Goal: Task Accomplishment & Management: Manage account settings

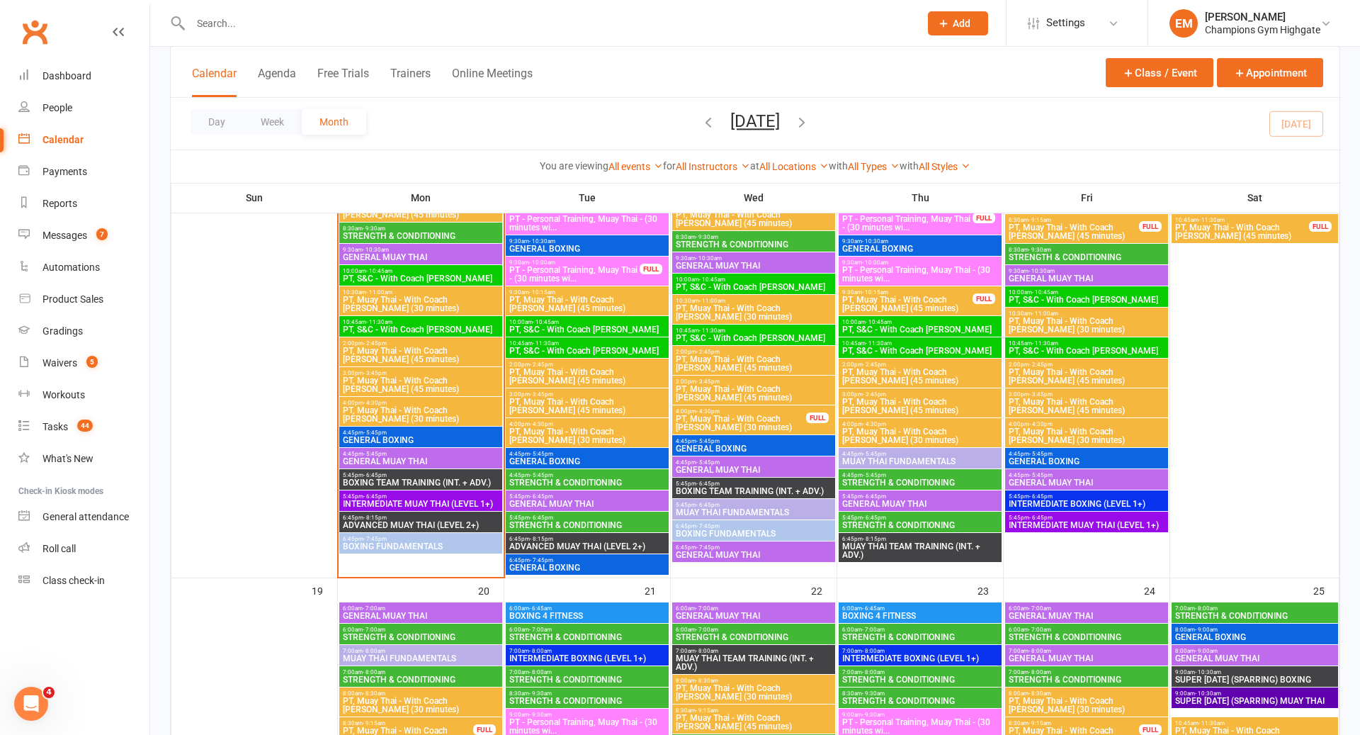
scroll to position [1366, 0]
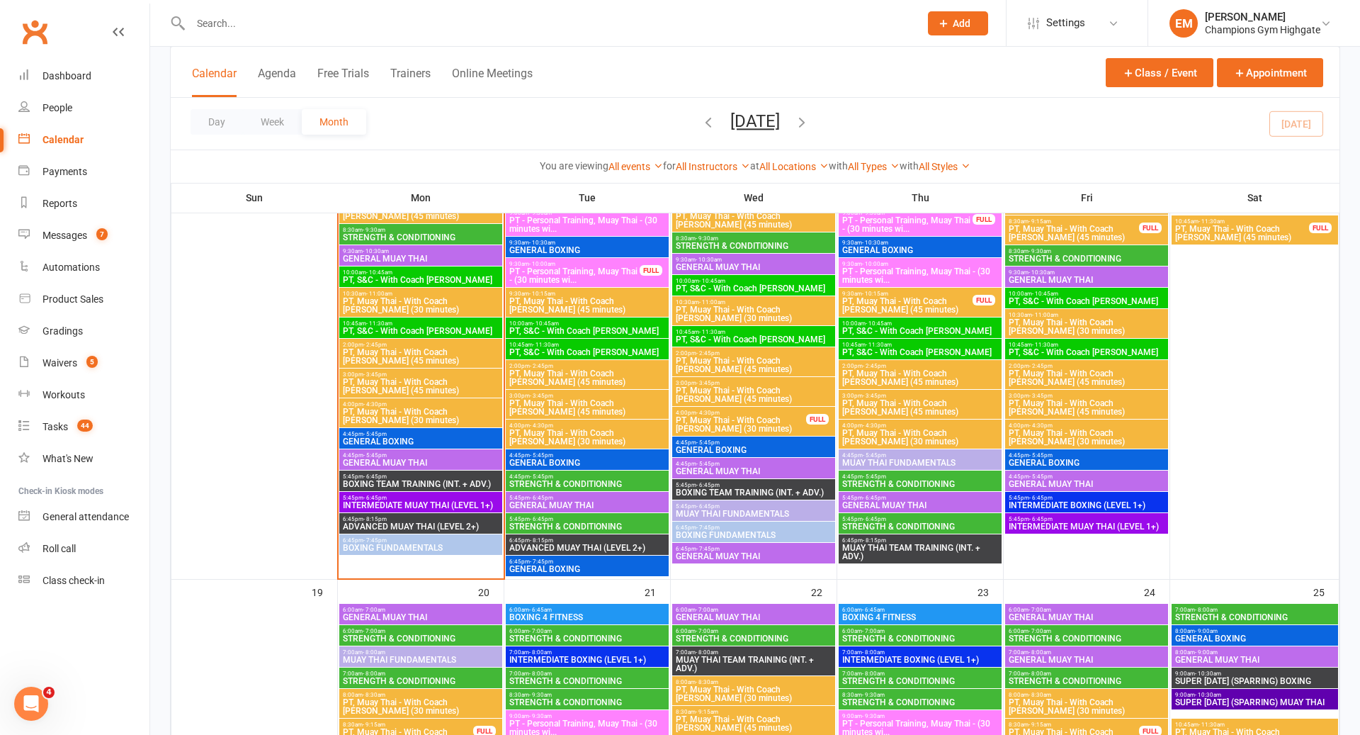
click at [704, 429] on span "PT, Muay Thai - With Coach [PERSON_NAME] (30 minutes)" at bounding box center [741, 424] width 132 height 17
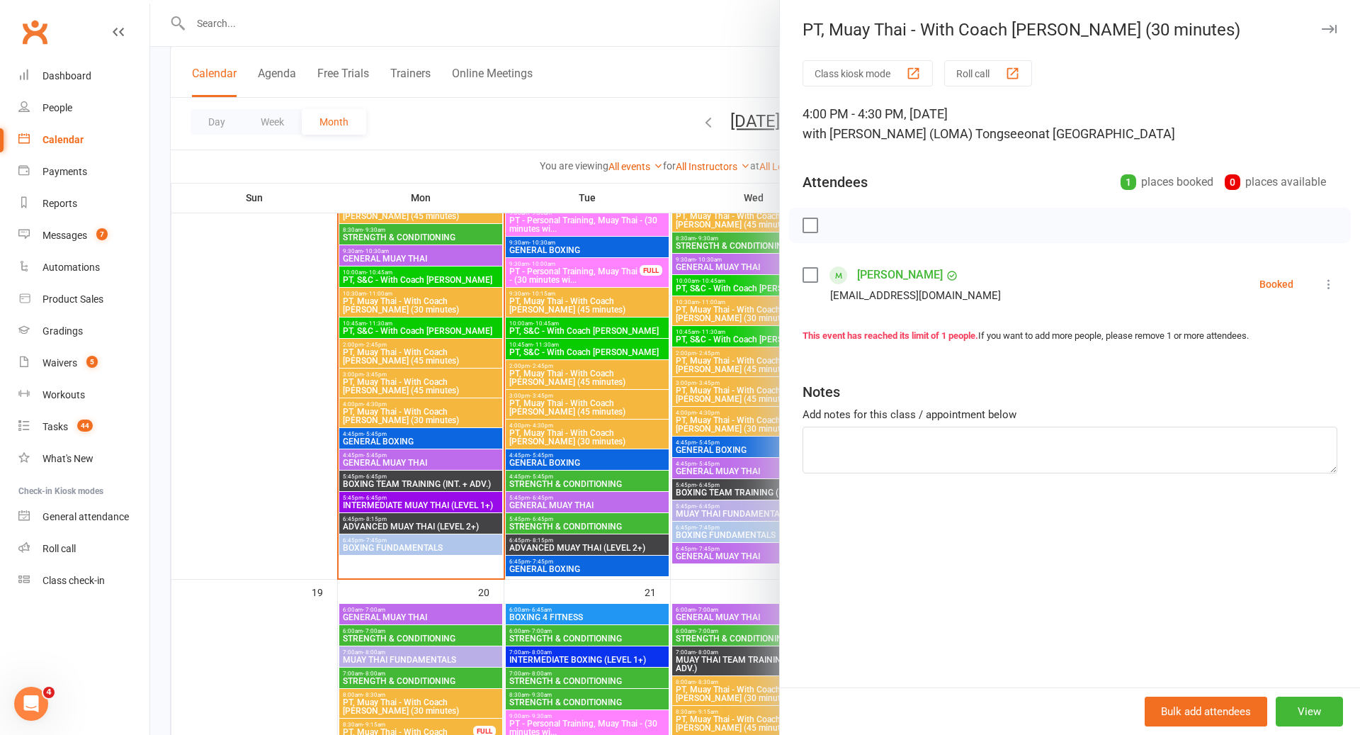
click at [607, 429] on div at bounding box center [755, 367] width 1210 height 735
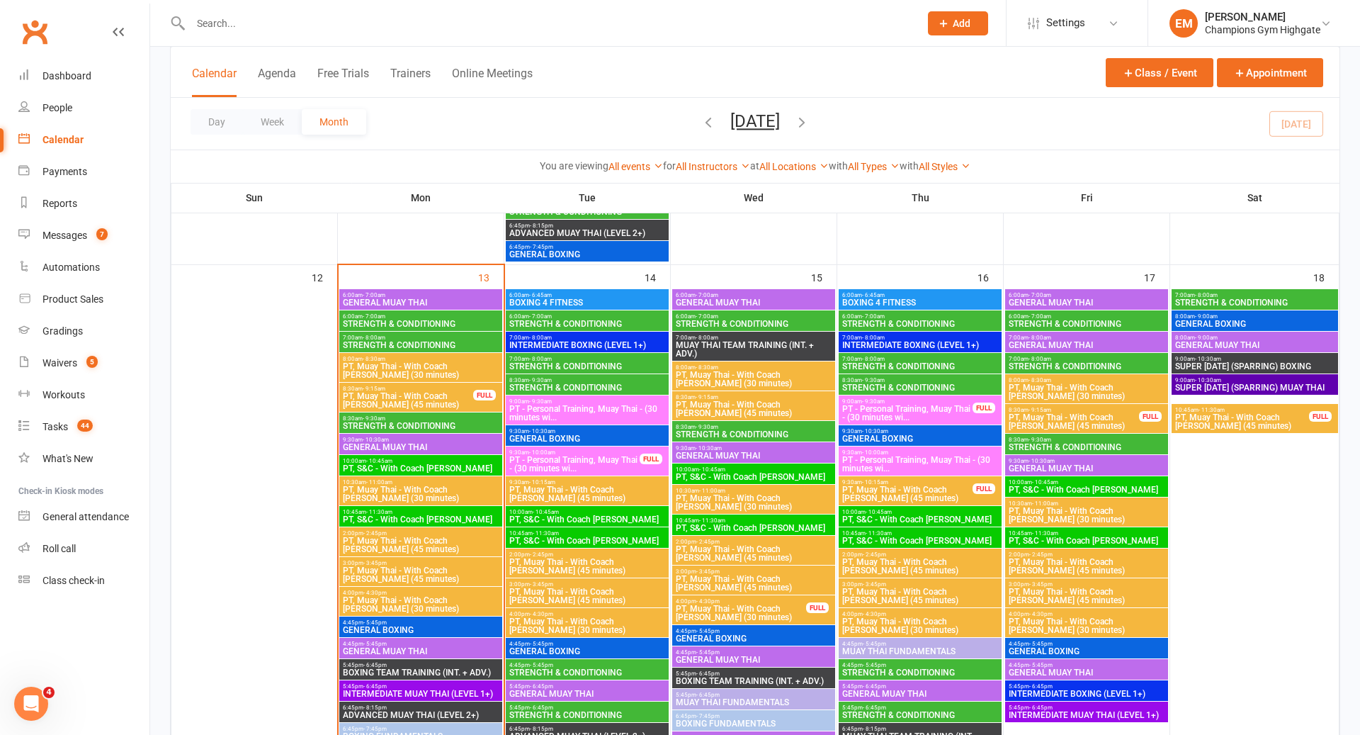
scroll to position [1179, 0]
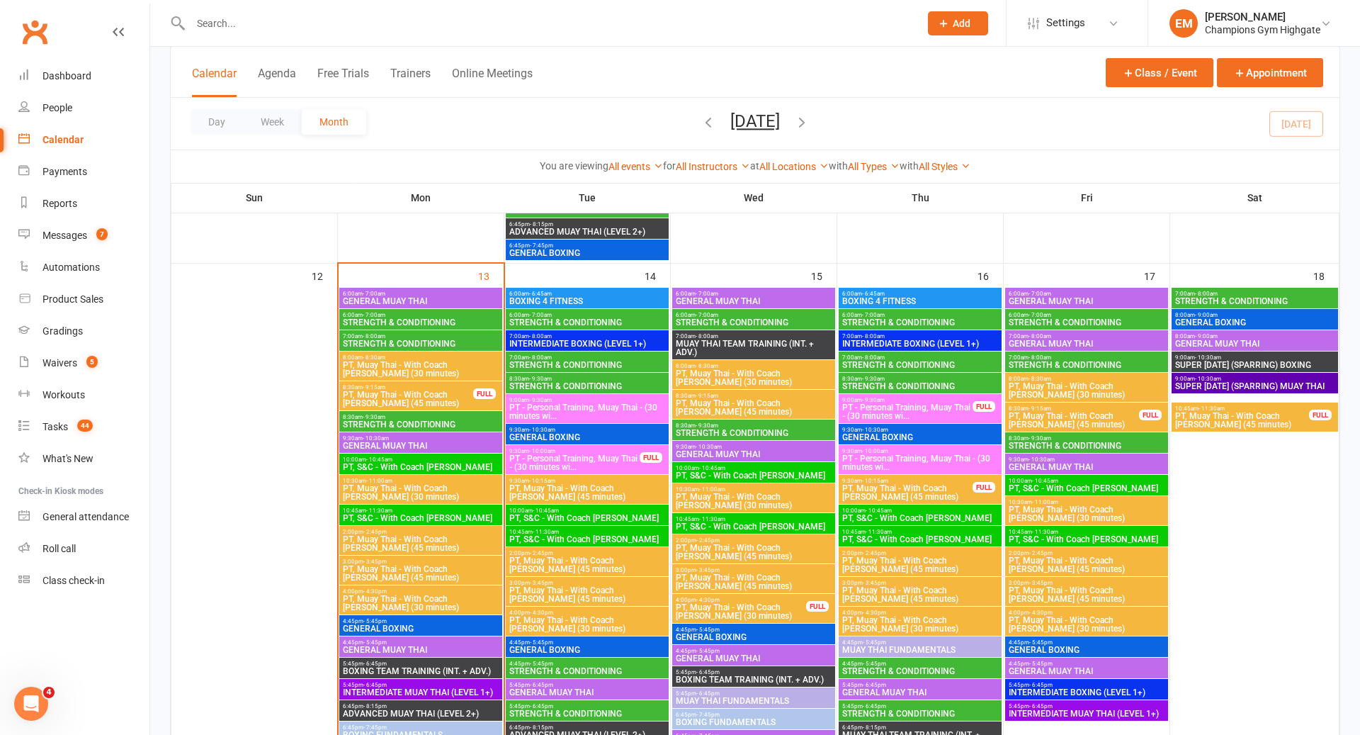
click at [912, 412] on span "PT - Personal Training, Muay Thai - (30 minutes wi..." at bounding box center [908, 411] width 132 height 17
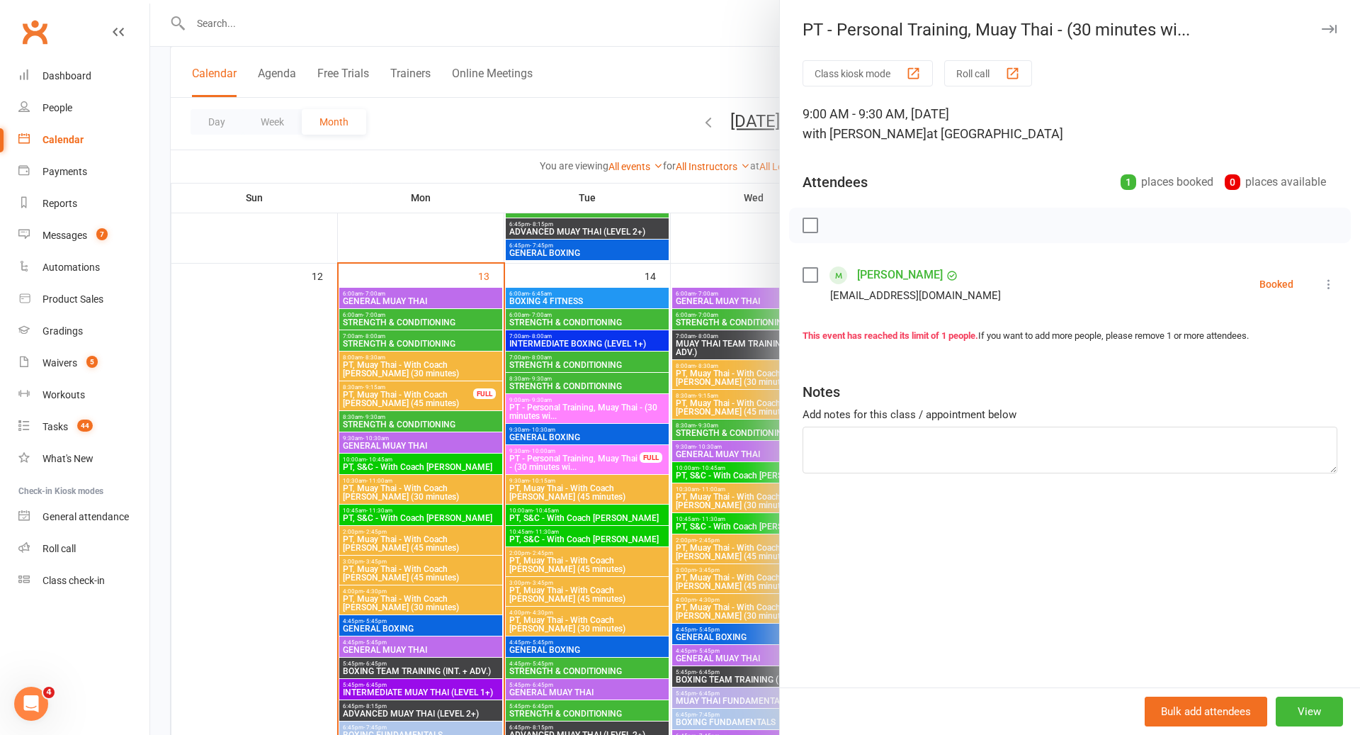
click at [553, 444] on div at bounding box center [755, 367] width 1210 height 735
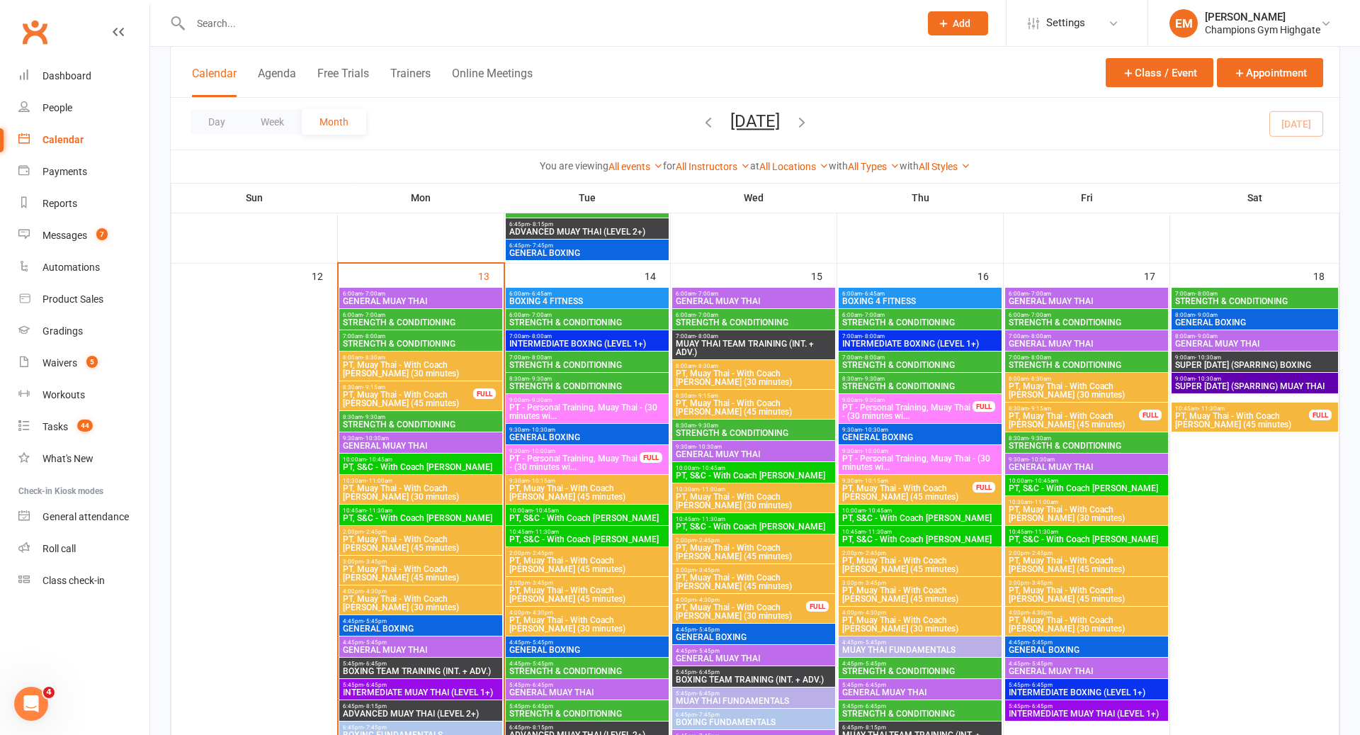
click at [568, 450] on span "9:30am - 10:00am" at bounding box center [575, 451] width 132 height 6
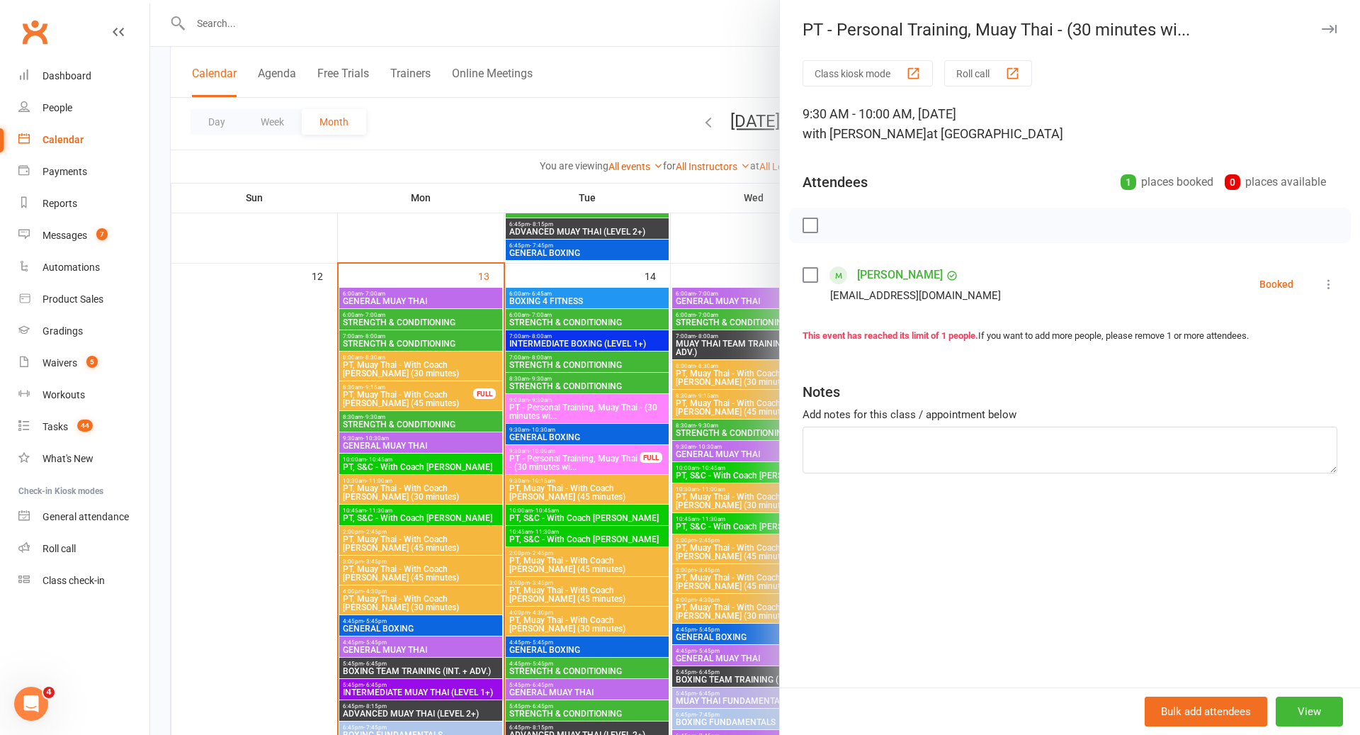
click at [568, 451] on div at bounding box center [755, 367] width 1210 height 735
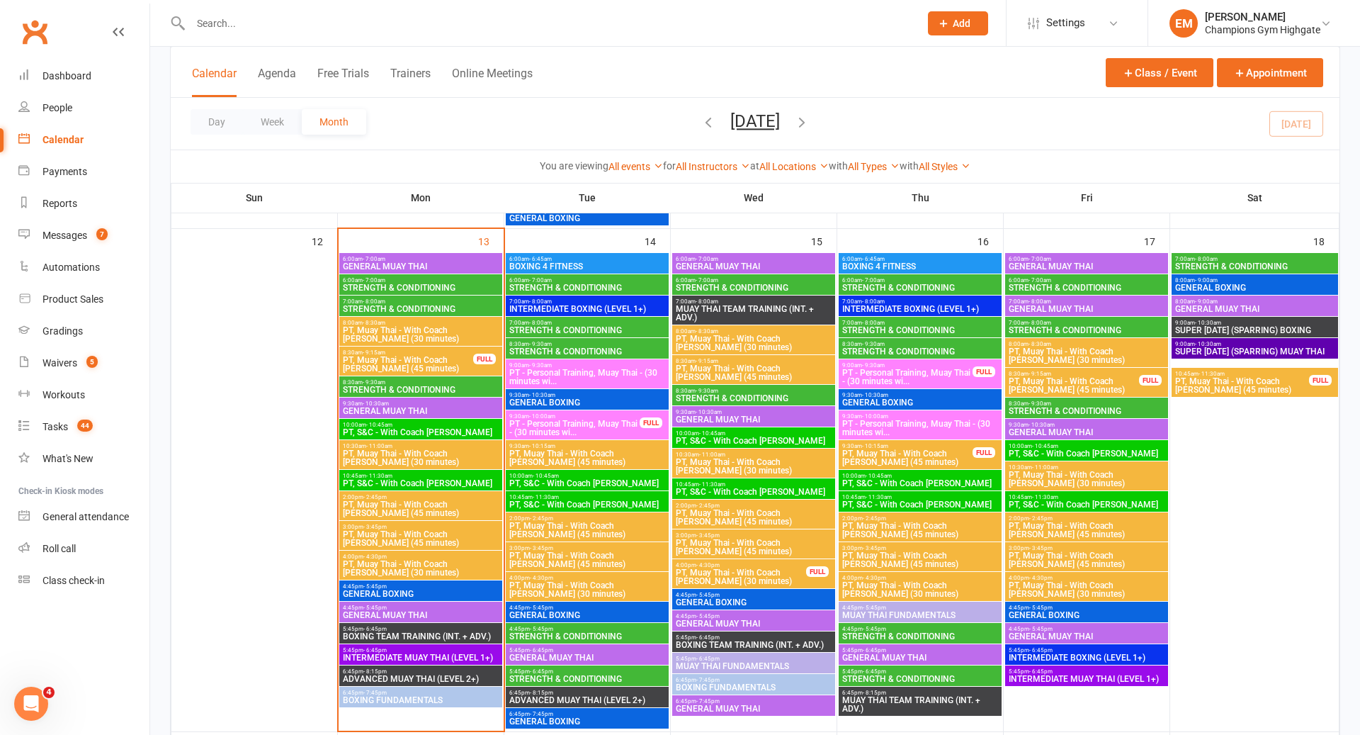
scroll to position [1212, 0]
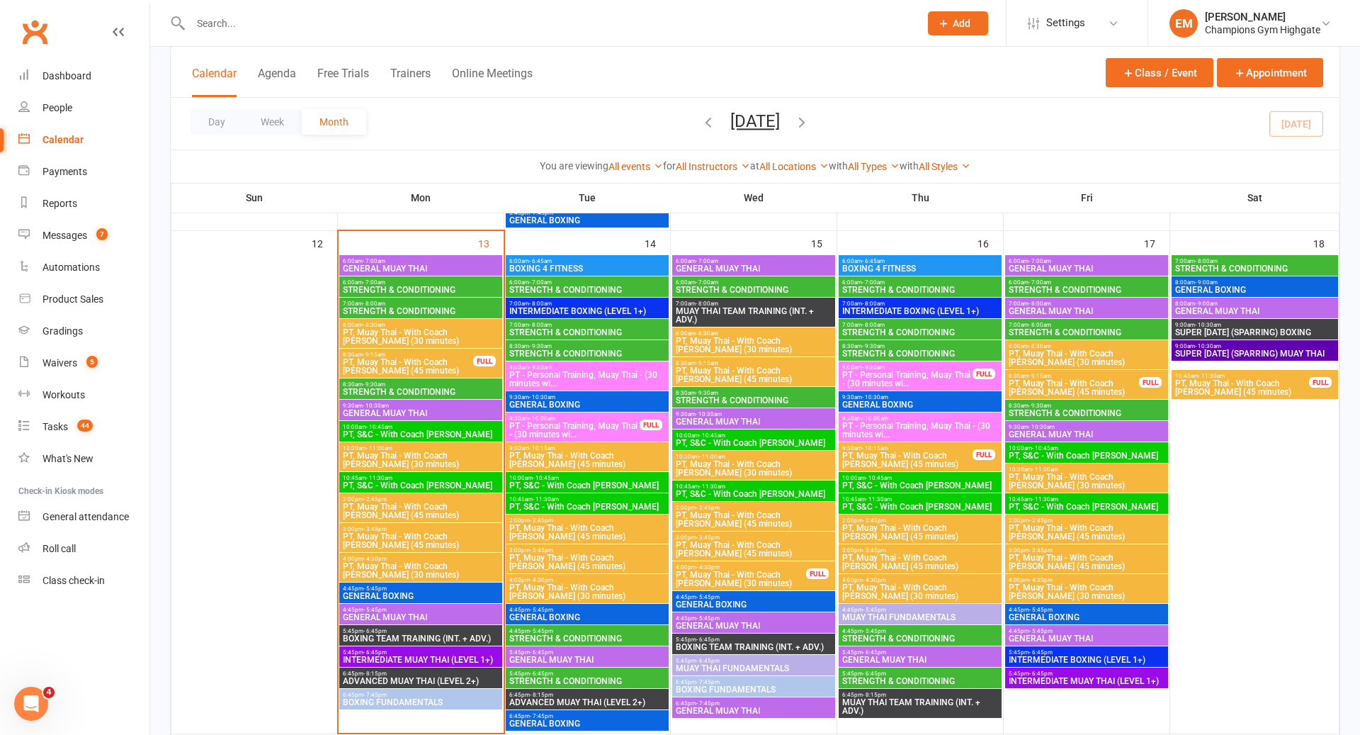
click at [433, 361] on span "PT, Muay Thai - With Coach [PERSON_NAME] (45 minutes)" at bounding box center [408, 366] width 132 height 17
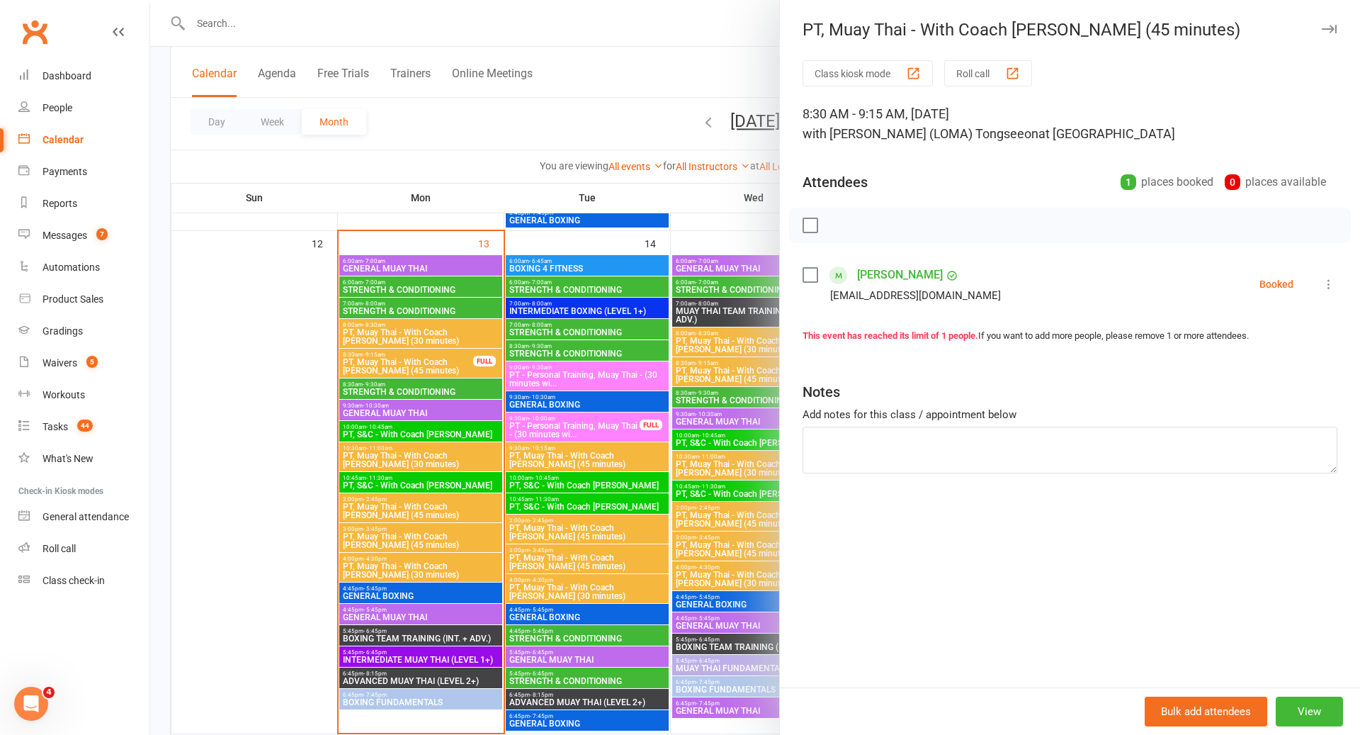
click at [1331, 289] on icon at bounding box center [1329, 284] width 14 height 14
click at [1248, 341] on link "Remove" at bounding box center [1261, 340] width 152 height 28
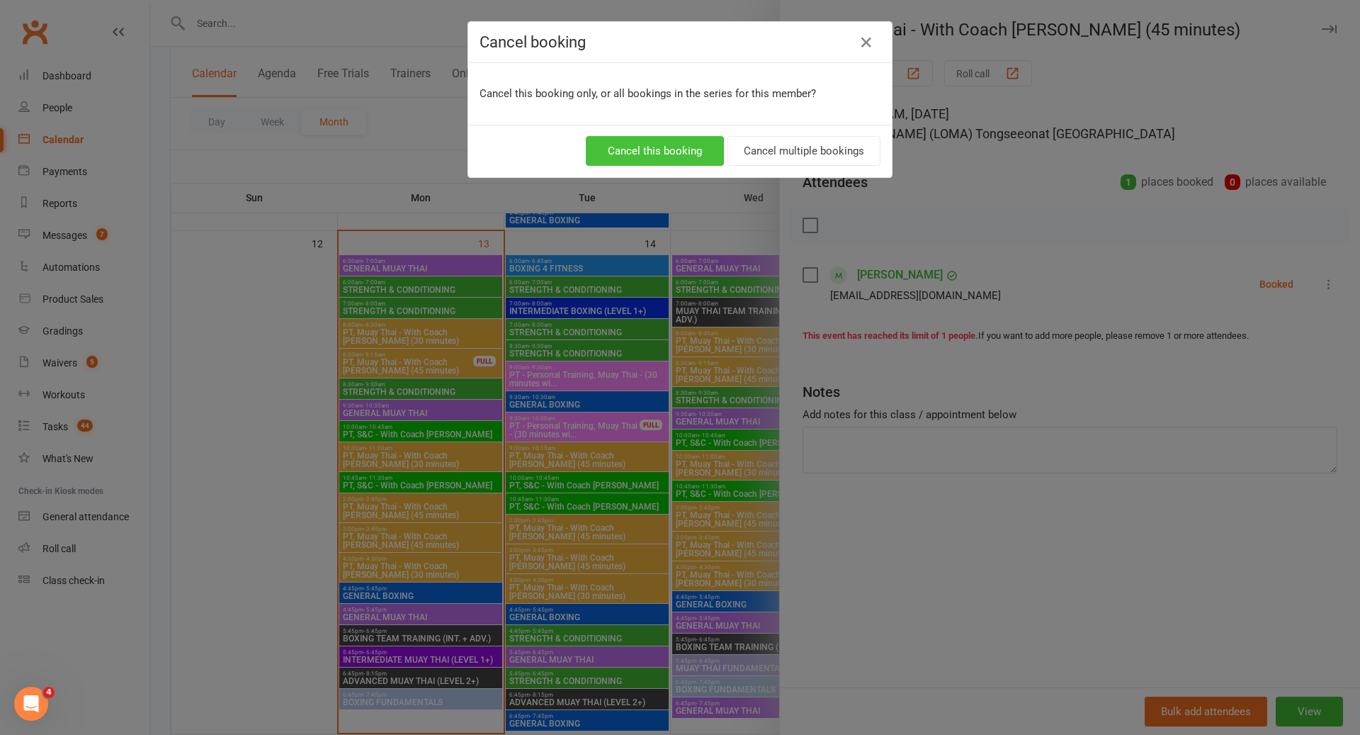
click at [689, 144] on button "Cancel this booking" at bounding box center [655, 151] width 138 height 30
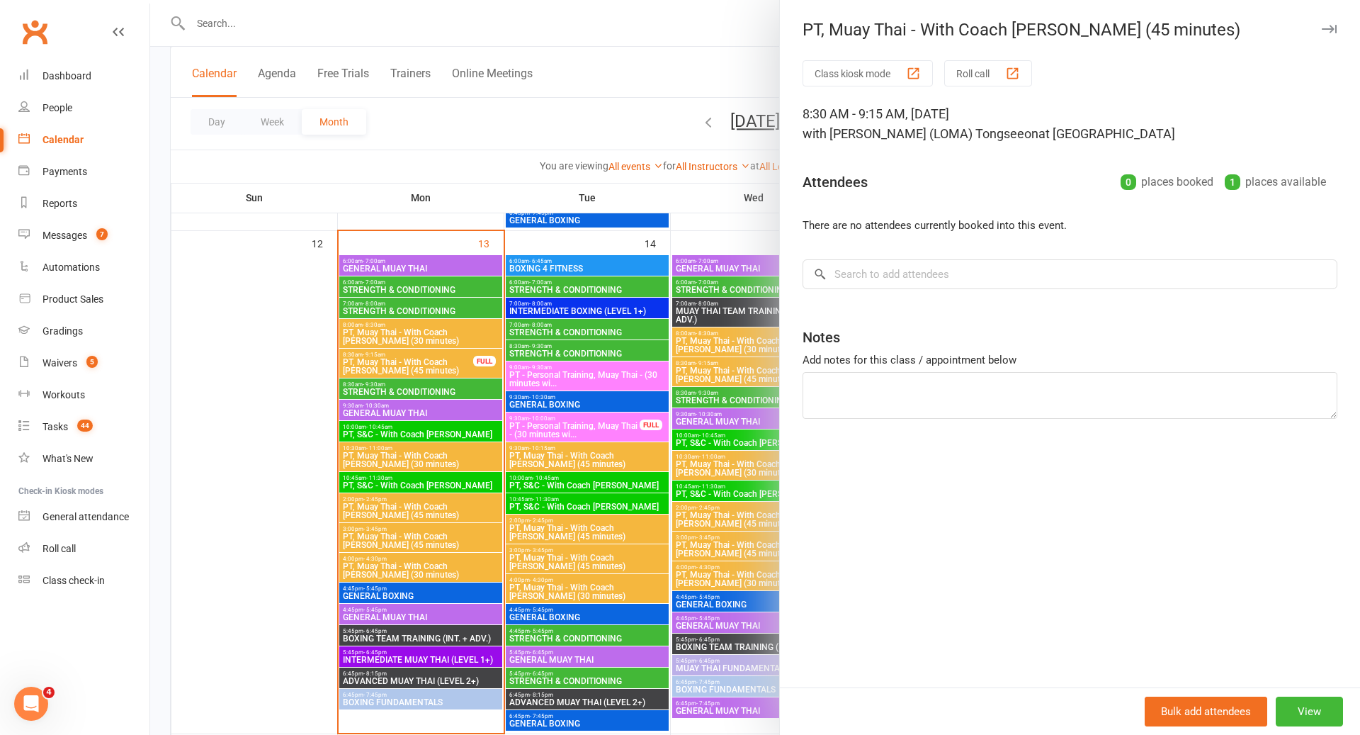
click at [539, 488] on div at bounding box center [755, 367] width 1210 height 735
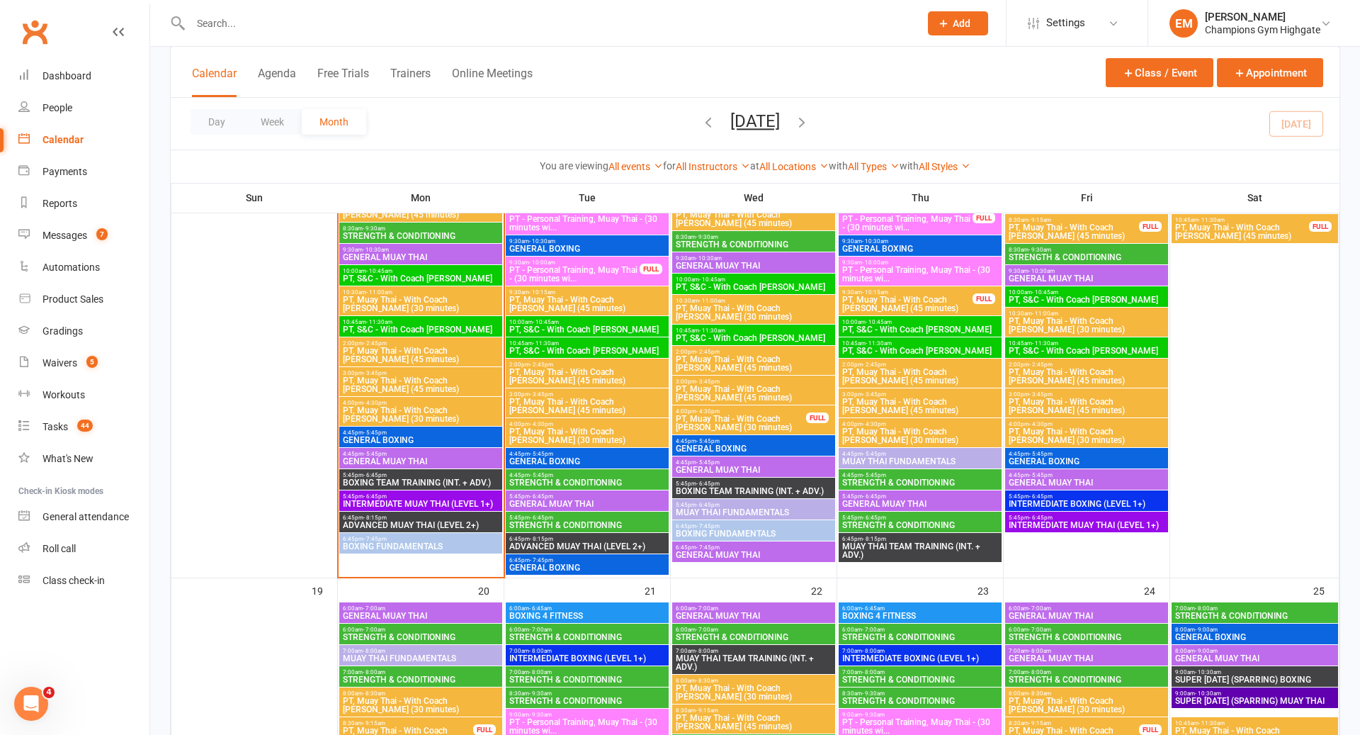
scroll to position [1360, 0]
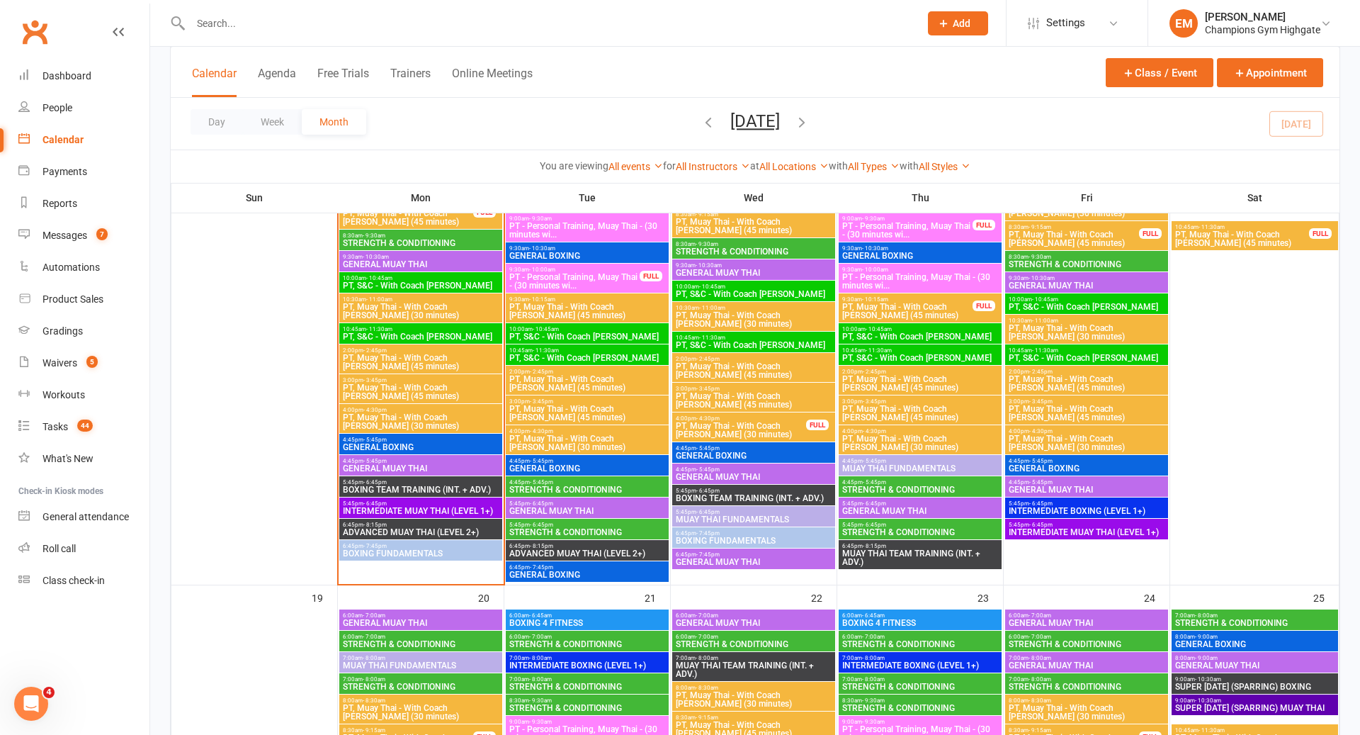
click at [589, 30] on input "text" at bounding box center [547, 23] width 723 height 20
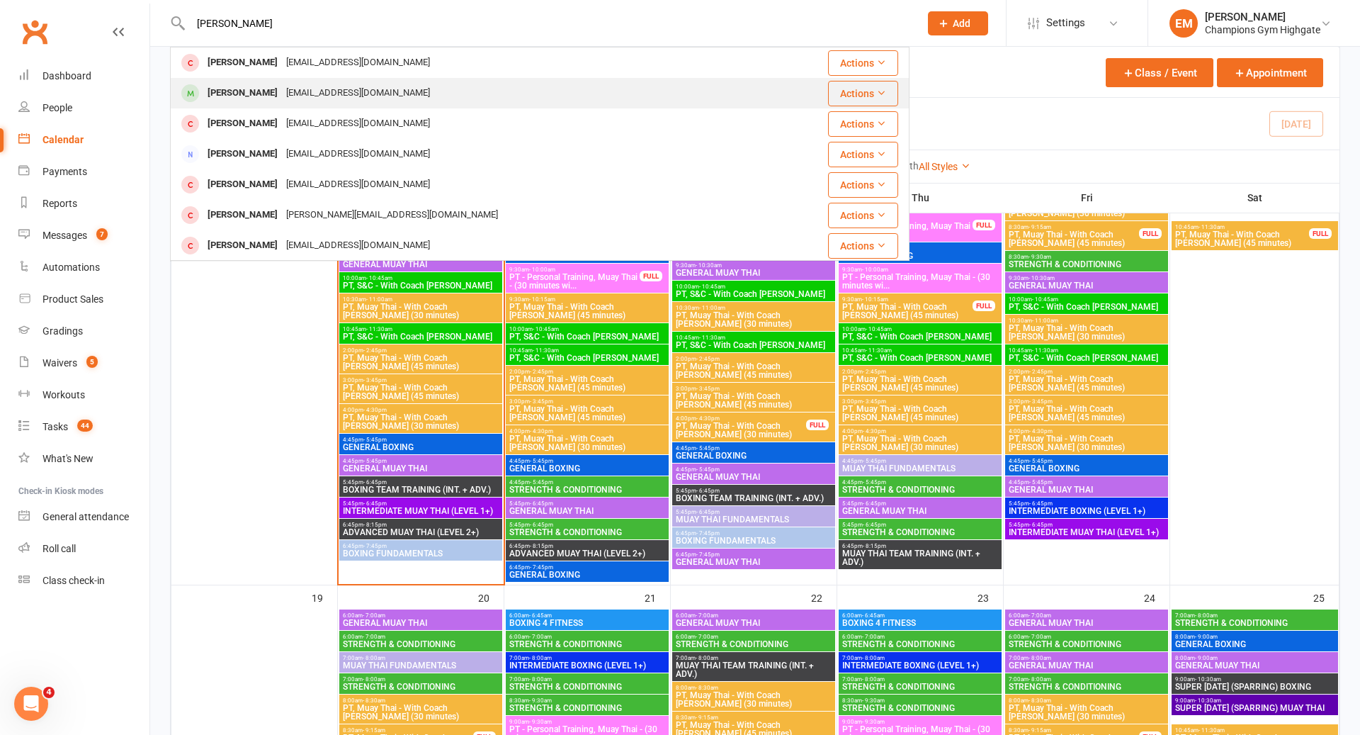
type input "[PERSON_NAME]"
click at [422, 89] on div "[PERSON_NAME] [EMAIL_ADDRESS][DOMAIN_NAME]" at bounding box center [478, 93] width 614 height 29
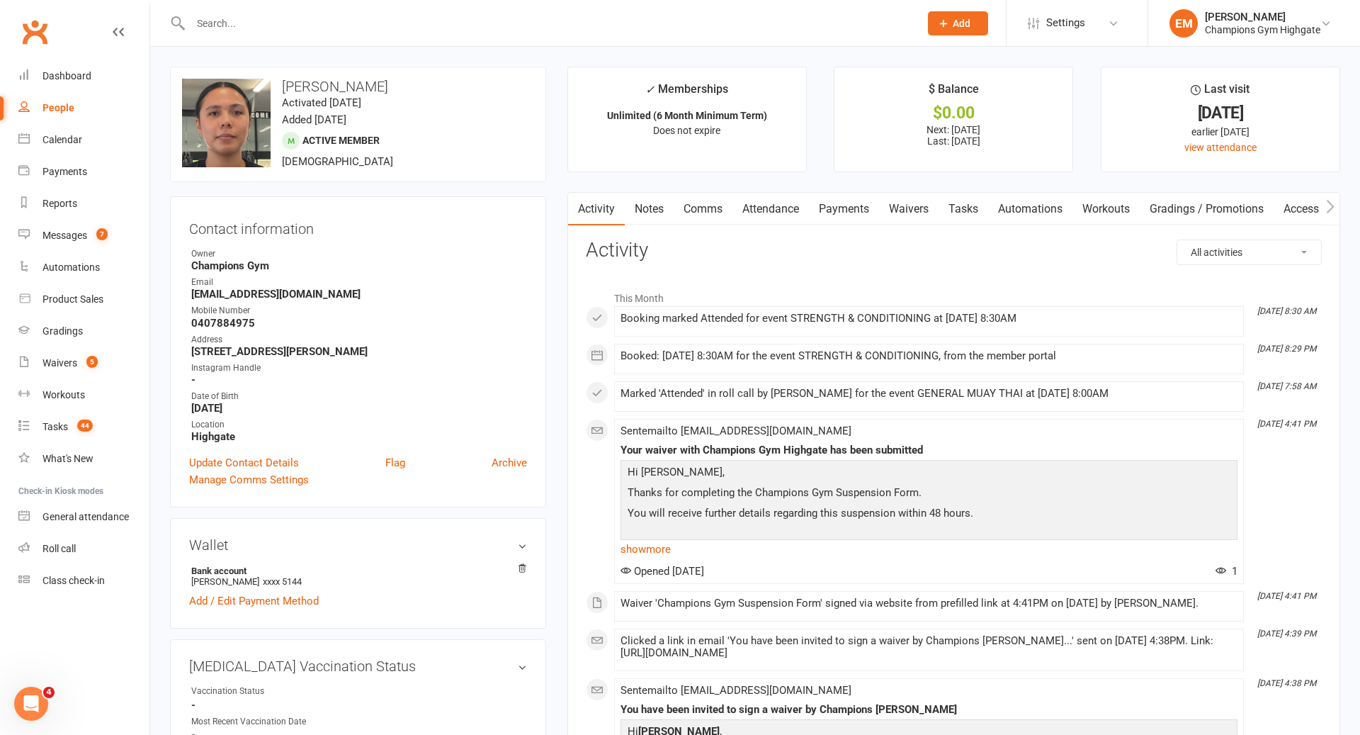
click at [856, 242] on h3 "Activity" at bounding box center [954, 250] width 736 height 22
click at [856, 210] on link "Payments" at bounding box center [844, 209] width 70 height 33
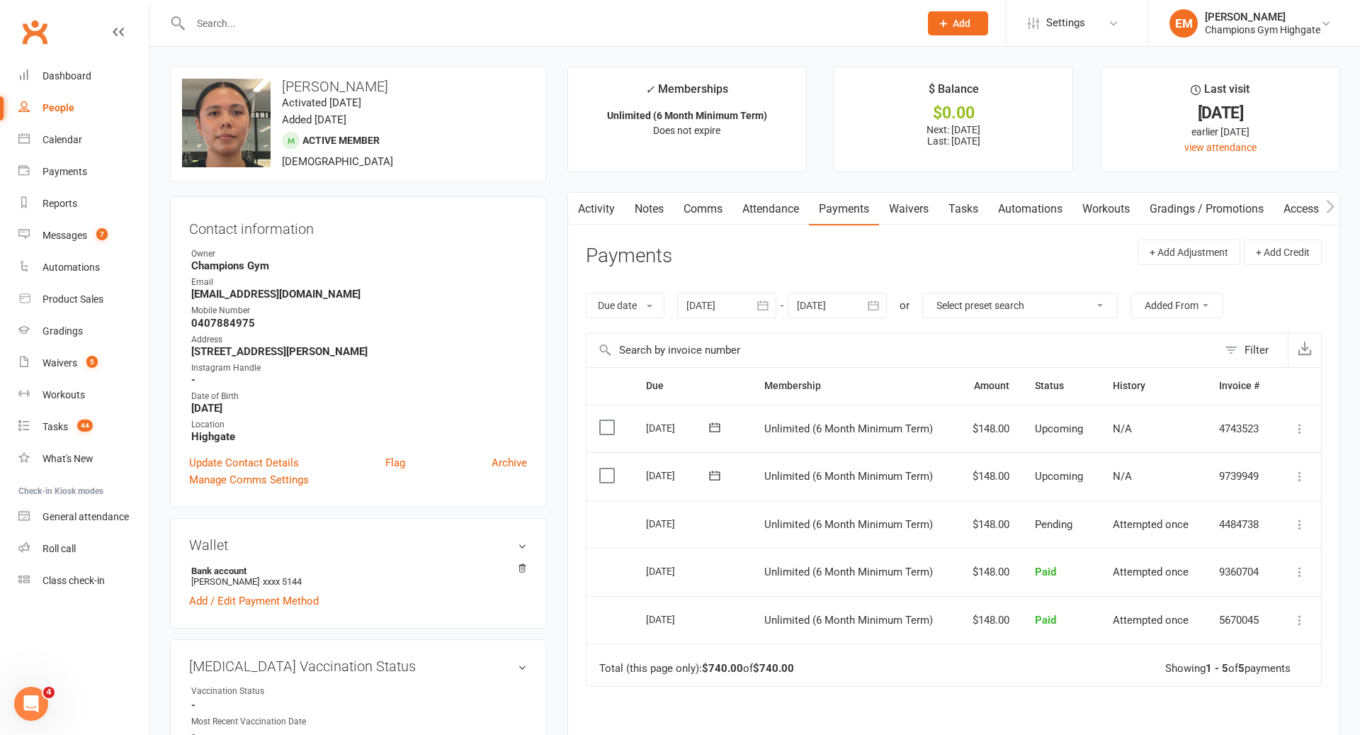
click at [828, 289] on div "Due date Due date Date paid Date failed Date settled [DATE] [DATE] Sun Mon Tue …" at bounding box center [954, 305] width 736 height 54
click at [815, 300] on div at bounding box center [837, 306] width 99 height 26
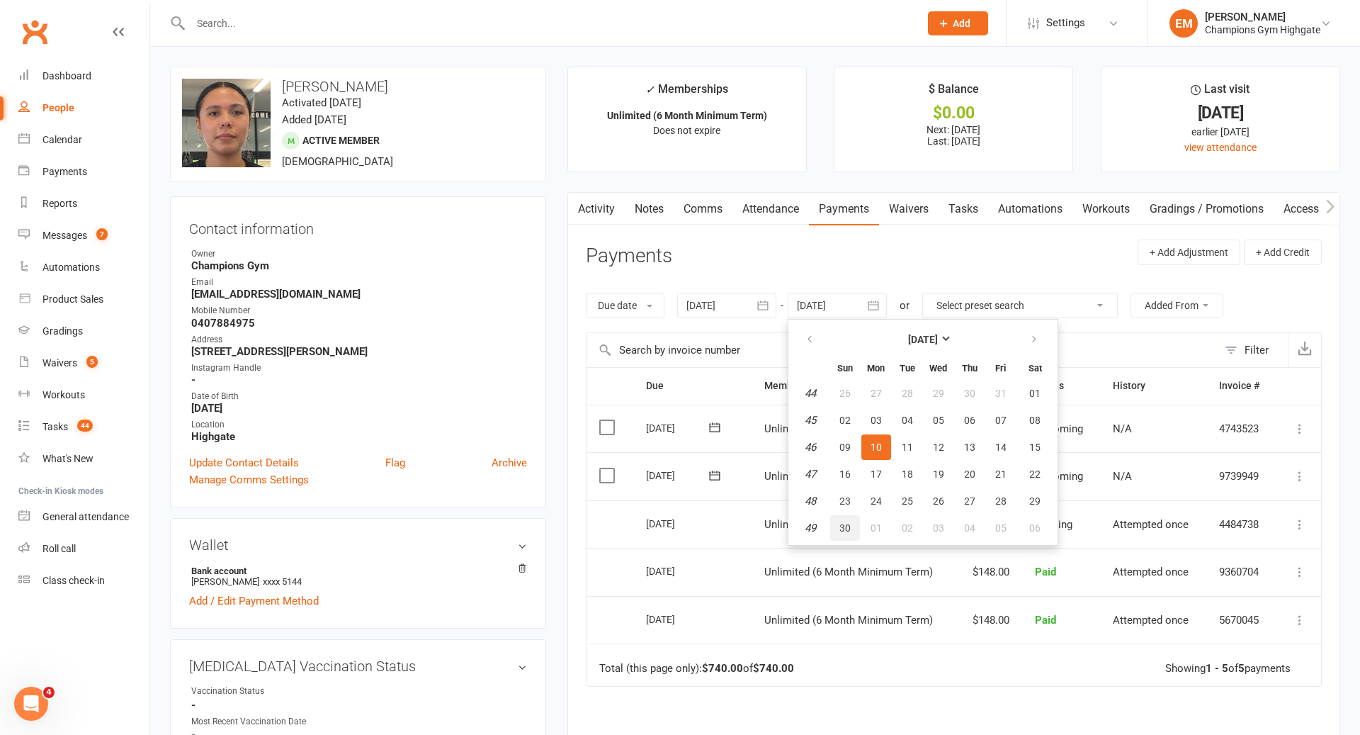
click at [846, 530] on span "30" at bounding box center [845, 527] width 11 height 11
type input "[DATE]"
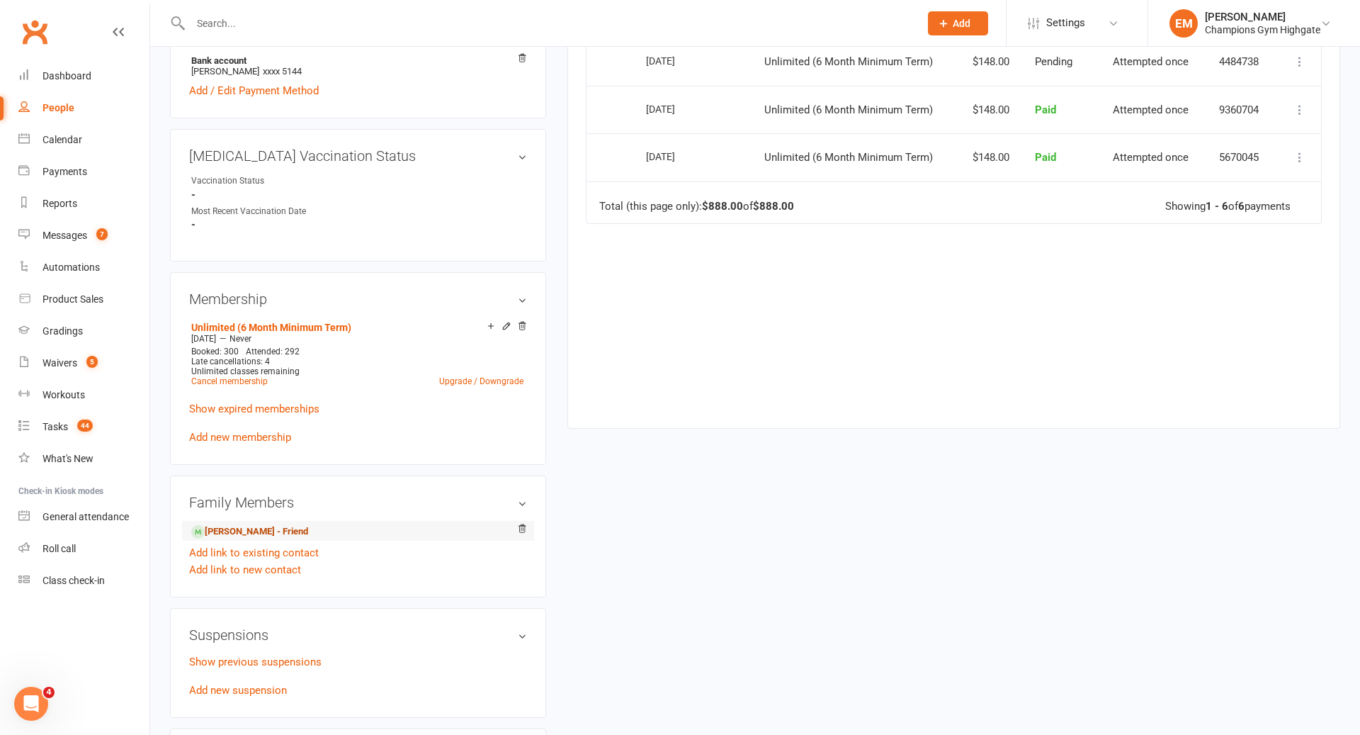
scroll to position [640, 0]
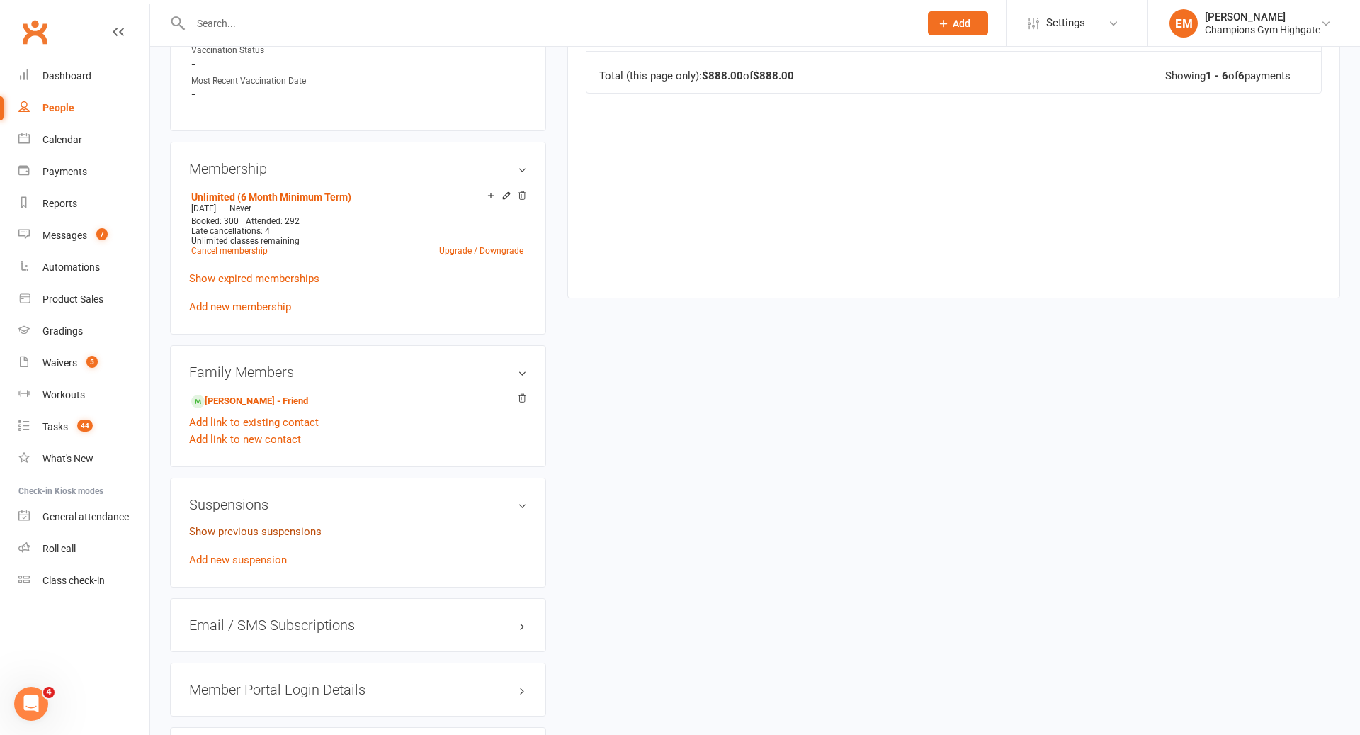
click at [271, 525] on link "Show previous suspensions" at bounding box center [255, 531] width 132 height 13
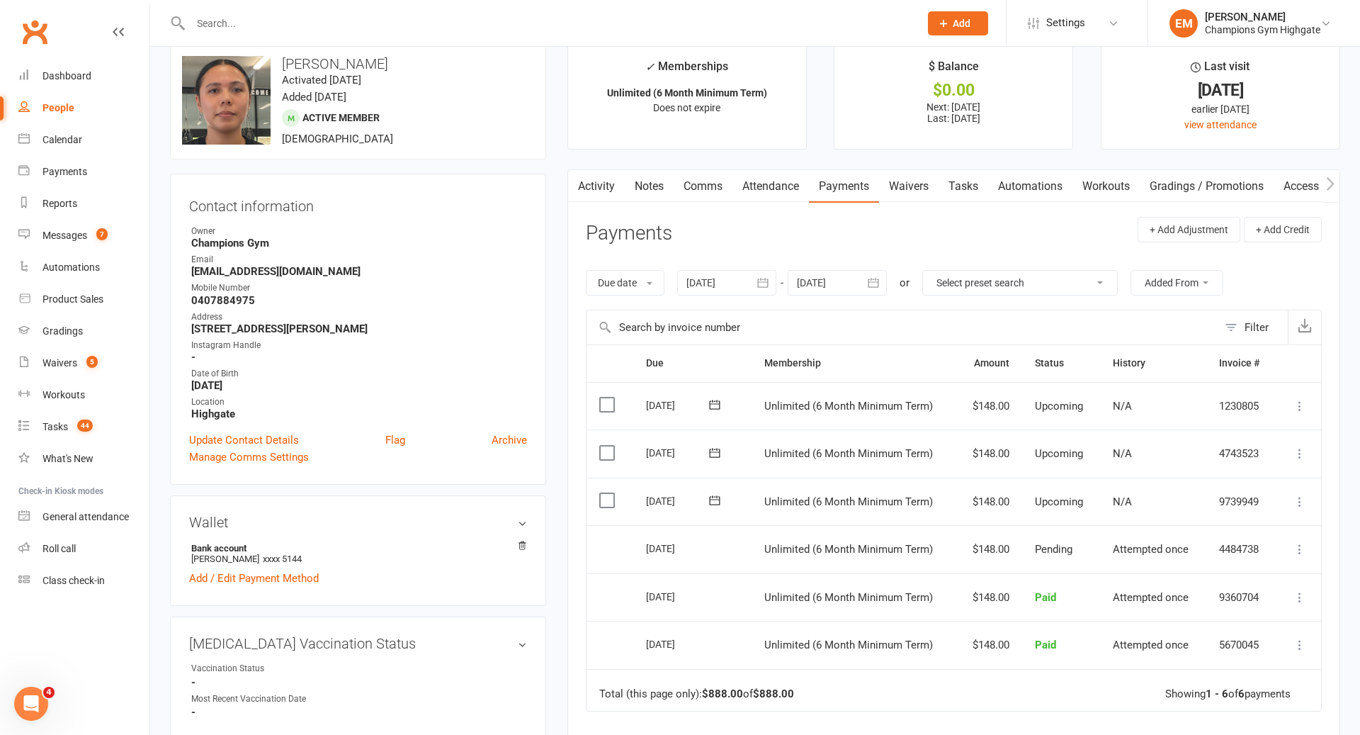
scroll to position [0, 0]
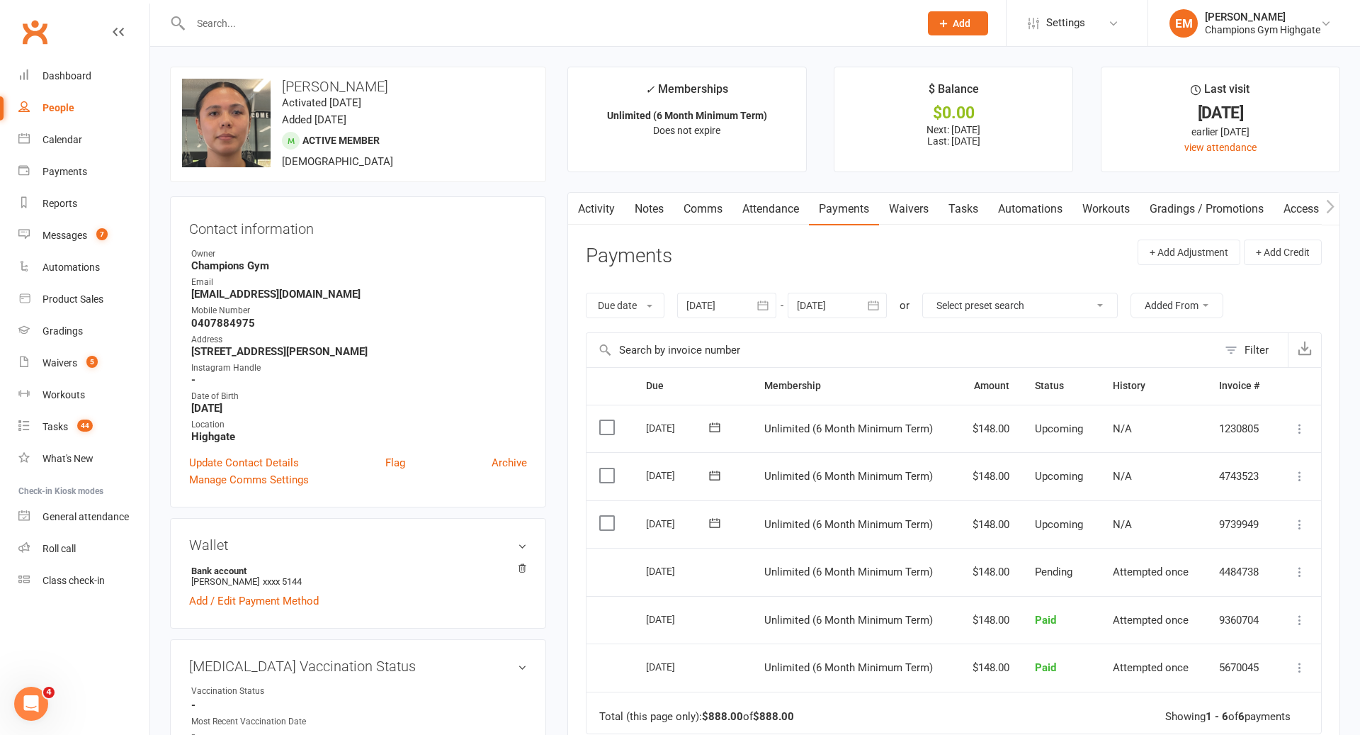
click at [852, 302] on div at bounding box center [837, 306] width 99 height 26
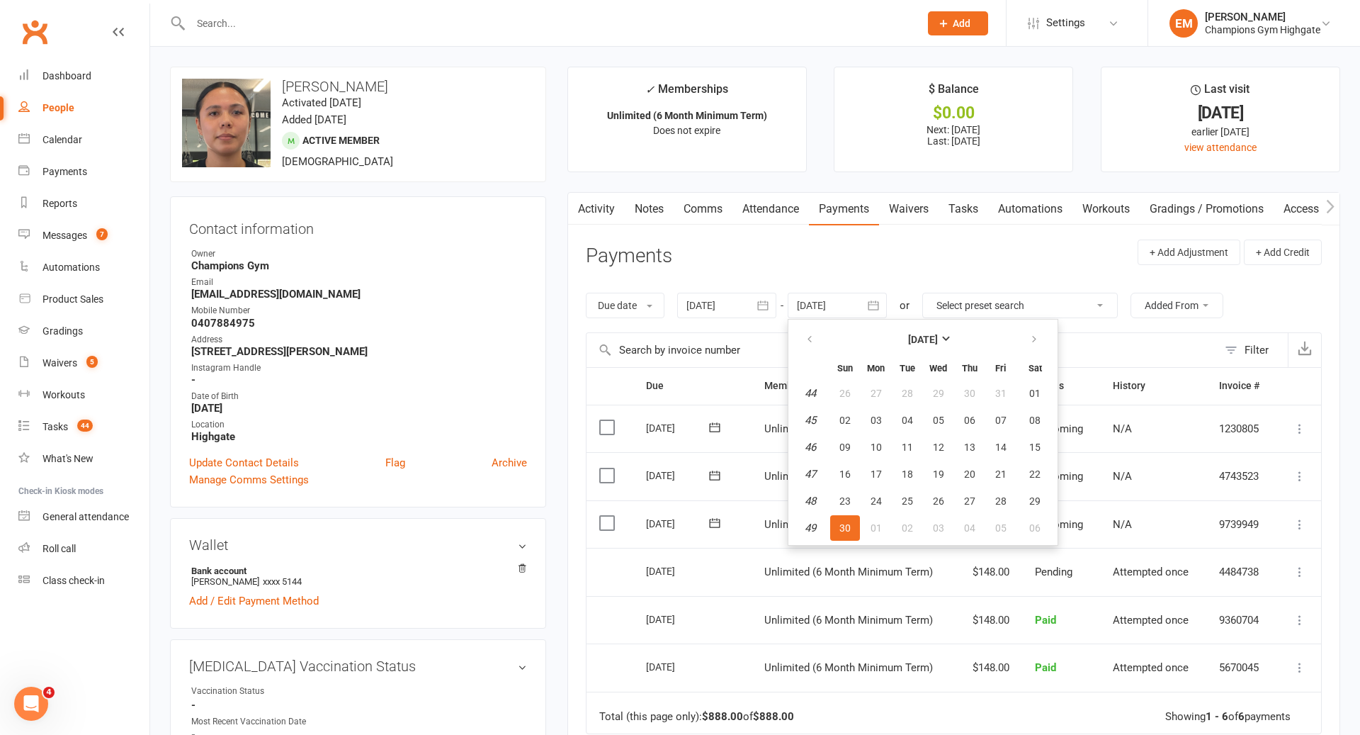
click at [852, 301] on div at bounding box center [837, 306] width 99 height 26
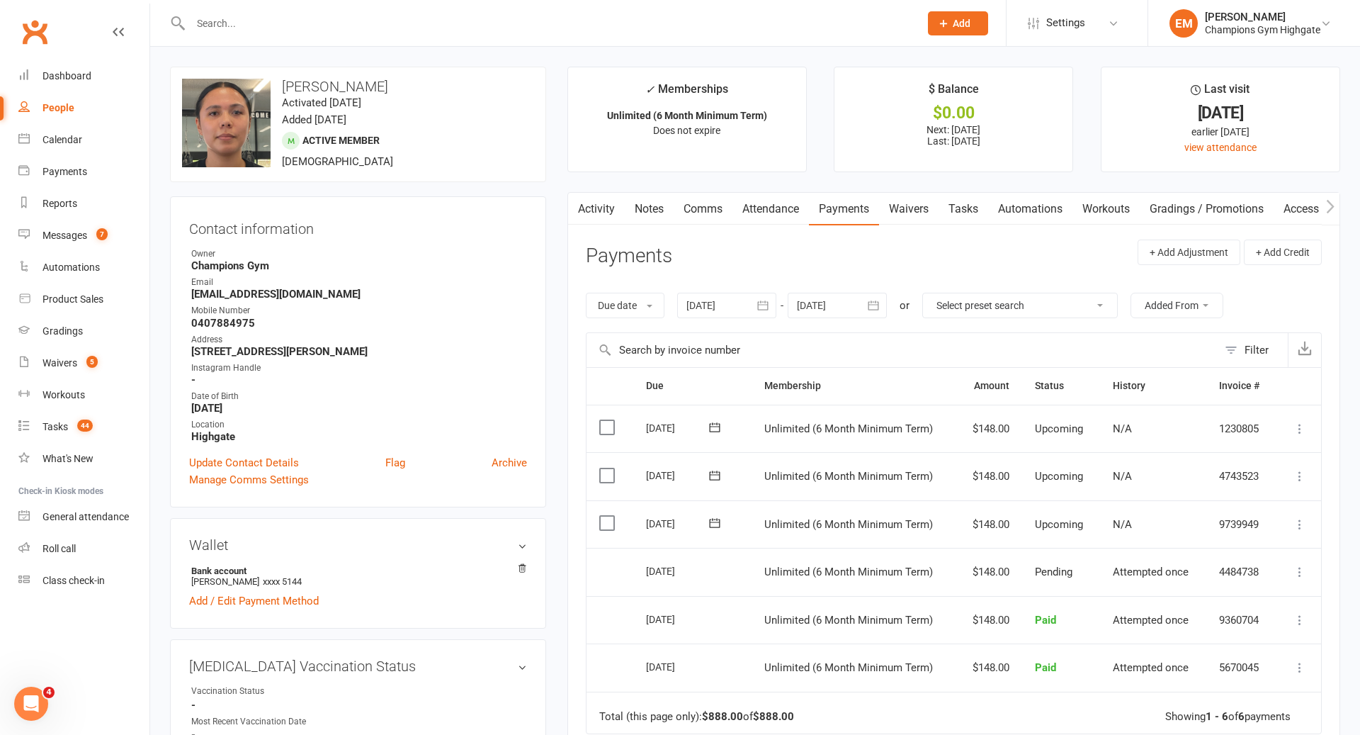
scroll to position [1, 0]
click at [677, 201] on link "Comms" at bounding box center [703, 207] width 59 height 33
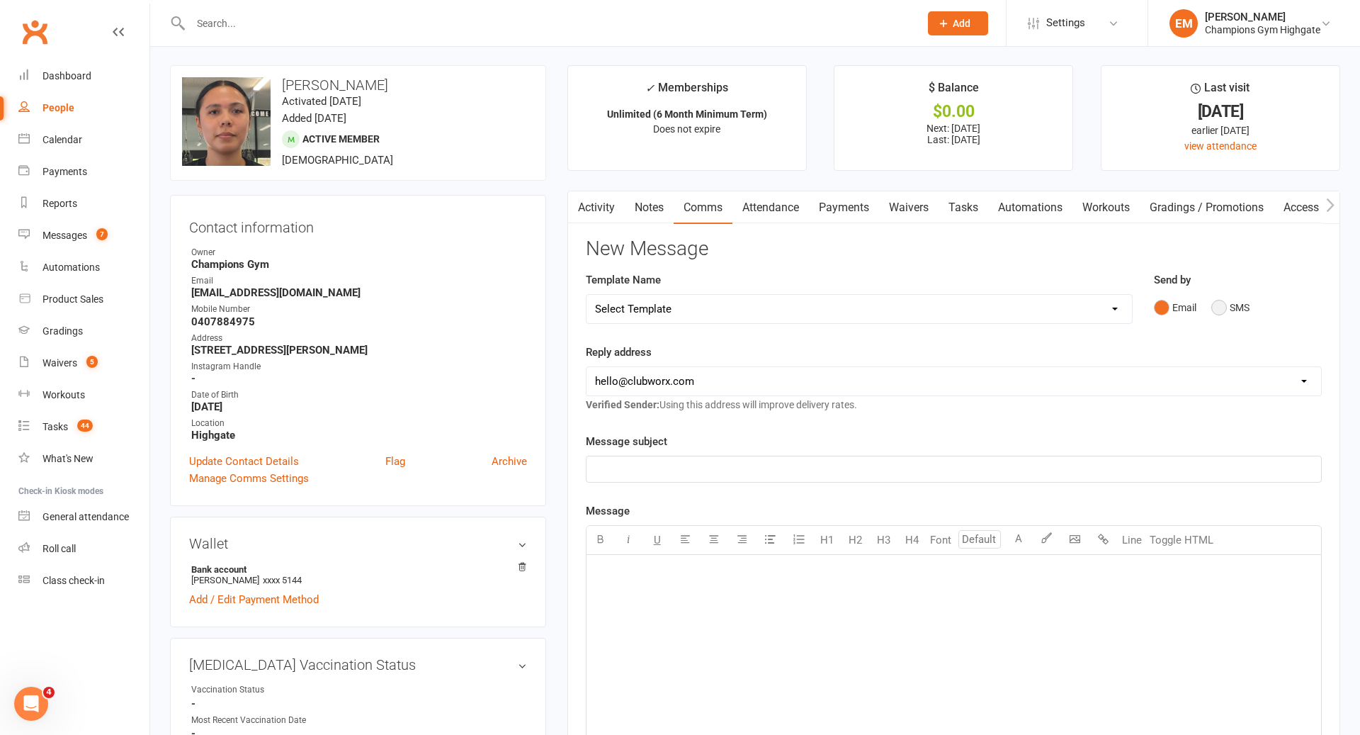
click at [1229, 315] on button "SMS" at bounding box center [1231, 307] width 38 height 27
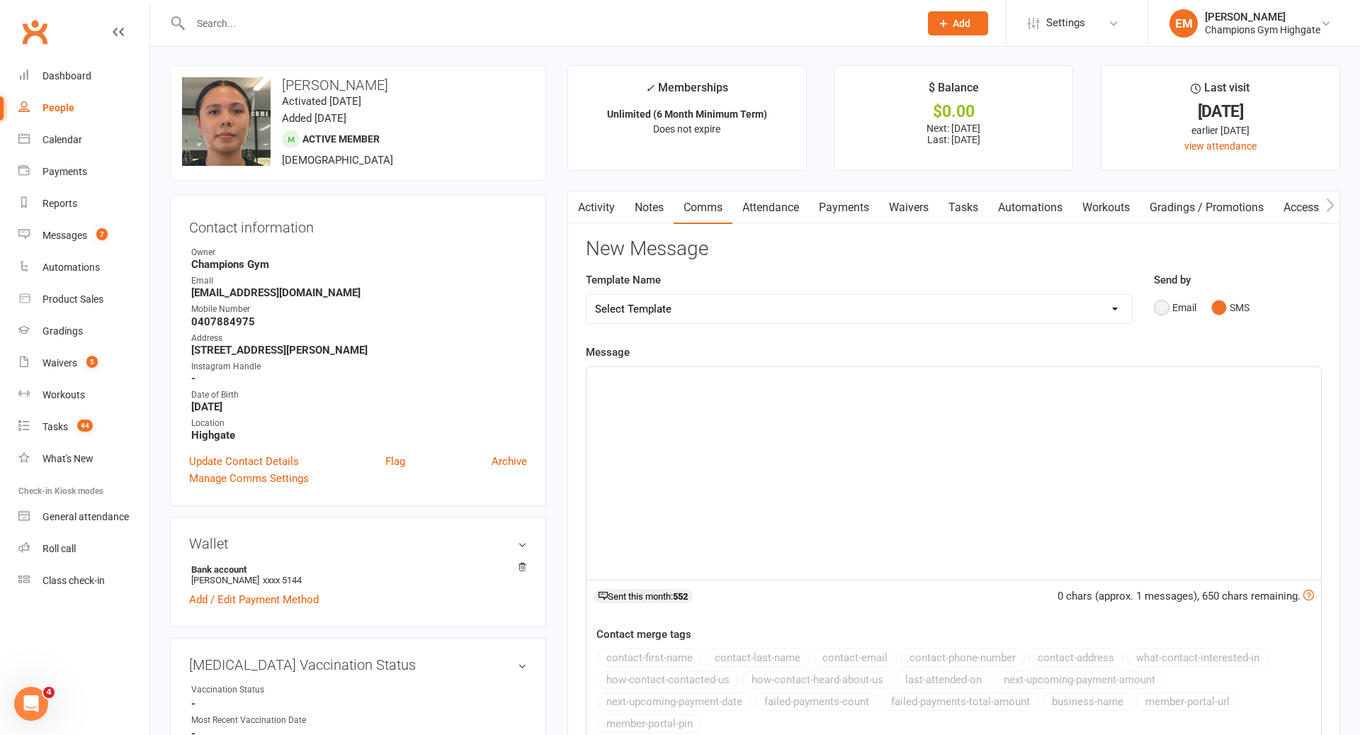
click at [1193, 305] on button "Email" at bounding box center [1175, 307] width 43 height 27
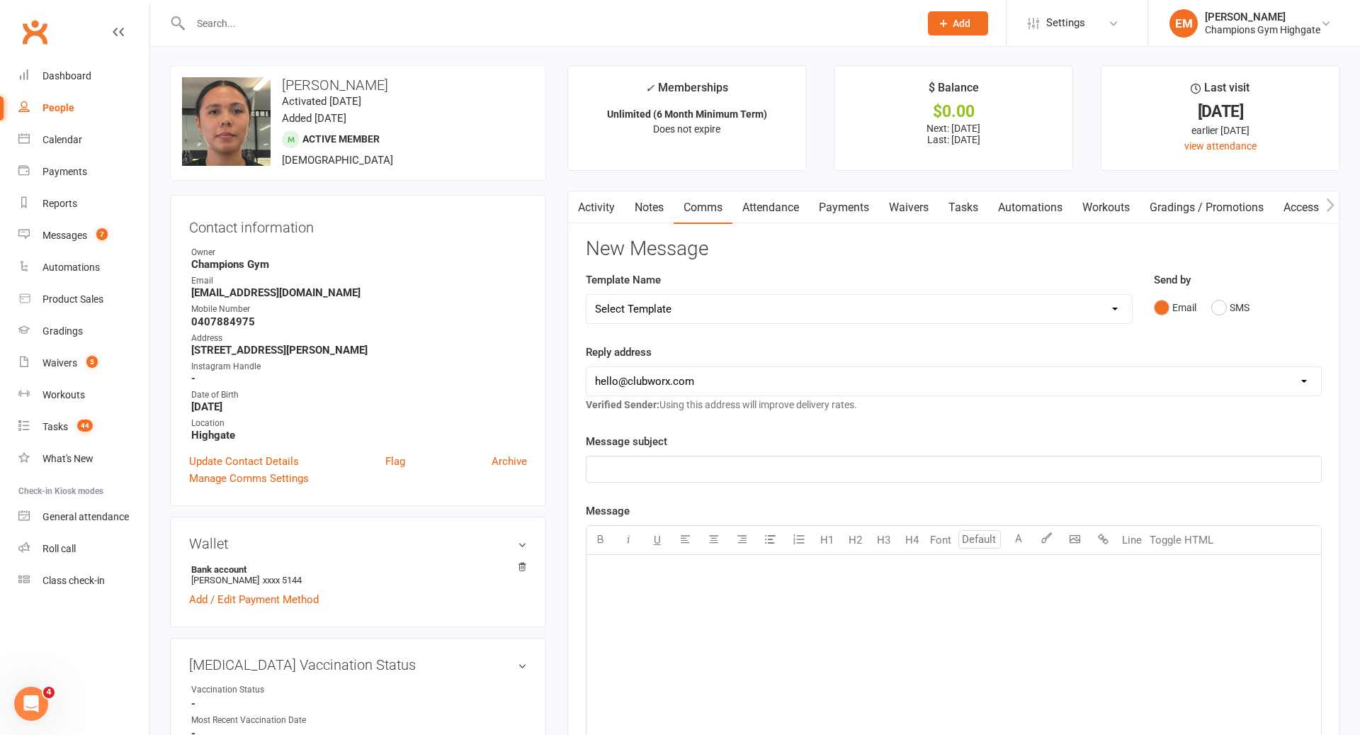
click at [1008, 394] on div "Reply address [EMAIL_ADDRESS][DOMAIN_NAME] [EMAIL_ADDRESS][DOMAIN_NAME] [PERSON…" at bounding box center [954, 378] width 736 height 69
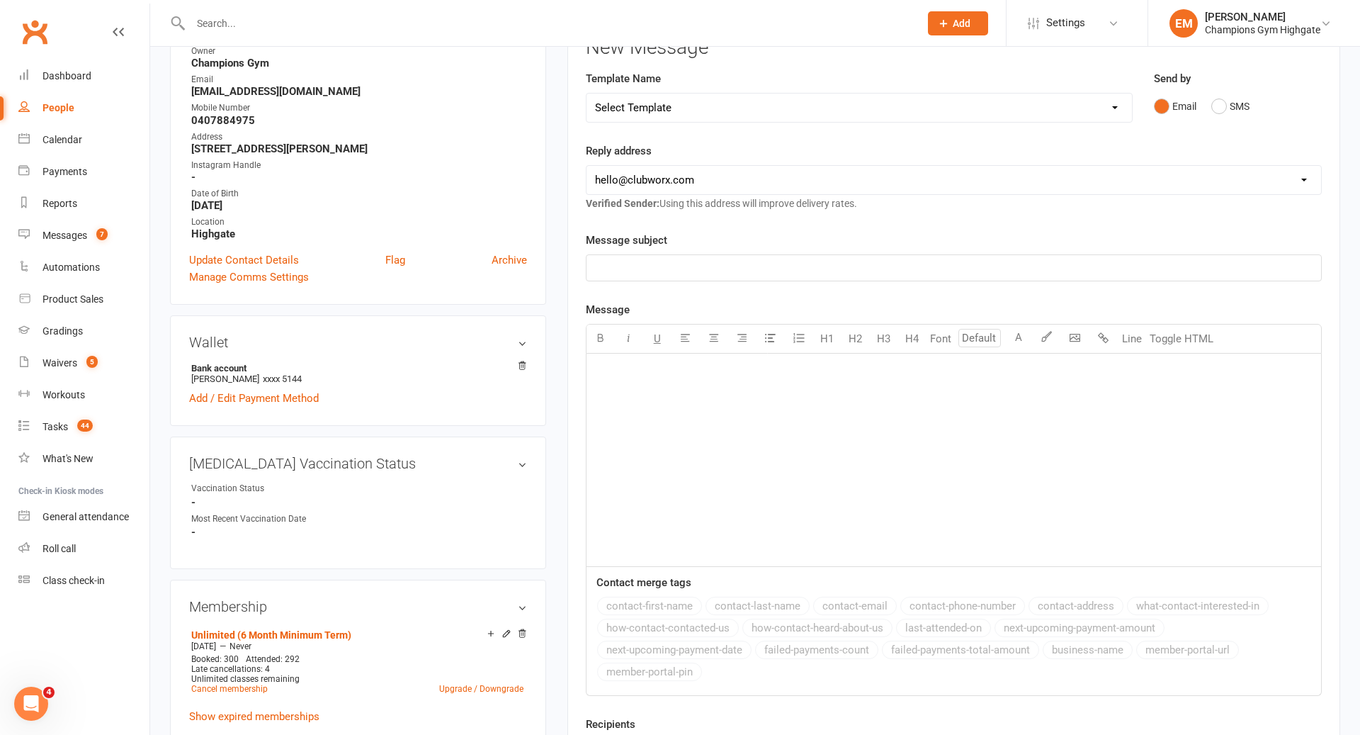
scroll to position [231, 0]
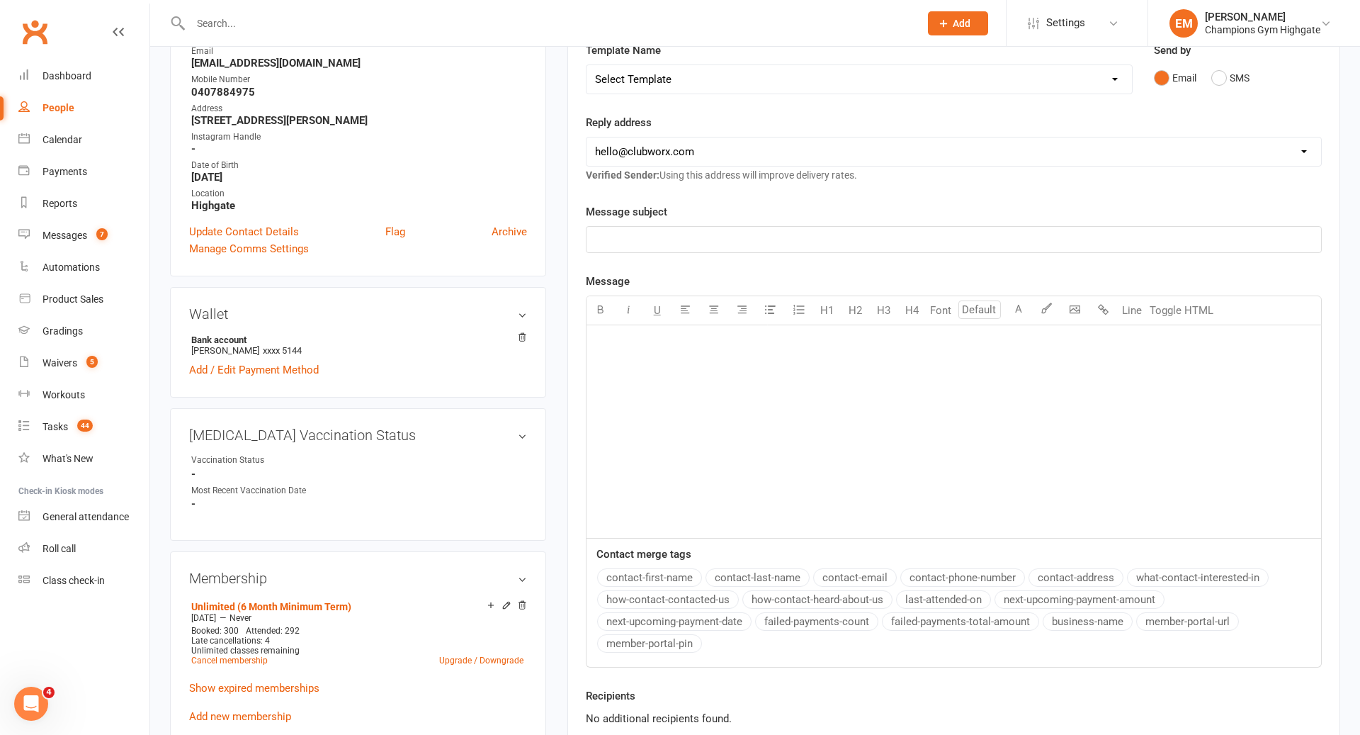
click at [927, 424] on div "﻿" at bounding box center [954, 431] width 735 height 213
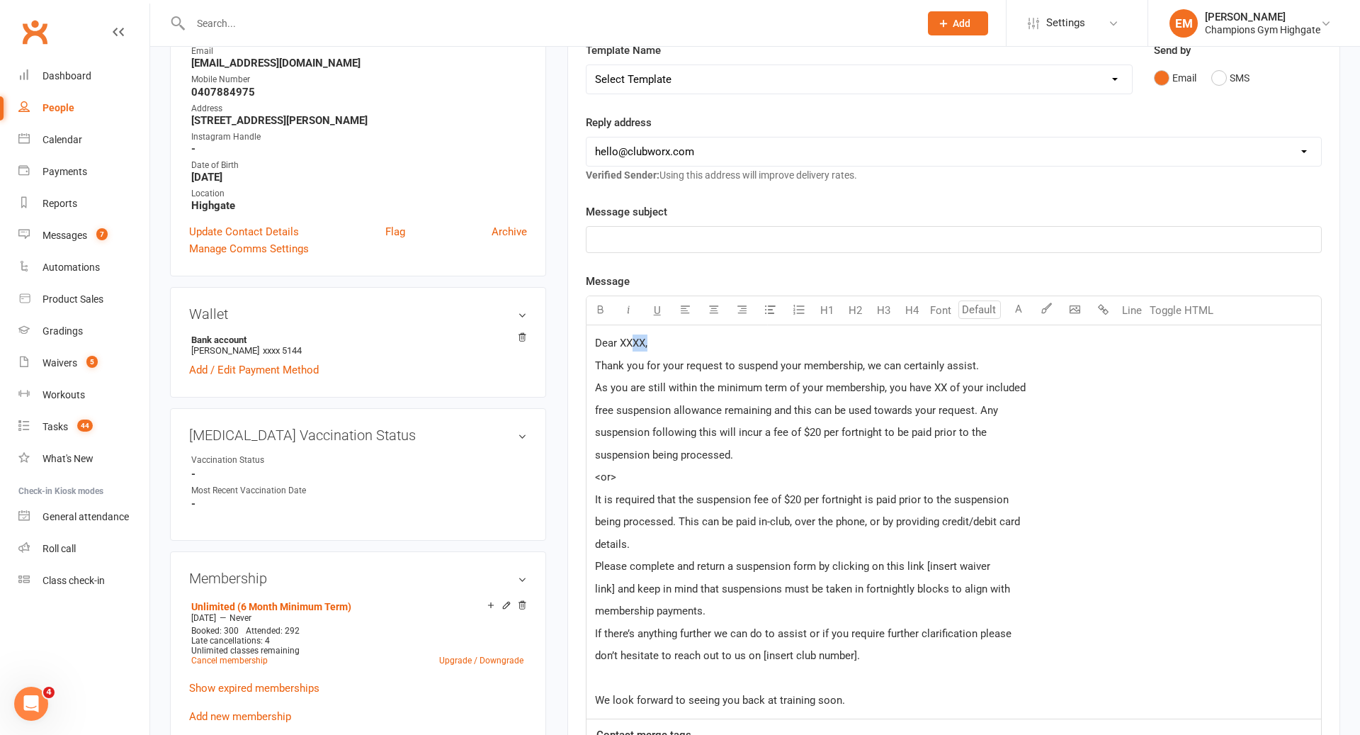
drag, startPoint x: 663, startPoint y: 340, endPoint x: 629, endPoint y: 344, distance: 34.3
click at [629, 344] on p "Dear XXXX," at bounding box center [954, 342] width 718 height 17
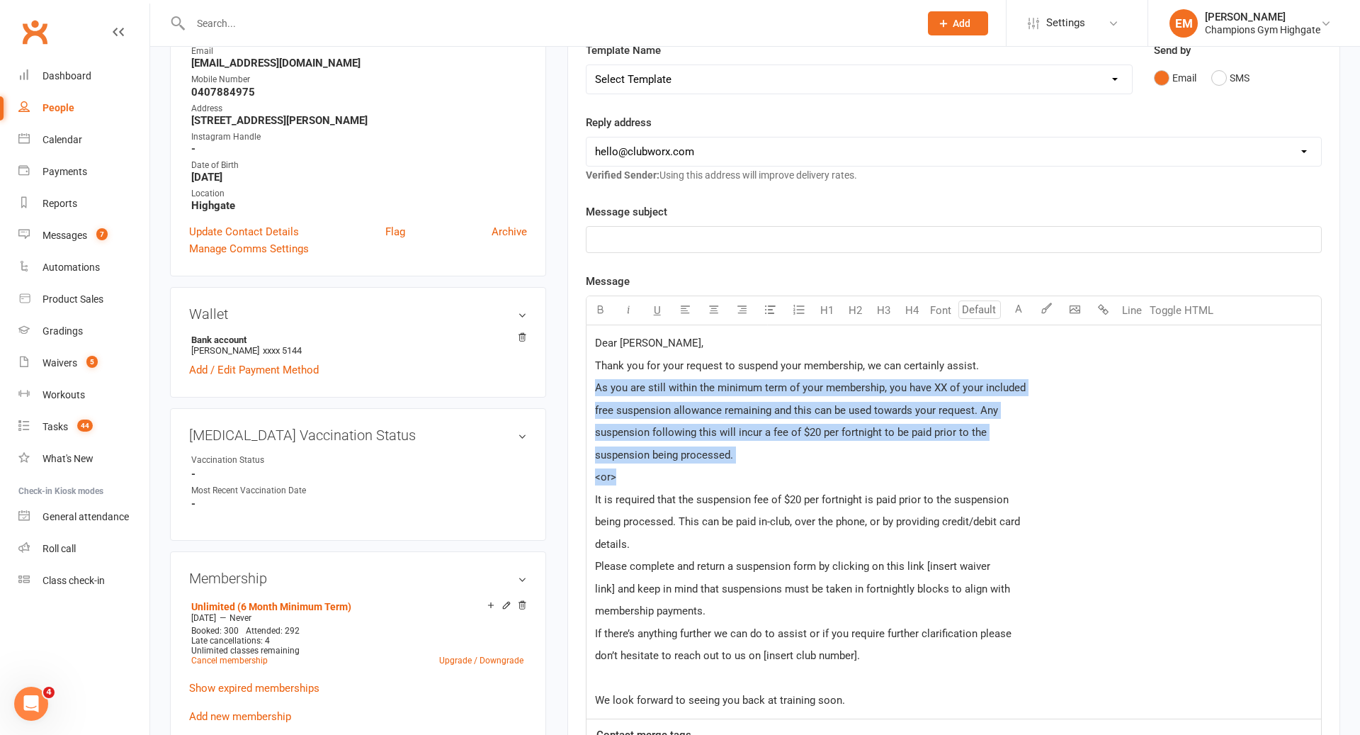
drag, startPoint x: 683, startPoint y: 479, endPoint x: 595, endPoint y: 387, distance: 127.3
click at [595, 387] on div "Dear [PERSON_NAME], Thank you for your request to suspend your membership, we c…" at bounding box center [954, 521] width 735 height 393
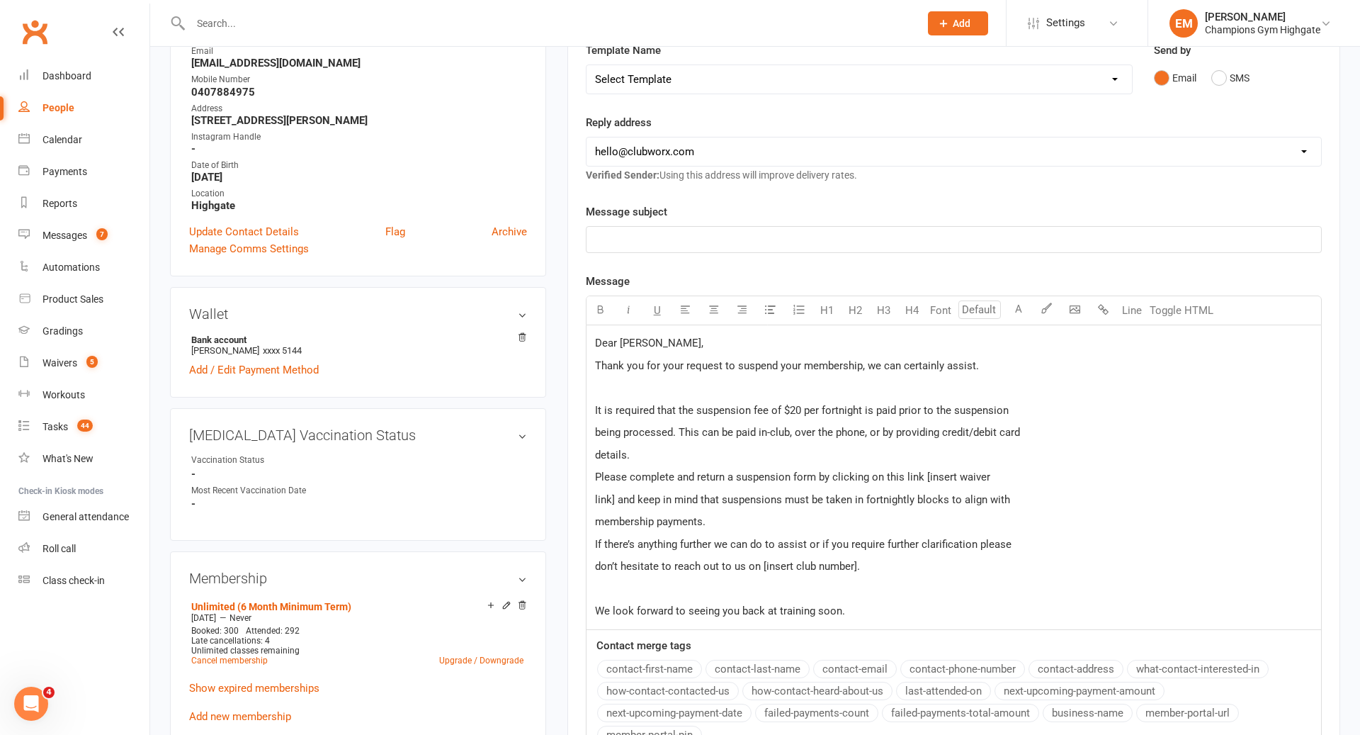
click at [745, 453] on p "details." at bounding box center [954, 454] width 718 height 17
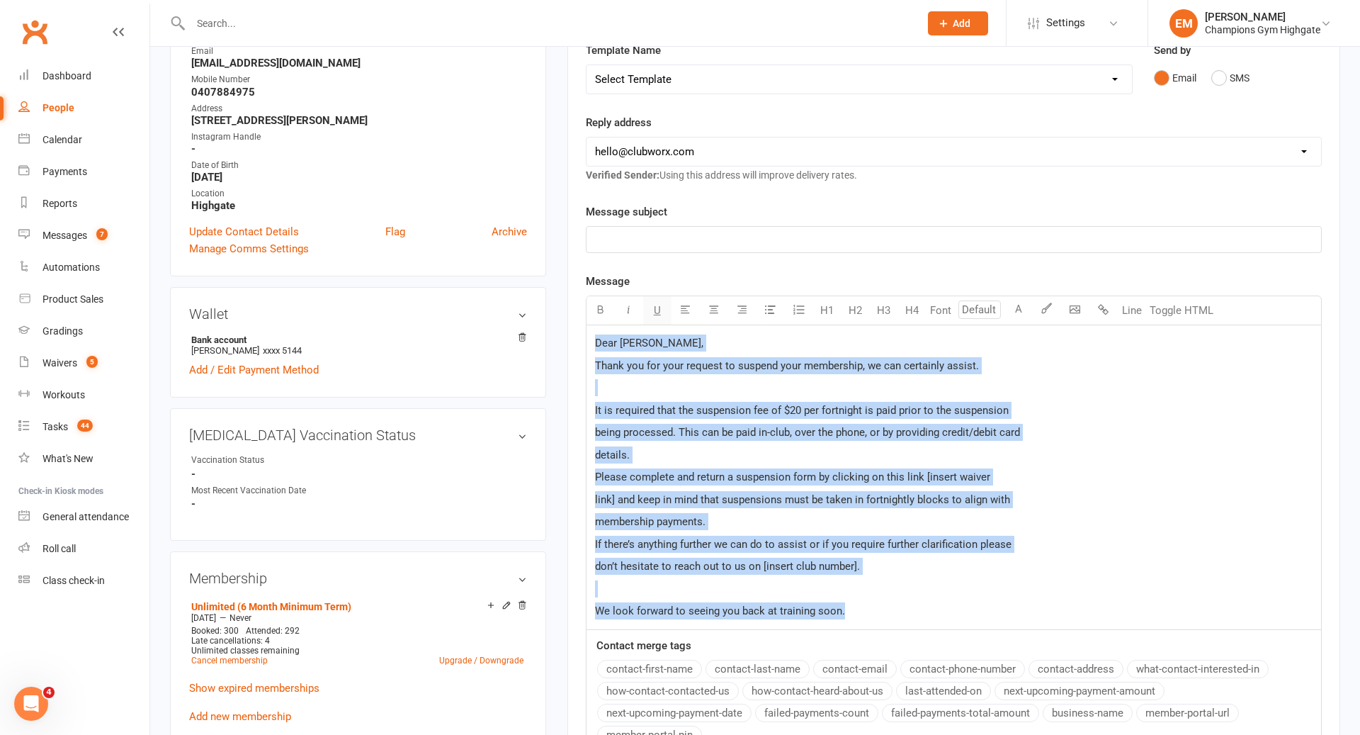
drag, startPoint x: 870, startPoint y: 609, endPoint x: 643, endPoint y: 321, distance: 367.3
click at [643, 321] on div "Font size U H1 H2 H3 H4 Font A Line Toggle HTML Dear [PERSON_NAME], Thank you f…" at bounding box center [954, 462] width 736 height 334
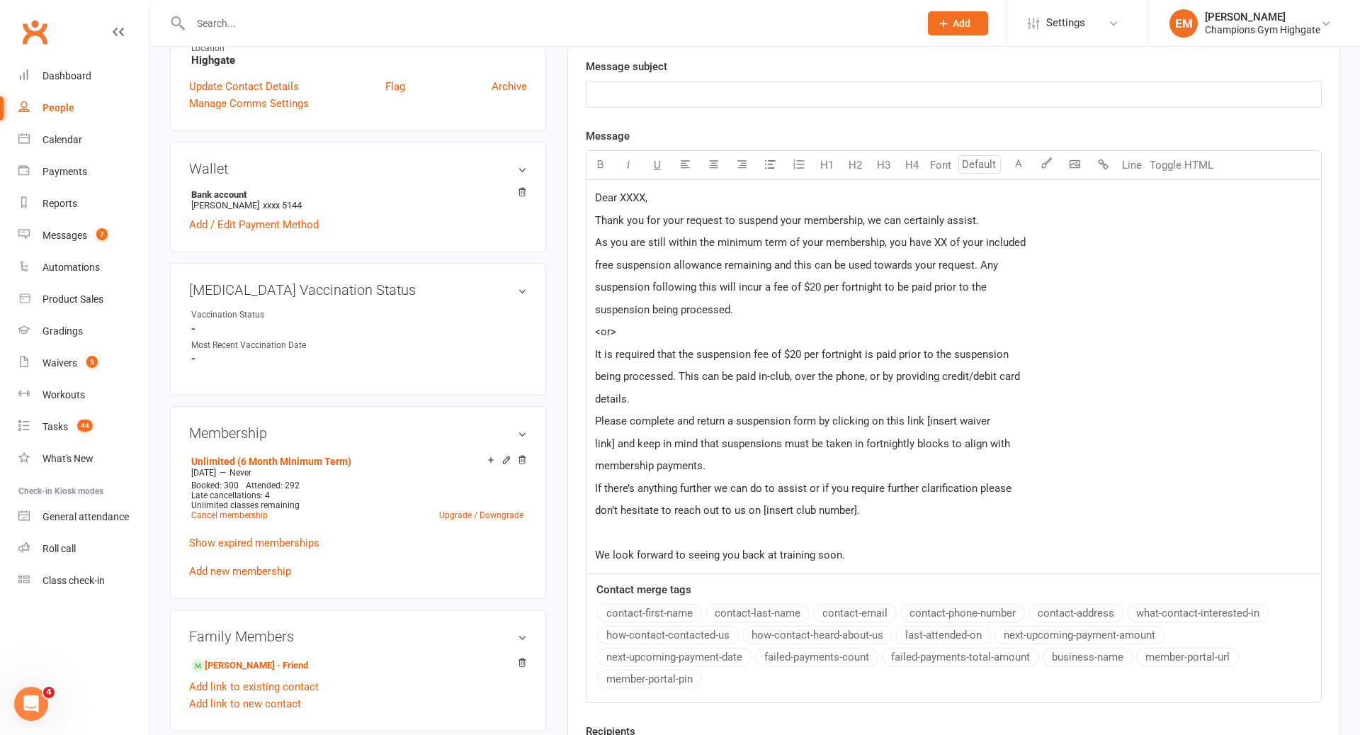
scroll to position [374, 0]
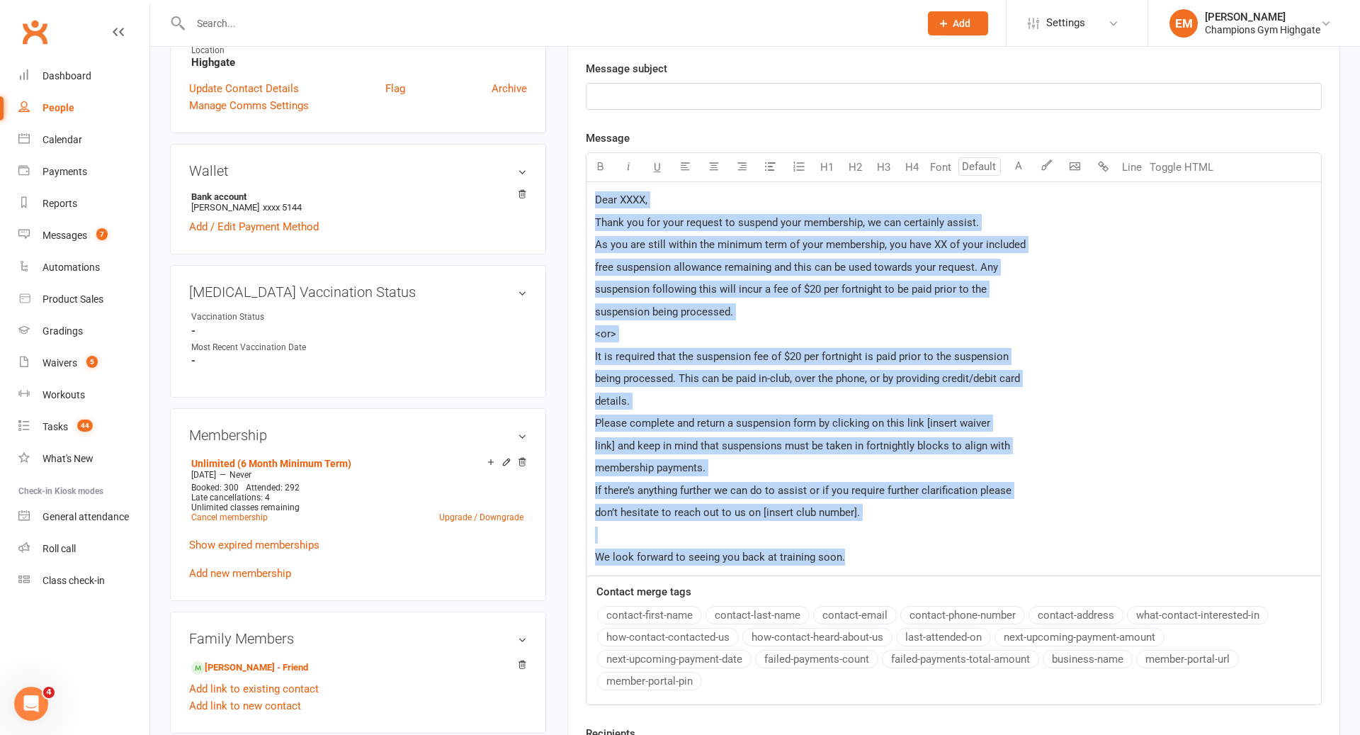
drag, startPoint x: 879, startPoint y: 558, endPoint x: 479, endPoint y: 116, distance: 595.9
click at [479, 116] on div "upload photo change photo [PERSON_NAME] Activated [DATE] Added [DATE] Active me…" at bounding box center [755, 608] width 1192 height 1831
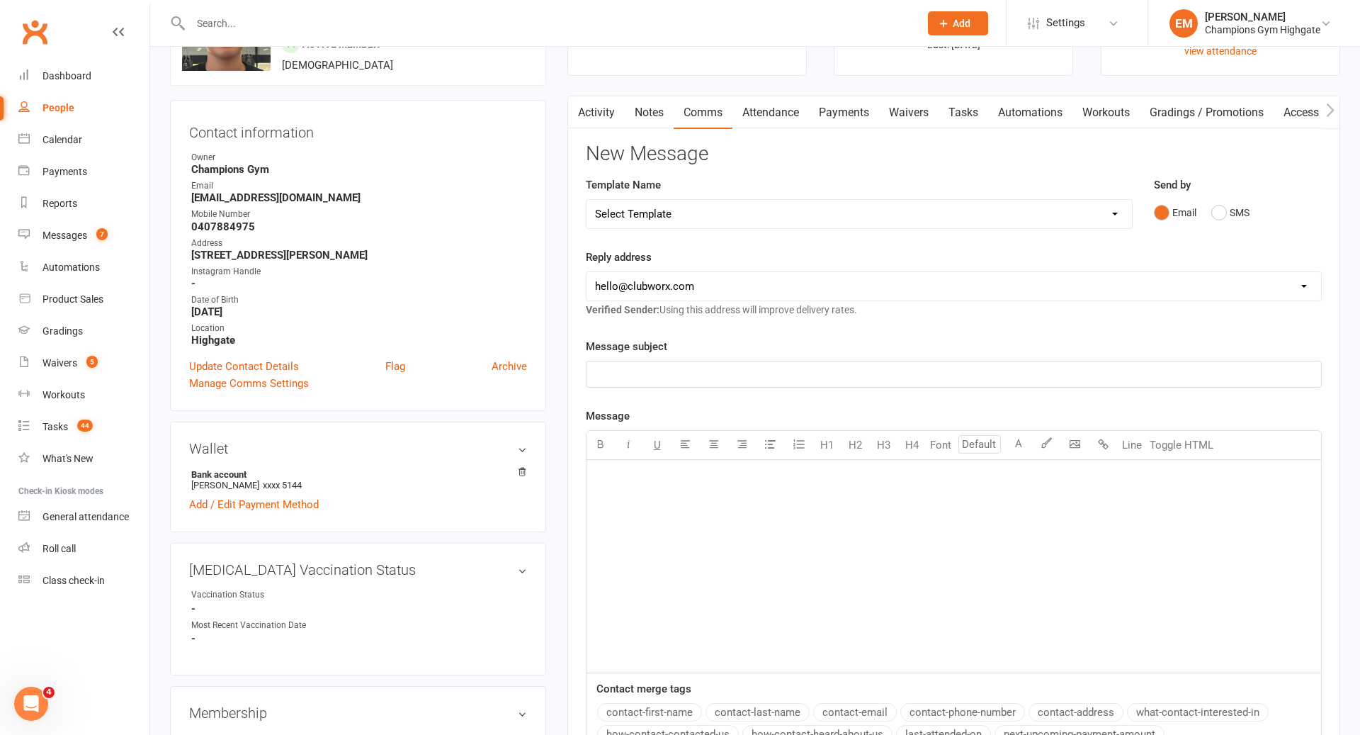
scroll to position [16, 0]
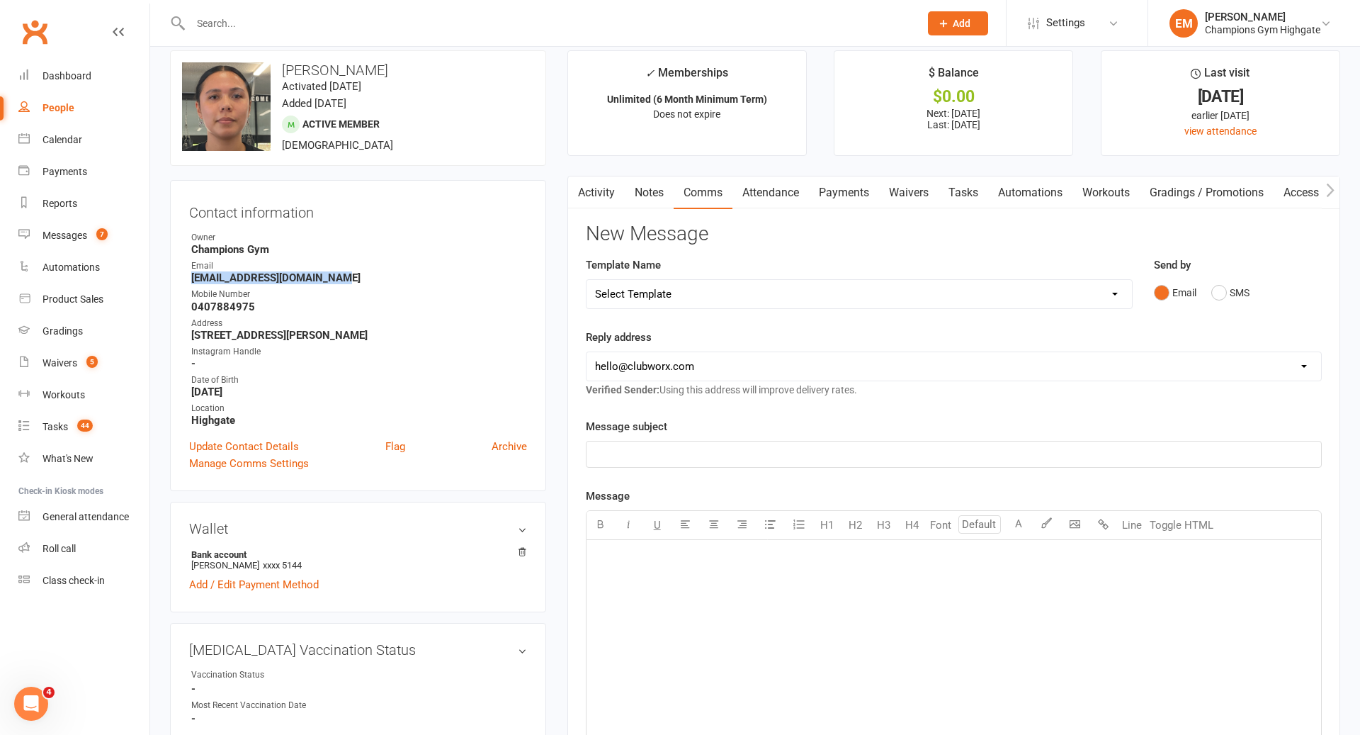
drag, startPoint x: 357, startPoint y: 281, endPoint x: 185, endPoint y: 275, distance: 172.3
click at [185, 275] on div "Contact information Owner Champions Gym Email [EMAIL_ADDRESS][DOMAIN_NAME] Mobi…" at bounding box center [358, 335] width 376 height 311
copy strong "[EMAIL_ADDRESS][DOMAIN_NAME]"
click at [644, 181] on link "Notes" at bounding box center [649, 192] width 49 height 33
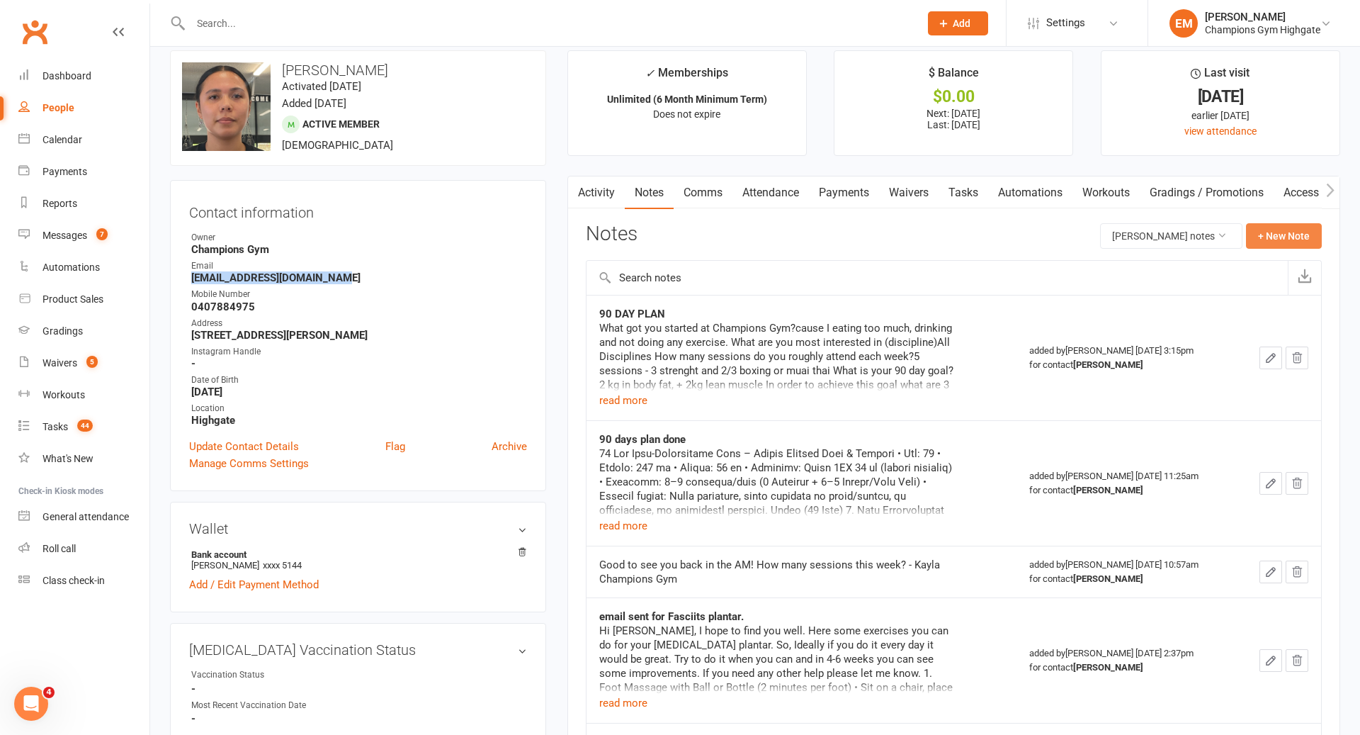
click at [1284, 240] on button "+ New Note" at bounding box center [1284, 236] width 76 height 26
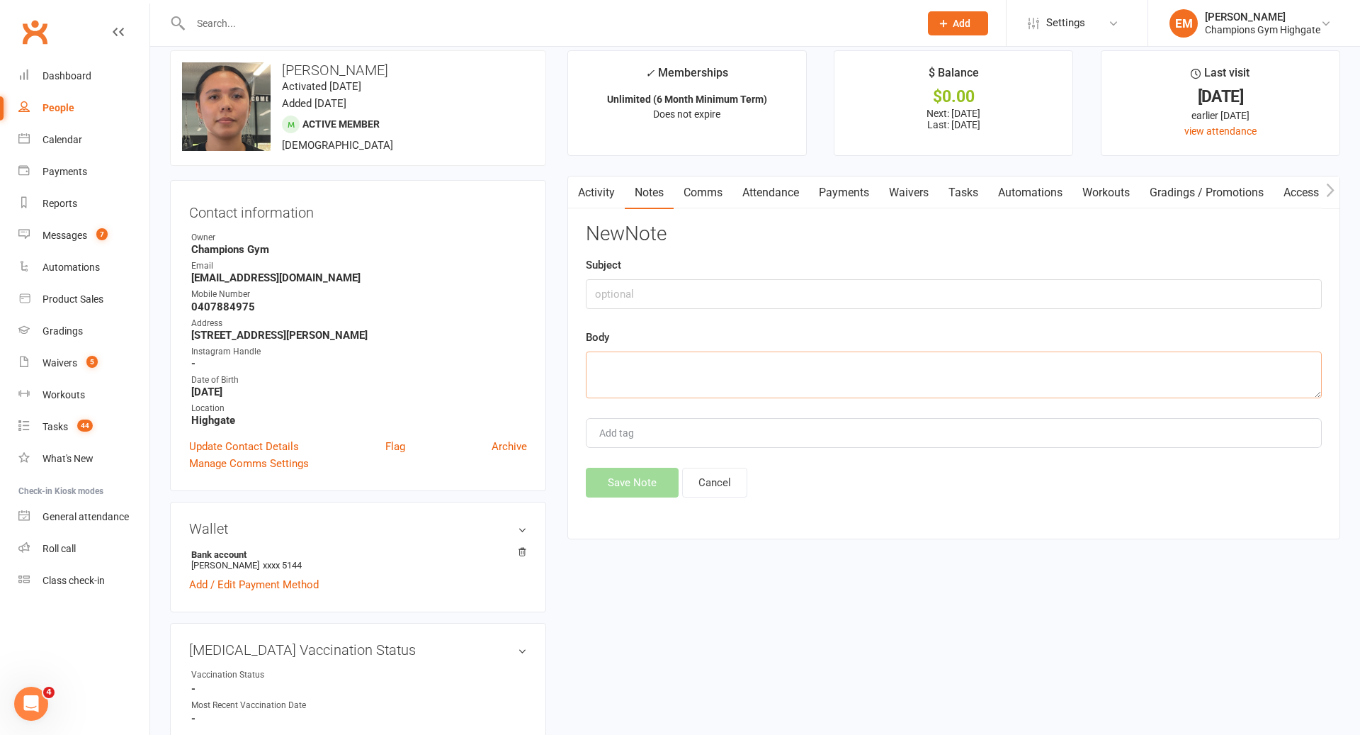
click at [864, 376] on textarea at bounding box center [954, 374] width 736 height 47
paste textarea "Lore Ipsumd, Sitam con adi elitsedd eiu temporinc utla etdolorema aliquaenim. A…"
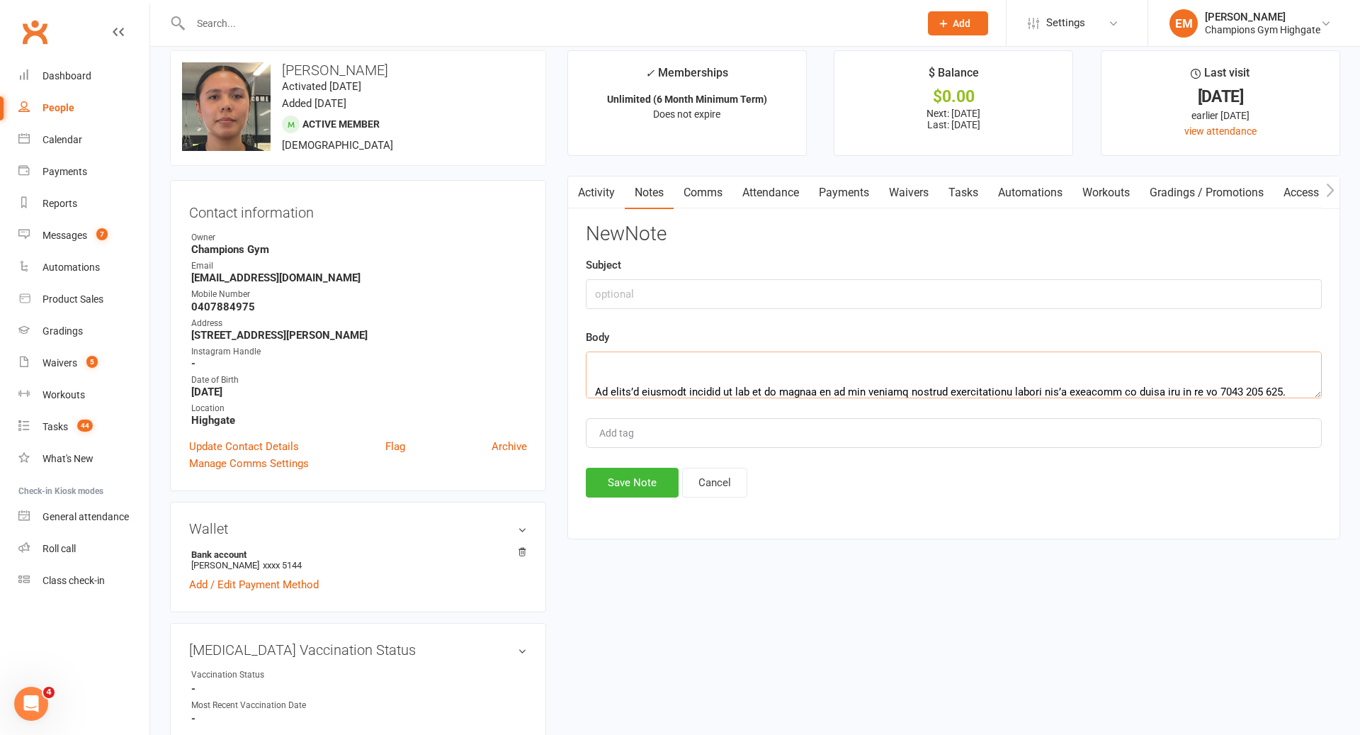
type textarea "Lore Ipsumd, Sitam con adi elitsedd eiu temporinc utla etdolorema aliquaenim. A…"
click at [760, 288] on input "text" at bounding box center [954, 294] width 736 height 30
type input "SUSPENSION FORM REJECTION EMAIL"
click at [633, 485] on button "Save Note" at bounding box center [632, 483] width 93 height 30
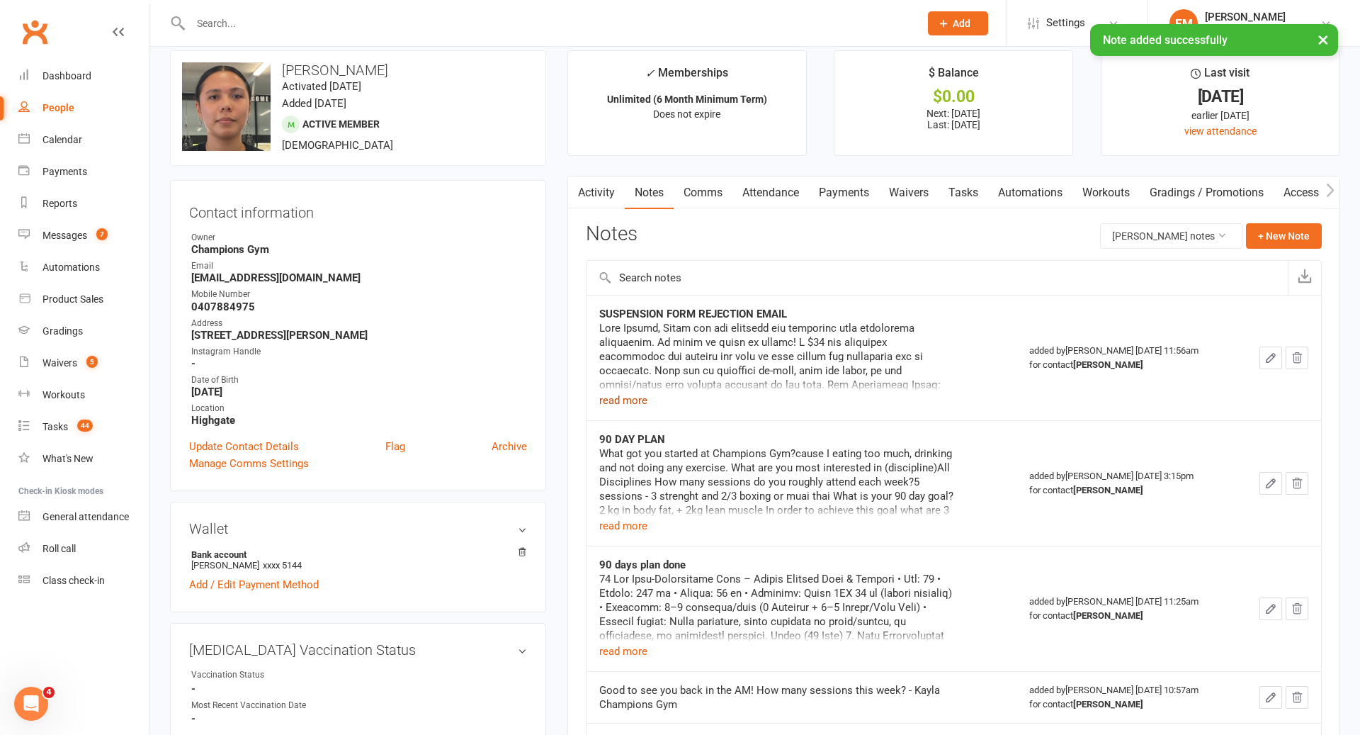
click at [622, 401] on button "read more" at bounding box center [623, 400] width 48 height 17
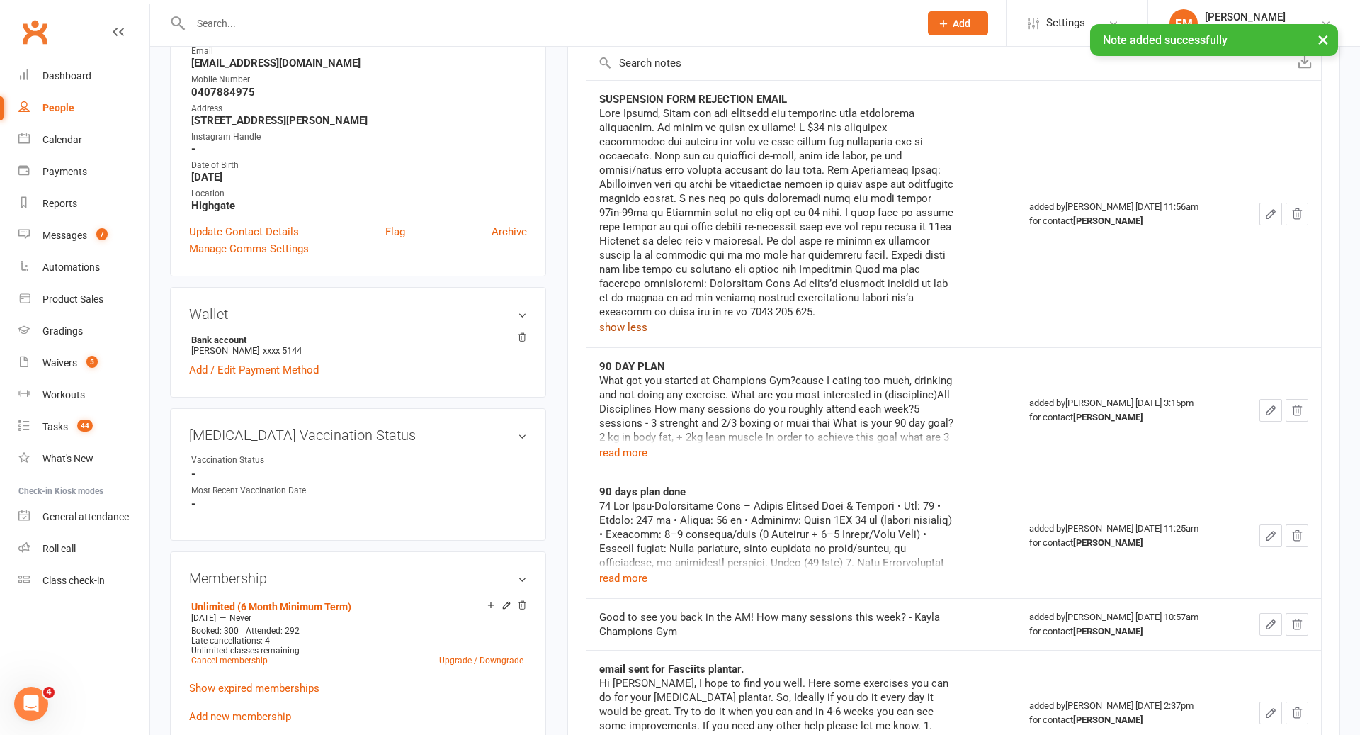
scroll to position [0, 0]
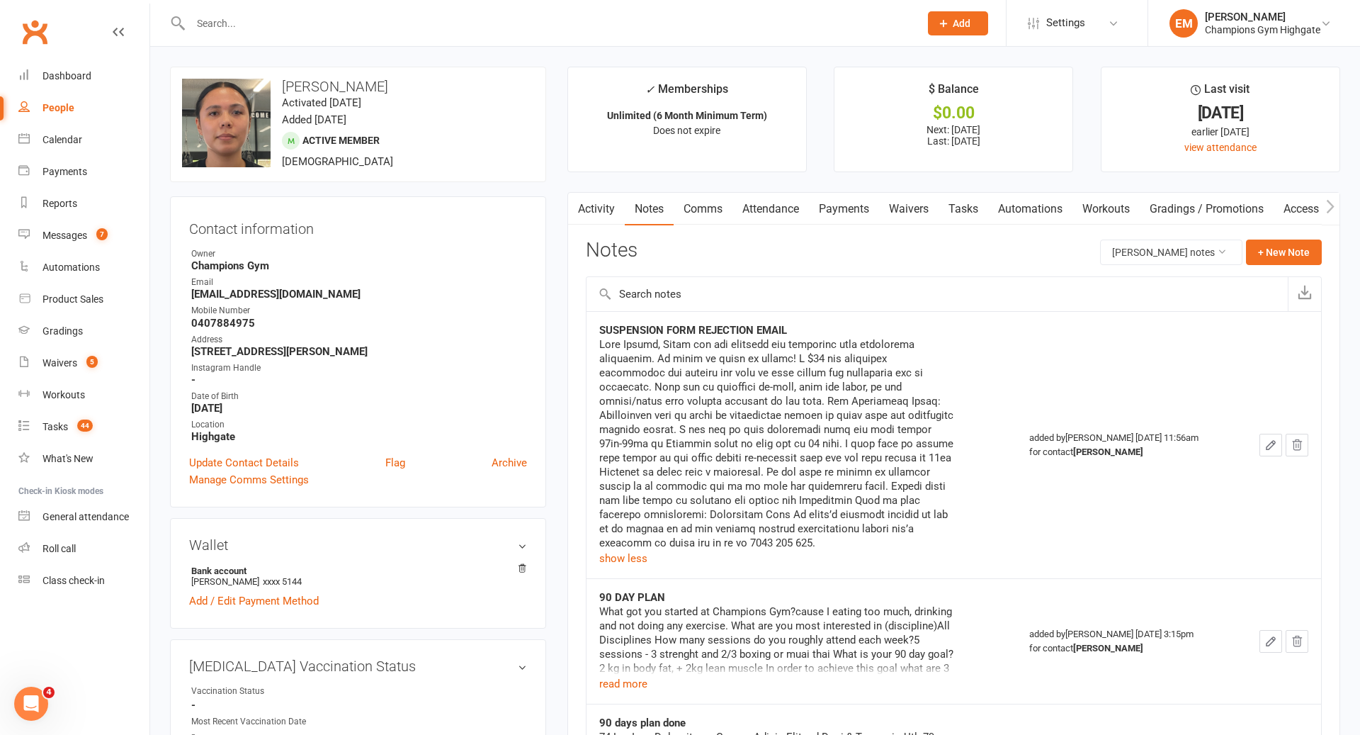
click at [427, 21] on input "text" at bounding box center [547, 23] width 723 height 20
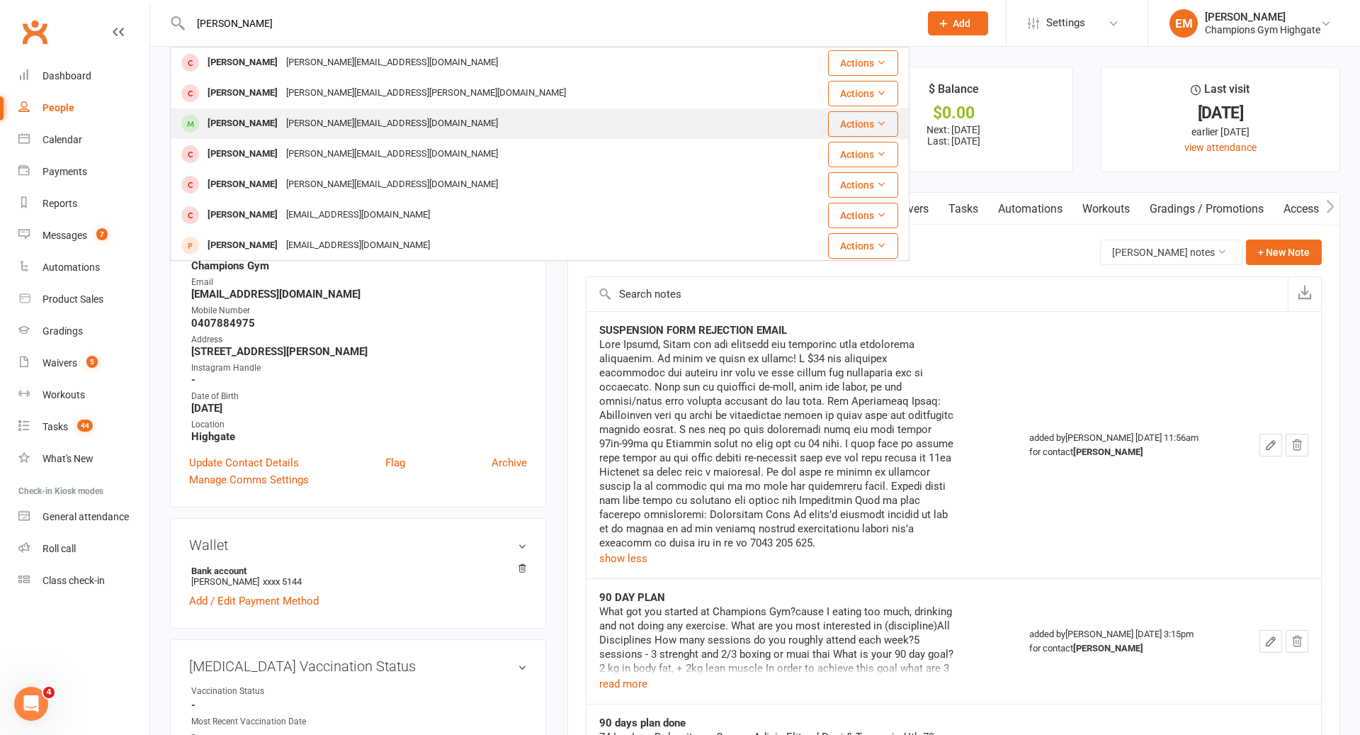
type input "[PERSON_NAME]"
click at [252, 121] on div "[PERSON_NAME]" at bounding box center [242, 123] width 79 height 21
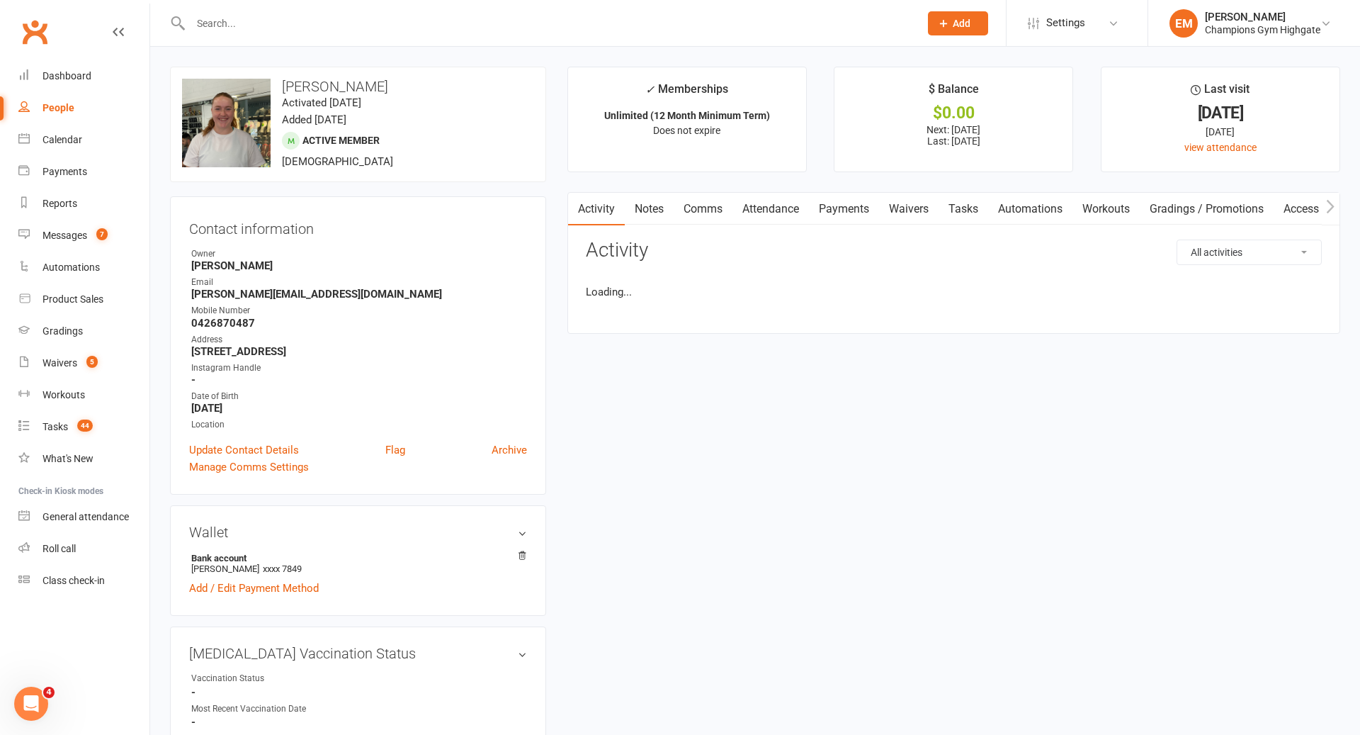
click at [645, 219] on link "Notes" at bounding box center [649, 209] width 49 height 33
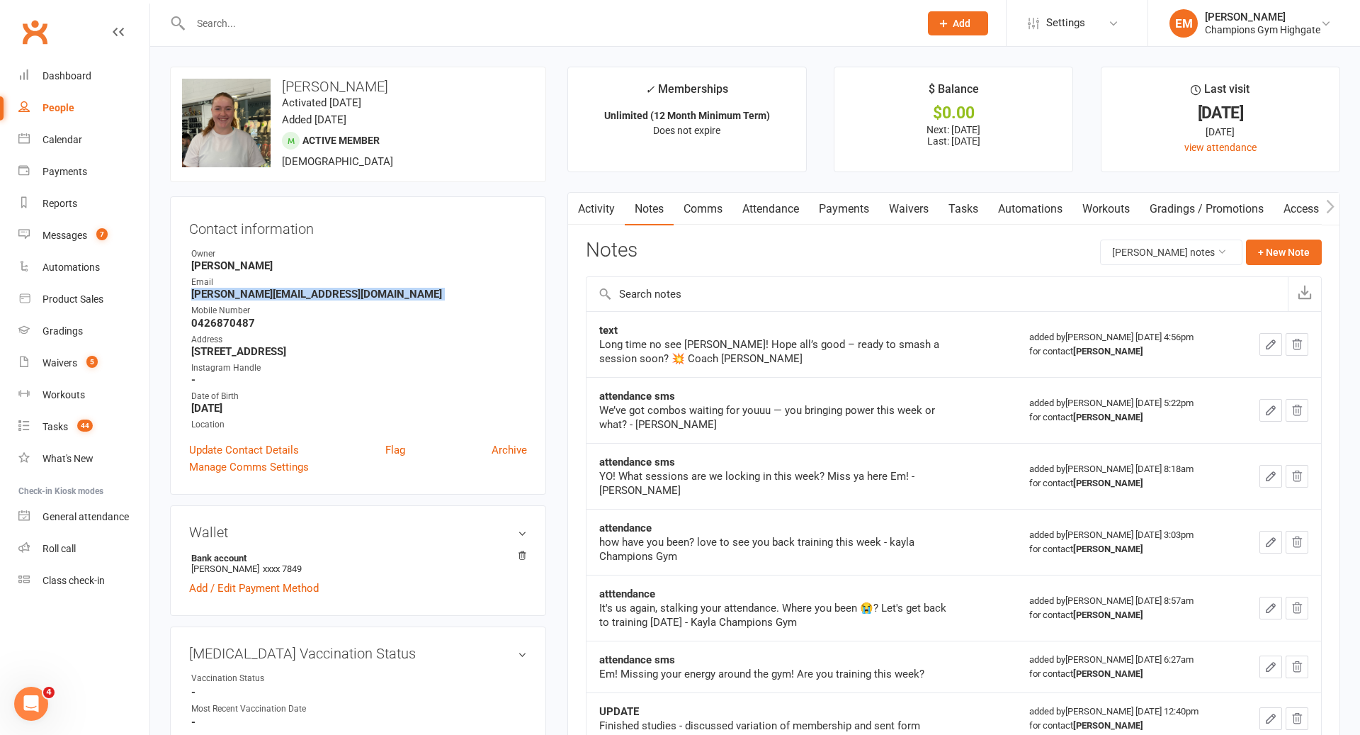
drag, startPoint x: 323, startPoint y: 300, endPoint x: 186, endPoint y: 295, distance: 137.5
click at [186, 295] on div "Contact information Owner [PERSON_NAME] Email [PERSON_NAME][EMAIL_ADDRESS][DOMA…" at bounding box center [358, 345] width 376 height 298
copy render-form-field "[PERSON_NAME][EMAIL_ADDRESS][DOMAIN_NAME]"
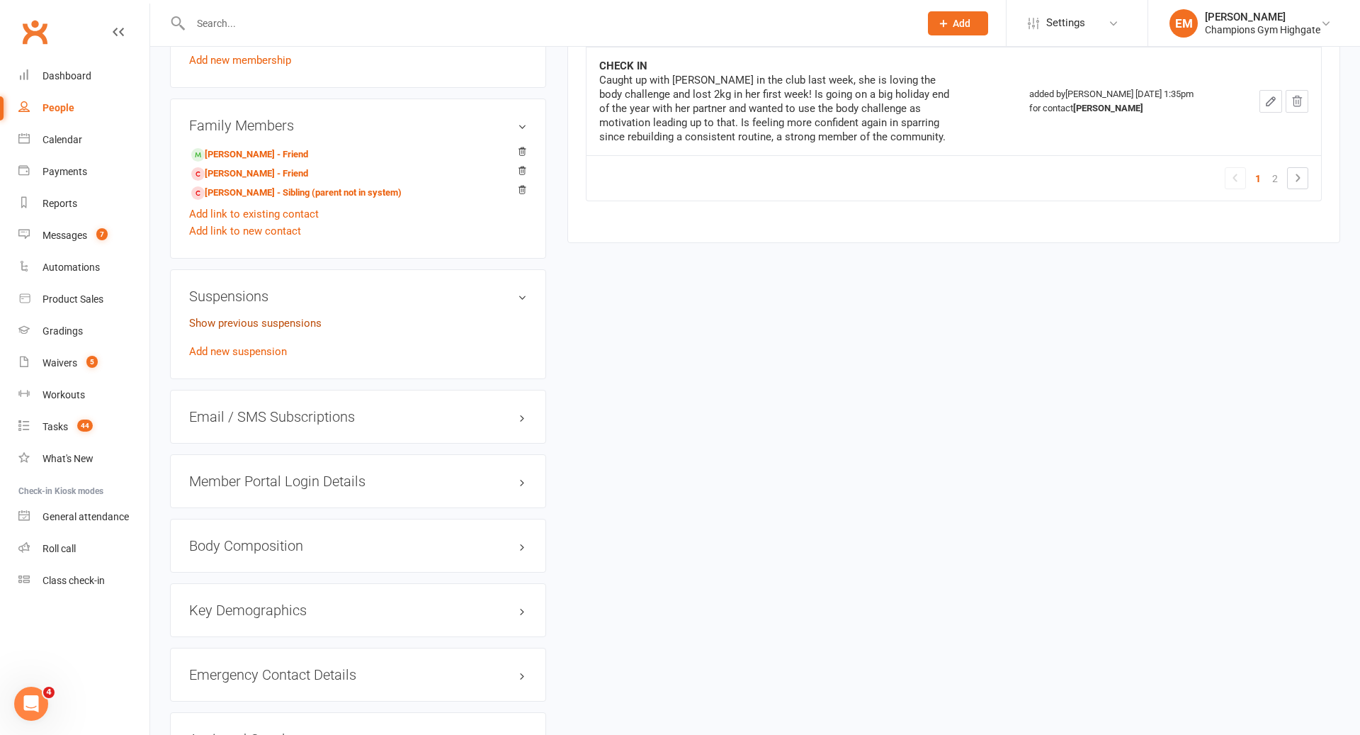
scroll to position [876, 0]
click at [288, 315] on link "Show previous suspensions" at bounding box center [255, 321] width 132 height 13
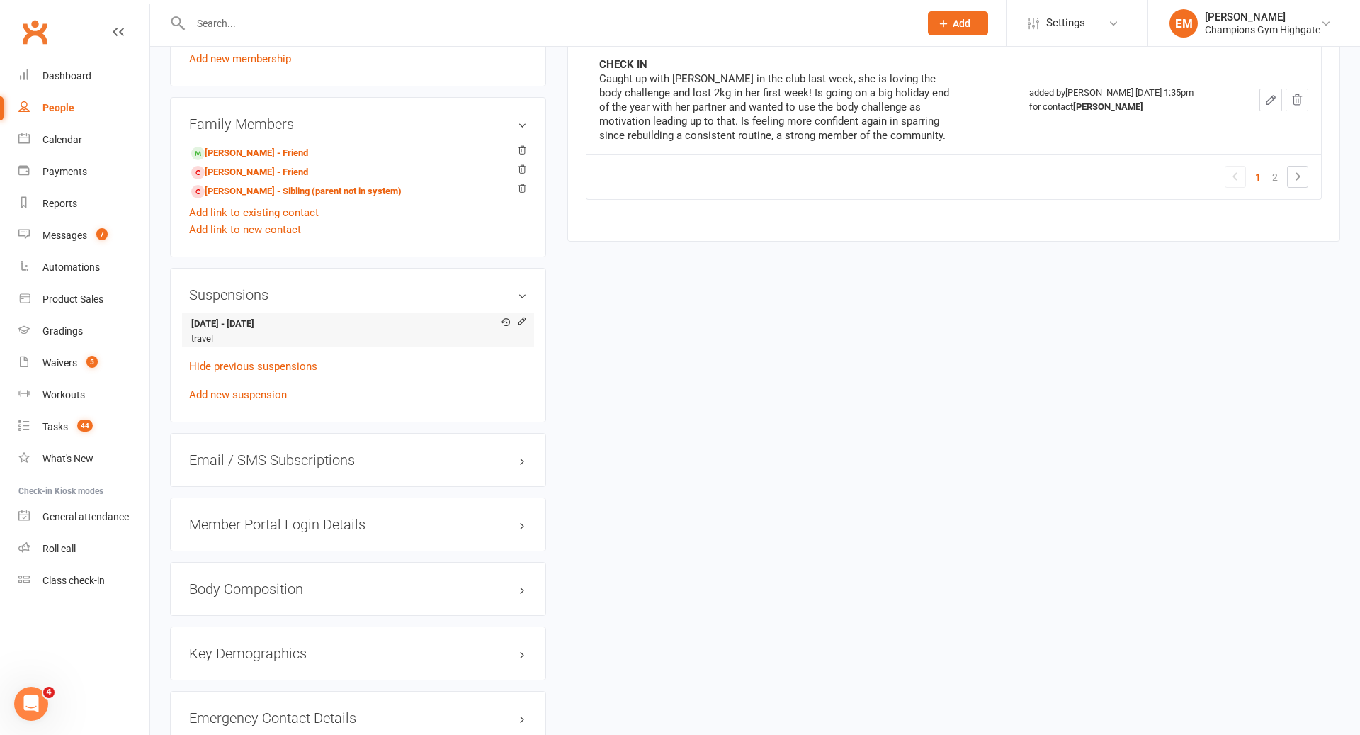
scroll to position [0, 0]
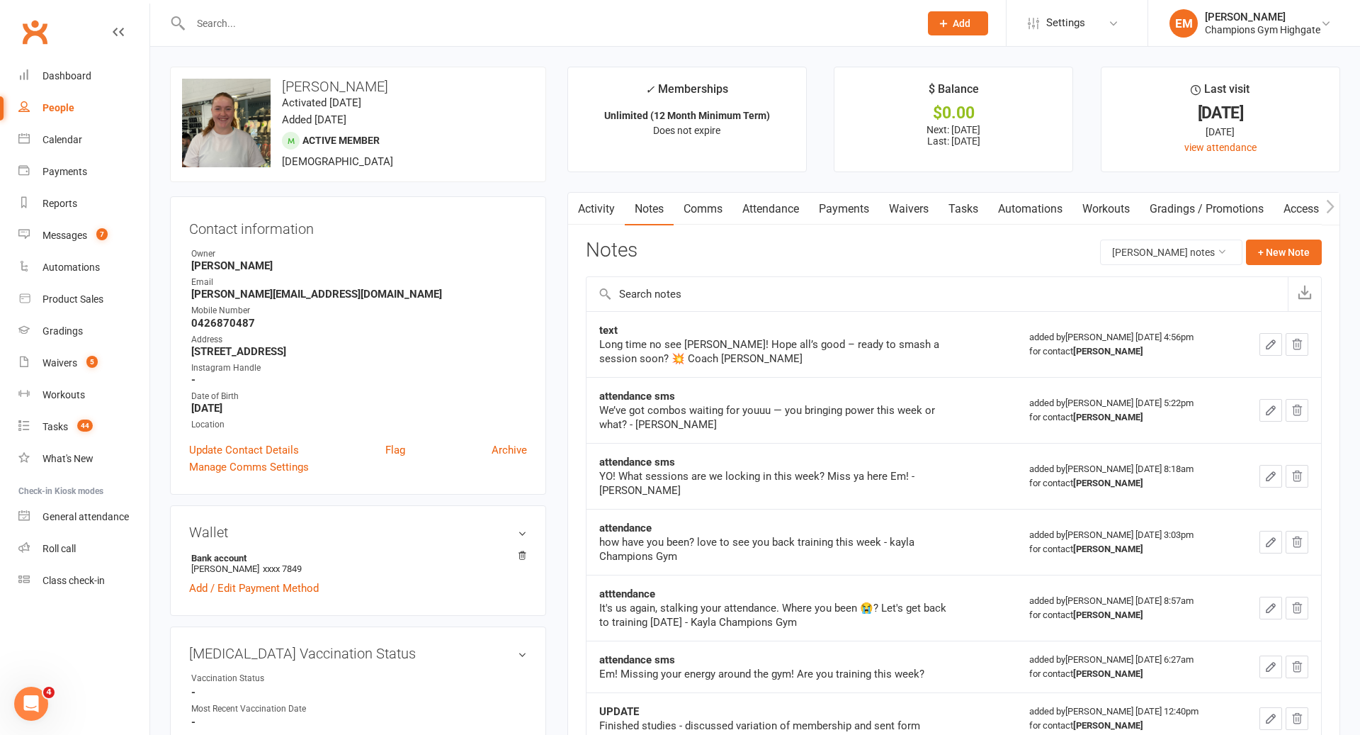
click at [706, 211] on link "Comms" at bounding box center [703, 209] width 59 height 33
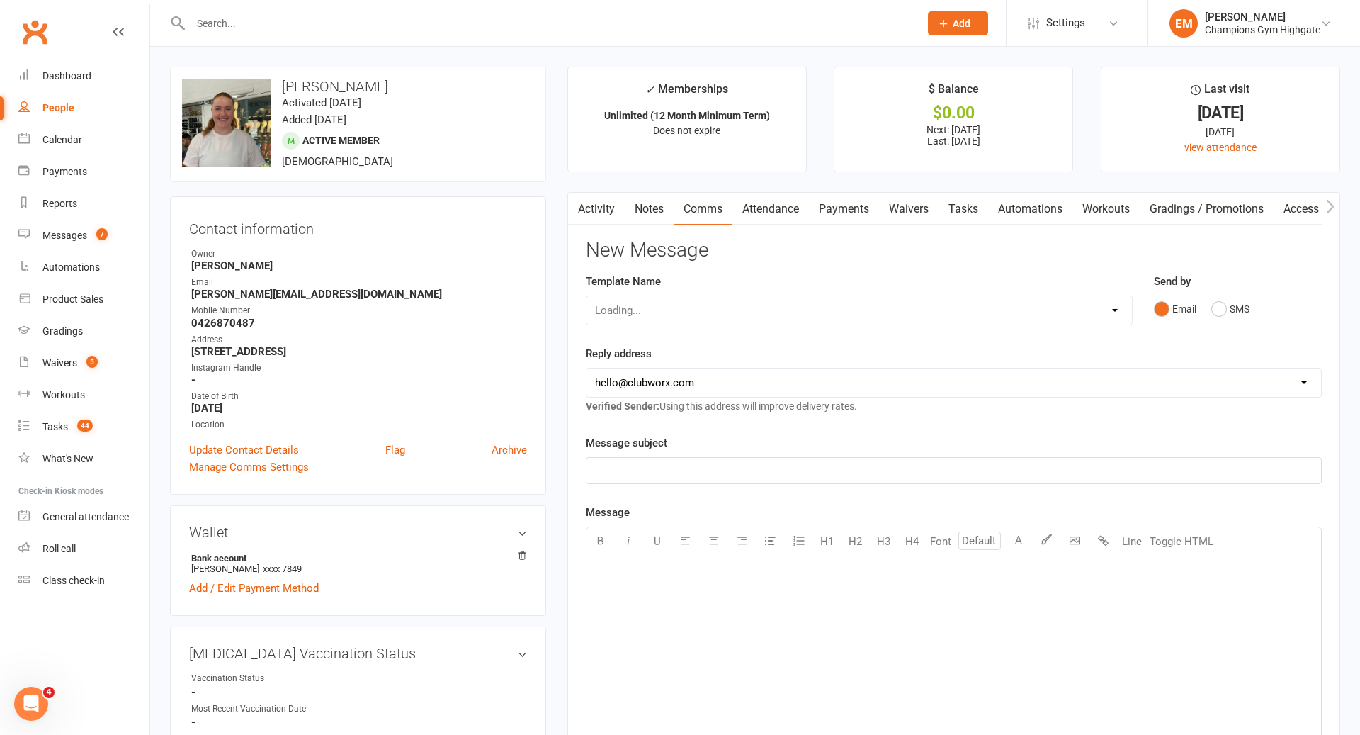
click at [1259, 307] on div "Email SMS" at bounding box center [1238, 308] width 168 height 27
click at [1228, 307] on button "SMS" at bounding box center [1231, 308] width 38 height 27
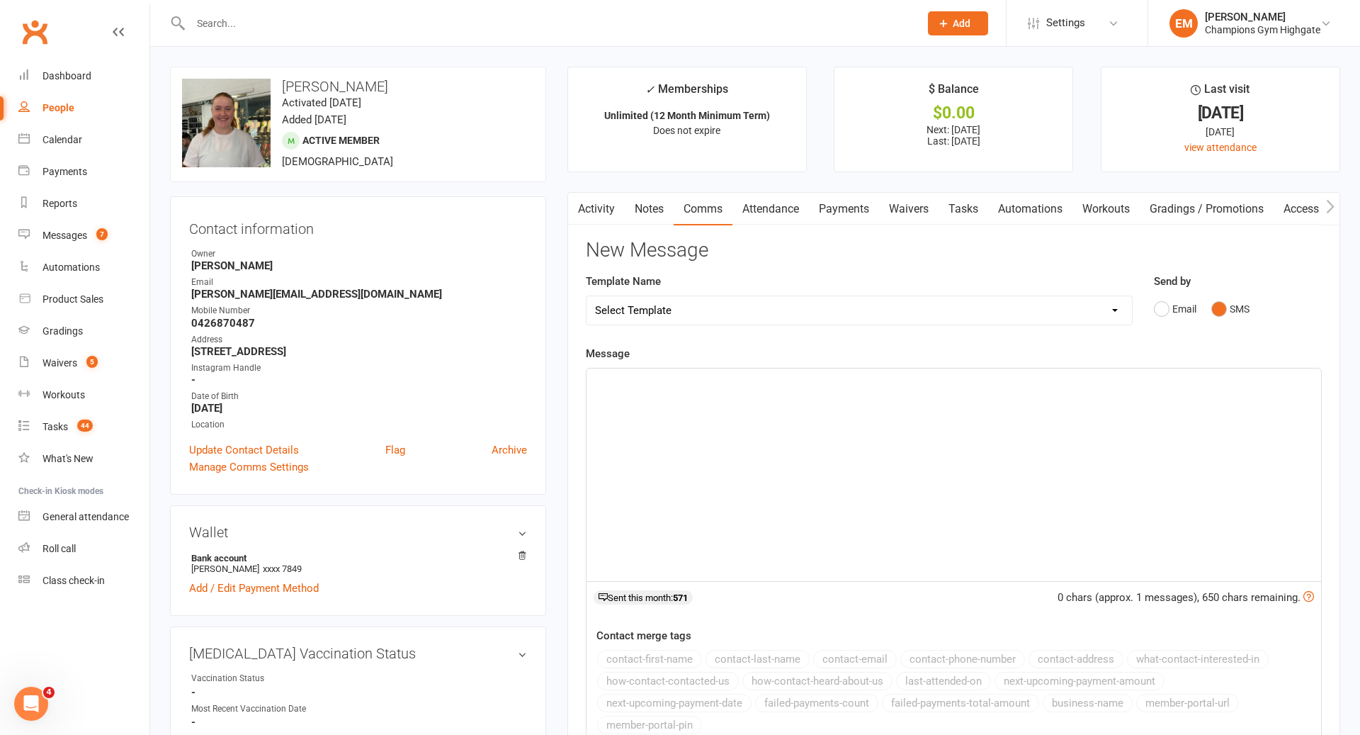
click at [1151, 448] on div "﻿" at bounding box center [954, 474] width 735 height 213
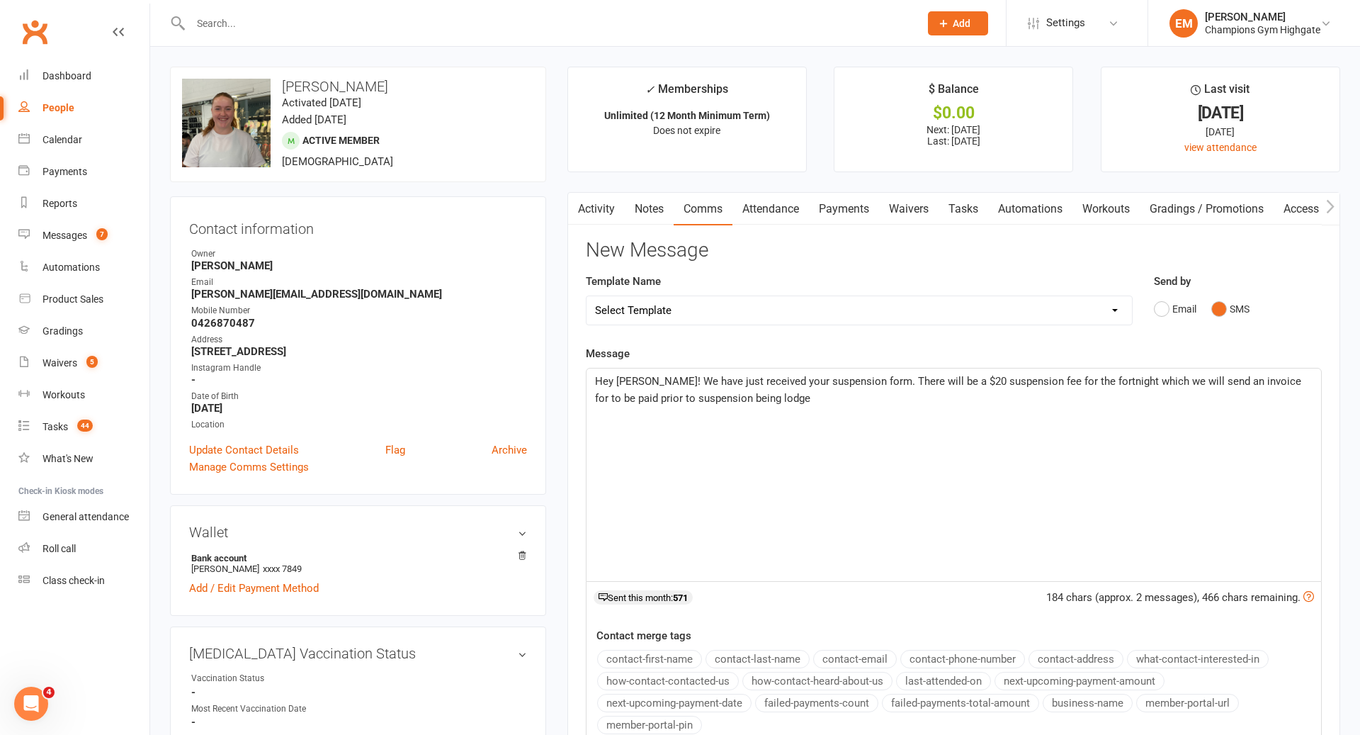
click at [854, 378] on span "Hey [PERSON_NAME]! We have just received your suspension form. There will be a …" at bounding box center [949, 390] width 709 height 30
click at [835, 405] on p "Hey [PERSON_NAME]! We have just received your suspension form thanks for that! …" at bounding box center [954, 390] width 718 height 34
click at [609, 397] on span "Hey [PERSON_NAME]! We have just received your suspension form thanks for that! …" at bounding box center [947, 390] width 705 height 30
click at [846, 400] on p "Hey [PERSON_NAME]! We have just received your suspension form thanks for that! …" at bounding box center [954, 390] width 718 height 34
click at [955, 403] on p "Hey [PERSON_NAME]! We have just received your suspension form thanks for that! …" at bounding box center [954, 390] width 718 height 34
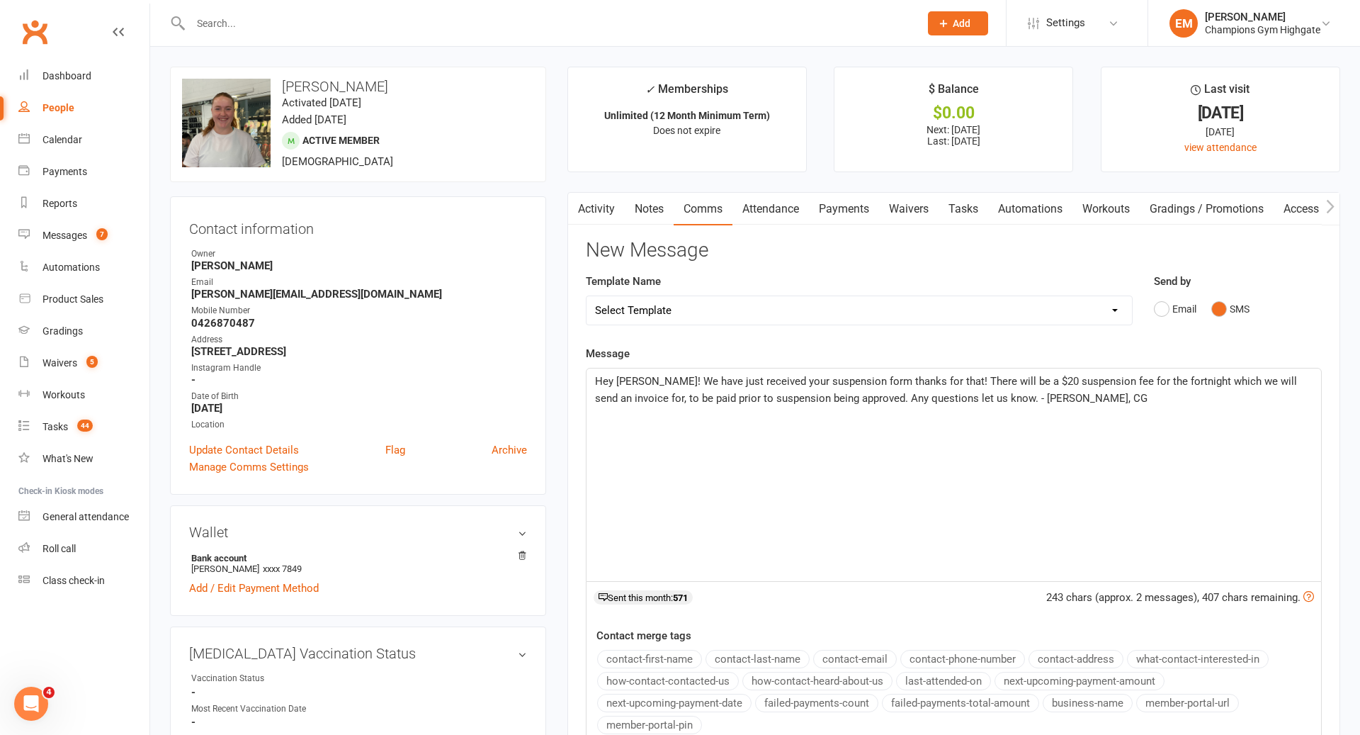
drag, startPoint x: 1063, startPoint y: 397, endPoint x: 1031, endPoint y: 395, distance: 32.0
click at [1031, 395] on p "Hey [PERSON_NAME]! We have just received your suspension form thanks for that! …" at bounding box center [954, 390] width 718 height 34
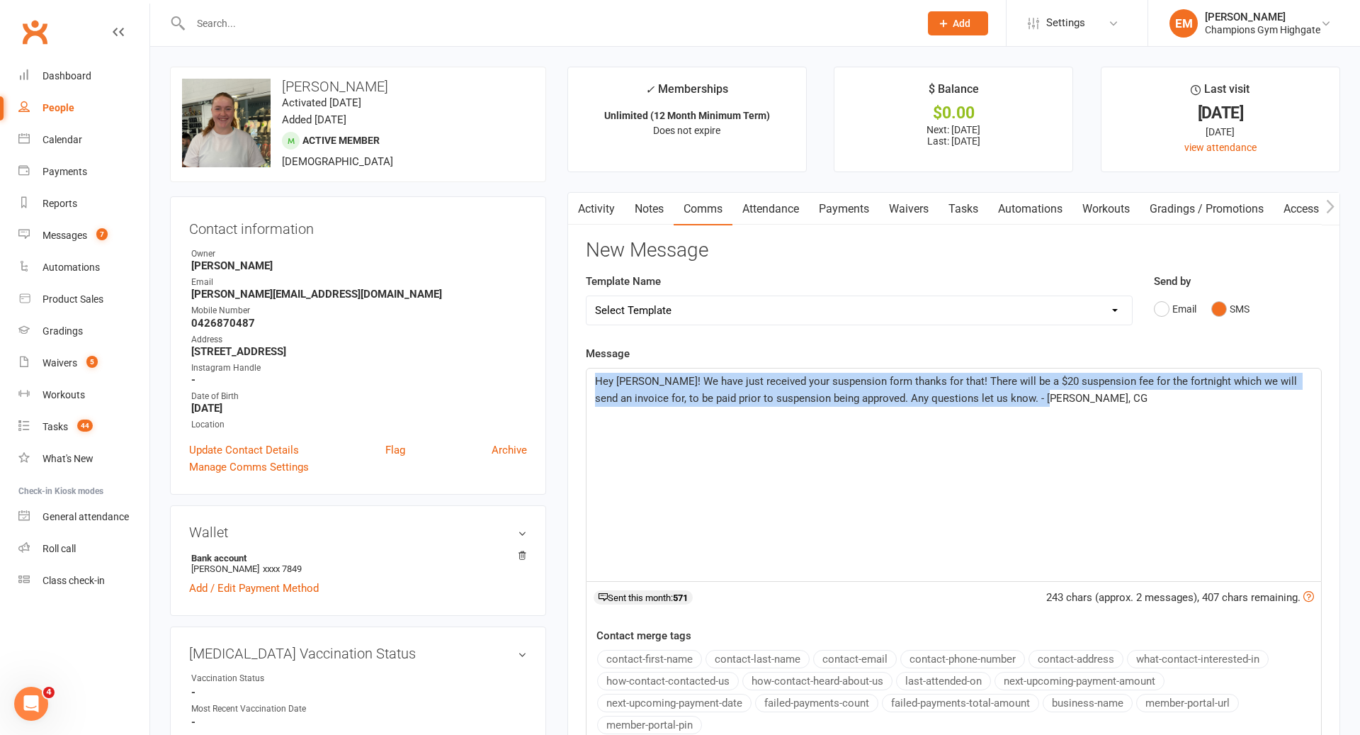
drag, startPoint x: 1036, startPoint y: 397, endPoint x: 395, endPoint y: 323, distance: 644.8
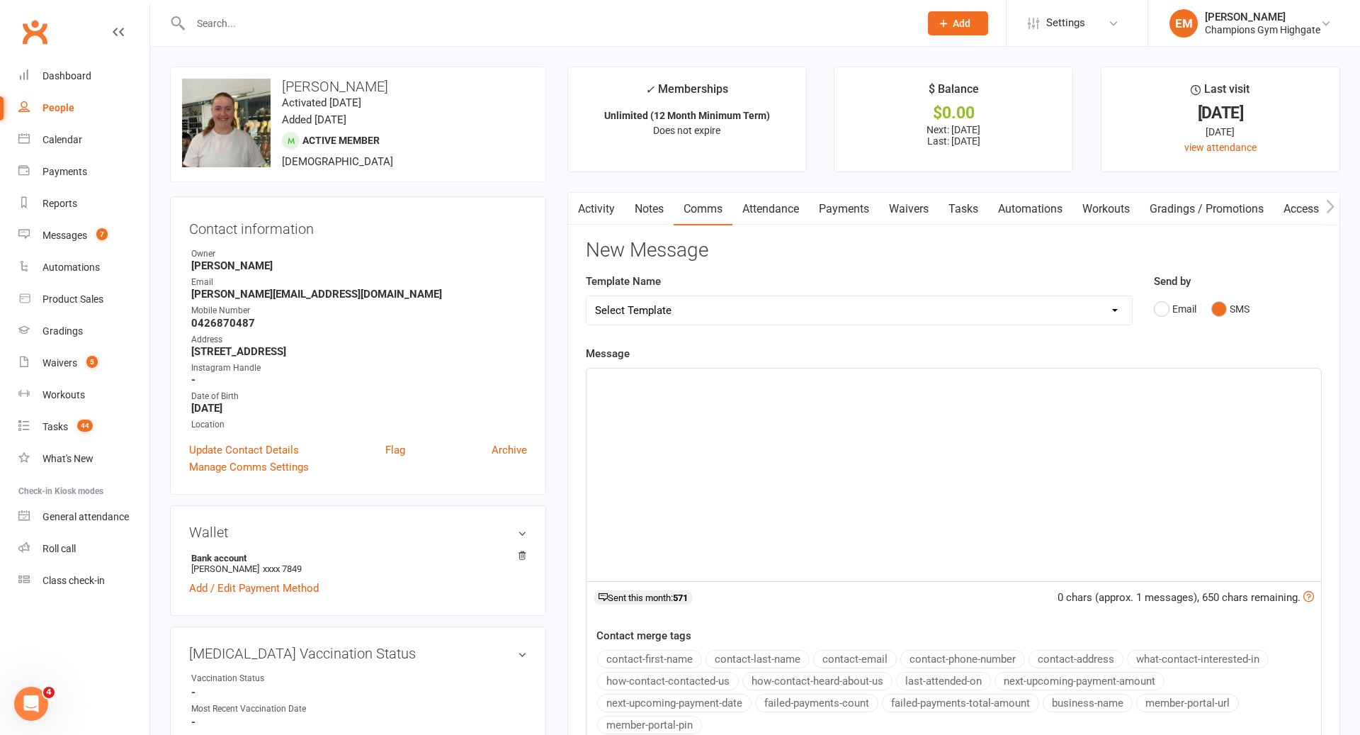
click at [650, 212] on link "Notes" at bounding box center [649, 209] width 49 height 33
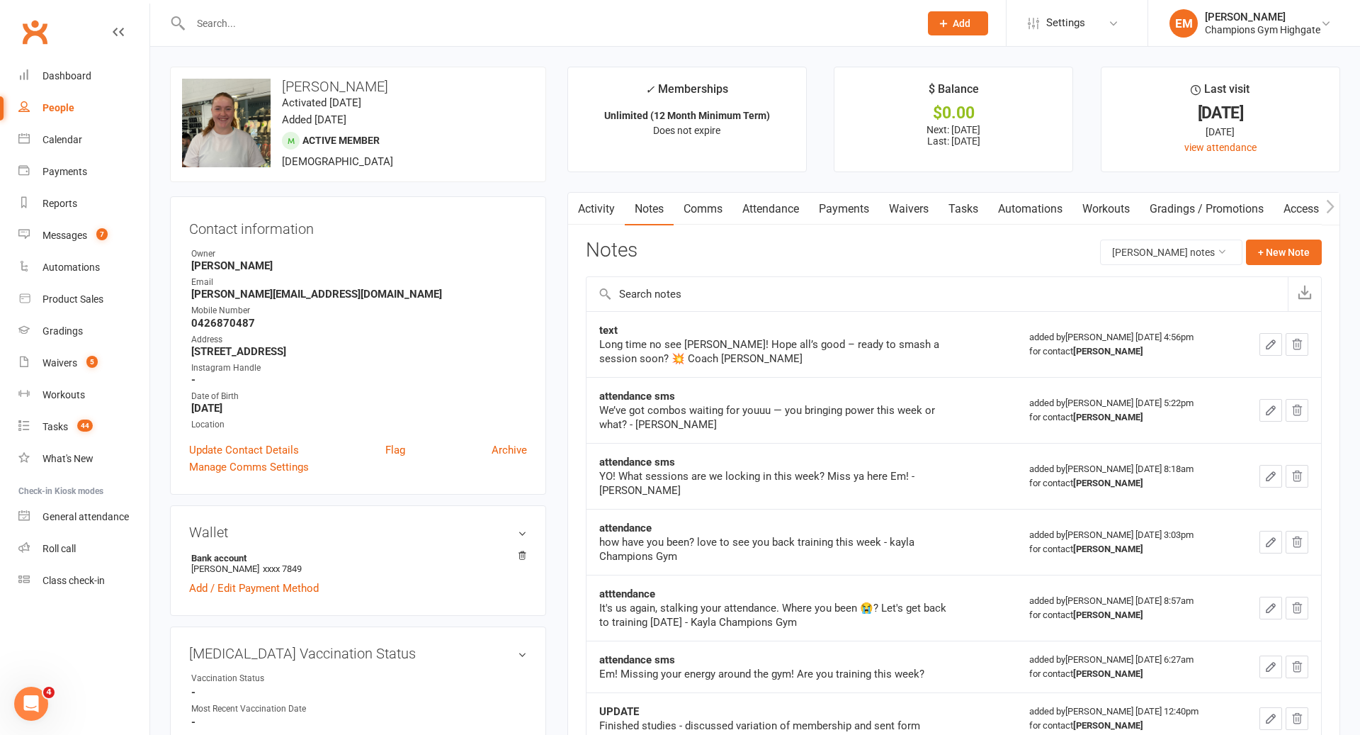
click at [1277, 264] on div "Notes [PERSON_NAME] notes + New Note" at bounding box center [954, 257] width 736 height 37
click at [1306, 254] on button "+ New Note" at bounding box center [1284, 252] width 76 height 26
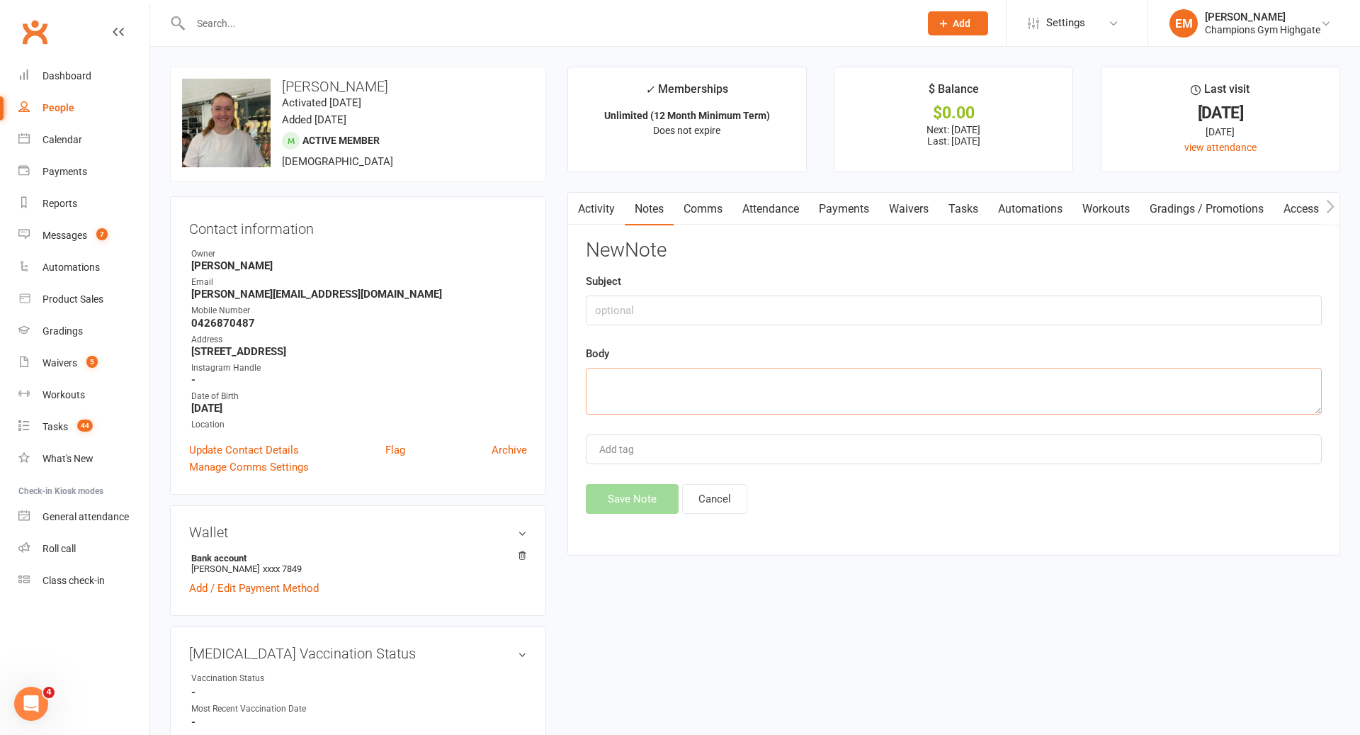
click at [918, 382] on textarea at bounding box center [954, 391] width 736 height 47
paste textarea "Dear [PERSON_NAME] Thank you for completing your suspension form. We would be h…"
type textarea "Dear [PERSON_NAME] Thank you for completing your suspension form. We would be h…"
click at [815, 303] on input "text" at bounding box center [954, 310] width 736 height 30
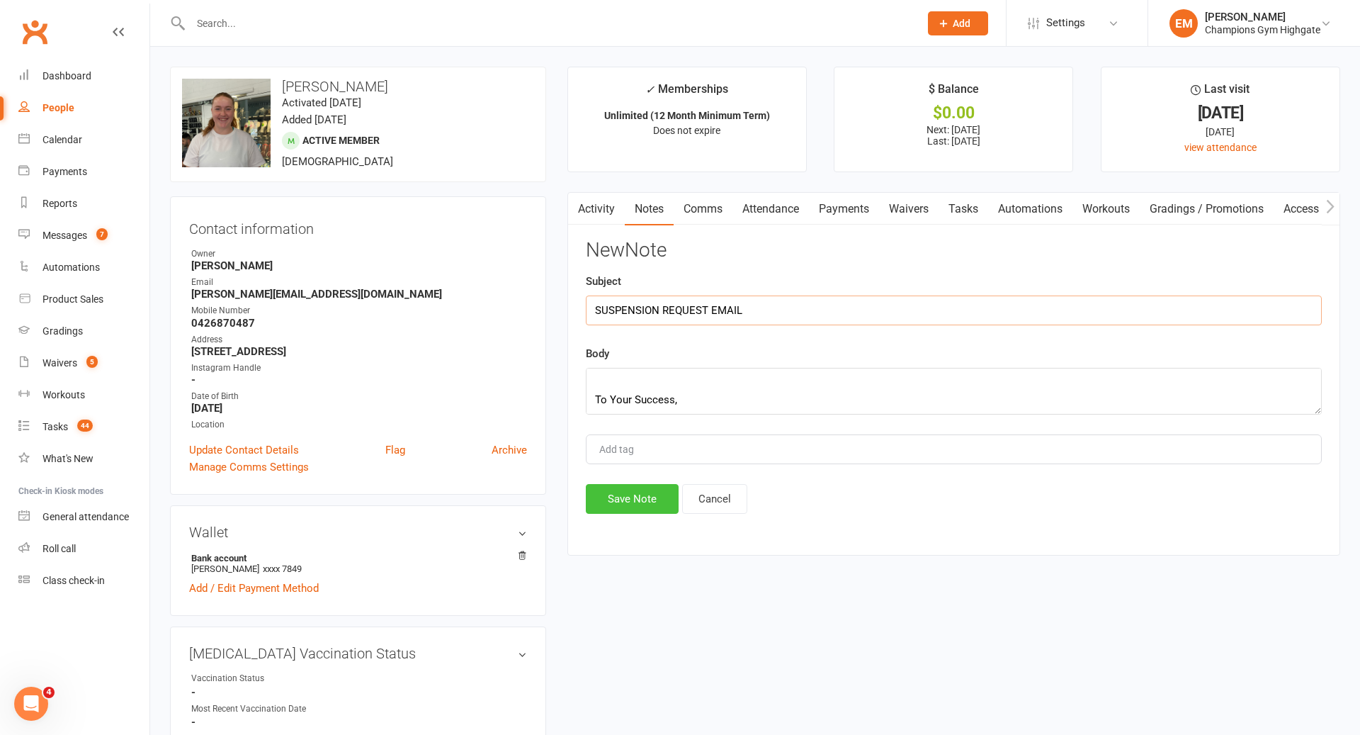
type input "SUSPENSION REQUEST EMAIL"
click at [621, 505] on button "Save Note" at bounding box center [632, 499] width 93 height 30
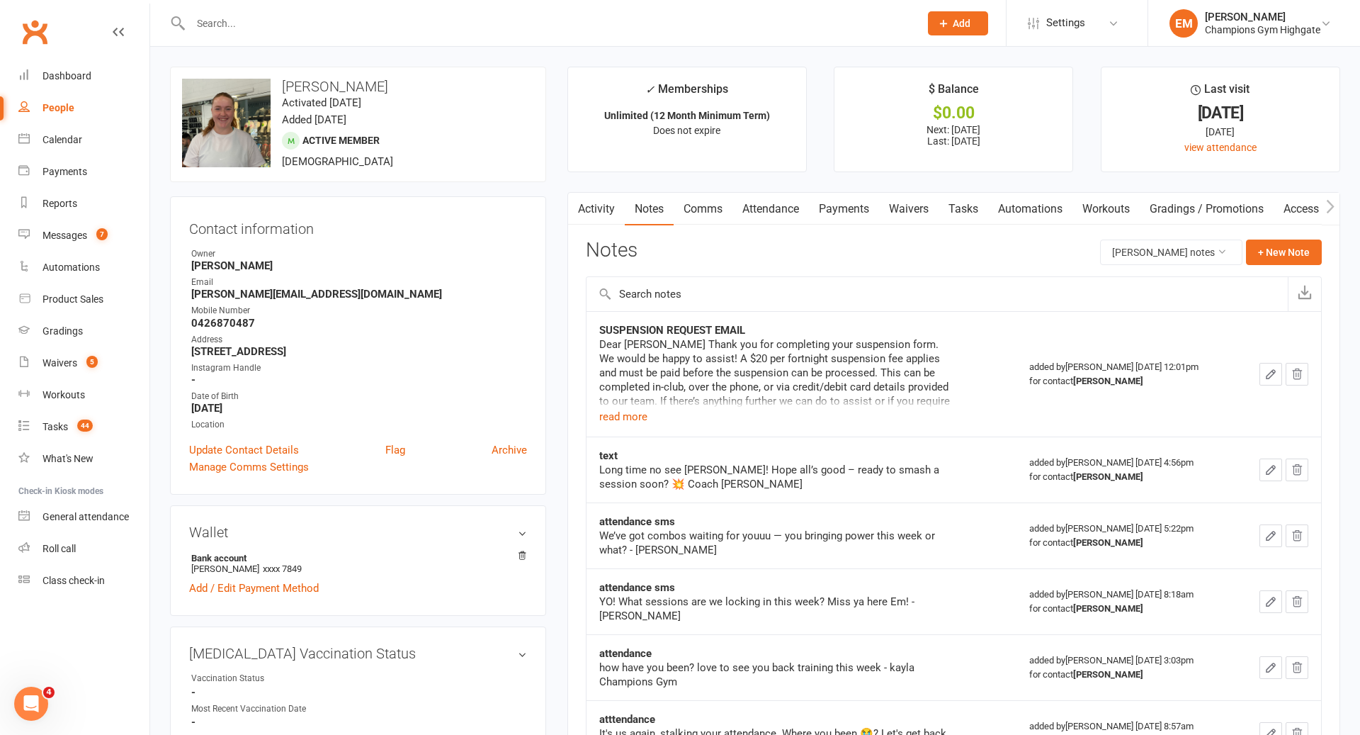
click at [987, 327] on td "SUSPENSION REQUEST EMAIL Dear [PERSON_NAME] Thank you for completing your suspe…" at bounding box center [802, 373] width 430 height 125
click at [524, 9] on div at bounding box center [540, 23] width 740 height 46
click at [486, 26] on input "text" at bounding box center [547, 23] width 723 height 20
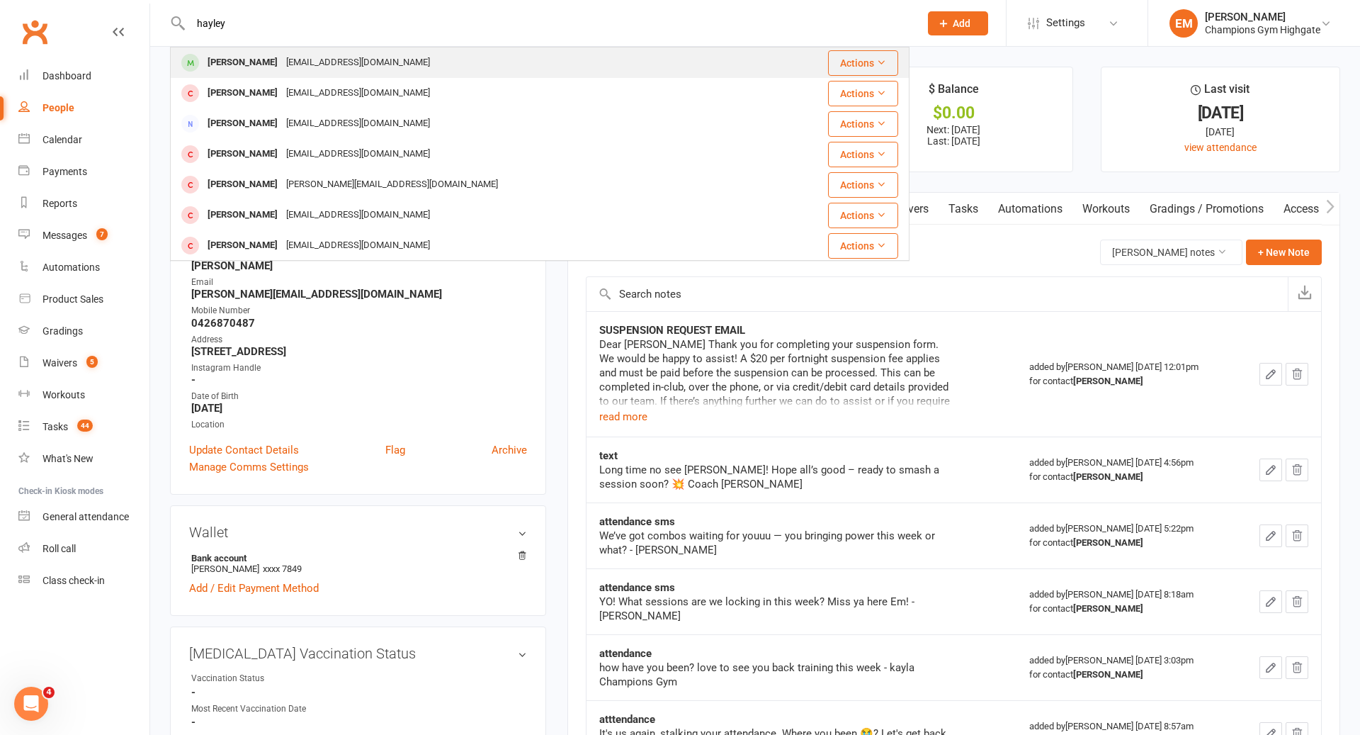
type input "hayley"
click at [350, 63] on div "[EMAIL_ADDRESS][DOMAIN_NAME]" at bounding box center [358, 62] width 152 height 21
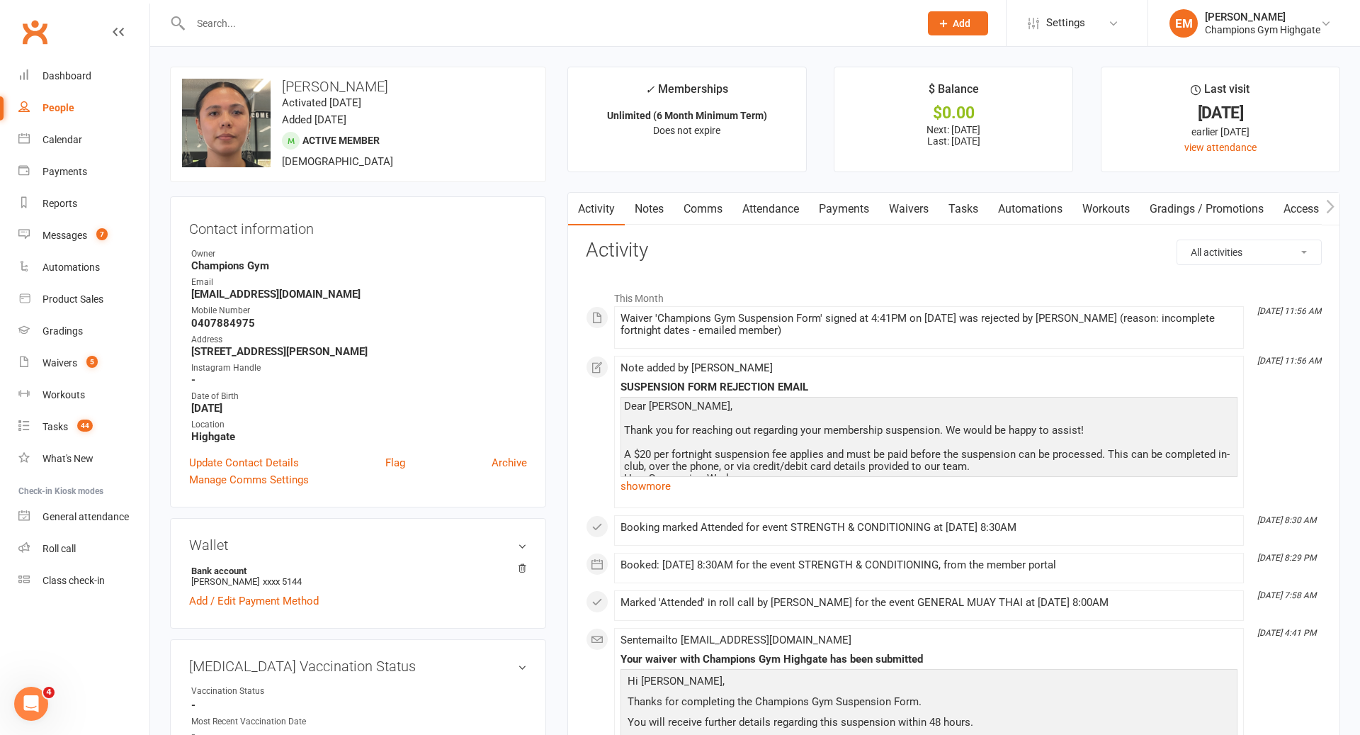
click at [672, 205] on link "Notes" at bounding box center [649, 209] width 49 height 33
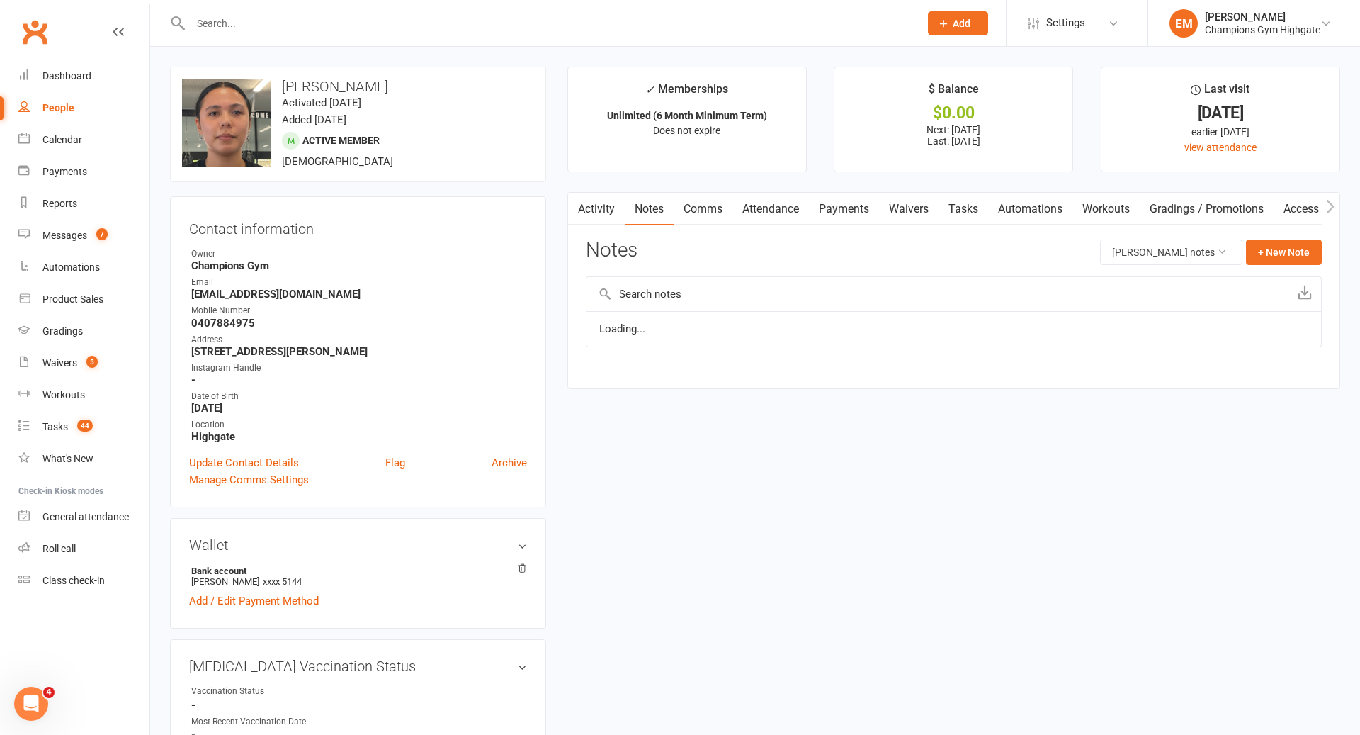
click at [663, 208] on link "Notes" at bounding box center [649, 209] width 49 height 33
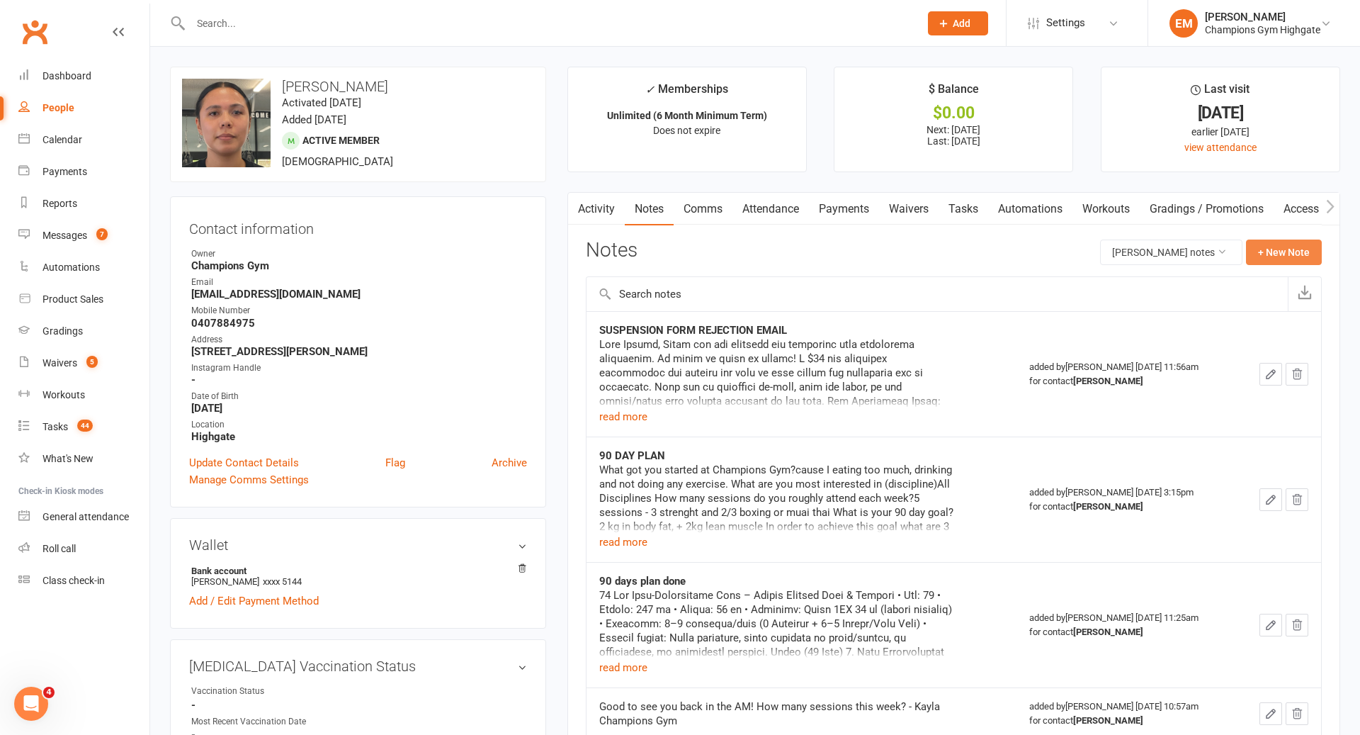
click at [1307, 243] on button "+ New Note" at bounding box center [1284, 252] width 76 height 26
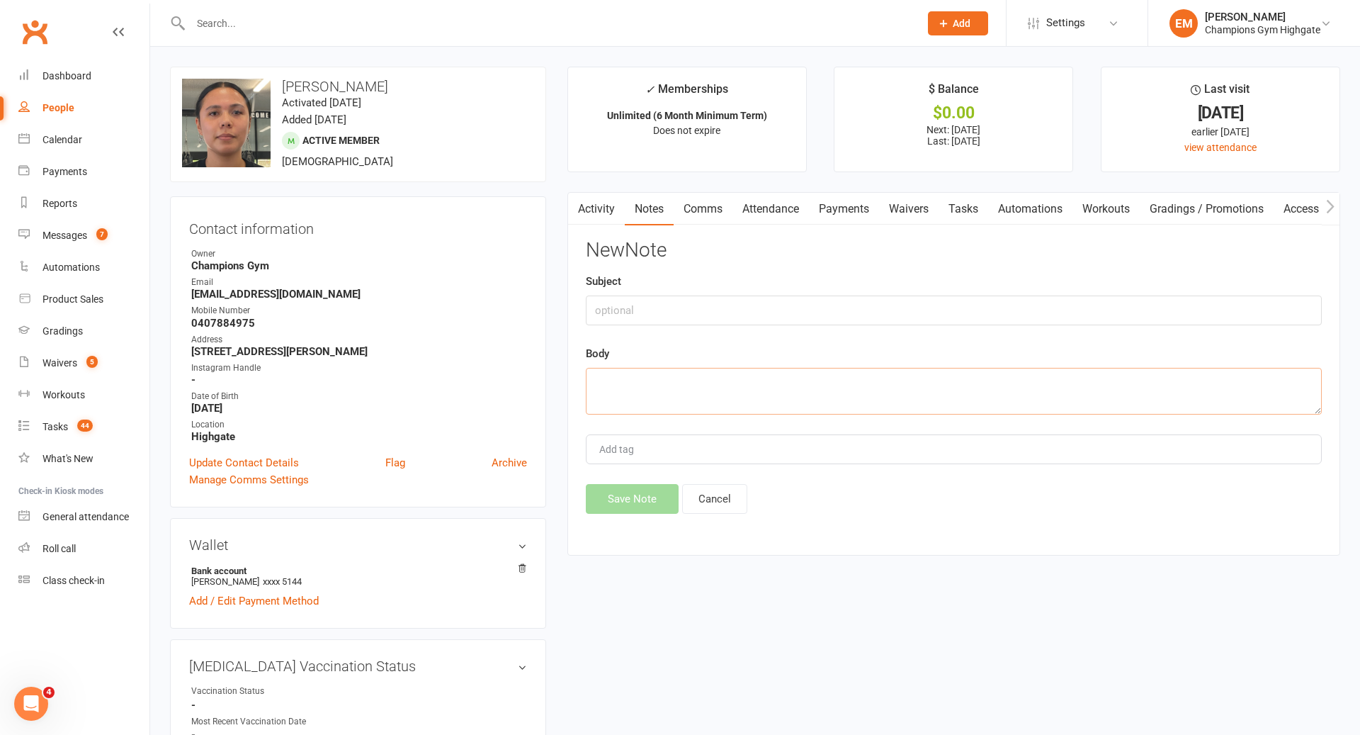
click at [930, 386] on textarea at bounding box center [954, 391] width 736 height 47
type textarea "invoiced for $20 suspension fee"
click at [874, 298] on input "text" at bounding box center [954, 310] width 736 height 30
type input "SUSPENSION FEE"
click at [632, 517] on div "Activity Notes Comms Attendance Payments Waivers Tasks Automations Workouts Gra…" at bounding box center [954, 373] width 773 height 363
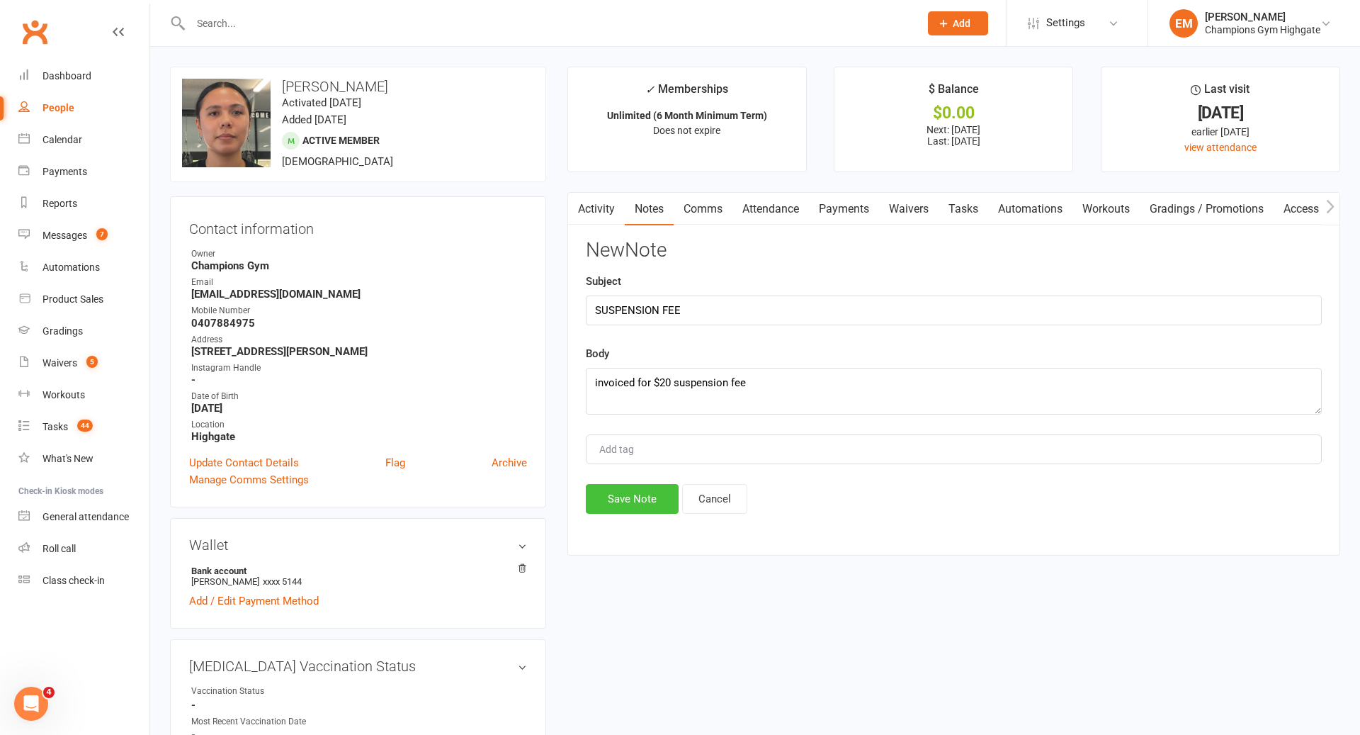
click at [640, 496] on button "Save Note" at bounding box center [632, 499] width 93 height 30
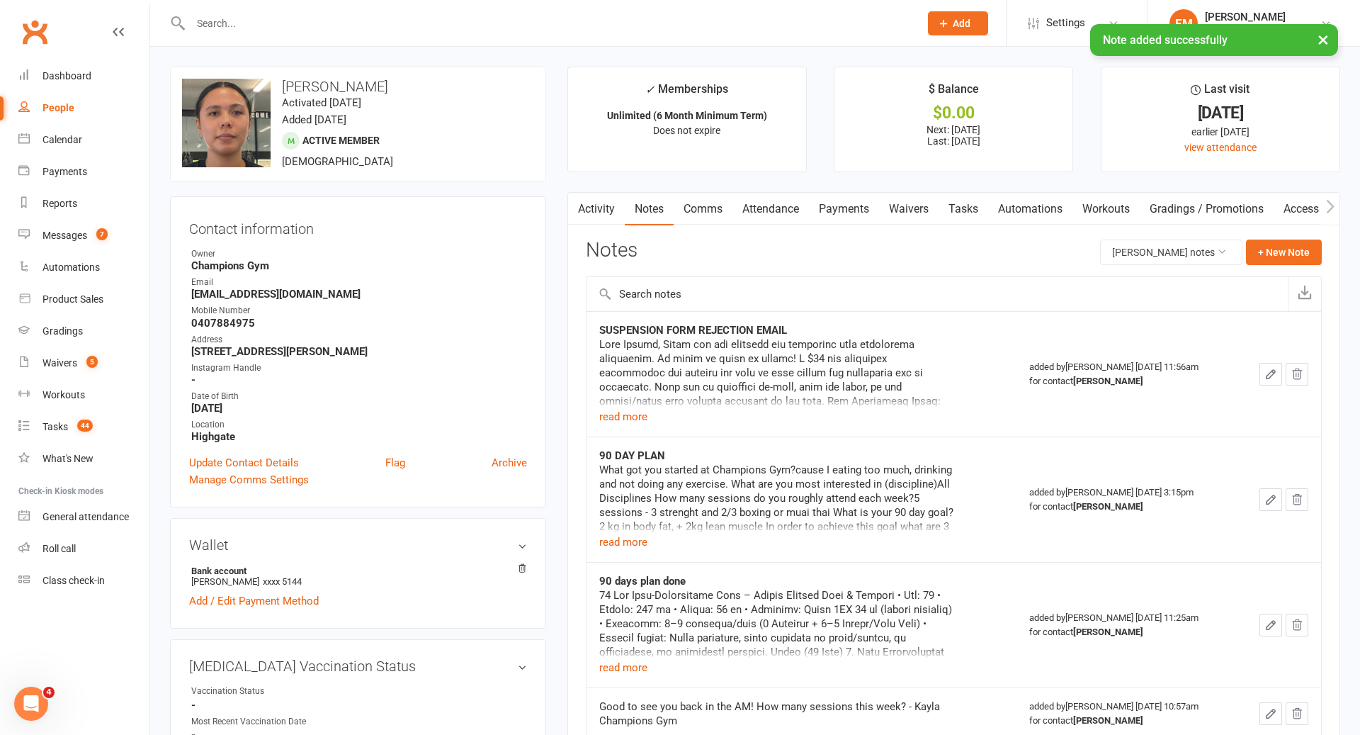
click at [669, 24] on div "× Note added successfully" at bounding box center [671, 24] width 1342 height 0
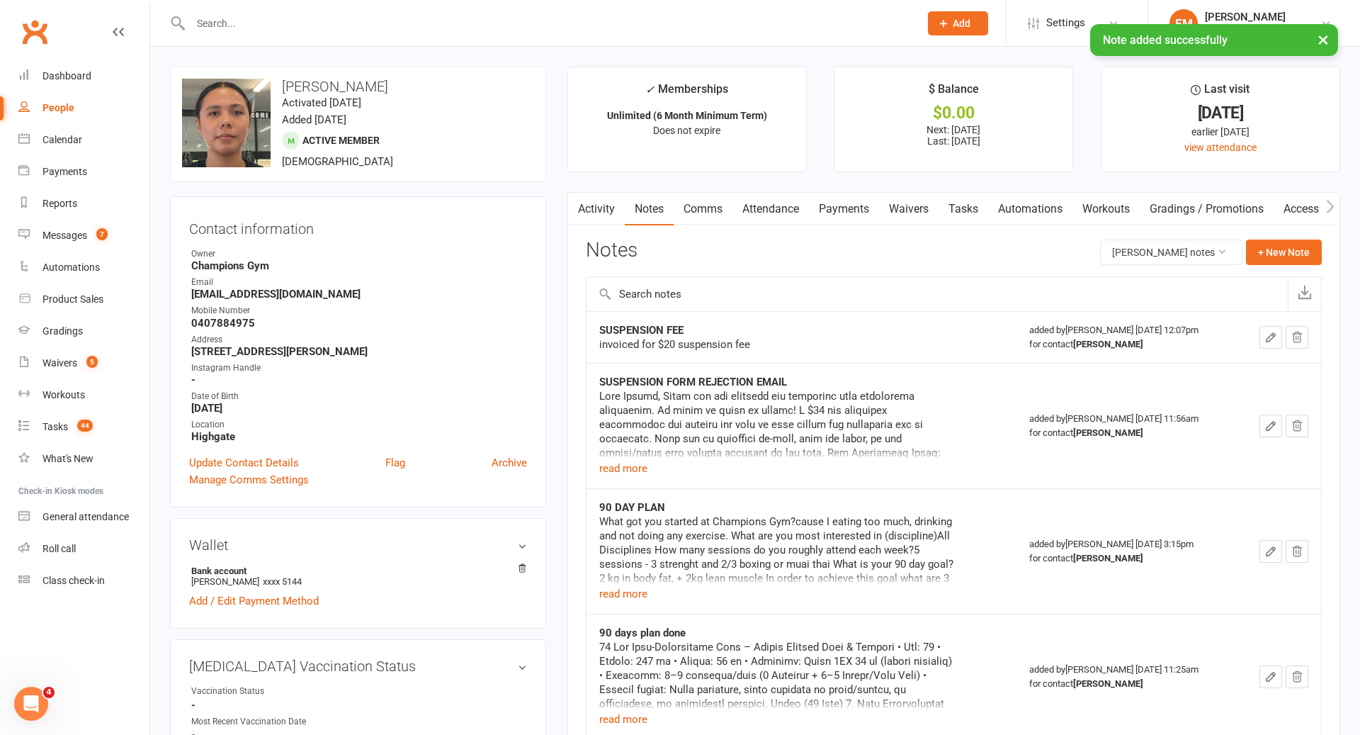
click at [669, 24] on div "× Note added successfully" at bounding box center [671, 24] width 1342 height 0
click at [653, 18] on input "text" at bounding box center [547, 23] width 723 height 20
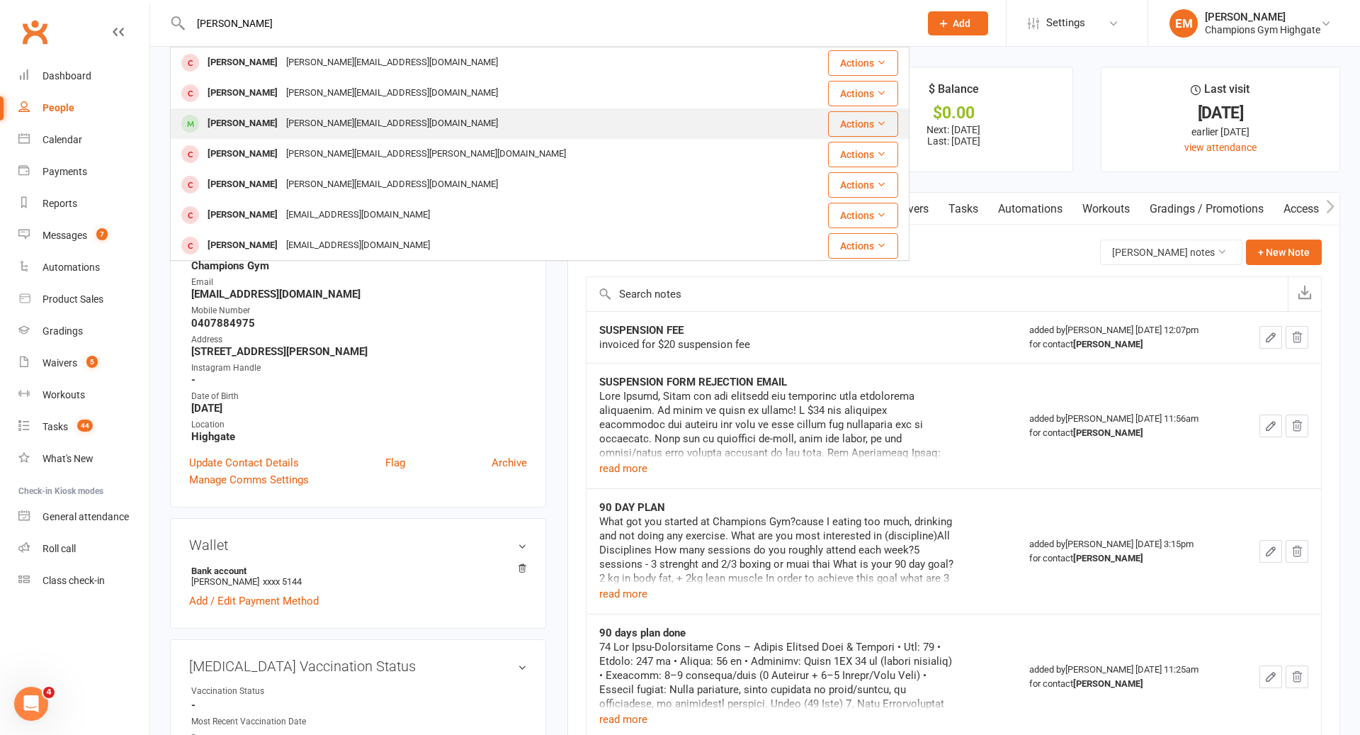
type input "[PERSON_NAME]"
click at [282, 130] on div "[PERSON_NAME][EMAIL_ADDRESS][DOMAIN_NAME]" at bounding box center [392, 123] width 220 height 21
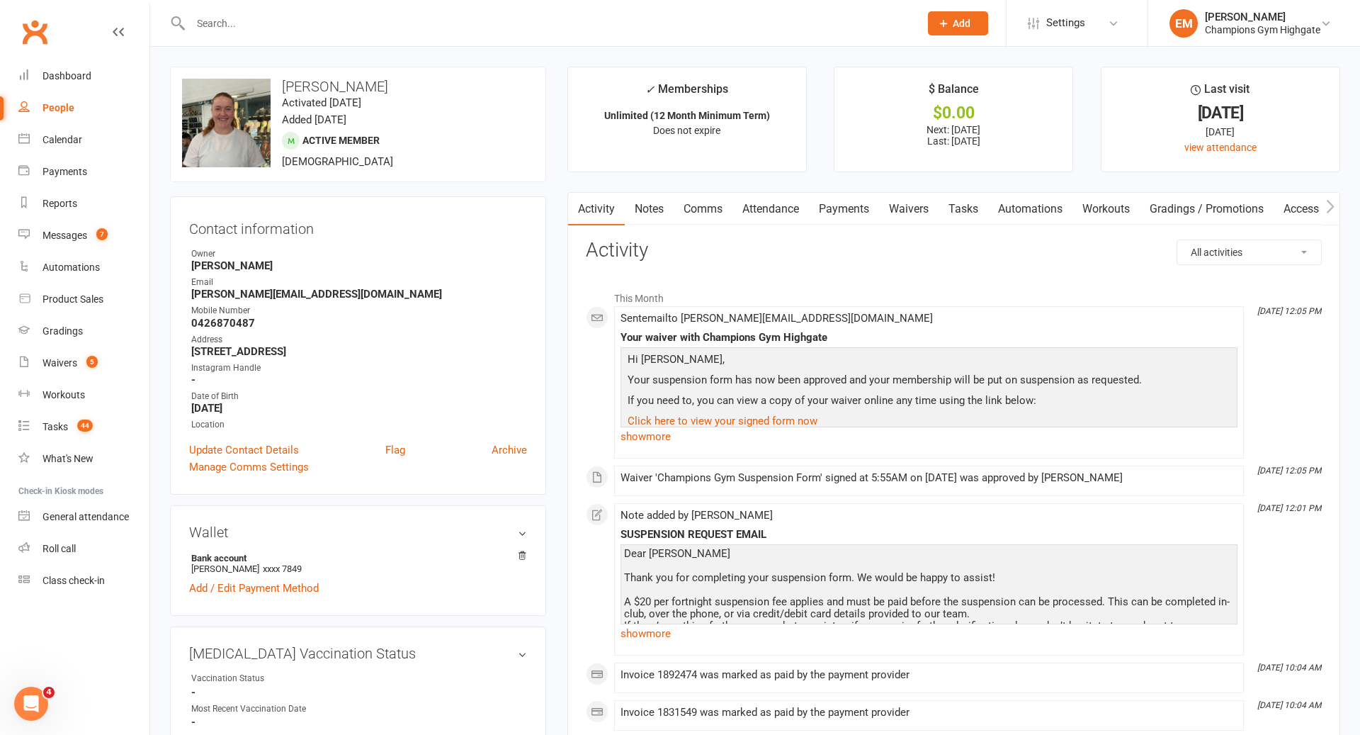
click at [647, 208] on link "Notes" at bounding box center [649, 209] width 49 height 33
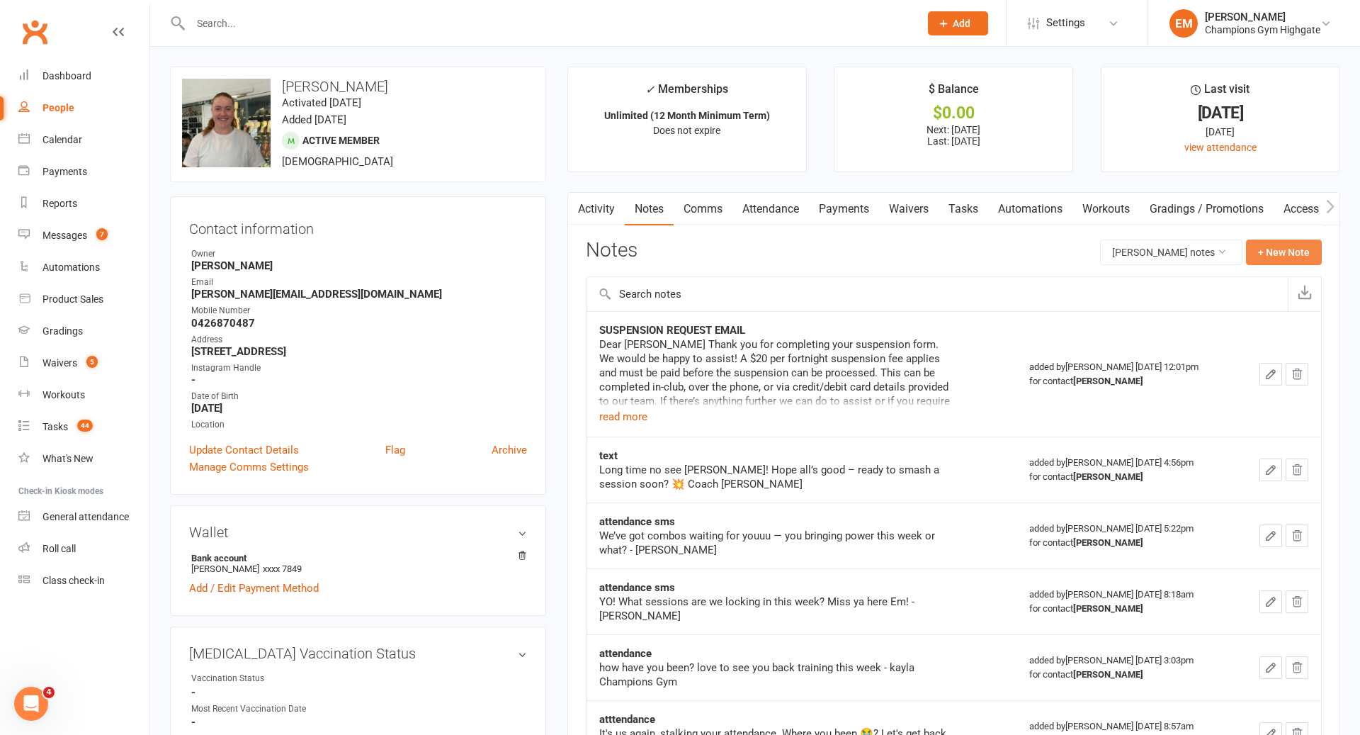
click at [1312, 254] on button "+ New Note" at bounding box center [1284, 252] width 76 height 26
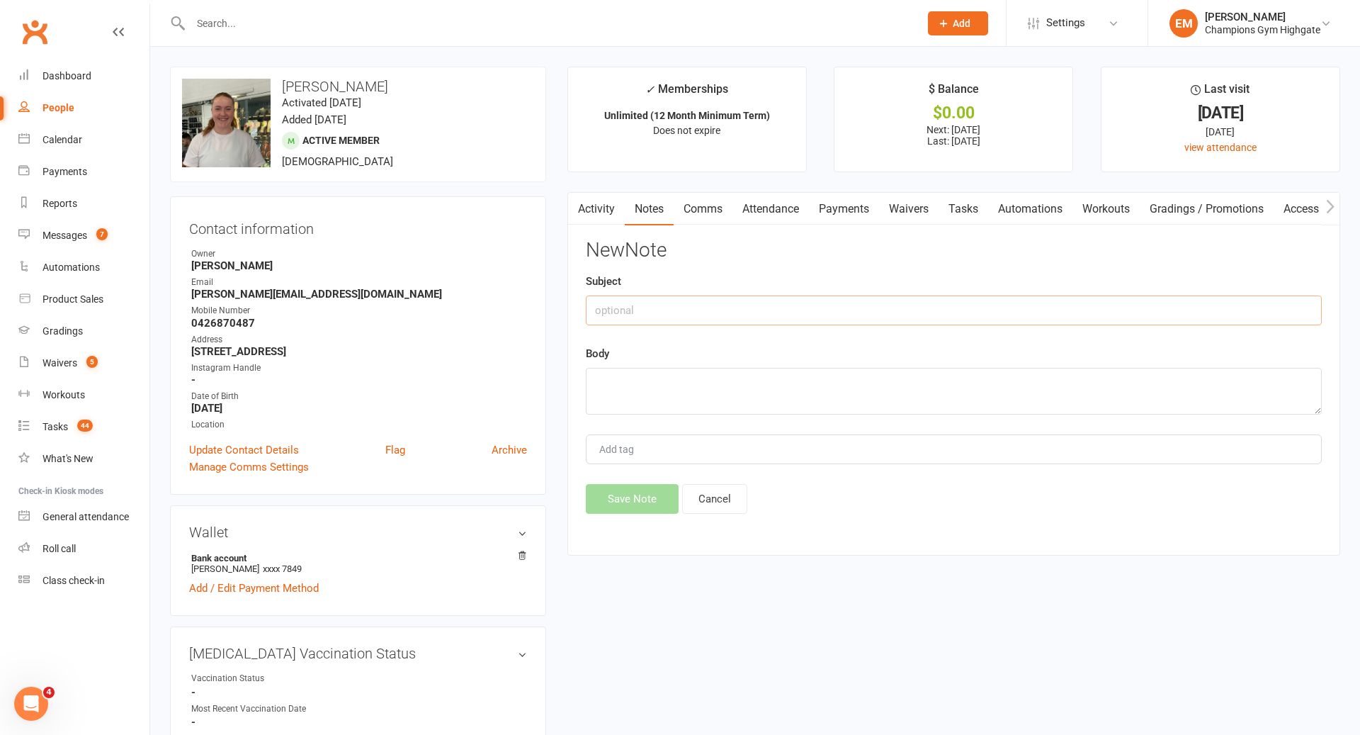
click at [919, 317] on input "text" at bounding box center [954, 310] width 736 height 30
type input "SUSPENSION FEE"
click at [834, 390] on textarea at bounding box center [954, 391] width 736 height 47
type textarea "invoiced $20 suspension fee"
click at [632, 496] on button "Save Note" at bounding box center [632, 499] width 93 height 30
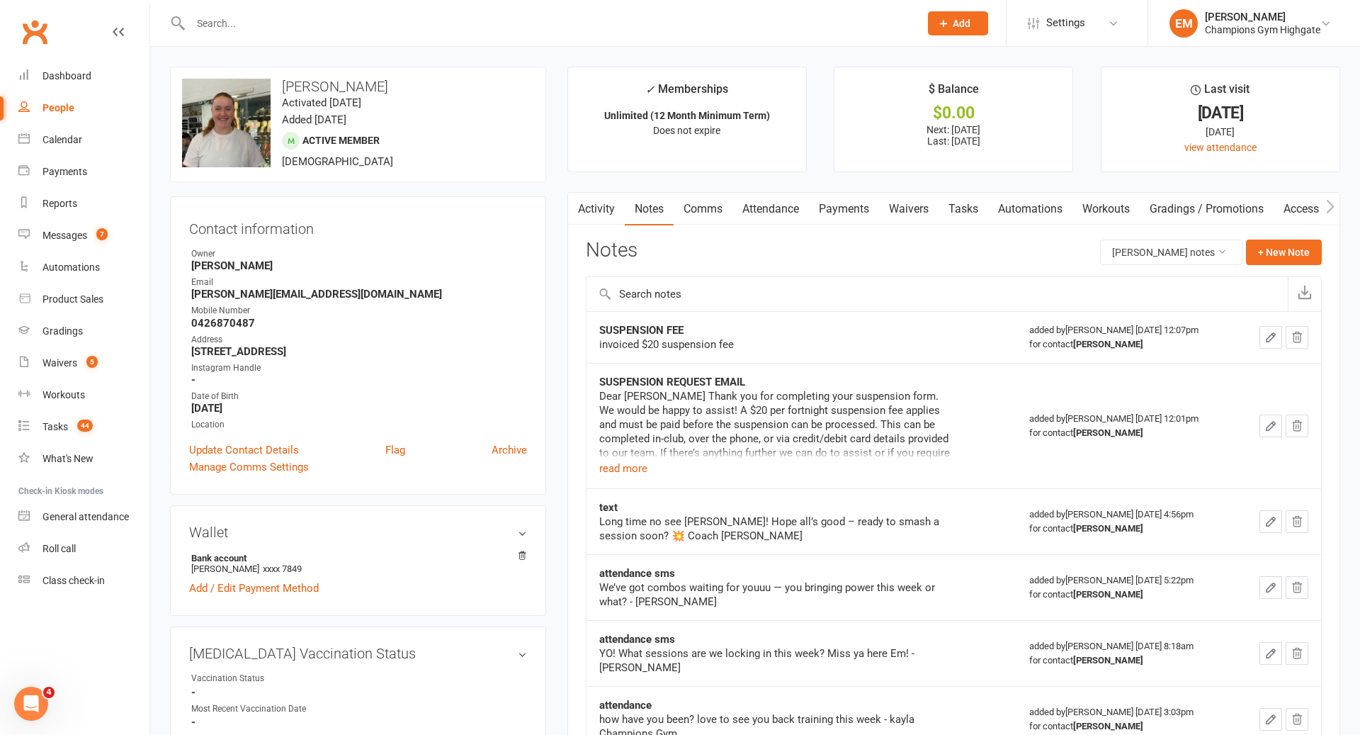
click at [544, 14] on input "text" at bounding box center [547, 23] width 723 height 20
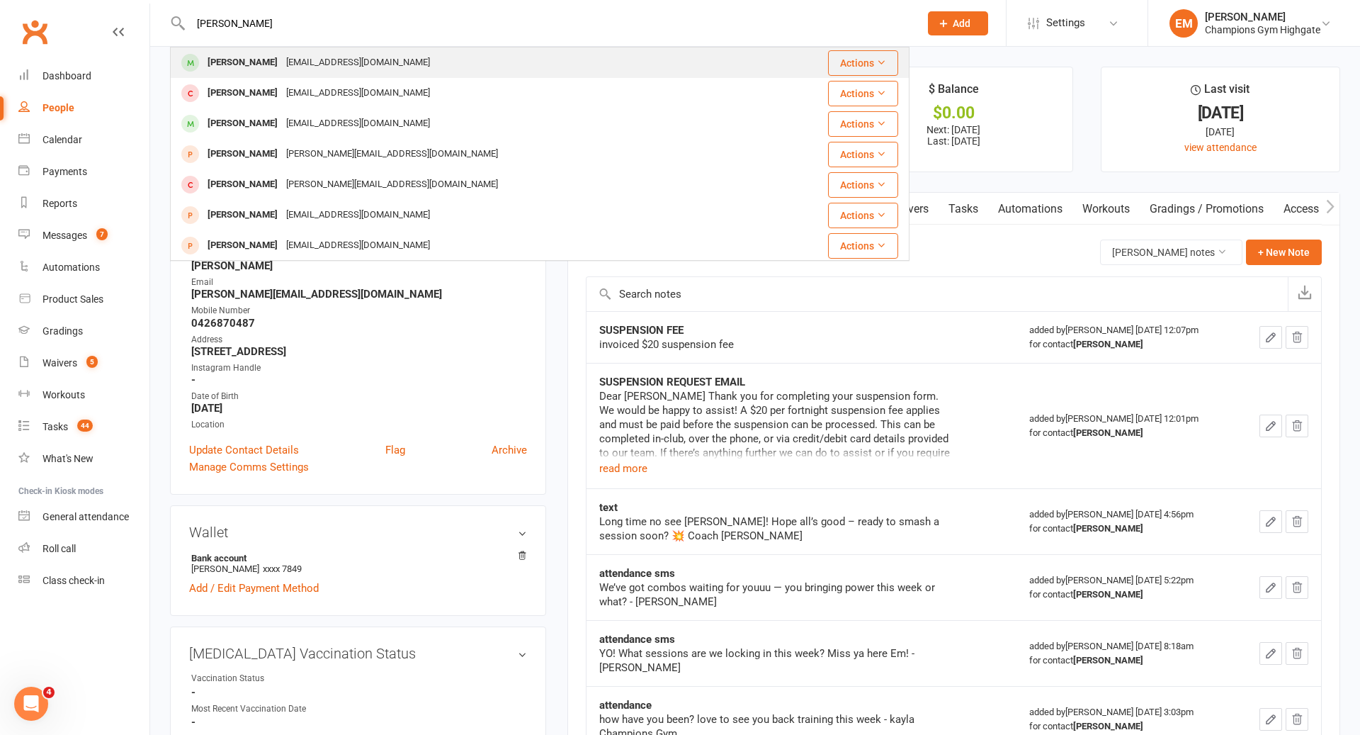
type input "[PERSON_NAME]"
click at [288, 54] on div "[EMAIL_ADDRESS][DOMAIN_NAME]" at bounding box center [358, 62] width 152 height 21
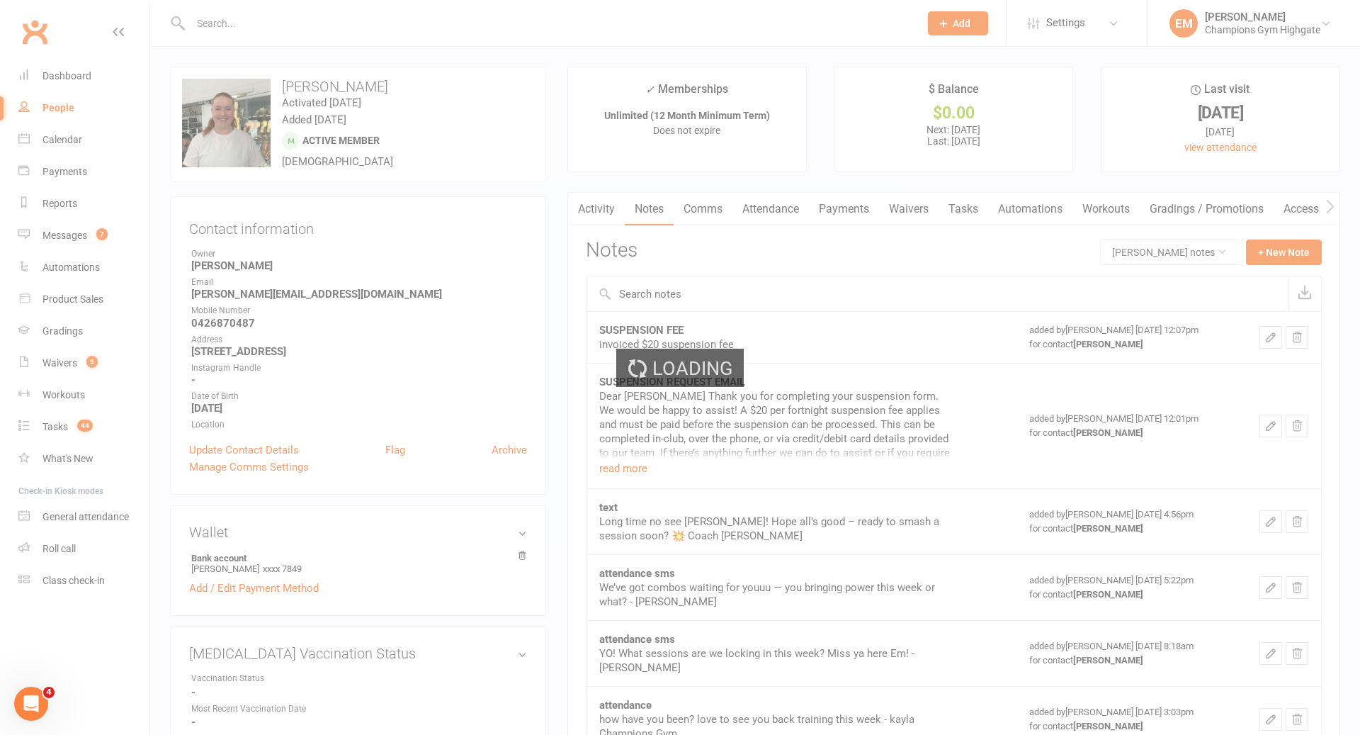
click at [716, 208] on div "Loading" at bounding box center [680, 367] width 1360 height 735
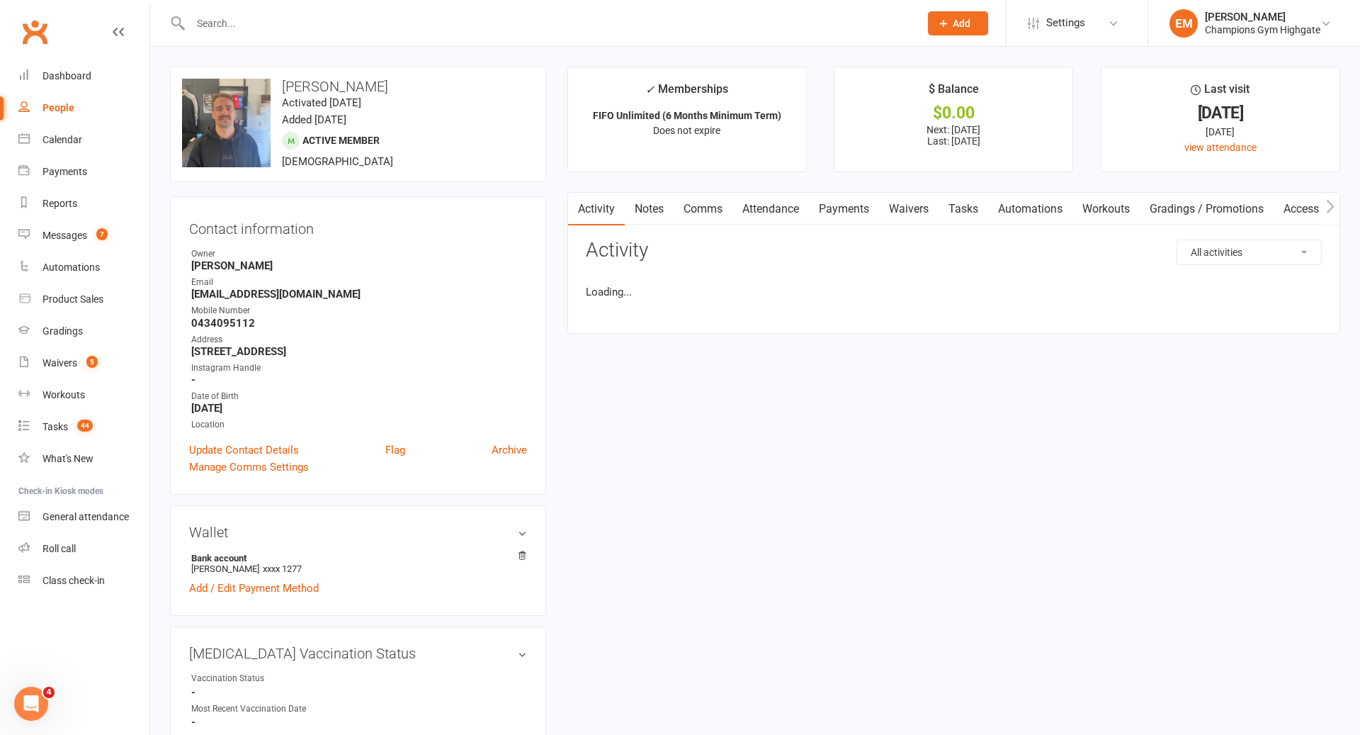
click at [716, 208] on link "Comms" at bounding box center [703, 209] width 59 height 33
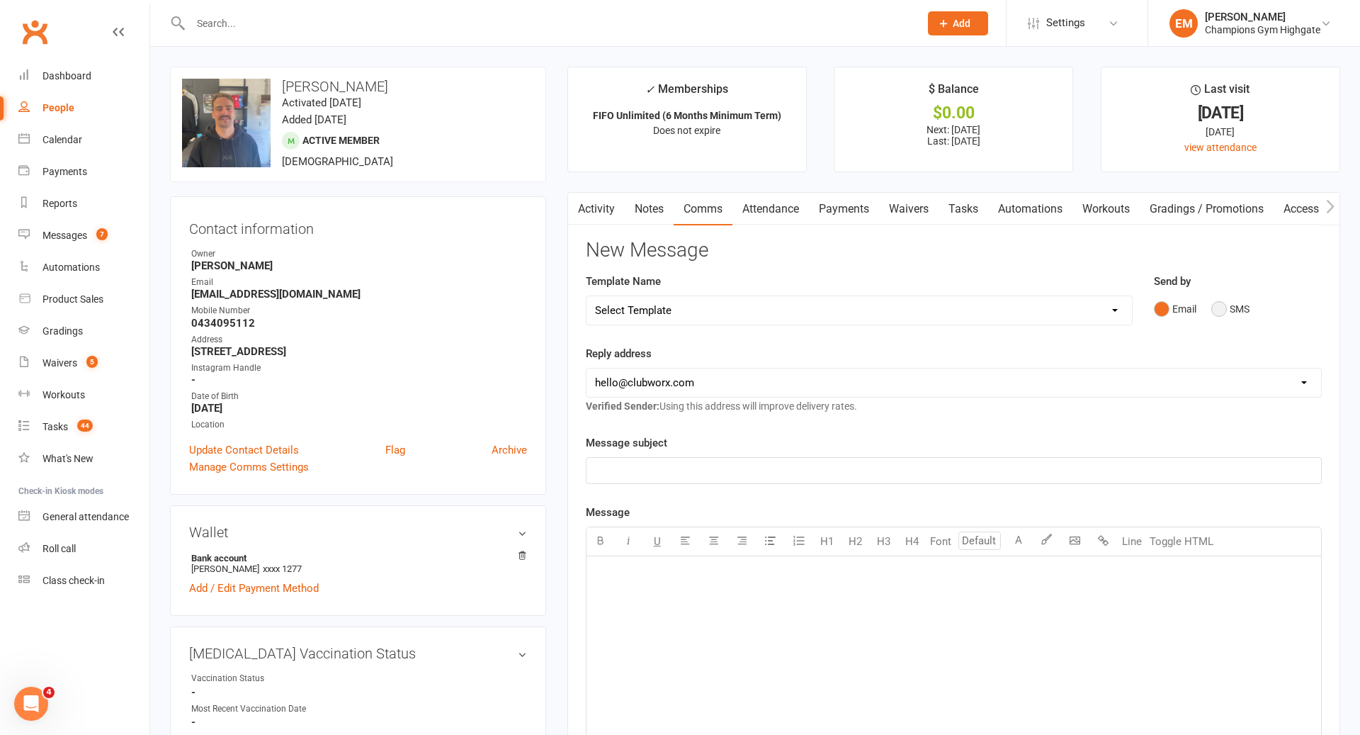
click at [1212, 315] on button "SMS" at bounding box center [1231, 308] width 38 height 27
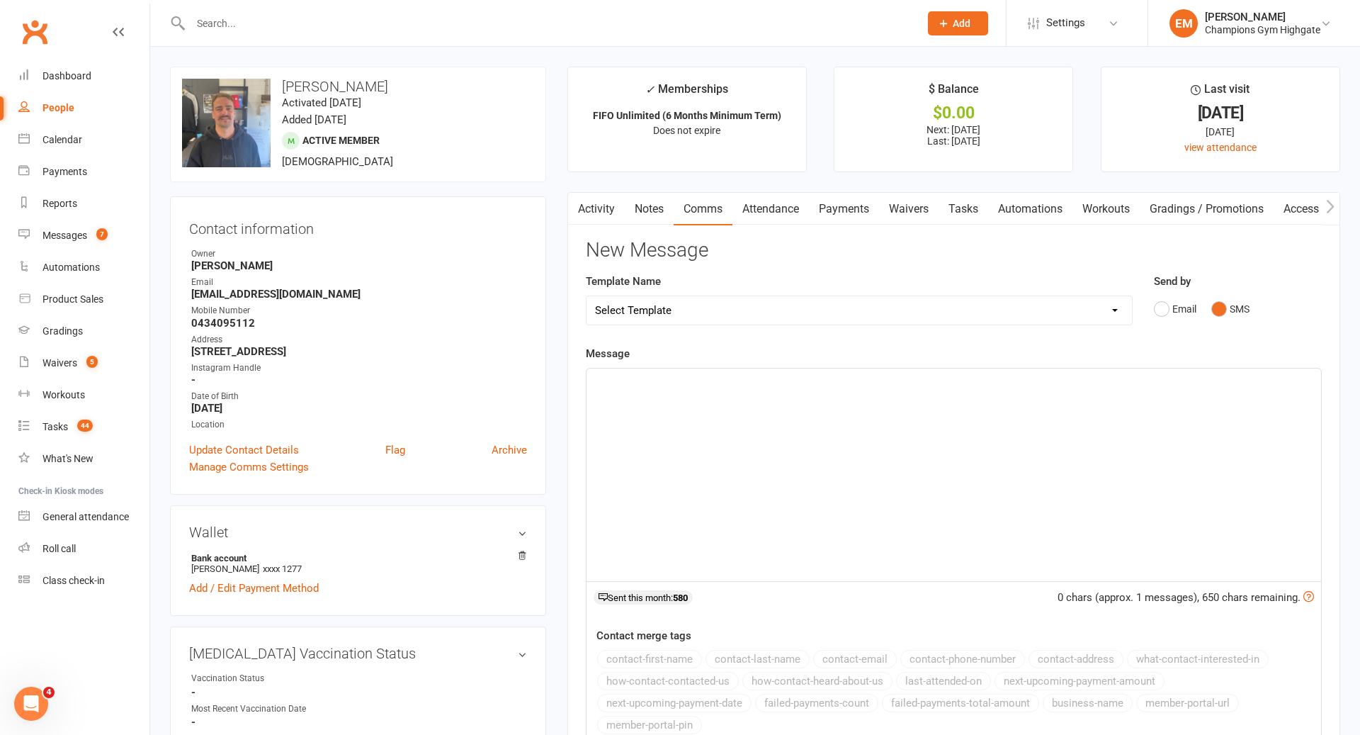
click at [1104, 451] on div "﻿" at bounding box center [954, 474] width 735 height 213
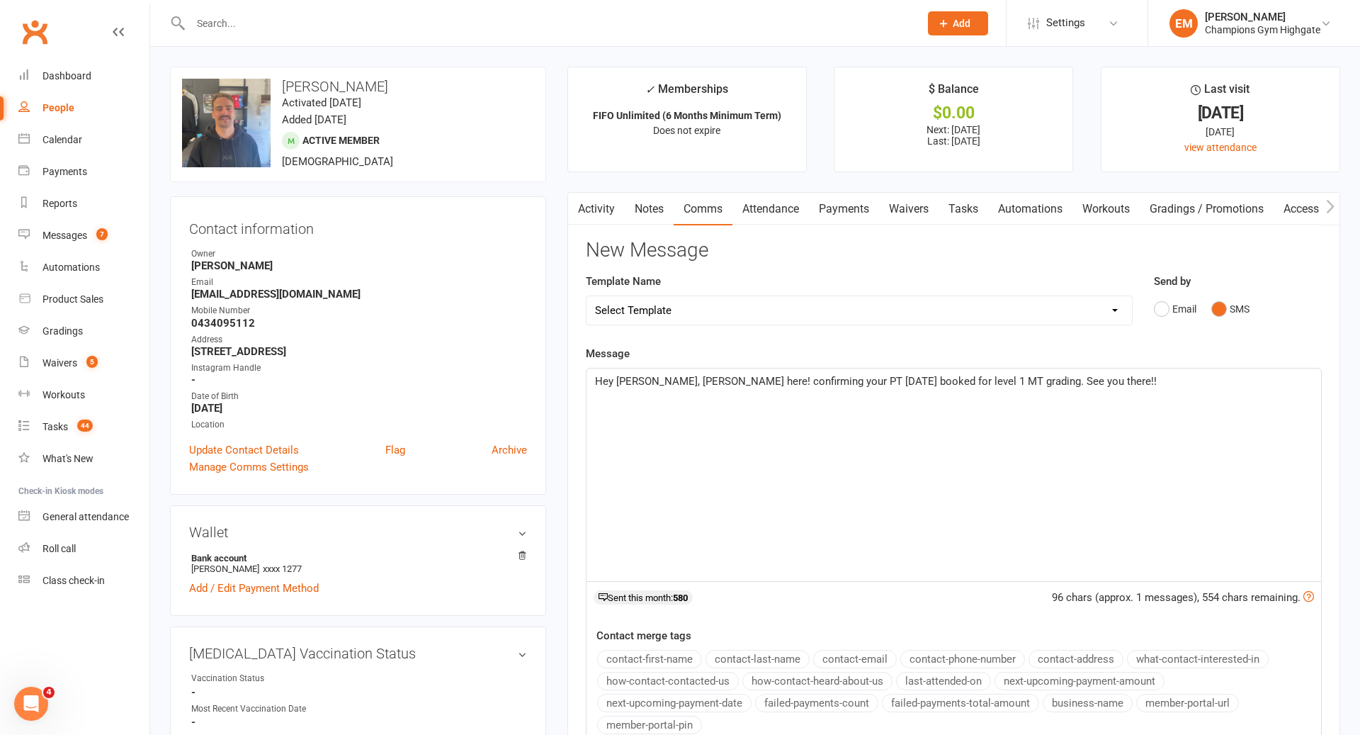
scroll to position [128, 0]
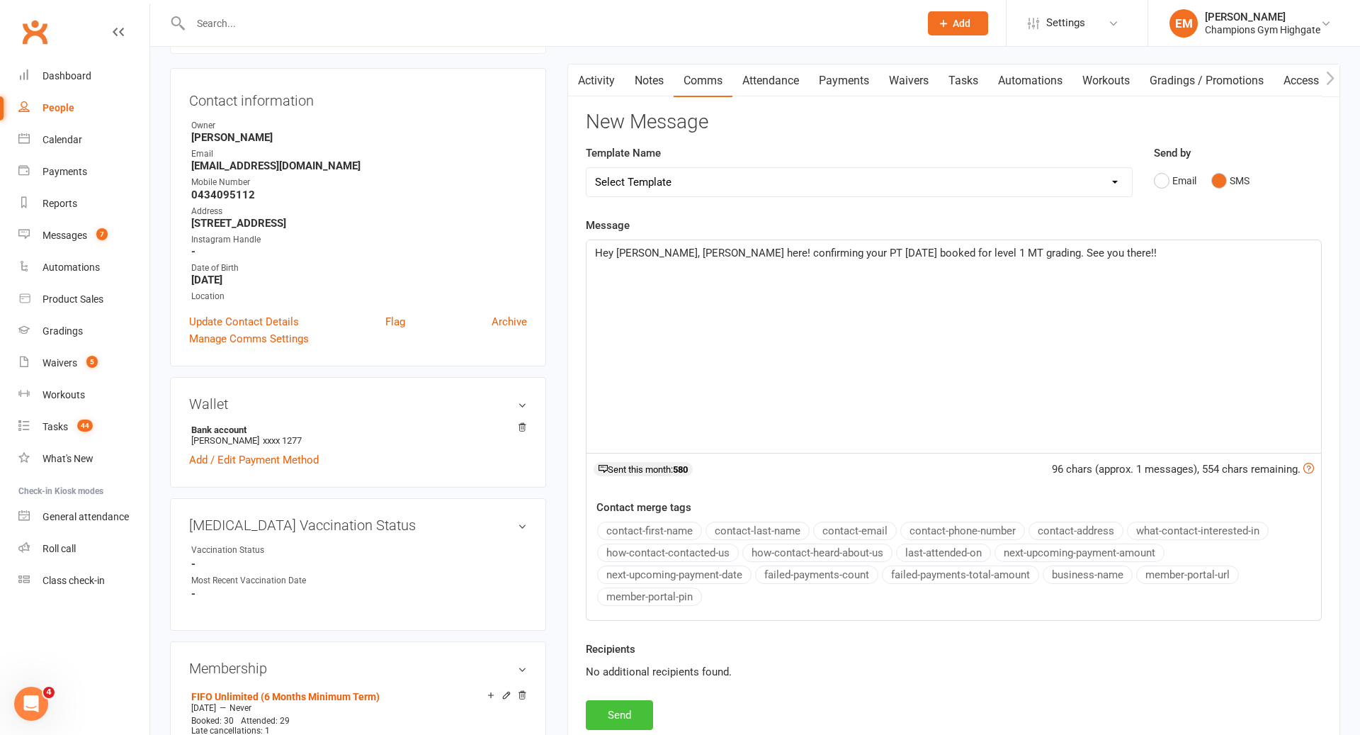
click at [609, 710] on button "Send" at bounding box center [619, 715] width 67 height 30
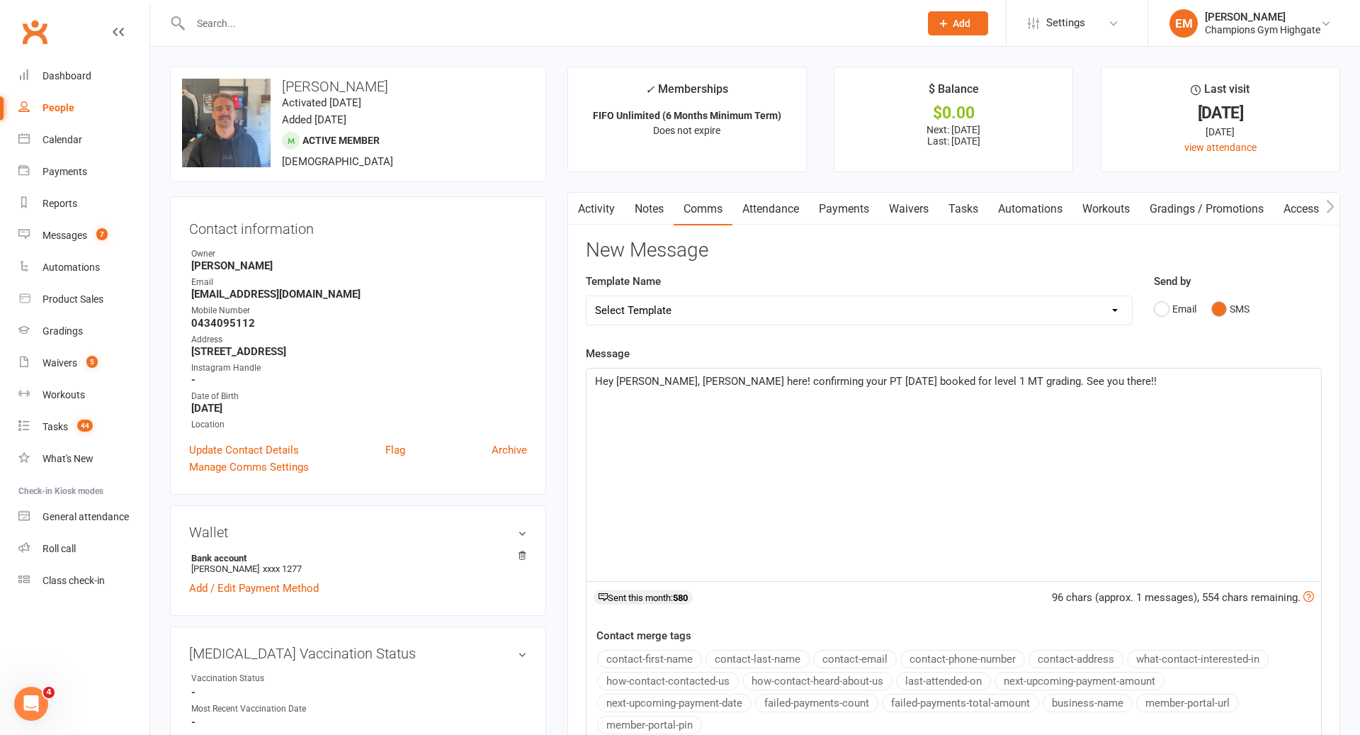
click at [648, 205] on link "Notes" at bounding box center [649, 209] width 49 height 33
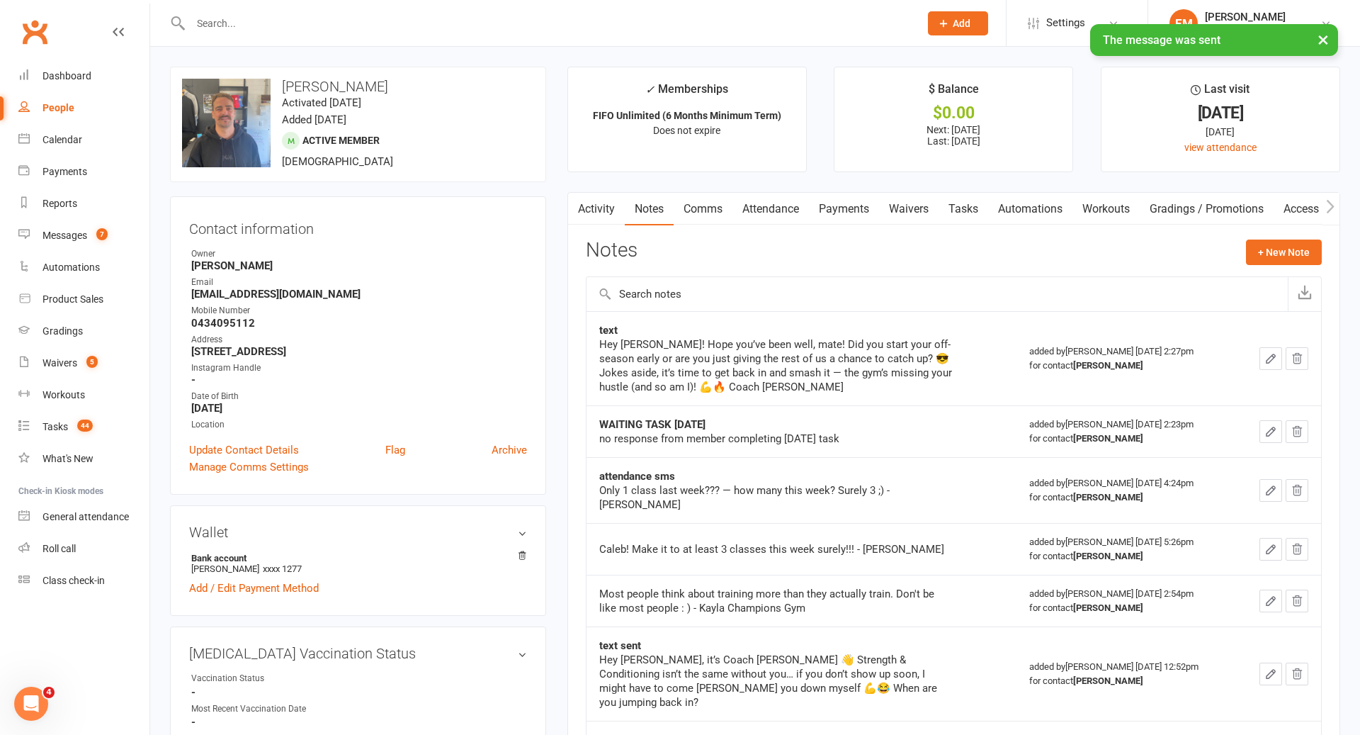
click at [599, 216] on link "Activity" at bounding box center [596, 209] width 57 height 33
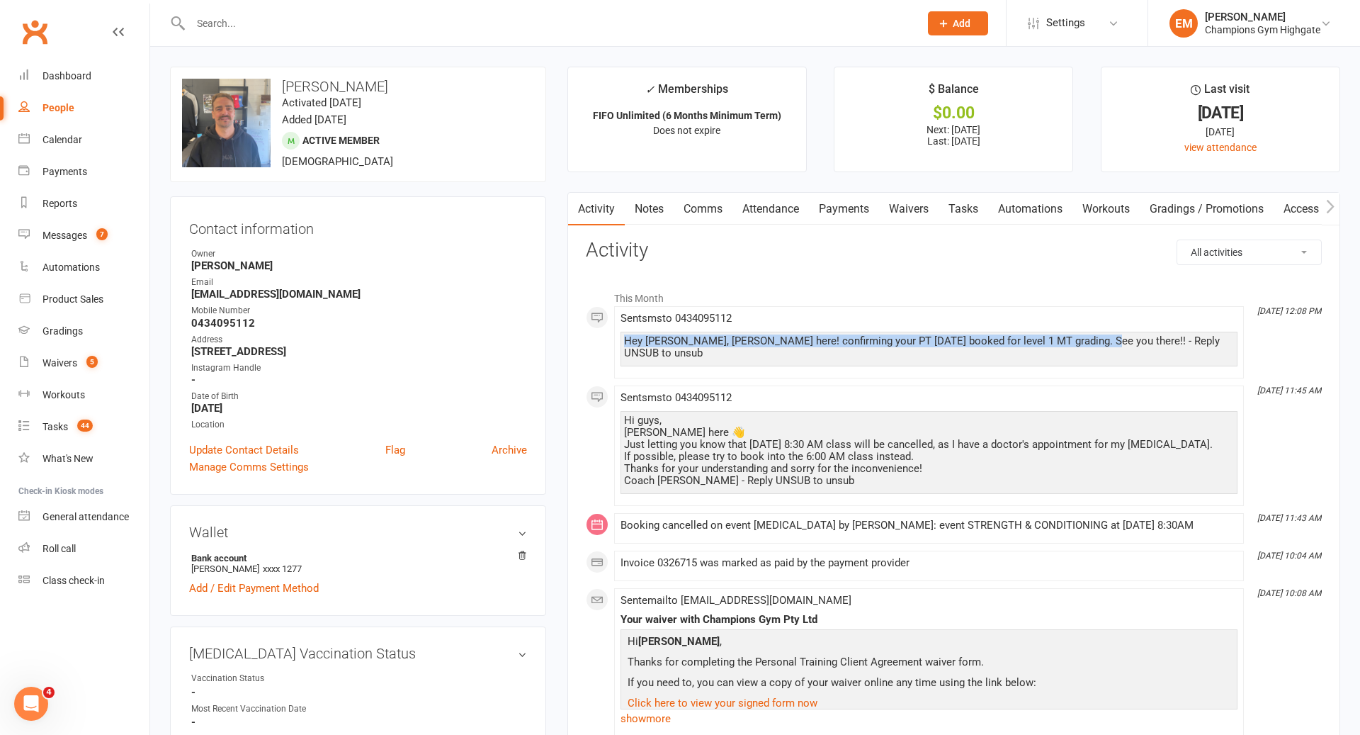
drag, startPoint x: 1092, startPoint y: 337, endPoint x: 603, endPoint y: 342, distance: 488.9
copy div "Hey [PERSON_NAME], [PERSON_NAME] here! confirming your PT [DATE] booked for lev…"
click at [650, 220] on link "Notes" at bounding box center [649, 209] width 49 height 33
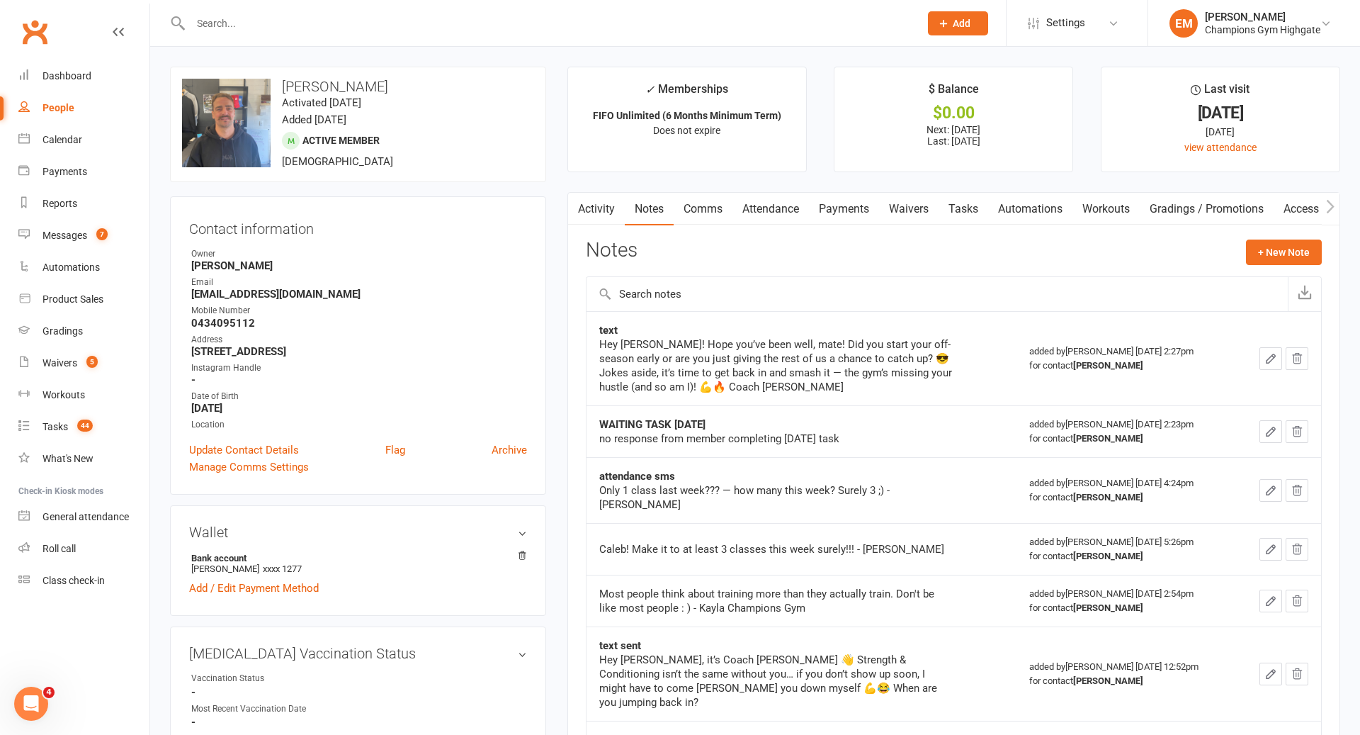
click at [1279, 265] on div "Notes + New Note" at bounding box center [954, 257] width 736 height 37
click at [1243, 248] on div "Notes + New Note" at bounding box center [954, 257] width 736 height 37
click at [1260, 248] on button "+ New Note" at bounding box center [1284, 252] width 76 height 26
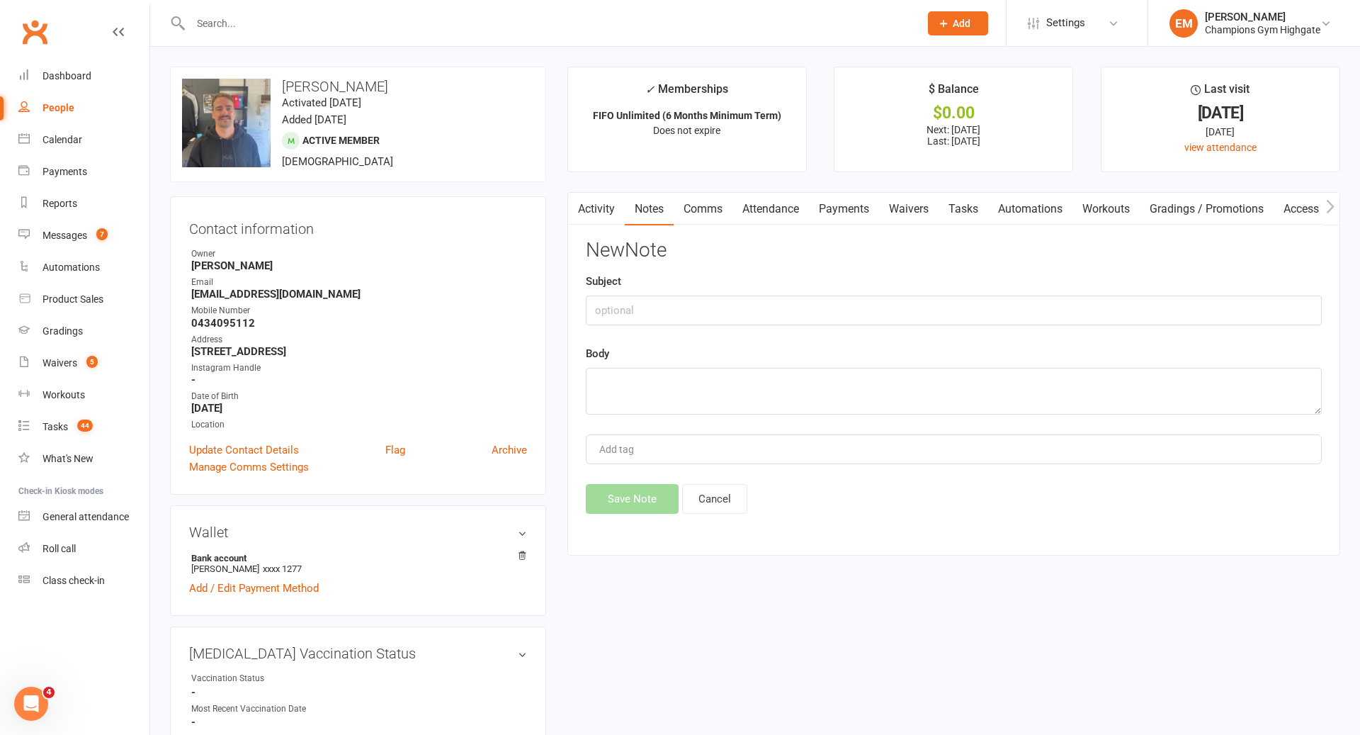
click at [823, 362] on div "Body" at bounding box center [954, 379] width 736 height 69
click at [816, 382] on textarea at bounding box center [954, 391] width 736 height 47
paste textarea "Hey [PERSON_NAME], [PERSON_NAME] here! confirming your PT [DATE] booked for lev…"
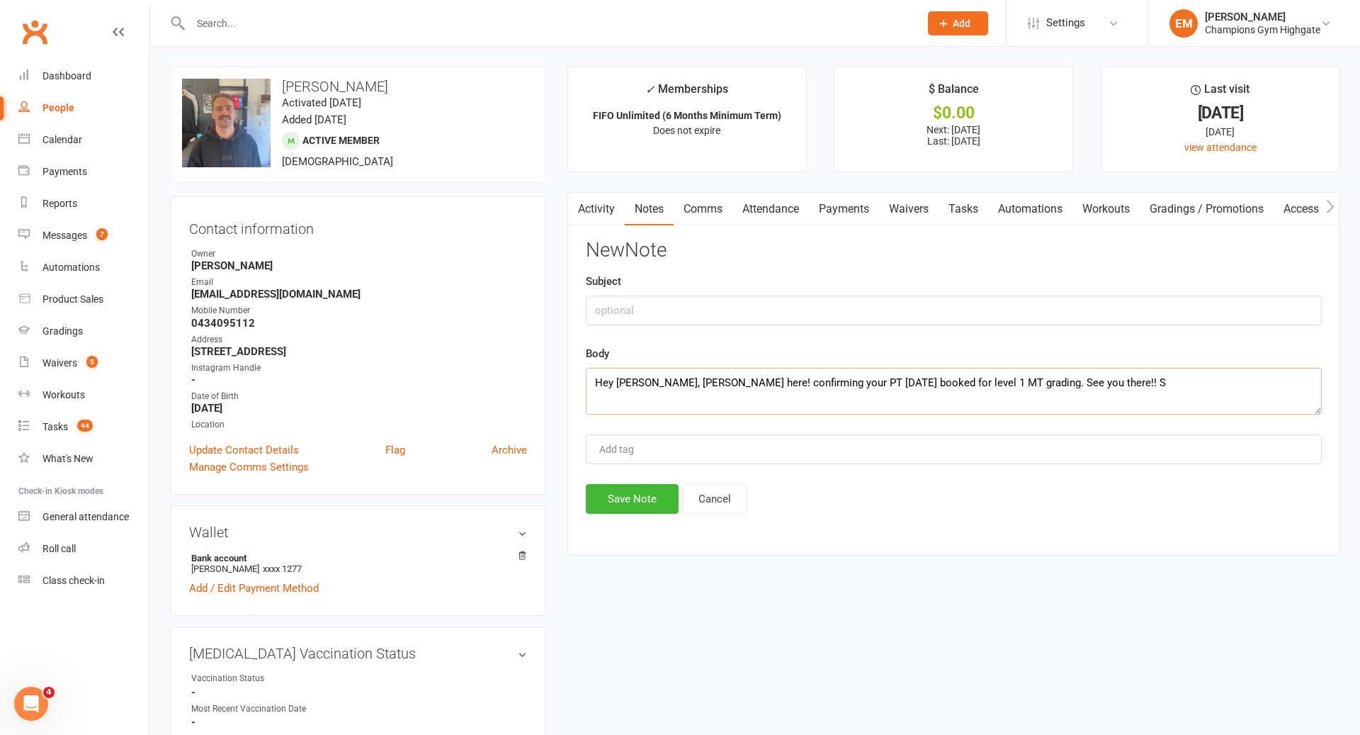
type textarea "Hey [PERSON_NAME], [PERSON_NAME] here! confirming your PT [DATE] booked for lev…"
click at [731, 319] on input "text" at bounding box center [954, 310] width 736 height 30
type input "SMS"
click at [641, 498] on button "Save Note" at bounding box center [632, 499] width 93 height 30
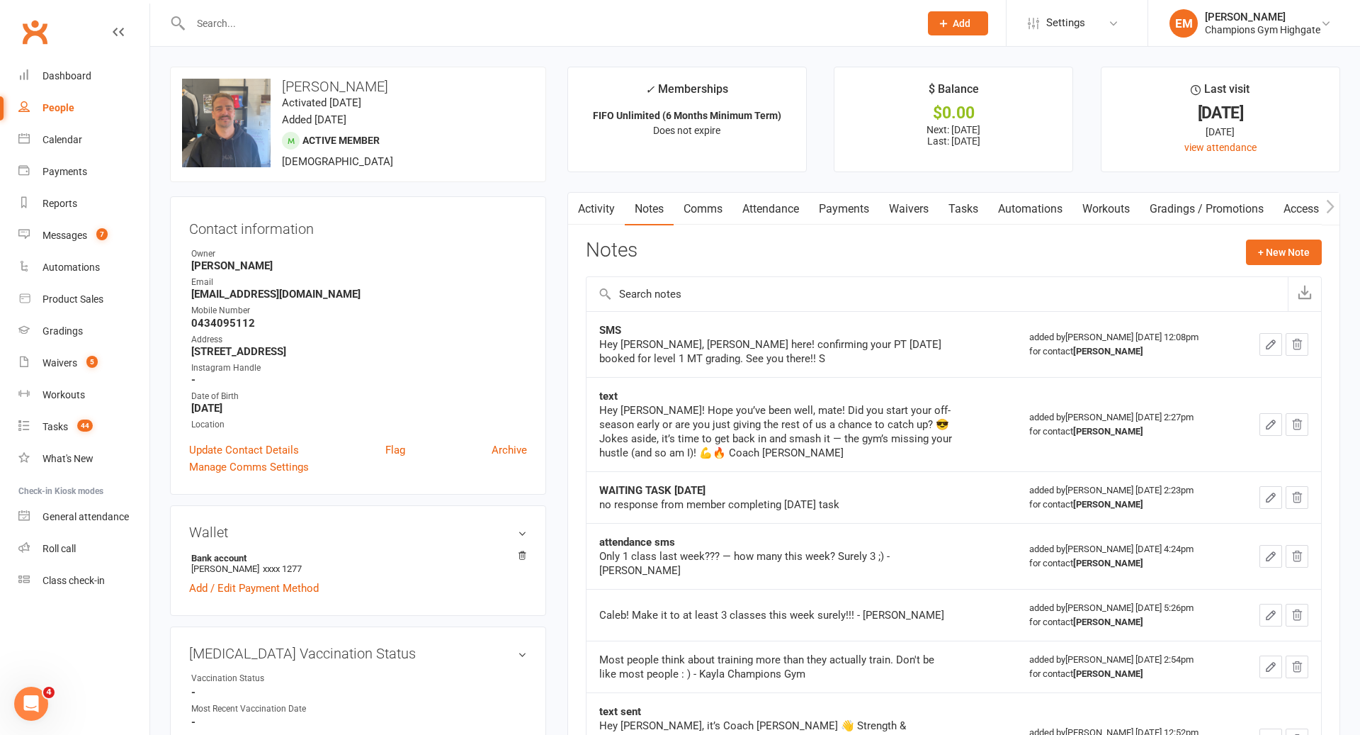
click at [612, 210] on link "Activity" at bounding box center [596, 209] width 57 height 33
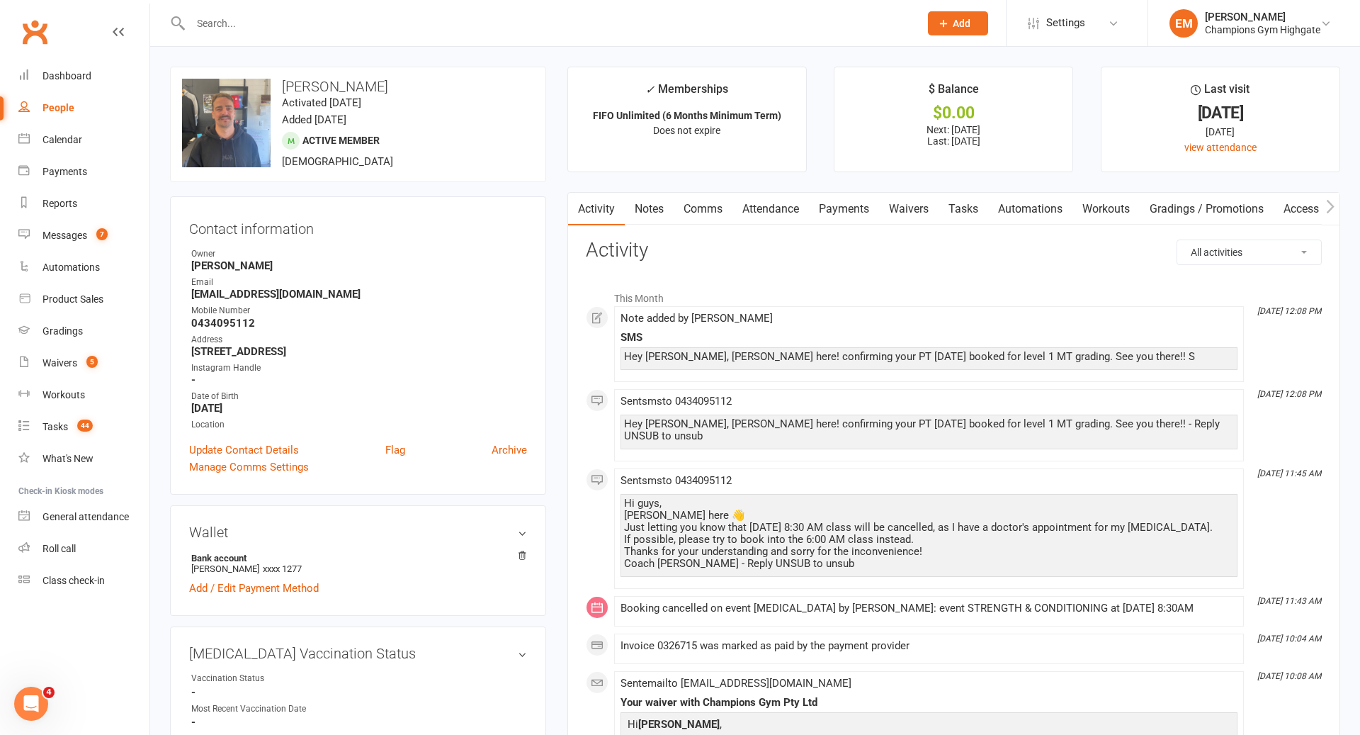
click at [648, 193] on link "Notes" at bounding box center [649, 209] width 49 height 33
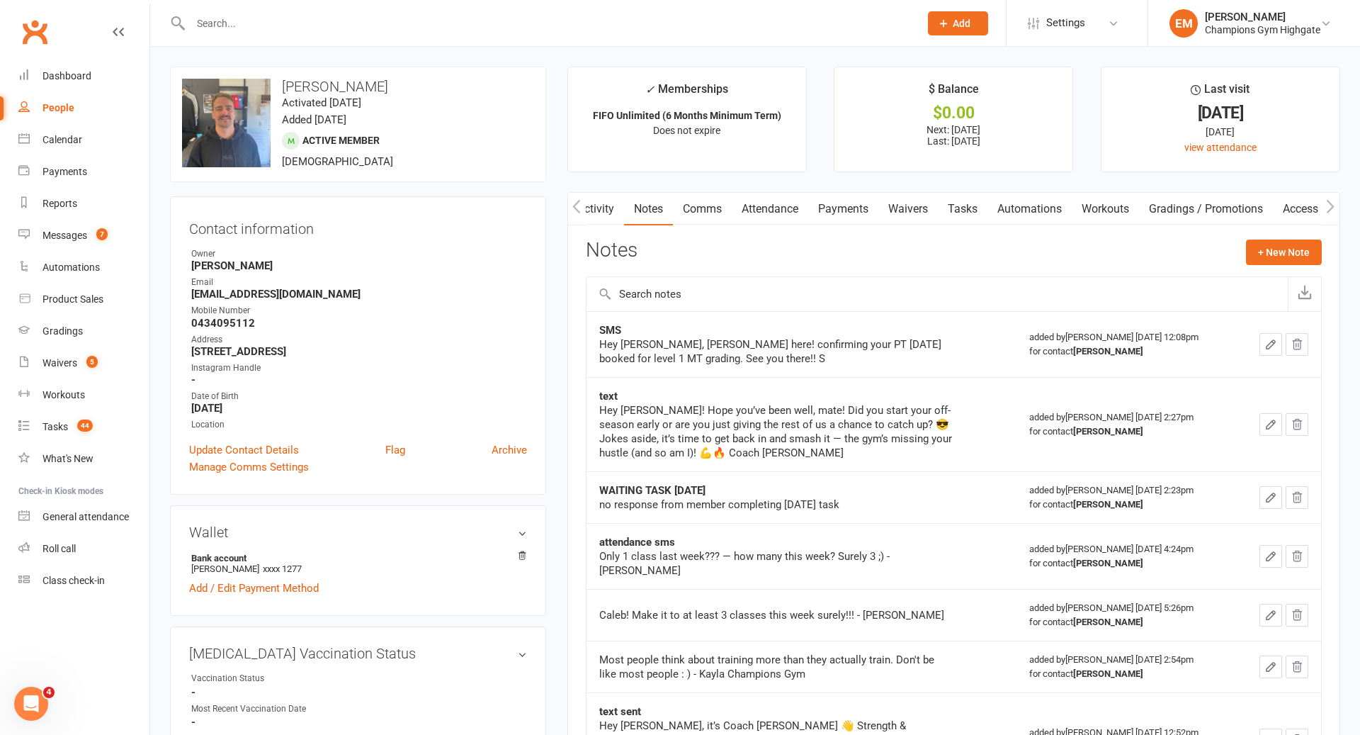
click at [1273, 340] on icon "button" at bounding box center [1271, 344] width 9 height 9
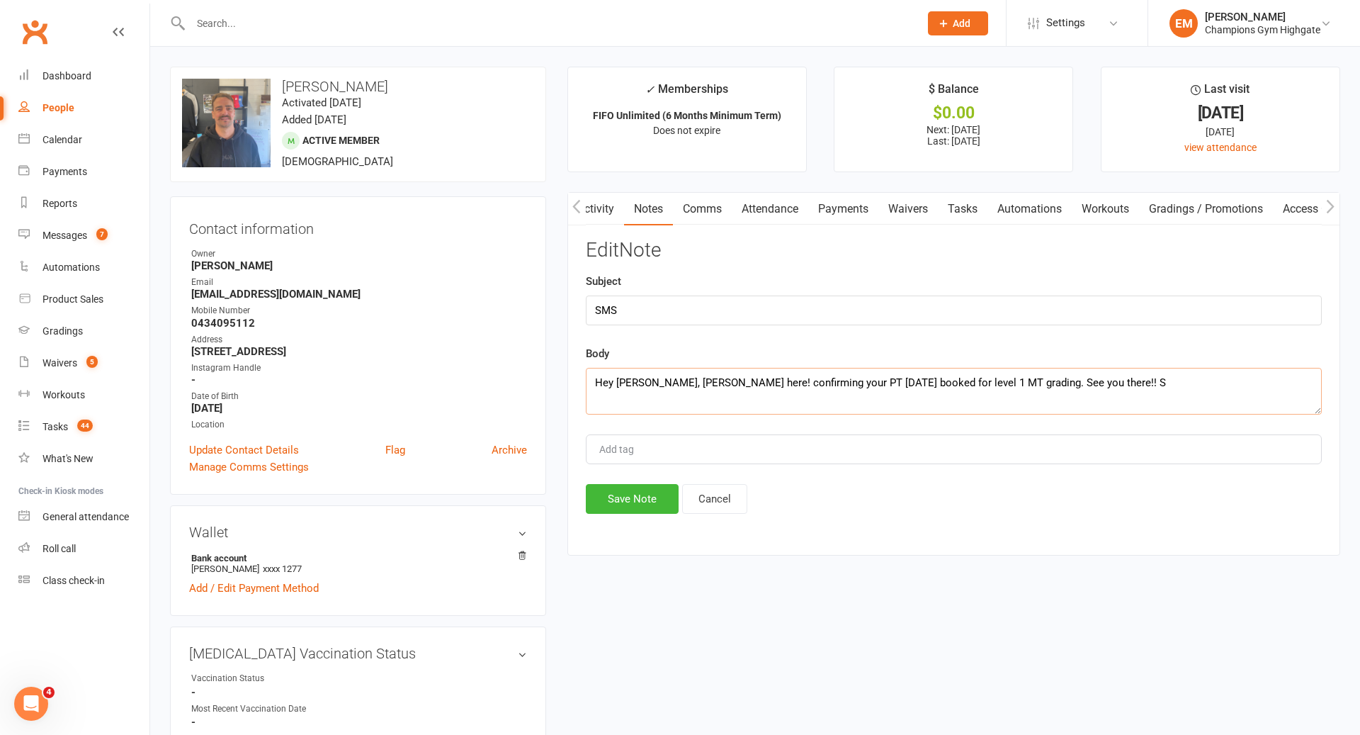
click at [1109, 388] on textarea "Hey [PERSON_NAME], [PERSON_NAME] here! confirming your PT [DATE] booked for lev…" at bounding box center [954, 391] width 736 height 47
type textarea "Hey [PERSON_NAME], [PERSON_NAME] here! confirming your PT [DATE] booked for lev…"
click at [608, 514] on div "Activity Notes Comms Attendance Payments Waivers Tasks Automations Workouts Gra…" at bounding box center [954, 373] width 773 height 363
click at [619, 506] on button "Save Note" at bounding box center [632, 499] width 93 height 30
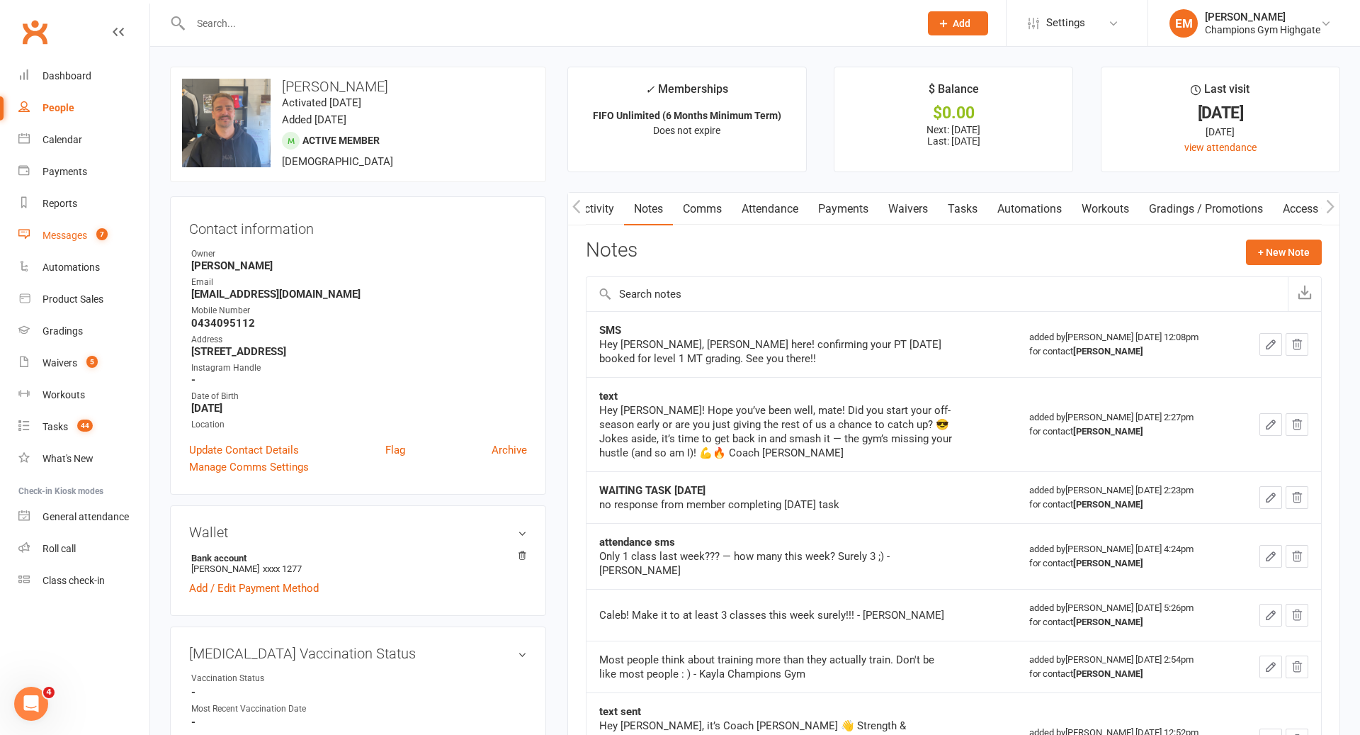
click at [58, 227] on link "Messages 7" at bounding box center [83, 236] width 131 height 32
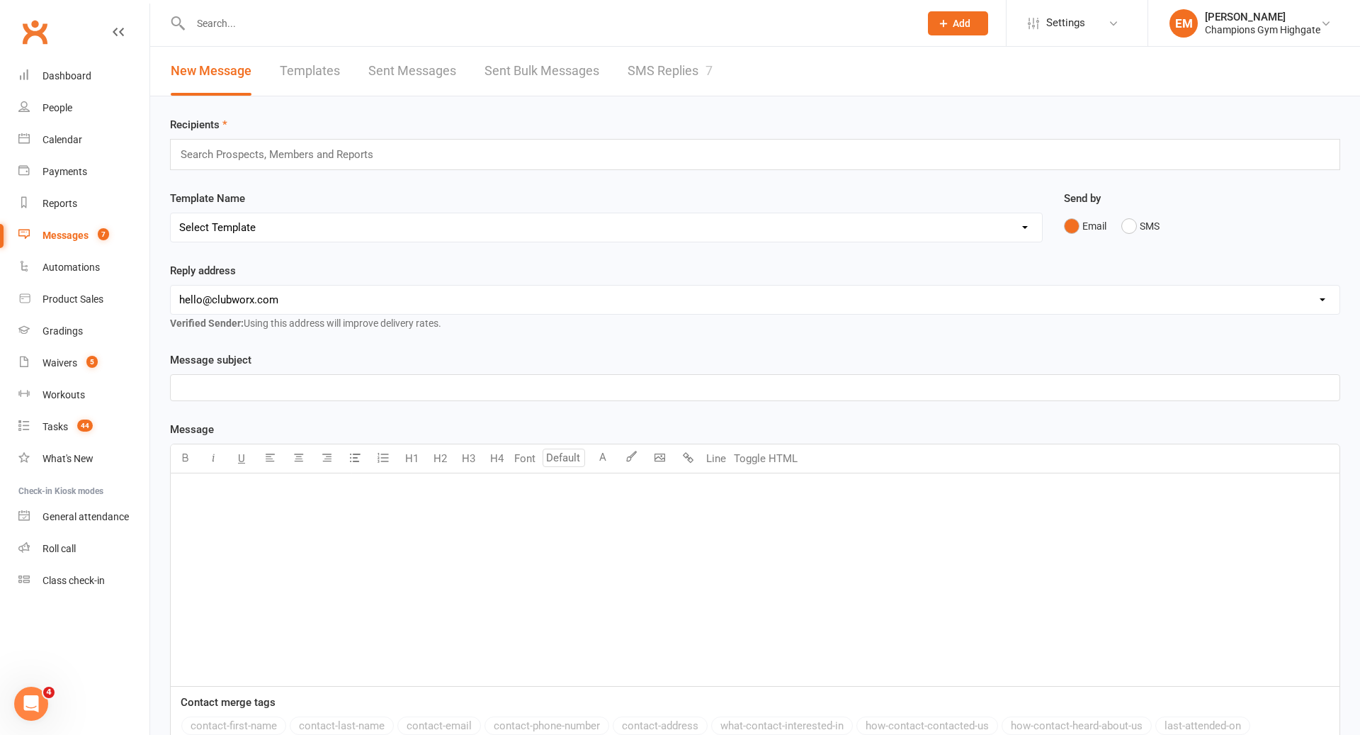
click at [700, 62] on link "SMS Replies 7" at bounding box center [670, 71] width 85 height 49
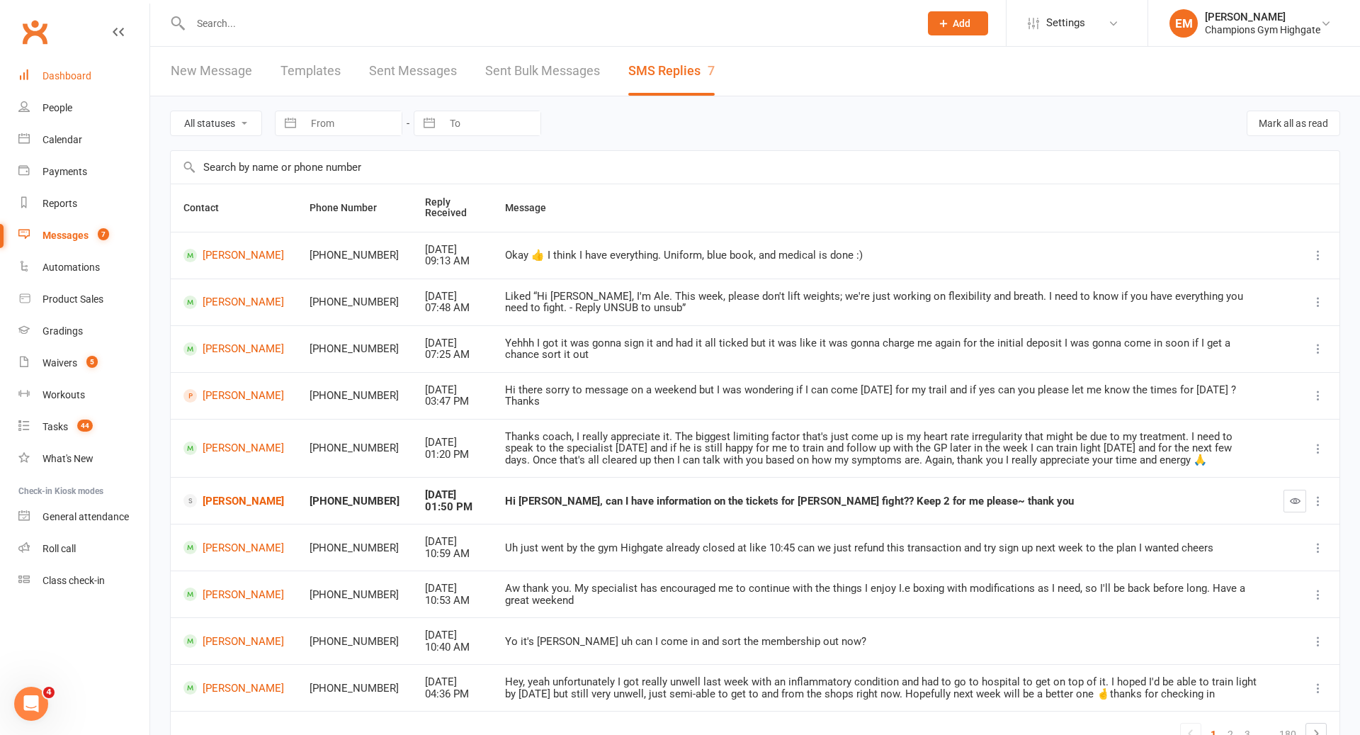
click at [79, 74] on div "Dashboard" at bounding box center [67, 75] width 49 height 11
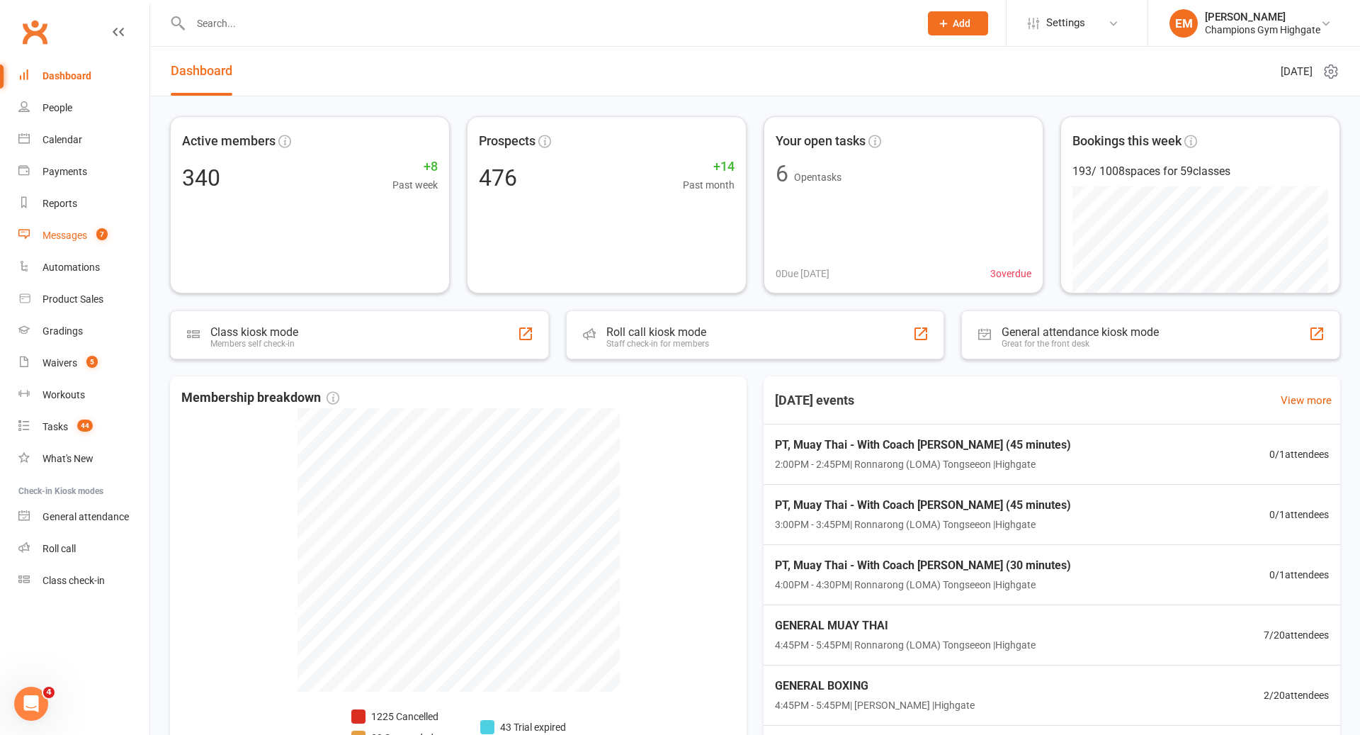
click at [71, 230] on div "Messages" at bounding box center [65, 235] width 45 height 11
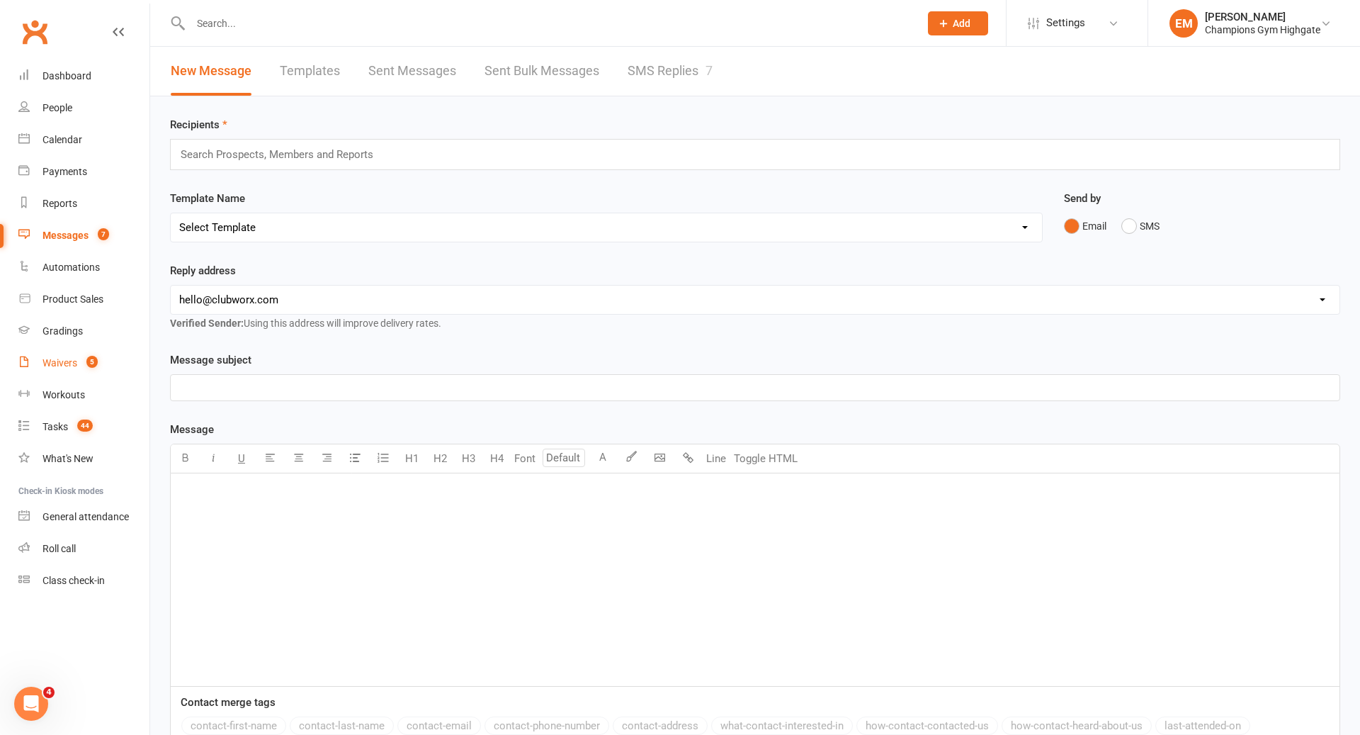
drag, startPoint x: 60, startPoint y: 361, endPoint x: 79, endPoint y: 358, distance: 20.2
click at [60, 361] on div "Waivers" at bounding box center [60, 362] width 35 height 11
click at [69, 354] on link "Waivers 5" at bounding box center [83, 363] width 131 height 32
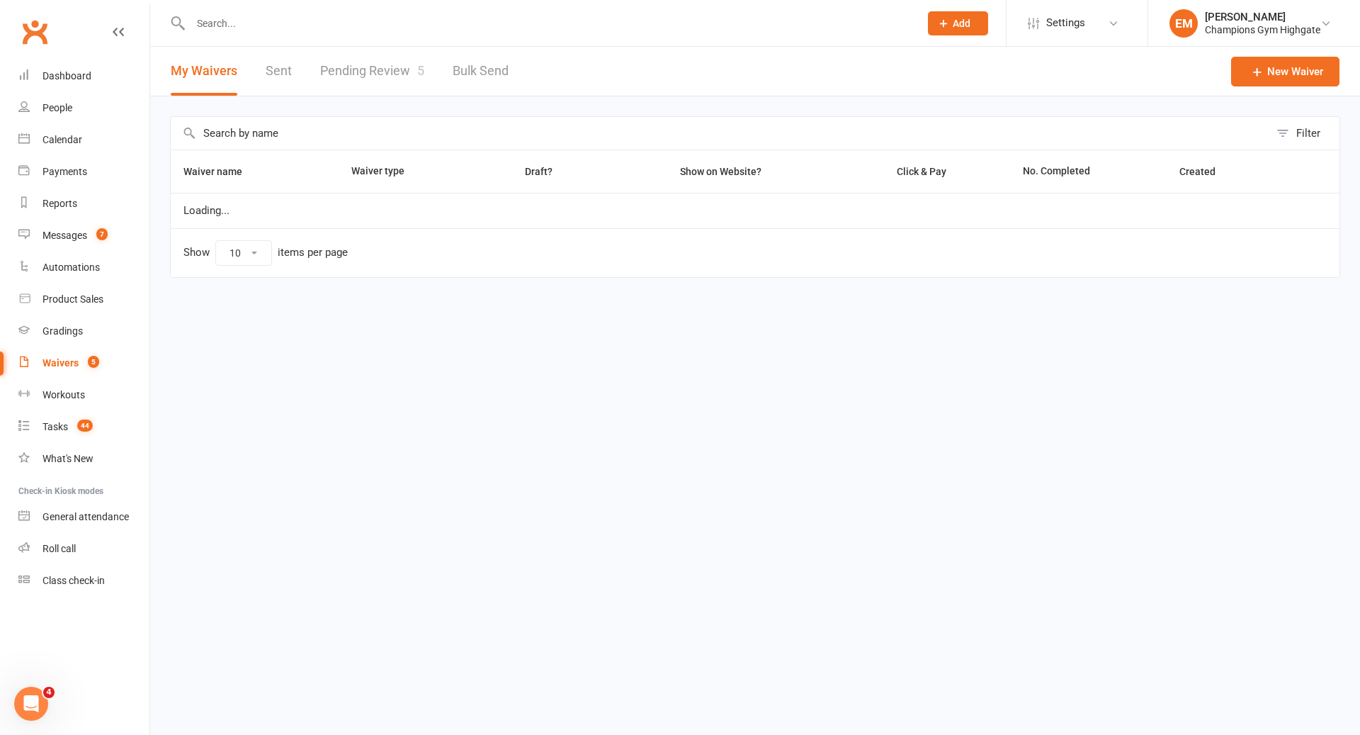
click at [79, 358] on link "Waivers 5" at bounding box center [83, 363] width 131 height 32
click at [81, 364] on count-badge "5" at bounding box center [90, 362] width 18 height 11
click at [414, 64] on link "Pending Review 5" at bounding box center [372, 71] width 104 height 49
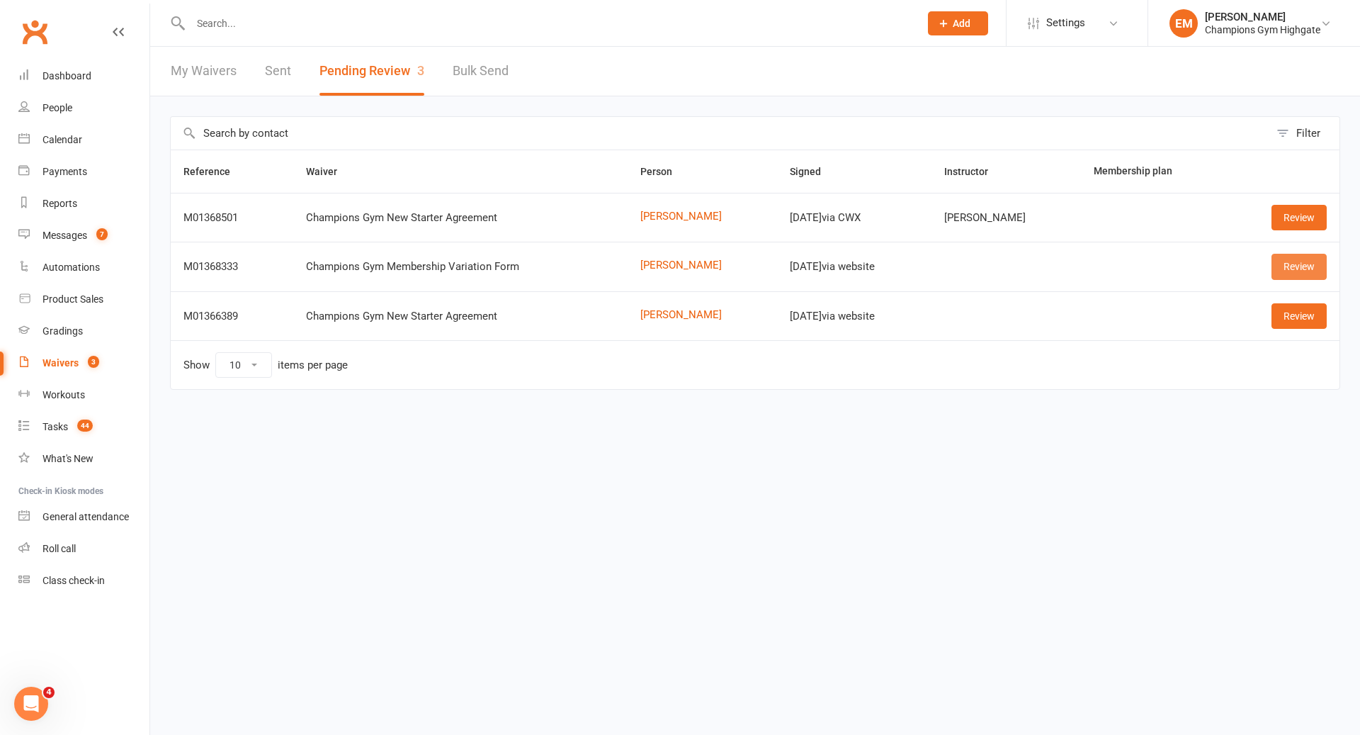
click at [1290, 262] on link "Review" at bounding box center [1299, 267] width 55 height 26
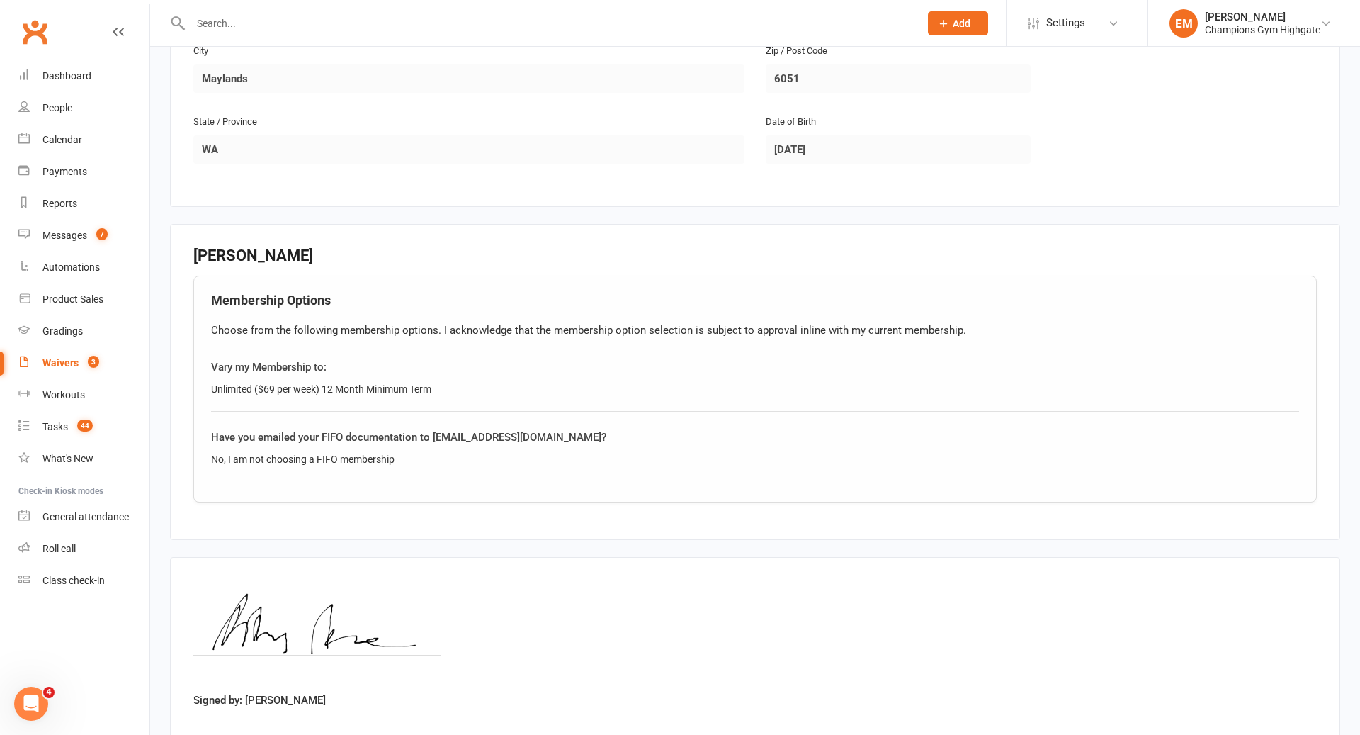
scroll to position [558, 0]
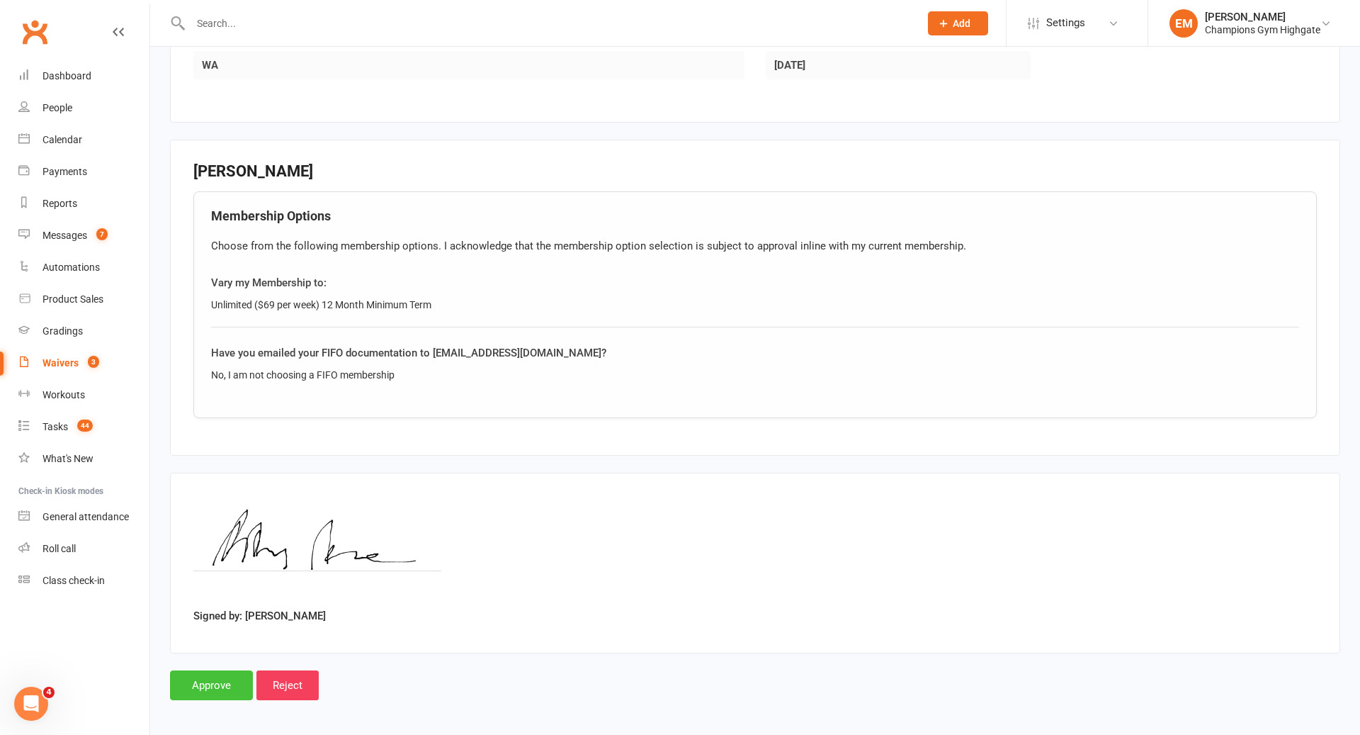
click at [204, 687] on input "Approve" at bounding box center [211, 685] width 83 height 30
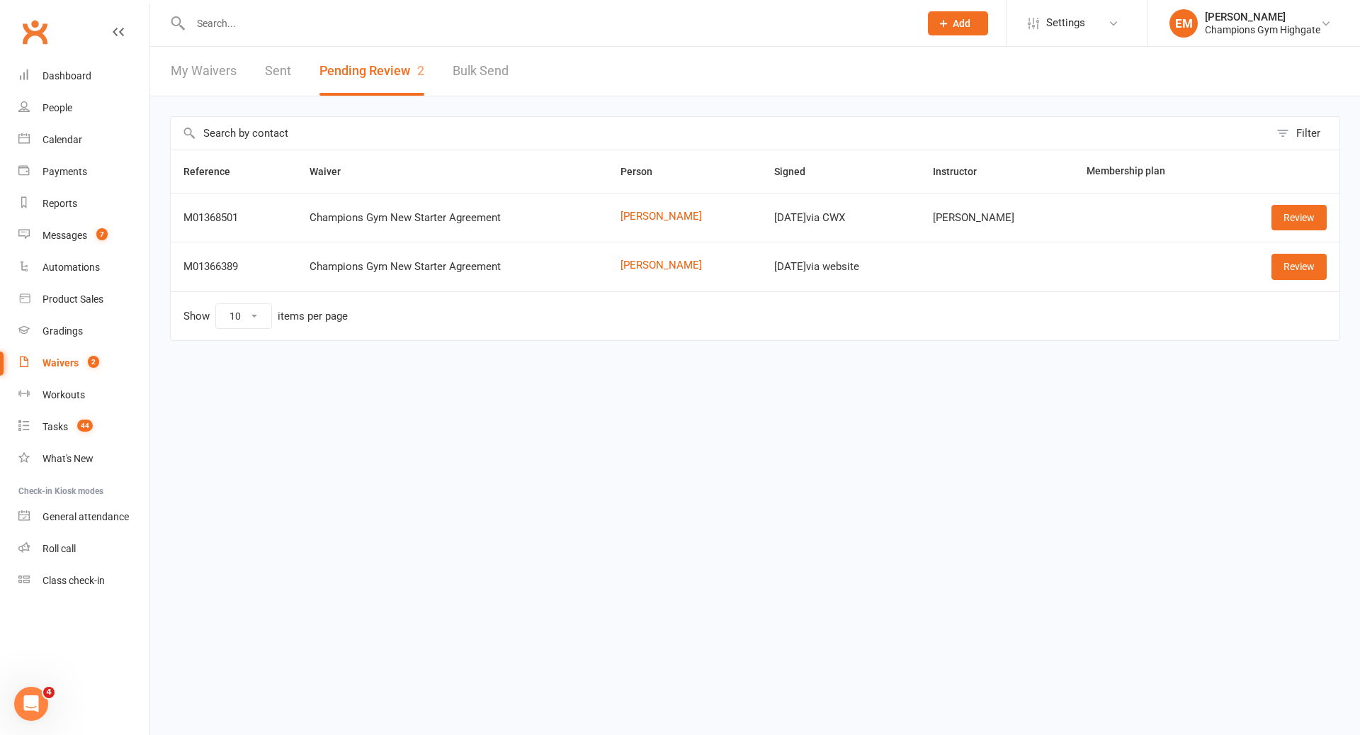
click at [600, 10] on div at bounding box center [540, 23] width 740 height 46
click at [591, 10] on div at bounding box center [540, 23] width 740 height 46
click at [567, 19] on input "text" at bounding box center [547, 23] width 723 height 20
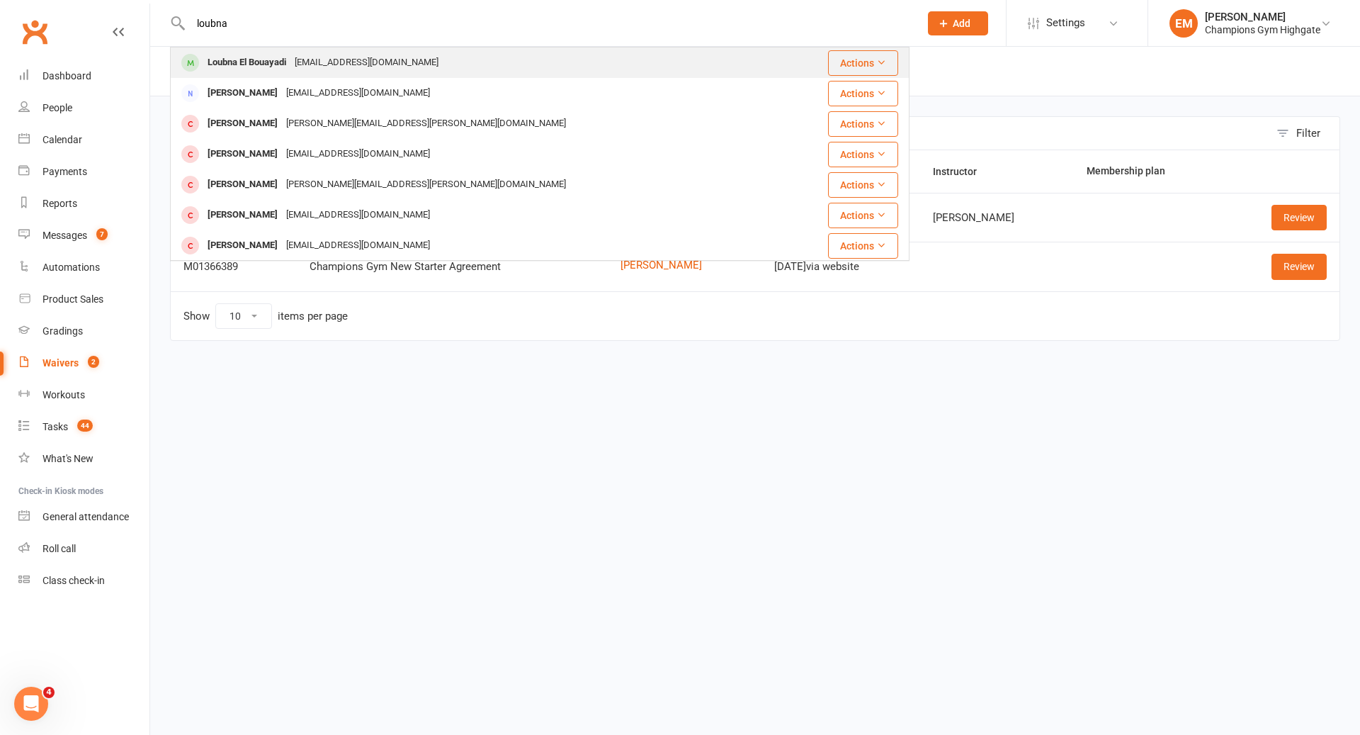
type input "loubna"
click at [290, 60] on div "Loubna El Bouayadi" at bounding box center [246, 62] width 87 height 21
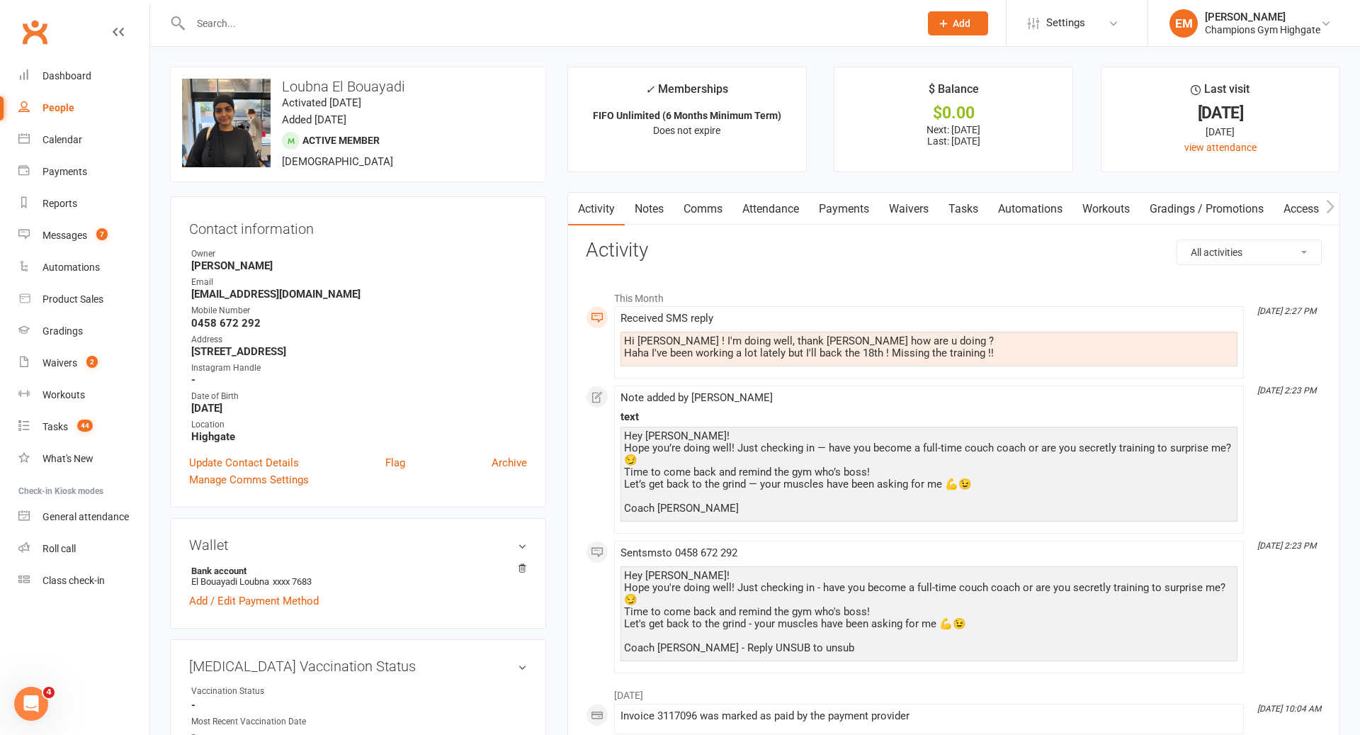
click at [687, 214] on link "Comms" at bounding box center [703, 209] width 59 height 33
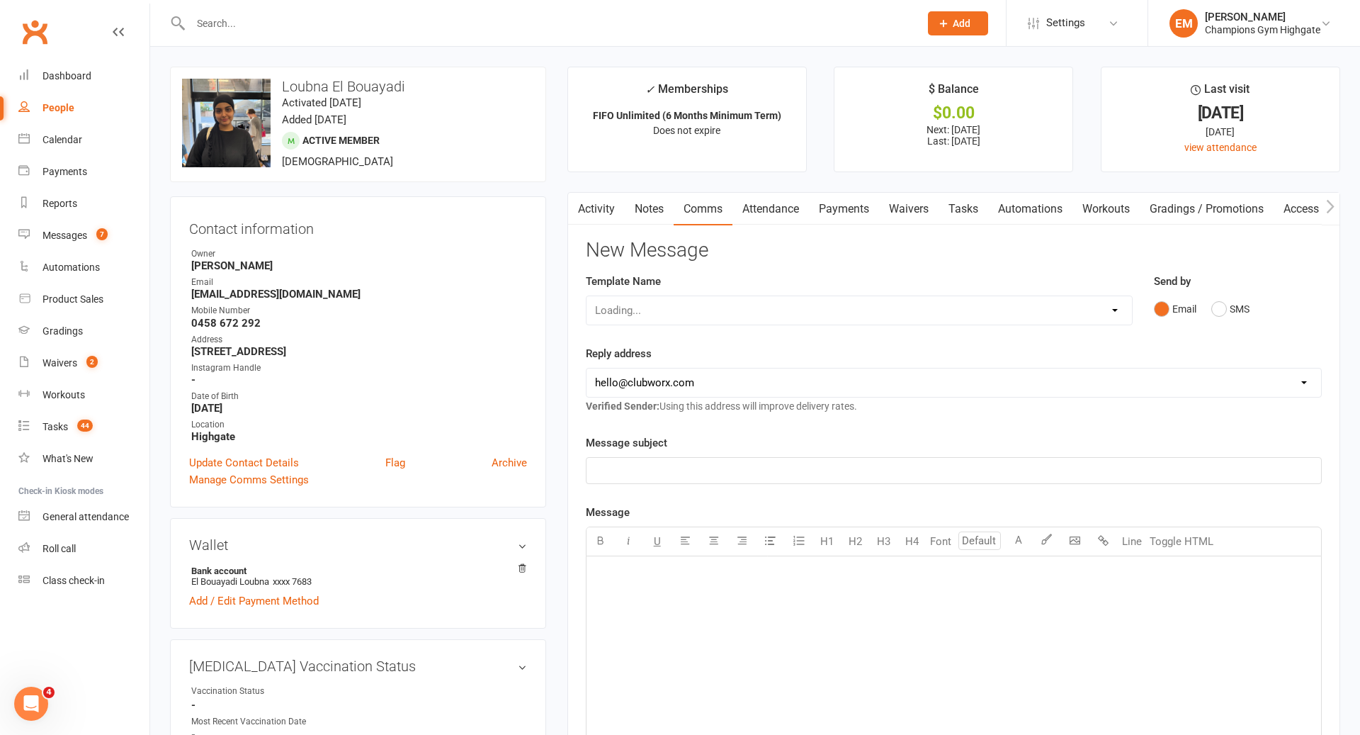
click at [1212, 322] on div "Send by Email SMS" at bounding box center [1238, 307] width 189 height 69
click at [1236, 310] on button "SMS" at bounding box center [1231, 308] width 38 height 27
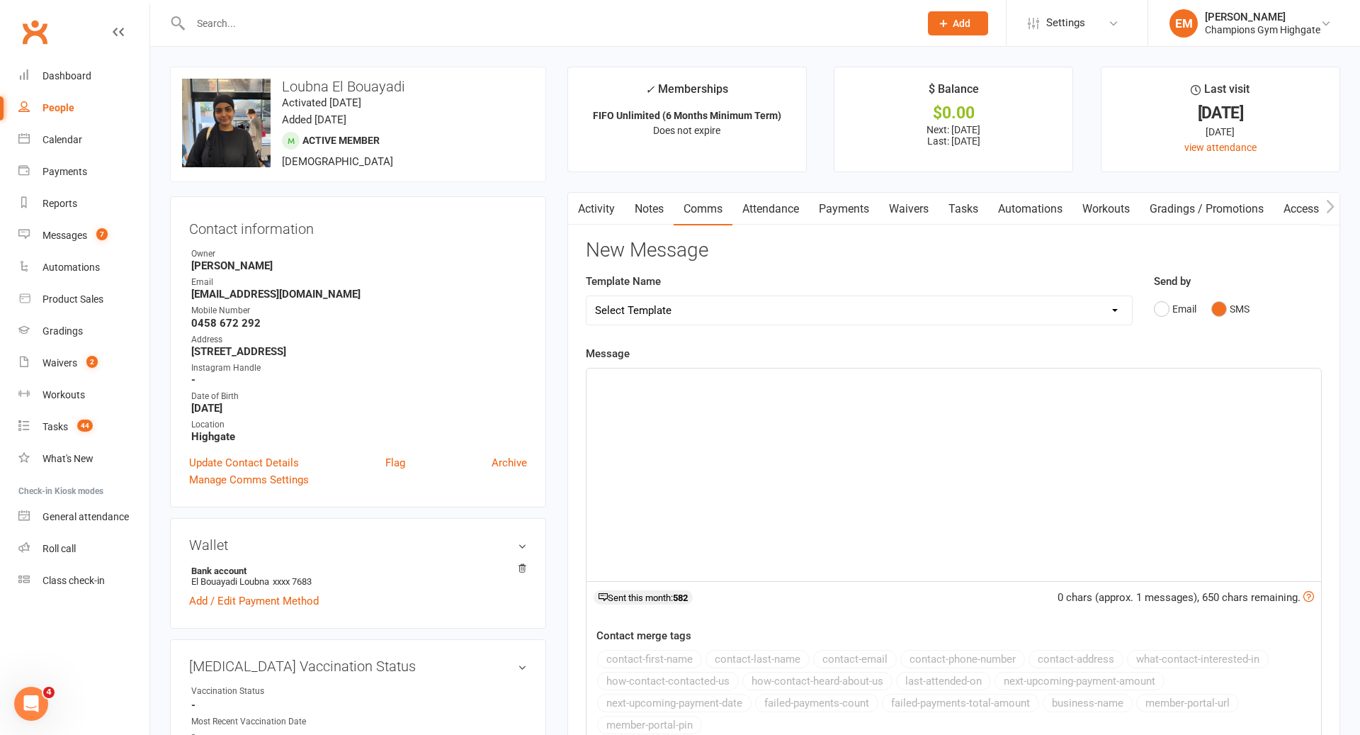
click at [887, 536] on div "﻿" at bounding box center [954, 474] width 735 height 213
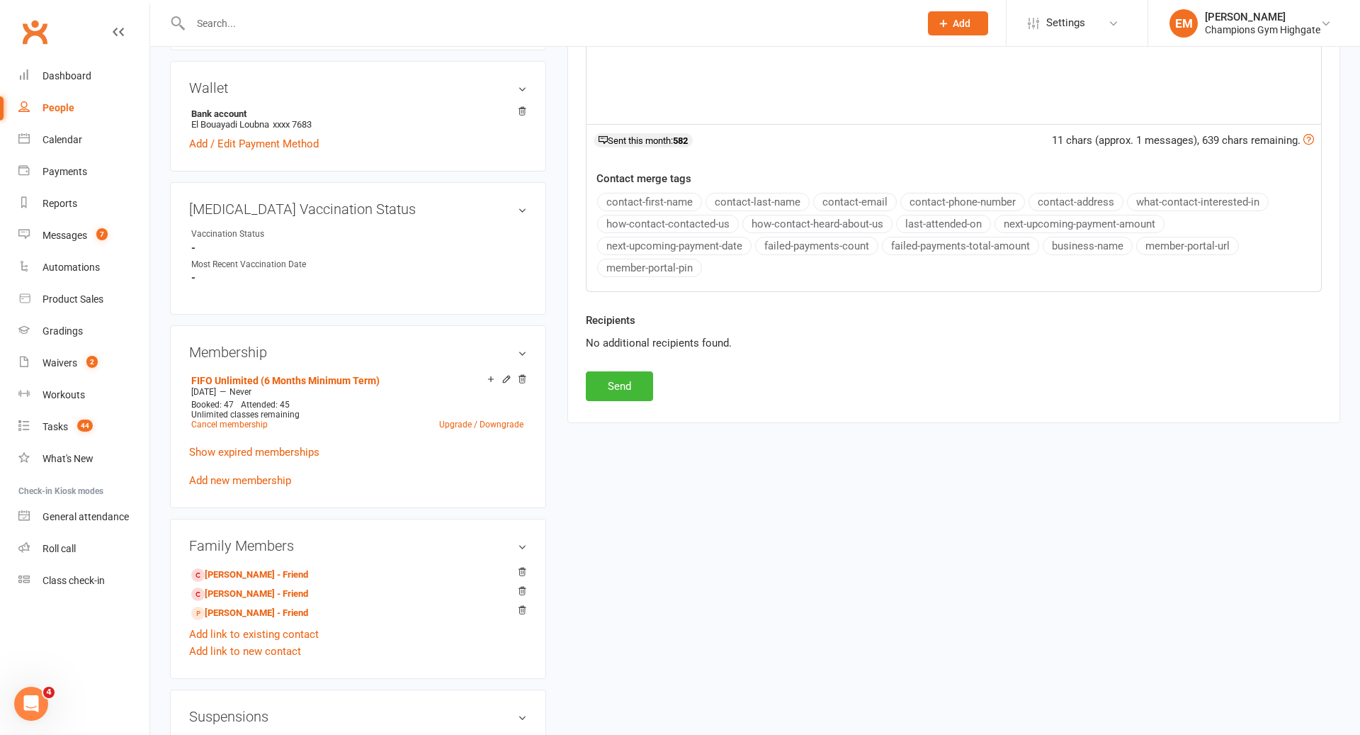
scroll to position [512, 0]
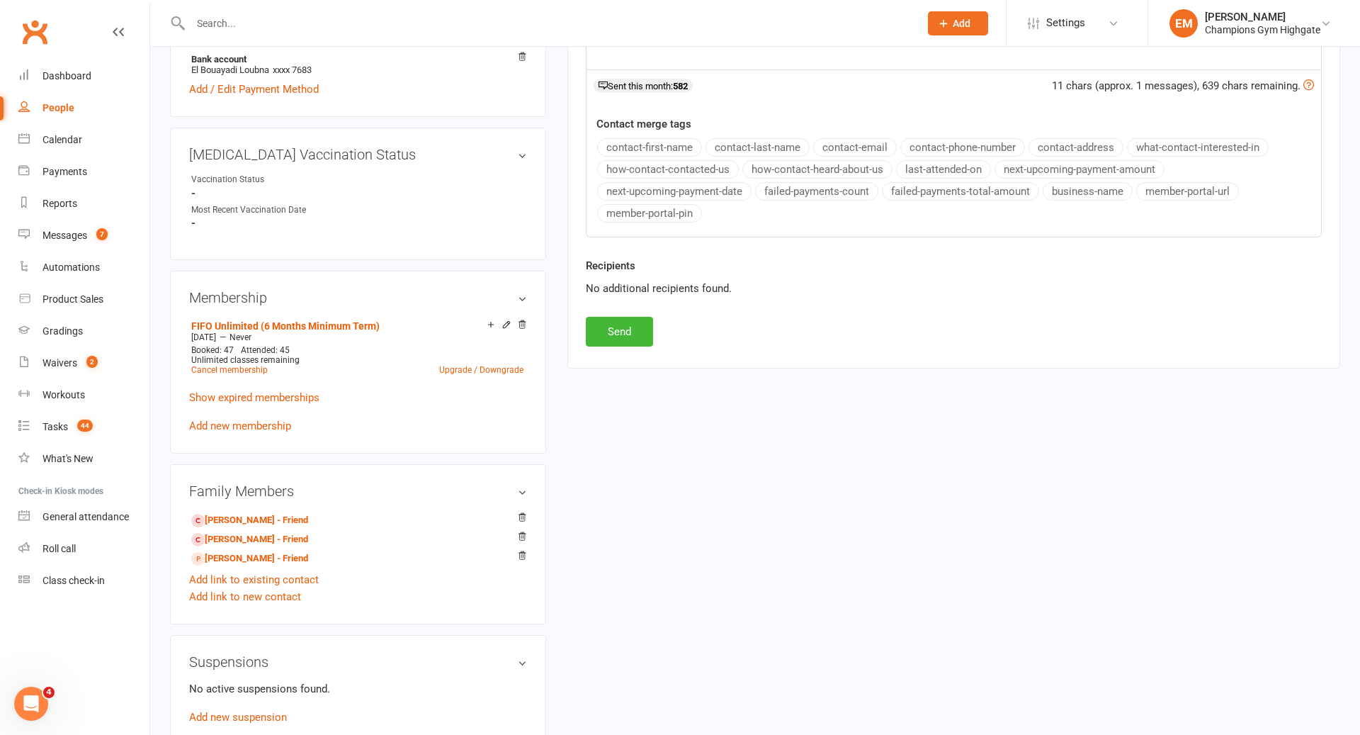
click at [285, 400] on div "FIFO Unlimited (6 Months Minimum Term) [DATE] — Never Booked: 47 Attended: 45 U…" at bounding box center [358, 375] width 338 height 118
click at [288, 394] on link "Show expired memberships" at bounding box center [254, 397] width 130 height 13
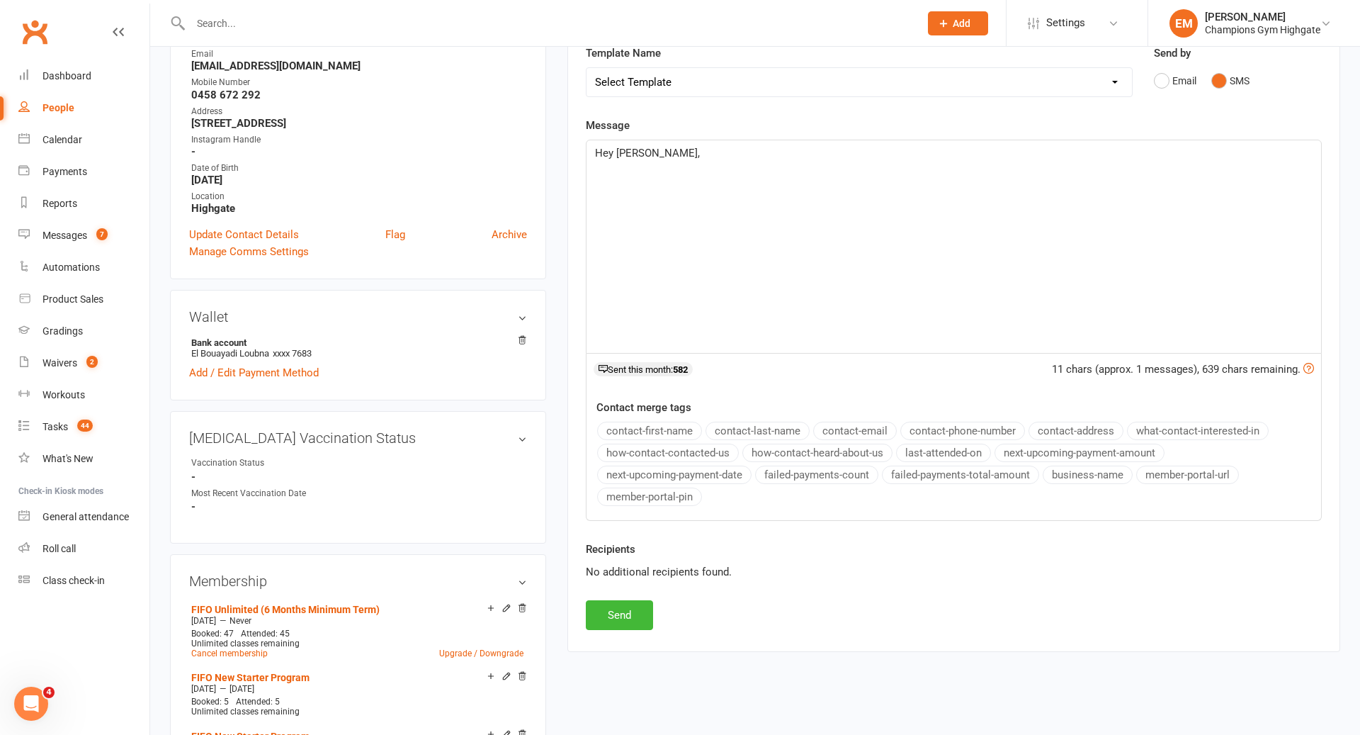
scroll to position [0, 0]
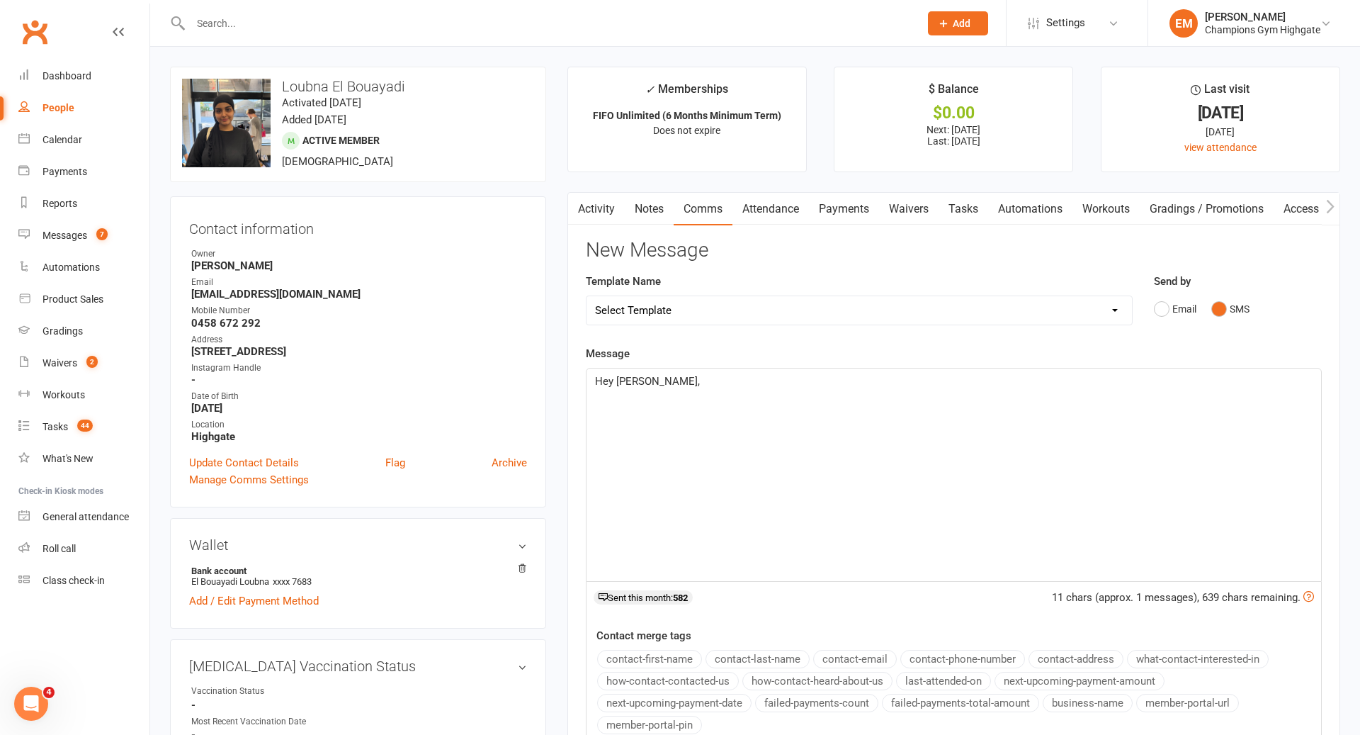
click at [730, 446] on div "Hey [PERSON_NAME]," at bounding box center [954, 474] width 735 height 213
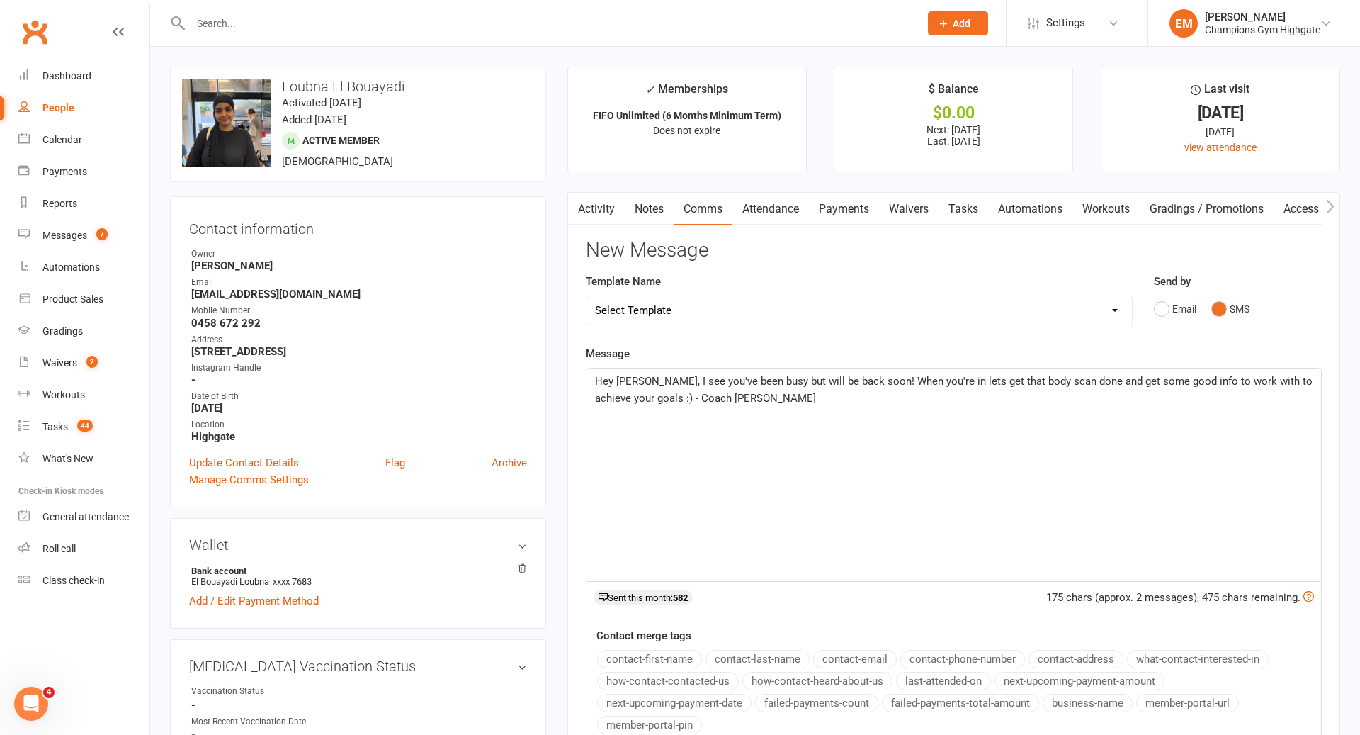
drag, startPoint x: 789, startPoint y: 411, endPoint x: 422, endPoint y: 231, distance: 408.1
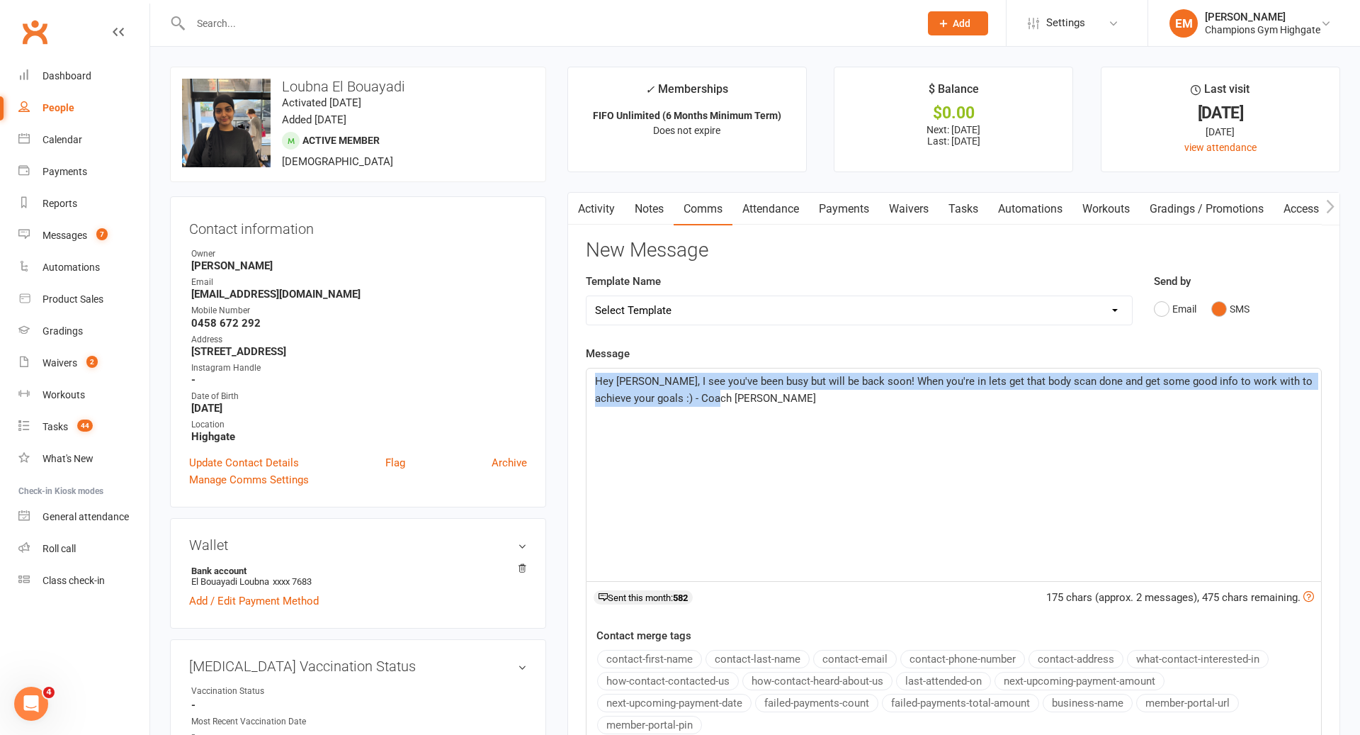
copy span "Hey [PERSON_NAME], I see you've been busy but will be back soon! When you're in…"
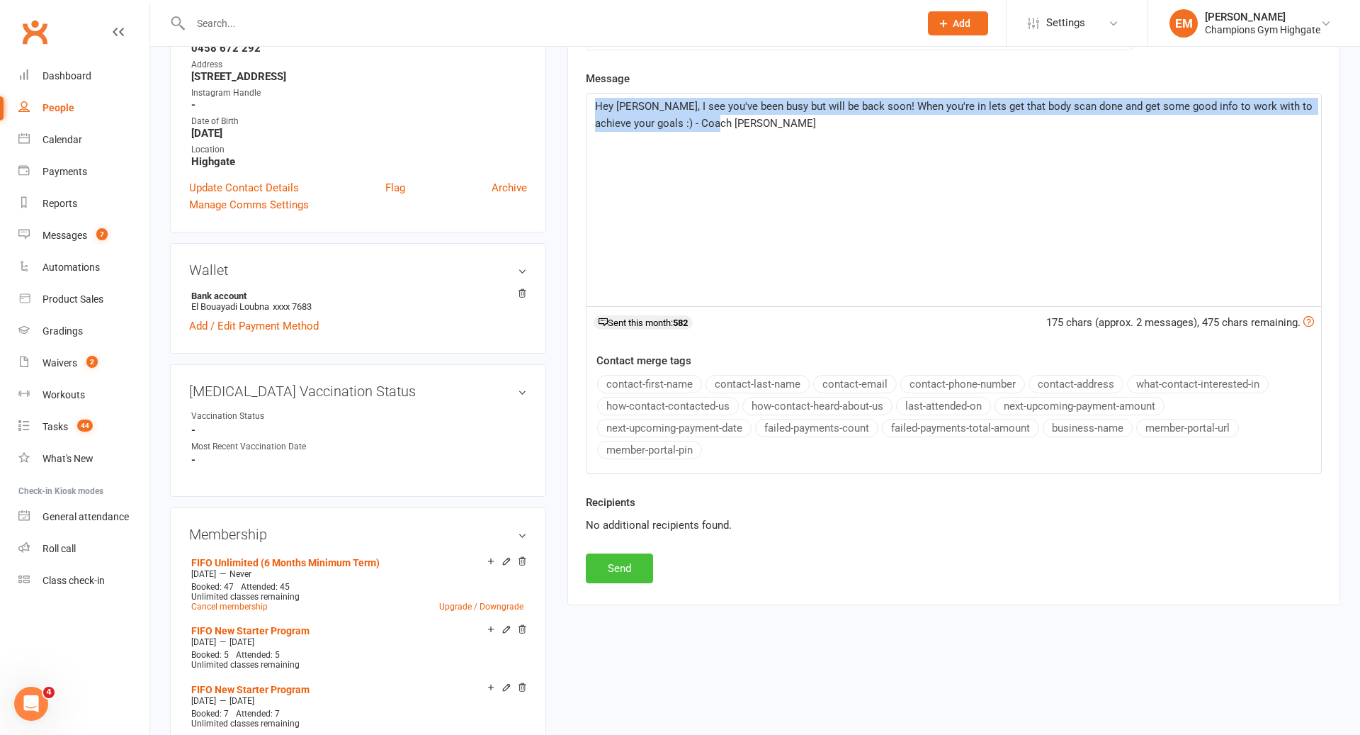
click at [626, 577] on button "Send" at bounding box center [619, 568] width 67 height 30
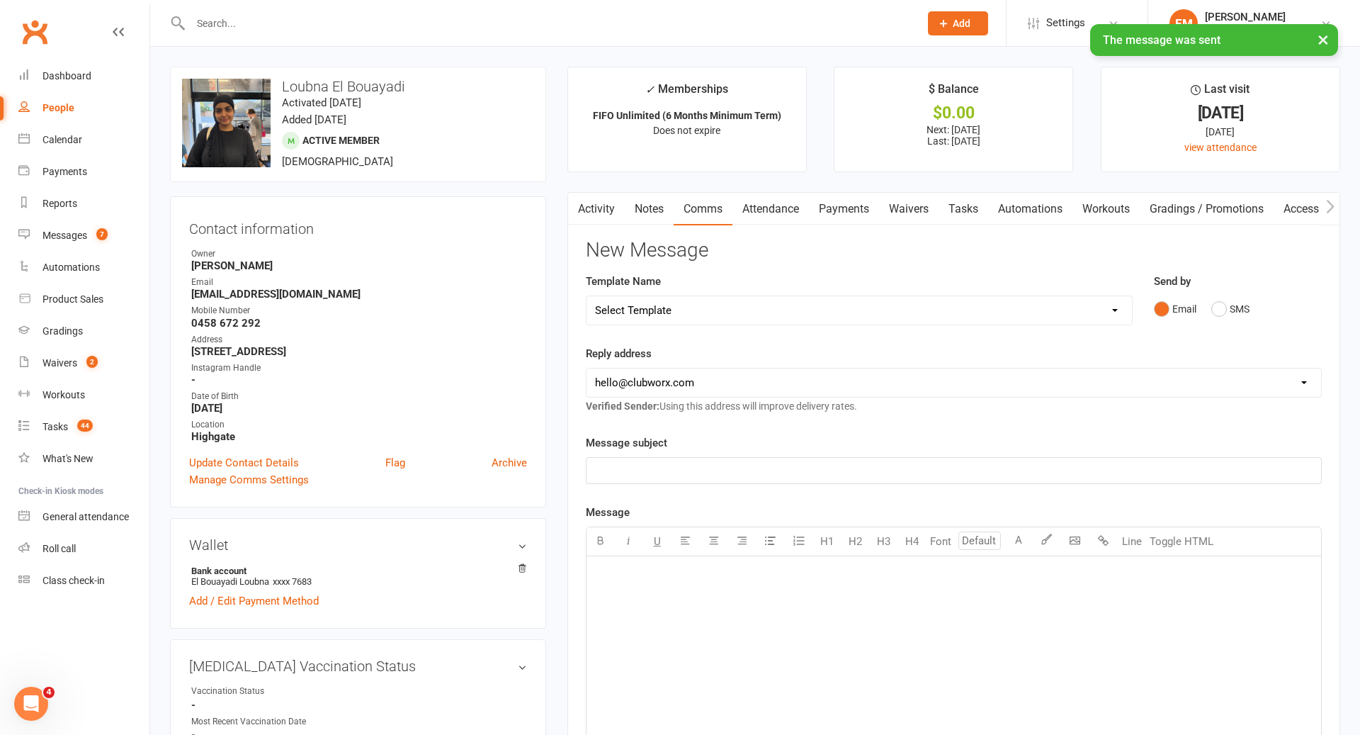
click at [653, 201] on link "Notes" at bounding box center [649, 209] width 49 height 33
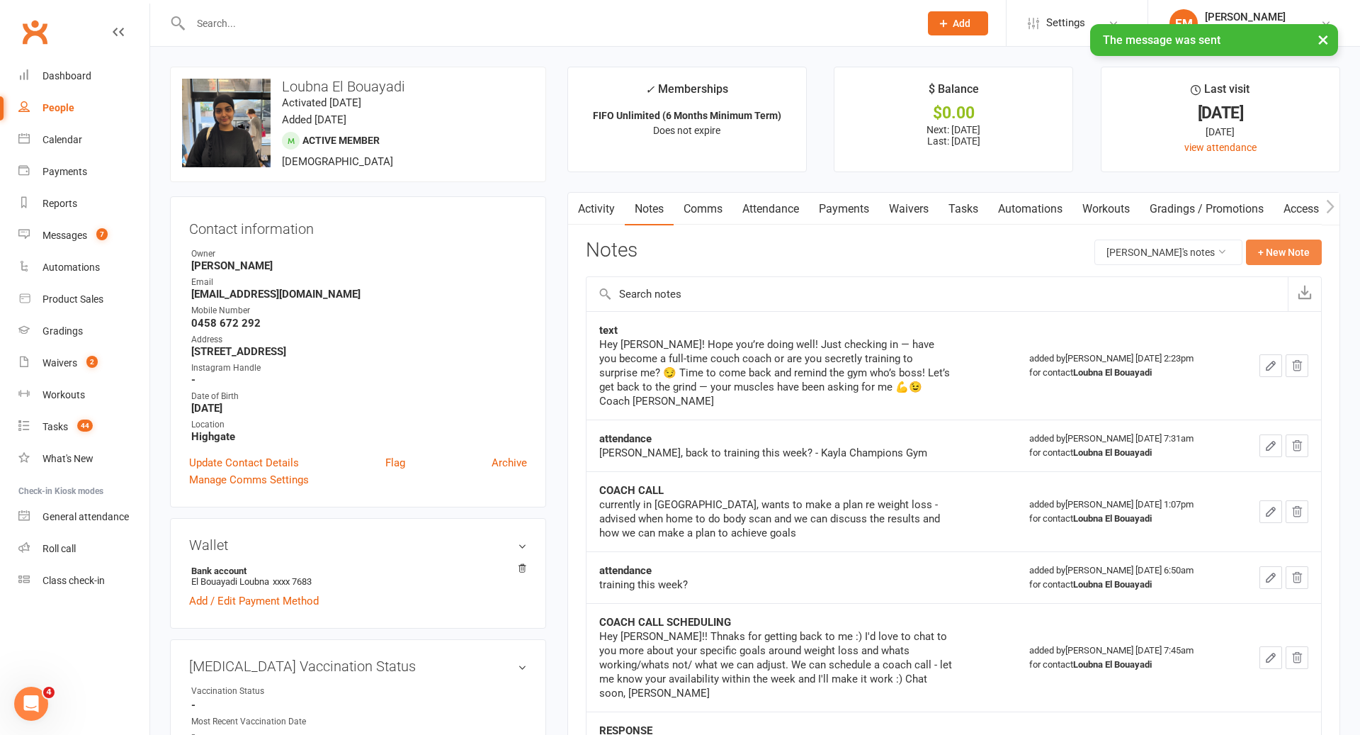
click at [1289, 245] on button "+ New Note" at bounding box center [1284, 252] width 76 height 26
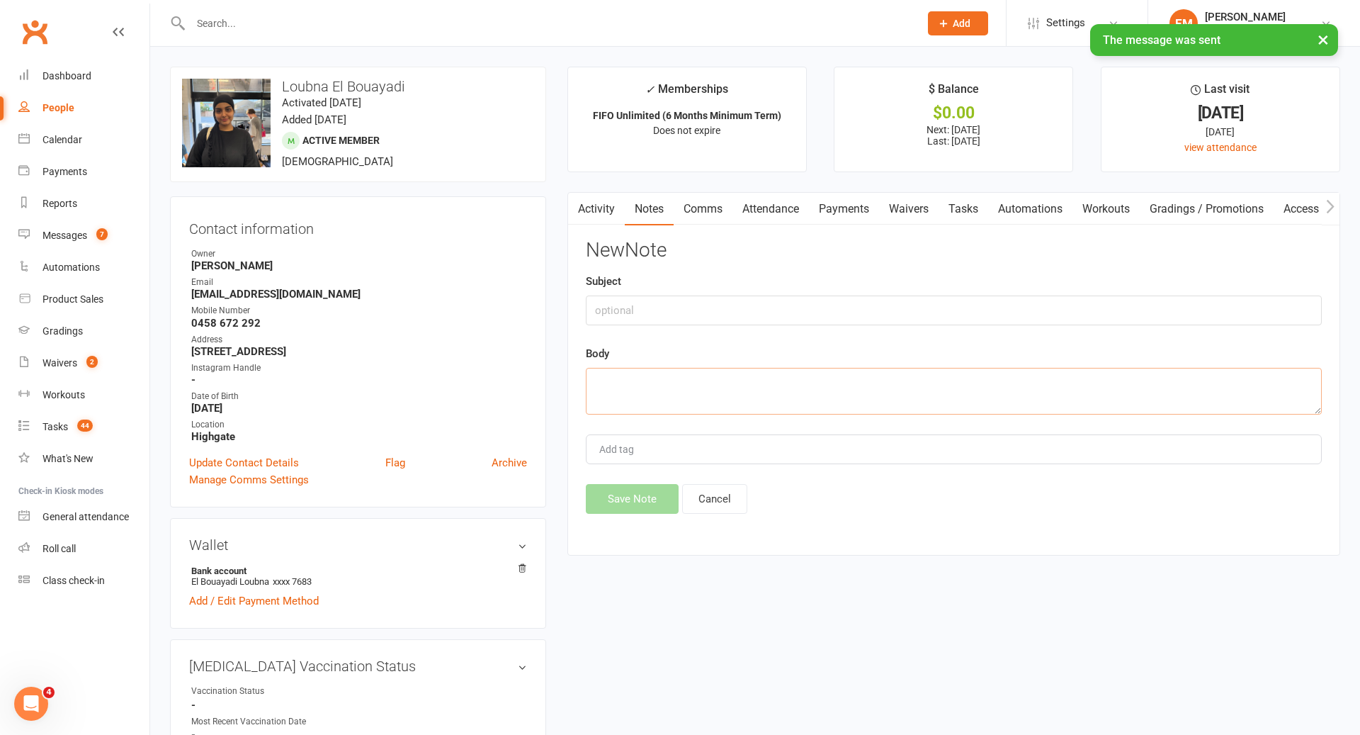
click at [824, 386] on textarea at bounding box center [954, 391] width 736 height 47
paste textarea "Hey [PERSON_NAME], I see you've been busy but will be back soon! When you're in…"
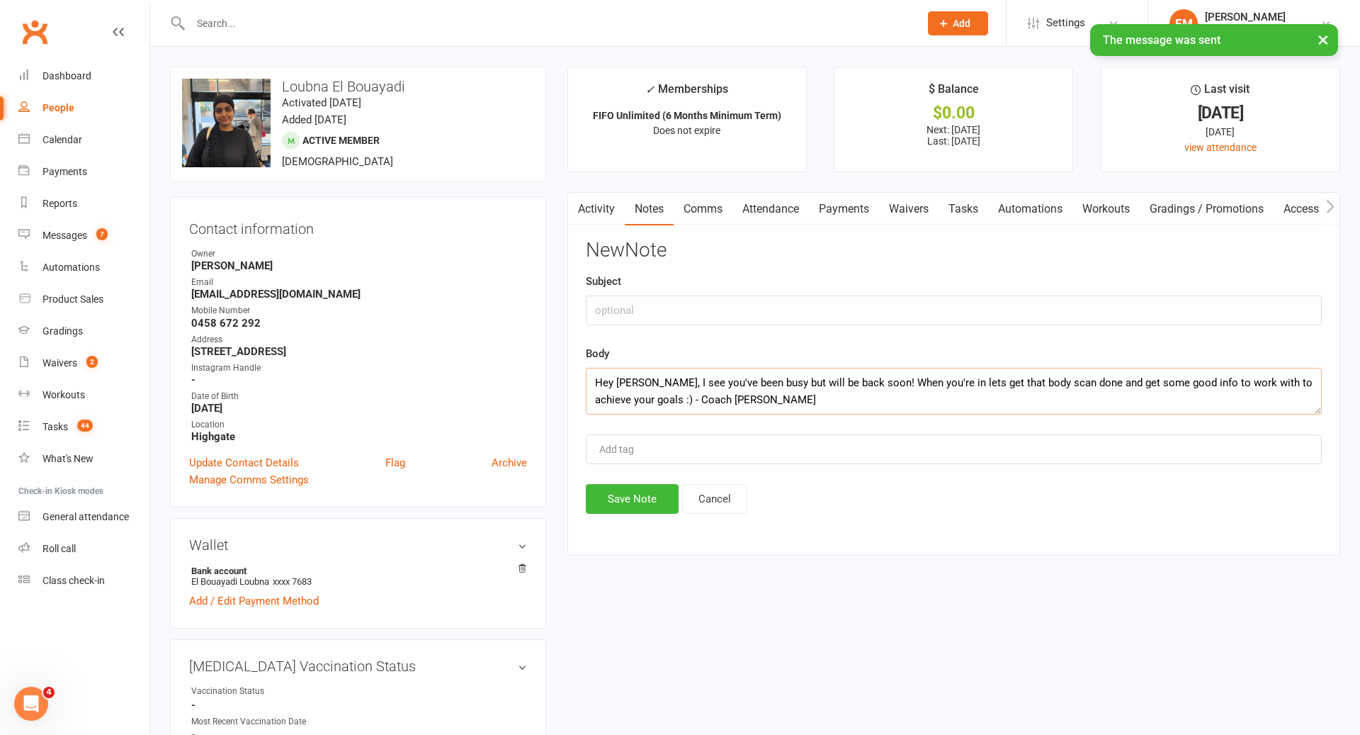
type textarea "Hey [PERSON_NAME], I see you've been busy but will be back soon! When you're in…"
click at [730, 312] on input "text" at bounding box center [954, 310] width 736 height 30
type input "S"
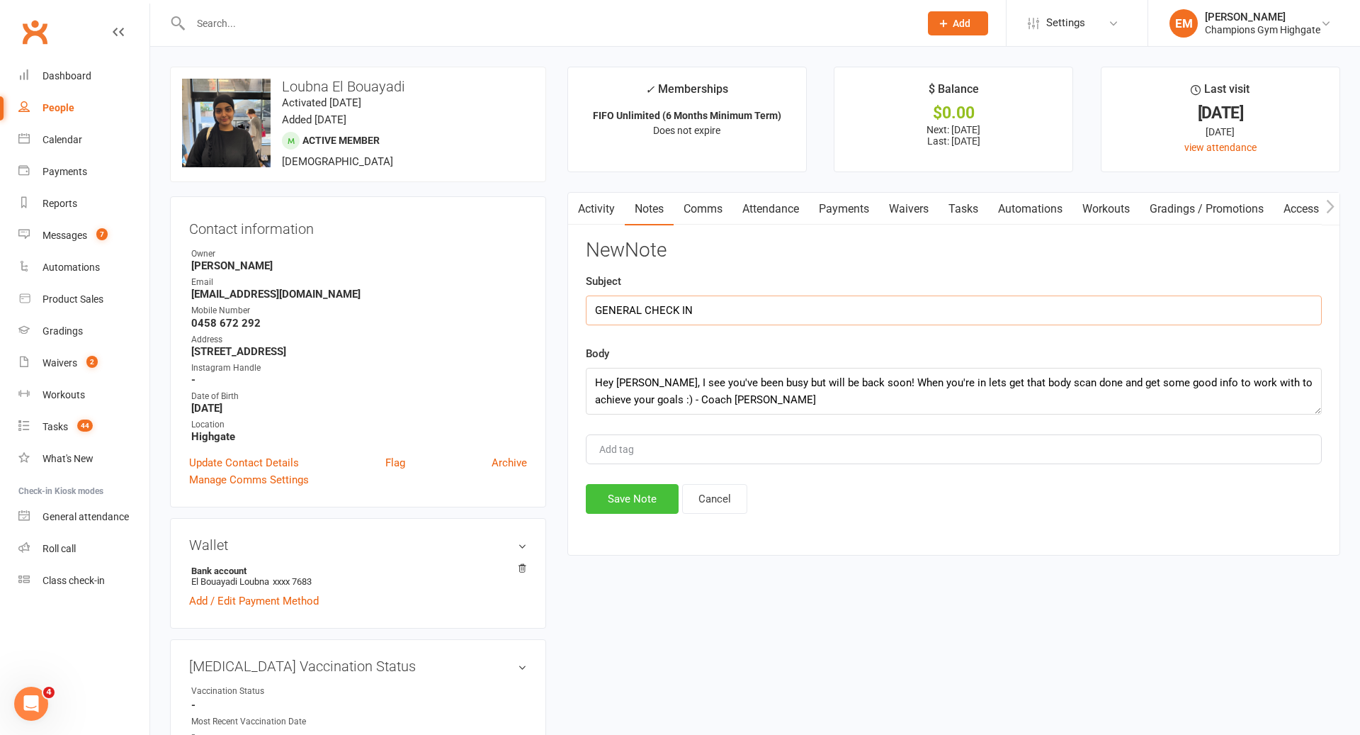
type input "GENERAL CHECK IN"
click at [633, 502] on button "Save Note" at bounding box center [632, 499] width 93 height 30
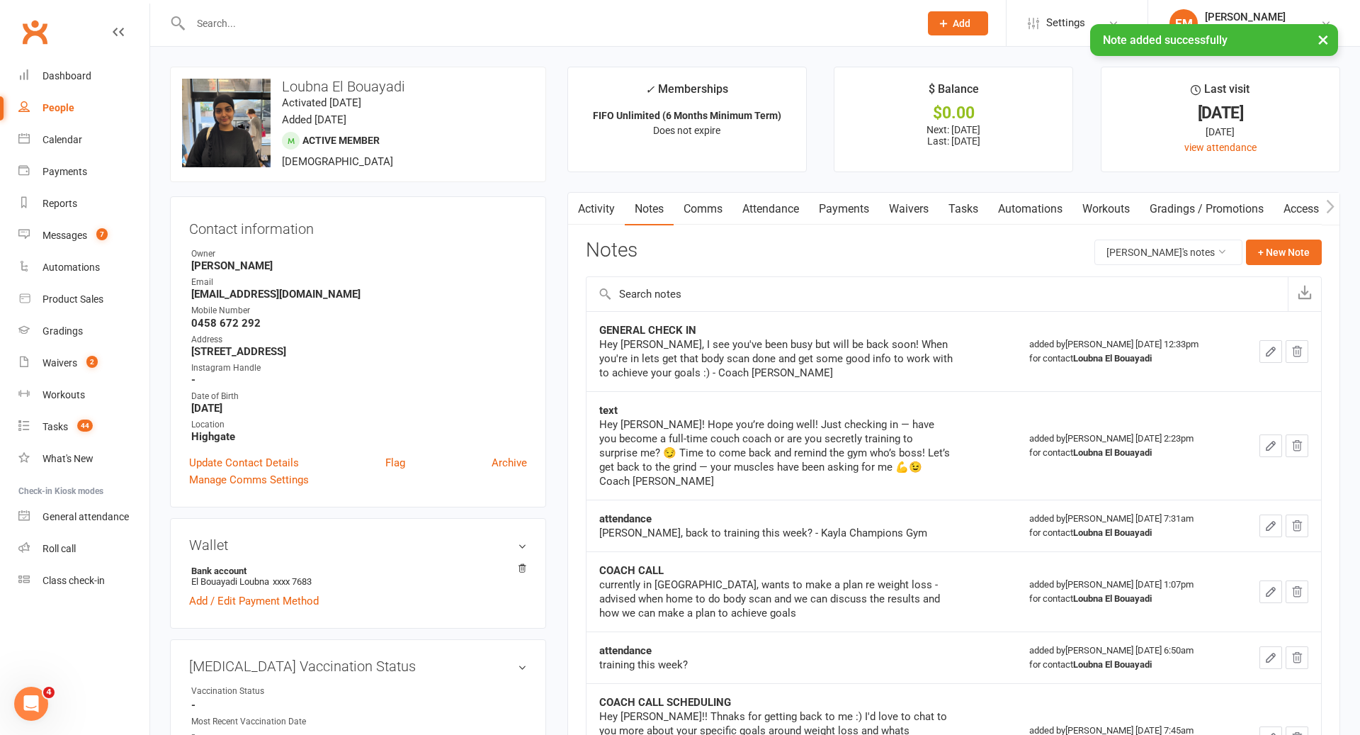
click at [650, 10] on div at bounding box center [540, 23] width 740 height 46
click at [638, 21] on input "text" at bounding box center [547, 23] width 723 height 20
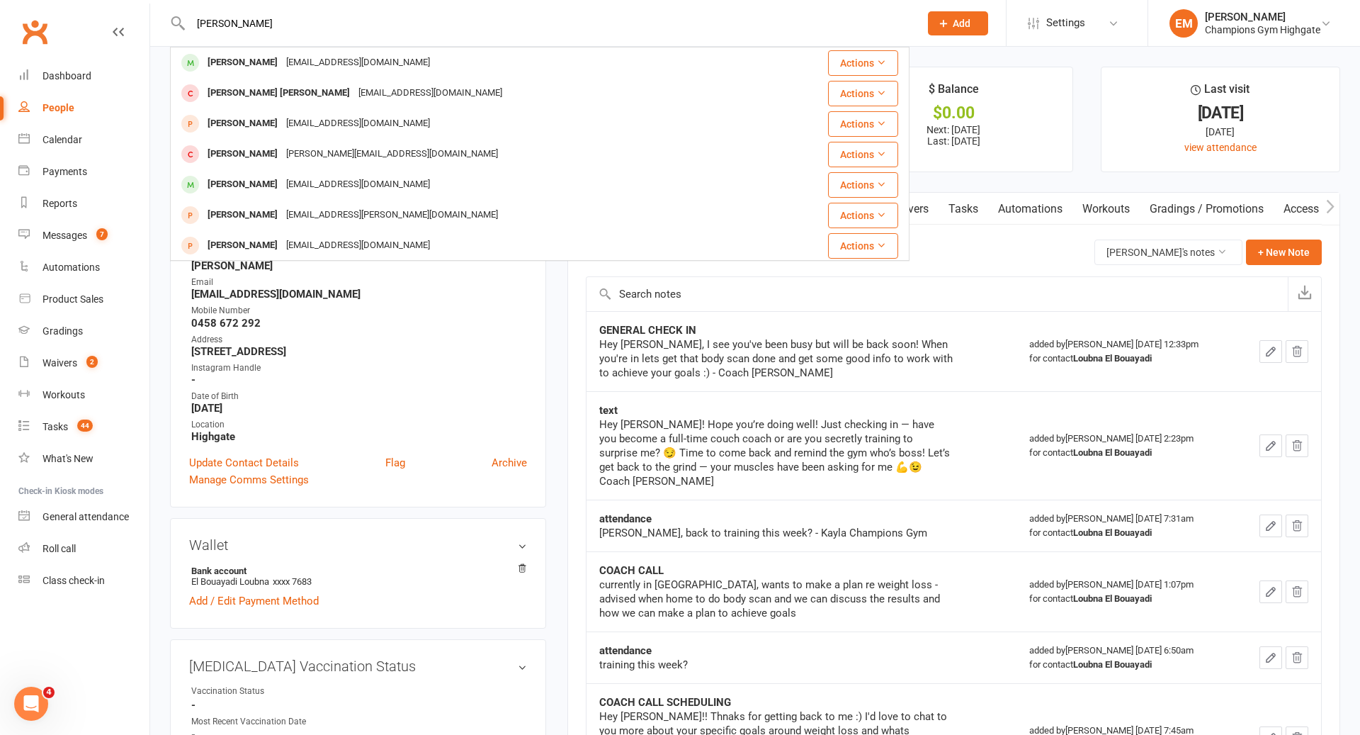
type input "[PERSON_NAME]"
click at [295, 54] on div "[EMAIL_ADDRESS][DOMAIN_NAME]" at bounding box center [358, 62] width 152 height 21
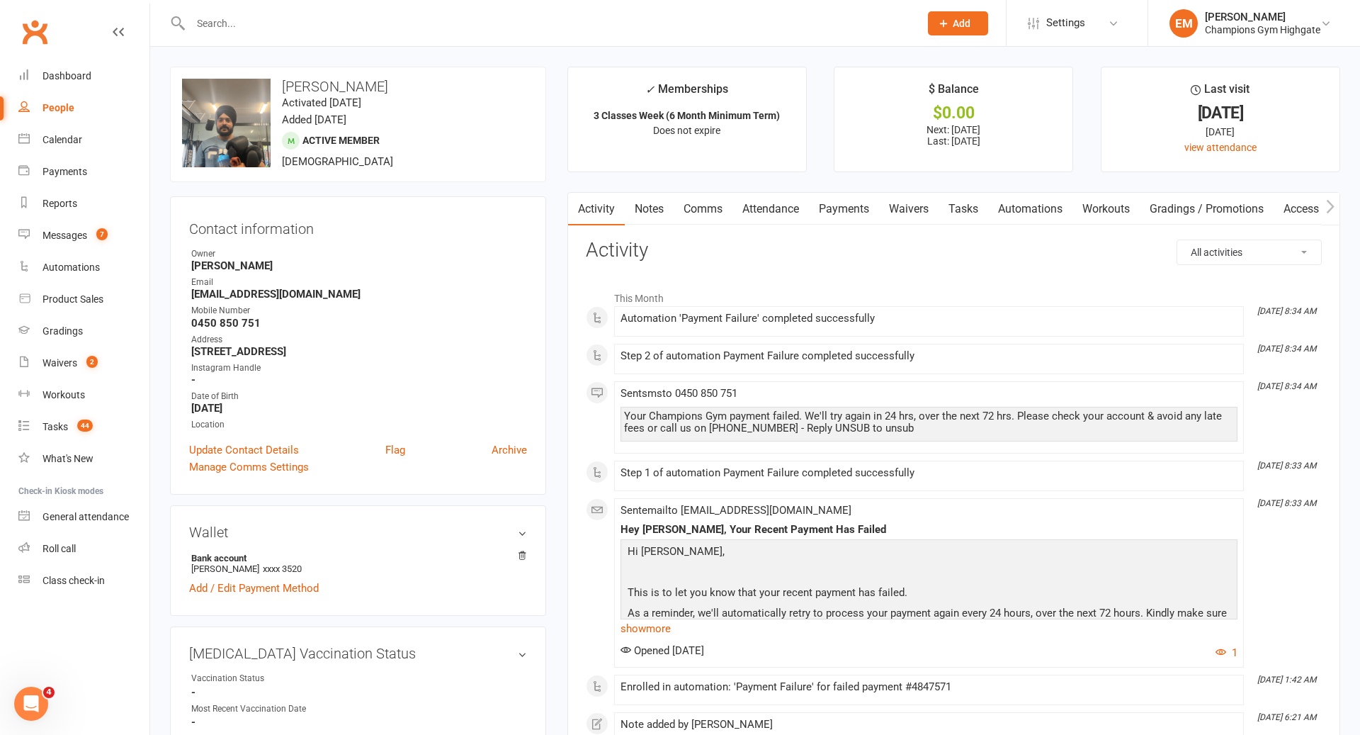
click at [661, 218] on link "Notes" at bounding box center [649, 209] width 49 height 33
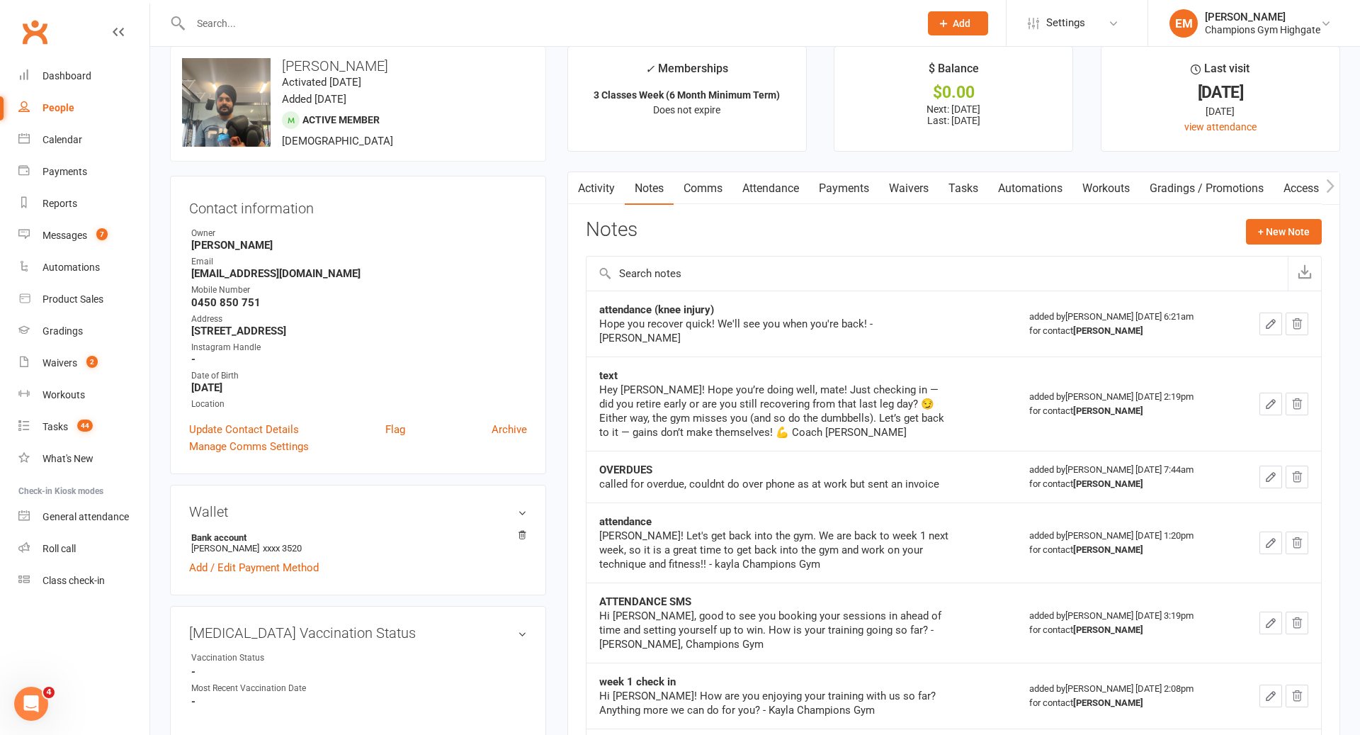
scroll to position [30, 0]
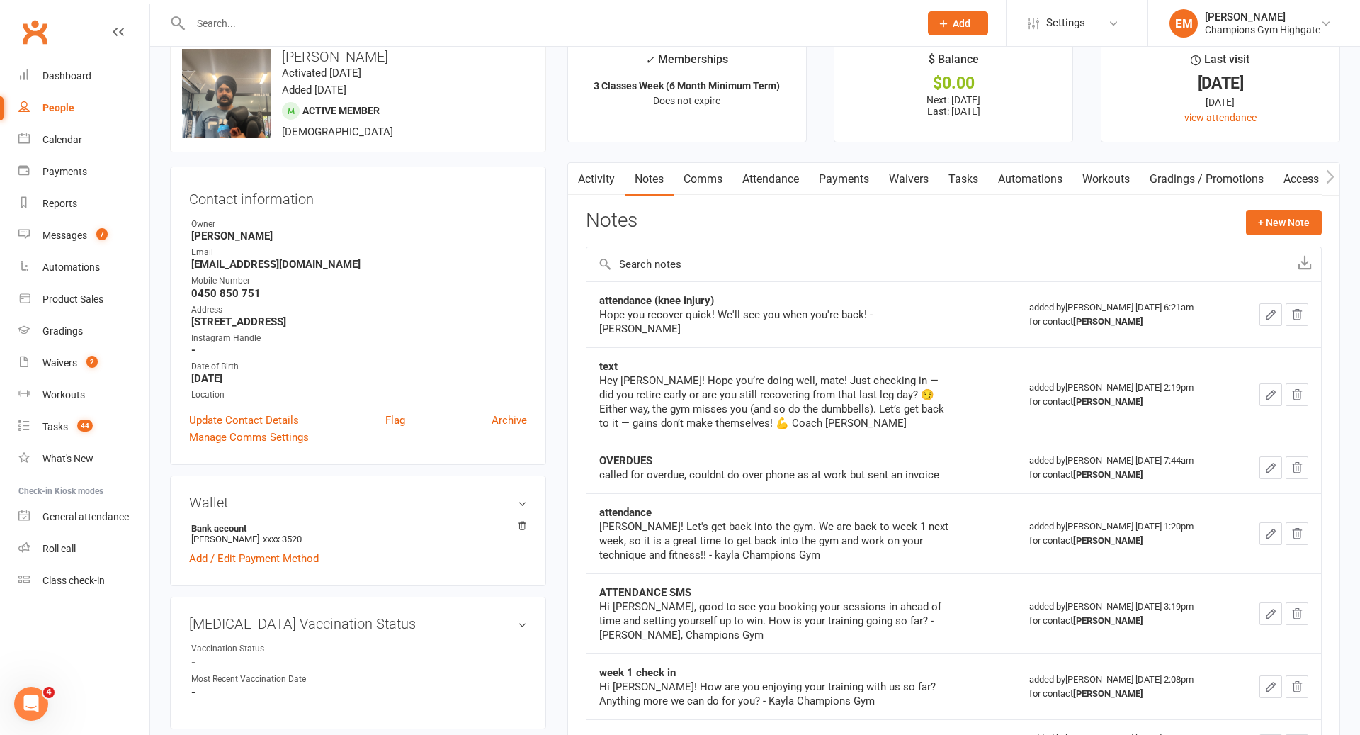
click at [591, 193] on link "Activity" at bounding box center [596, 179] width 57 height 33
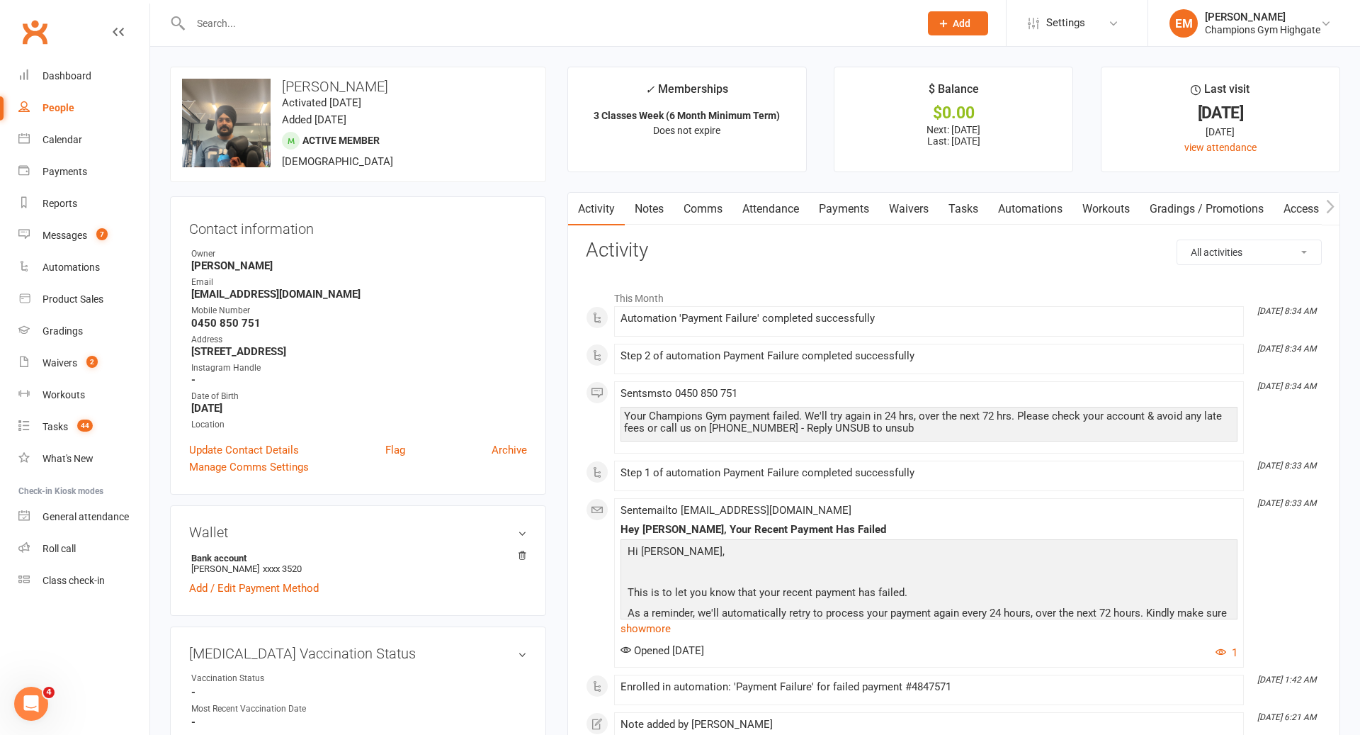
click at [845, 204] on link "Payments" at bounding box center [844, 209] width 70 height 33
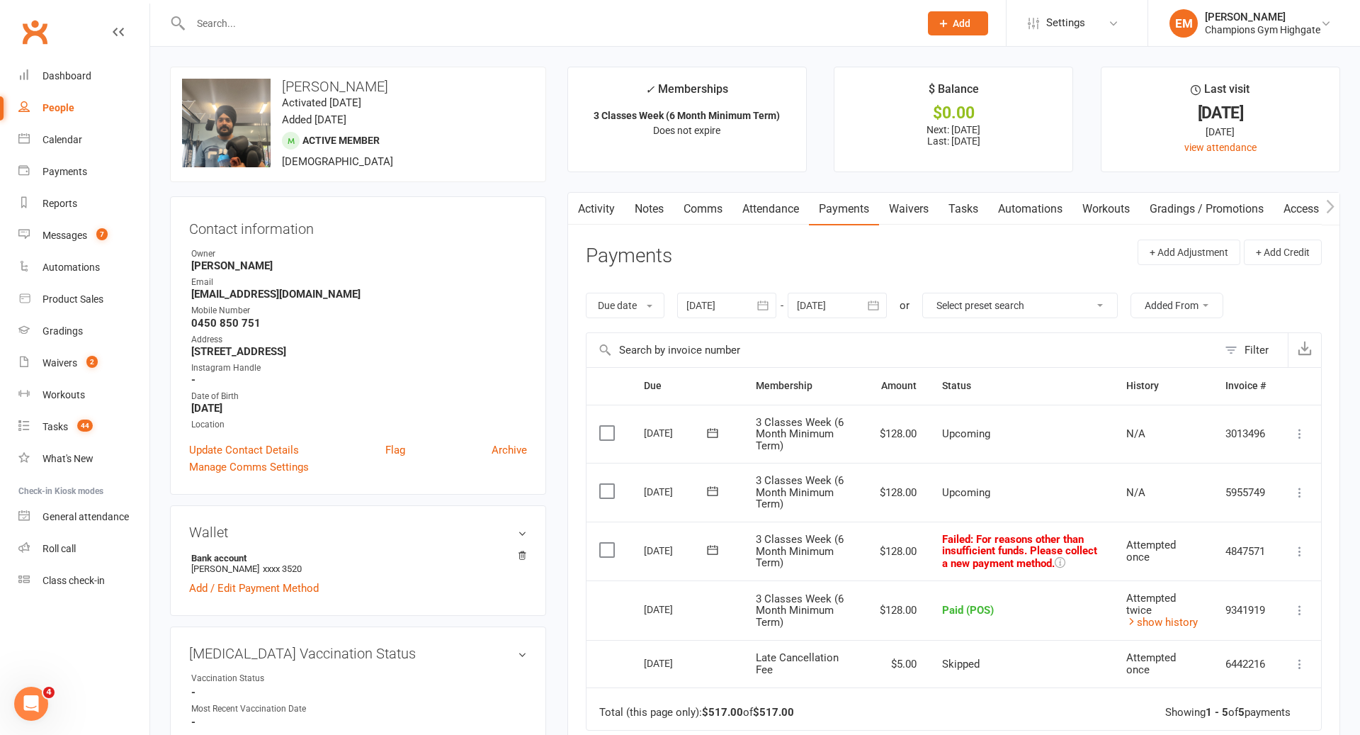
click at [651, 219] on link "Notes" at bounding box center [649, 209] width 49 height 33
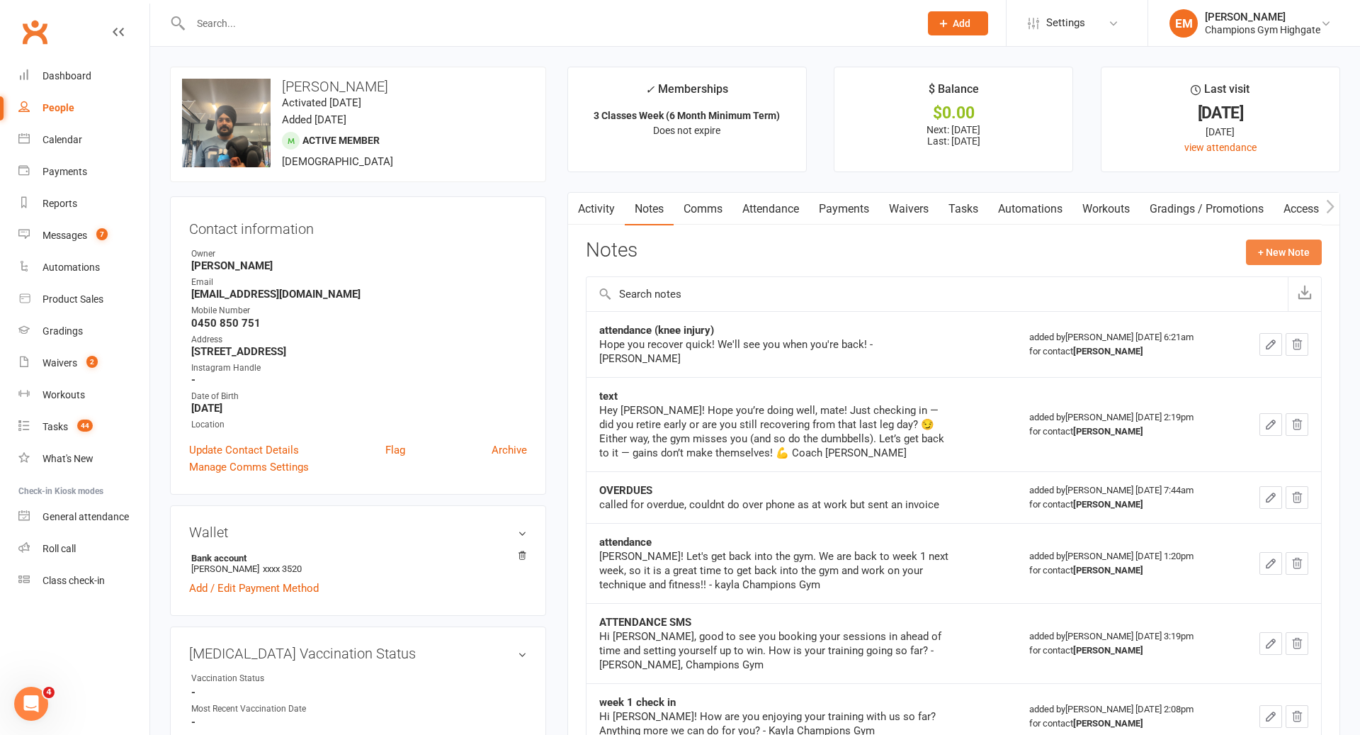
click at [1273, 243] on button "+ New Note" at bounding box center [1284, 252] width 76 height 26
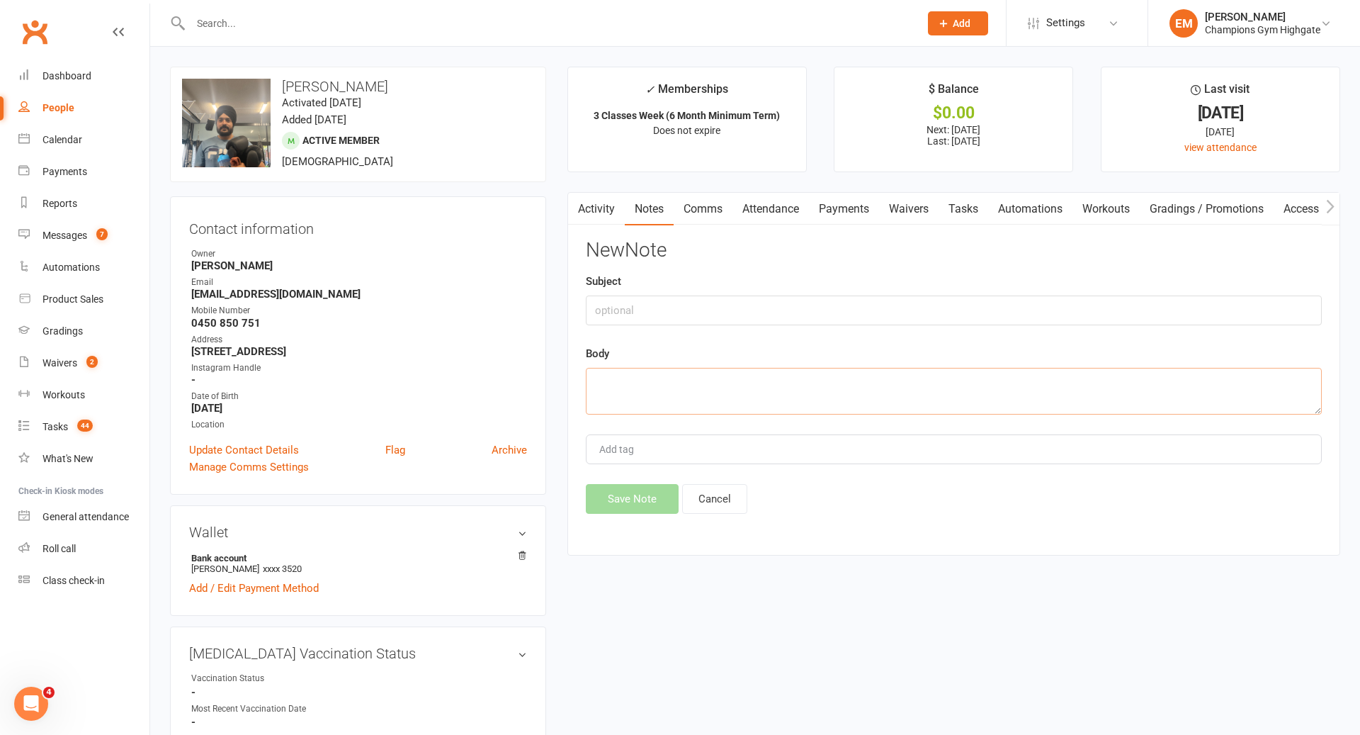
click at [992, 385] on textarea at bounding box center [954, 391] width 736 height 47
paste textarea "Thank you so much . It was great to learn something new [DATE] and i feel so en…"
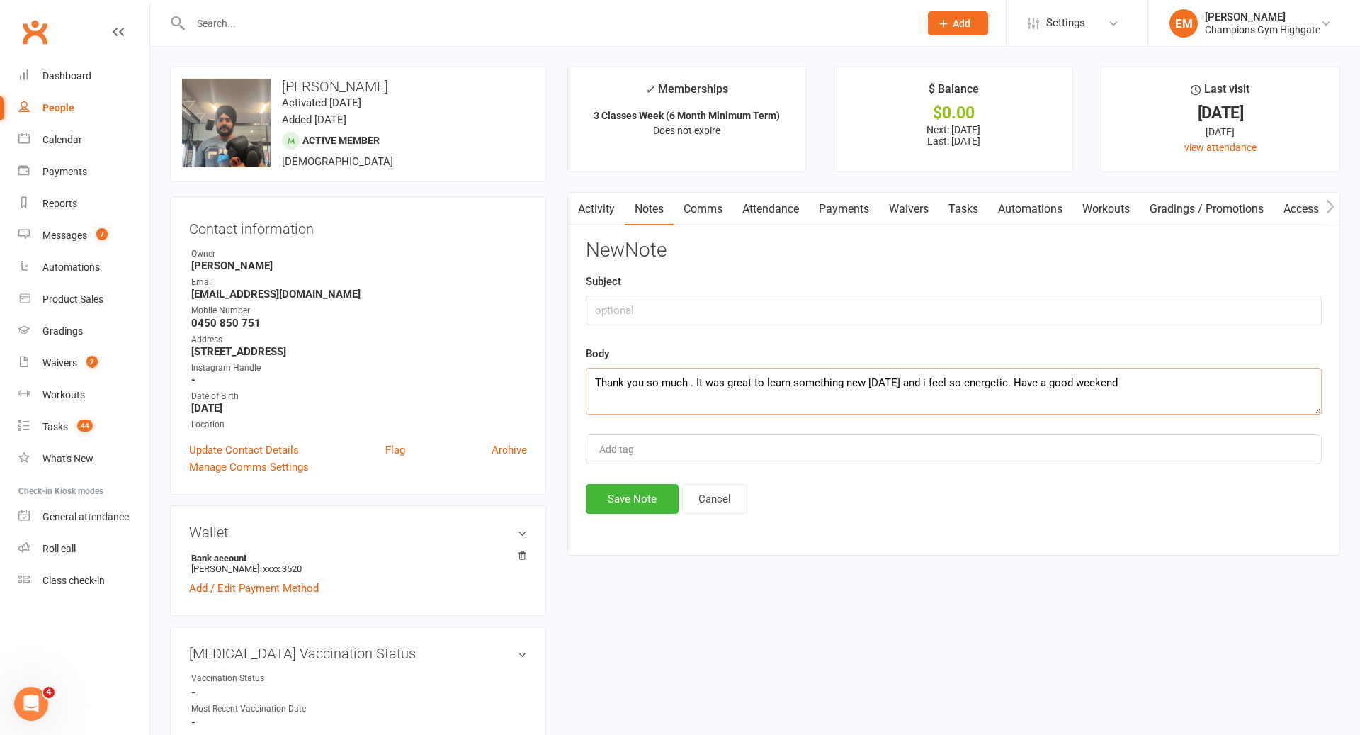
type textarea "Thank you so much . It was great to learn something new [DATE] and i feel so en…"
click at [735, 319] on input "text" at bounding box center [954, 310] width 736 height 30
type input "[DATE] Response"
click at [640, 512] on button "Save Note" at bounding box center [632, 499] width 93 height 30
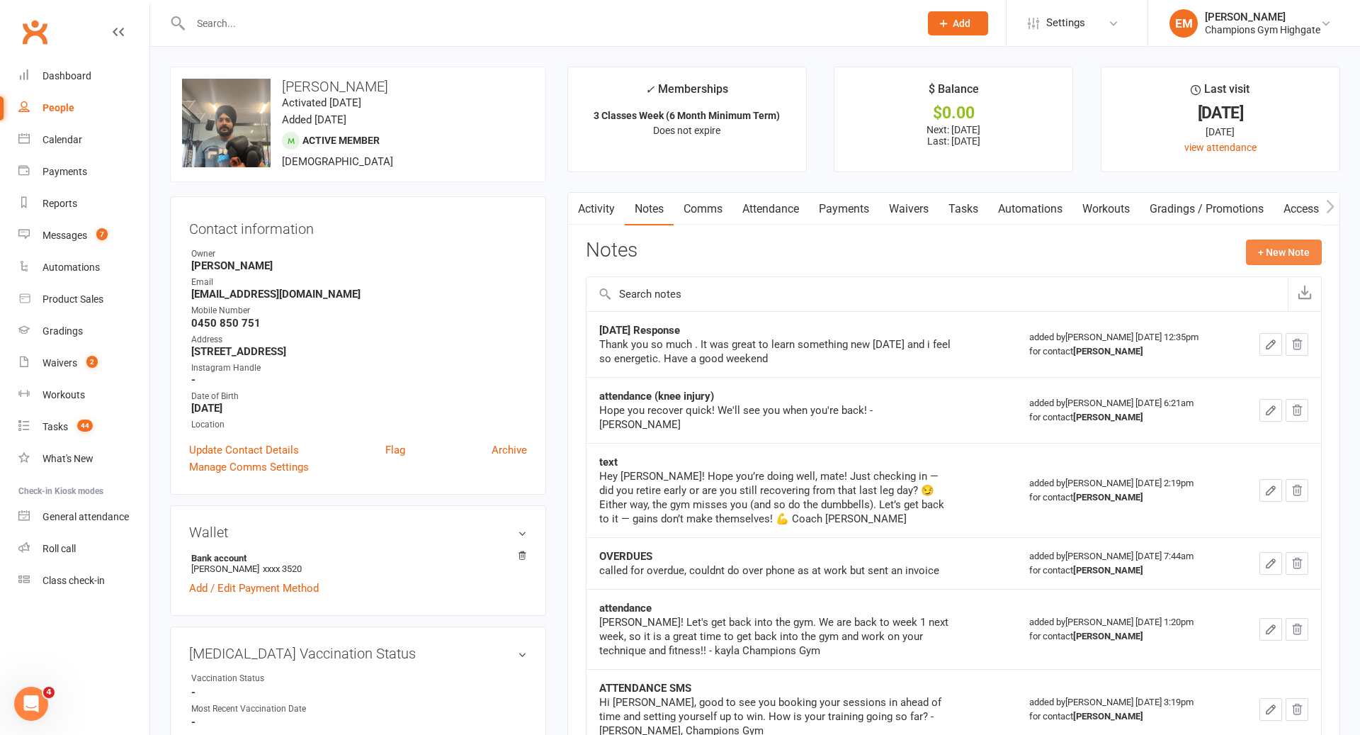
click at [1304, 252] on button "+ New Note" at bounding box center [1284, 252] width 76 height 26
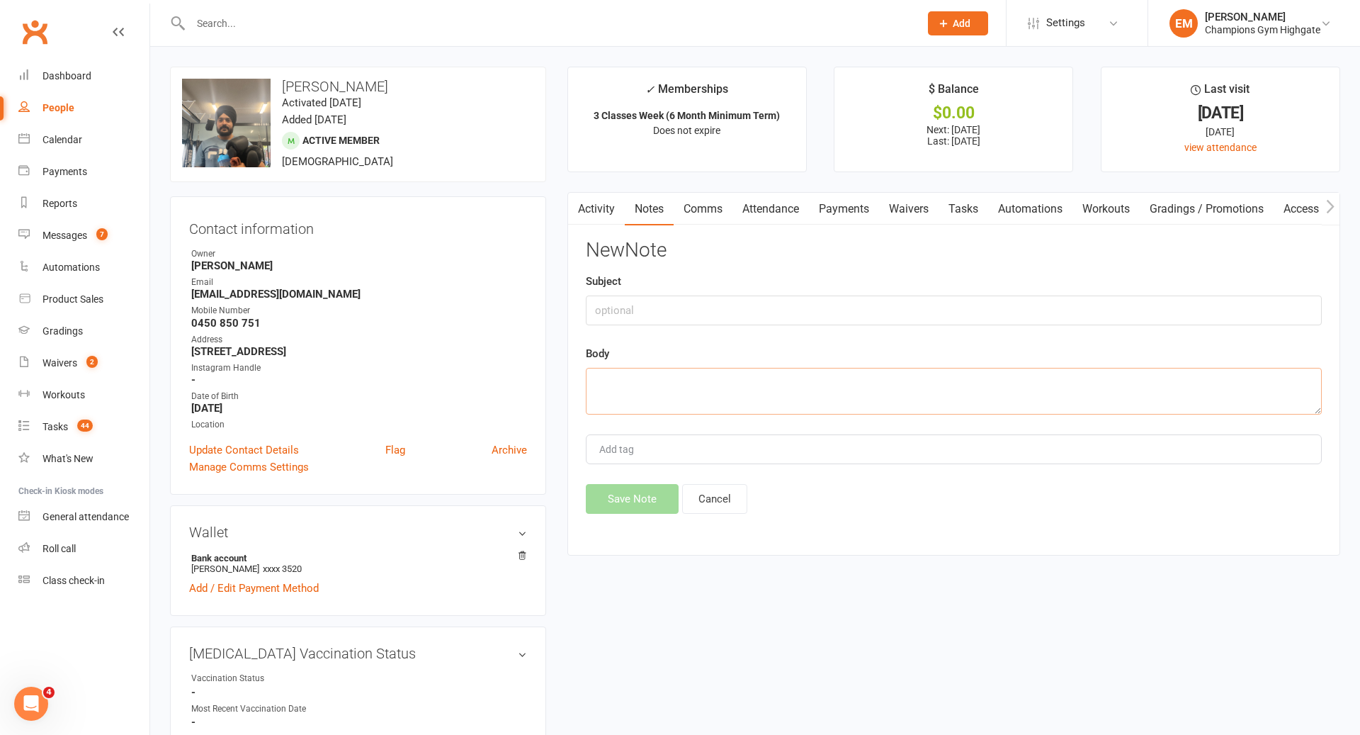
click at [922, 370] on textarea at bounding box center [954, 391] width 736 height 47
paste textarea "Hey [PERSON_NAME] - Coach [PERSON_NAME] here. Reaching out to see how you are r…"
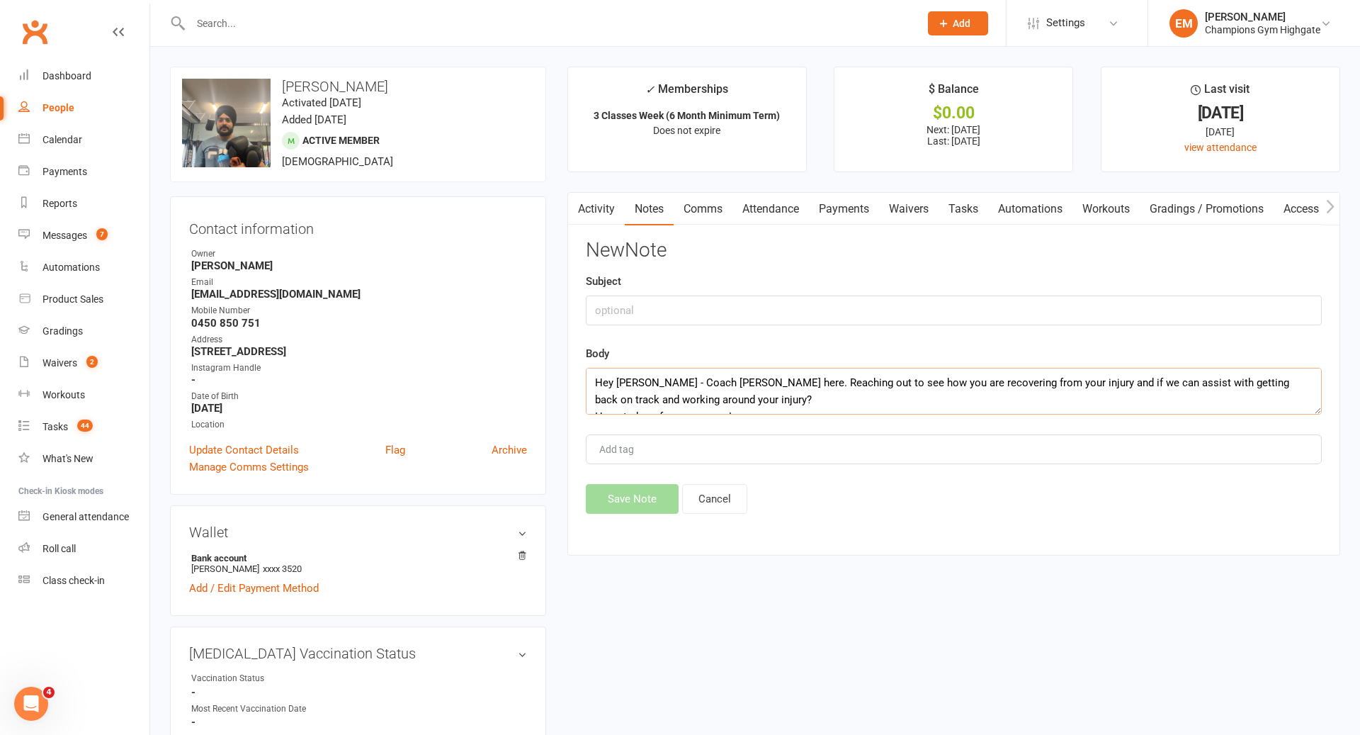
scroll to position [9, 0]
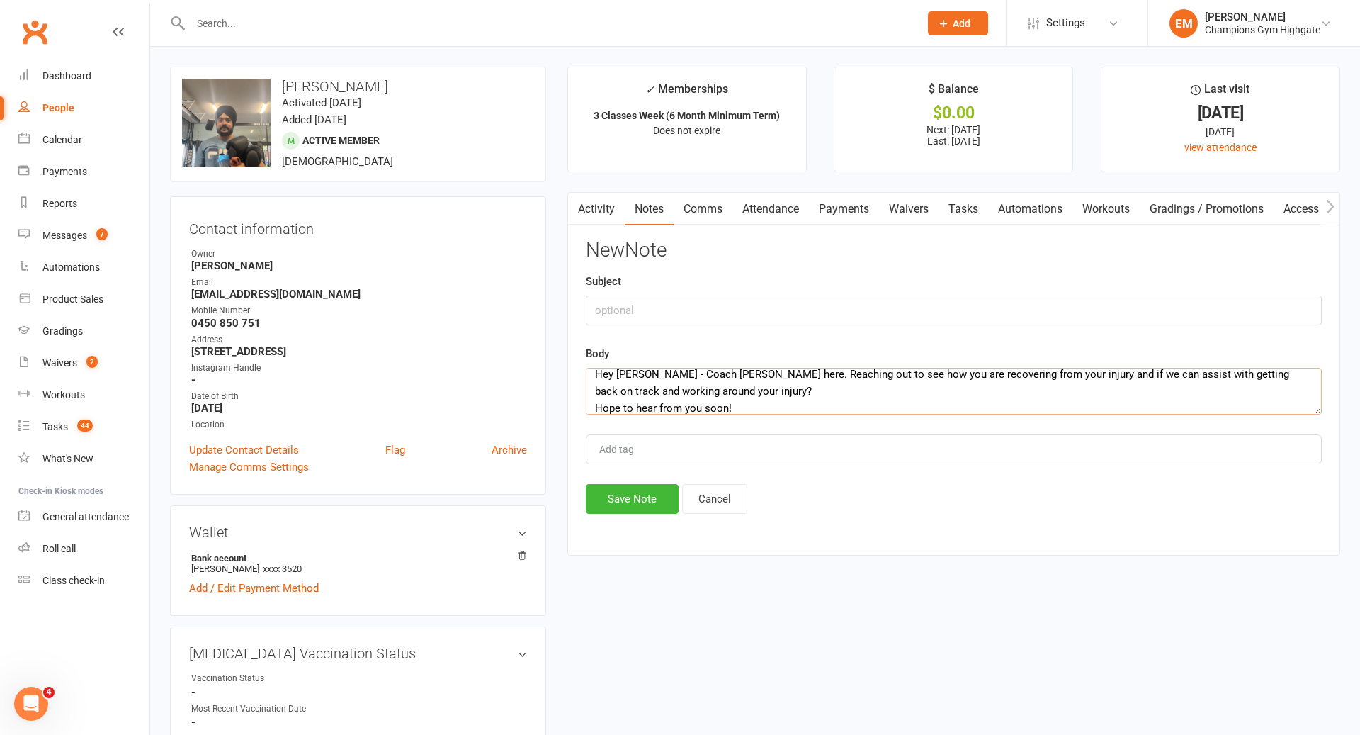
type textarea "Hey [PERSON_NAME] - Coach [PERSON_NAME] here. Reaching out to see how you are r…"
click at [779, 317] on input "text" at bounding box center [954, 310] width 736 height 30
type input "c"
type input "CHECK IN / INJURY"
click at [636, 504] on button "Save Note" at bounding box center [632, 499] width 93 height 30
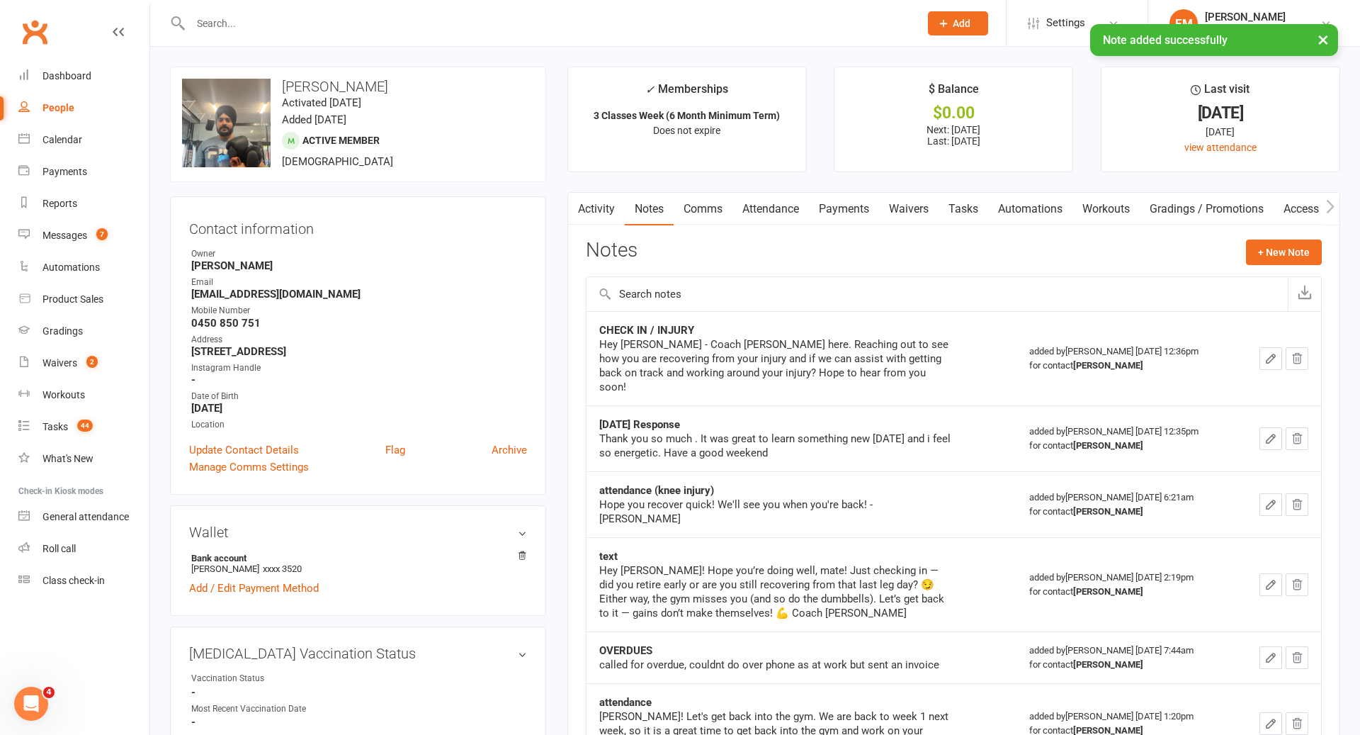
click at [1272, 352] on icon "button" at bounding box center [1271, 358] width 13 height 13
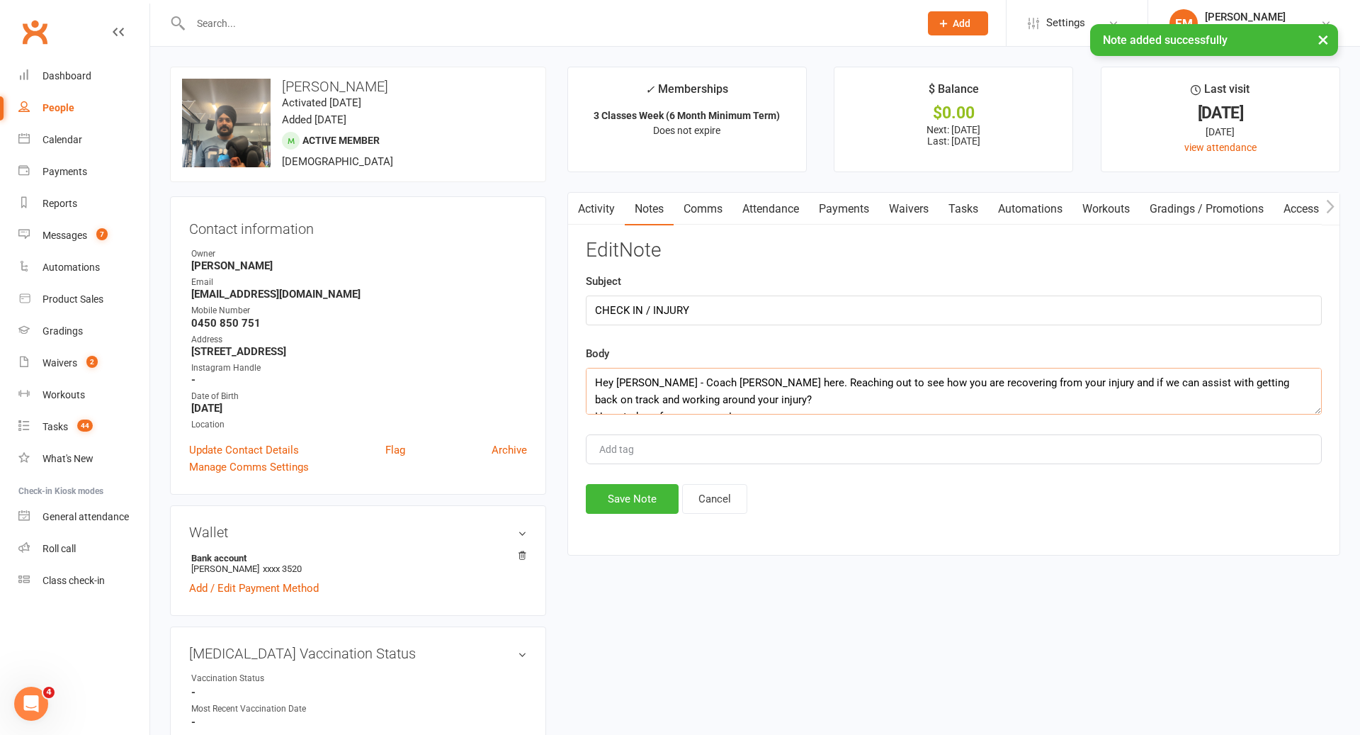
click at [590, 379] on textarea "Hey [PERSON_NAME] - Coach [PERSON_NAME] here. Reaching out to see how you are r…" at bounding box center [954, 391] width 736 height 47
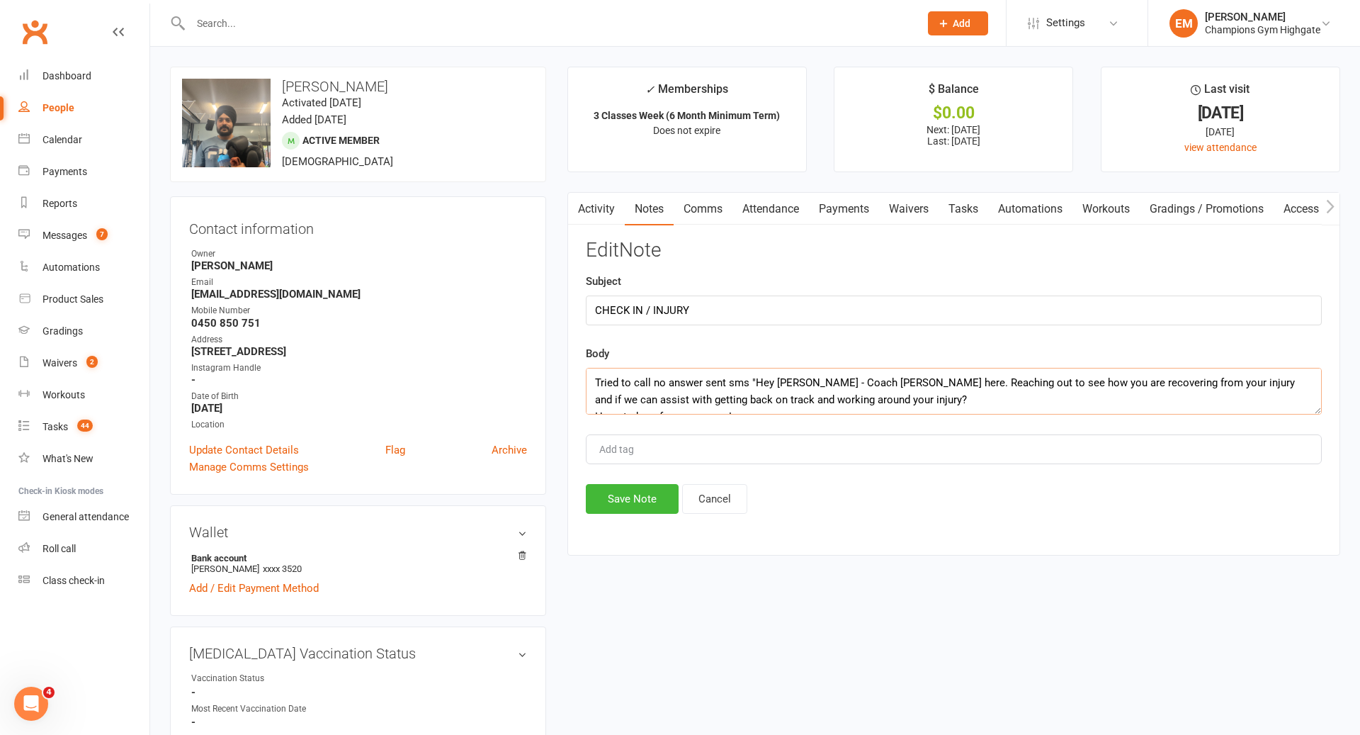
click at [863, 399] on textarea "Tried to call no answer sent sms "Hey [PERSON_NAME] - Coach [PERSON_NAME] here.…" at bounding box center [954, 391] width 736 height 47
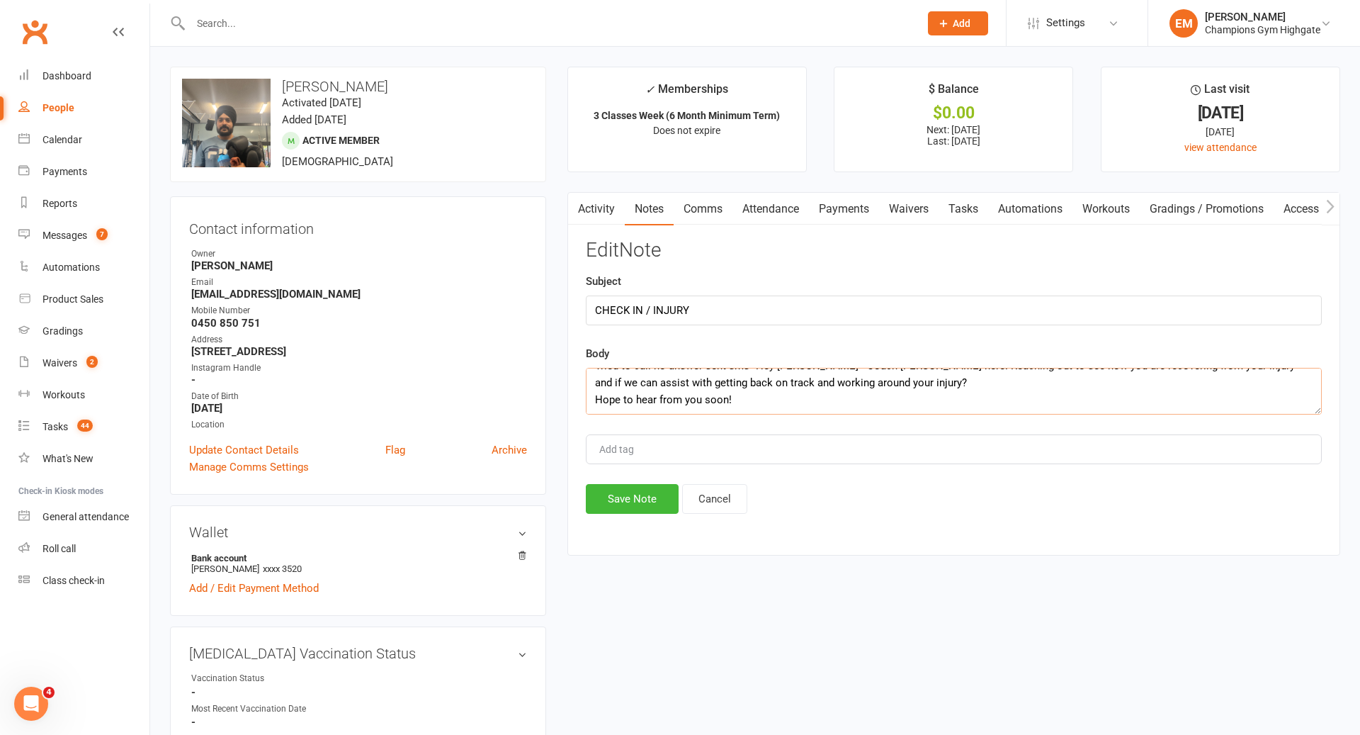
click at [767, 408] on textarea "Tried to call no answer sent sms "Hey [PERSON_NAME] - Coach [PERSON_NAME] here.…" at bounding box center [954, 391] width 736 height 47
type textarea "Tried to call no answer sent sms "Hey [PERSON_NAME] - Coach [PERSON_NAME] here.…"
click at [606, 511] on button "Save Note" at bounding box center [632, 499] width 93 height 30
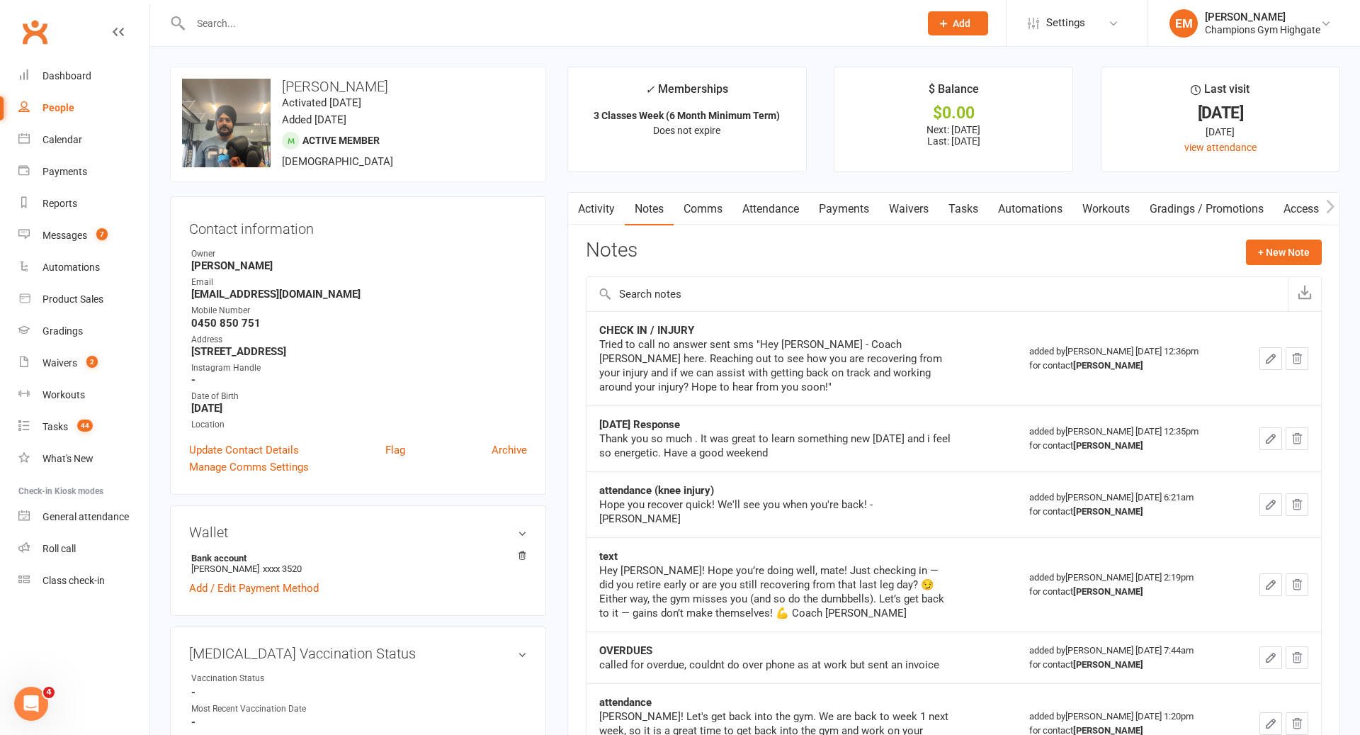
click at [669, 21] on input "text" at bounding box center [547, 23] width 723 height 20
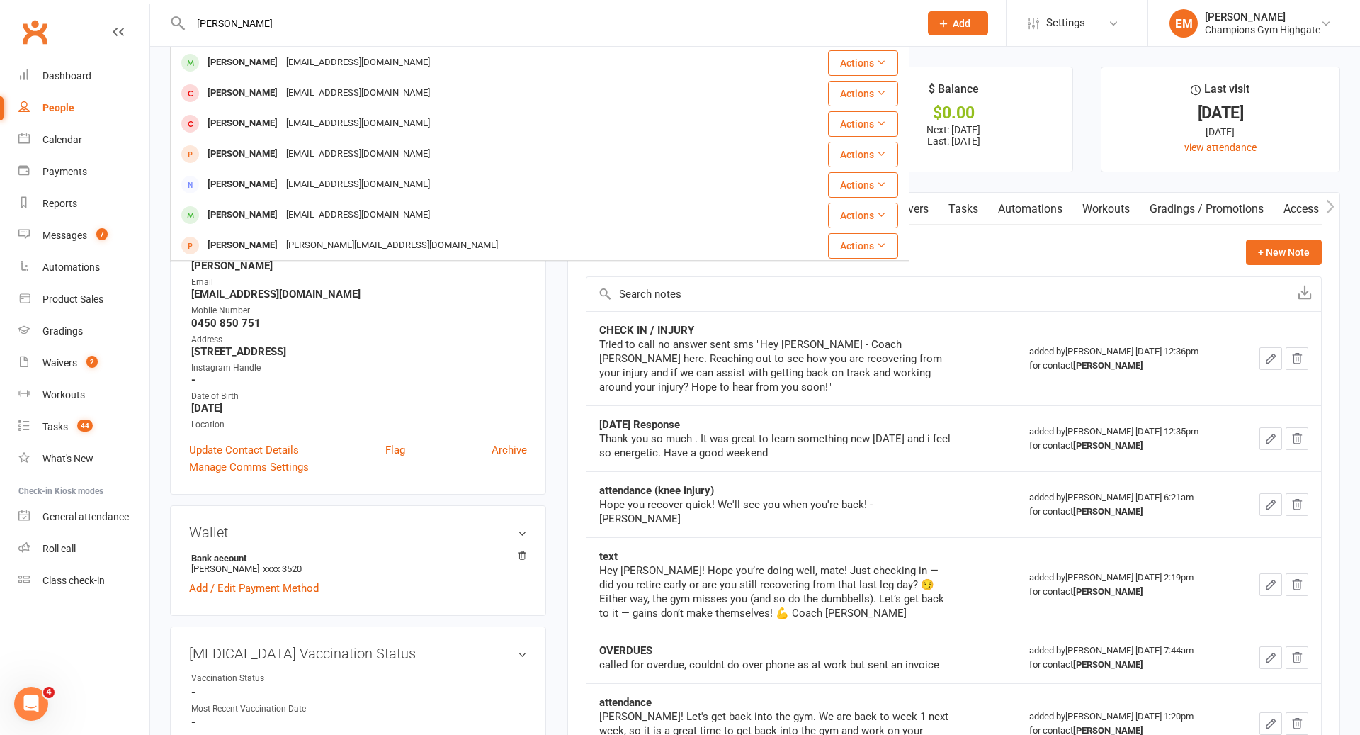
type input "[PERSON_NAME]"
click at [372, 55] on div "[PERSON_NAME] [EMAIL_ADDRESS][DOMAIN_NAME]" at bounding box center [478, 62] width 614 height 29
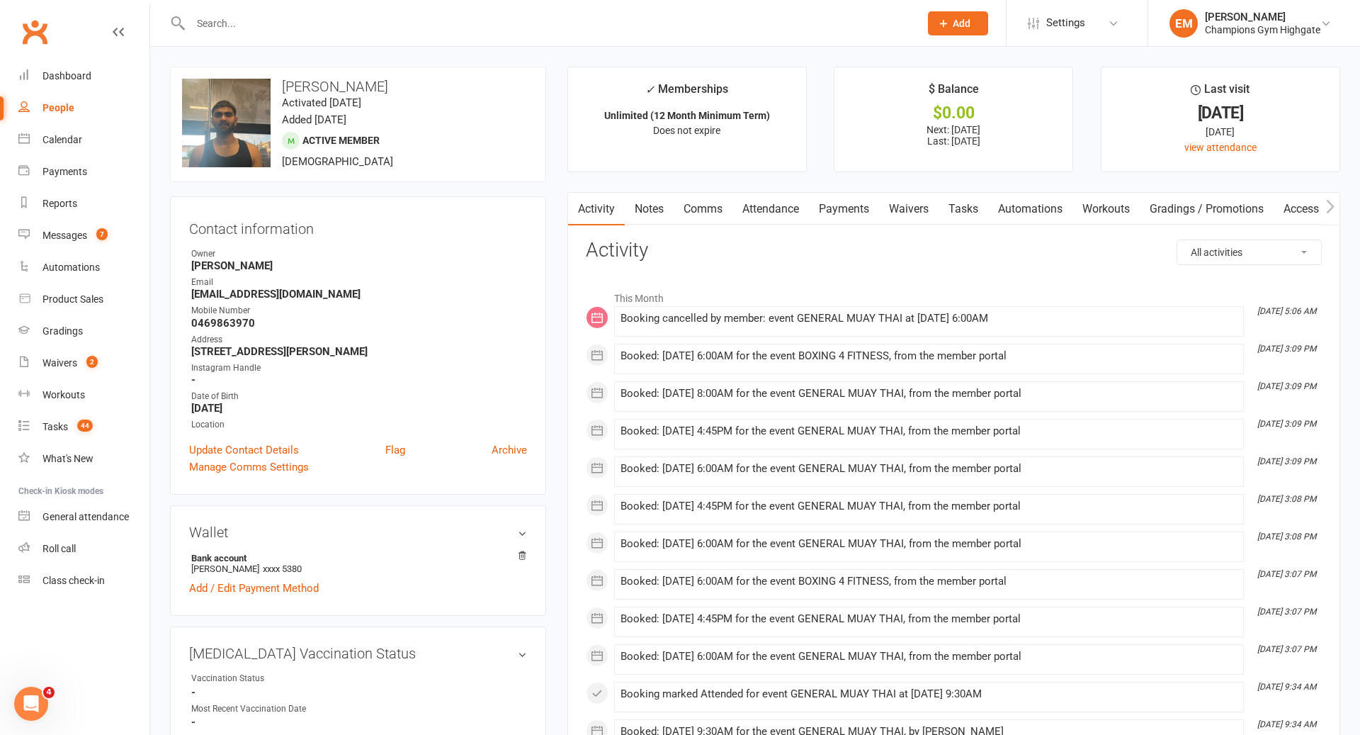
click at [969, 210] on link "Tasks" at bounding box center [964, 209] width 50 height 33
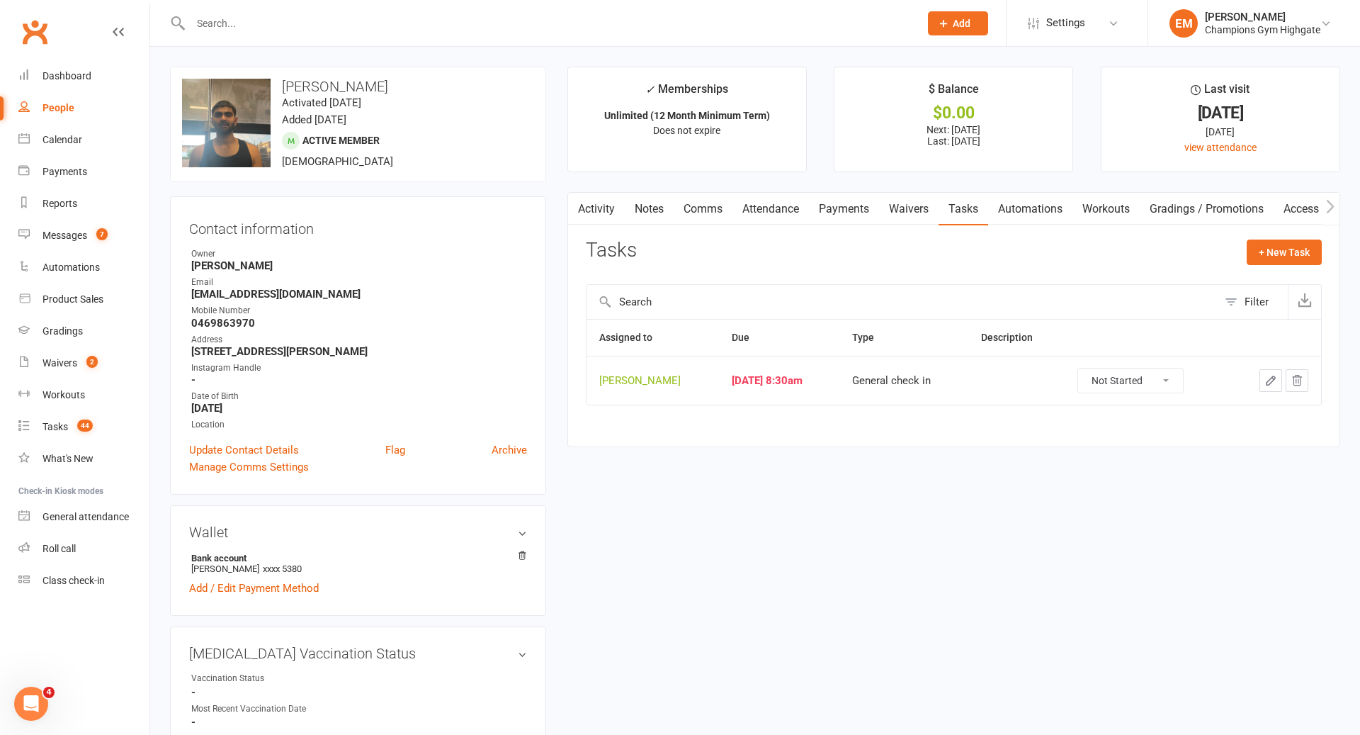
click at [658, 215] on link "Notes" at bounding box center [649, 209] width 49 height 33
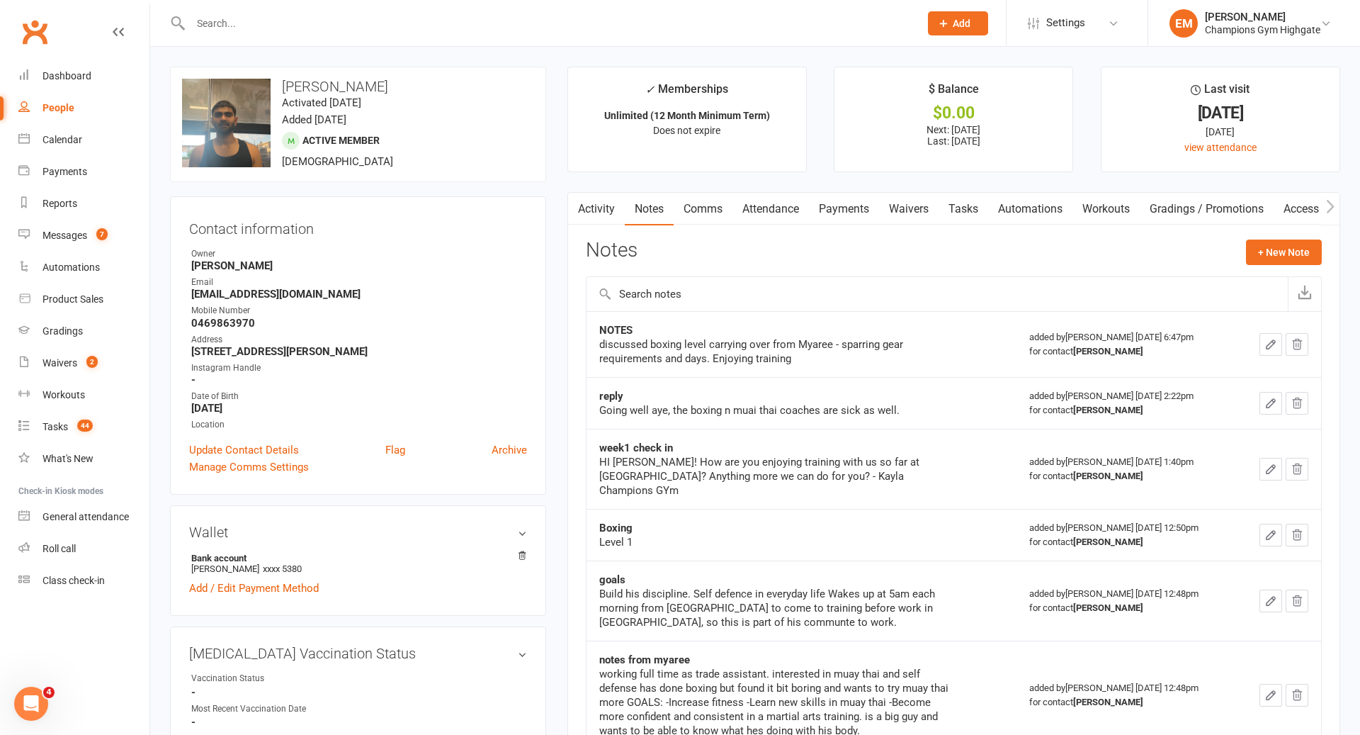
click at [701, 187] on main "✓ Memberships Unlimited (12 Month Minimum Term) Does not expire $ Balance $0.00…" at bounding box center [954, 462] width 794 height 791
click at [713, 213] on link "Comms" at bounding box center [703, 209] width 59 height 33
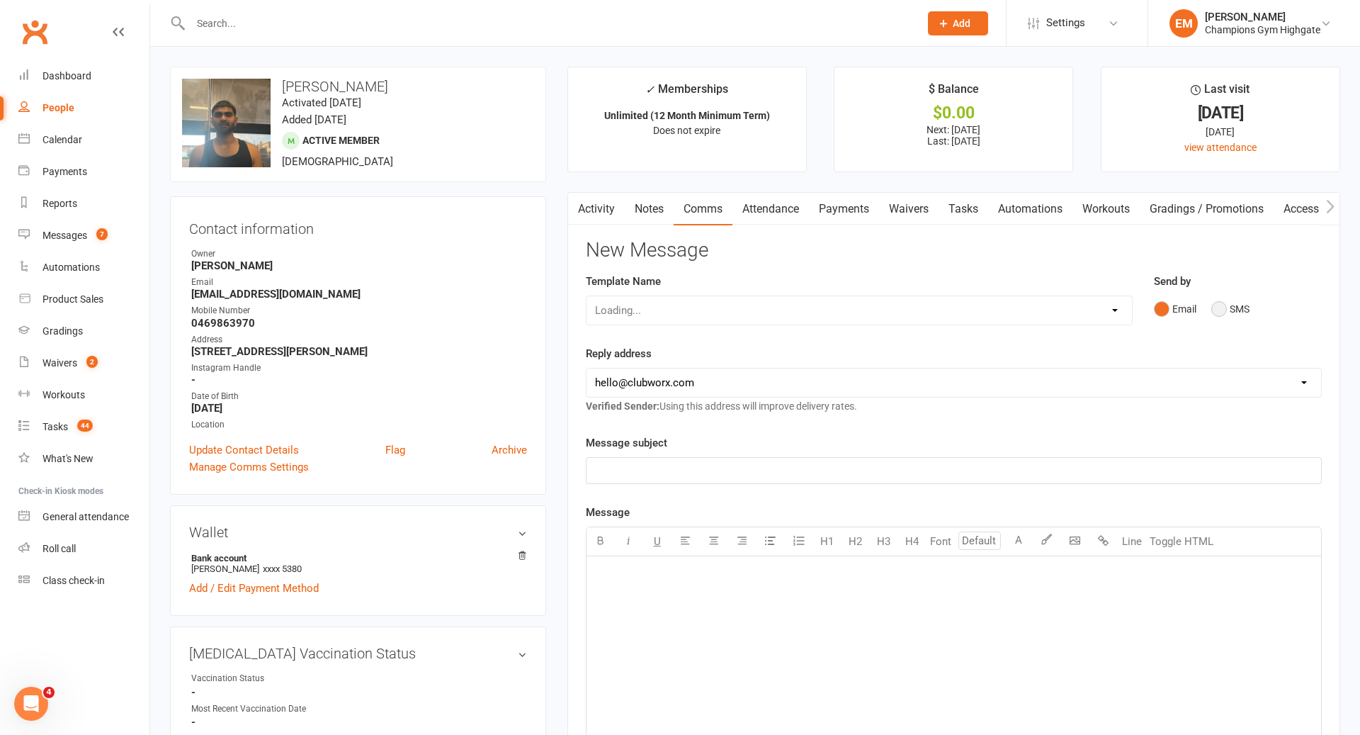
drag, startPoint x: 1234, startPoint y: 300, endPoint x: 1200, endPoint y: 315, distance: 37.1
click at [1234, 300] on button "SMS" at bounding box center [1231, 308] width 38 height 27
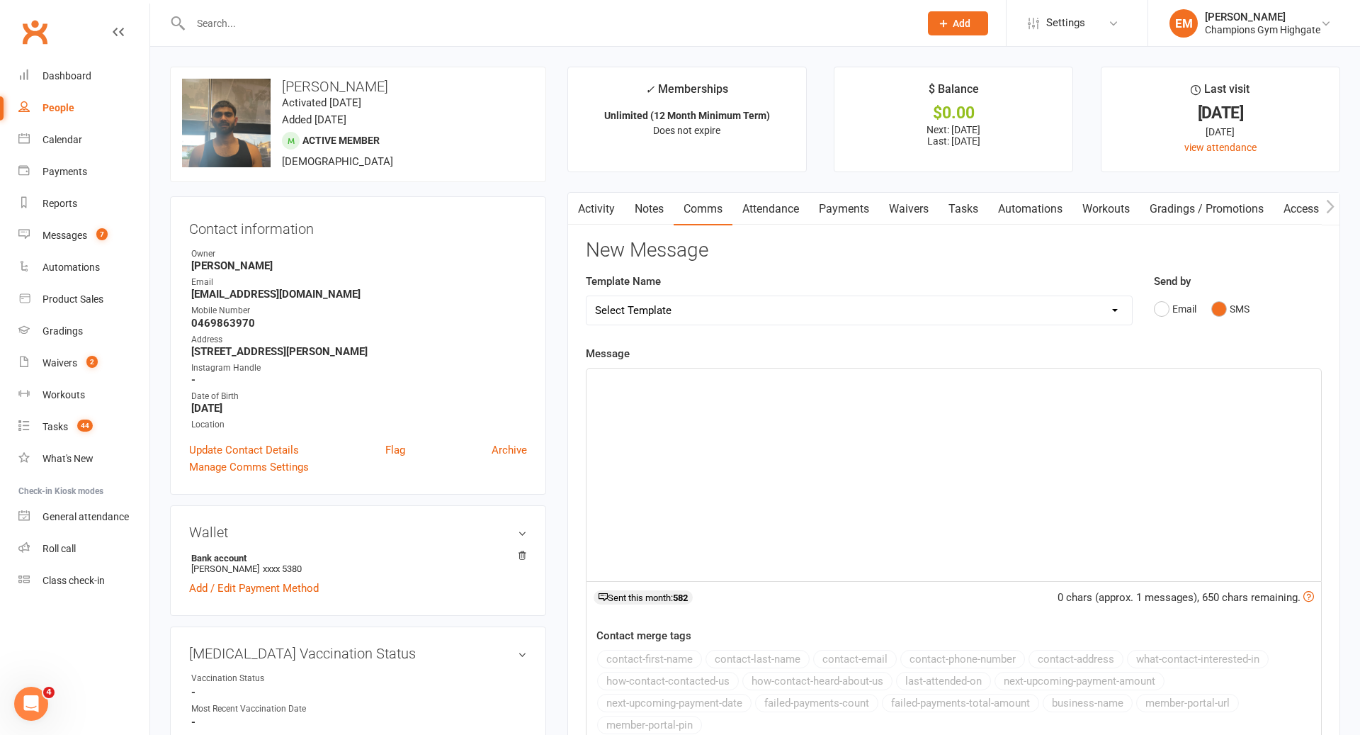
click at [1041, 415] on div "﻿" at bounding box center [954, 474] width 735 height 213
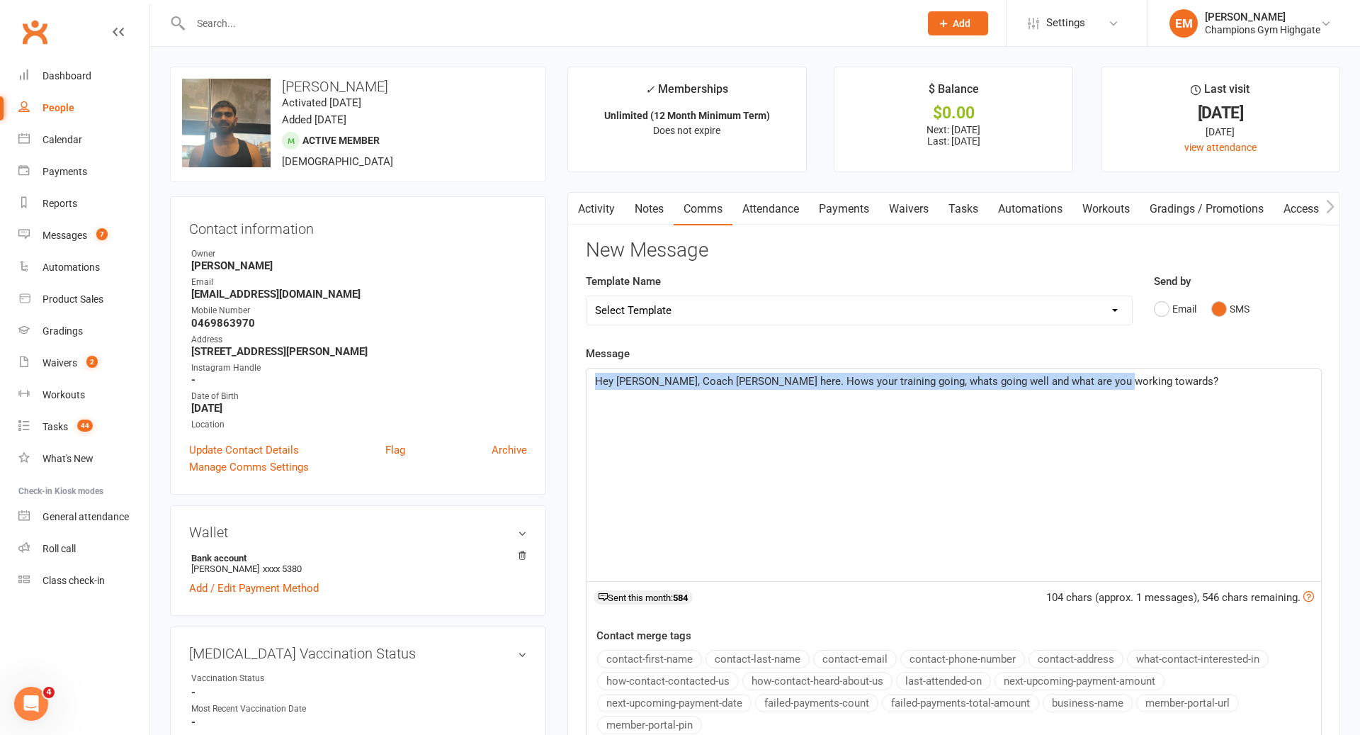
drag, startPoint x: 1212, startPoint y: 385, endPoint x: 520, endPoint y: 261, distance: 702.4
copy span "Hey [PERSON_NAME], Coach [PERSON_NAME] here. Hows your training going, whats go…"
click at [599, 200] on link "Activity" at bounding box center [596, 209] width 57 height 33
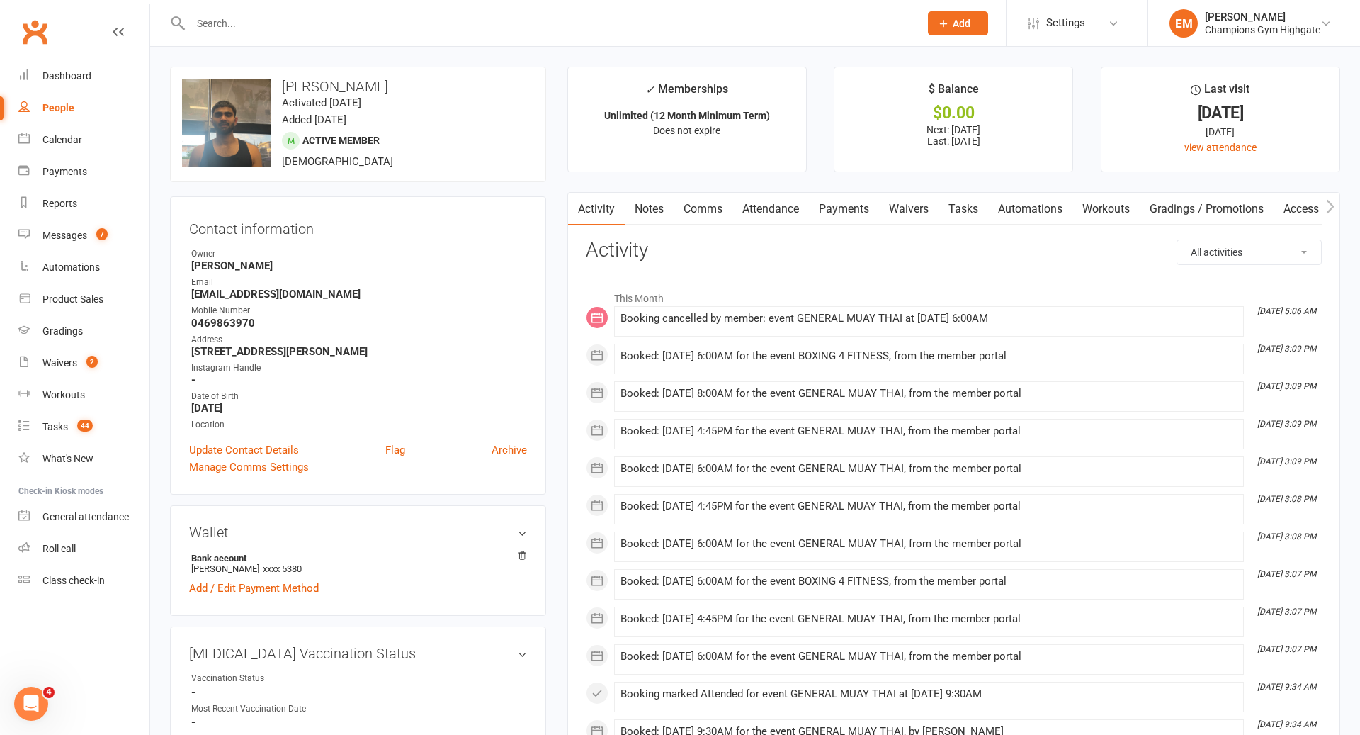
click at [641, 215] on link "Notes" at bounding box center [649, 209] width 49 height 33
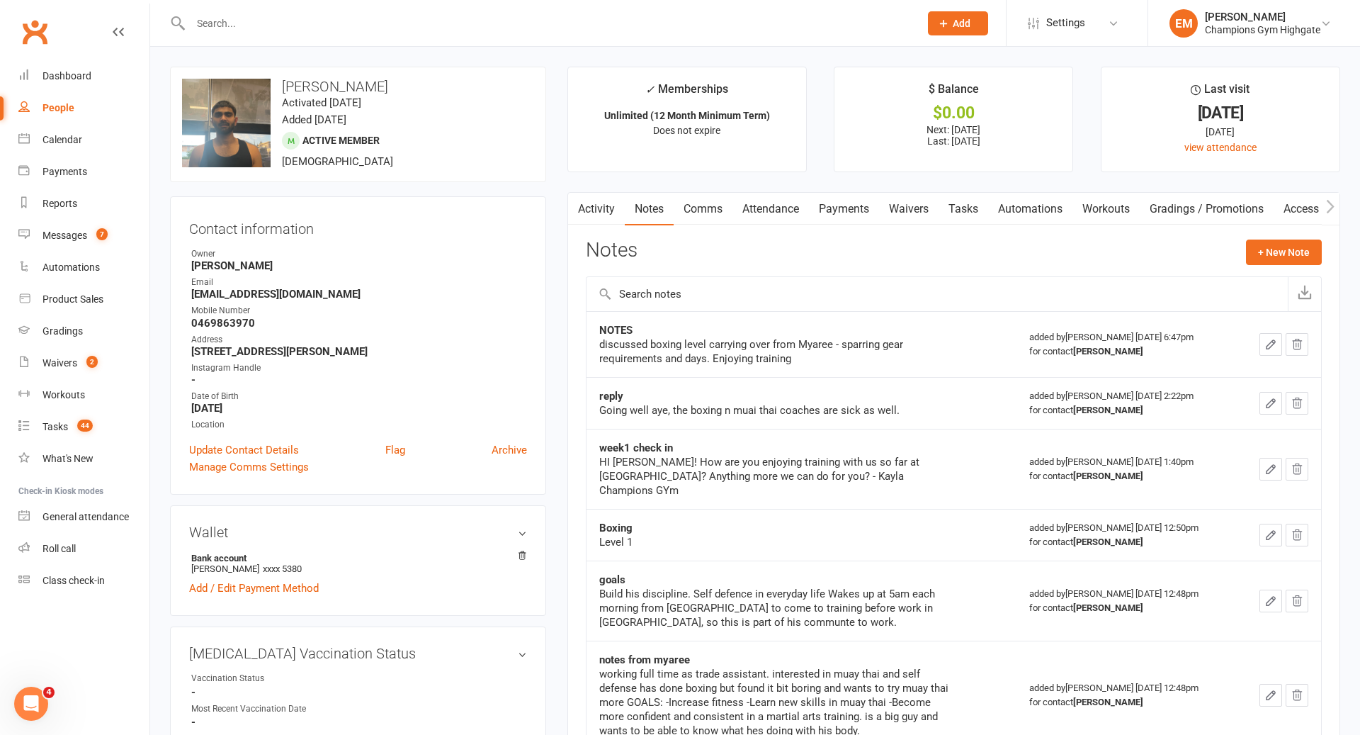
click at [762, 200] on link "Attendance" at bounding box center [771, 209] width 77 height 33
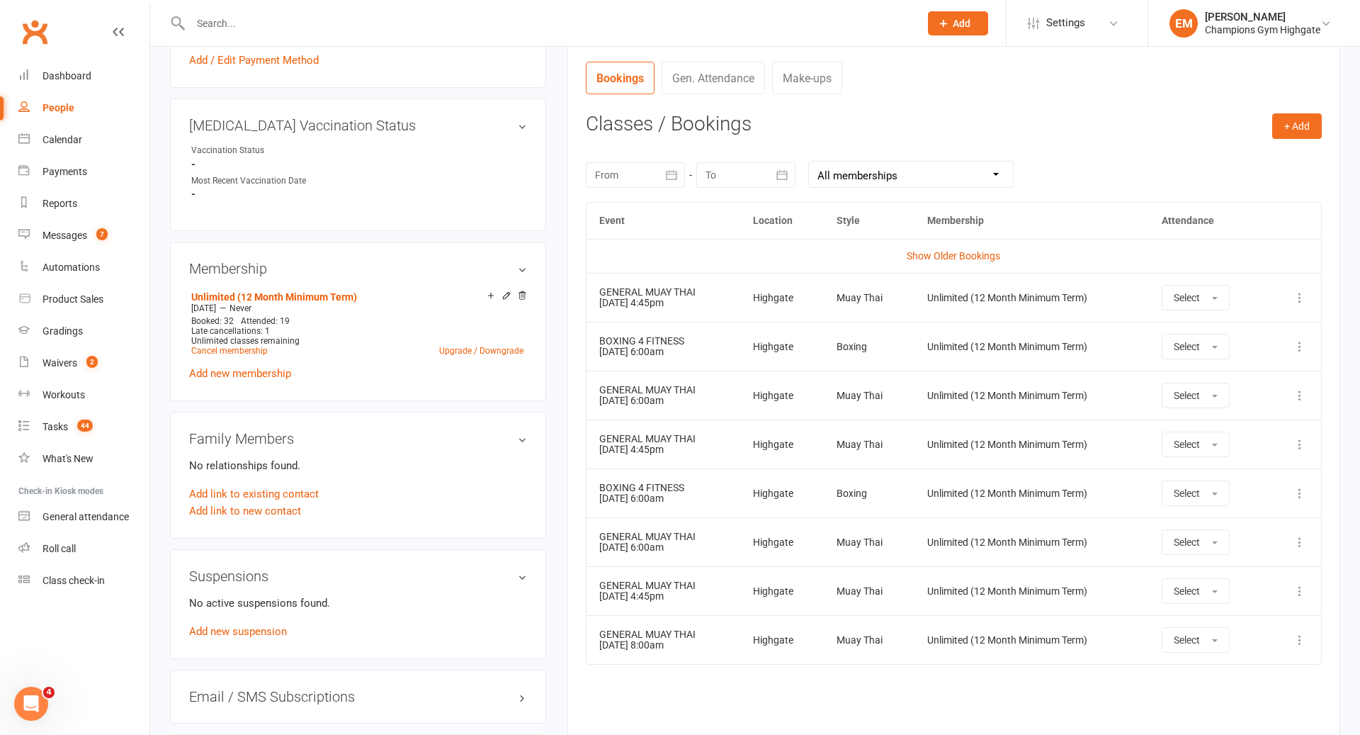
scroll to position [527, 0]
click at [948, 259] on link "Show Older Bookings" at bounding box center [954, 256] width 94 height 11
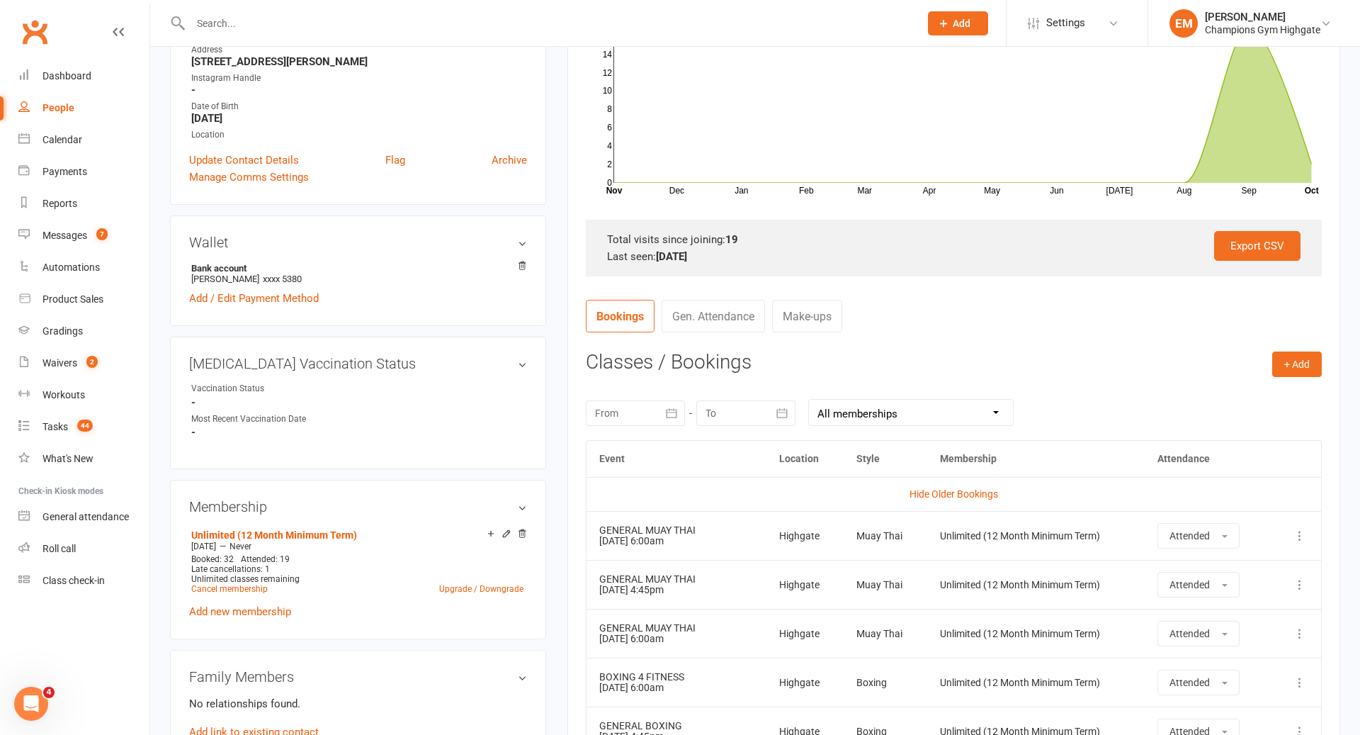
scroll to position [0, 0]
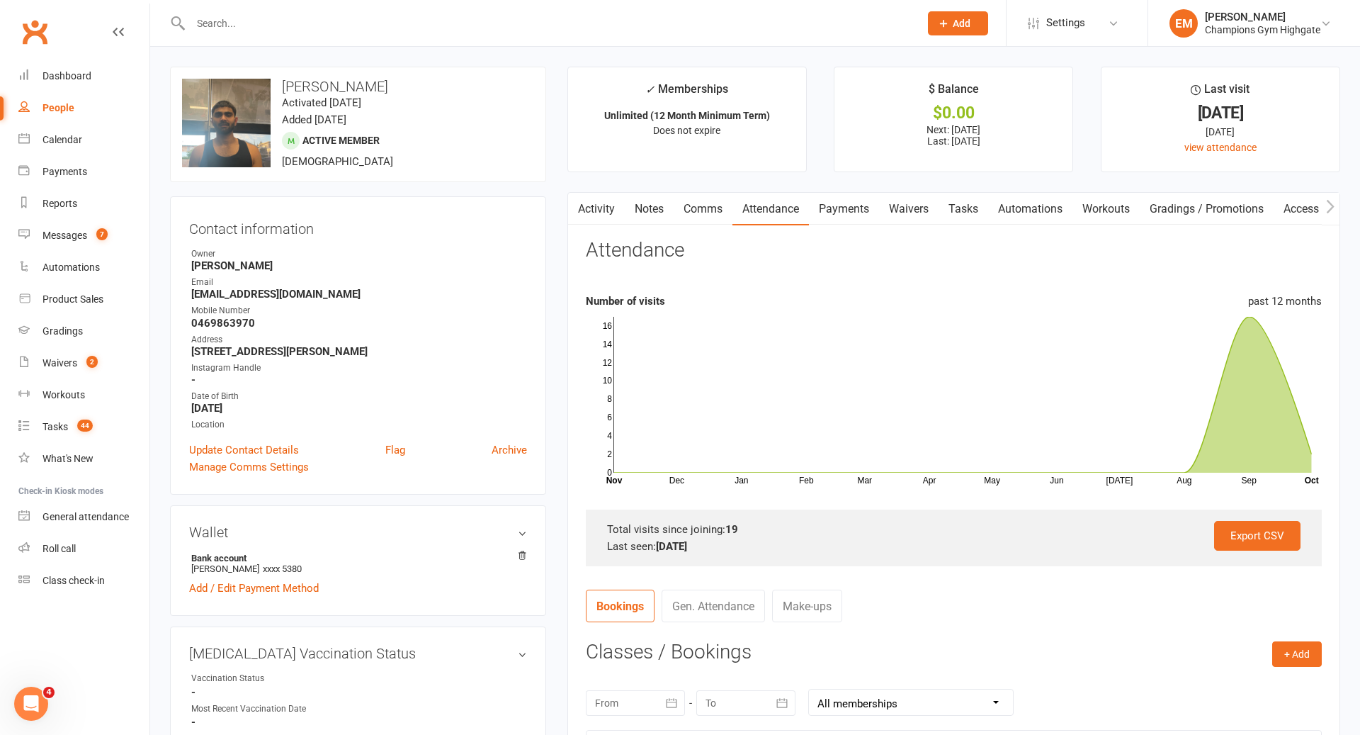
click at [653, 220] on link "Notes" at bounding box center [649, 209] width 49 height 33
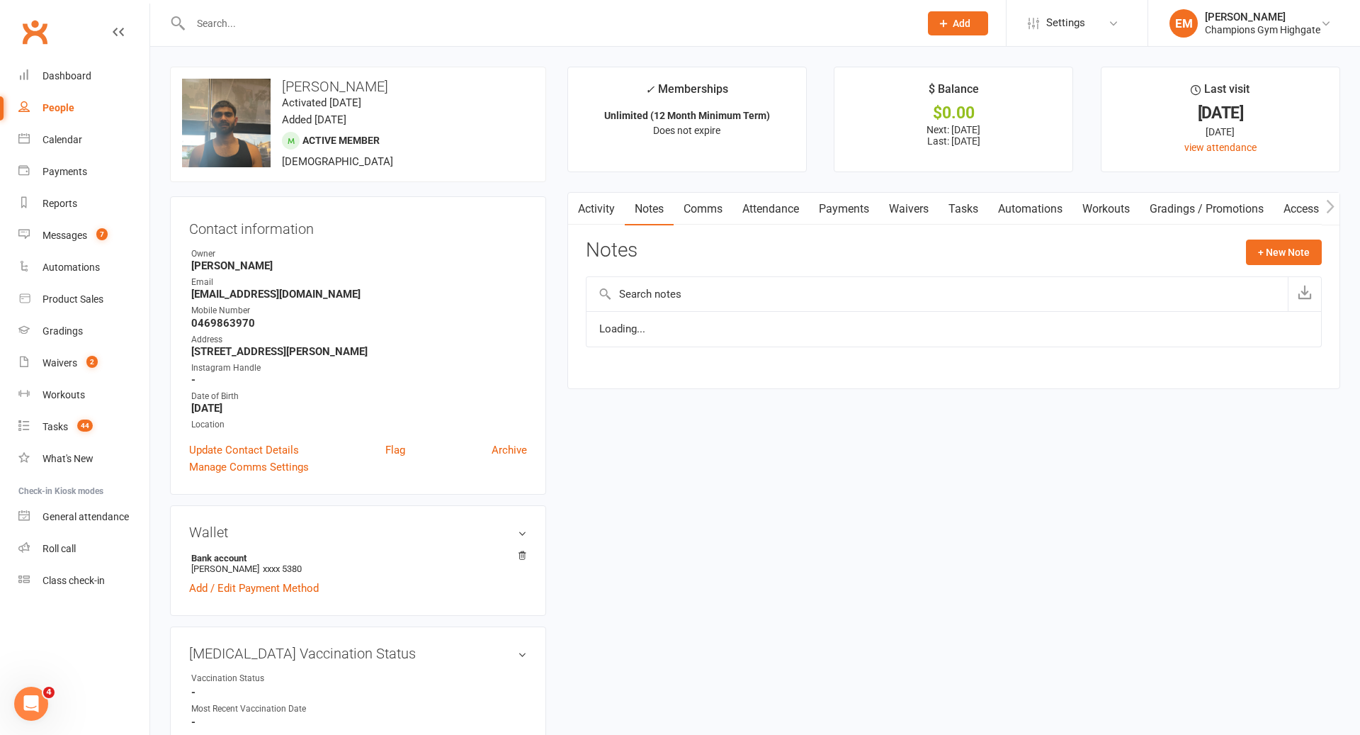
click at [699, 215] on link "Comms" at bounding box center [703, 209] width 59 height 33
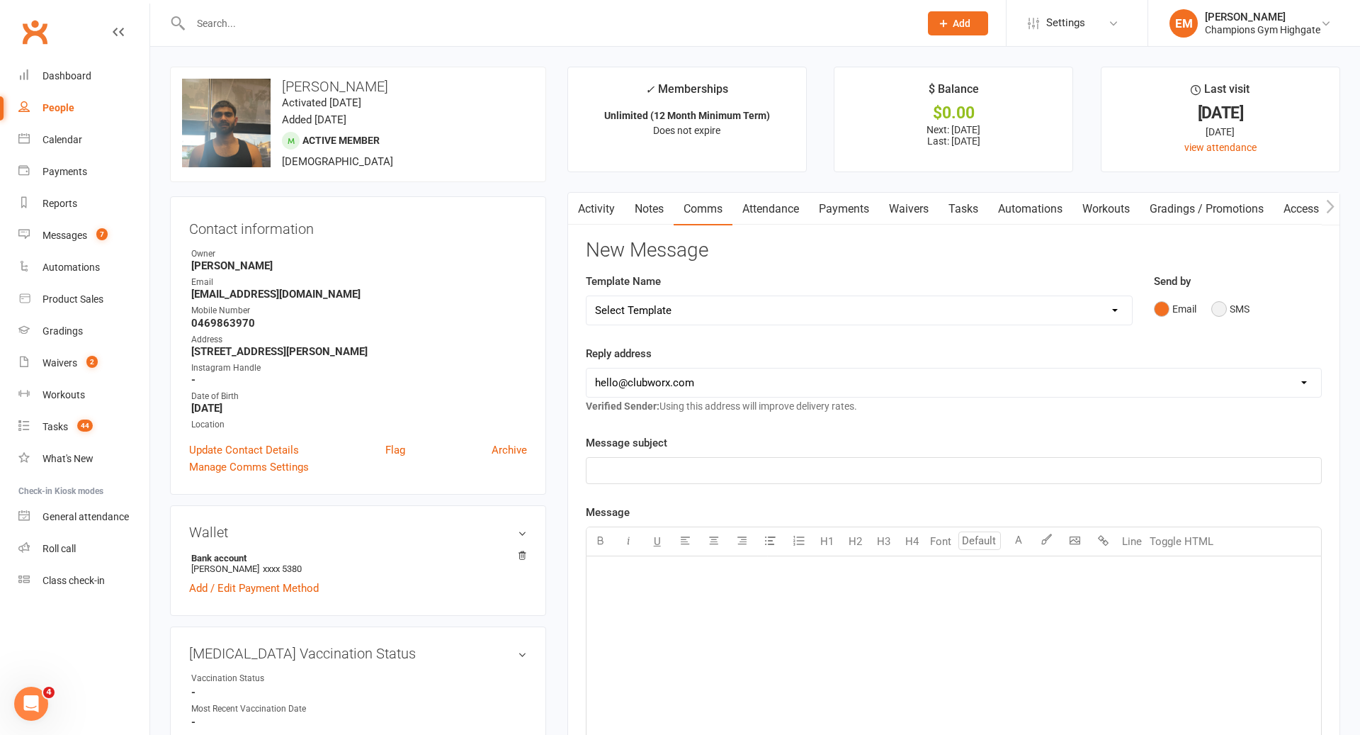
click at [1212, 303] on button "SMS" at bounding box center [1231, 308] width 38 height 27
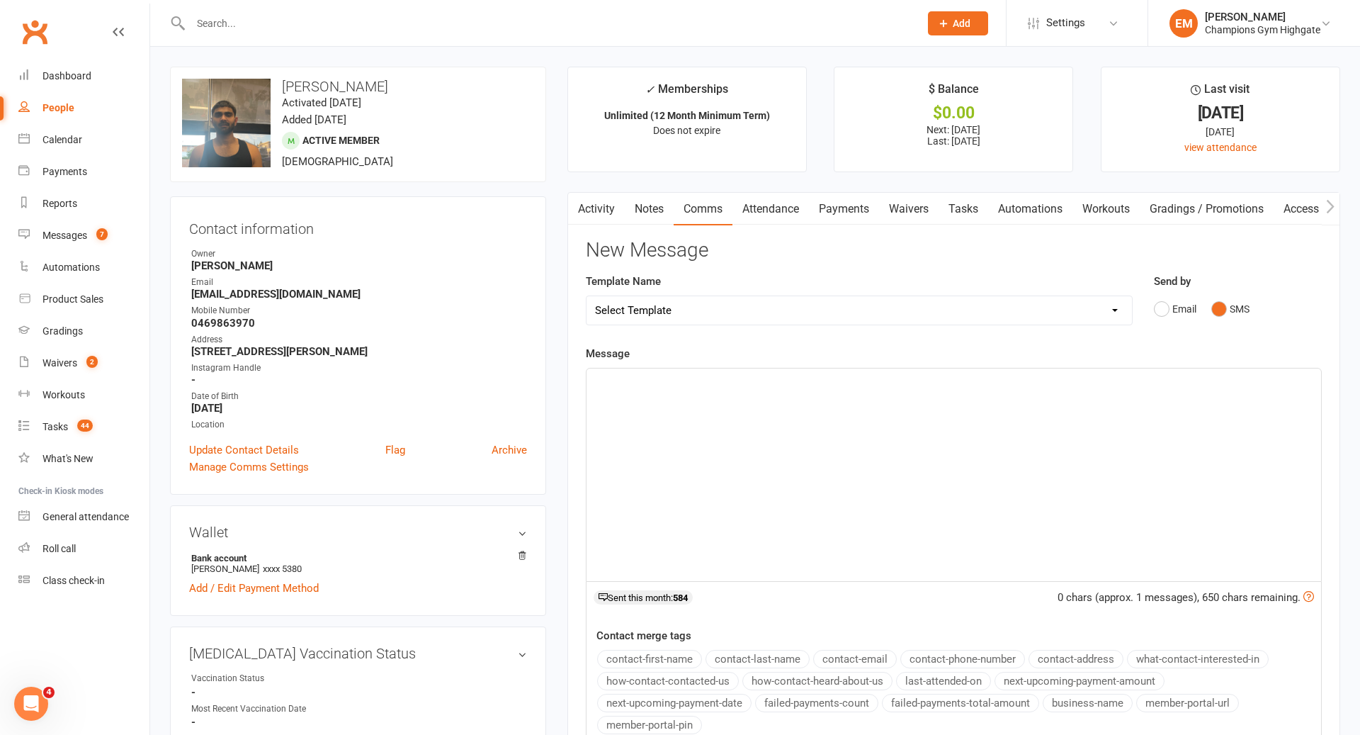
click at [993, 485] on div "﻿" at bounding box center [954, 474] width 735 height 213
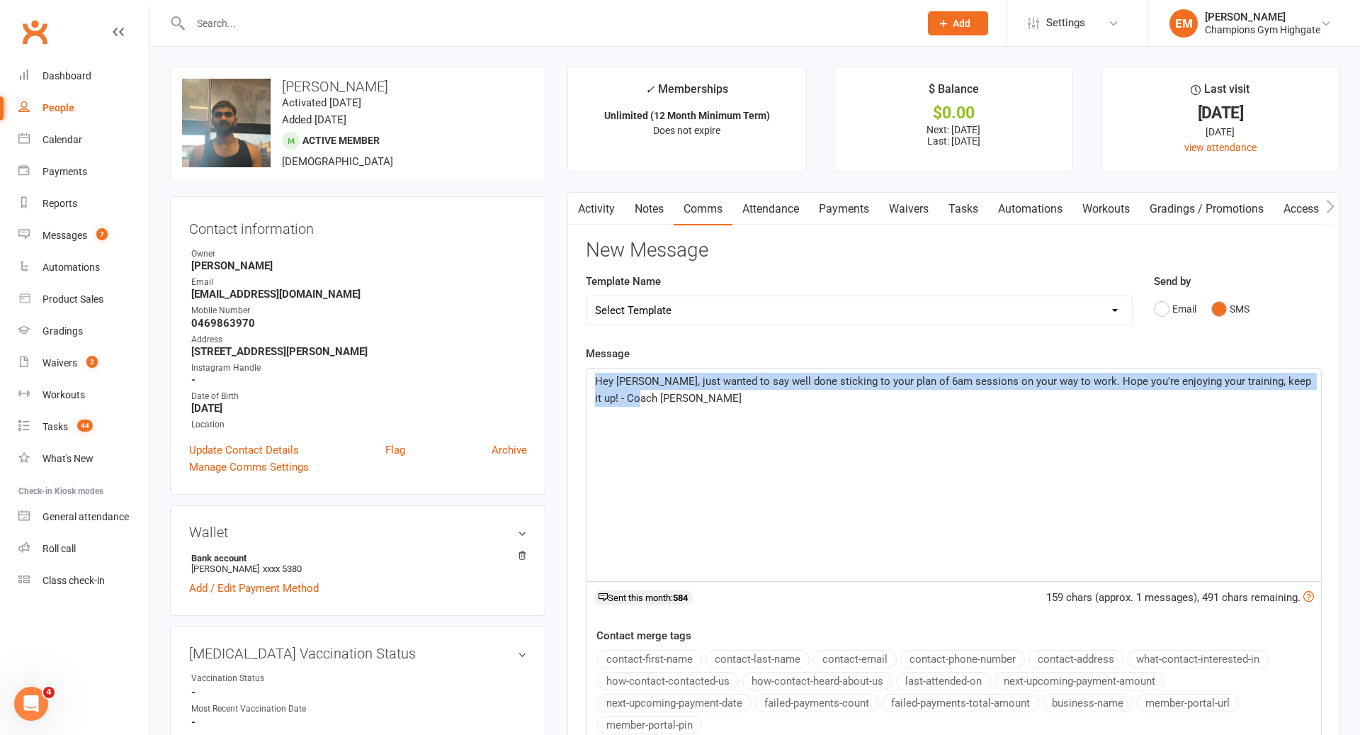
drag, startPoint x: 854, startPoint y: 534, endPoint x: 669, endPoint y: 337, distance: 270.7
click at [669, 337] on div "New Message Template Name Select Template [SMS] 14 days non-attendance sms [Ema…" at bounding box center [954, 548] width 736 height 619
copy span "Hey [PERSON_NAME], just wanted to say well done sticking to your plan of 6am se…"
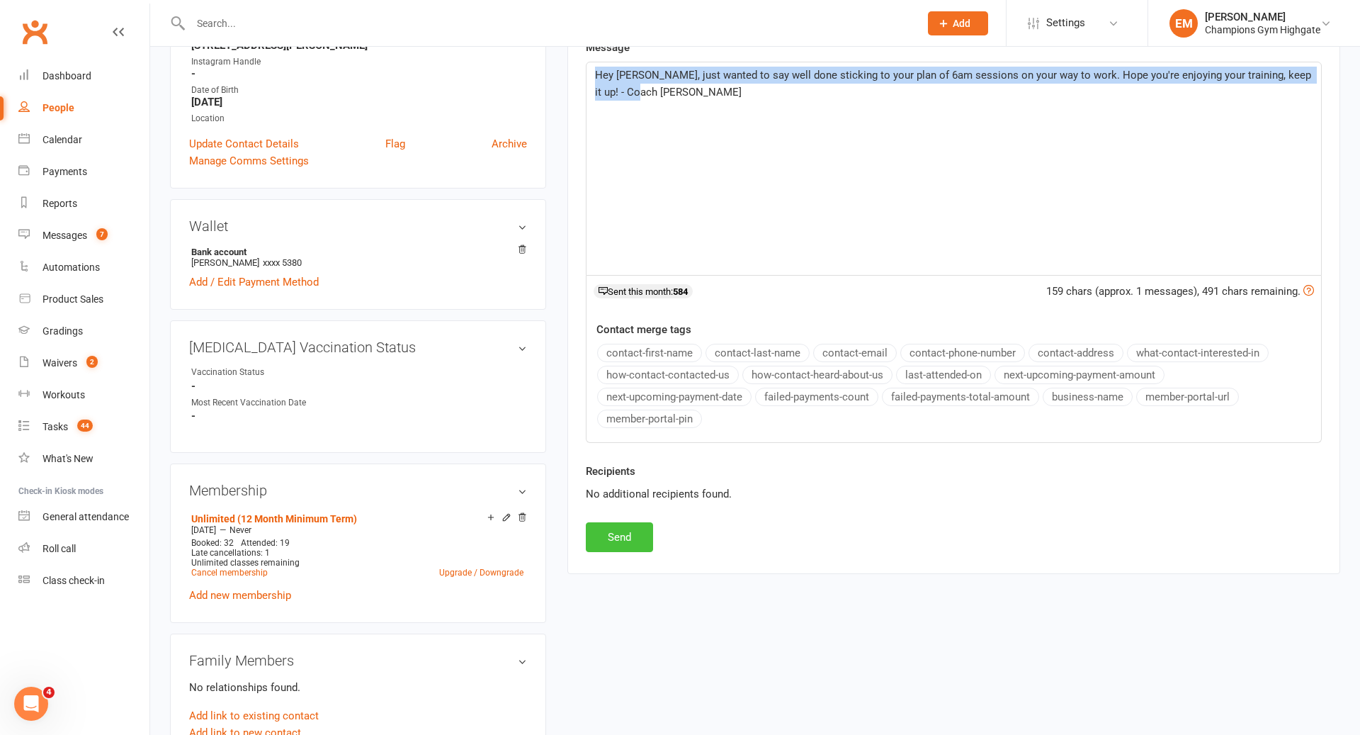
click at [619, 524] on button "Send" at bounding box center [619, 537] width 67 height 30
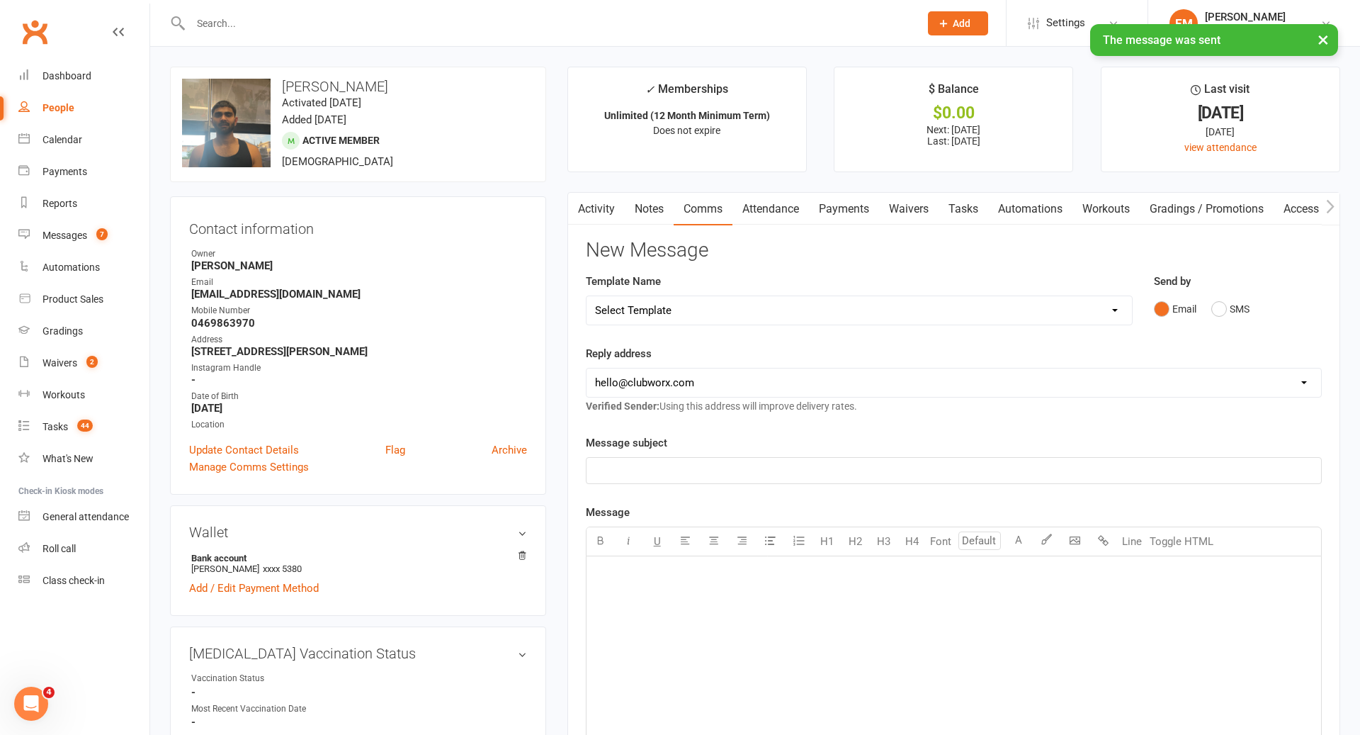
click at [650, 213] on link "Notes" at bounding box center [649, 209] width 49 height 33
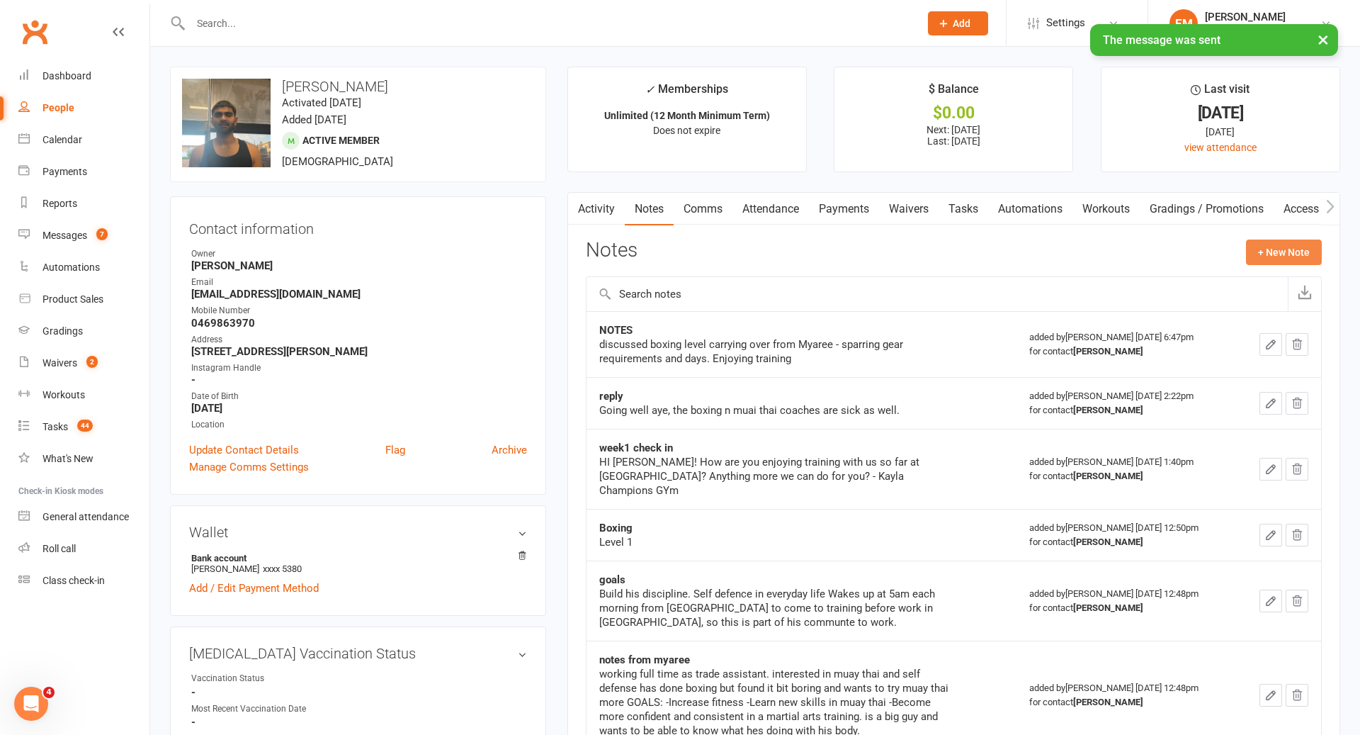
click at [1285, 248] on button "+ New Note" at bounding box center [1284, 252] width 76 height 26
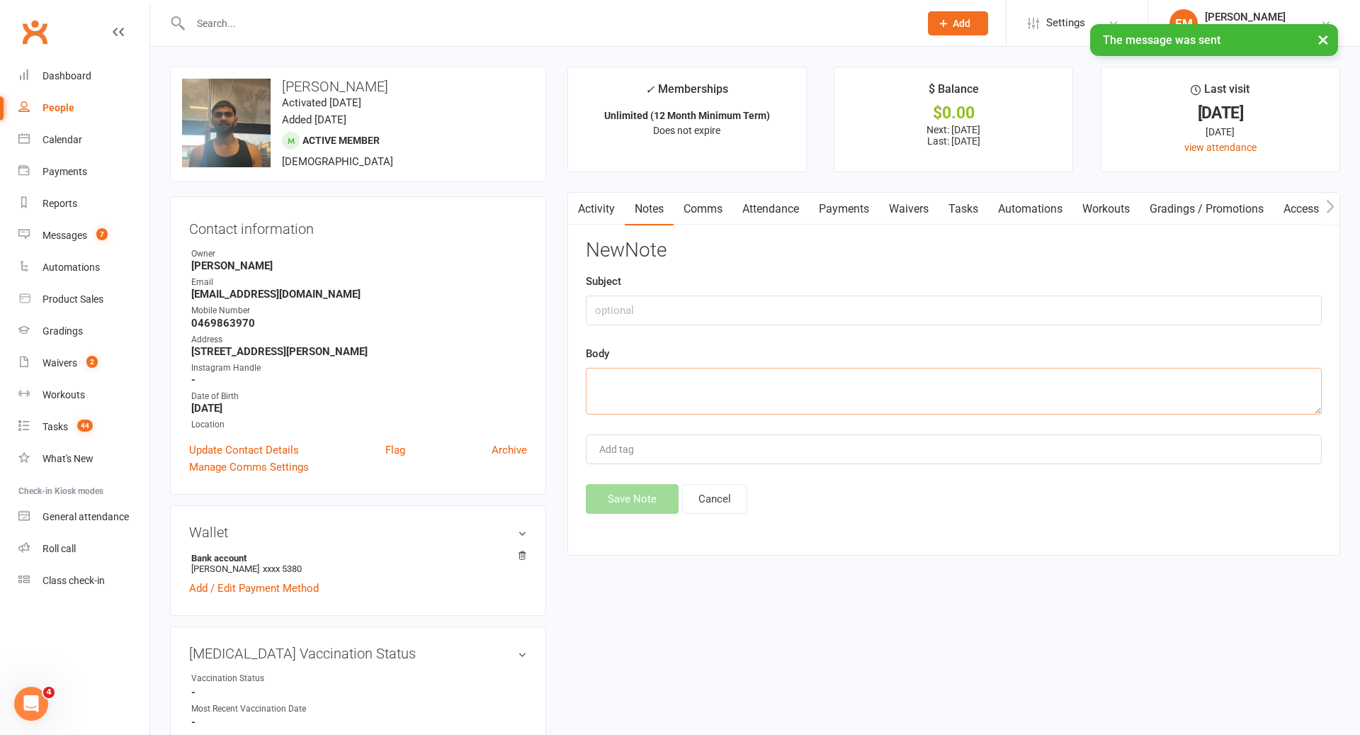
click at [871, 408] on textarea at bounding box center [954, 391] width 736 height 47
paste textarea "Hey [PERSON_NAME], just wanted to say well done sticking to your plan of 6am se…"
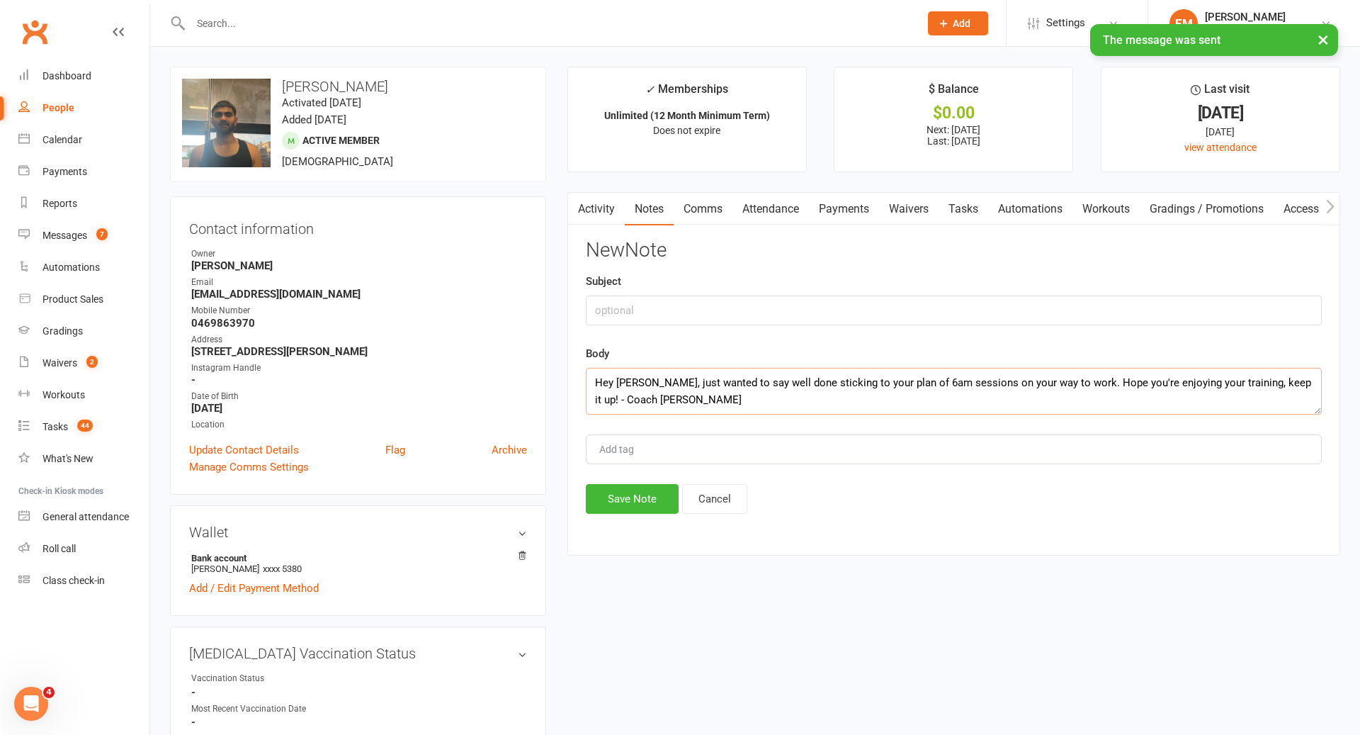
type textarea "Hey [PERSON_NAME], just wanted to say well done sticking to your plan of 6am se…"
click at [760, 275] on div "Subject" at bounding box center [954, 299] width 736 height 52
click at [726, 317] on input "text" at bounding box center [954, 310] width 736 height 30
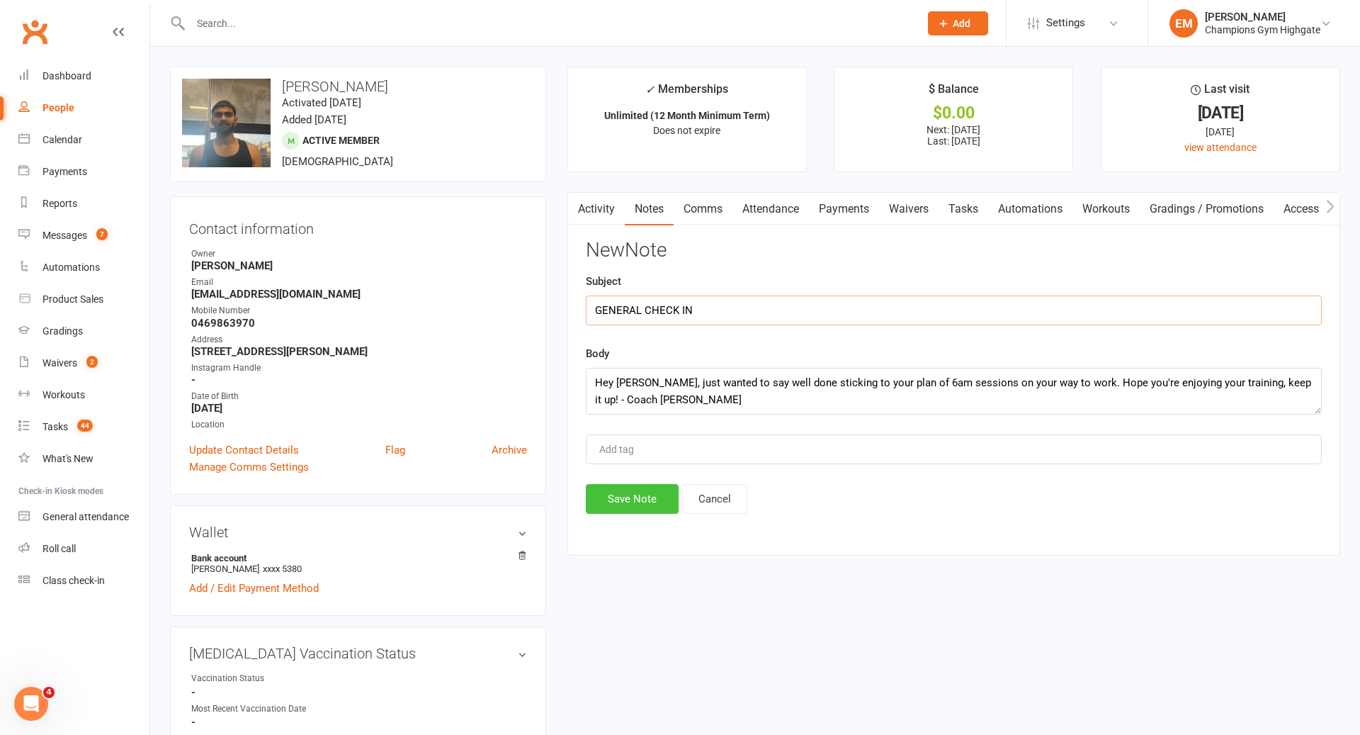
type input "GENERAL CHECK IN"
click at [618, 507] on button "Save Note" at bounding box center [632, 499] width 93 height 30
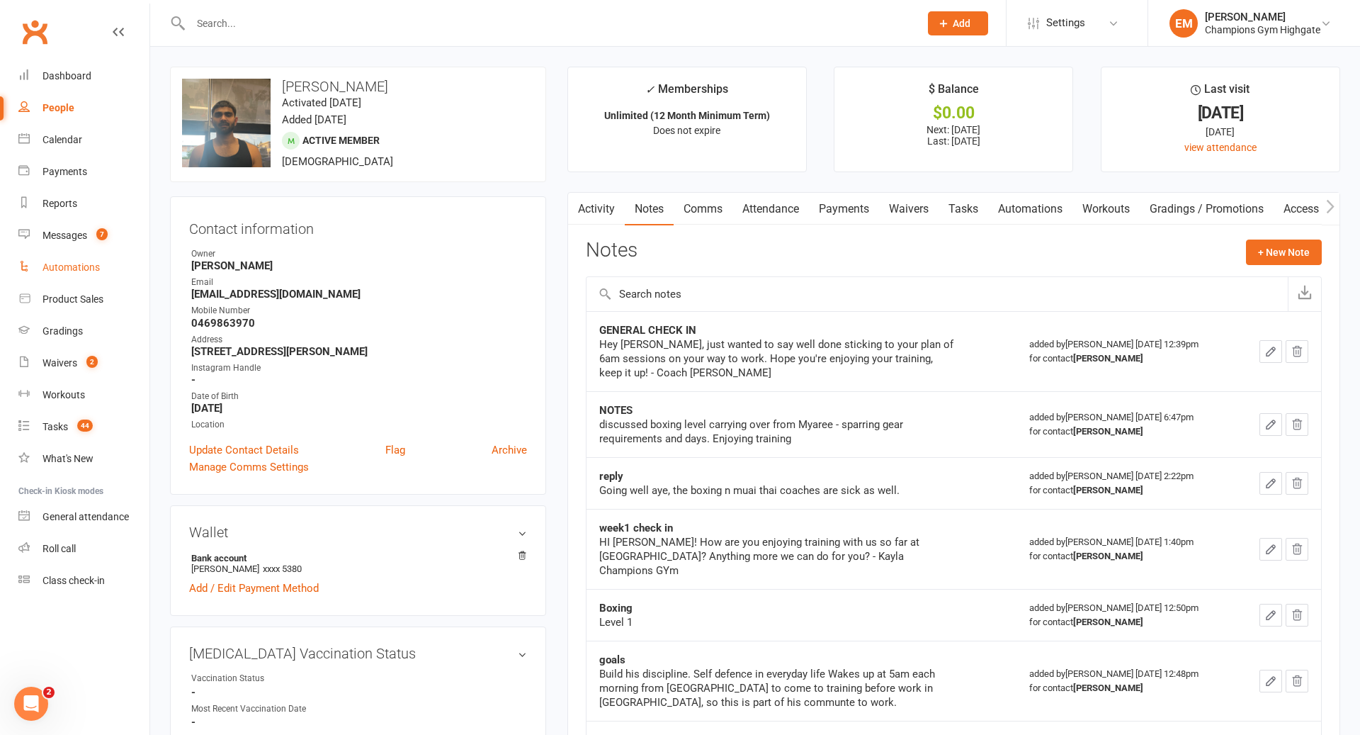
click at [101, 266] on link "Automations" at bounding box center [83, 268] width 131 height 32
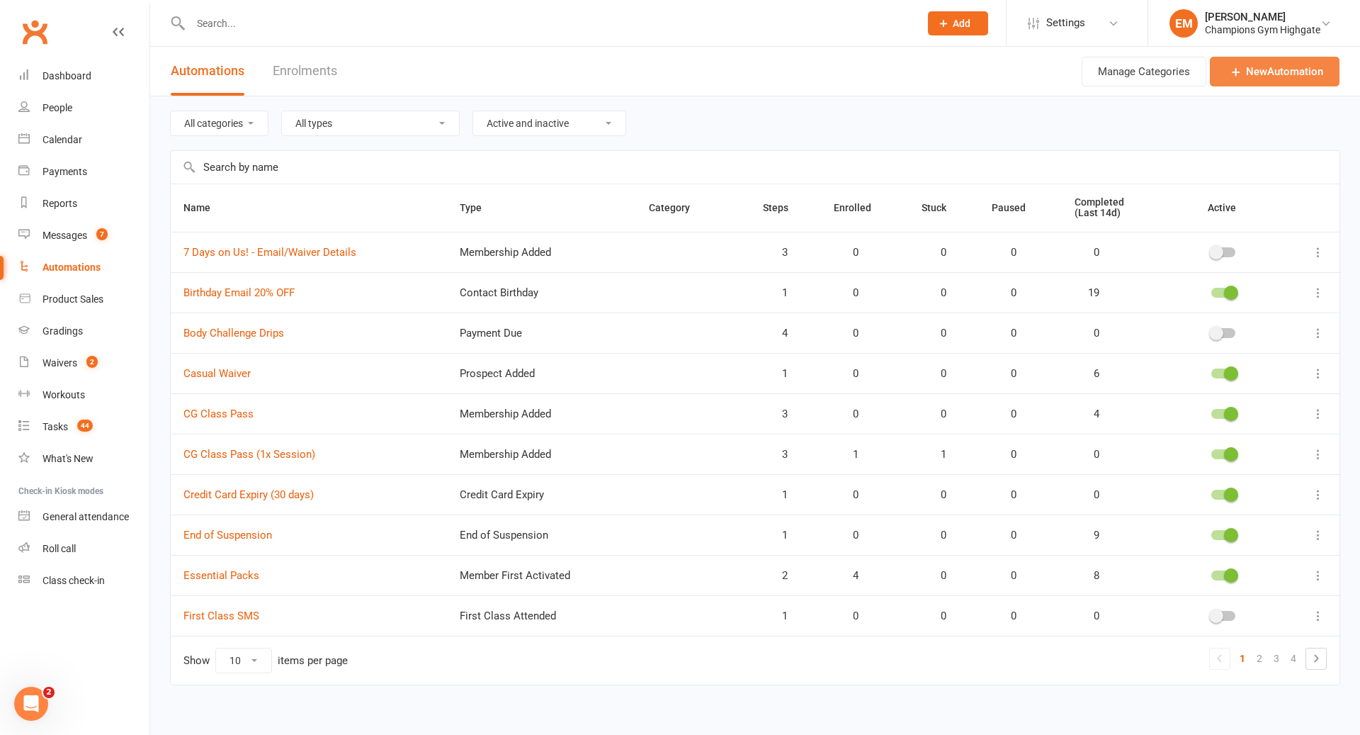
click at [1337, 73] on link "New Automation" at bounding box center [1275, 72] width 130 height 30
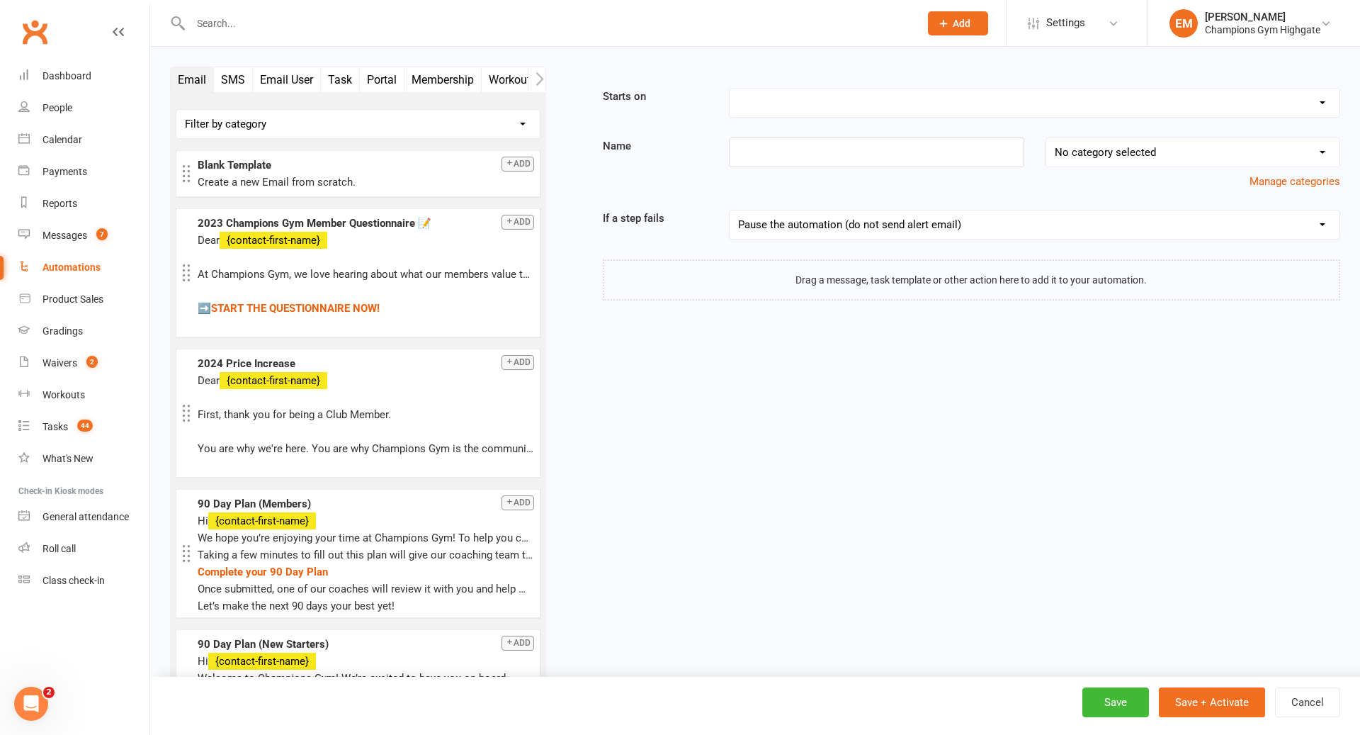
click at [525, 120] on select "Filter by category No category General" at bounding box center [357, 124] width 363 height 28
click at [538, 83] on icon "button" at bounding box center [540, 78] width 8 height 13
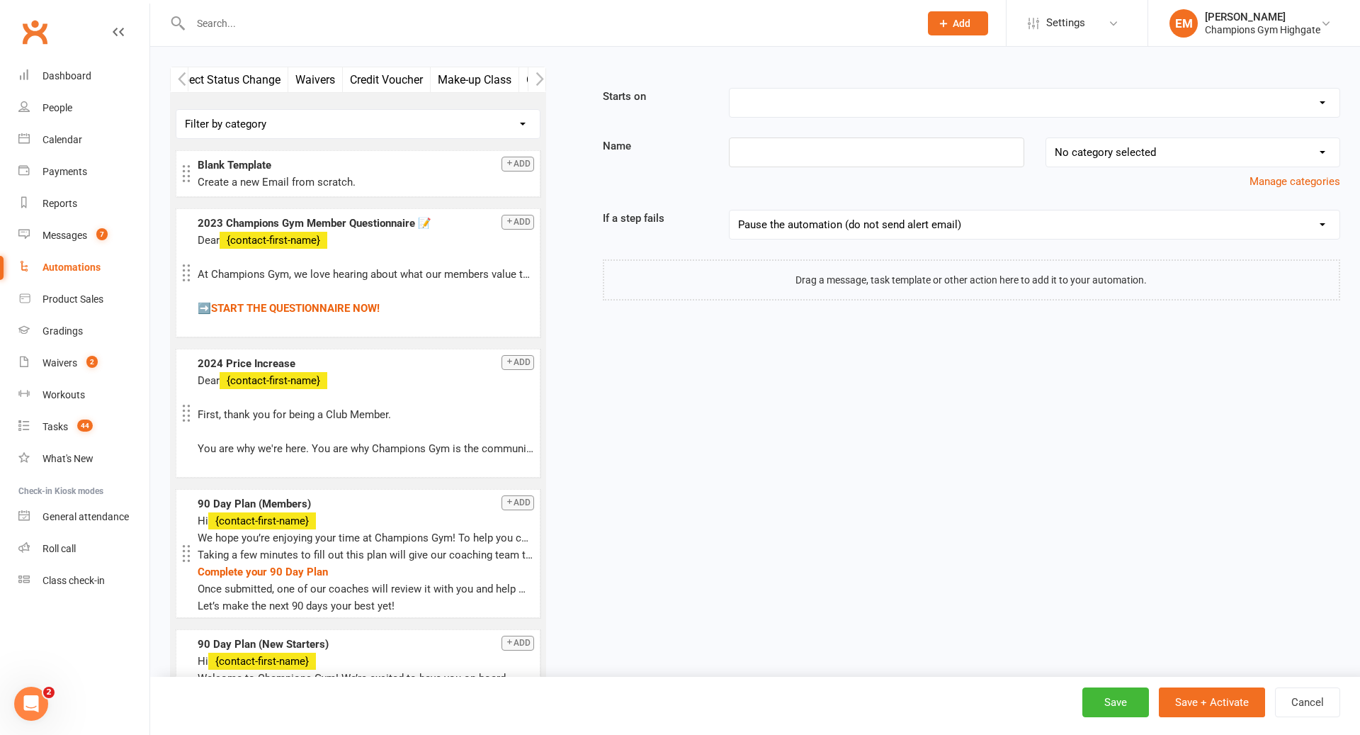
click at [538, 83] on icon "button" at bounding box center [540, 78] width 8 height 13
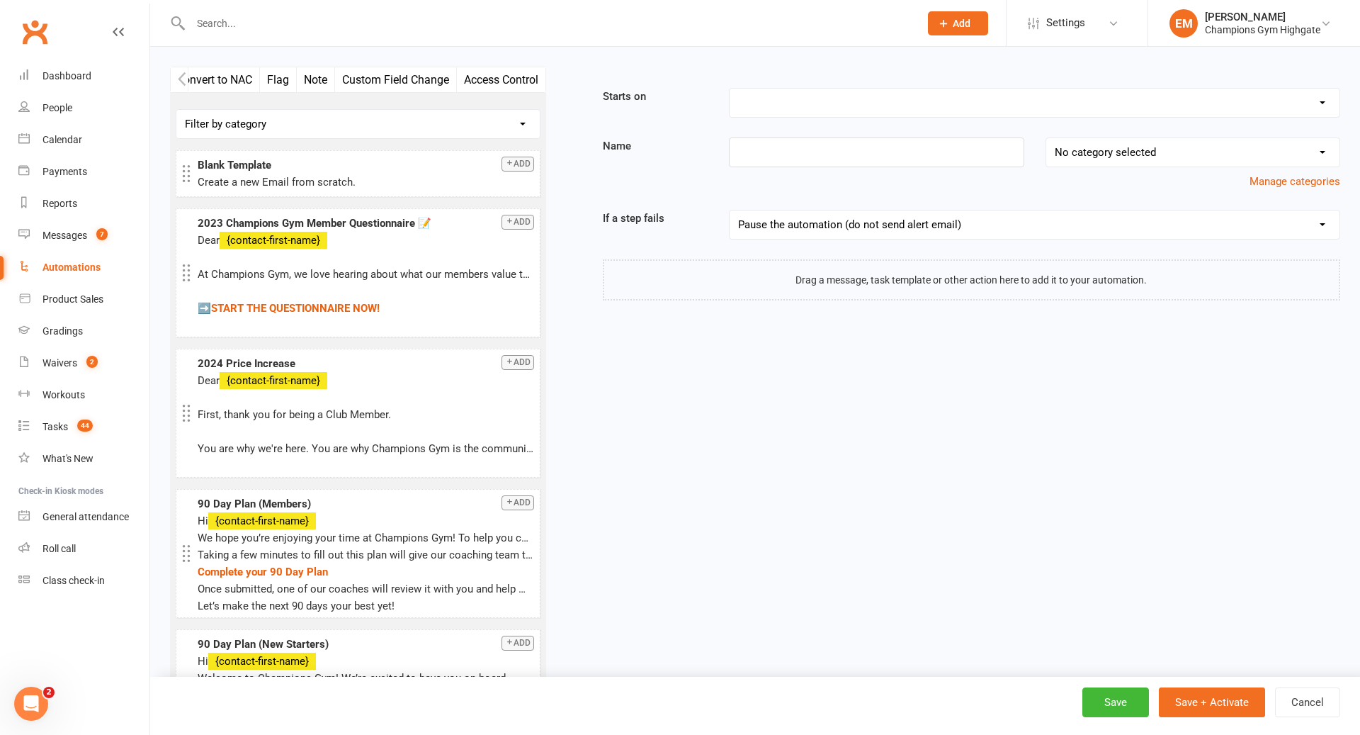
click at [538, 83] on icon "button" at bounding box center [540, 78] width 8 height 13
click at [523, 129] on select "Filter by category No category General" at bounding box center [357, 124] width 363 height 28
select select "1"
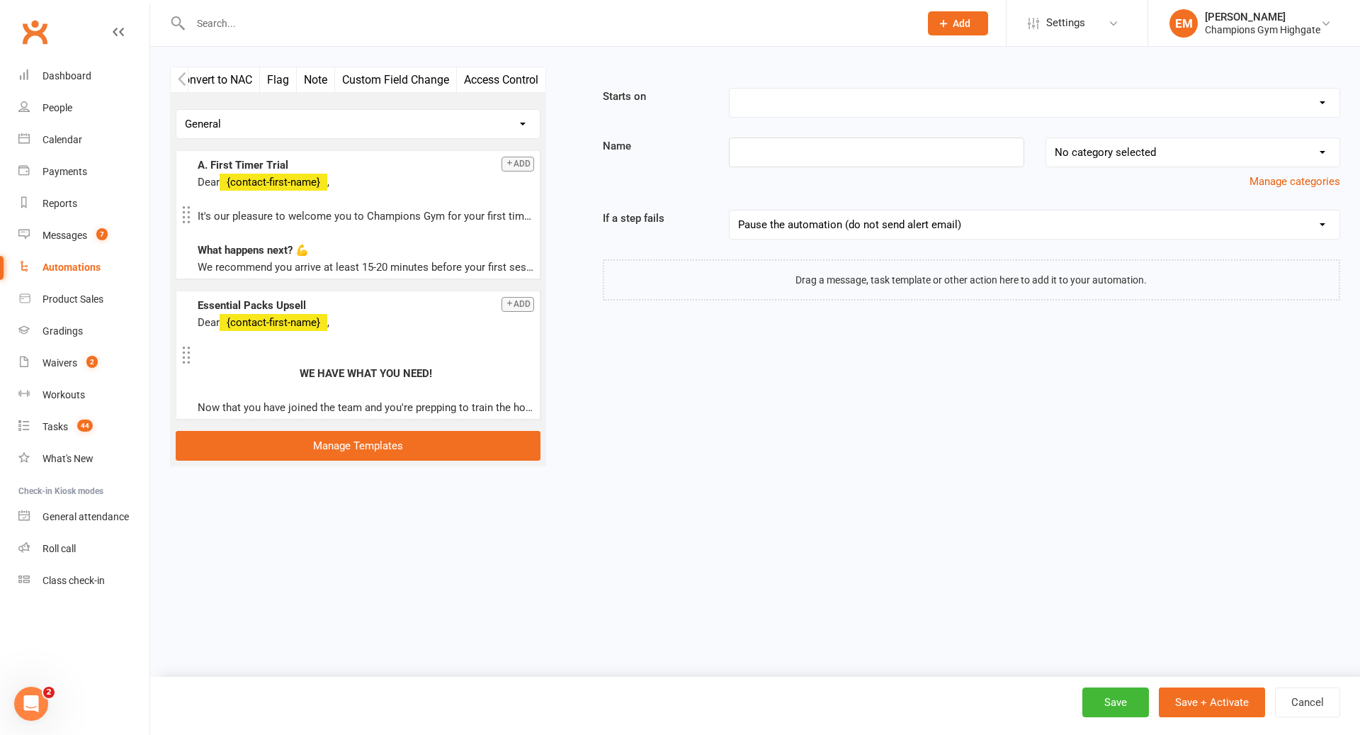
click at [230, 124] on select "Filter by category No category General" at bounding box center [357, 124] width 363 height 28
select select
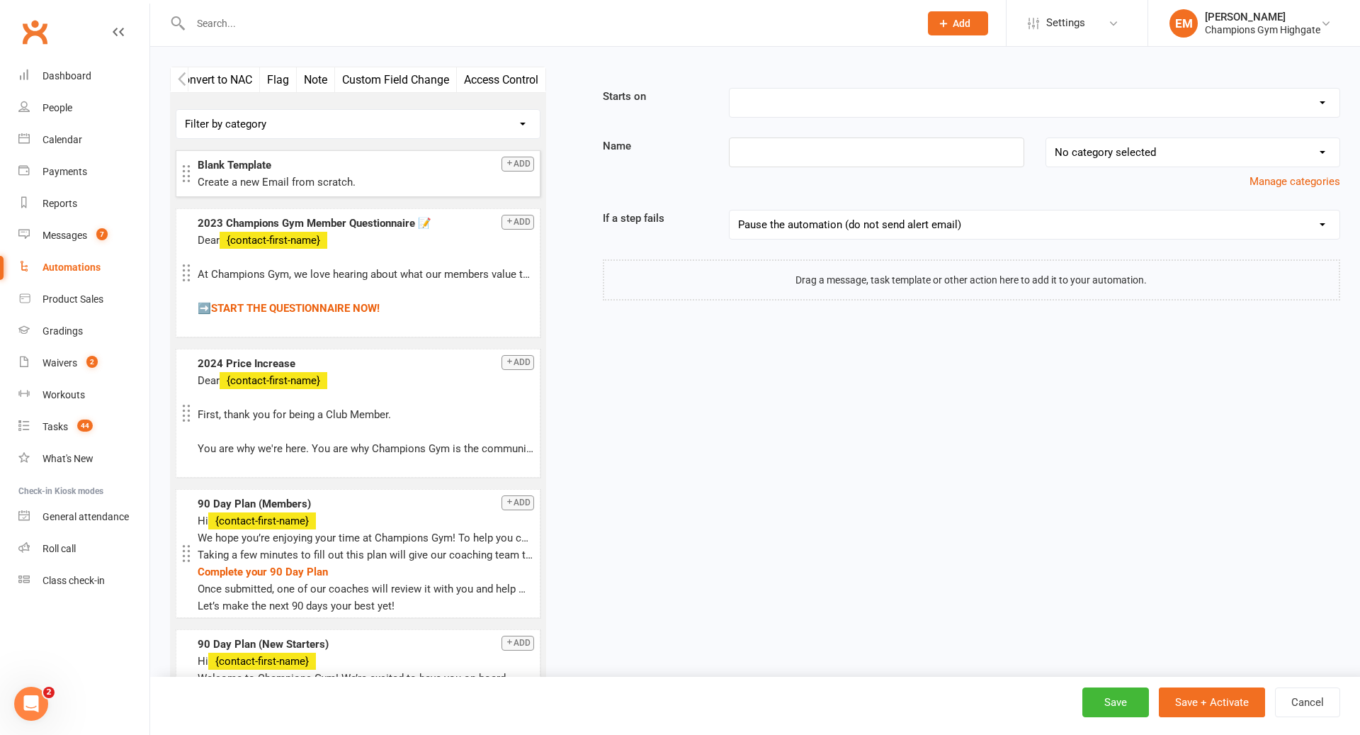
click at [359, 176] on div "Create a new Email from scratch." at bounding box center [366, 182] width 337 height 17
click at [905, 93] on select "Booking Cancelled Booking Due Booking Late-Cancelled Booking Marked Absent Book…" at bounding box center [1035, 103] width 610 height 28
select select "9"
click at [767, 142] on input at bounding box center [876, 152] width 295 height 30
click at [1129, 152] on select "No category selected" at bounding box center [1192, 152] width 293 height 28
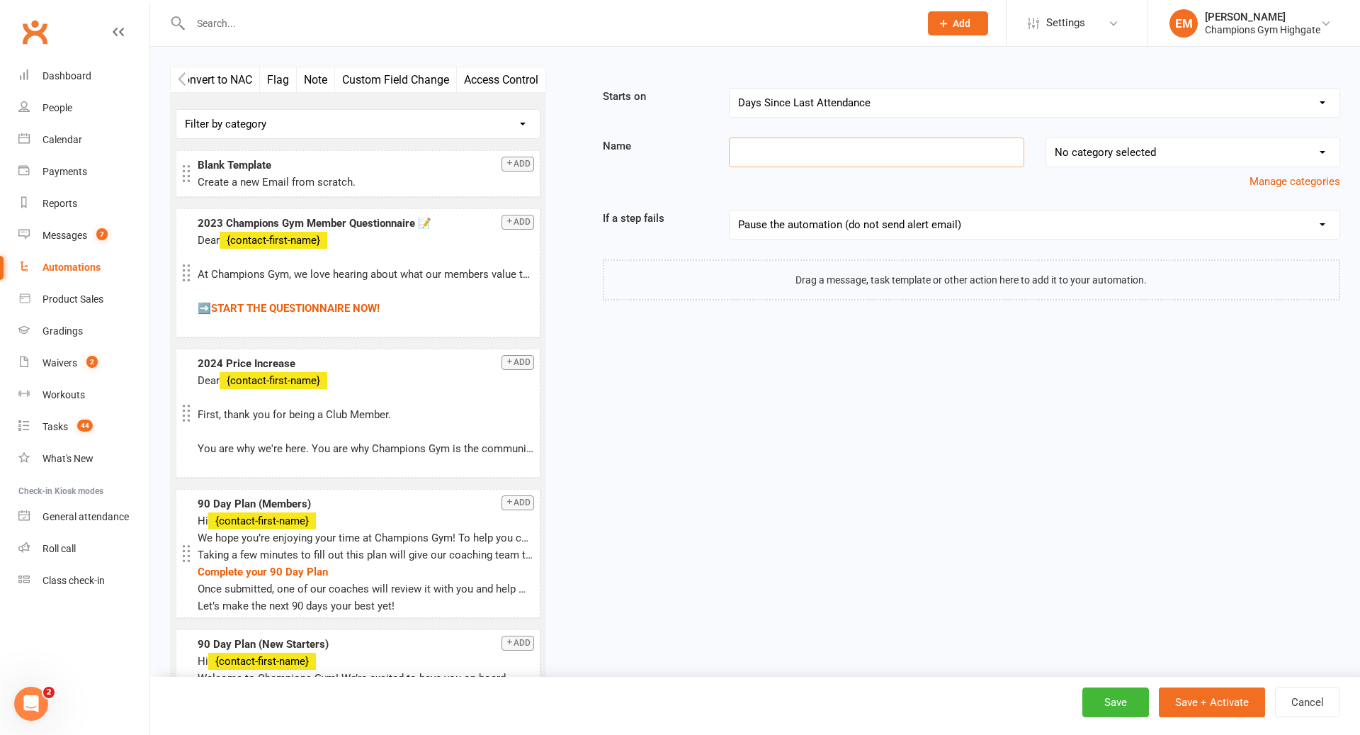
click at [927, 159] on input at bounding box center [876, 152] width 295 height 30
click at [902, 220] on select "Pause the automation (do not send alert email) Pause the automation and send an…" at bounding box center [1035, 224] width 610 height 28
click at [871, 259] on div at bounding box center [972, 279] width 738 height 41
click at [896, 234] on select "Pause the automation (do not send alert email) Pause the automation and send an…" at bounding box center [1035, 224] width 610 height 28
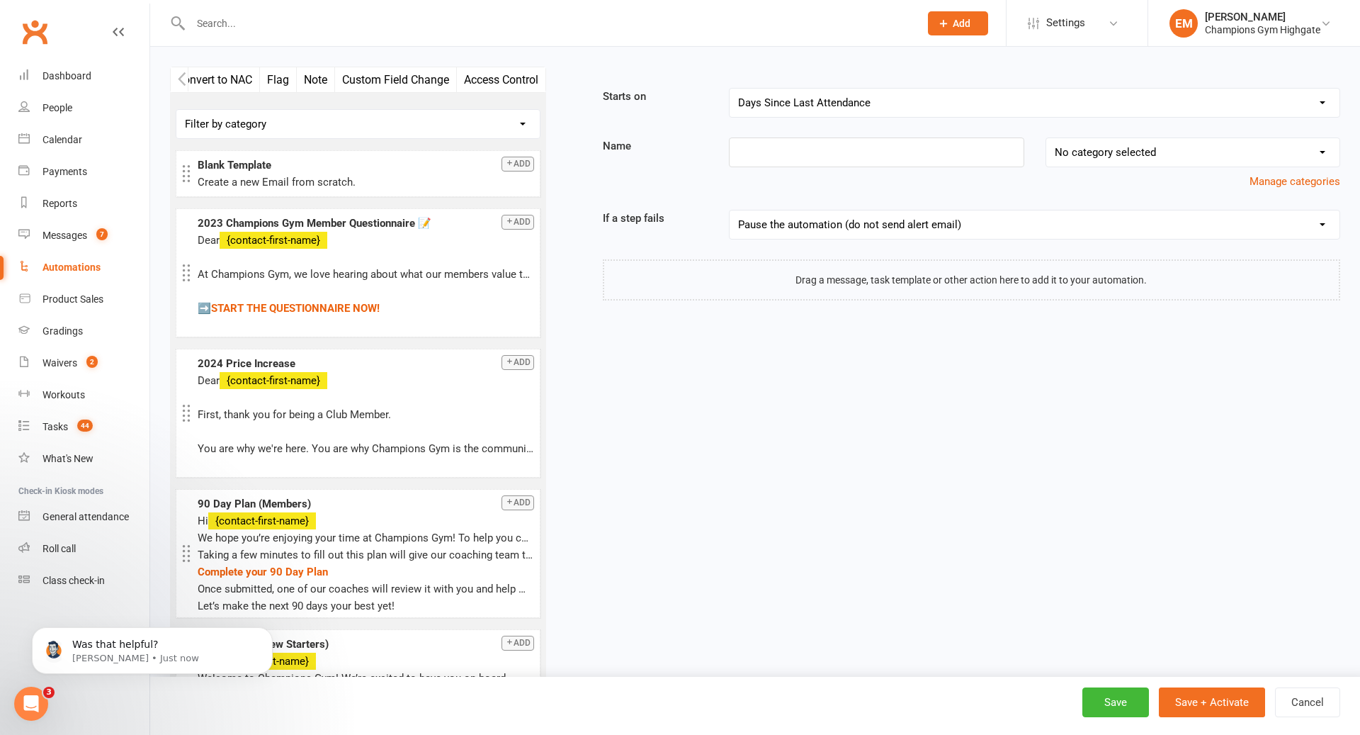
scroll to position [0, 0]
click at [1299, 180] on button "Manage categories" at bounding box center [1295, 181] width 91 height 17
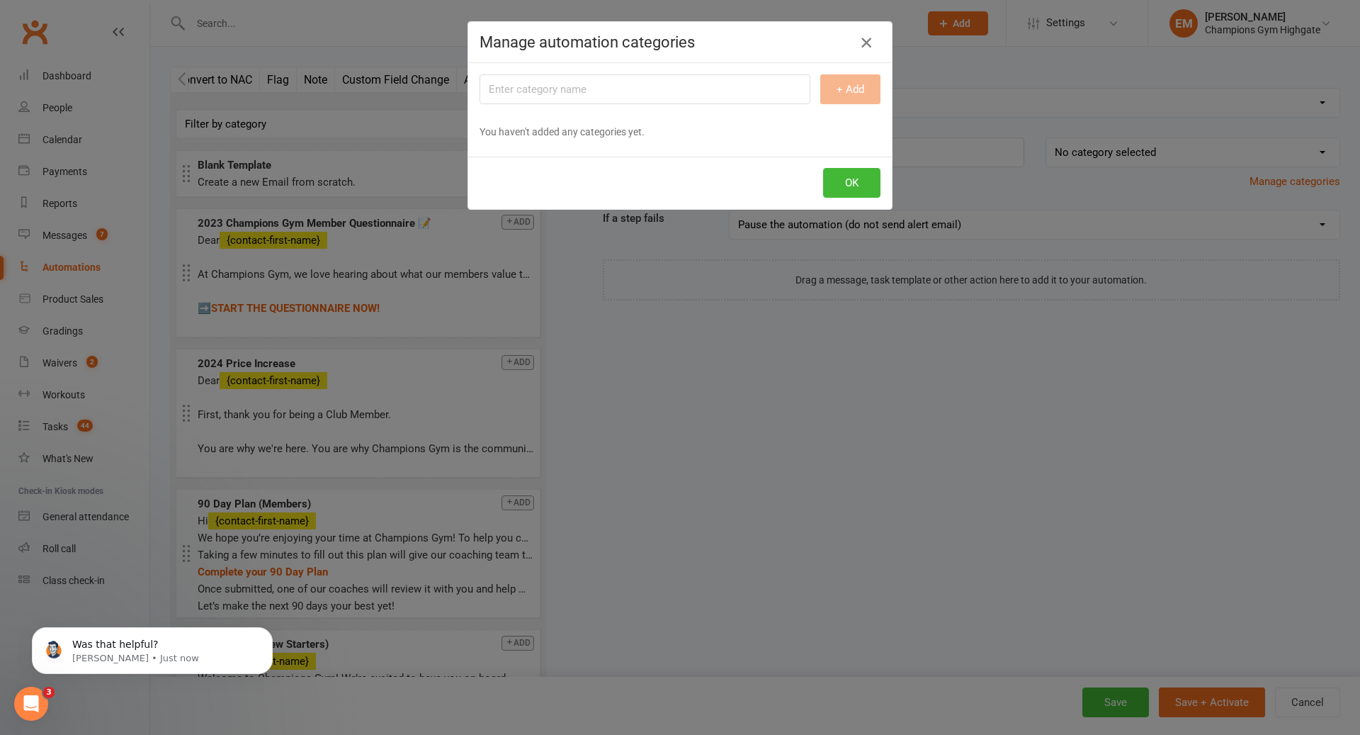
click at [867, 43] on icon "button" at bounding box center [866, 42] width 17 height 17
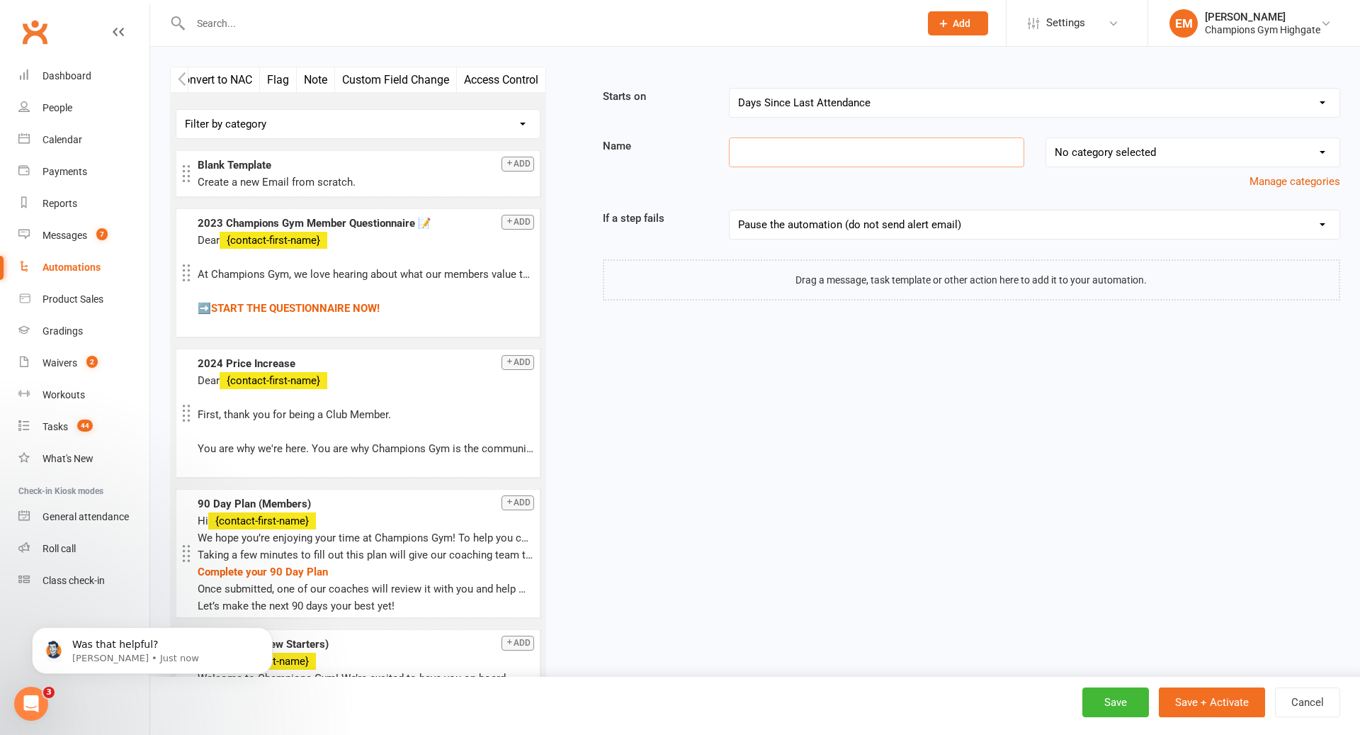
click at [795, 157] on input at bounding box center [876, 152] width 295 height 30
type input "Poor Attendance 7 Days"
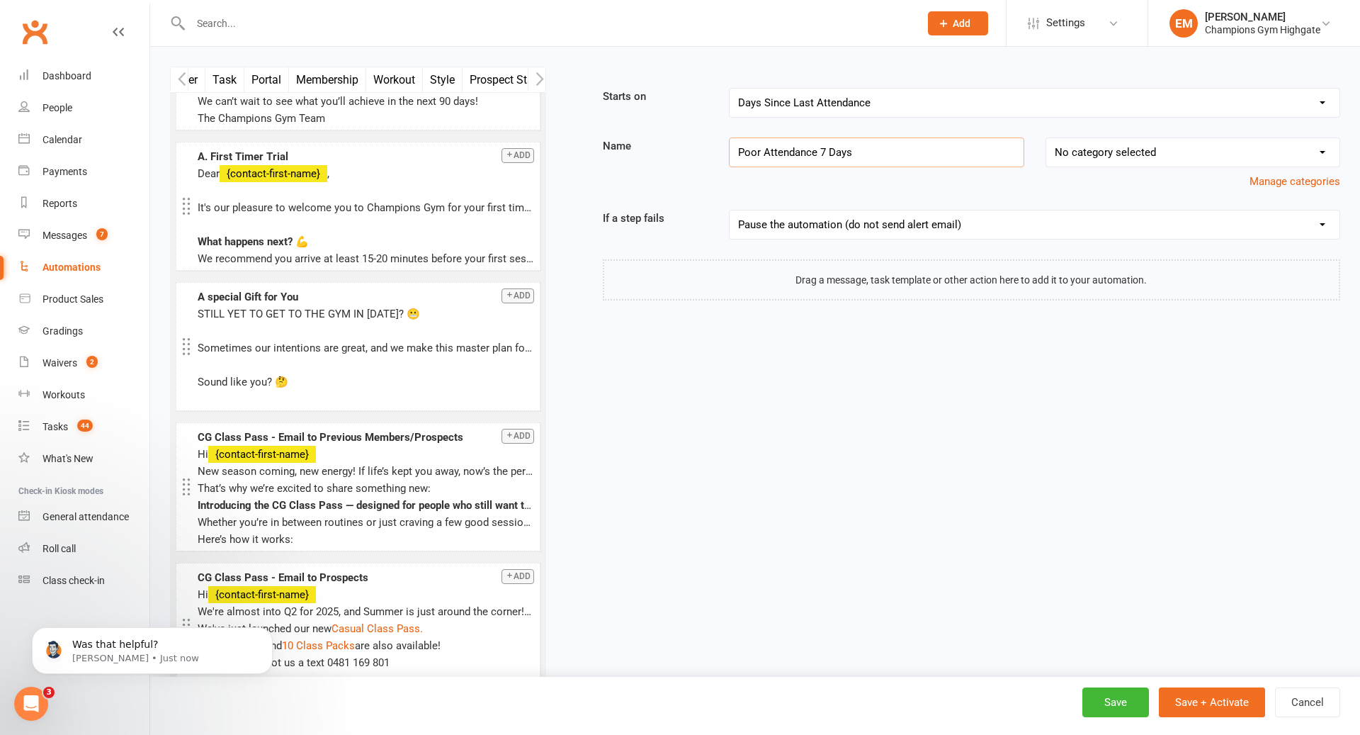
scroll to position [0, 81]
click at [259, 80] on button "Task" at bounding box center [258, 79] width 39 height 25
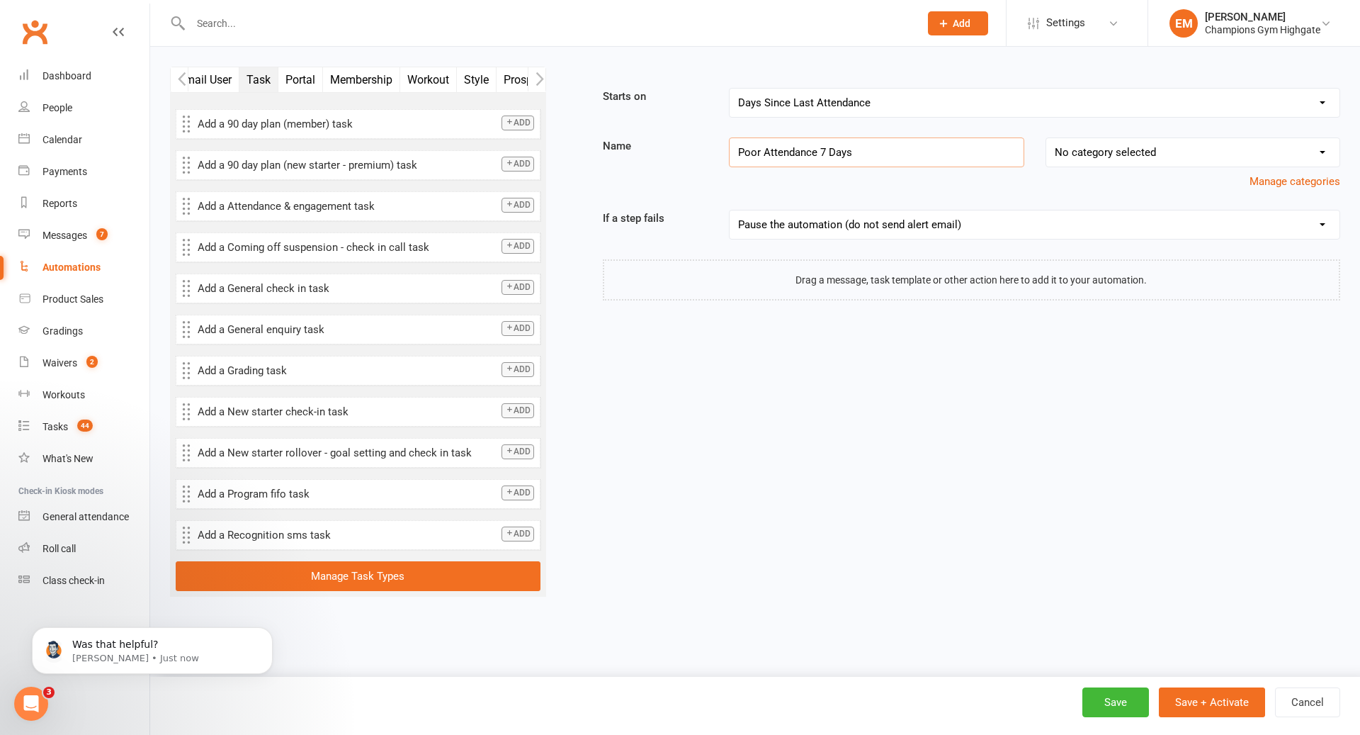
scroll to position [0, 81]
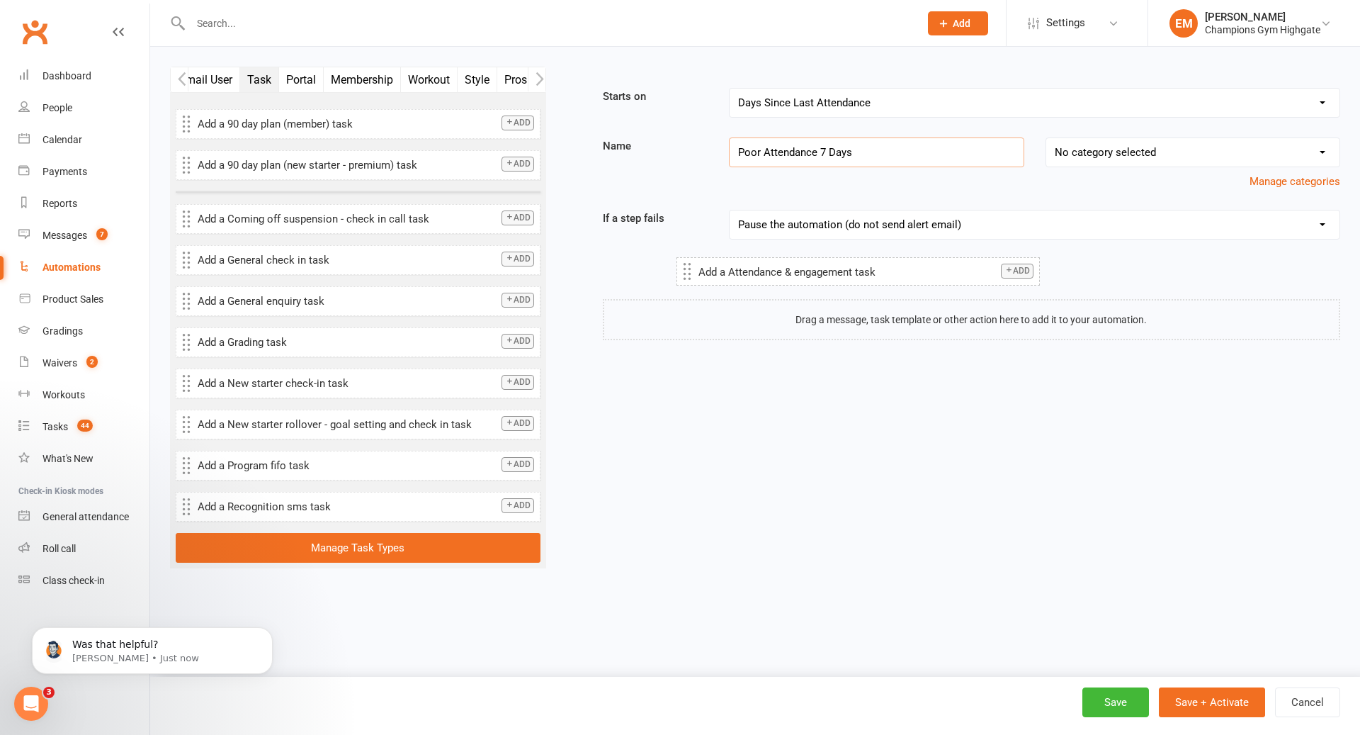
drag, startPoint x: 348, startPoint y: 210, endPoint x: 848, endPoint y: 276, distance: 504.6
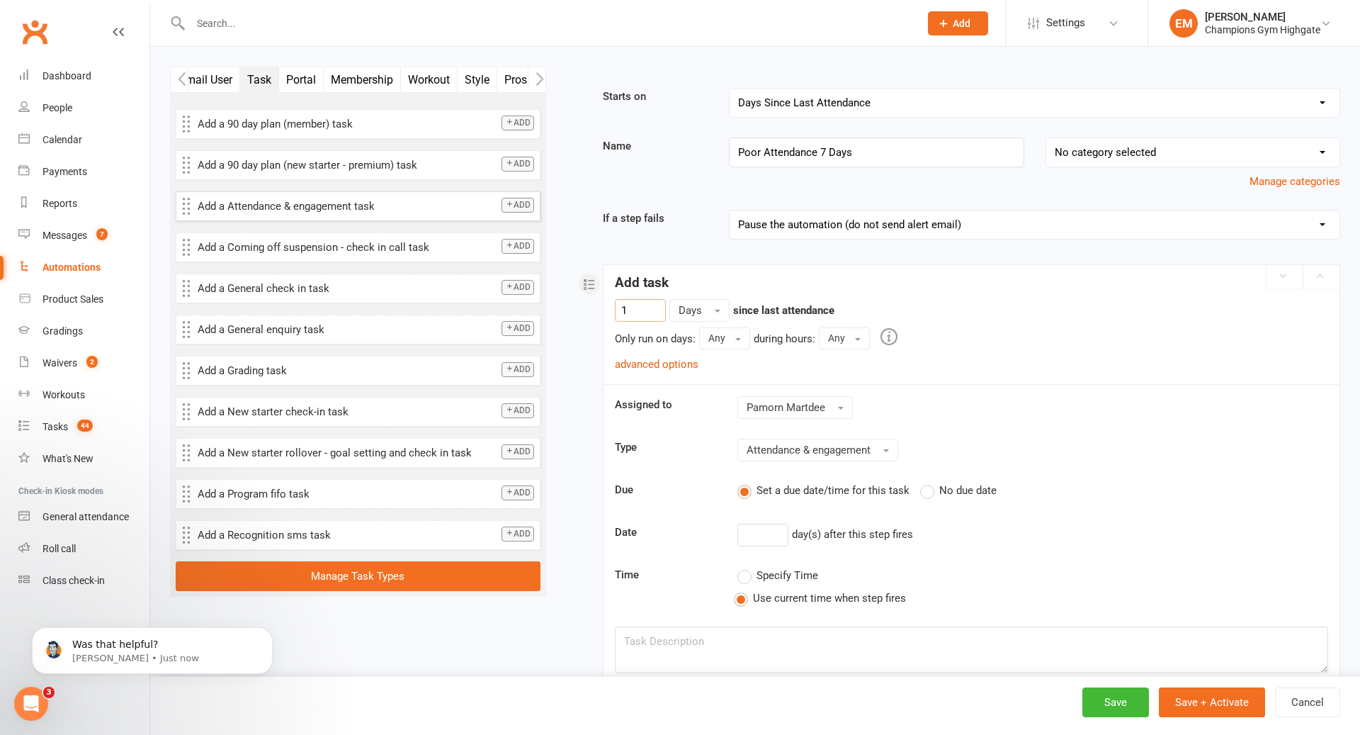
click at [659, 305] on input "1" at bounding box center [640, 310] width 51 height 23
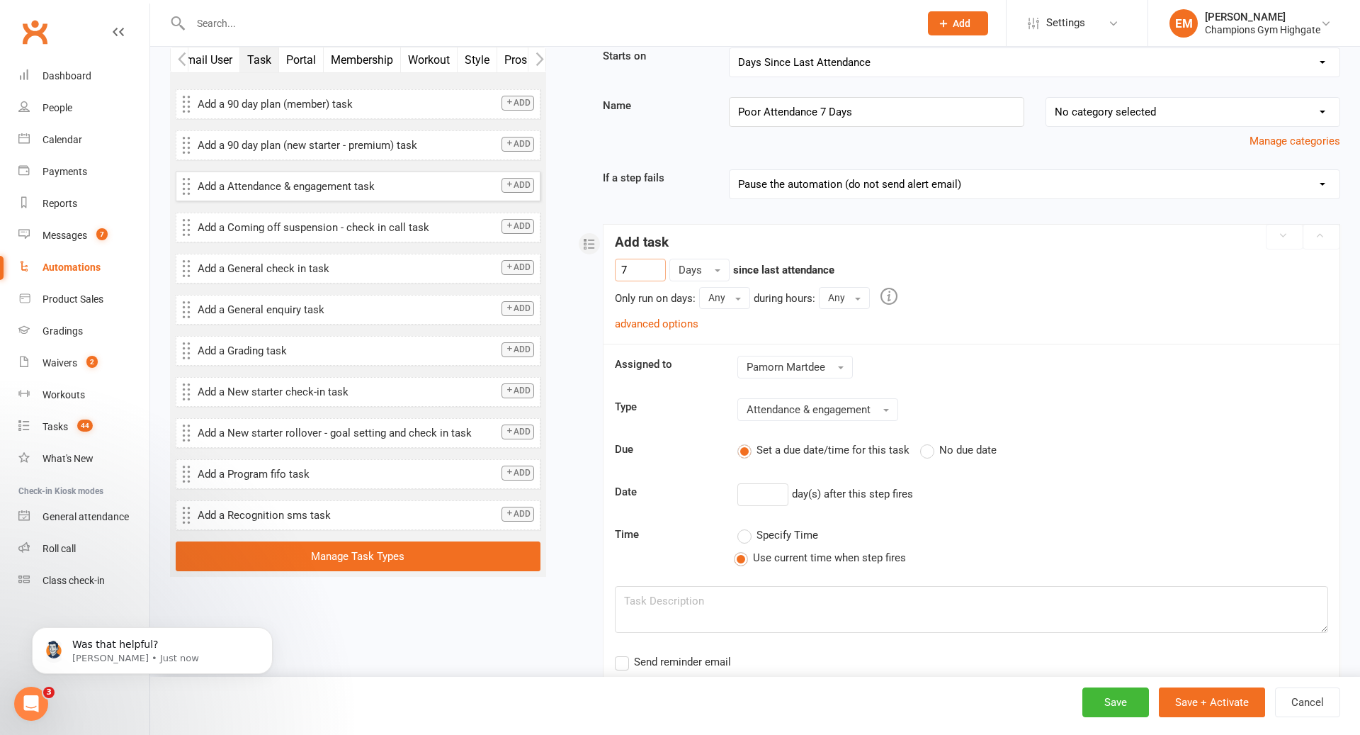
scroll to position [43, 0]
type input "7"
click at [791, 369] on button "Pamorn Martdee" at bounding box center [795, 365] width 115 height 23
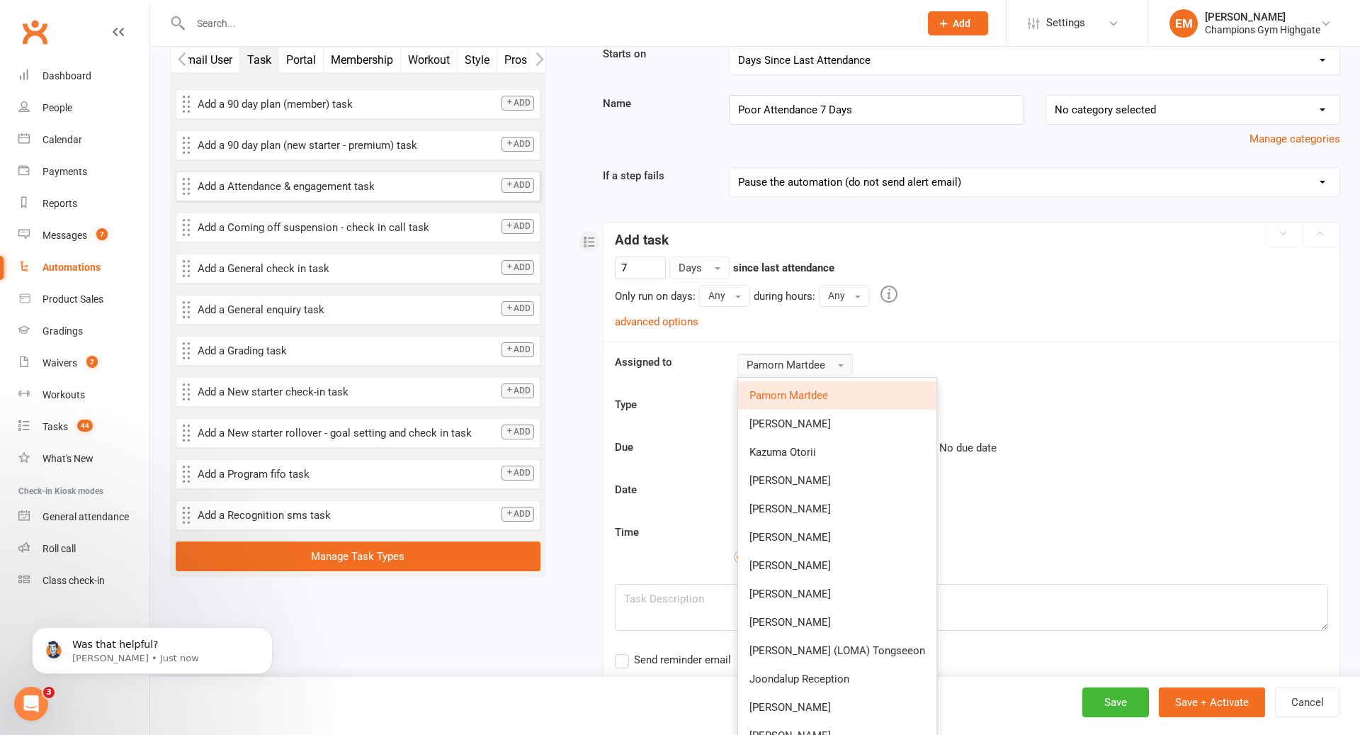
click at [791, 369] on button "Pamorn Martdee" at bounding box center [795, 365] width 115 height 23
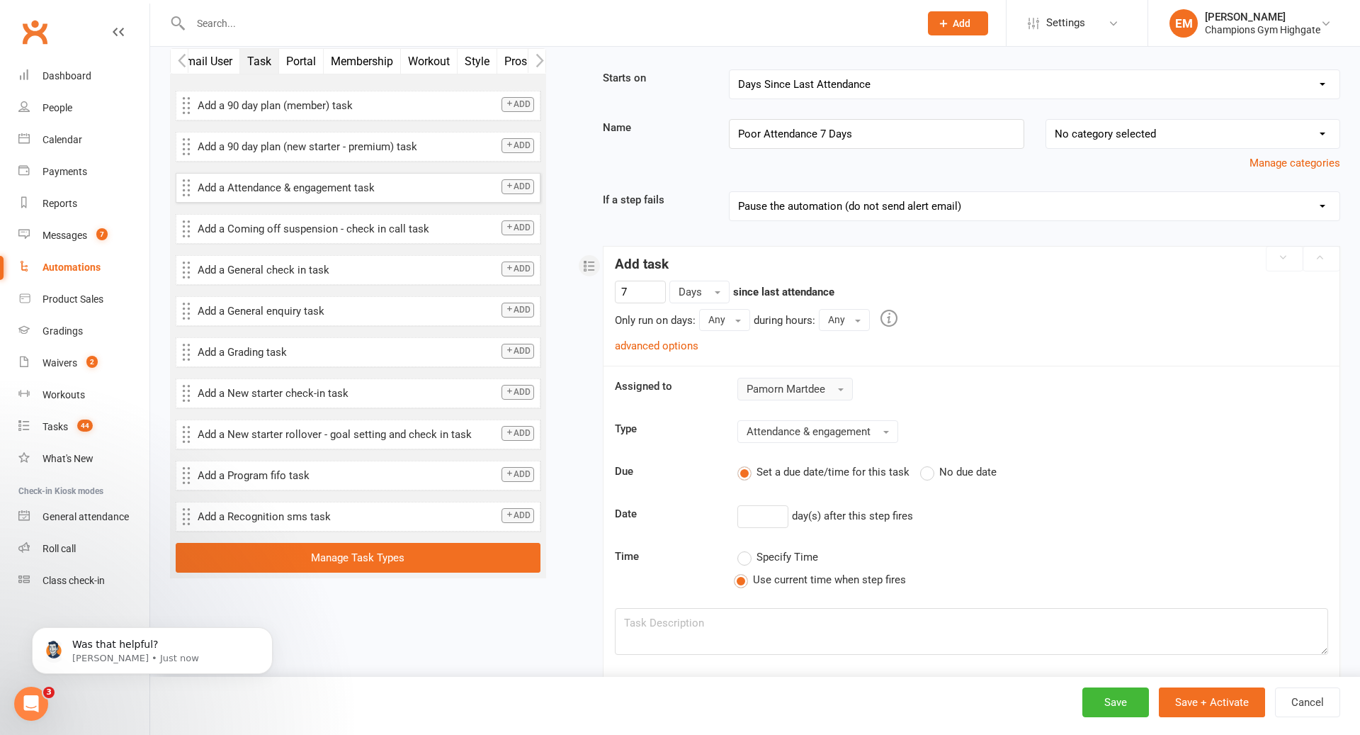
scroll to position [7, 0]
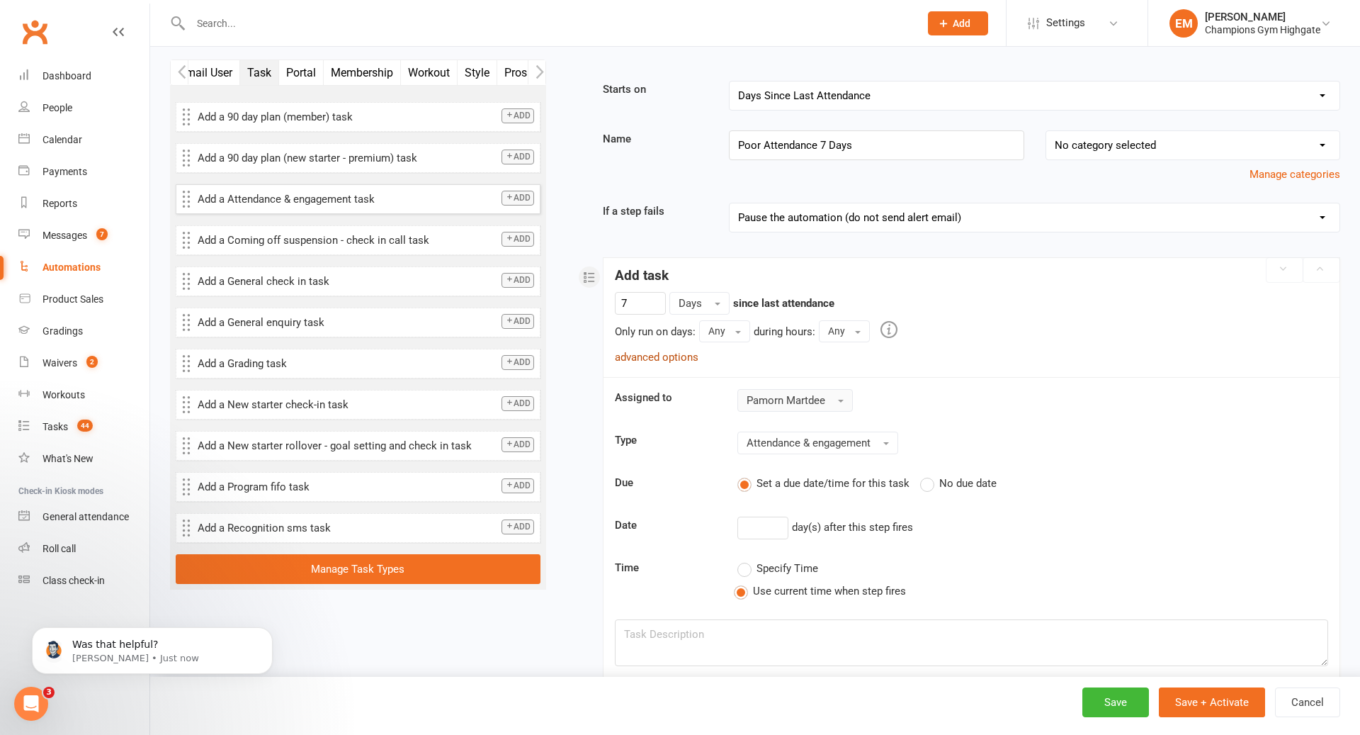
click at [687, 352] on link "advanced options" at bounding box center [657, 357] width 84 height 13
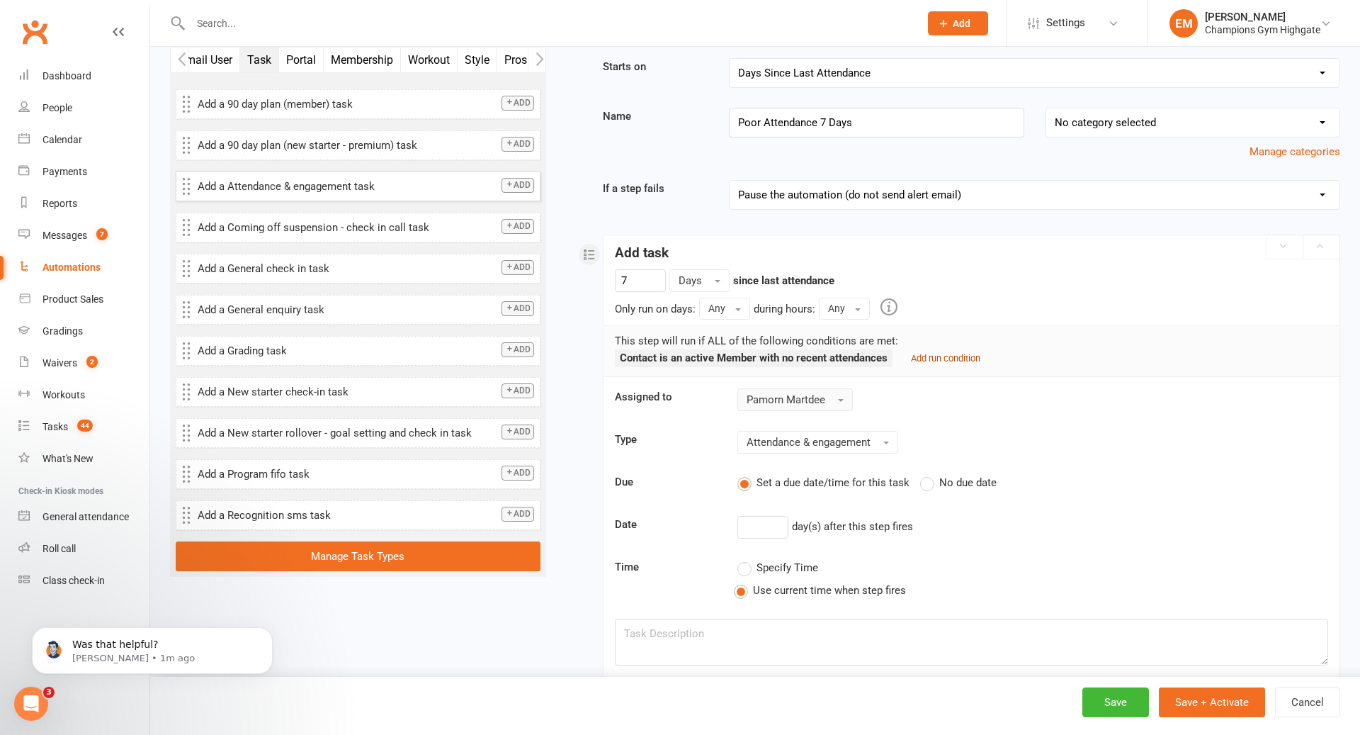
scroll to position [26, 0]
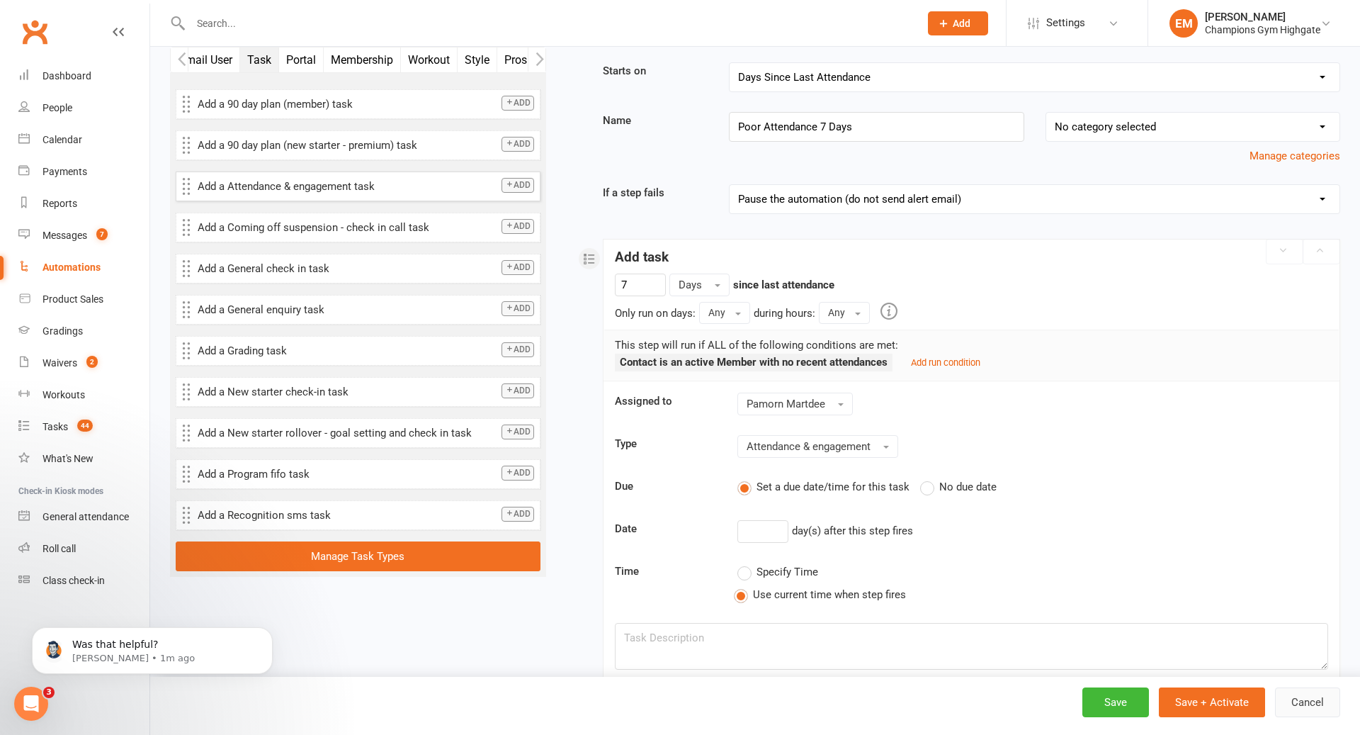
click at [1319, 705] on button "Cancel" at bounding box center [1307, 702] width 65 height 30
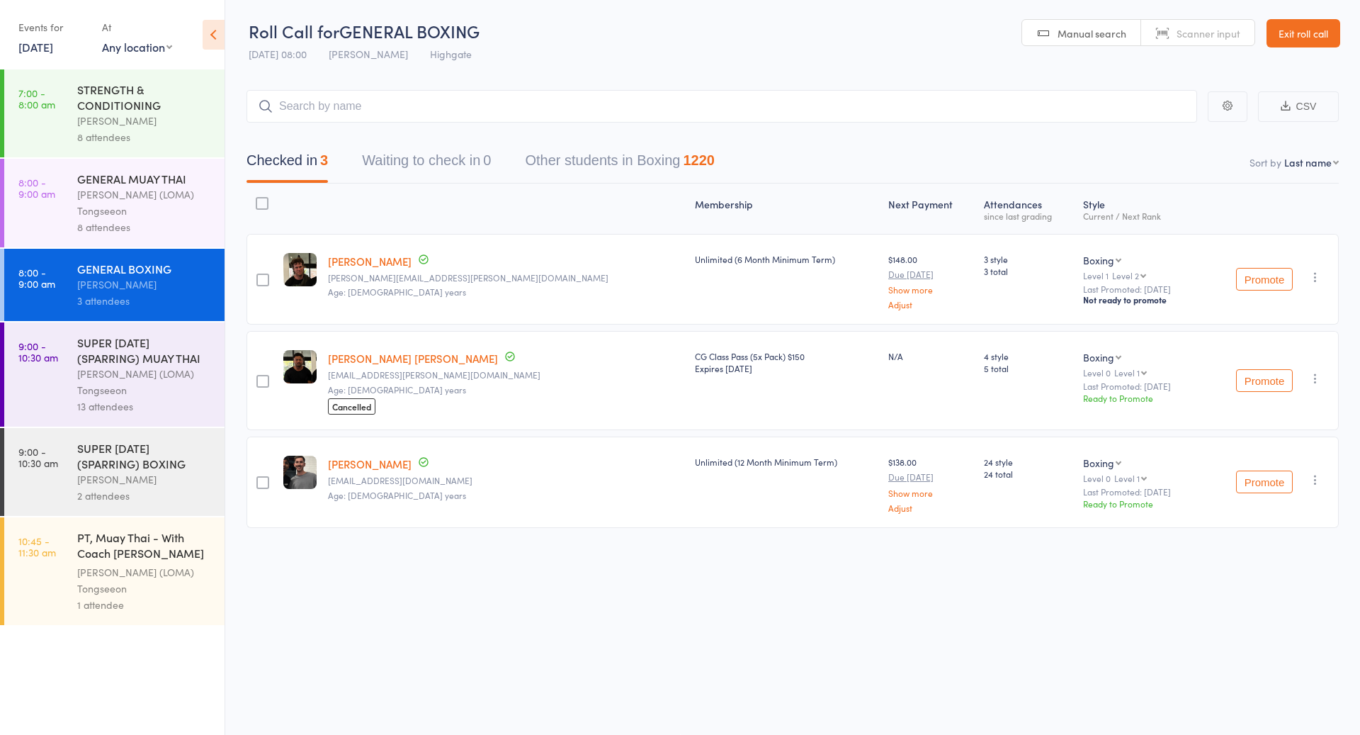
click at [1321, 22] on link "Exit roll call" at bounding box center [1304, 33] width 74 height 28
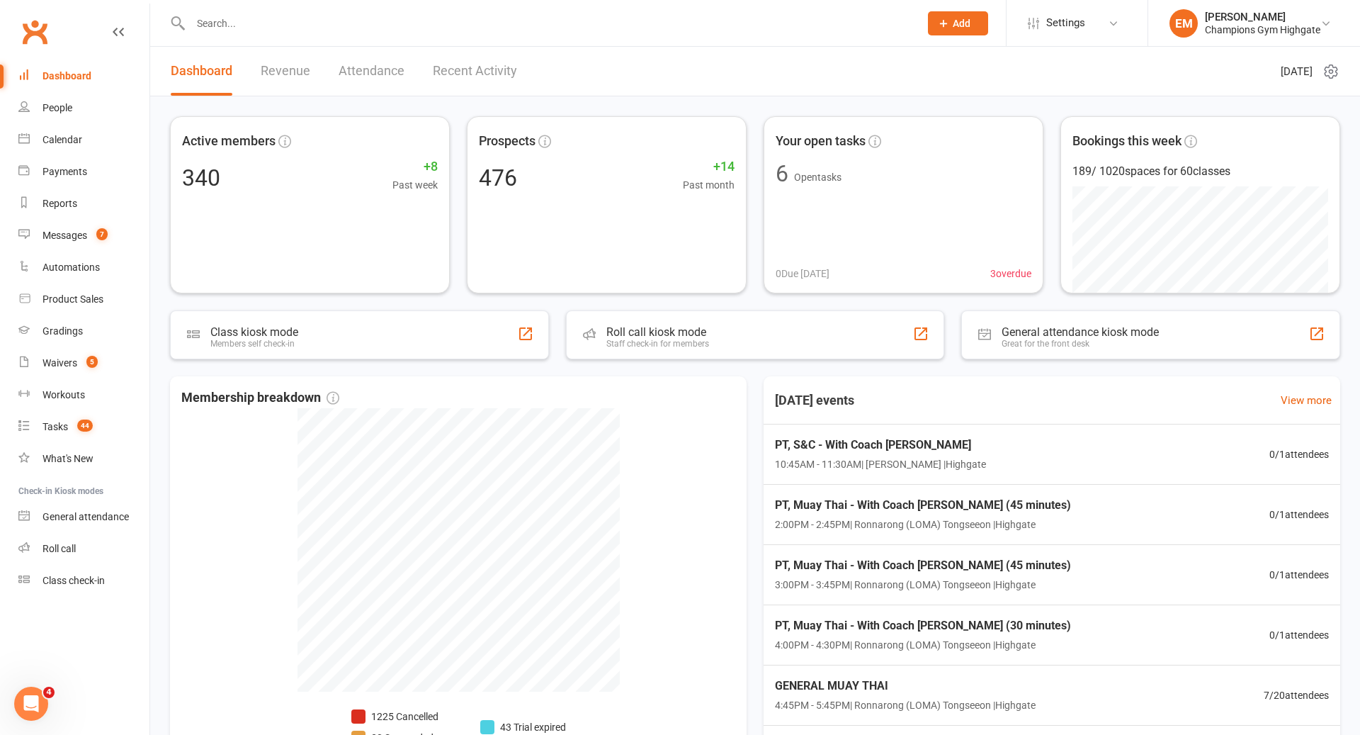
click at [658, 26] on input "text" at bounding box center [547, 23] width 723 height 20
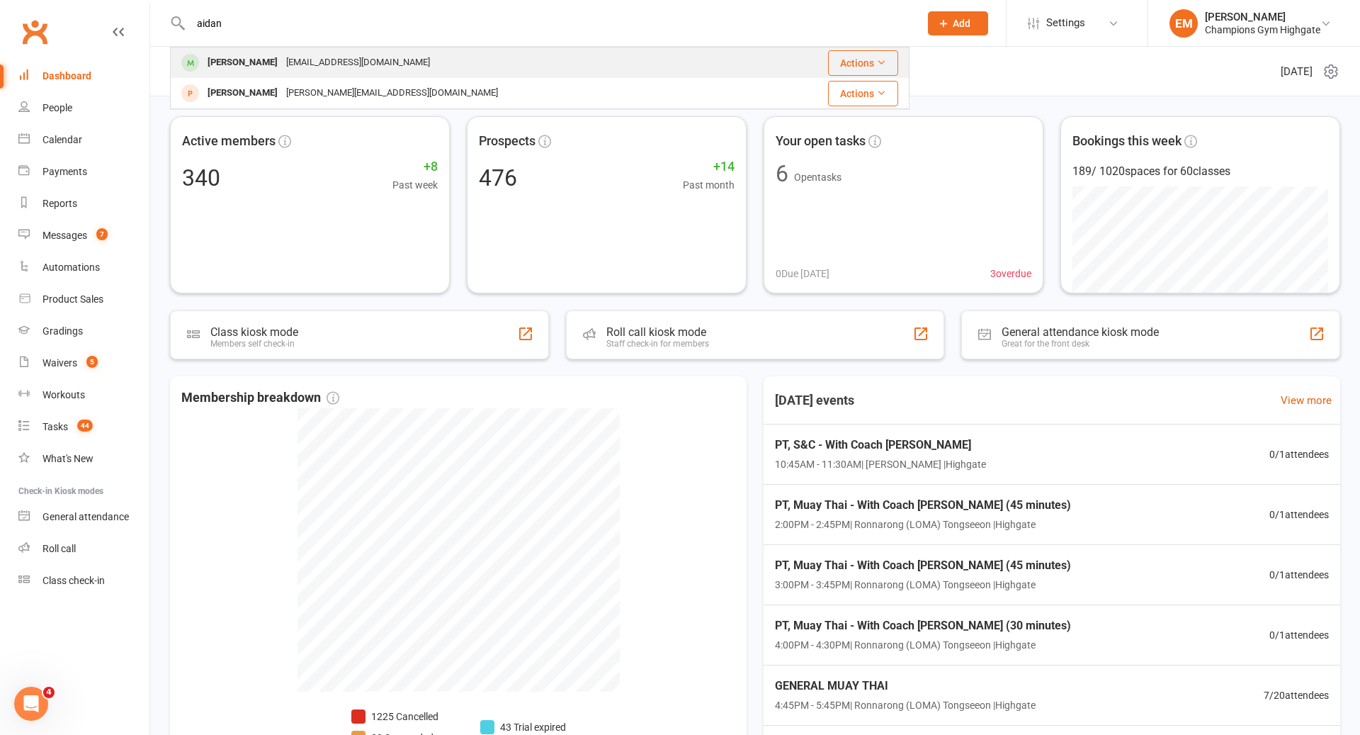
type input "aidan"
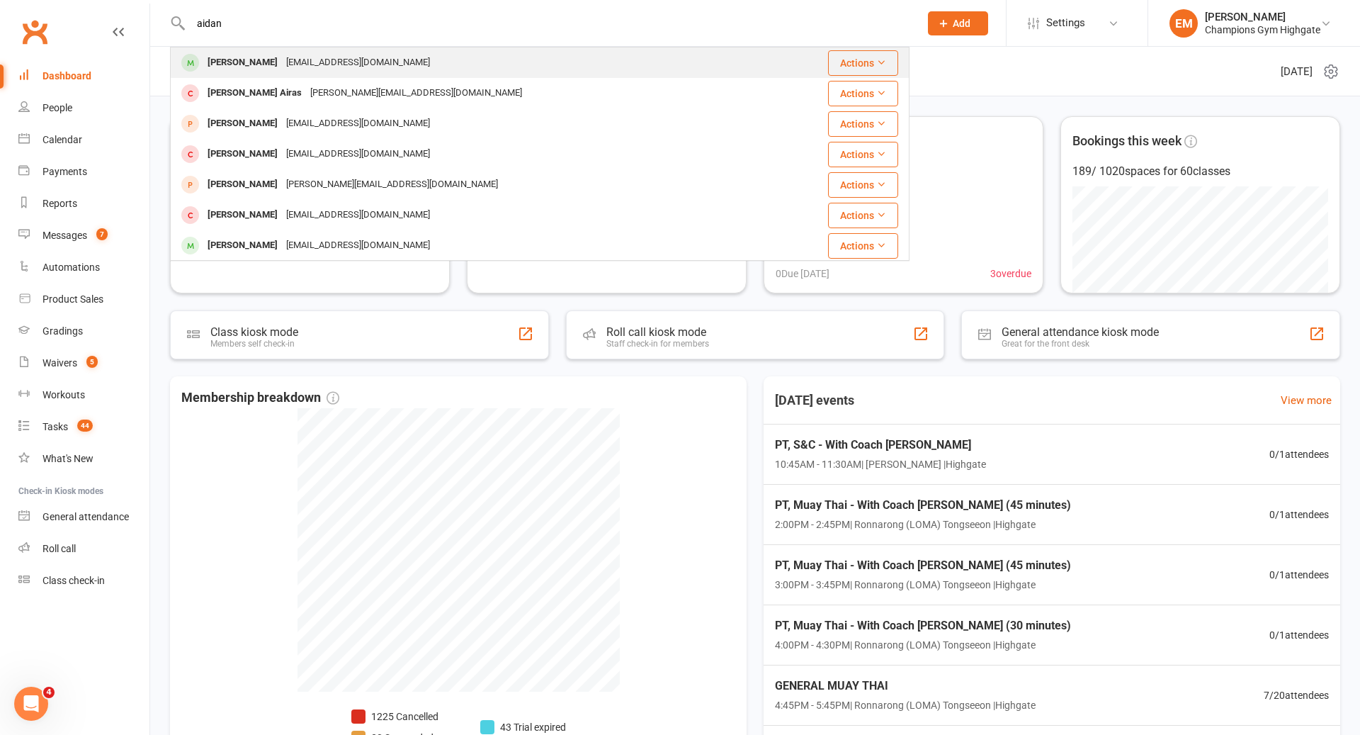
click at [377, 57] on div "AidanMurphy-21@hotmail.com" at bounding box center [358, 62] width 152 height 21
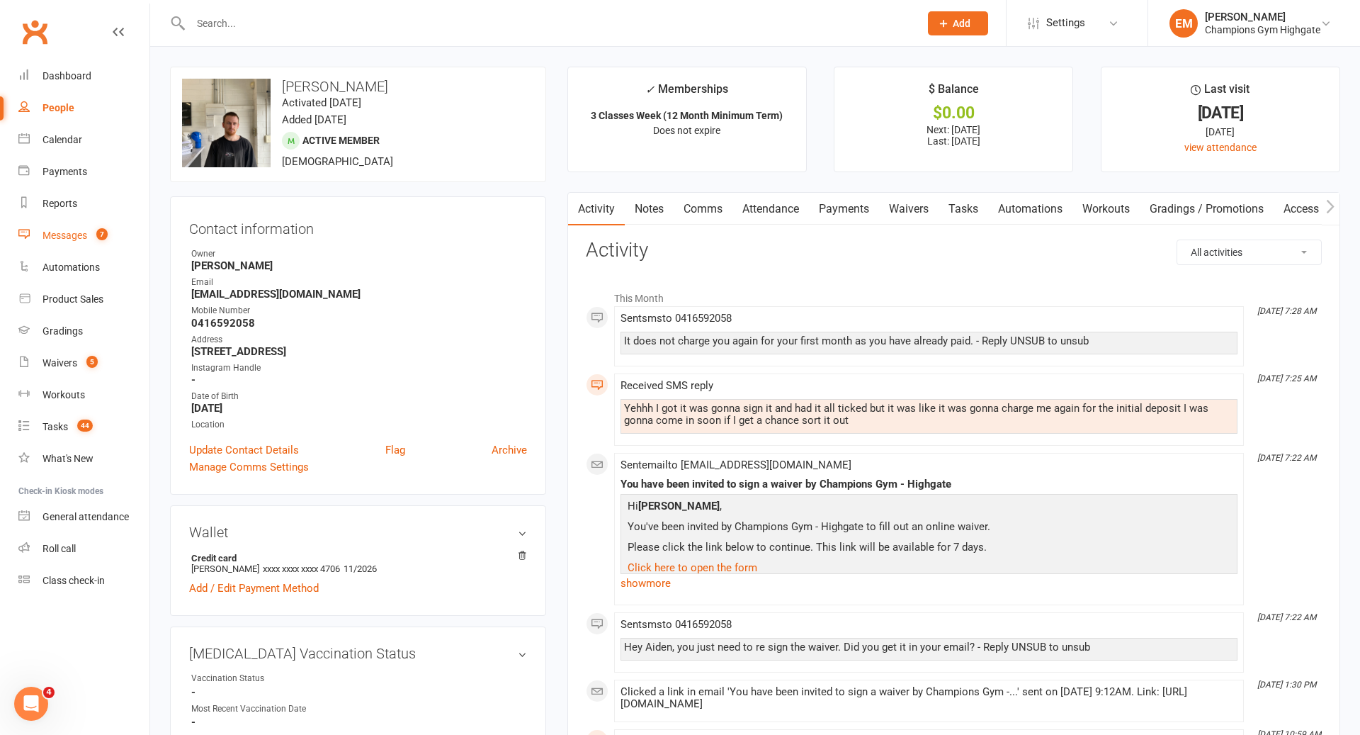
click at [48, 243] on link "Messages 7" at bounding box center [83, 236] width 131 height 32
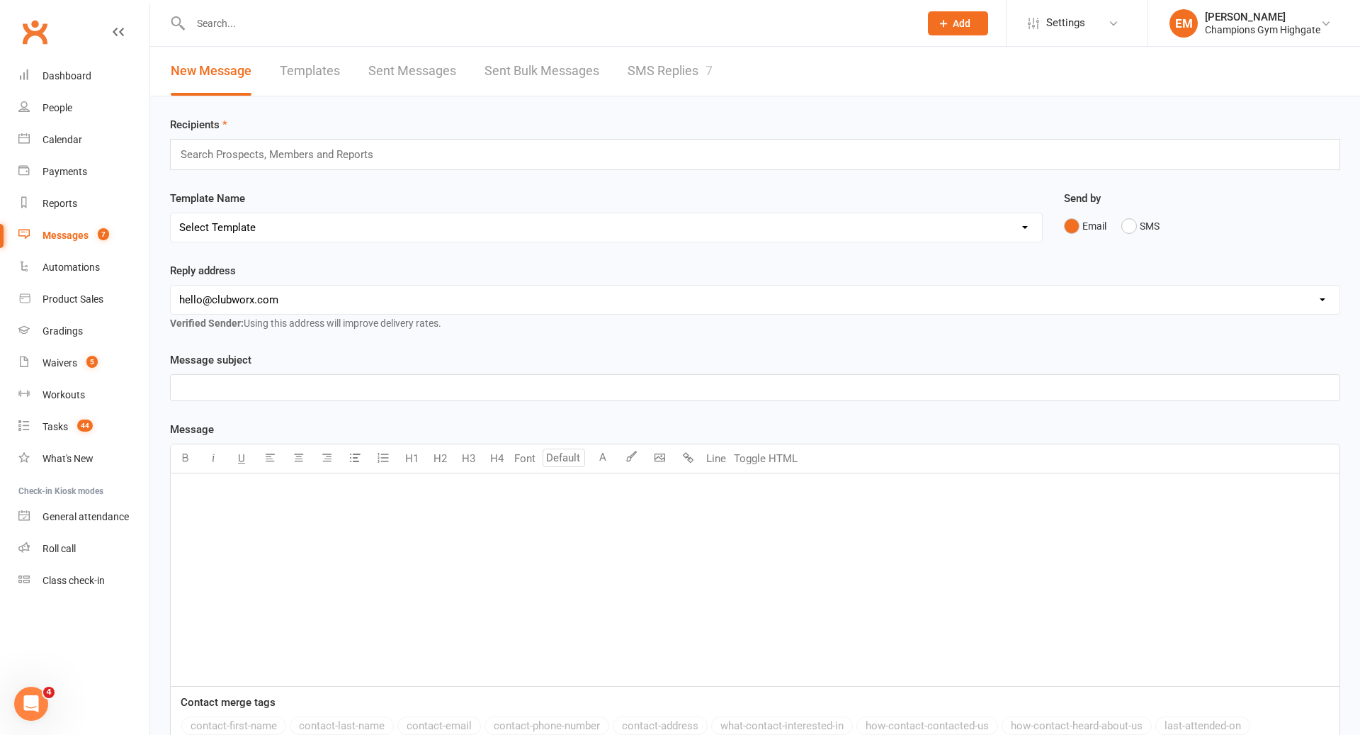
click at [671, 56] on link "SMS Replies 7" at bounding box center [670, 71] width 85 height 49
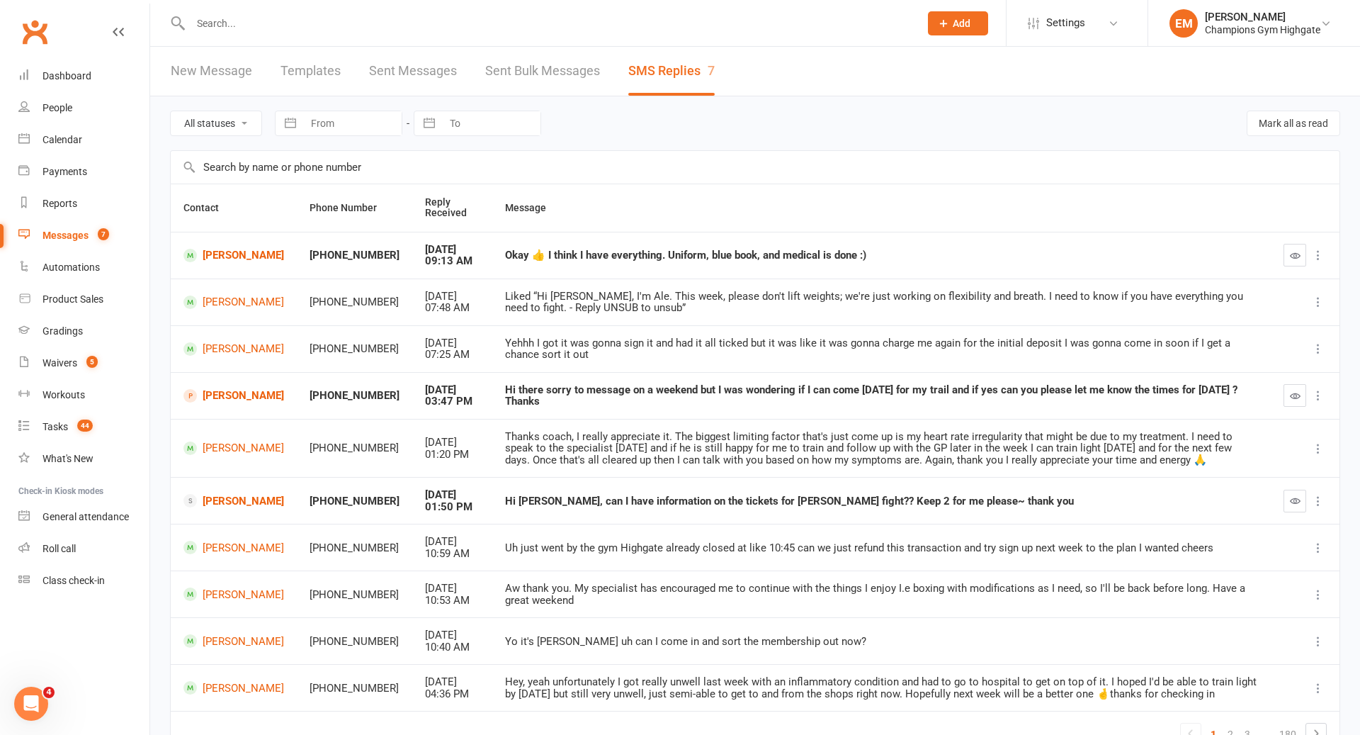
click at [1295, 253] on icon "button" at bounding box center [1295, 255] width 11 height 11
click at [219, 390] on link "[PERSON_NAME]" at bounding box center [234, 395] width 101 height 13
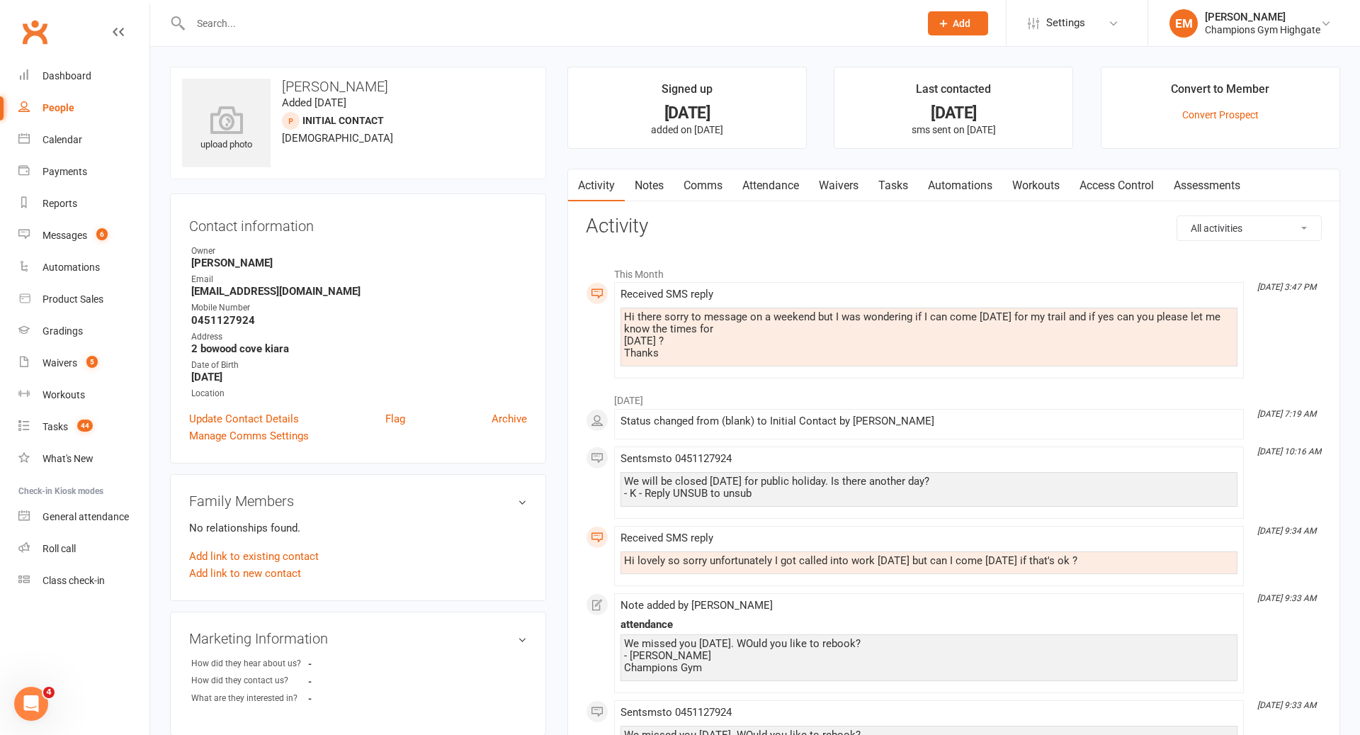
click at [713, 179] on link "Comms" at bounding box center [703, 185] width 59 height 33
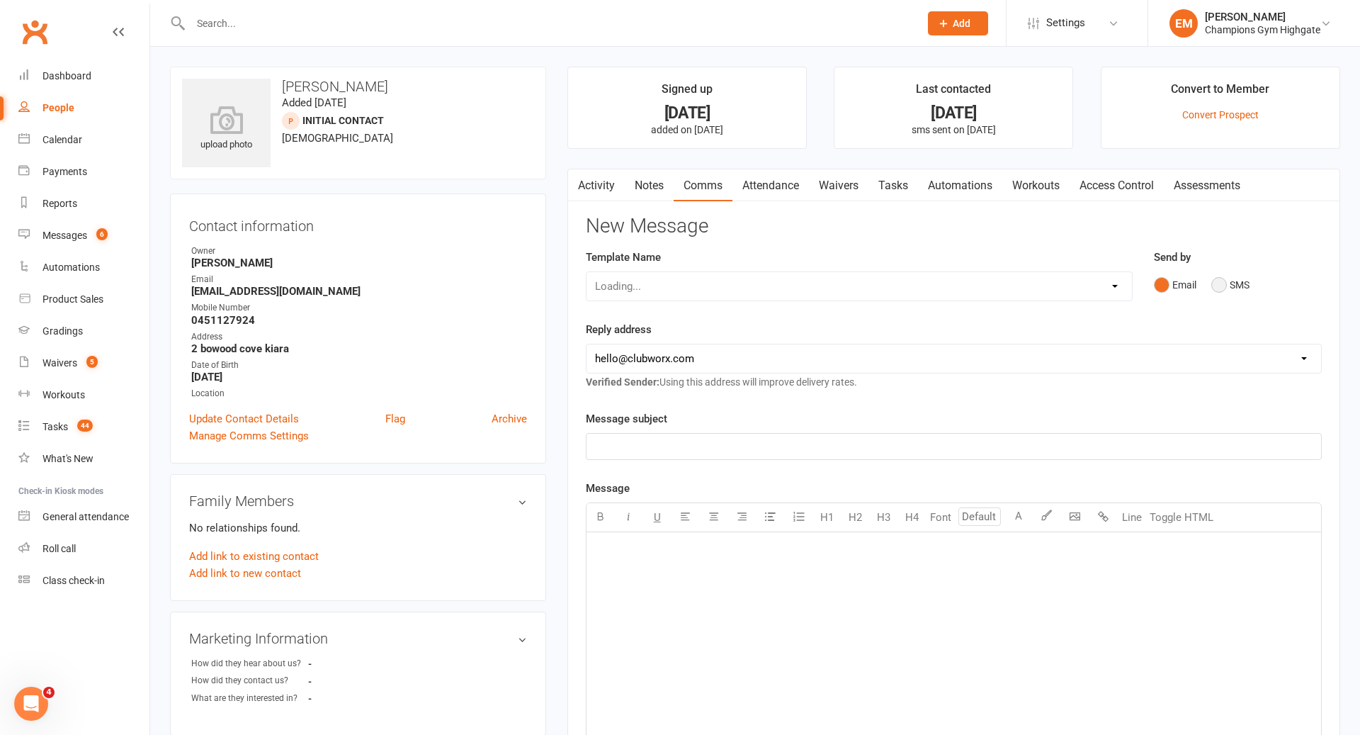
click at [1216, 278] on button "SMS" at bounding box center [1231, 284] width 38 height 27
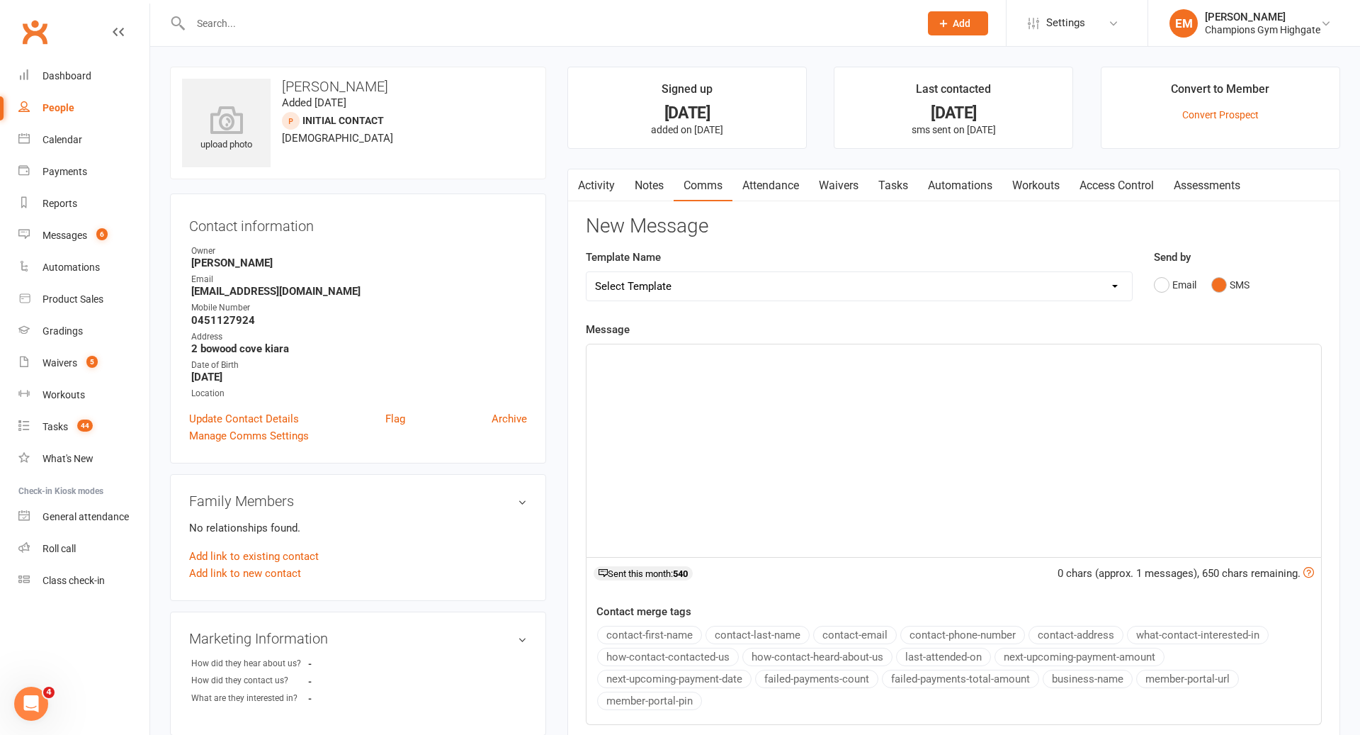
click at [1122, 389] on div "﻿" at bounding box center [954, 450] width 735 height 213
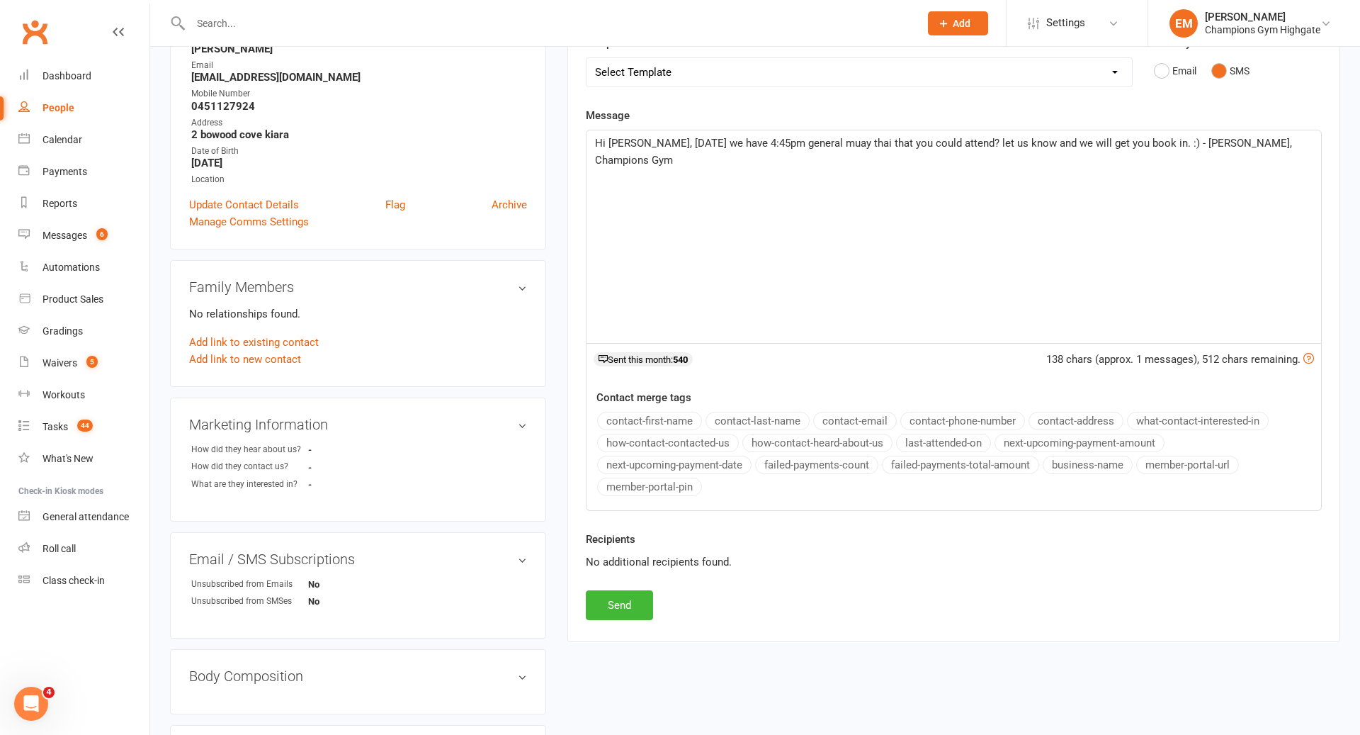
scroll to position [259, 0]
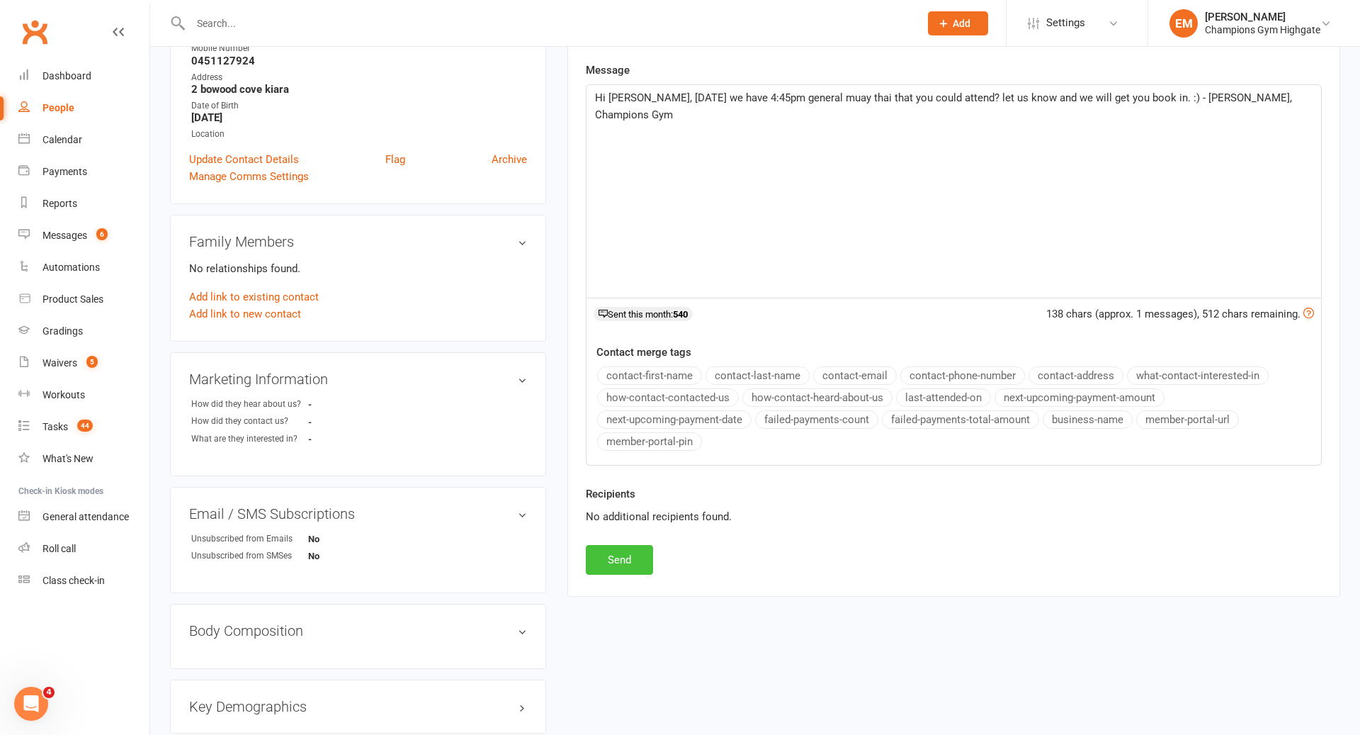
click at [651, 545] on button "Send" at bounding box center [619, 560] width 67 height 30
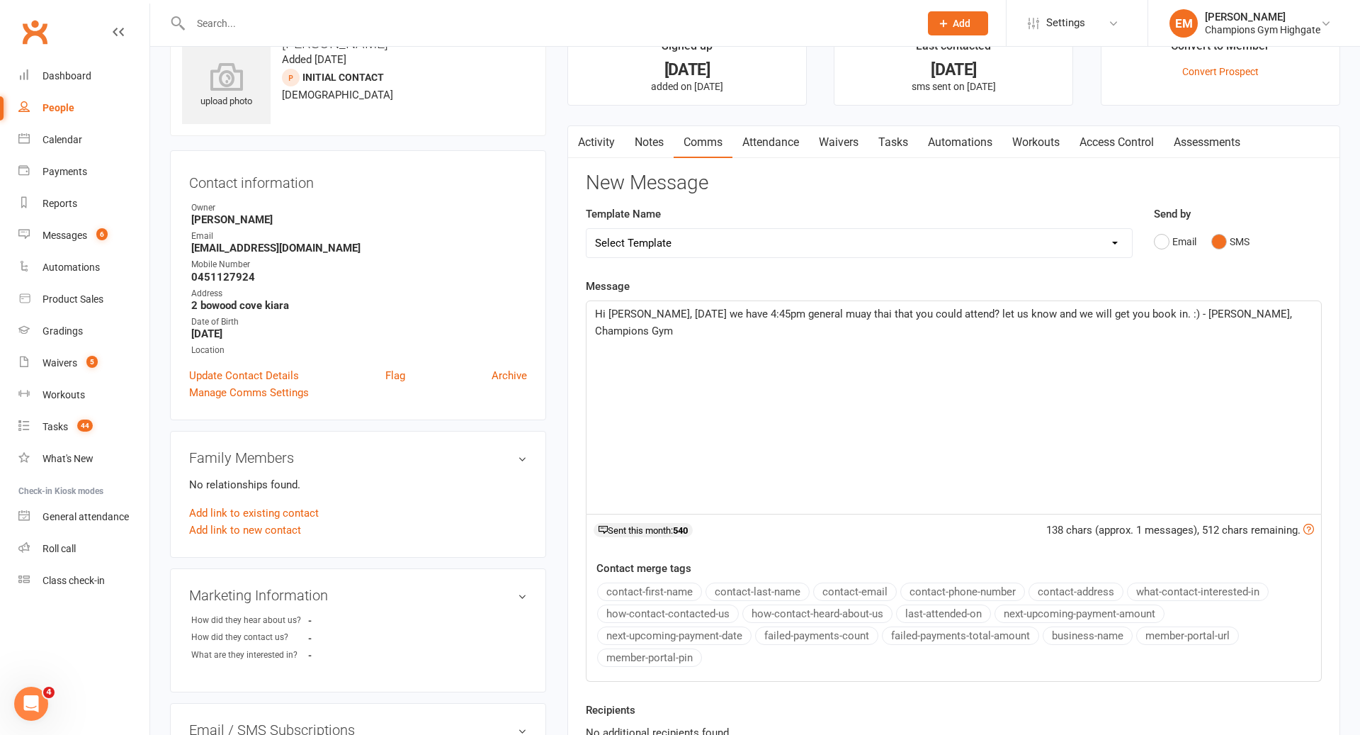
scroll to position [0, 0]
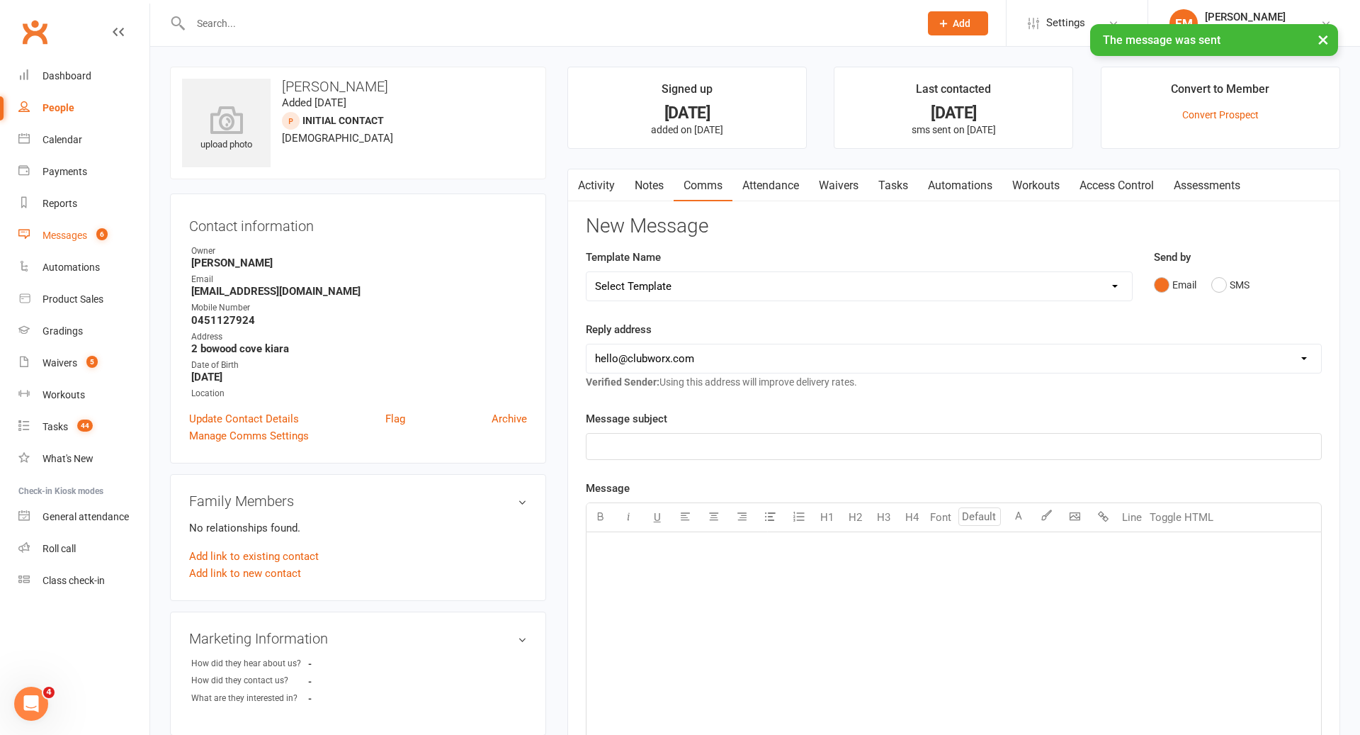
click at [95, 239] on count-badge "6" at bounding box center [98, 235] width 18 height 11
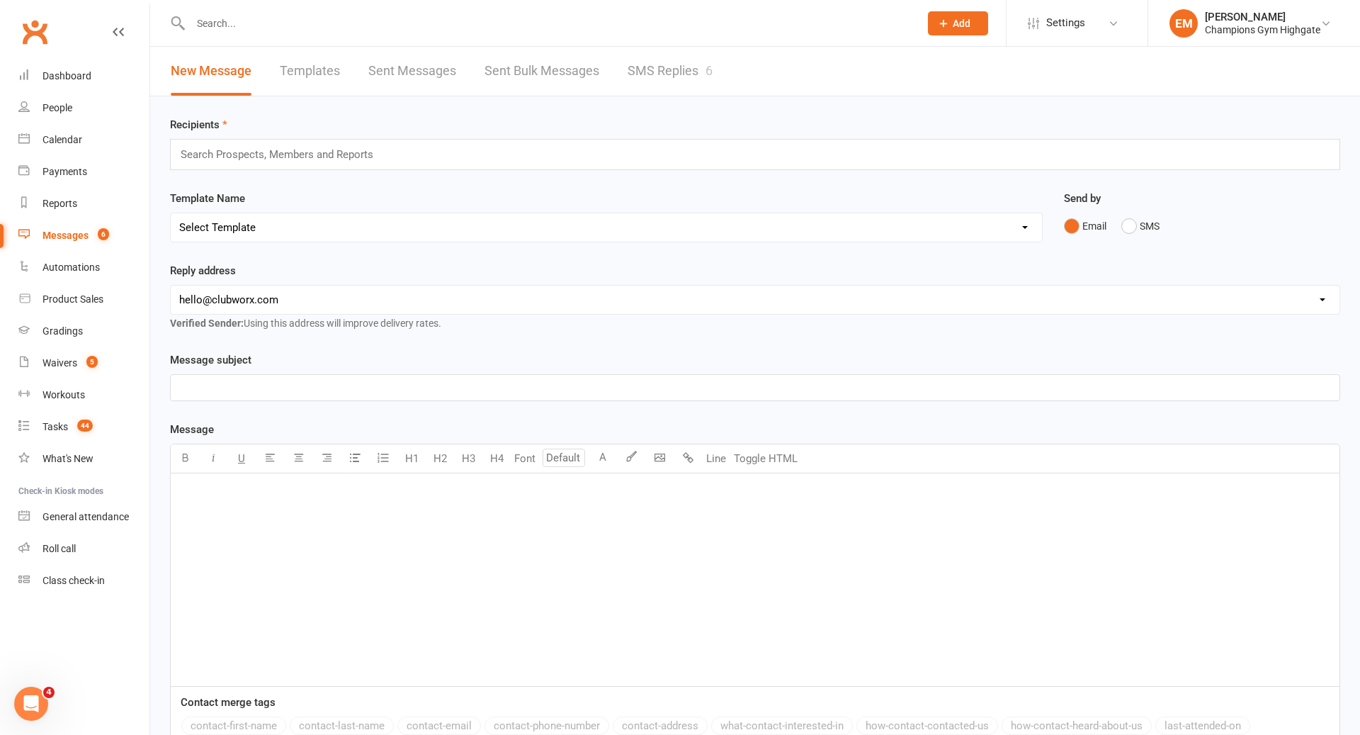
click at [680, 71] on link "SMS Replies 6" at bounding box center [670, 71] width 85 height 49
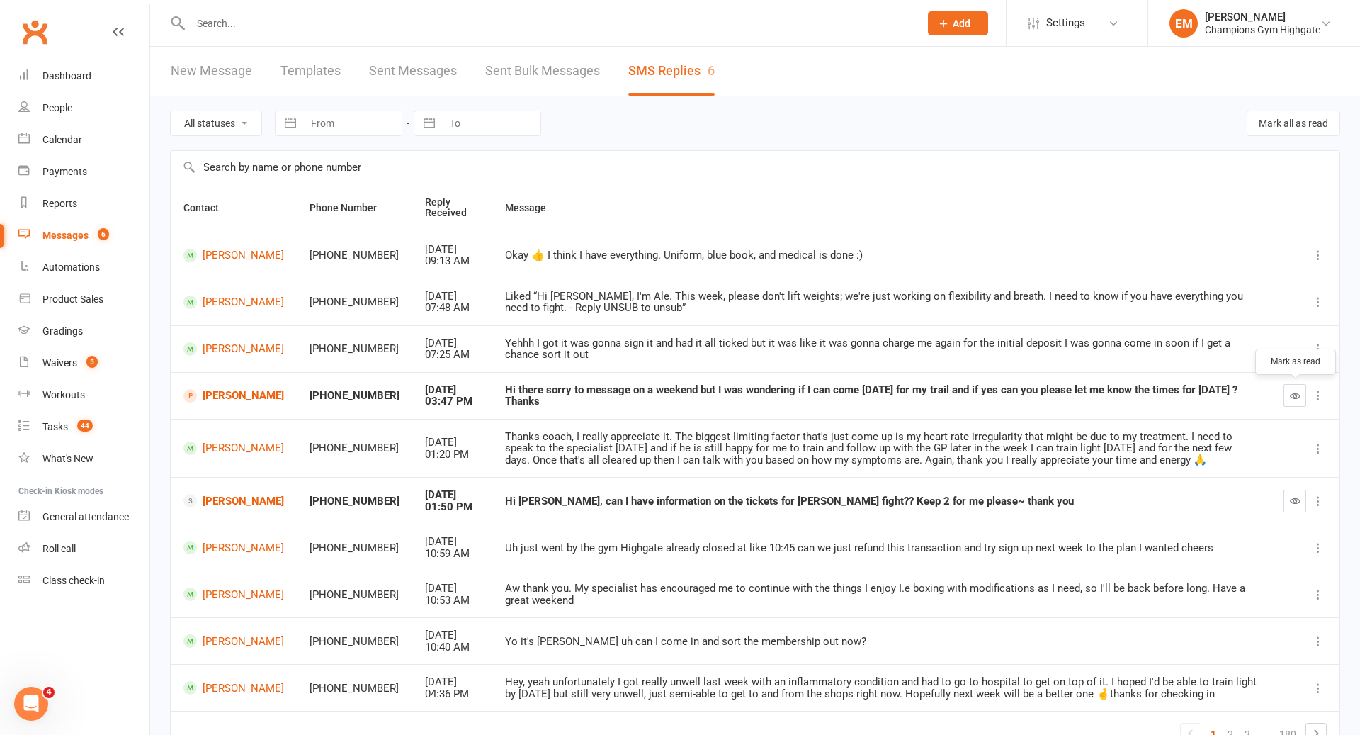
click at [1292, 396] on icon "button" at bounding box center [1295, 395] width 11 height 11
click at [67, 363] on div "Waivers" at bounding box center [60, 362] width 35 height 11
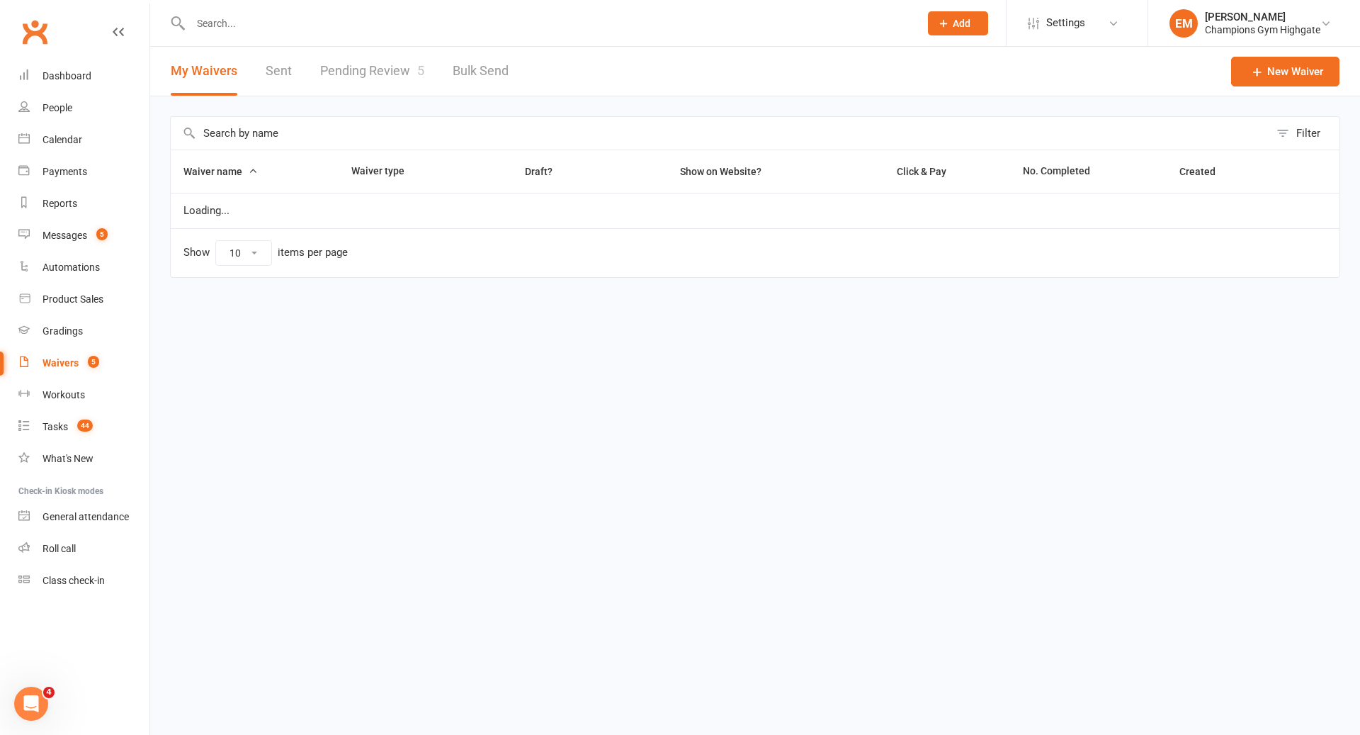
click at [376, 75] on link "Pending Review 5" at bounding box center [372, 71] width 104 height 49
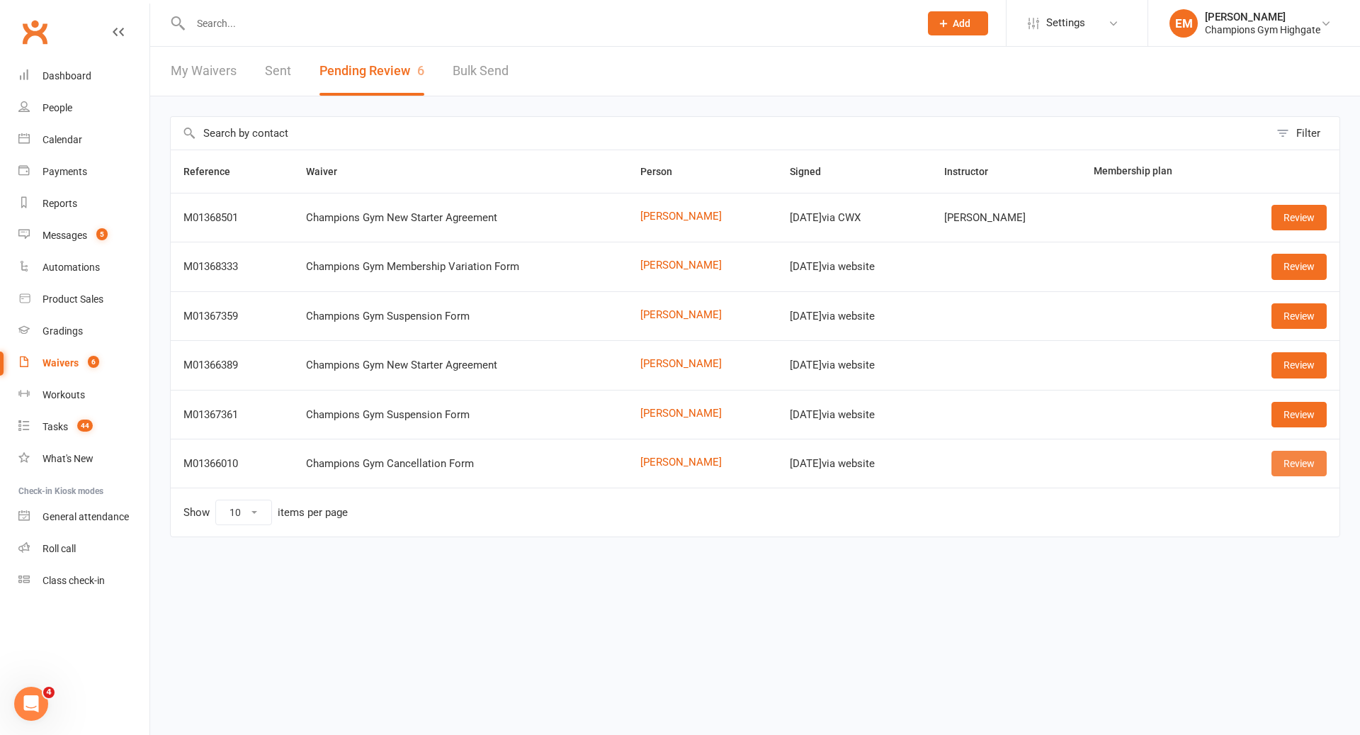
click at [1304, 468] on link "Review" at bounding box center [1299, 464] width 55 height 26
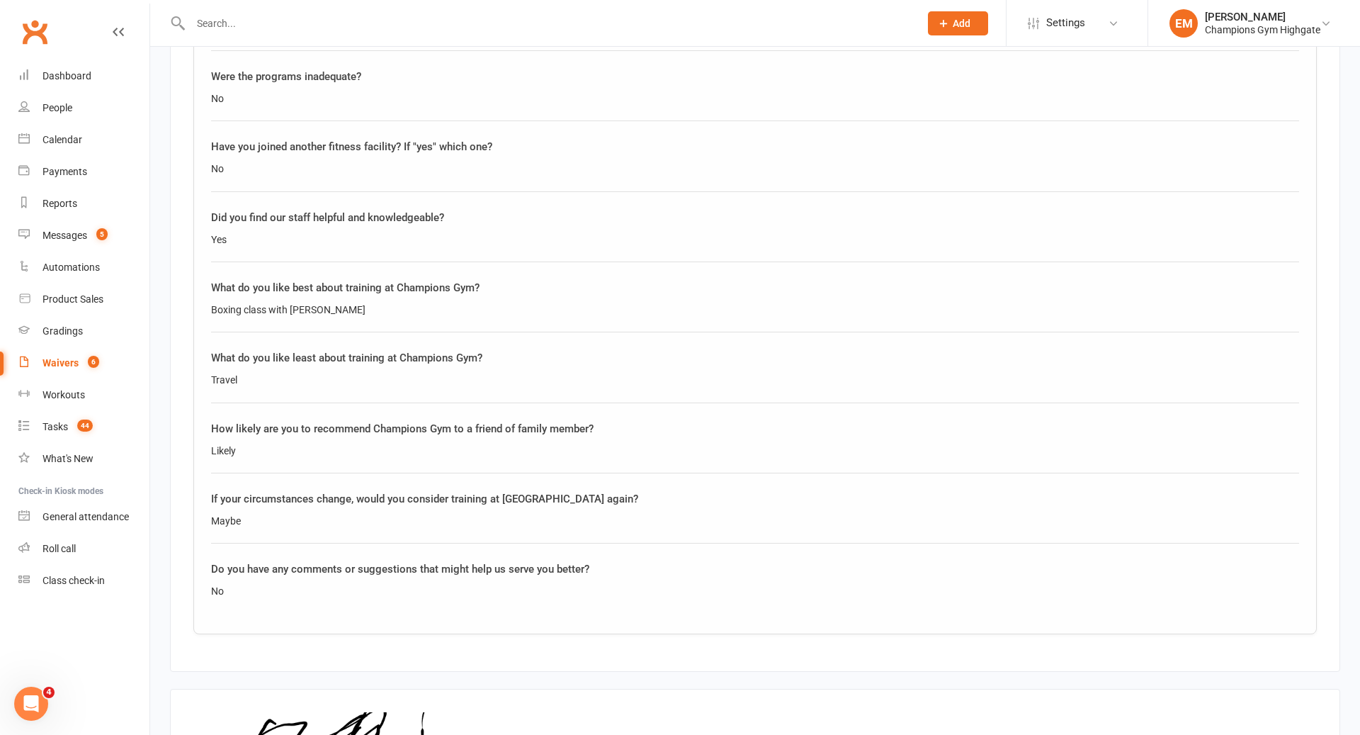
scroll to position [1121, 0]
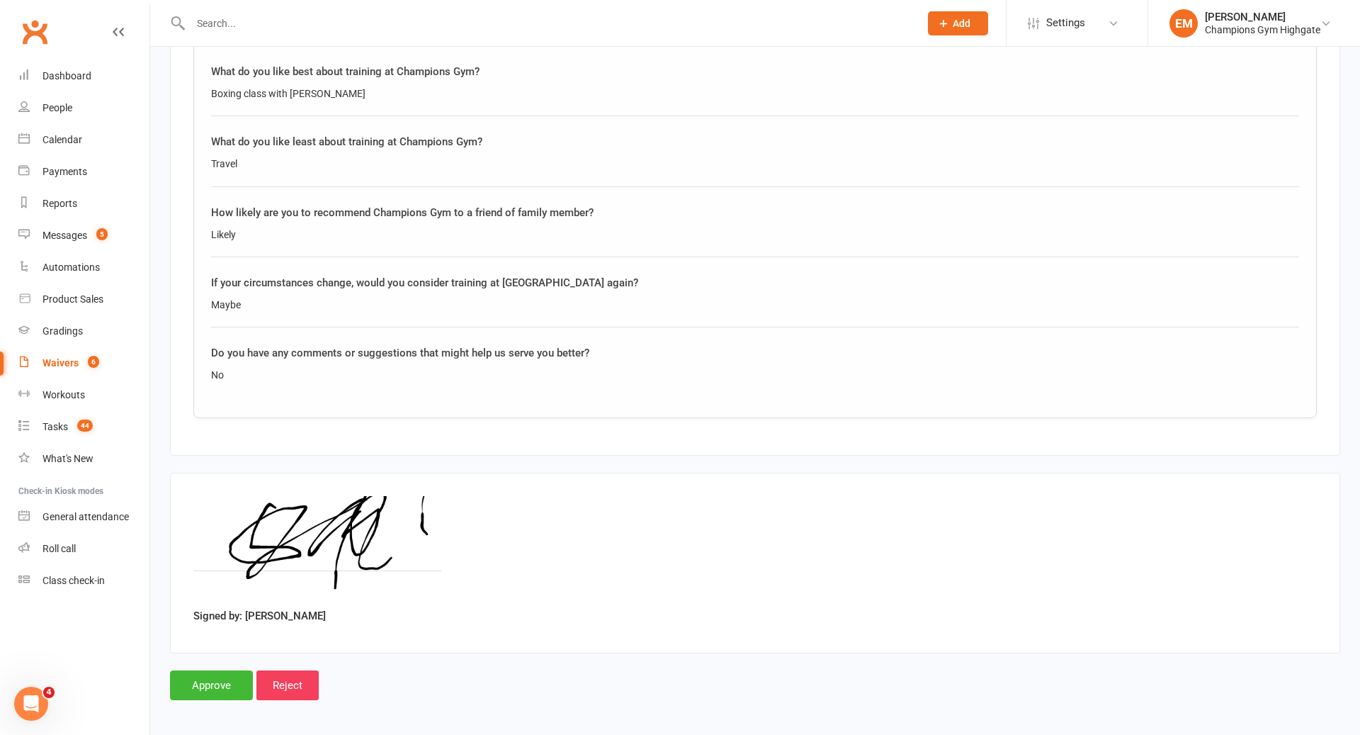
click at [203, 672] on input "Approve" at bounding box center [211, 685] width 83 height 30
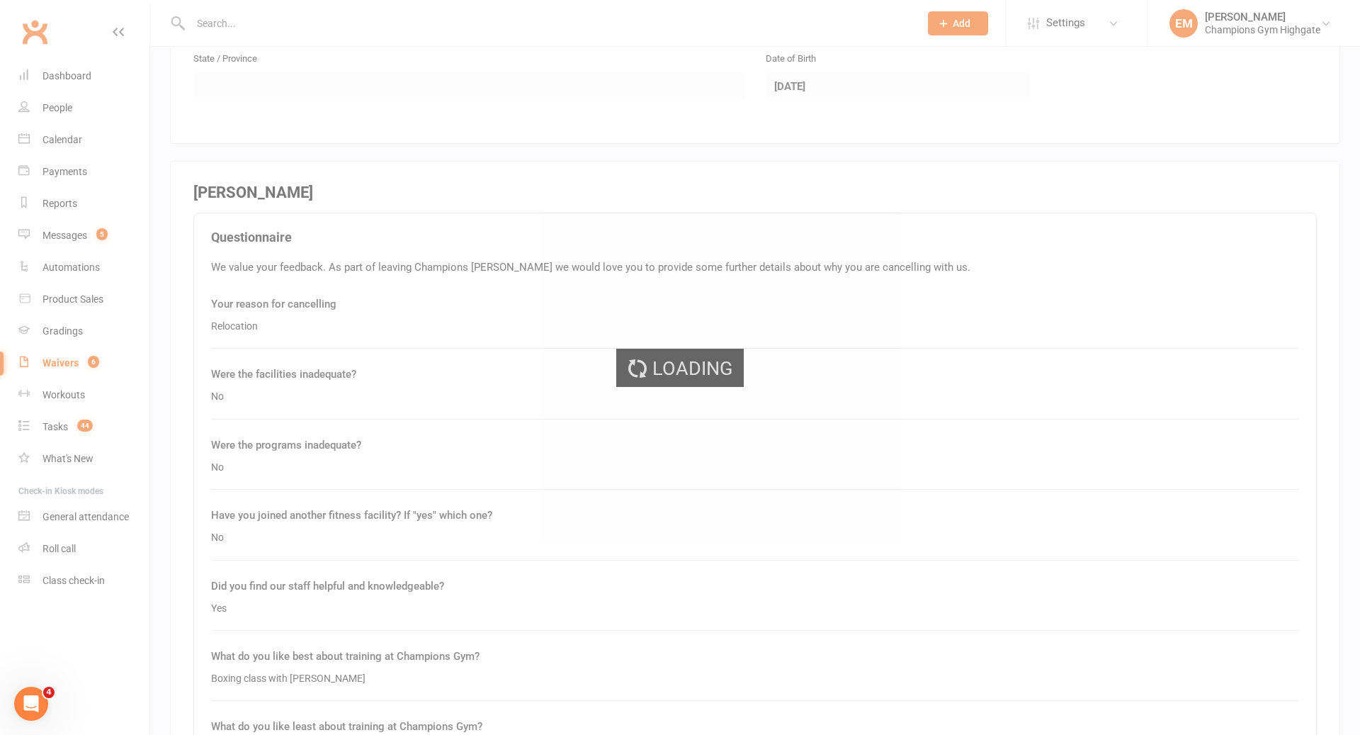
scroll to position [0, 0]
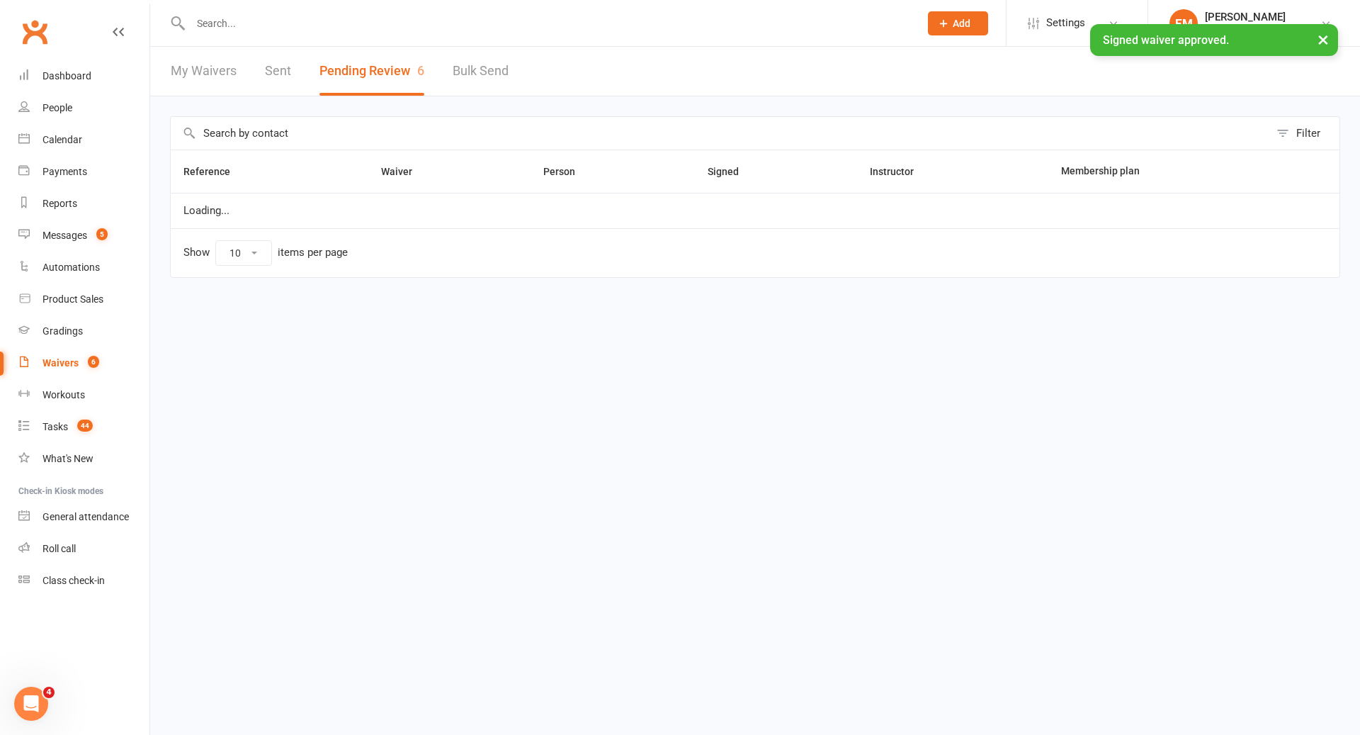
click at [470, 24] on div "× Signed waiver approved." at bounding box center [671, 24] width 1342 height 0
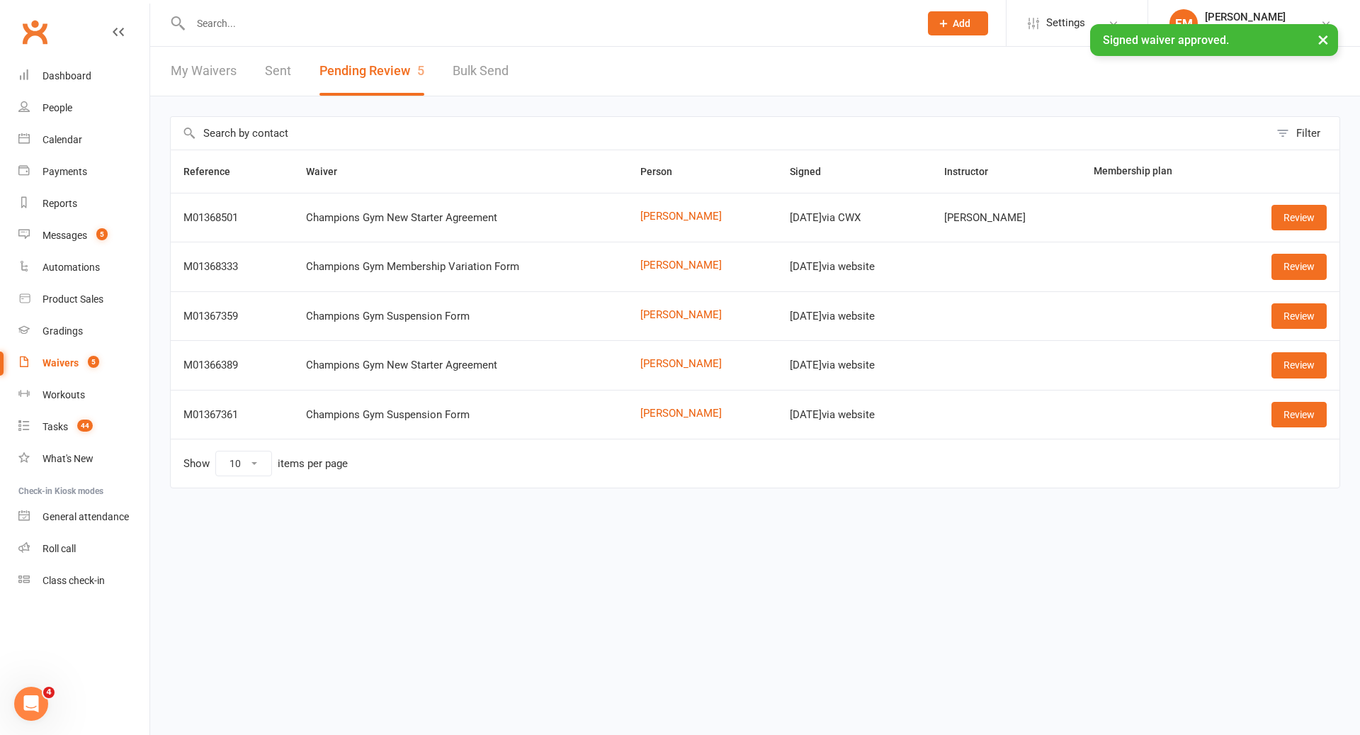
click at [438, 18] on input "text" at bounding box center [547, 23] width 723 height 20
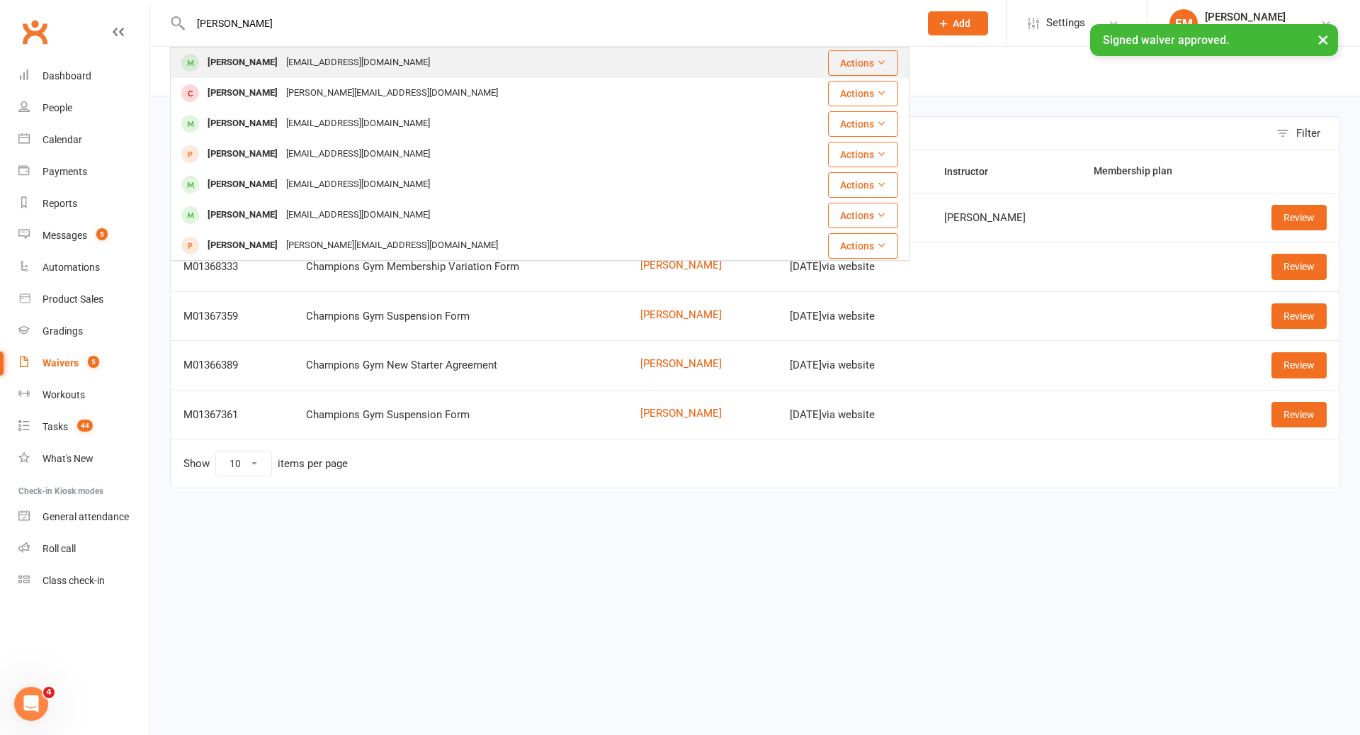
type input "scott renda"
click at [249, 65] on div "Scott Rendall" at bounding box center [242, 62] width 79 height 21
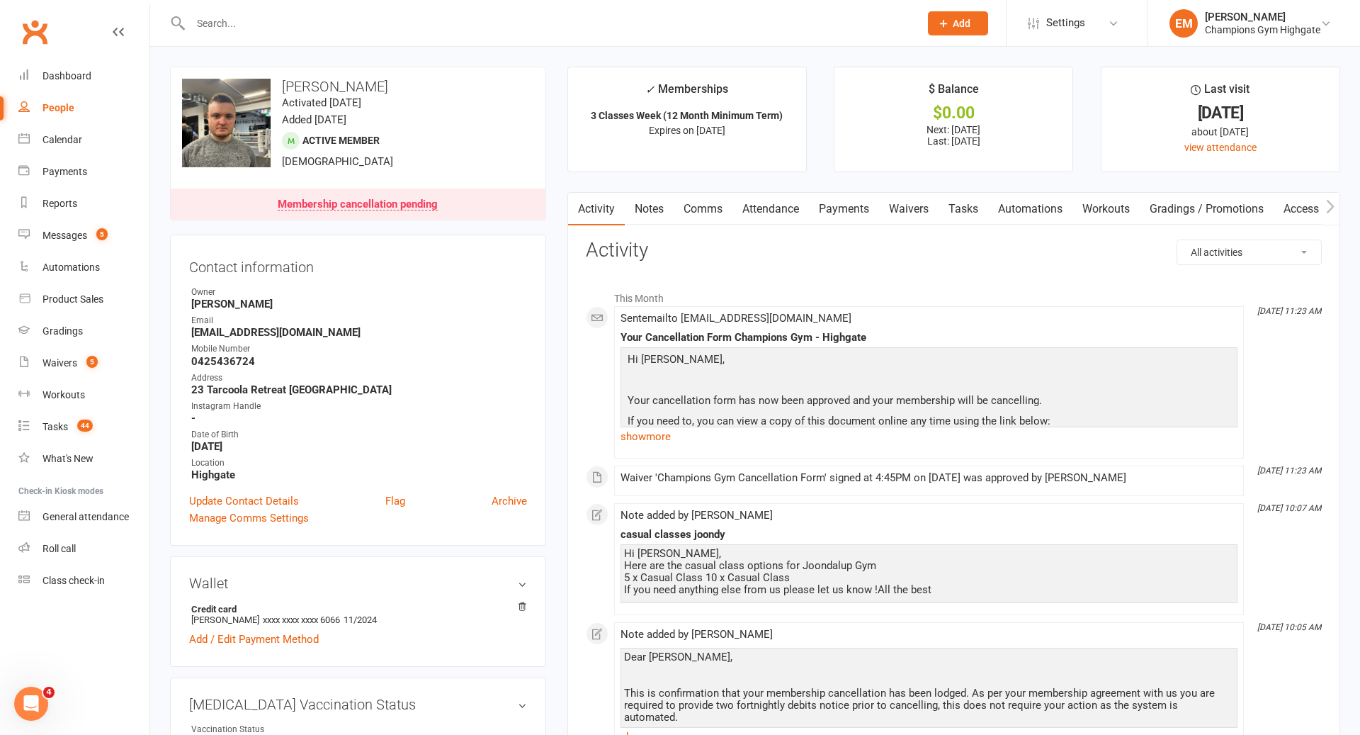
click at [667, 224] on link "Notes" at bounding box center [649, 209] width 49 height 33
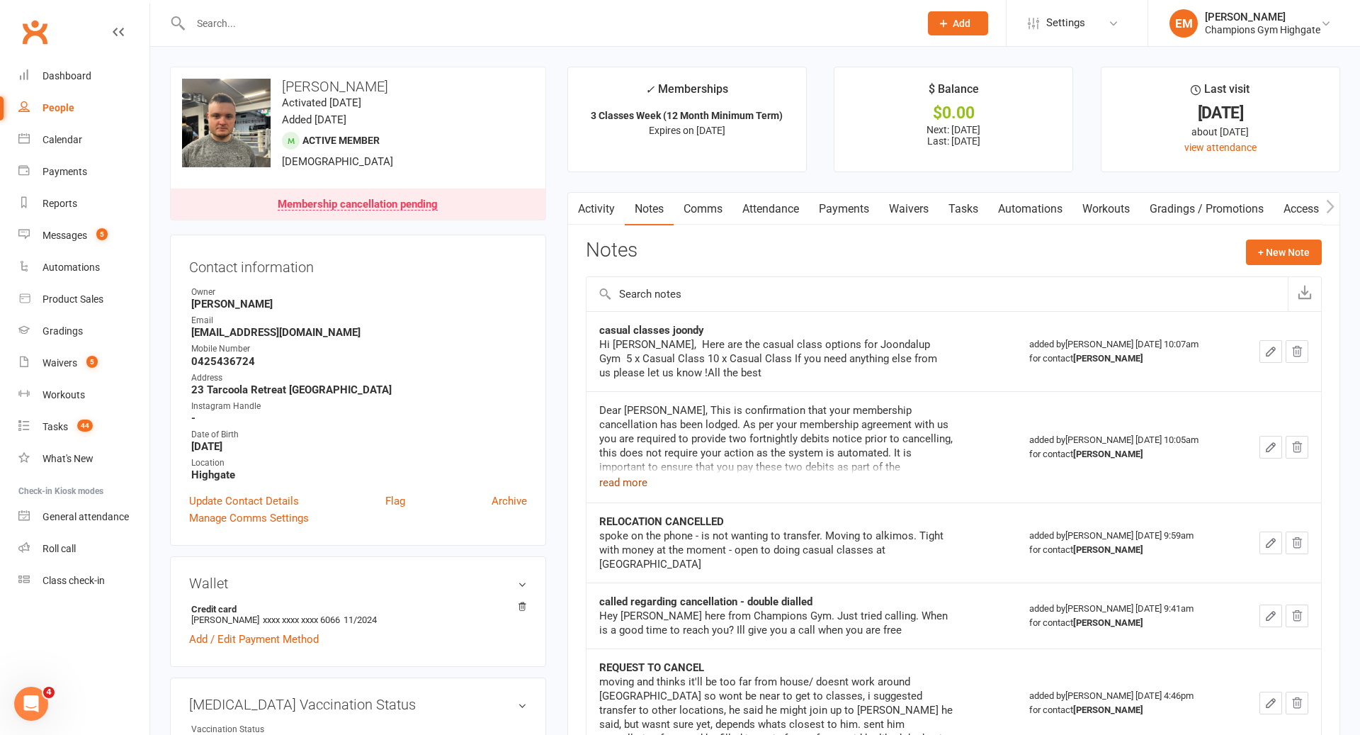
click at [628, 478] on button "read more" at bounding box center [623, 482] width 48 height 17
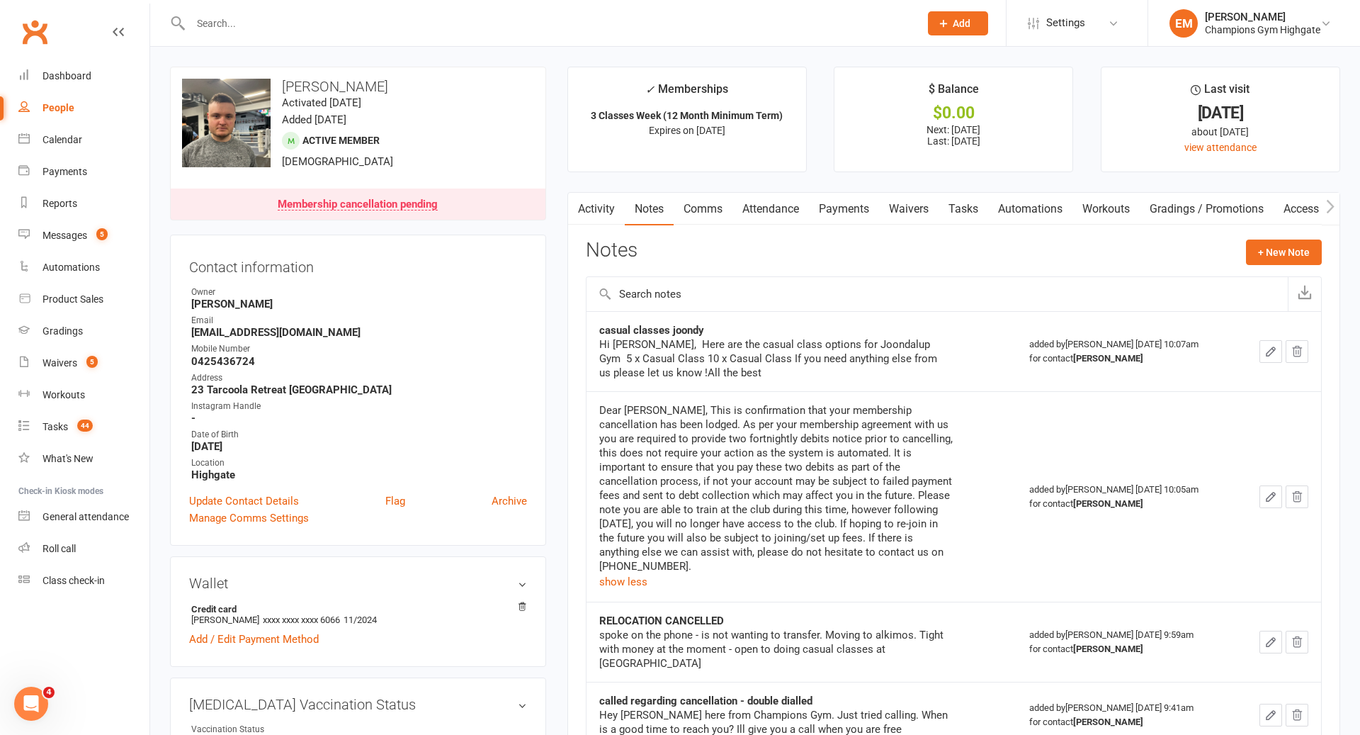
click at [536, 29] on input "text" at bounding box center [547, 23] width 723 height 20
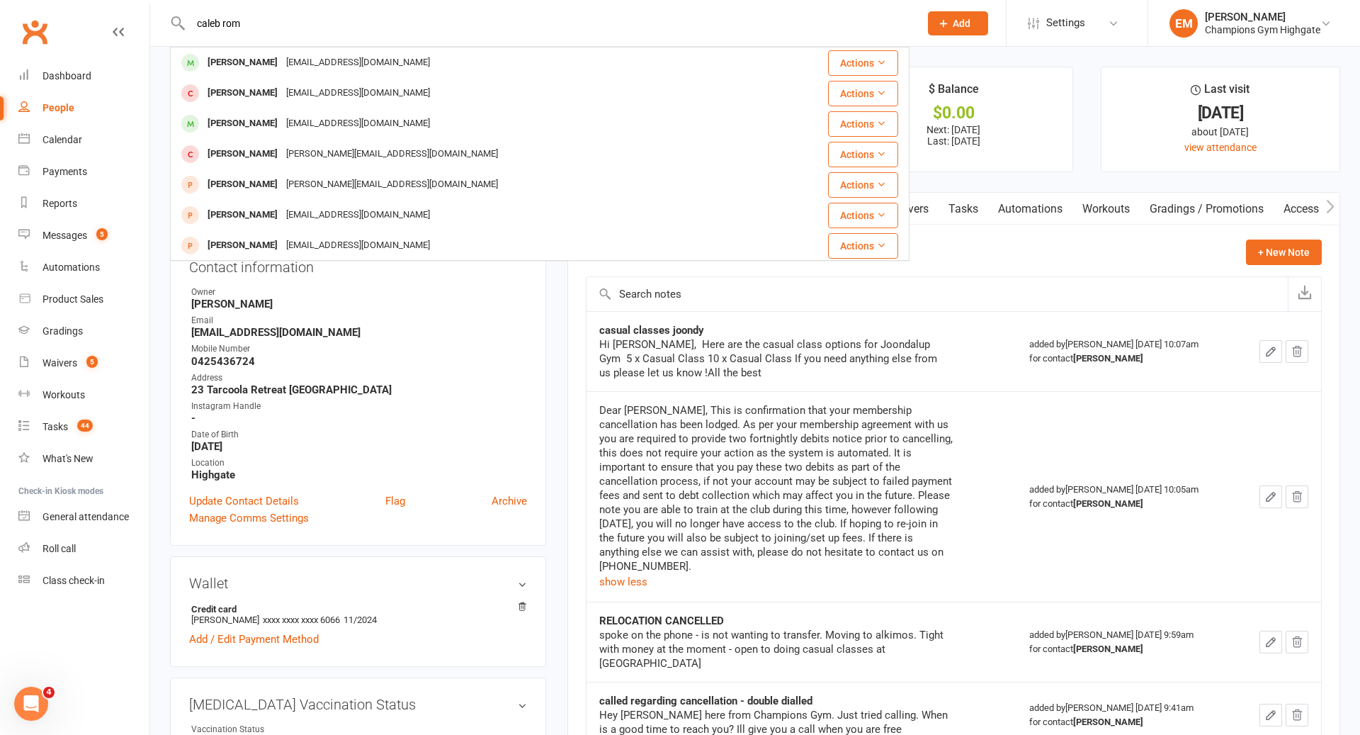
type input "caleb rom"
click at [493, 71] on div "Caleb Romm caleb.romm@gmail.com" at bounding box center [478, 62] width 614 height 29
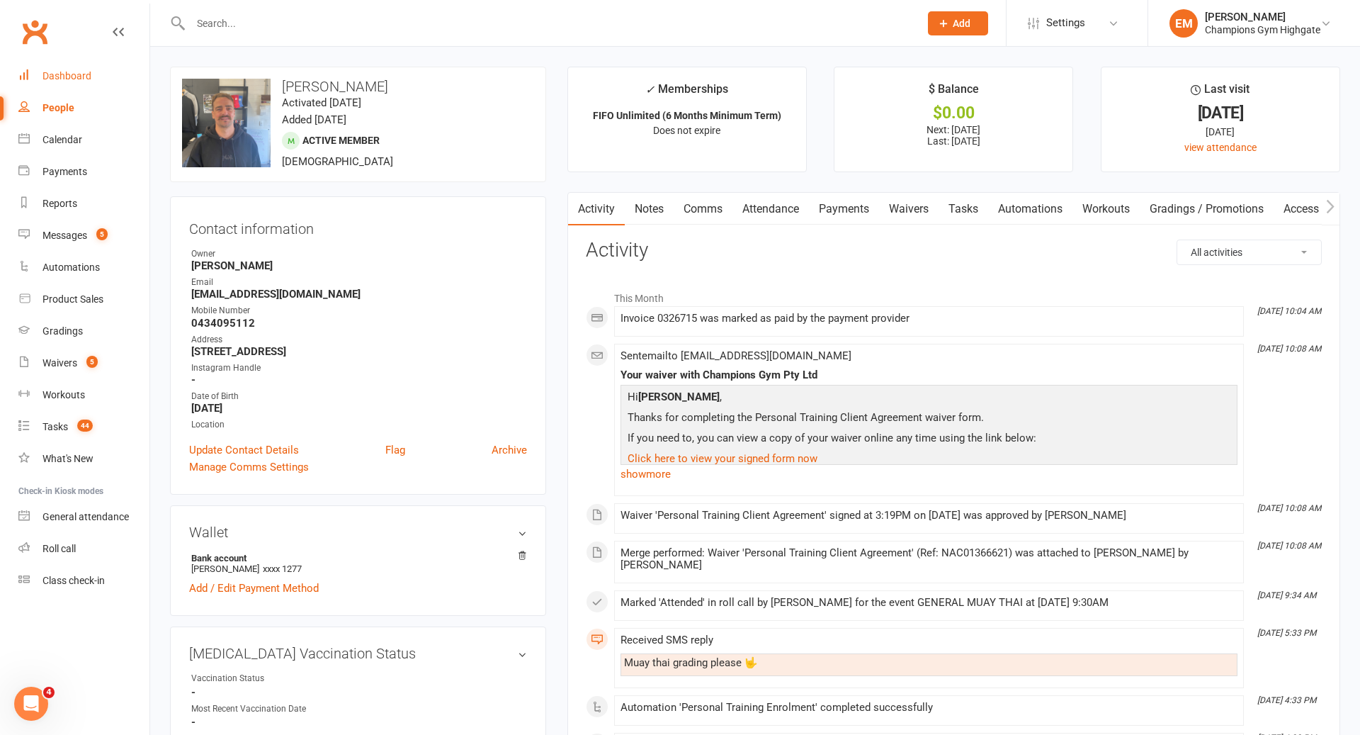
click at [85, 68] on link "Dashboard" at bounding box center [83, 76] width 131 height 32
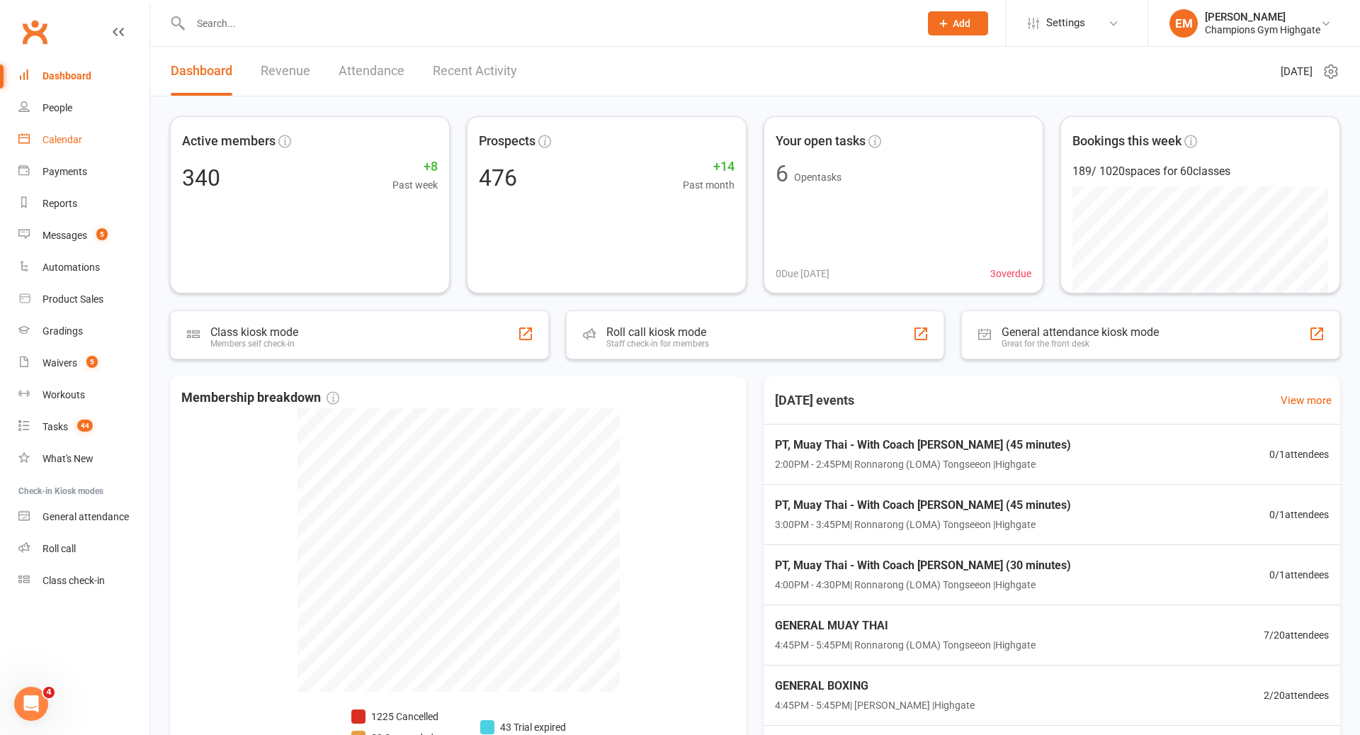
click at [72, 135] on div "Calendar" at bounding box center [63, 139] width 40 height 11
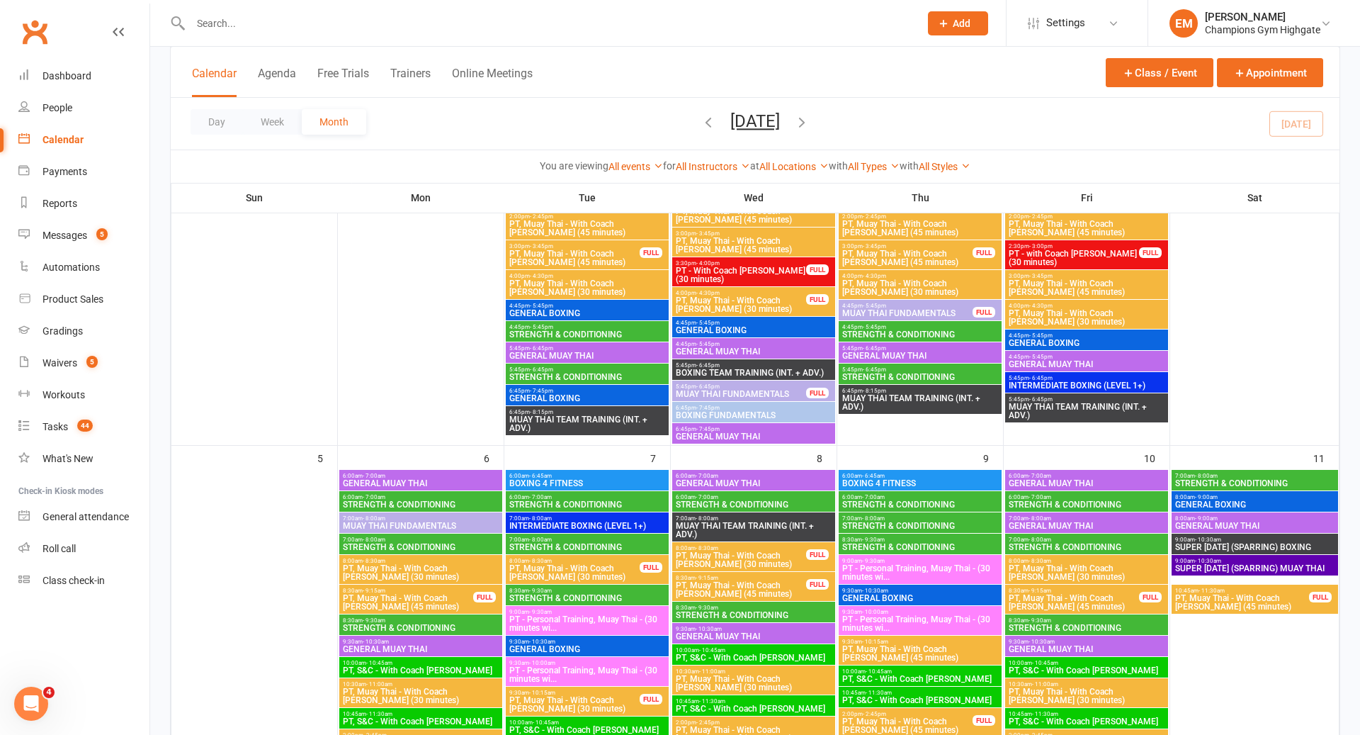
scroll to position [367, 0]
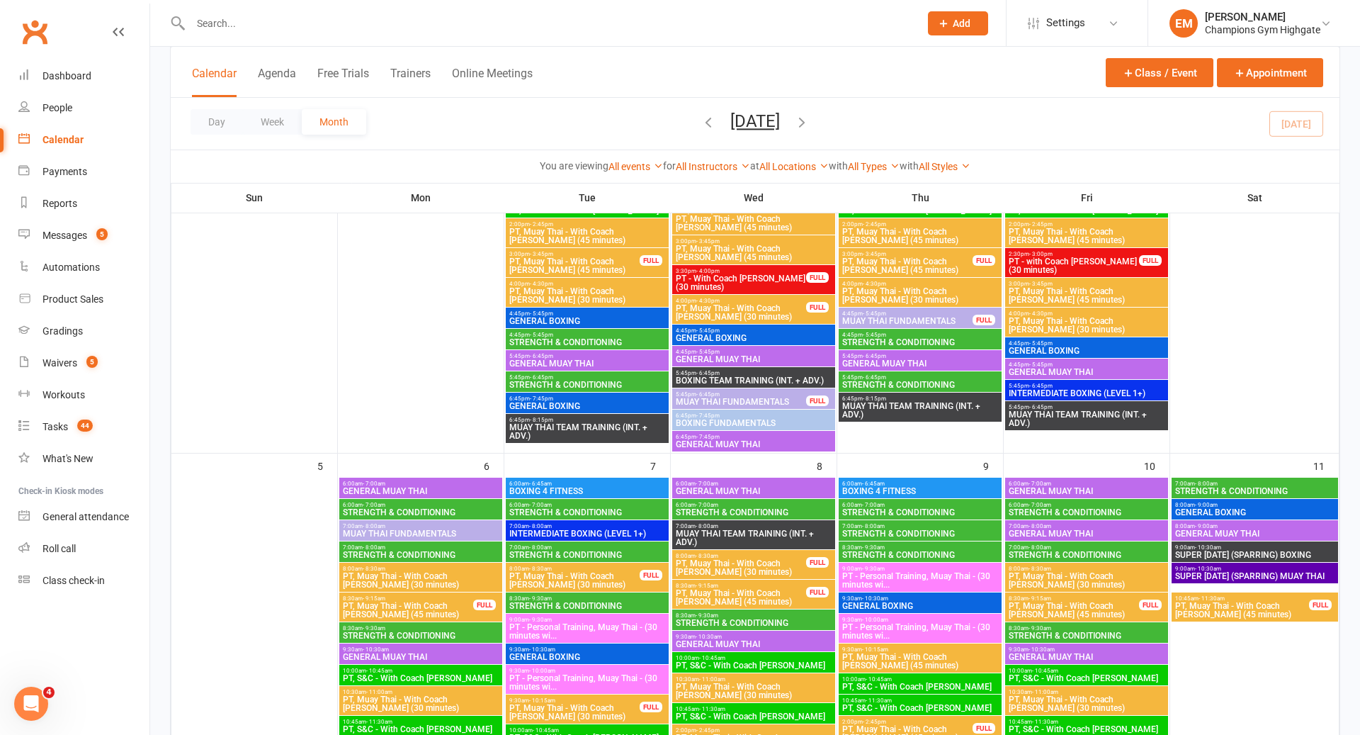
click at [615, 322] on span "GENERAL BOXING" at bounding box center [587, 321] width 157 height 9
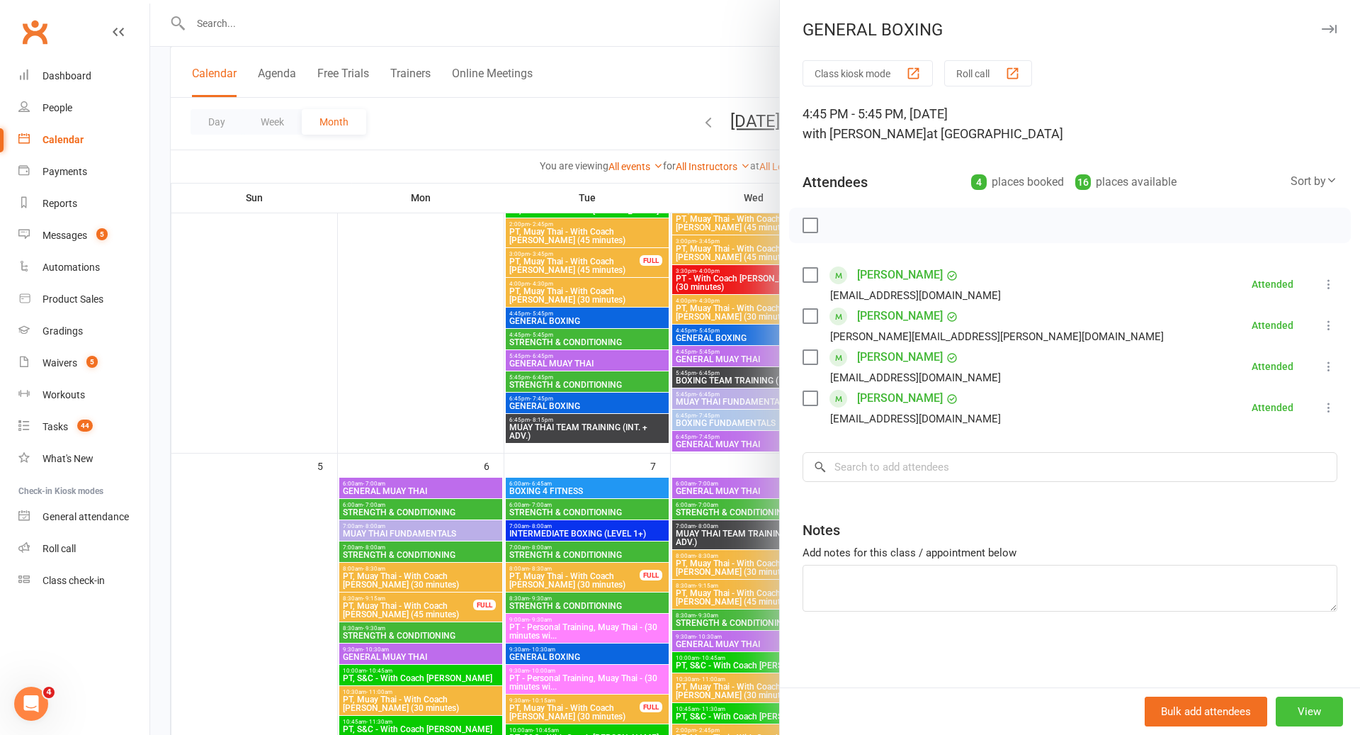
click at [1336, 716] on button "View" at bounding box center [1309, 711] width 67 height 30
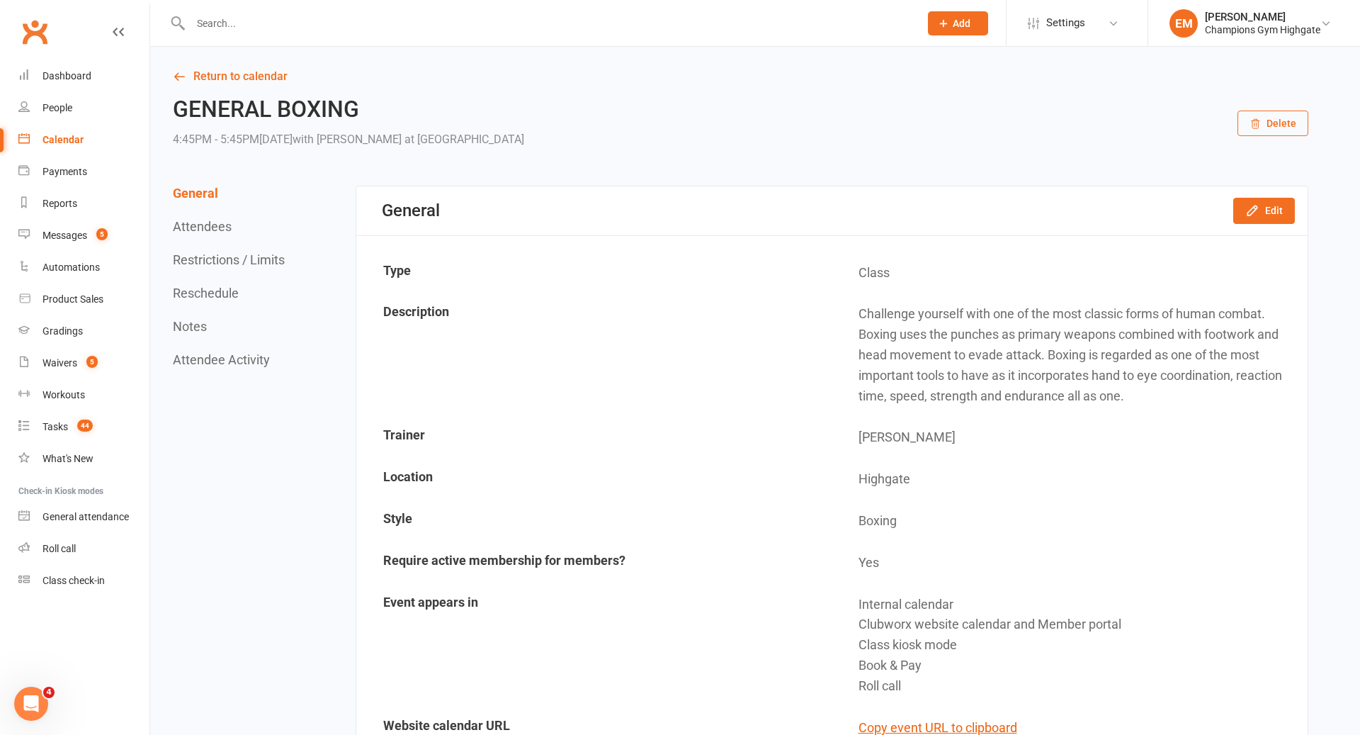
click at [1292, 120] on button "Delete" at bounding box center [1273, 124] width 71 height 26
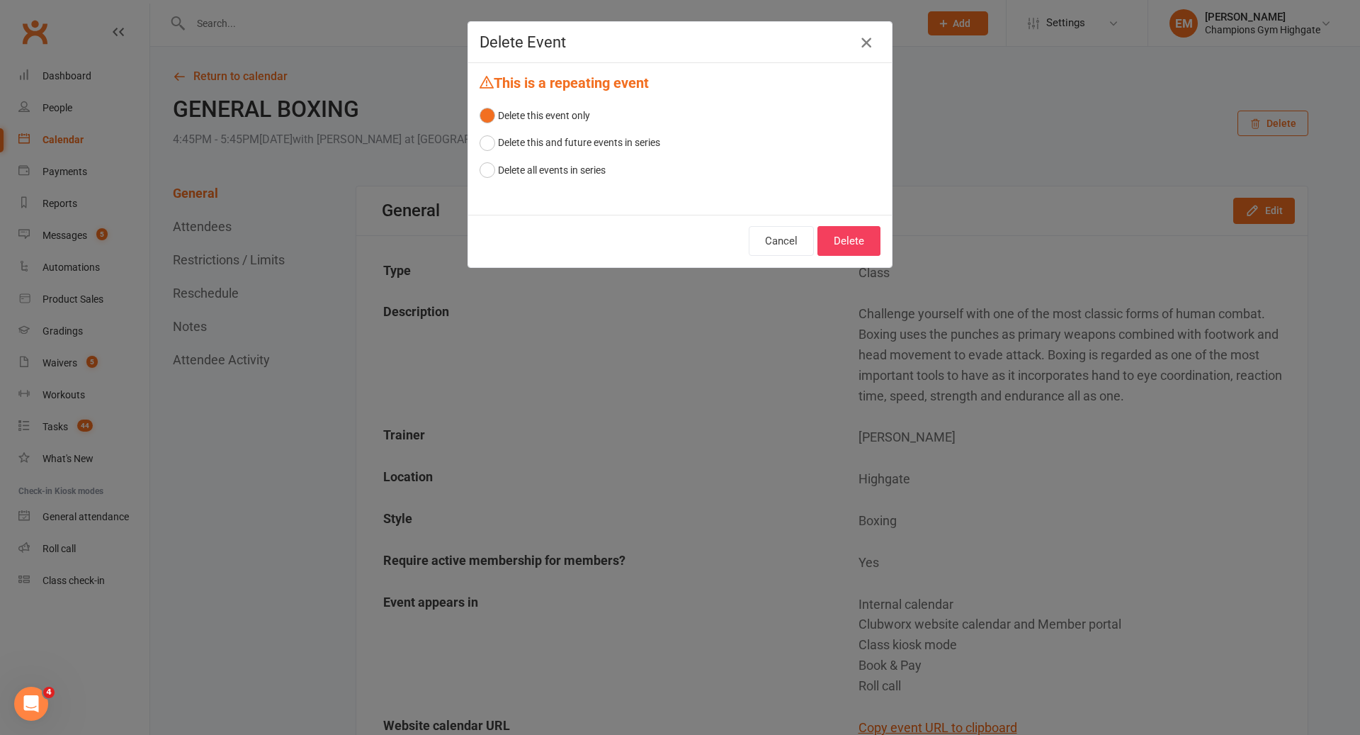
click at [870, 45] on icon "button" at bounding box center [866, 42] width 17 height 17
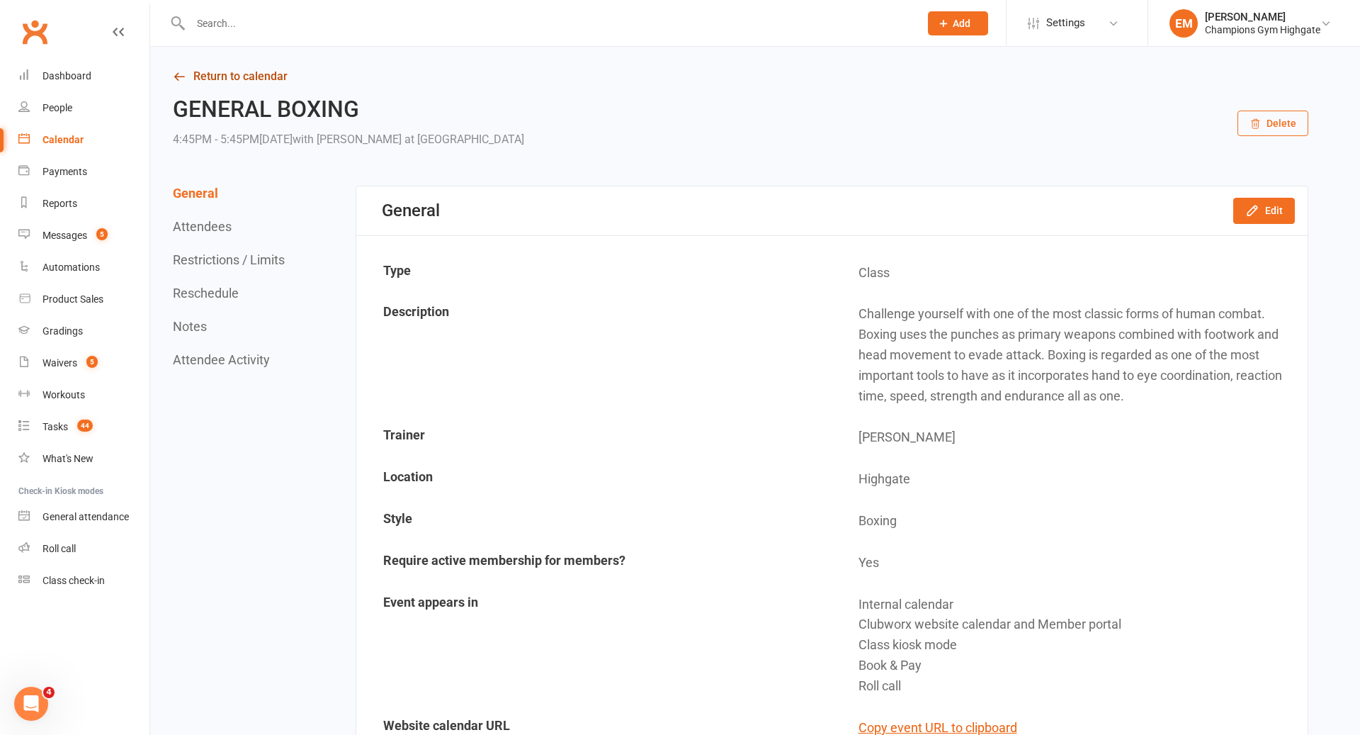
click at [281, 84] on link "Return to calendar" at bounding box center [741, 77] width 1136 height 20
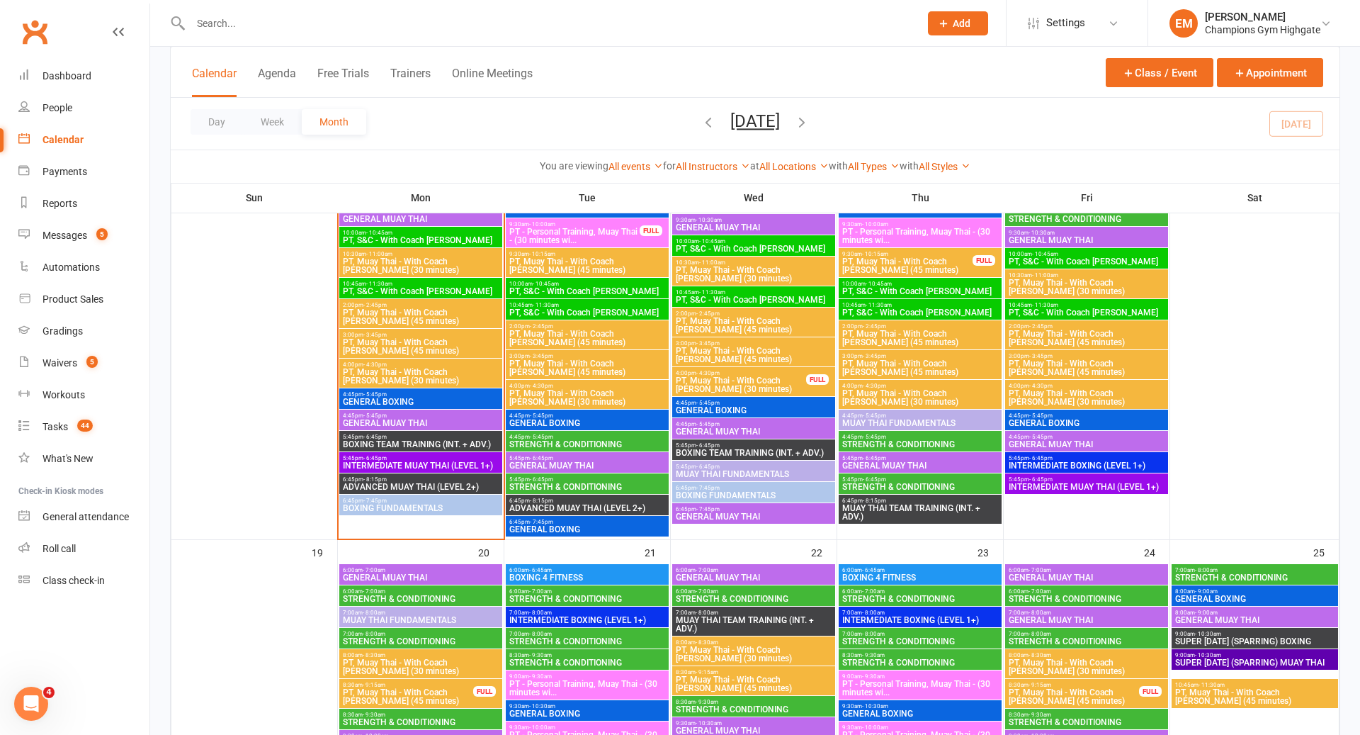
scroll to position [1404, 0]
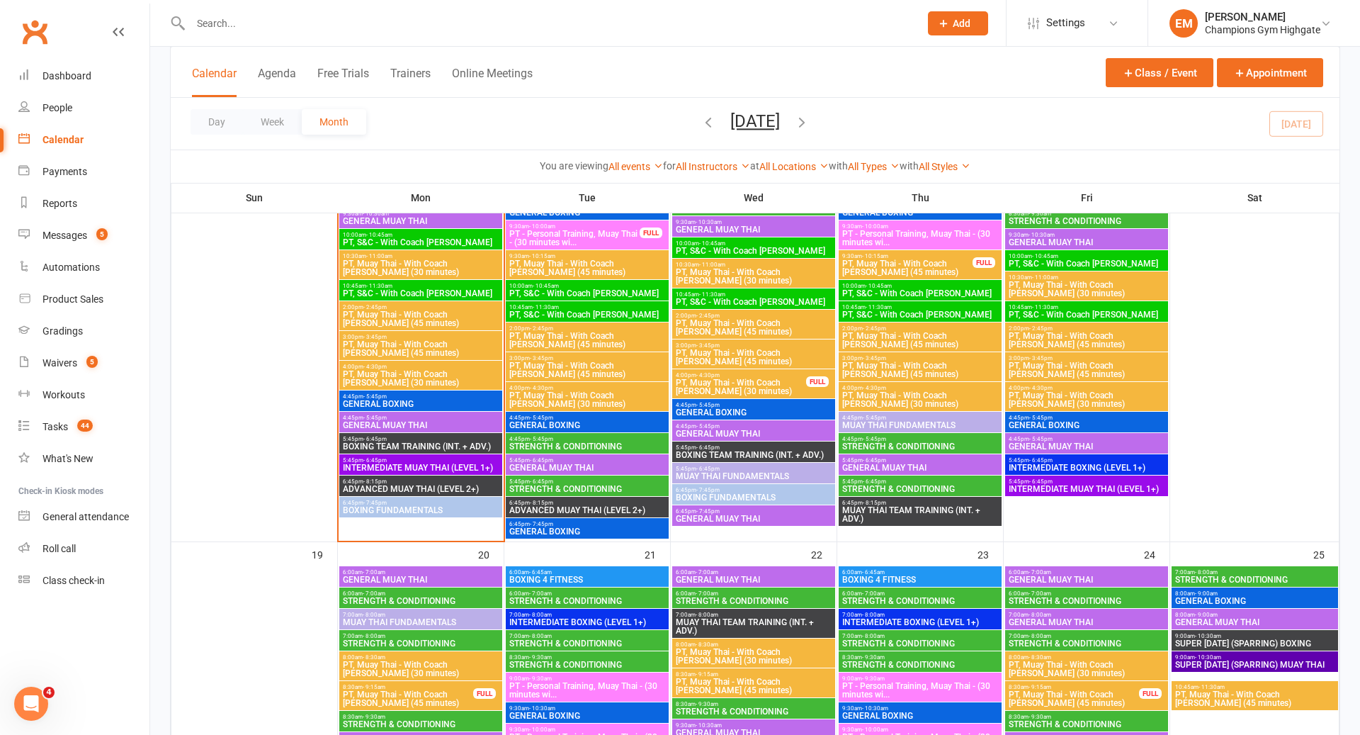
click at [446, 466] on span "INTERMEDIATE MUAY THAI (LEVEL 1+)" at bounding box center [420, 467] width 157 height 9
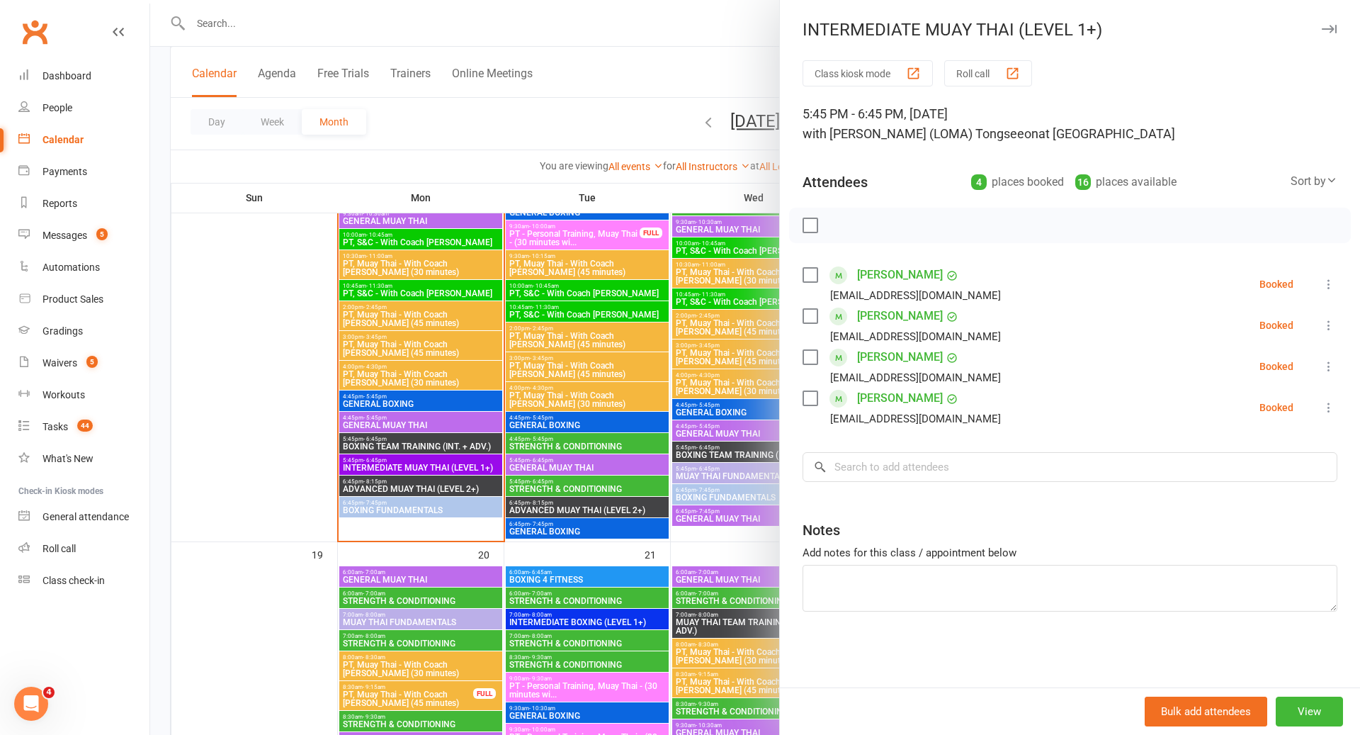
click at [814, 227] on label at bounding box center [810, 225] width 14 height 14
click at [902, 228] on icon "button" at bounding box center [902, 224] width 9 height 9
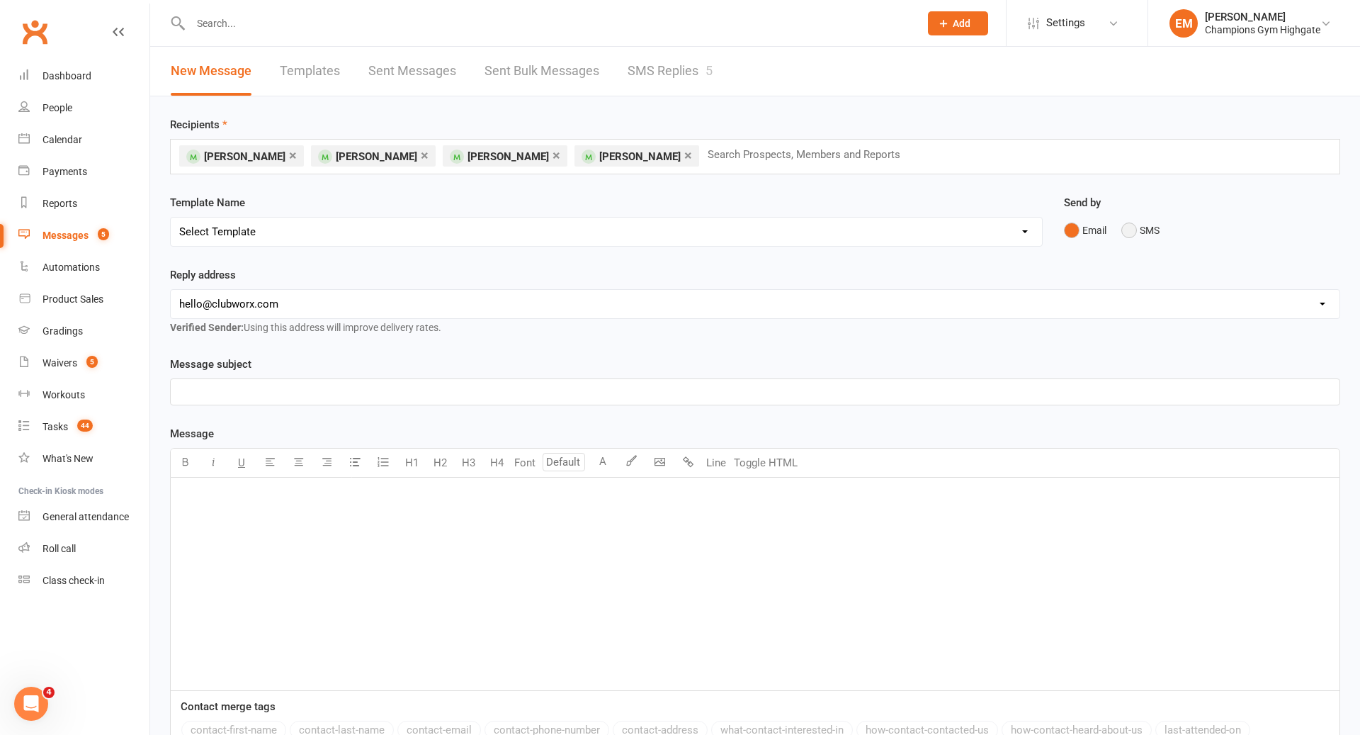
click at [1145, 217] on button "SMS" at bounding box center [1141, 230] width 38 height 27
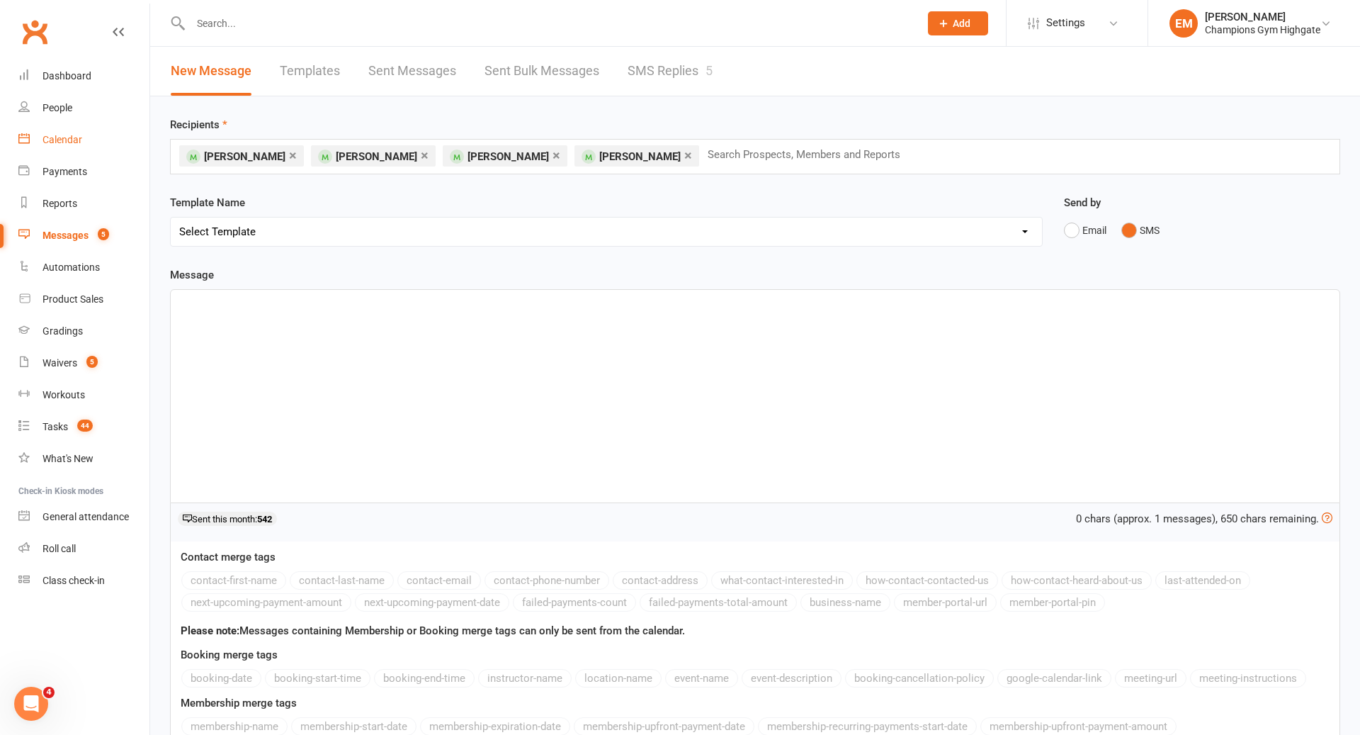
click at [86, 135] on link "Calendar" at bounding box center [83, 140] width 131 height 32
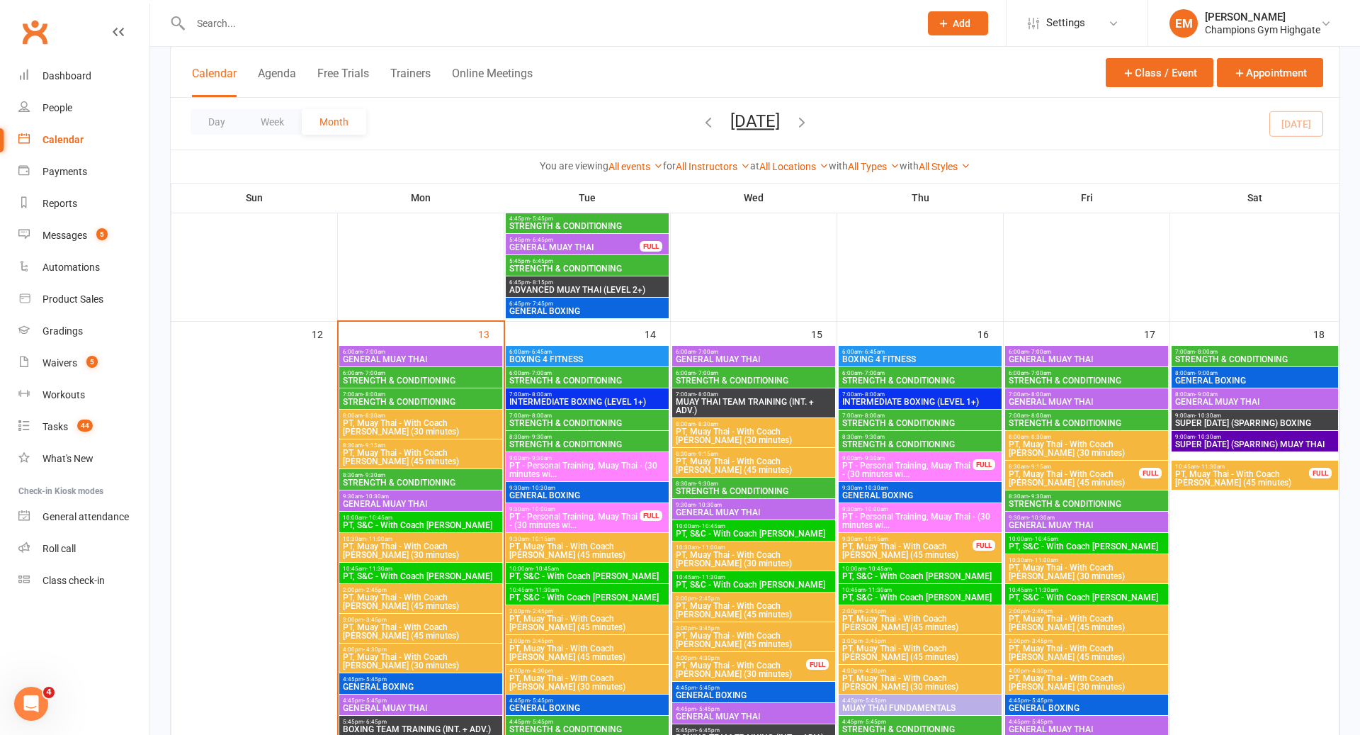
scroll to position [1123, 0]
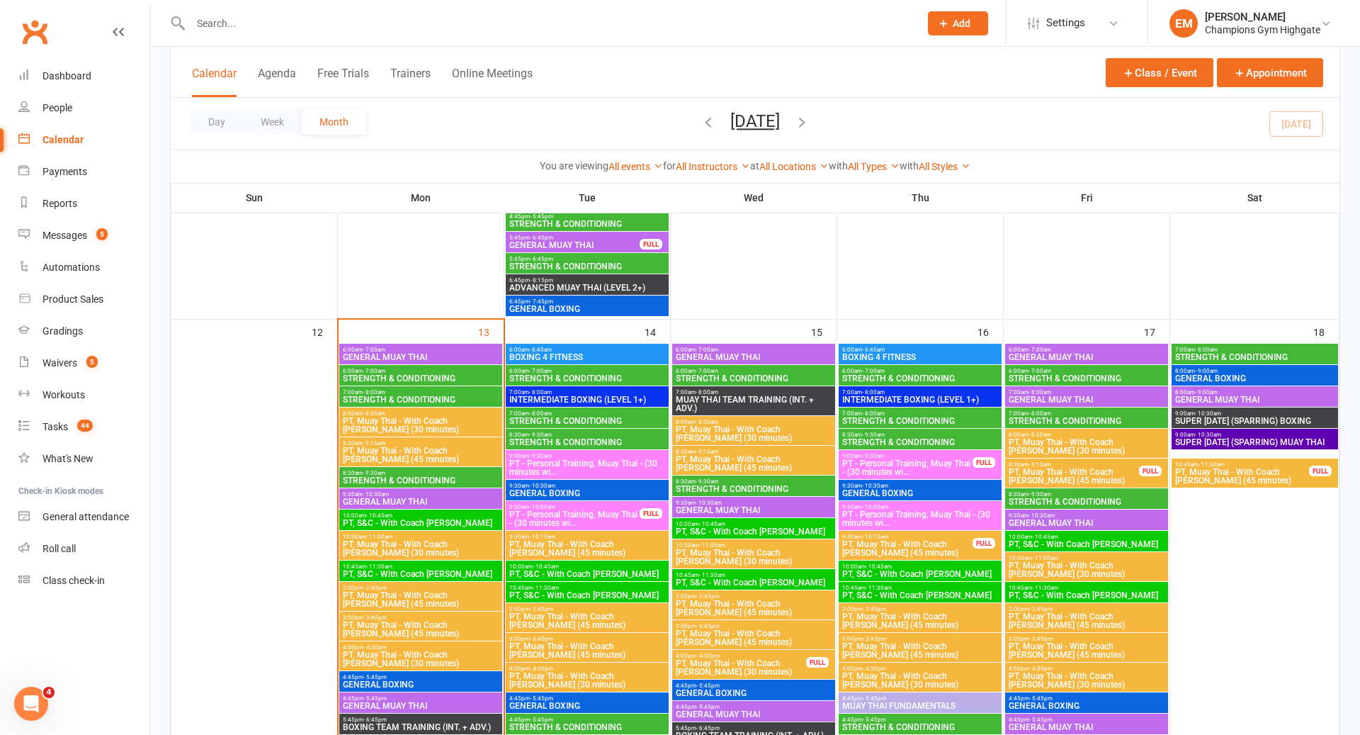
click at [743, 481] on span "8:30am - 9:30am" at bounding box center [753, 481] width 157 height 6
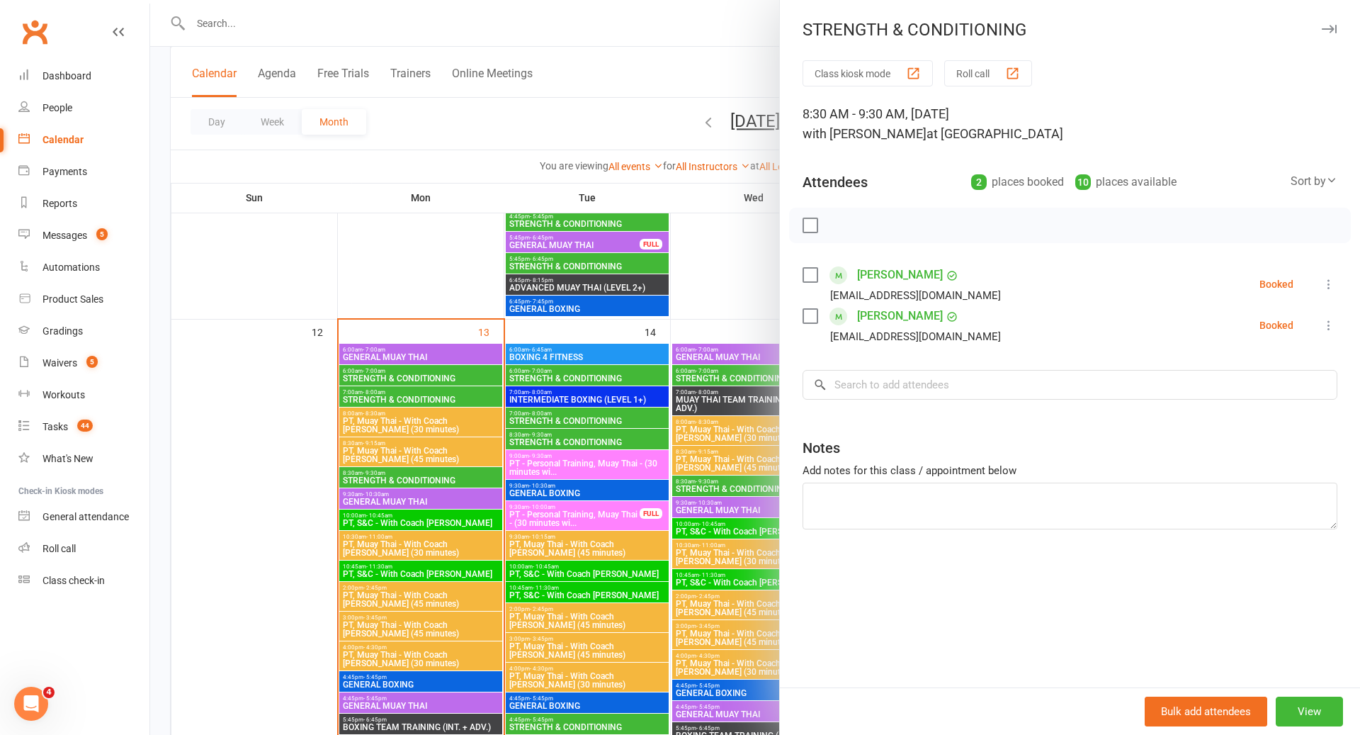
click at [815, 233] on div at bounding box center [1070, 225] width 562 height 35
click at [815, 216] on div at bounding box center [1070, 225] width 562 height 35
click at [808, 233] on div at bounding box center [1070, 225] width 562 height 35
click at [812, 227] on label at bounding box center [810, 225] width 14 height 14
click at [700, 509] on div at bounding box center [755, 367] width 1210 height 735
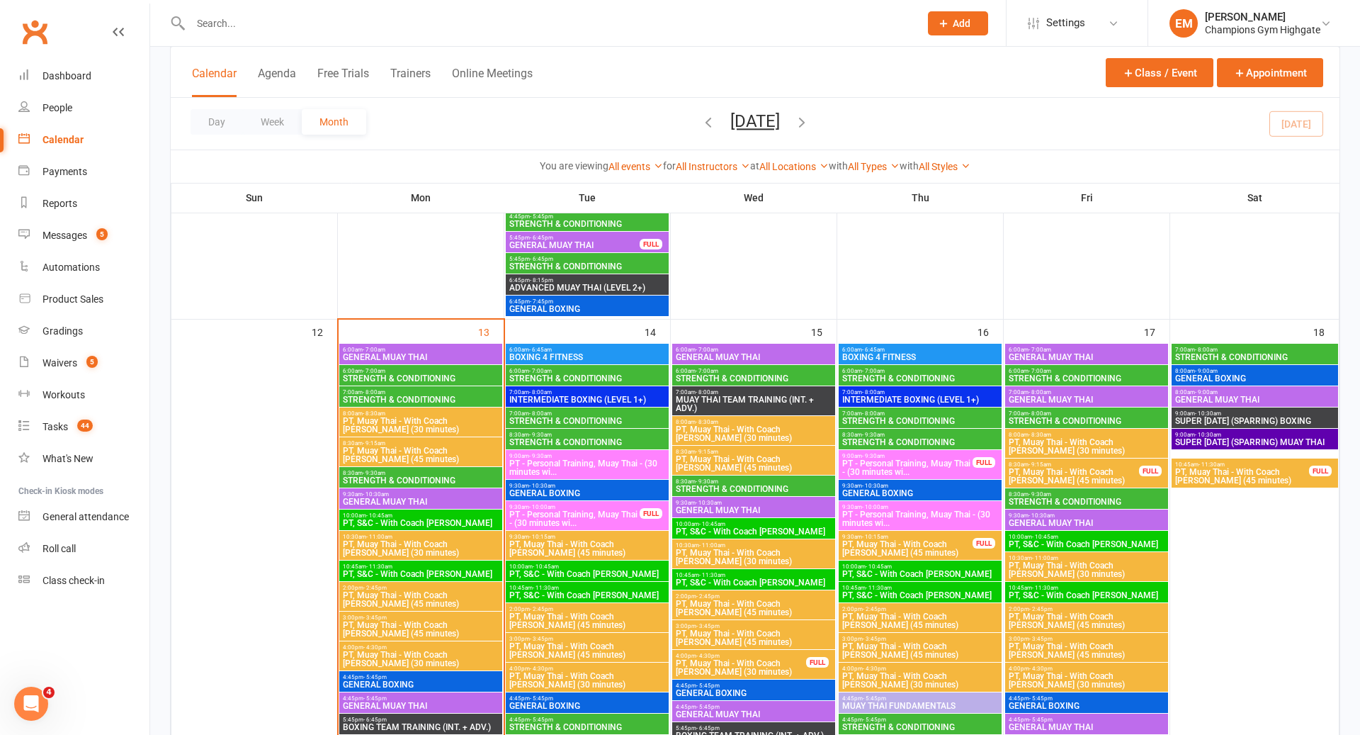
scroll to position [1195, 0]
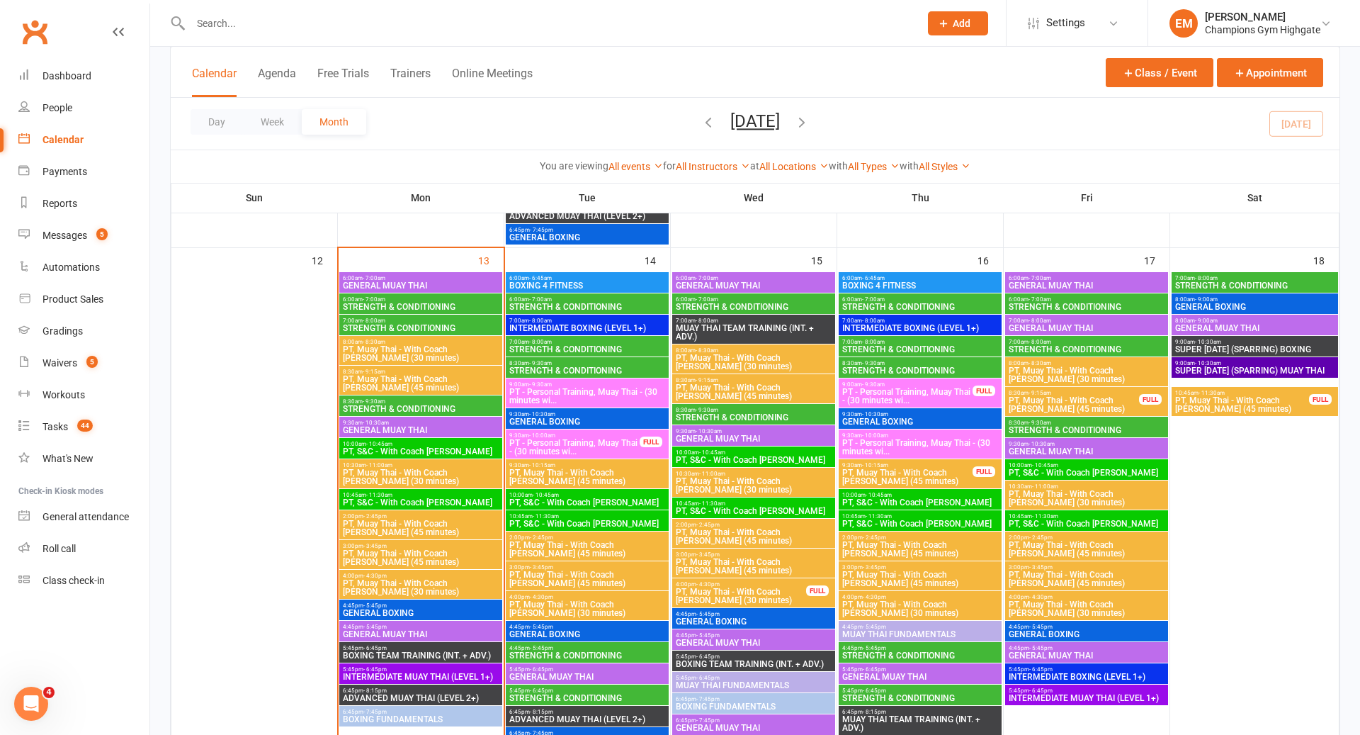
click at [735, 414] on span "STRENGTH & CONDITIONING" at bounding box center [753, 417] width 157 height 9
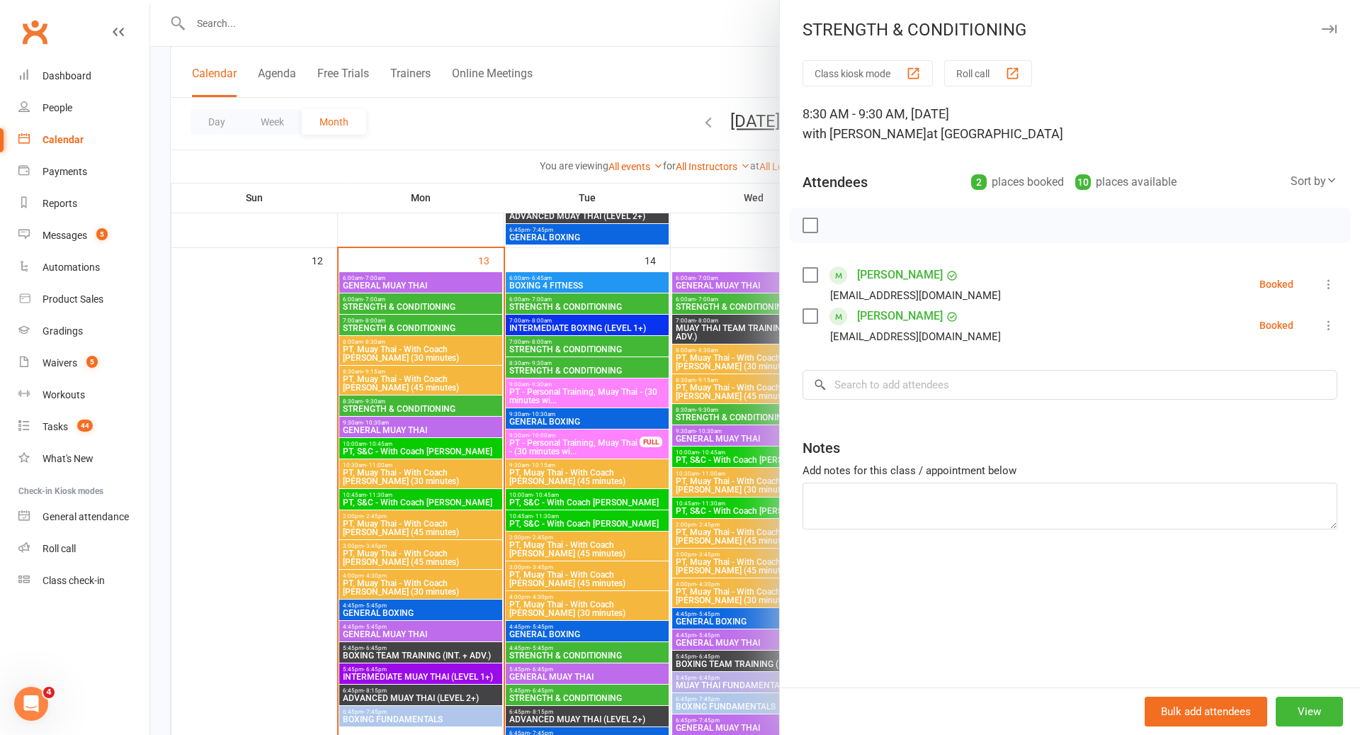
click at [815, 230] on label at bounding box center [810, 225] width 14 height 14
click at [903, 228] on icon "button" at bounding box center [902, 224] width 9 height 9
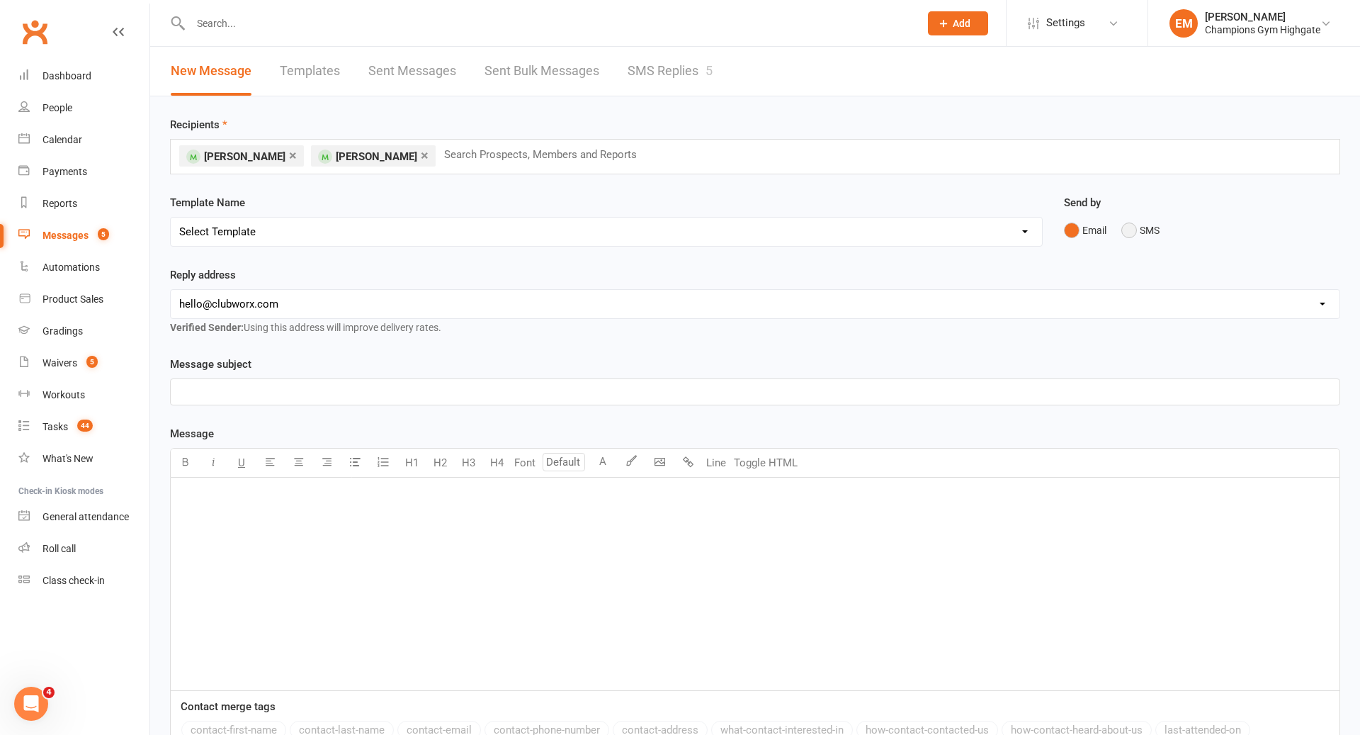
click at [1125, 222] on button "SMS" at bounding box center [1141, 230] width 38 height 27
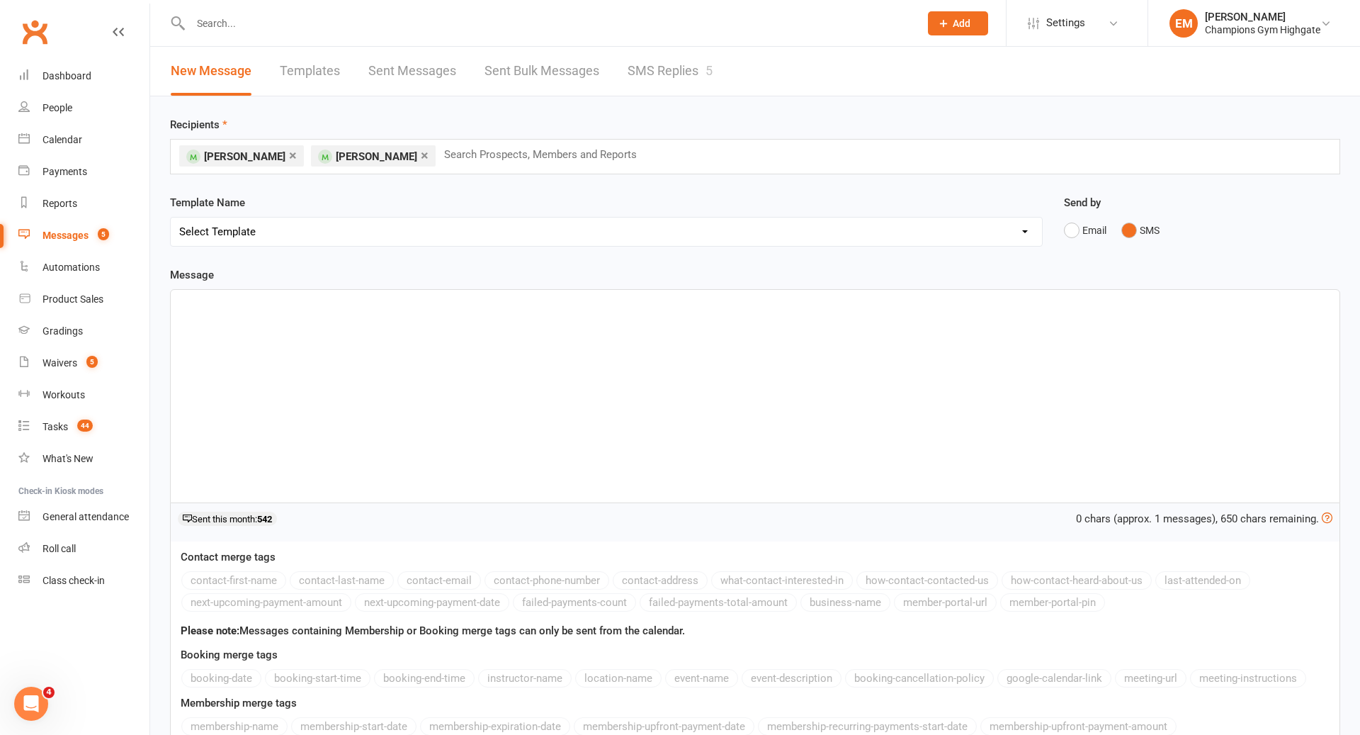
click at [922, 332] on div "﻿" at bounding box center [755, 396] width 1169 height 213
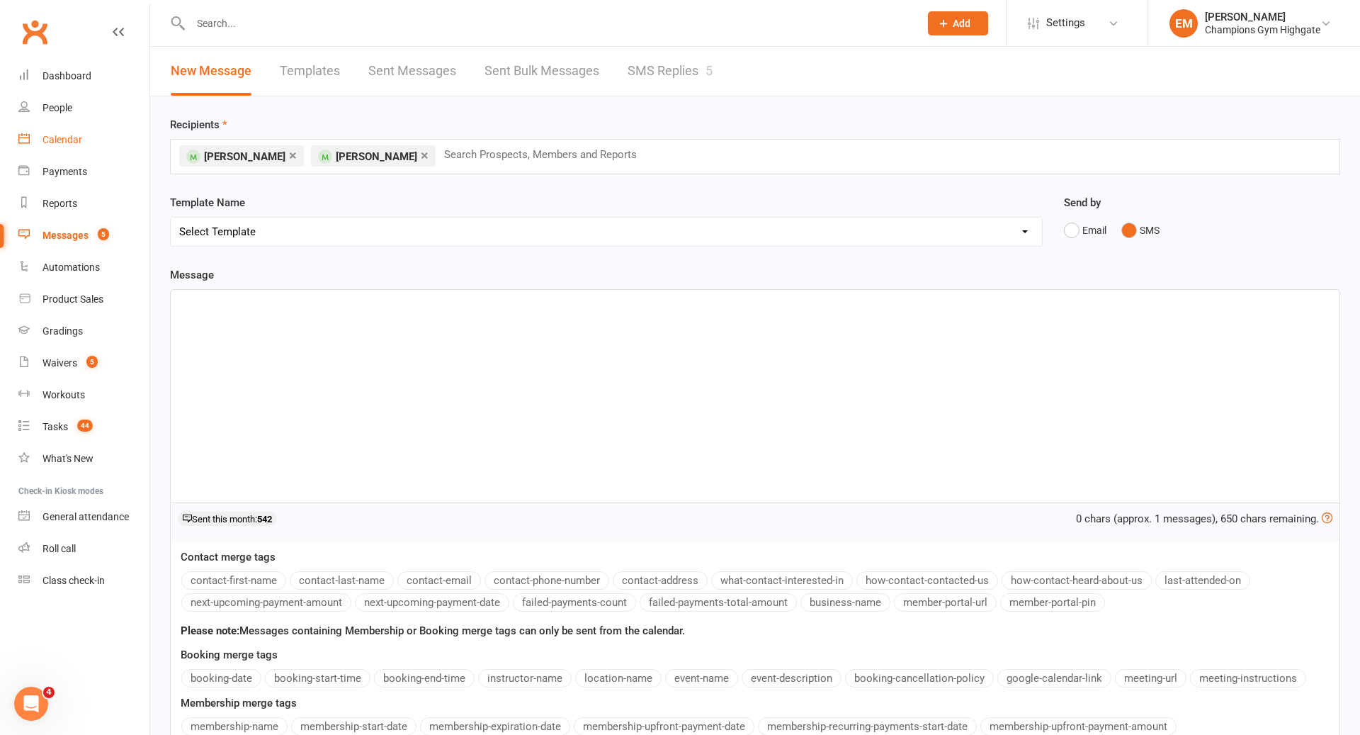
click at [67, 147] on link "Calendar" at bounding box center [83, 140] width 131 height 32
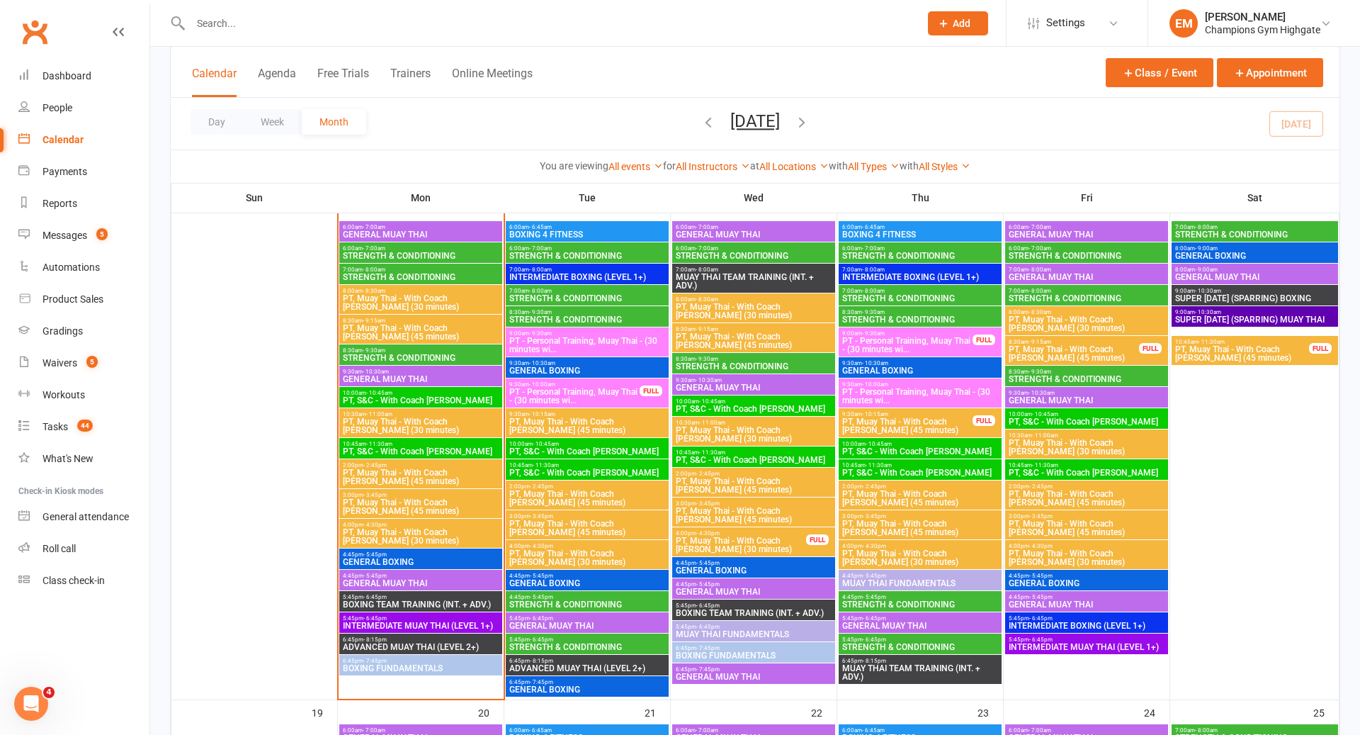
scroll to position [1248, 0]
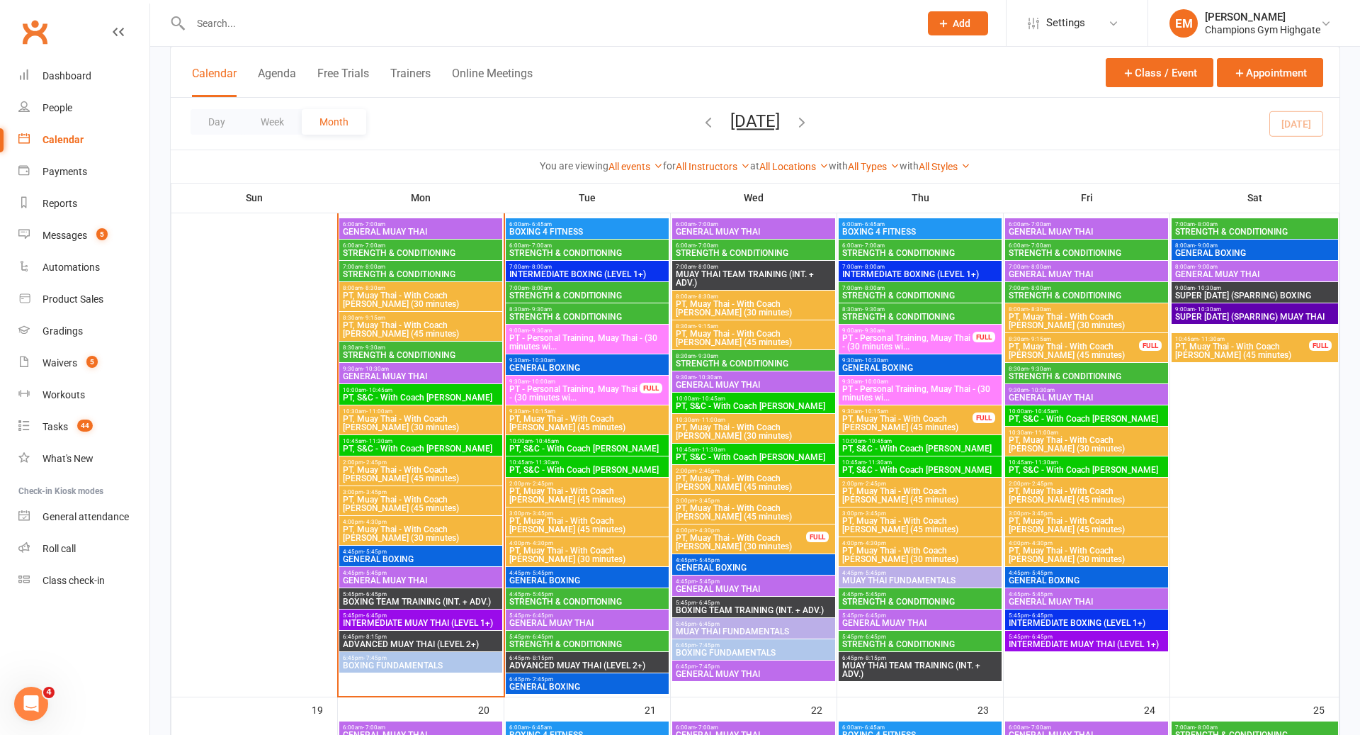
click at [718, 359] on span "STRENGTH & CONDITIONING" at bounding box center [753, 363] width 157 height 9
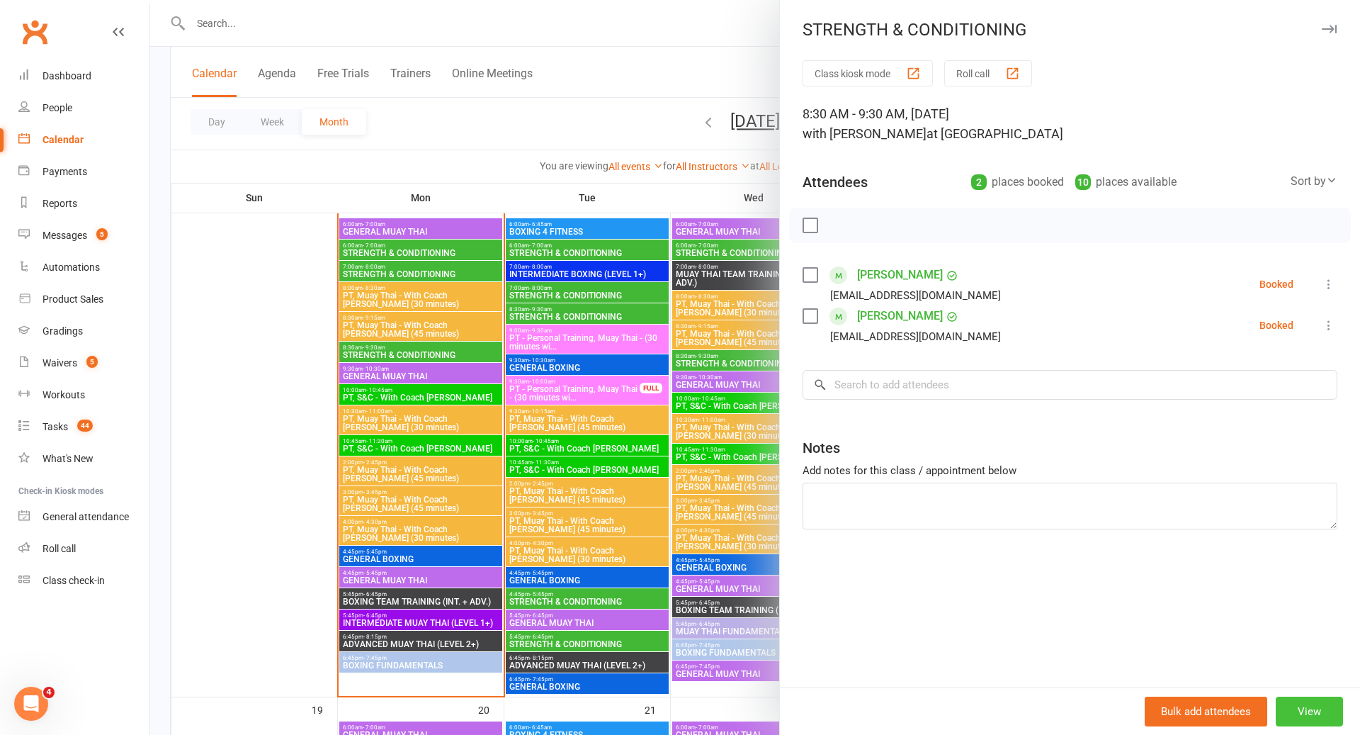
click at [1306, 716] on button "View" at bounding box center [1309, 711] width 67 height 30
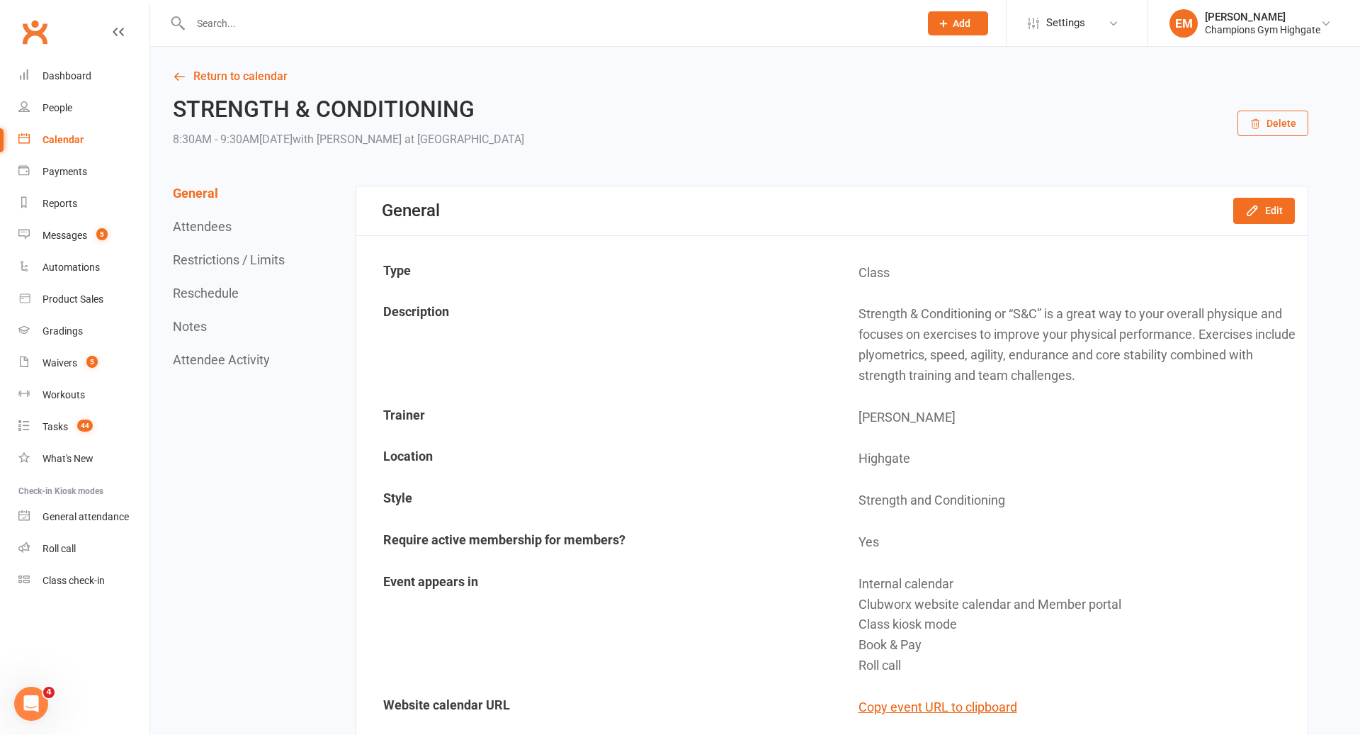
click at [1289, 120] on button "Delete" at bounding box center [1273, 124] width 71 height 26
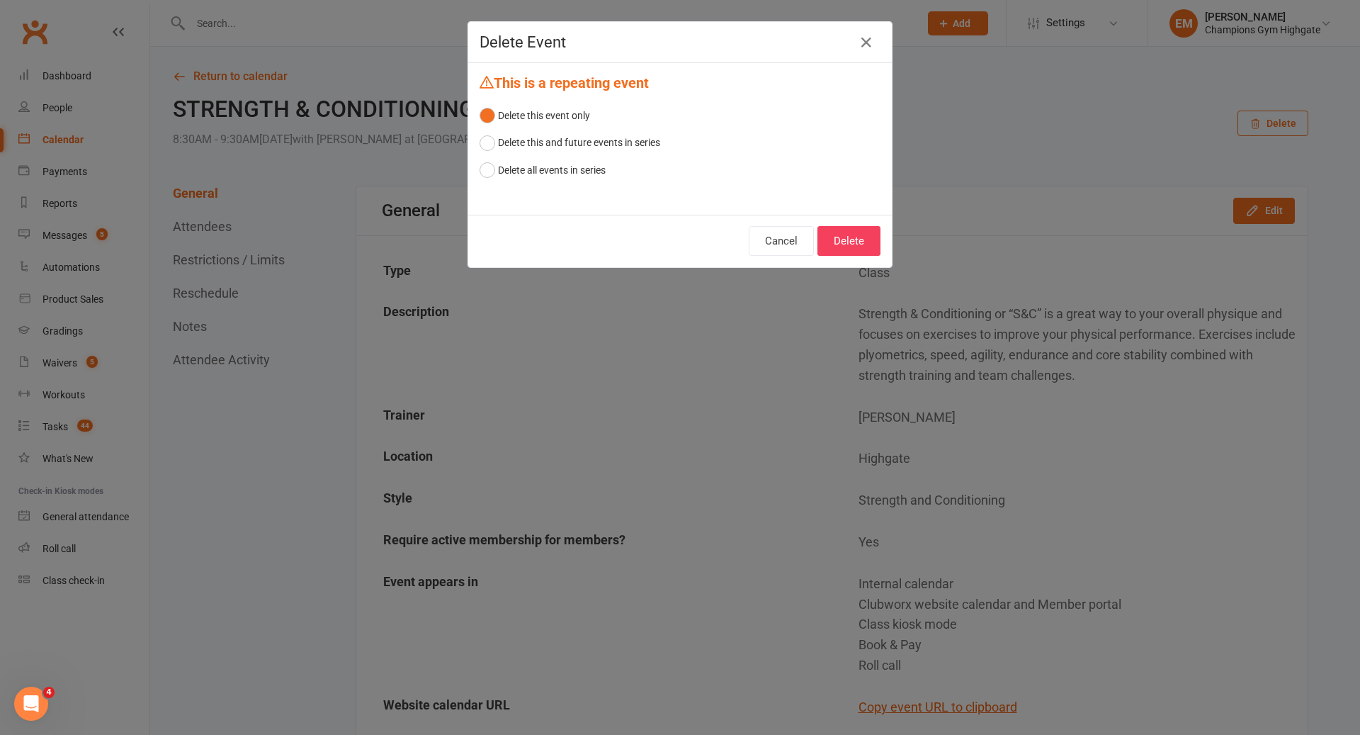
click at [824, 218] on div "Cancel Delete" at bounding box center [680, 241] width 424 height 52
click at [838, 228] on button "Delete" at bounding box center [849, 241] width 63 height 30
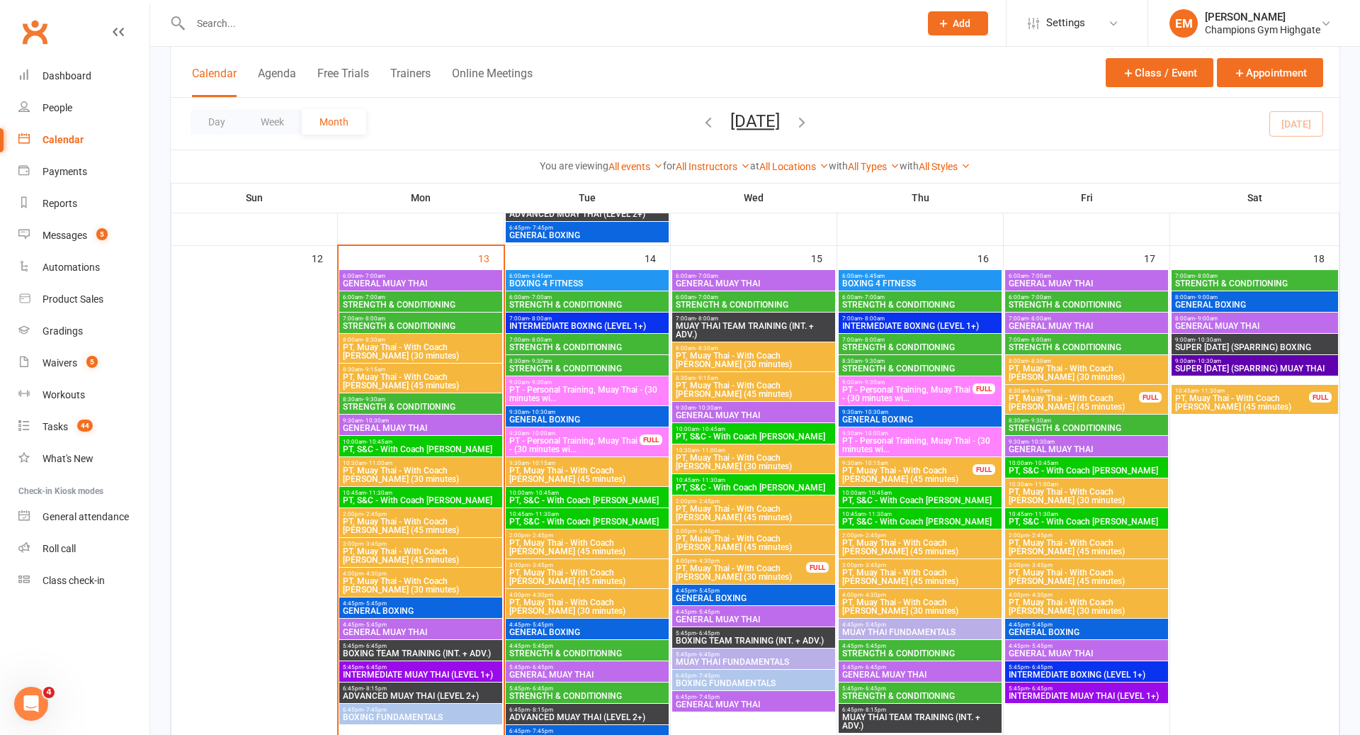
scroll to position [1203, 0]
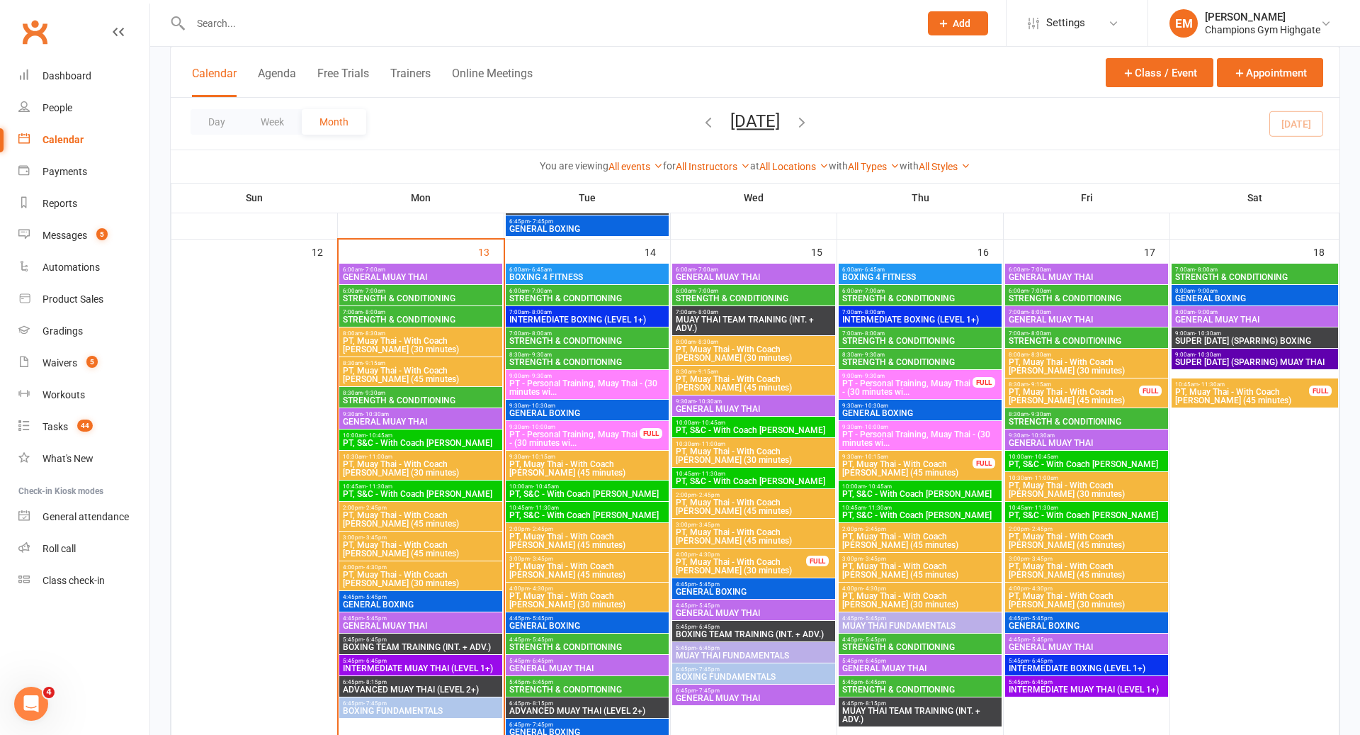
click at [724, 405] on span "GENERAL MUAY THAI" at bounding box center [753, 409] width 157 height 9
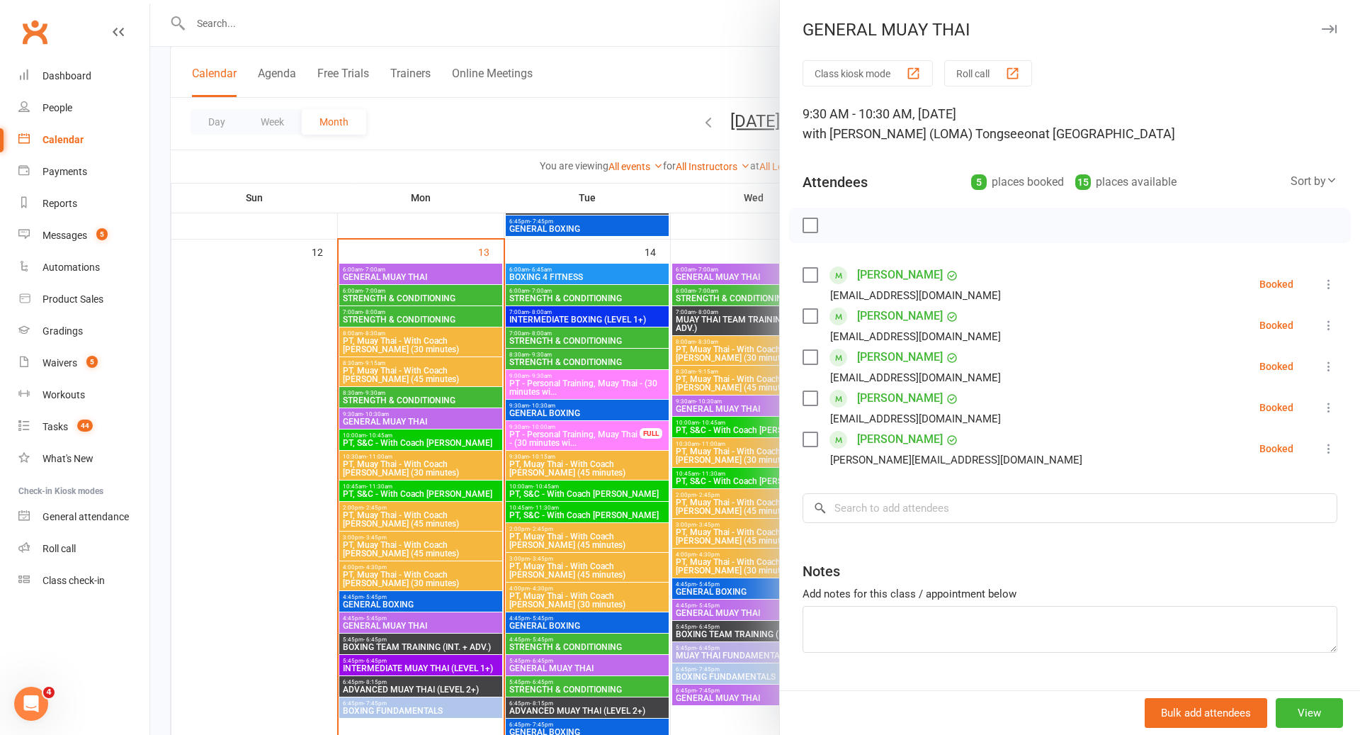
click at [726, 407] on div at bounding box center [755, 367] width 1210 height 735
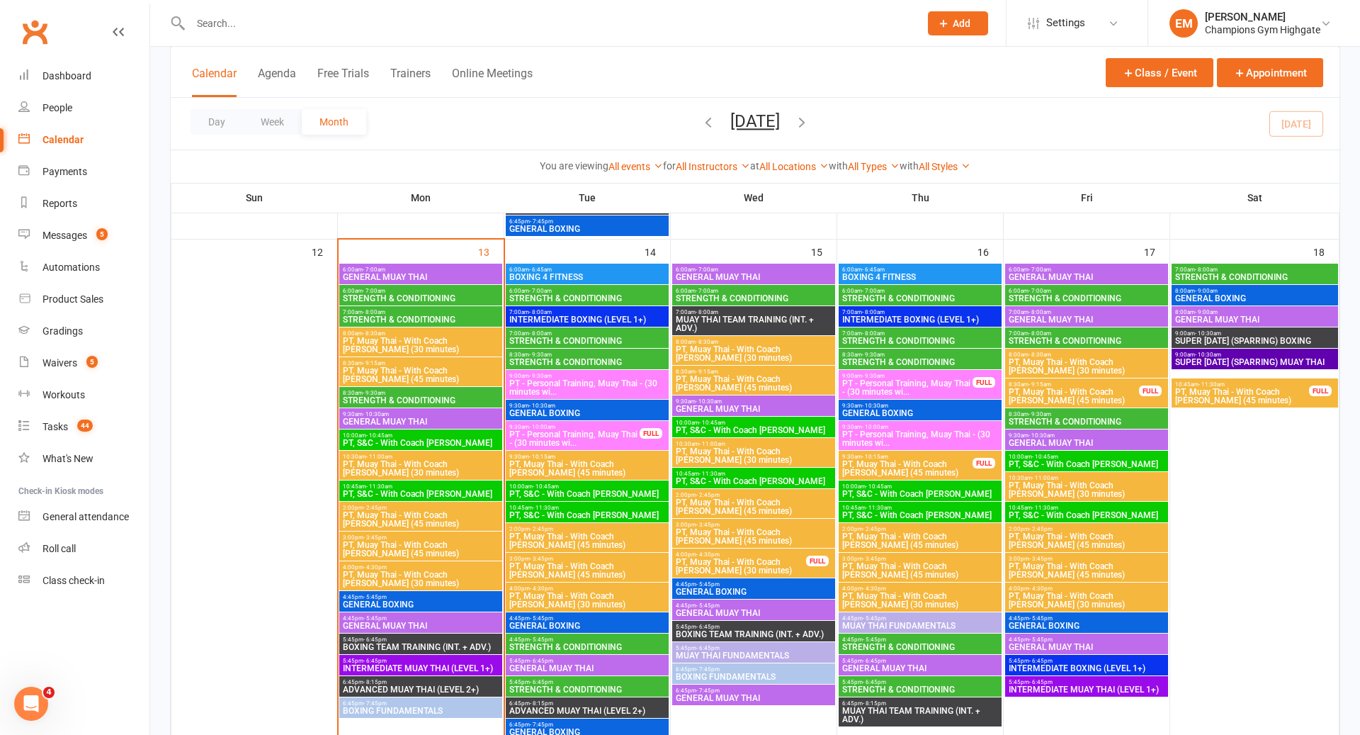
click at [533, 32] on input "text" at bounding box center [547, 23] width 723 height 20
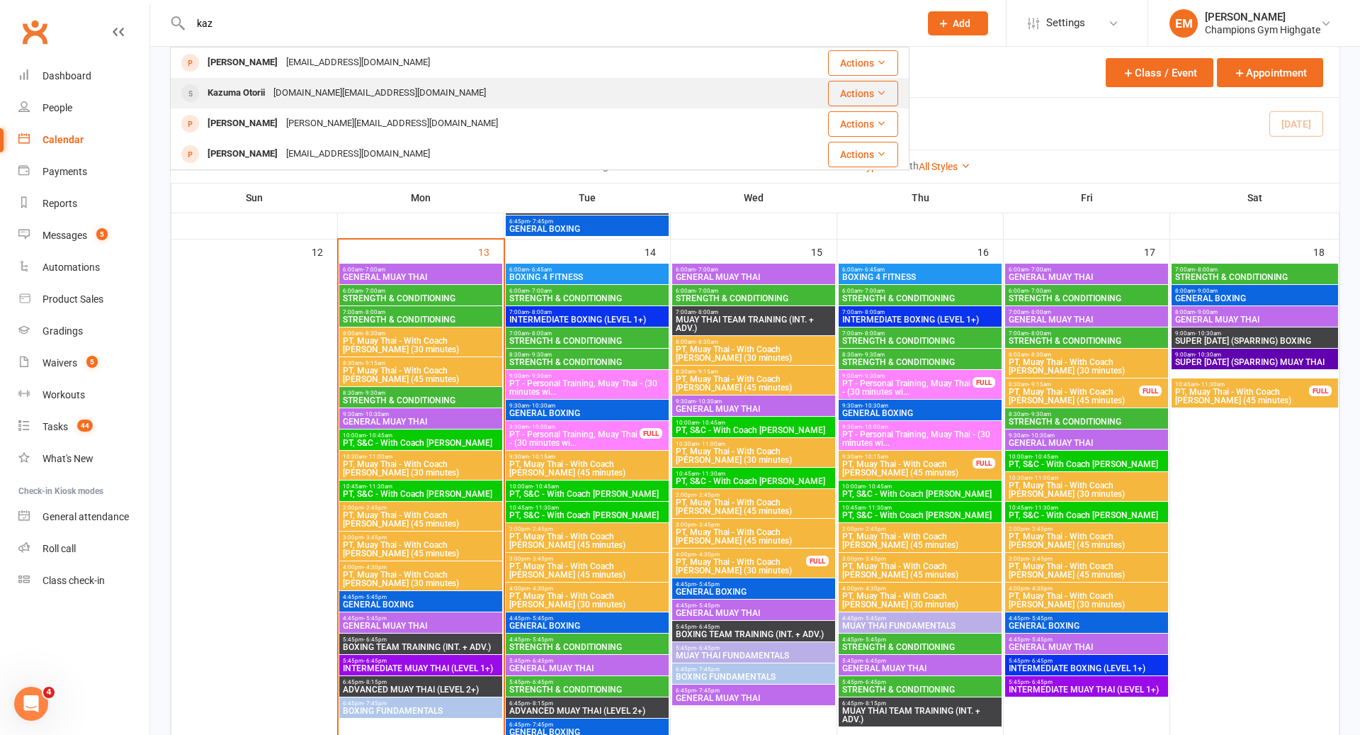
type input "kaz"
click at [343, 97] on div "kazuma0201.one@gmail.com" at bounding box center [379, 93] width 221 height 21
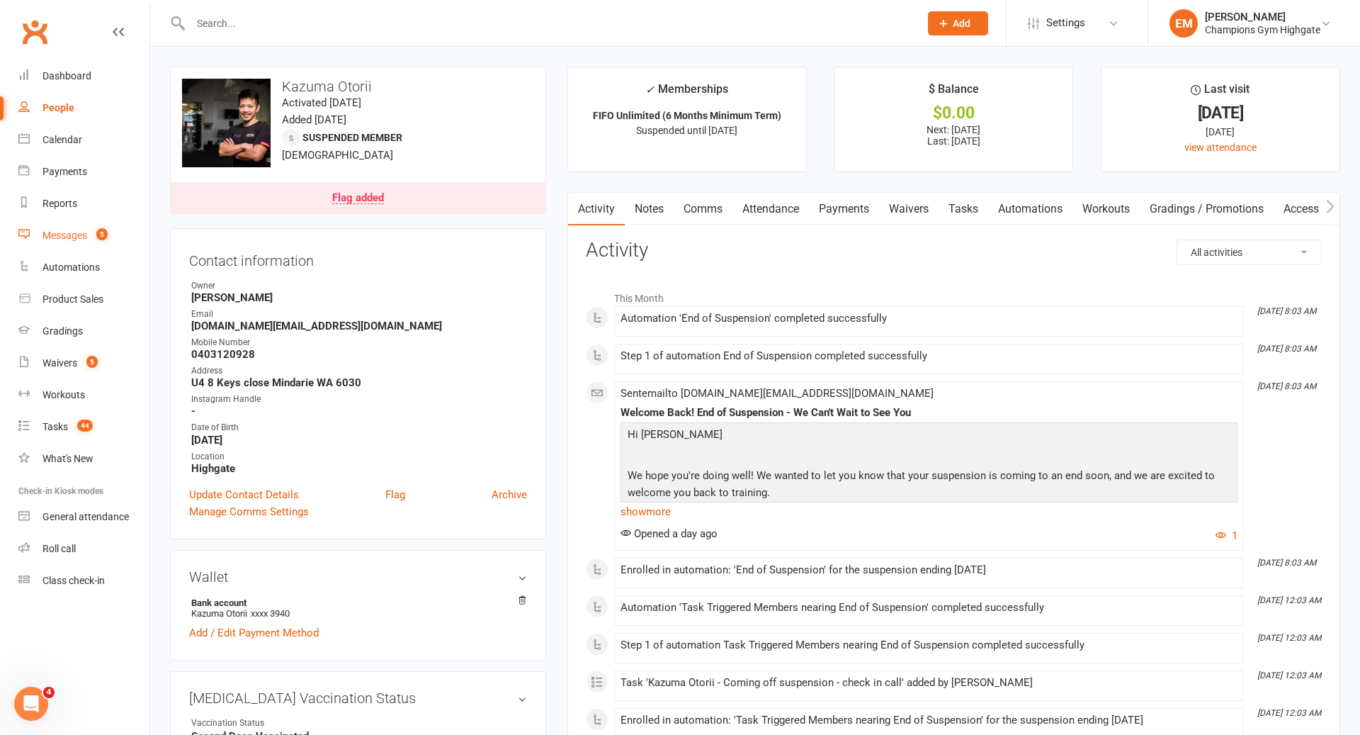
click at [81, 241] on link "Messages 5" at bounding box center [83, 236] width 131 height 32
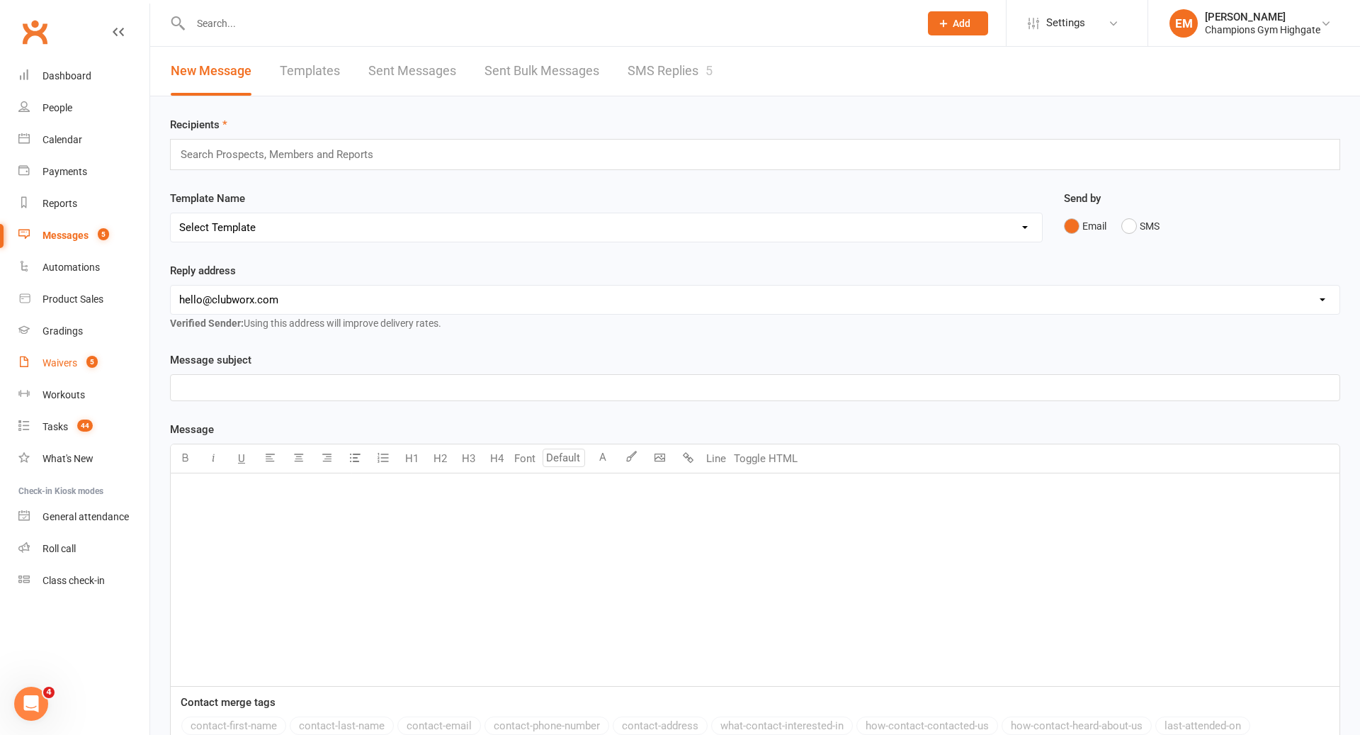
click at [65, 356] on link "Waivers 5" at bounding box center [83, 363] width 131 height 32
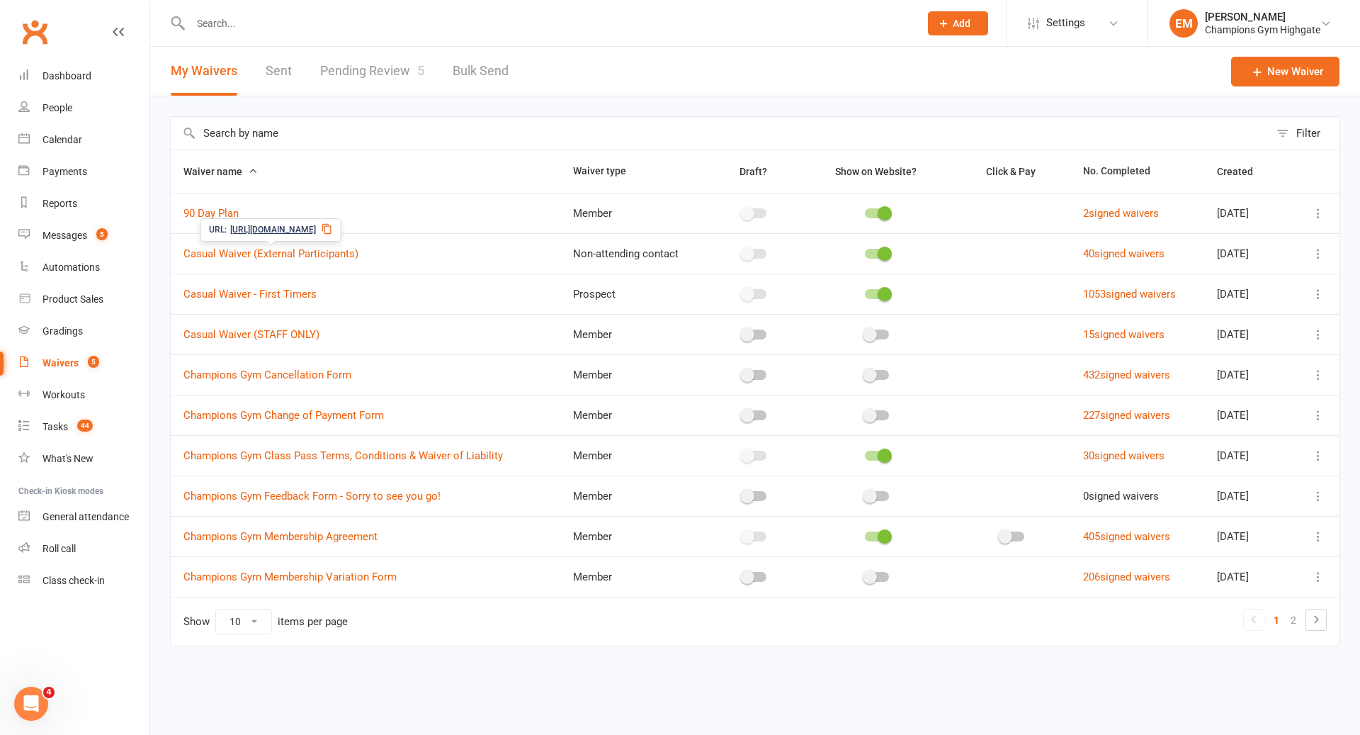
click at [371, 71] on link "Pending Review 5" at bounding box center [372, 71] width 104 height 49
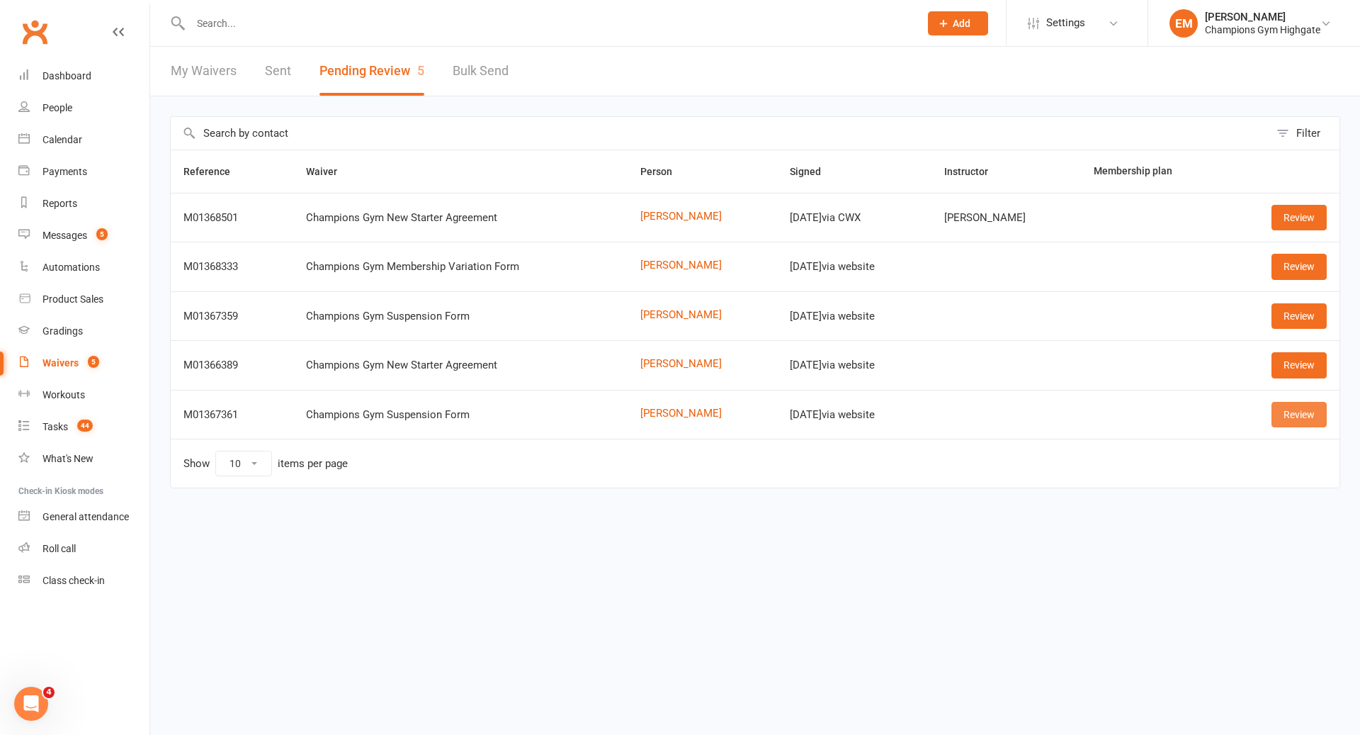
click at [1290, 412] on link "Review" at bounding box center [1299, 415] width 55 height 26
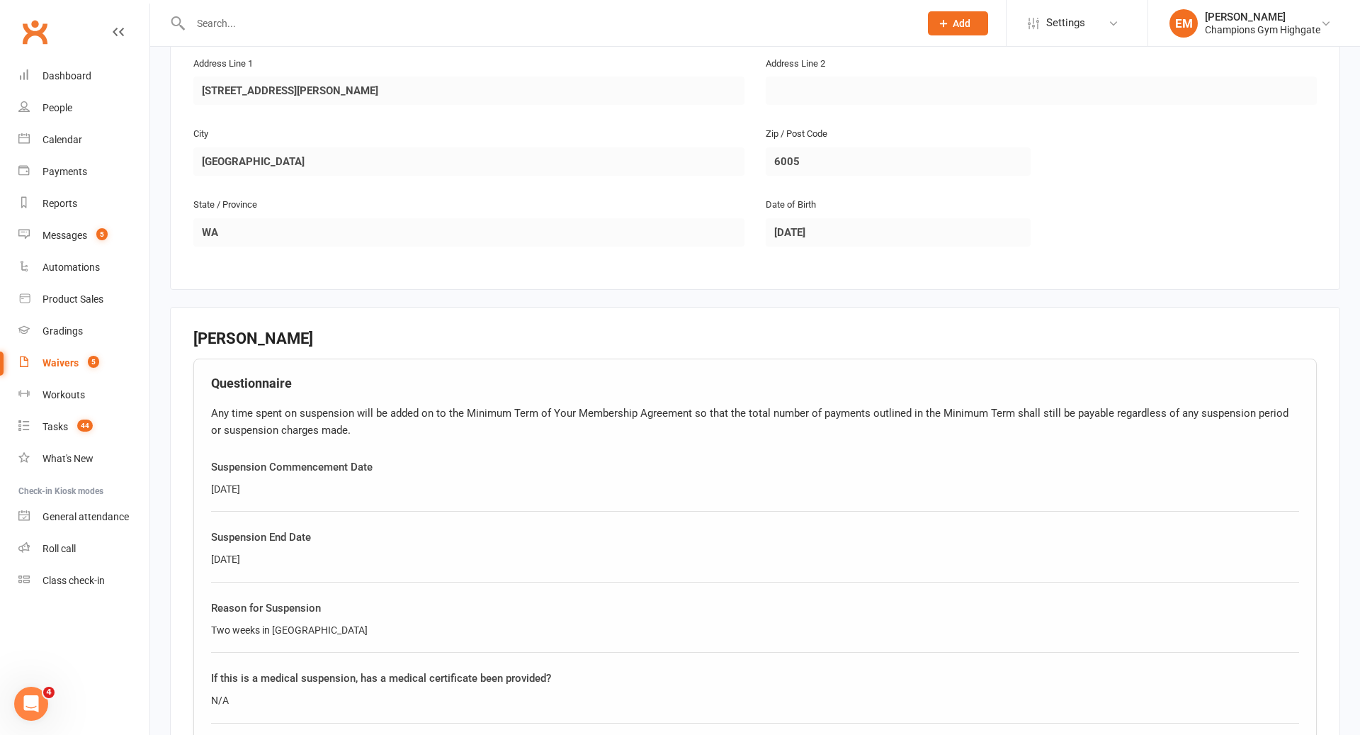
scroll to position [786, 0]
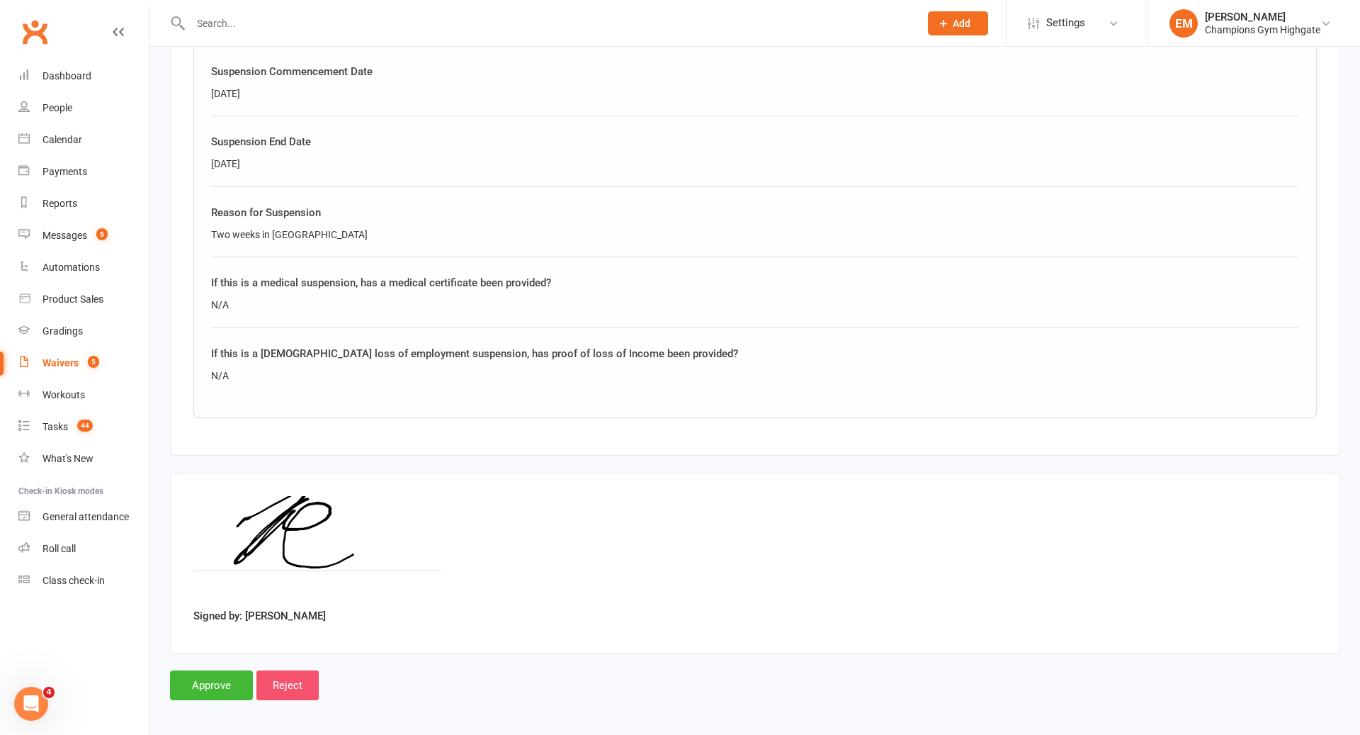
click at [299, 675] on input "Reject" at bounding box center [287, 685] width 62 height 30
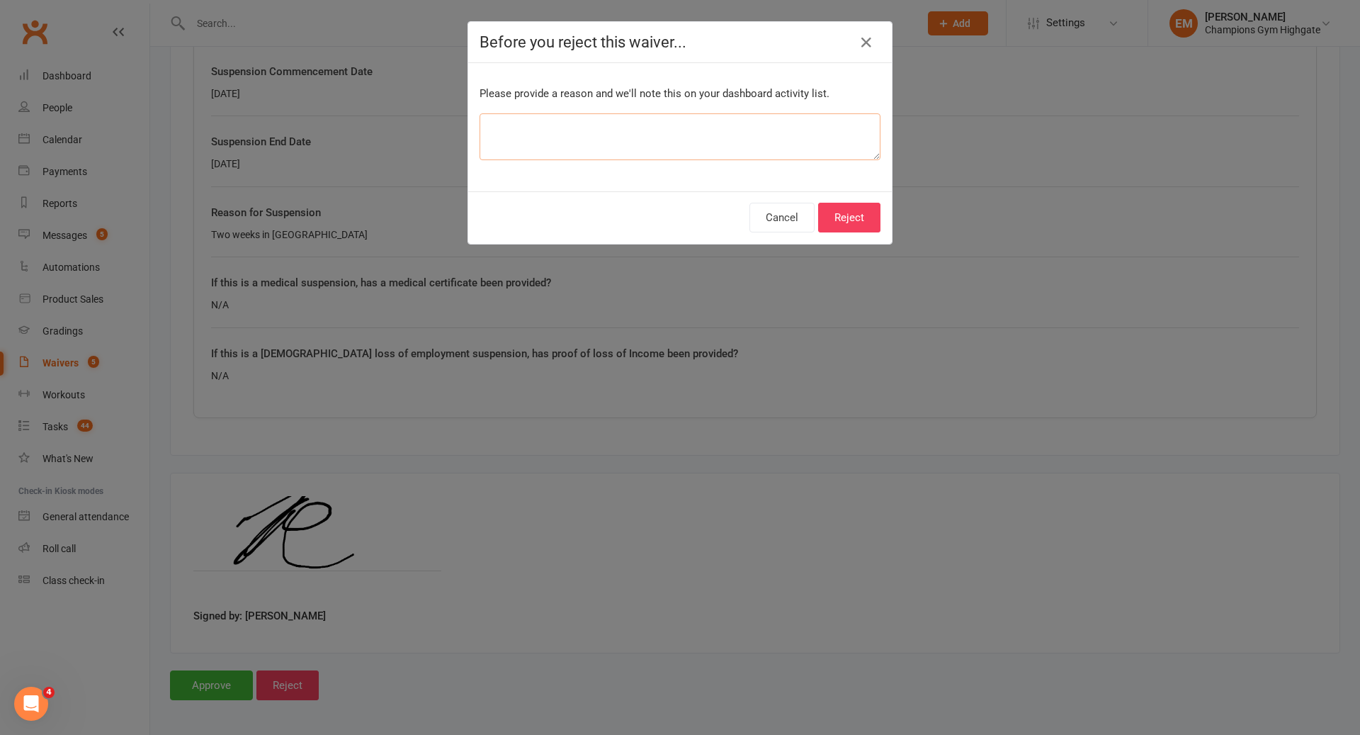
click at [543, 128] on textarea at bounding box center [680, 136] width 401 height 47
type textarea "i"
type textarea "incomplete fortnight dates - emailed member"
click at [857, 210] on button "Reject" at bounding box center [849, 218] width 62 height 30
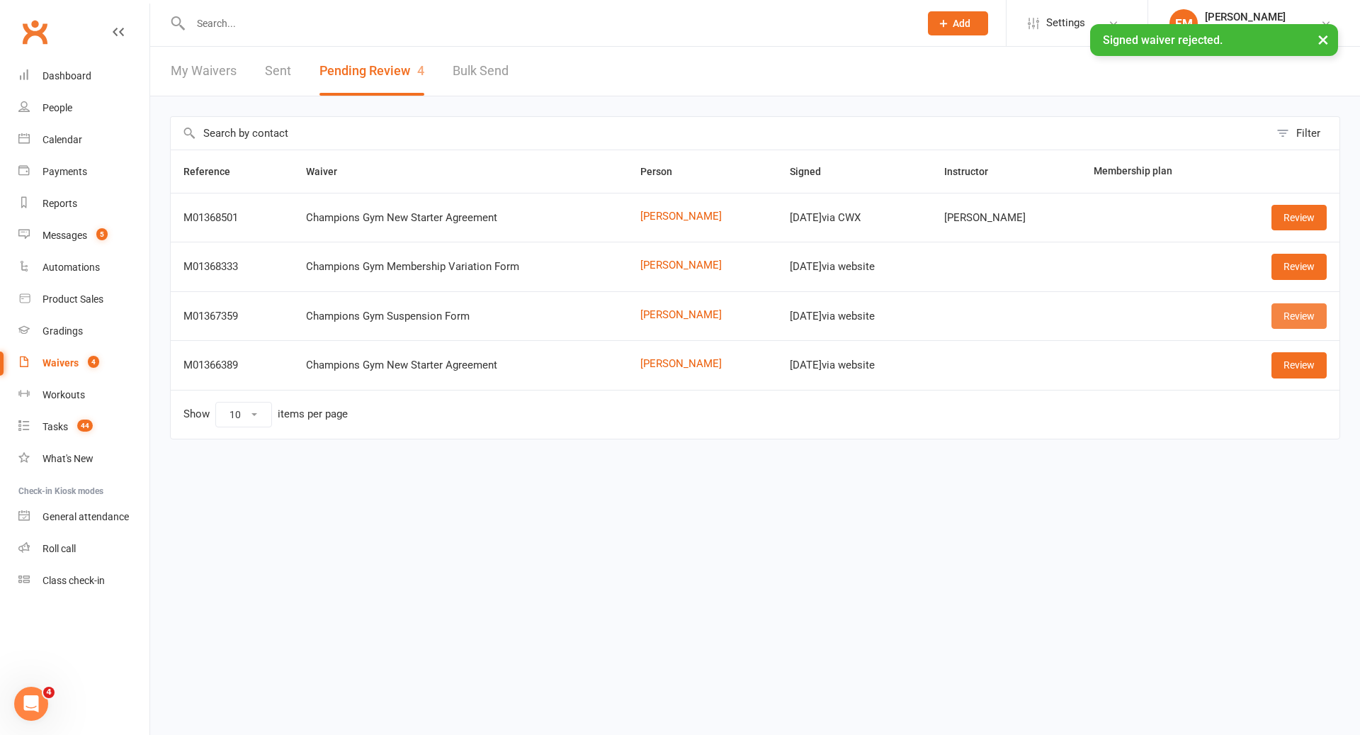
click at [1309, 319] on link "Review" at bounding box center [1299, 316] width 55 height 26
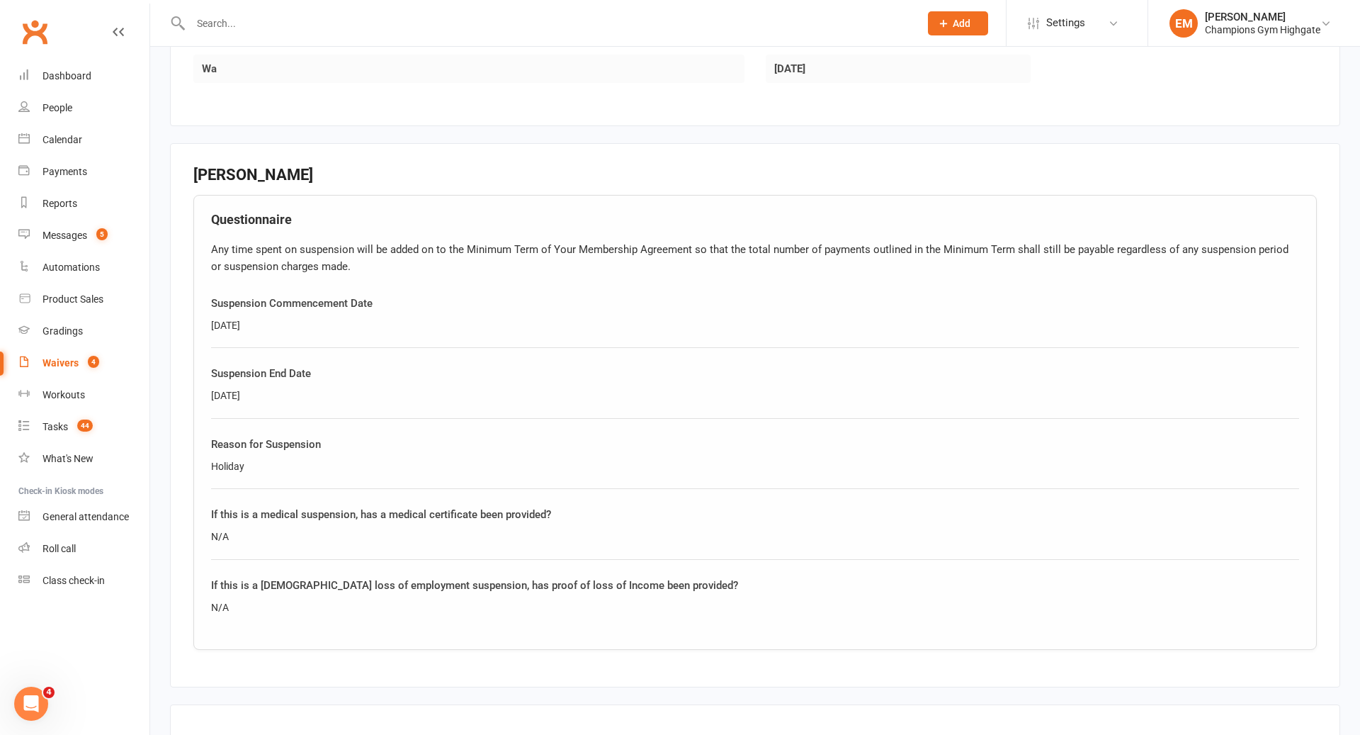
scroll to position [786, 0]
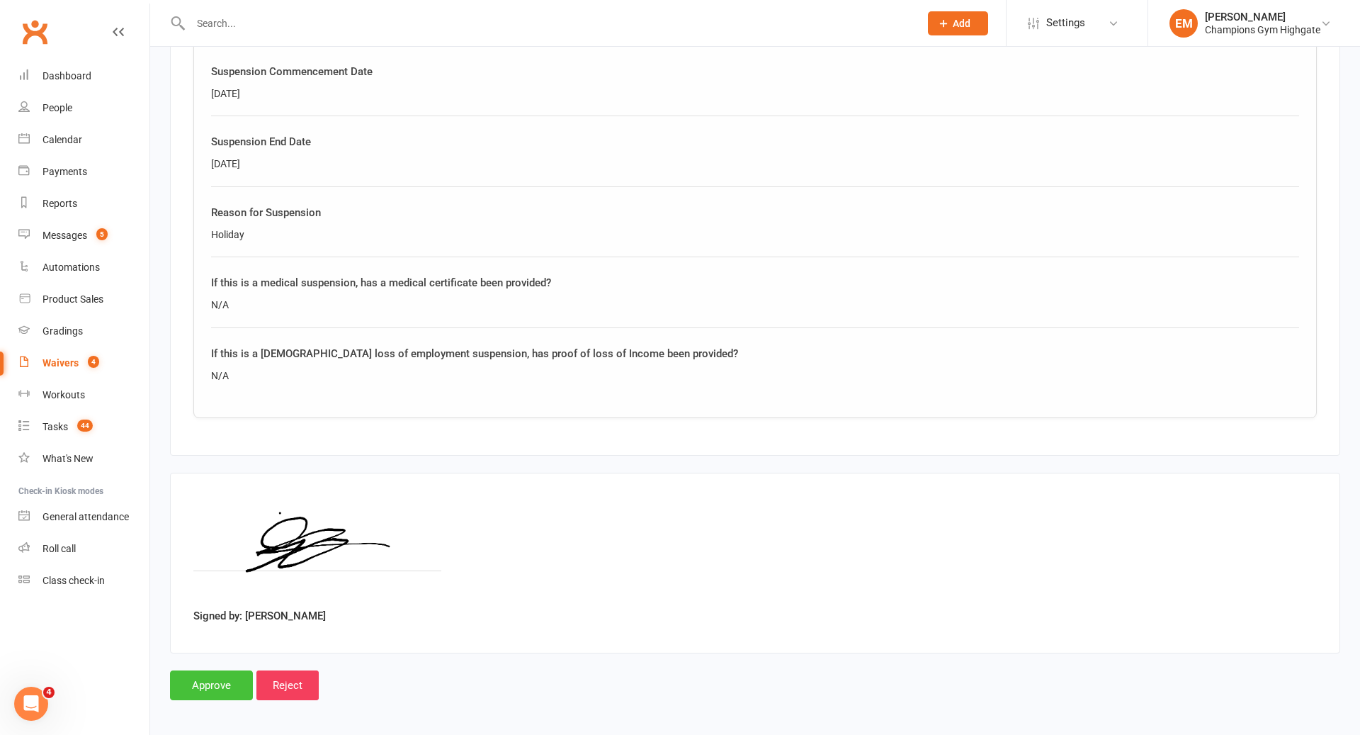
drag, startPoint x: 227, startPoint y: 672, endPoint x: 379, endPoint y: 452, distance: 267.5
click at [227, 672] on input "Approve" at bounding box center [211, 685] width 83 height 30
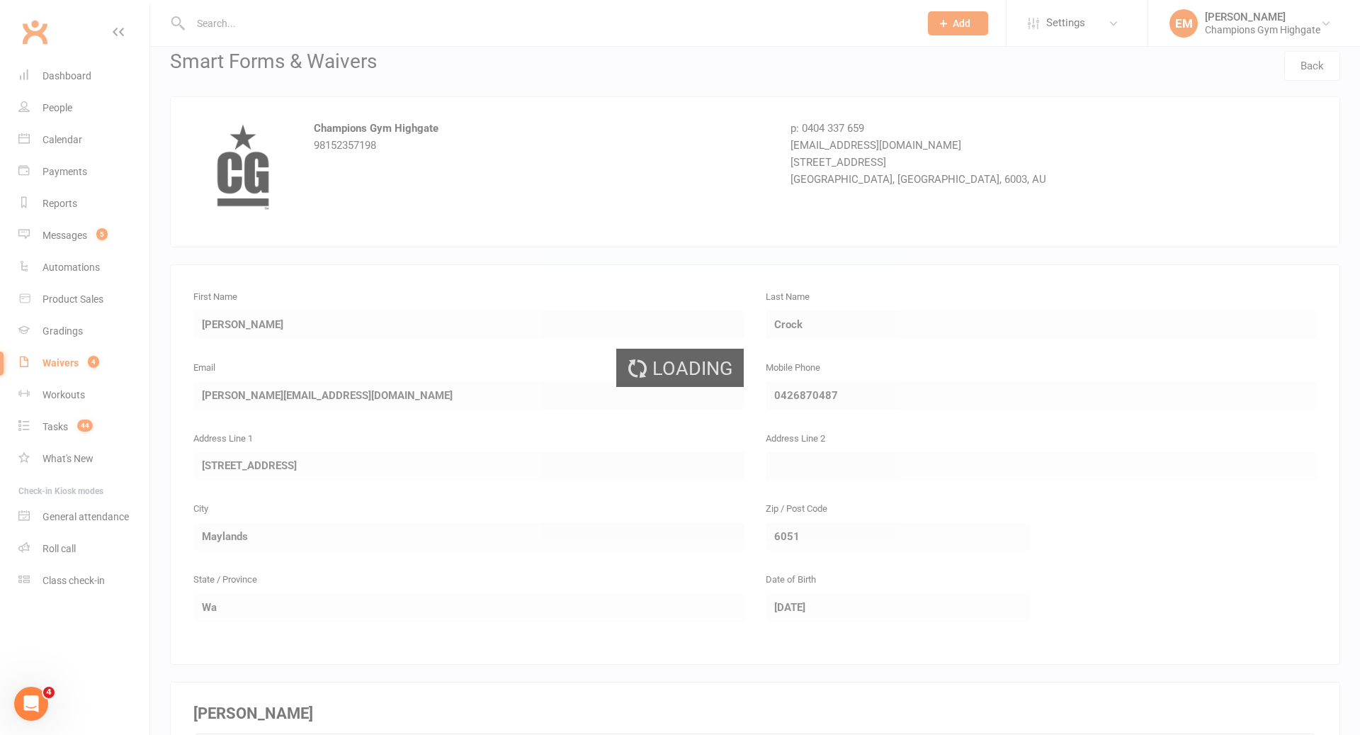
scroll to position [0, 0]
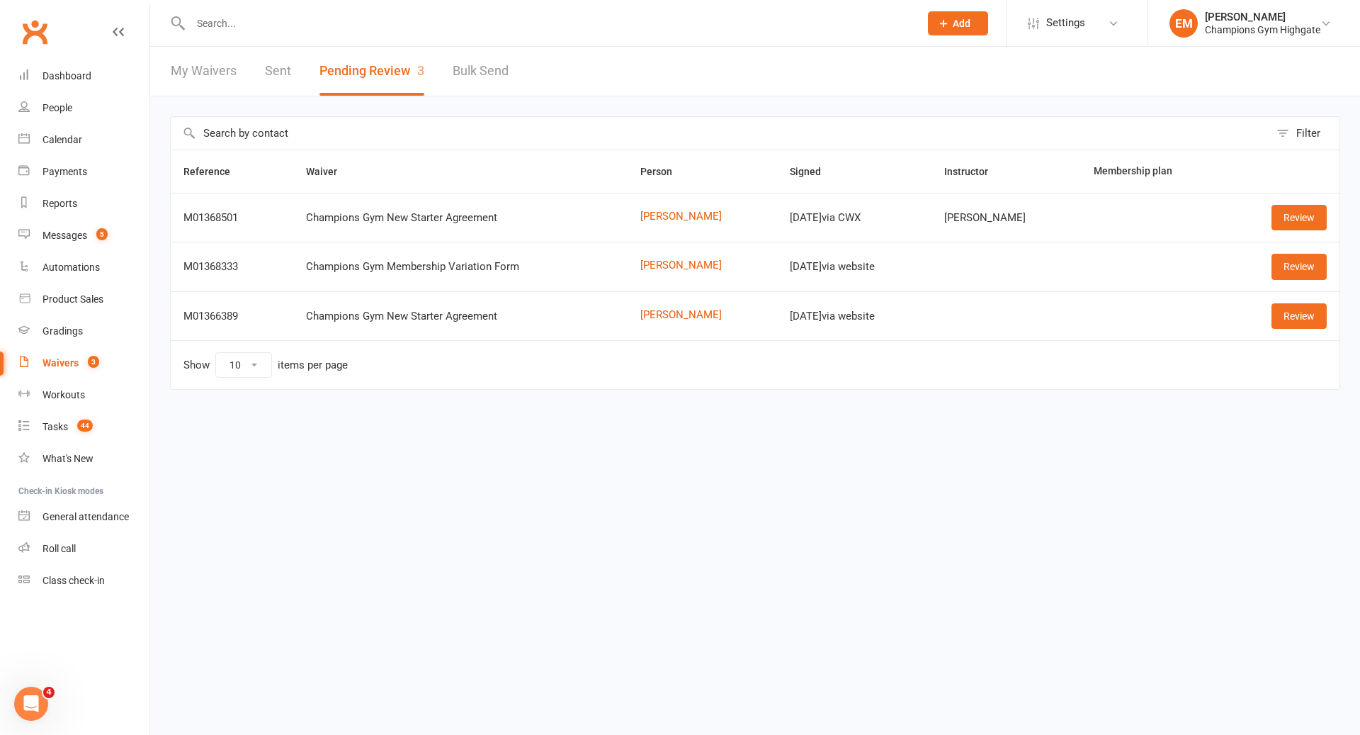
click at [517, 19] on input "text" at bounding box center [547, 23] width 723 height 20
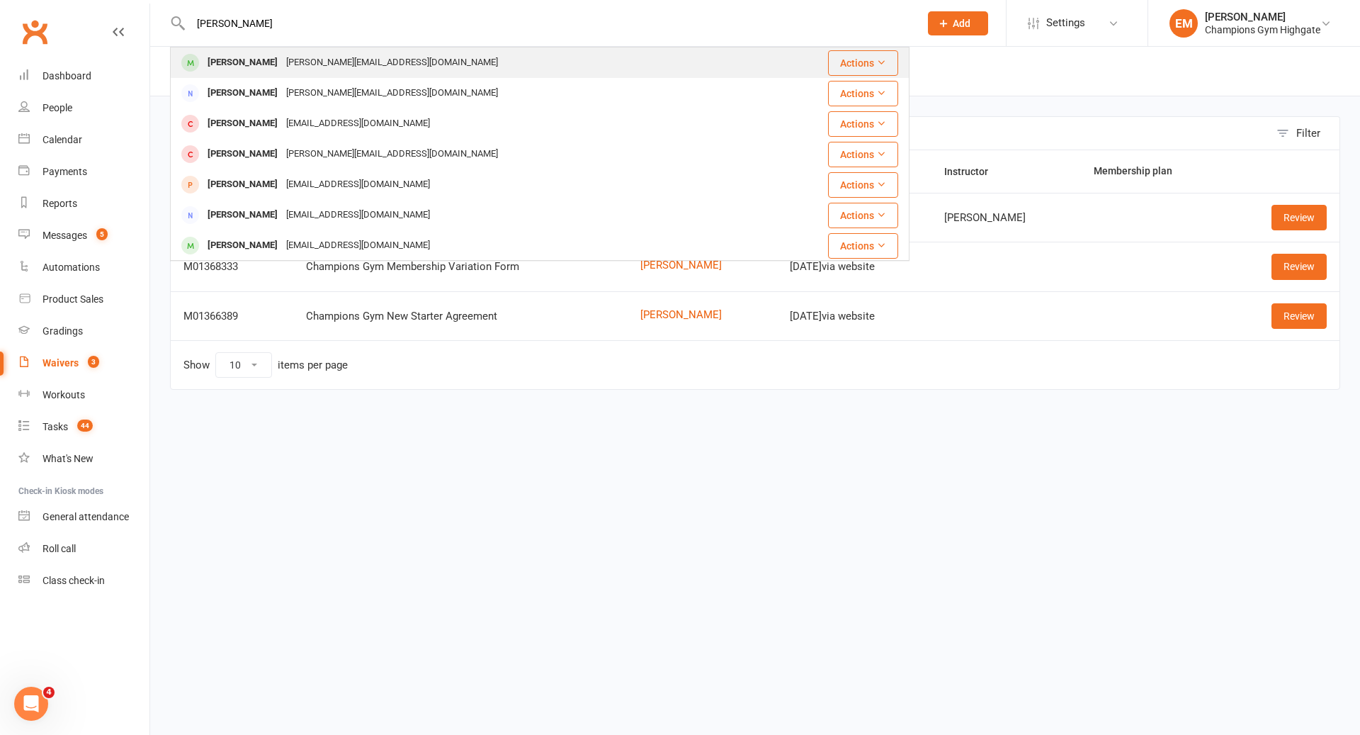
type input "anthony dunne"
click at [390, 58] on div "[PERSON_NAME][EMAIL_ADDRESS][DOMAIN_NAME]" at bounding box center [392, 62] width 220 height 21
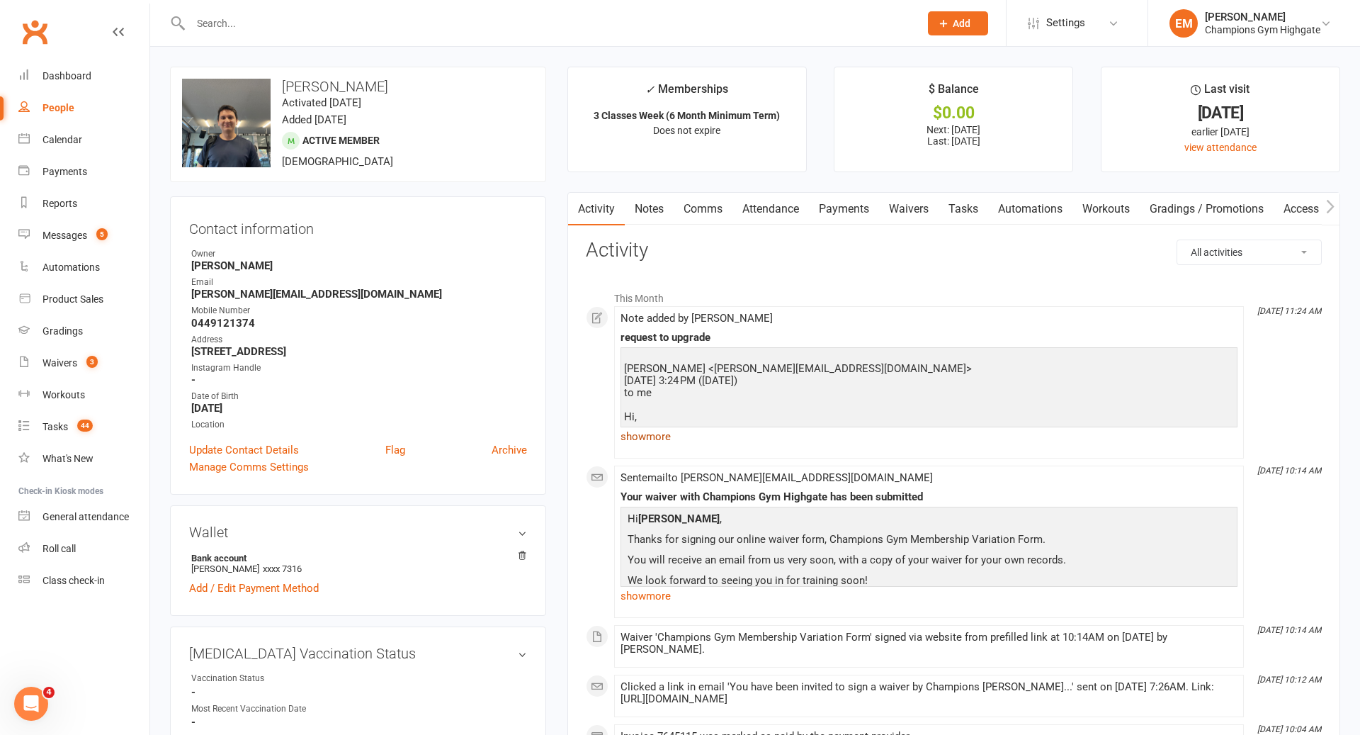
click at [636, 434] on link "show more" at bounding box center [929, 437] width 617 height 20
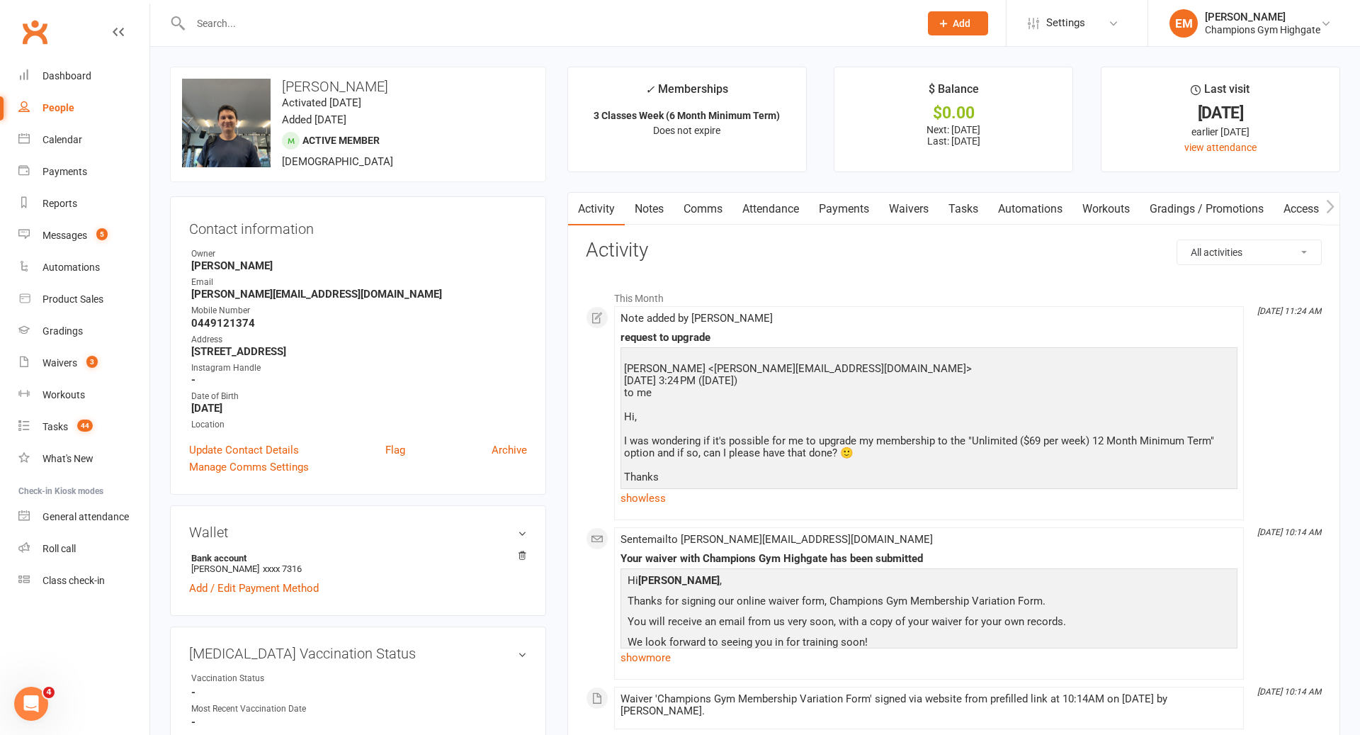
click at [637, 222] on link "Notes" at bounding box center [649, 209] width 49 height 33
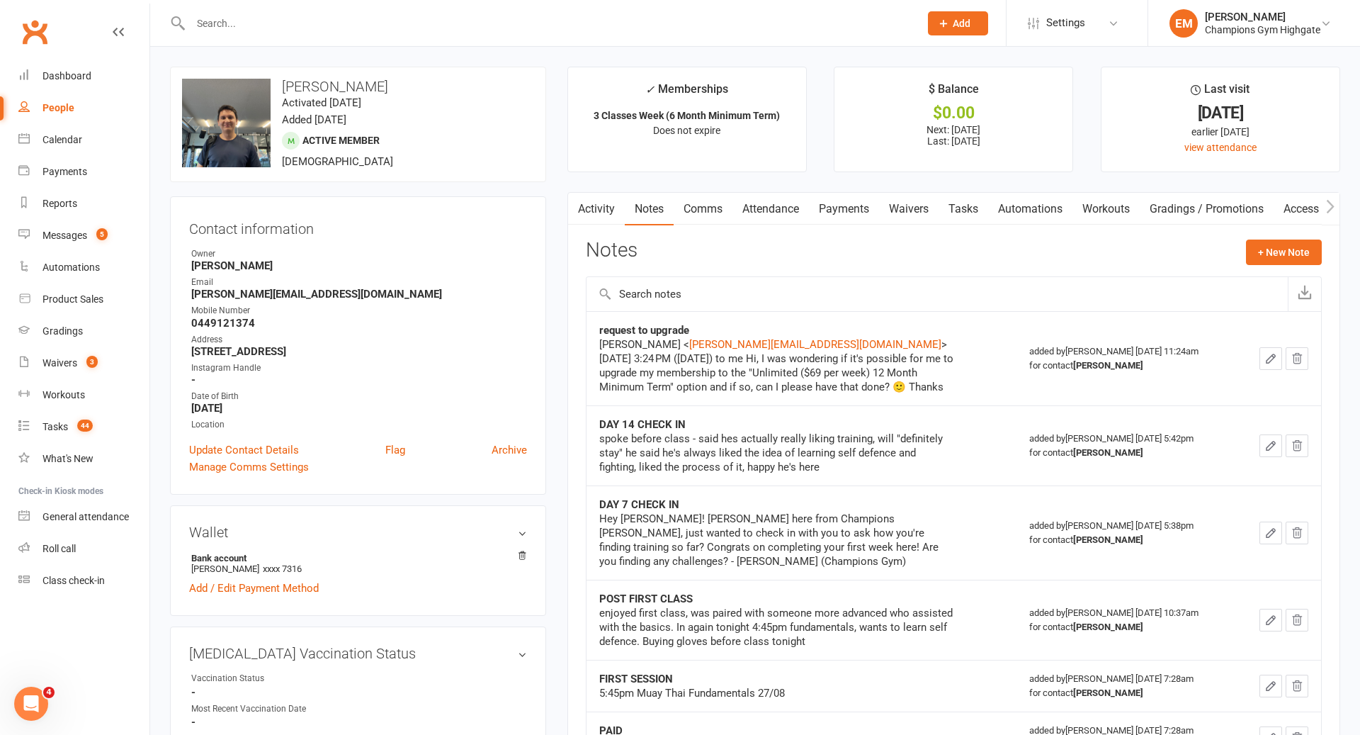
click at [839, 198] on link "Payments" at bounding box center [844, 209] width 70 height 33
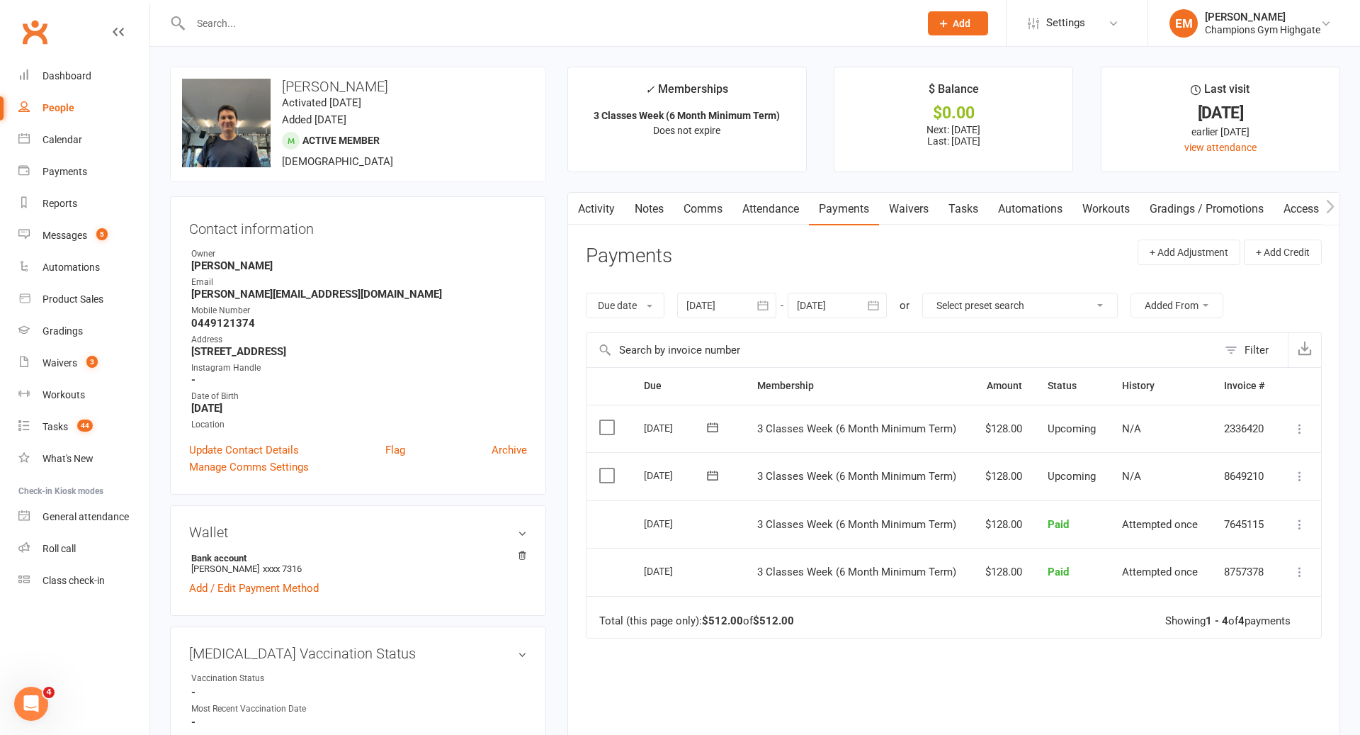
click at [650, 209] on link "Notes" at bounding box center [649, 209] width 49 height 33
click at [661, 204] on link "Notes" at bounding box center [649, 209] width 49 height 33
click at [646, 214] on link "Notes" at bounding box center [649, 209] width 49 height 33
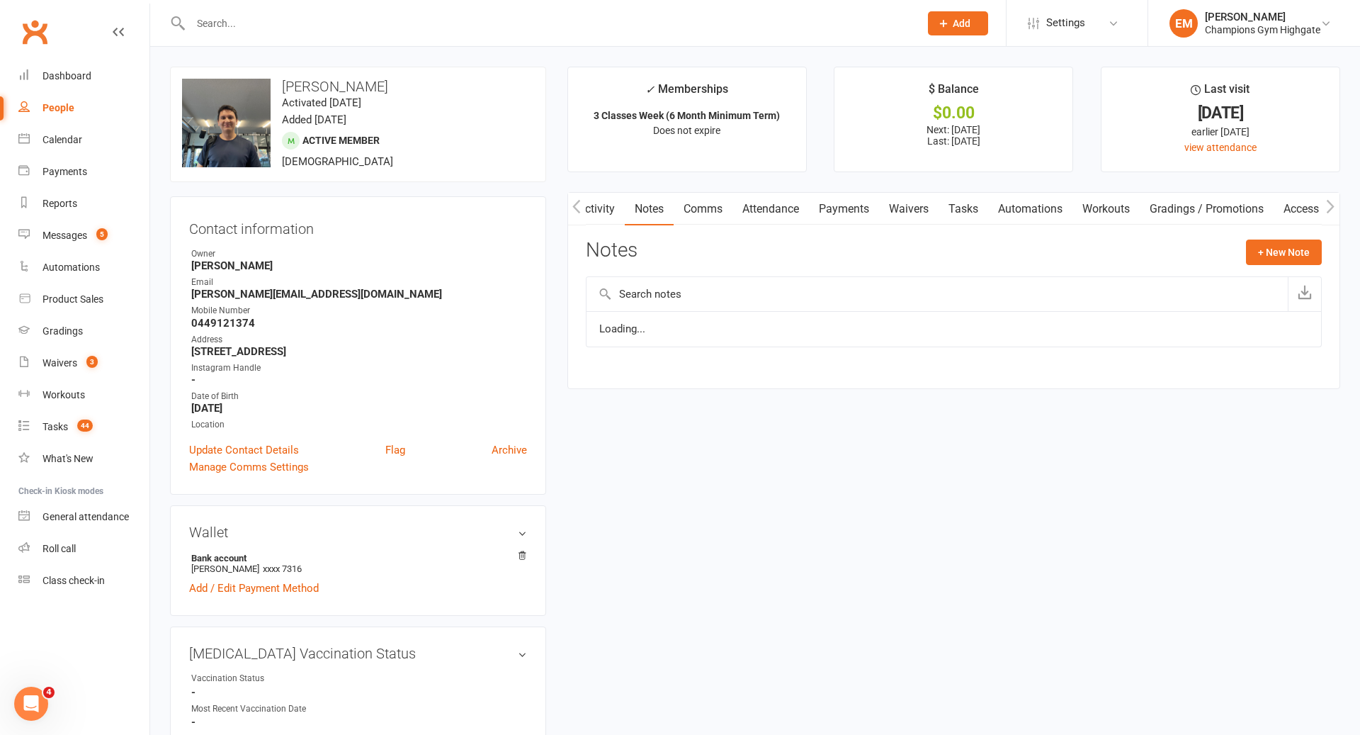
scroll to position [0, 1]
drag, startPoint x: 646, startPoint y: 204, endPoint x: 1280, endPoint y: 247, distance: 635.5
click at [646, 204] on link "Notes" at bounding box center [648, 209] width 49 height 33
click at [1280, 247] on button "+ New Note" at bounding box center [1284, 252] width 76 height 26
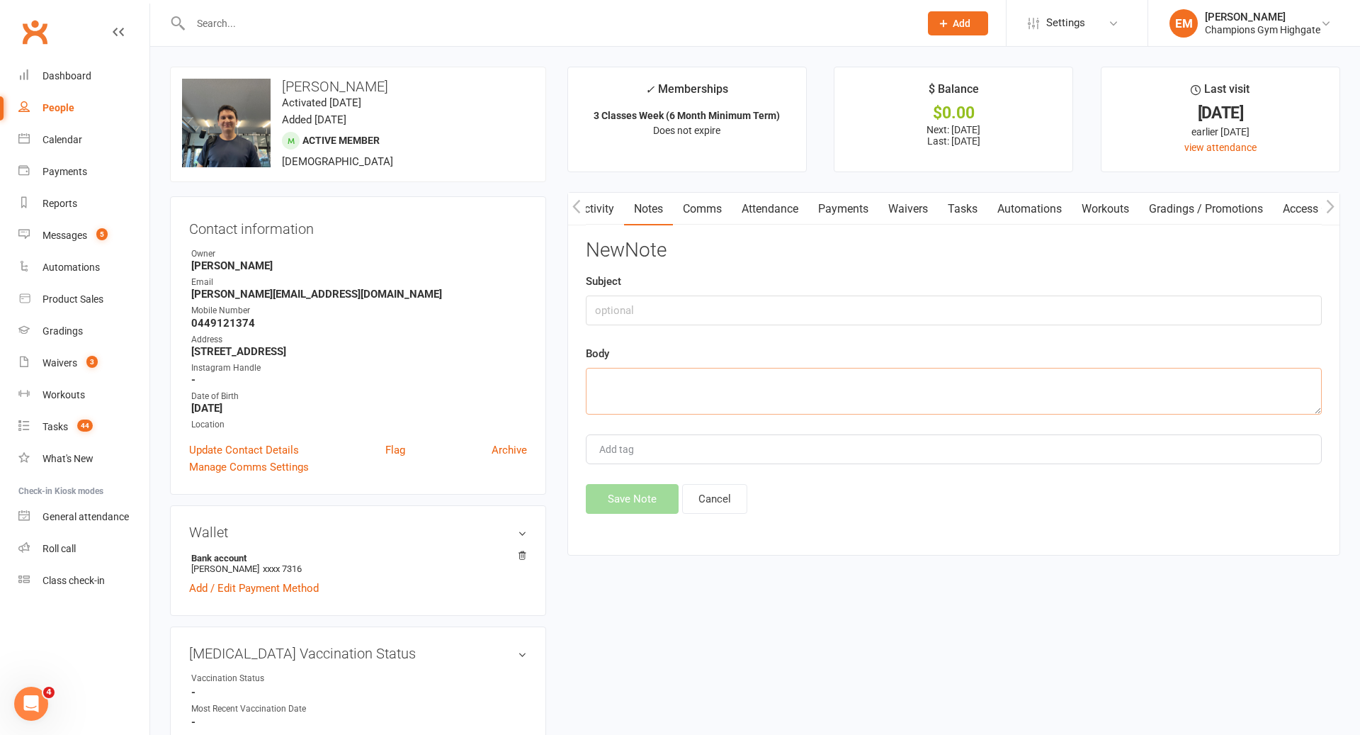
click at [982, 393] on textarea at bounding box center [954, 391] width 736 height 47
click at [747, 316] on input "text" at bounding box center [954, 310] width 736 height 30
type input "MEMBERSHIP VARIATION"
click at [682, 376] on textarea at bounding box center [954, 391] width 736 height 47
paste textarea "Hey Anthony! I am calling about your membership upgrade (Emma here) My voicemai…"
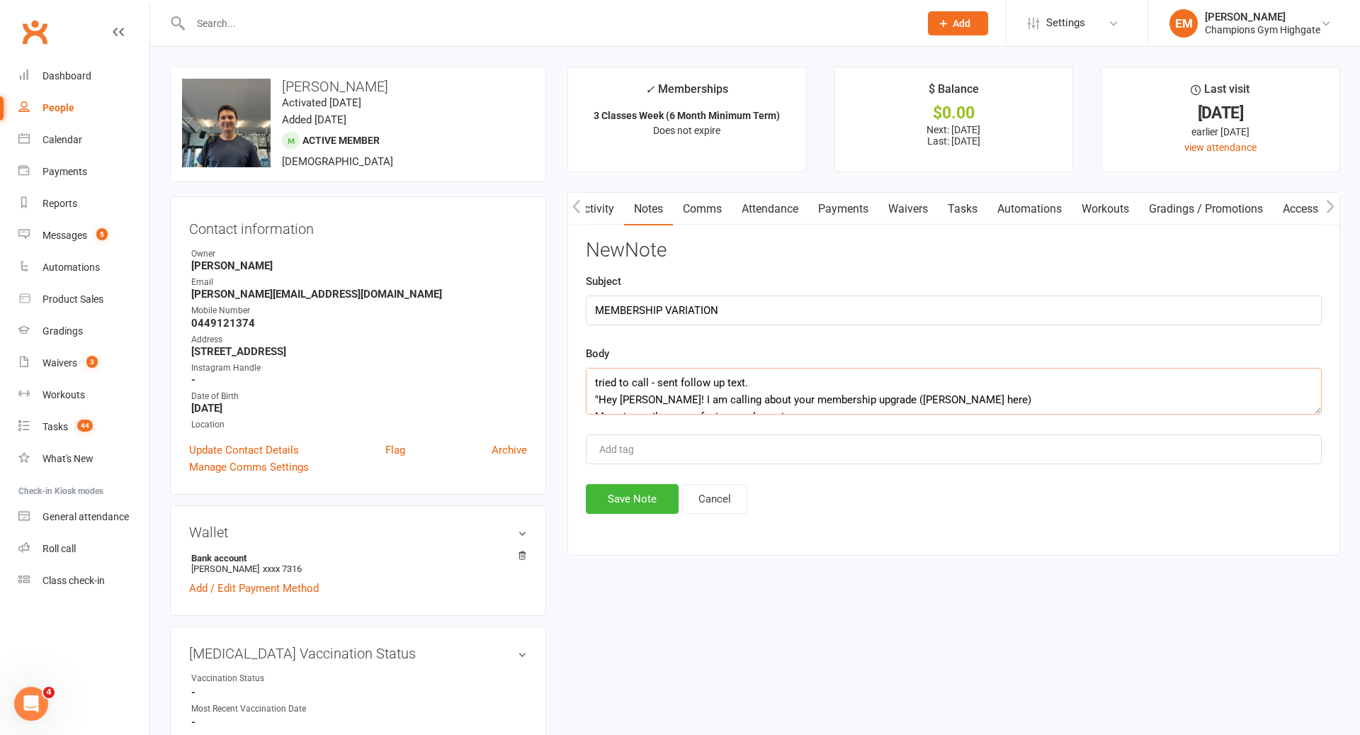
scroll to position [94, 0]
type textarea "tried to call - sent follow up text. "Hey Anthony! I am calling about your memb…"
click at [640, 500] on button "Save Note" at bounding box center [632, 499] width 93 height 30
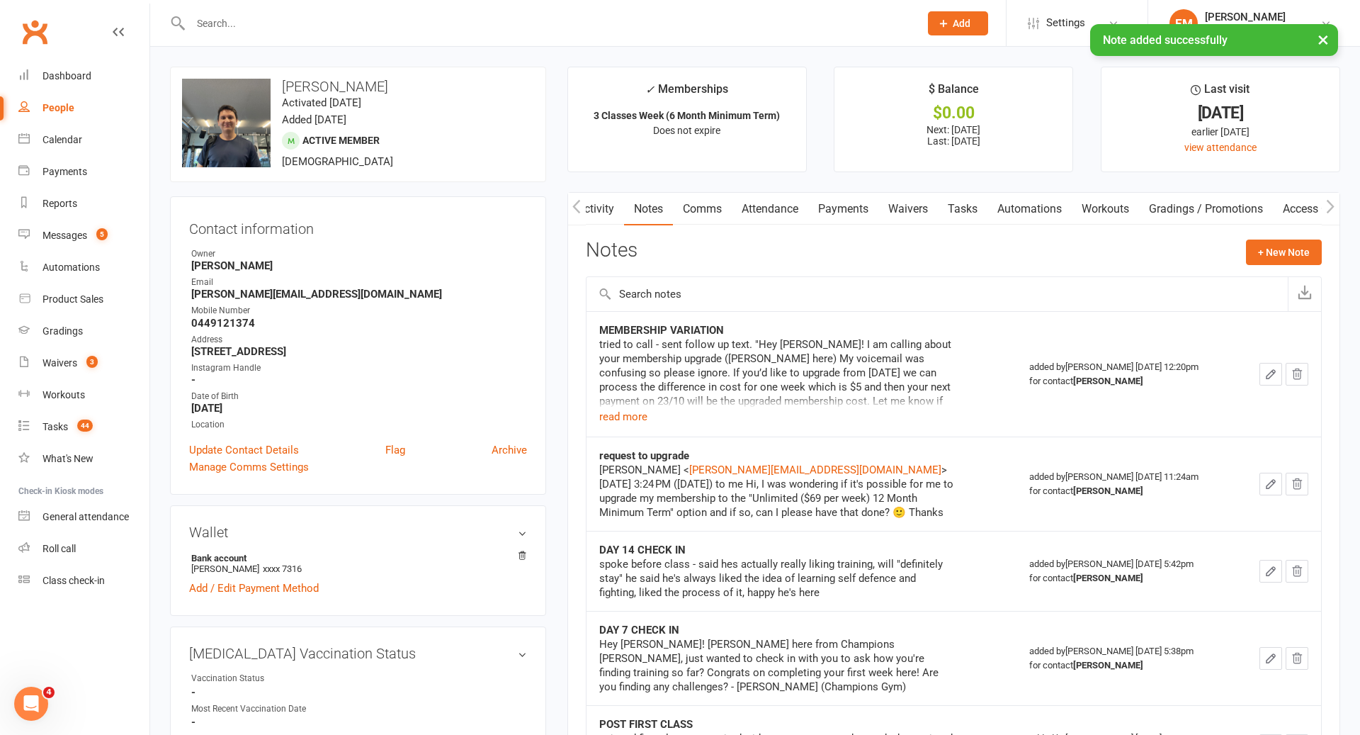
click at [640, 403] on div "tried to call - sent follow up text. "Hey Anthony! I am calling about your memb…" at bounding box center [776, 372] width 354 height 71
click at [639, 414] on button "read more" at bounding box center [623, 416] width 48 height 17
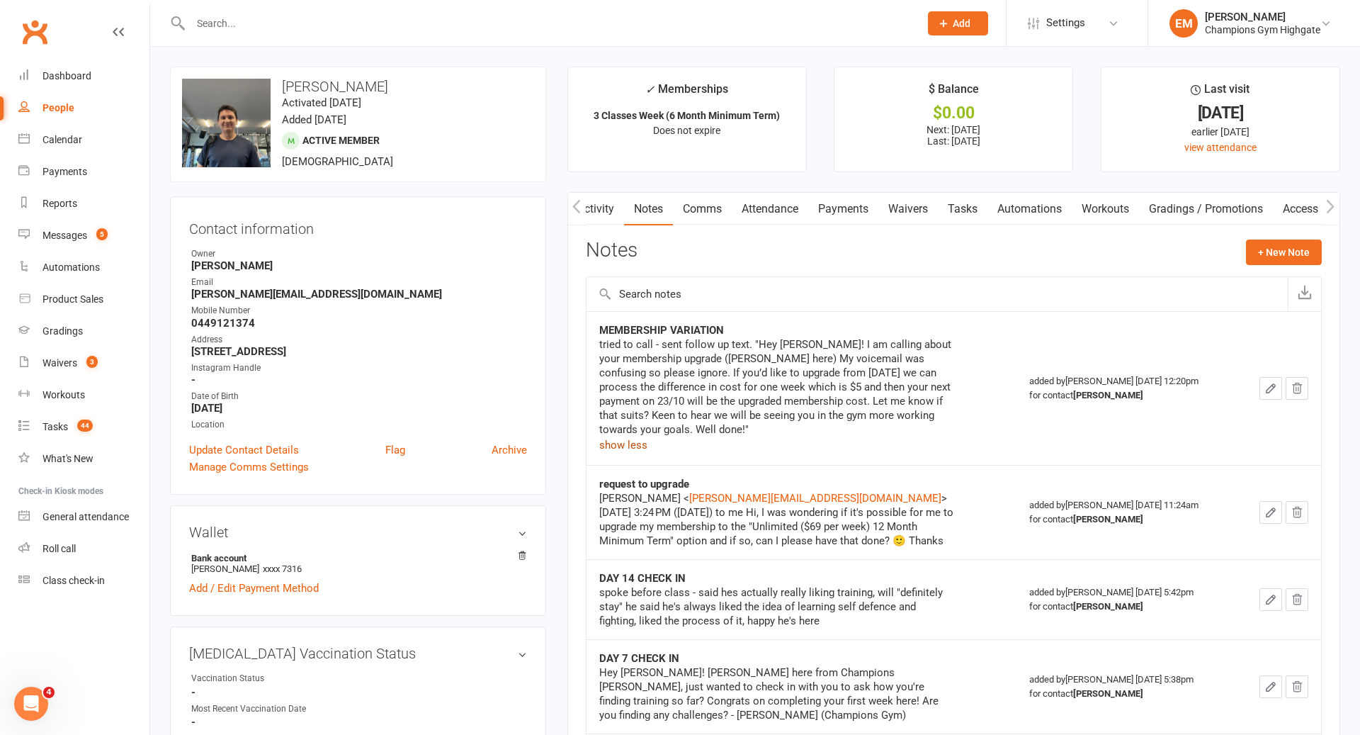
click at [866, 208] on link "Payments" at bounding box center [843, 209] width 70 height 33
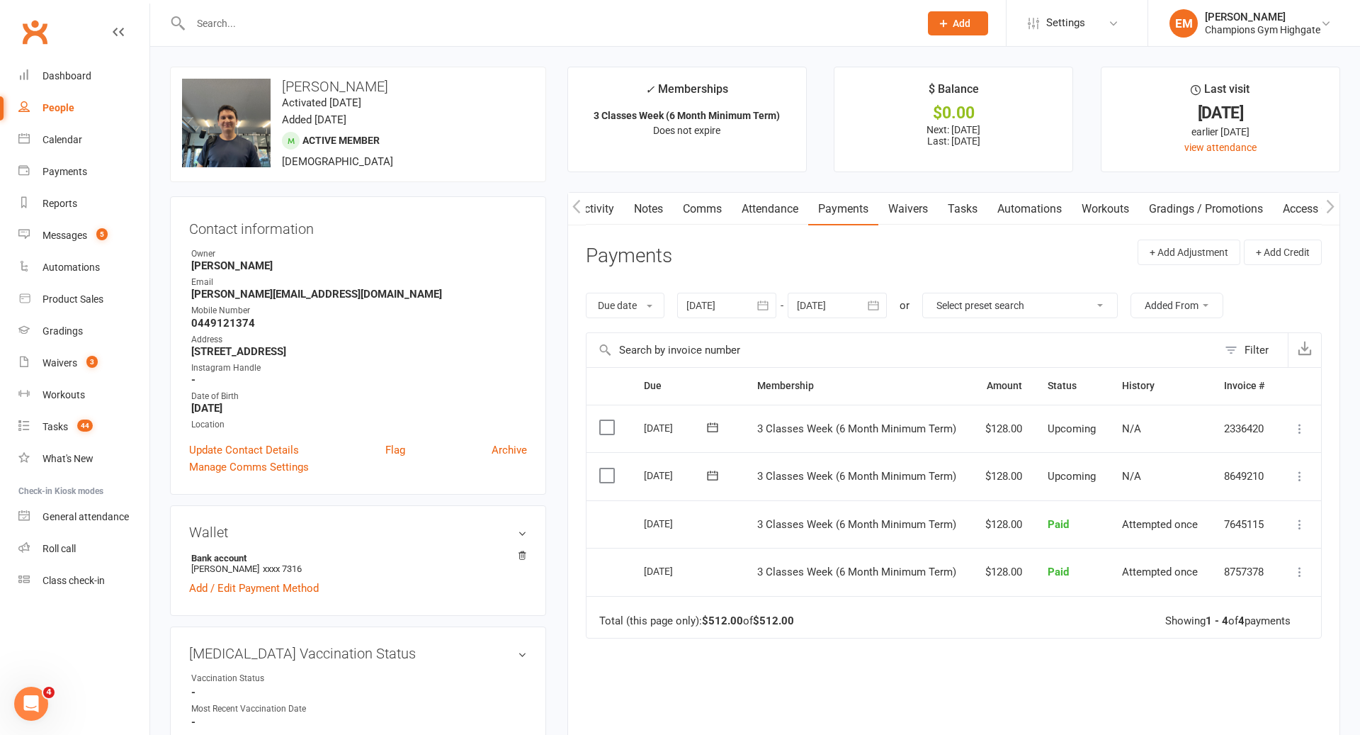
scroll to position [513, 0]
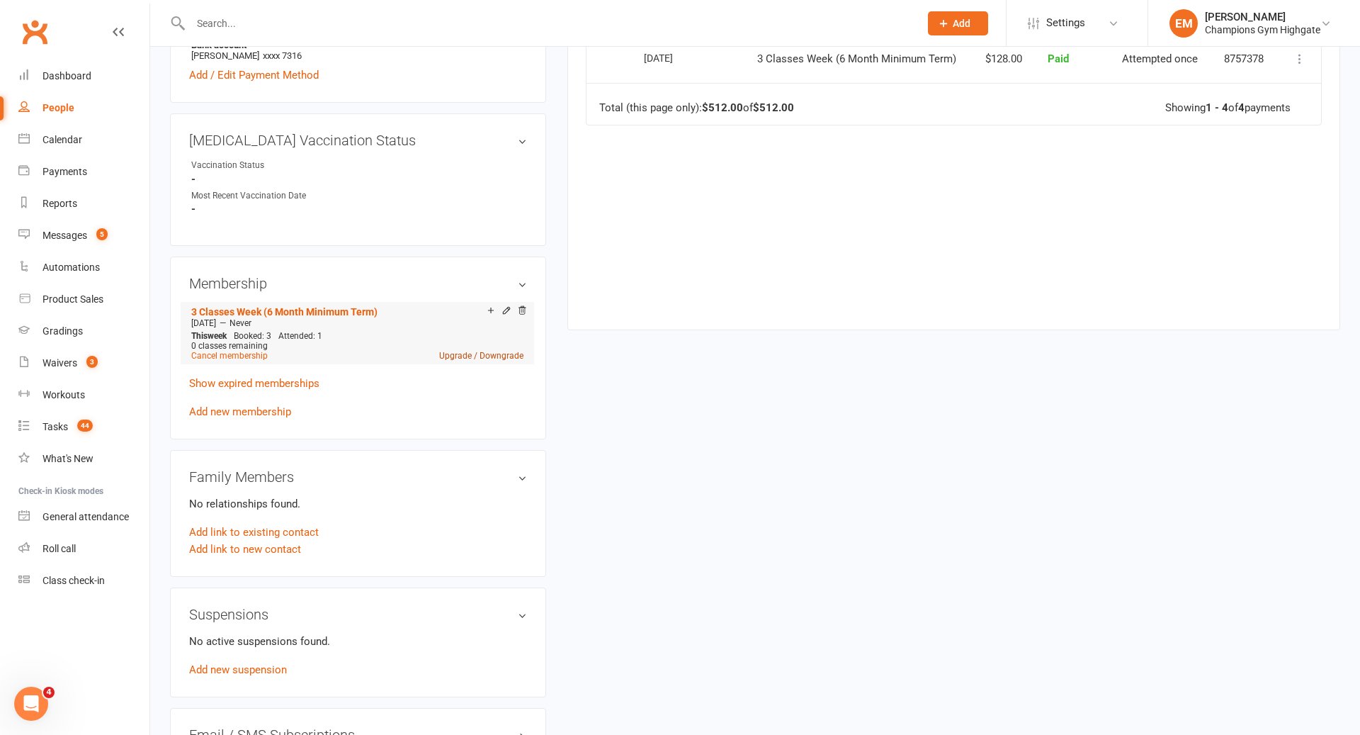
click at [451, 351] on link "Upgrade / Downgrade" at bounding box center [481, 356] width 84 height 10
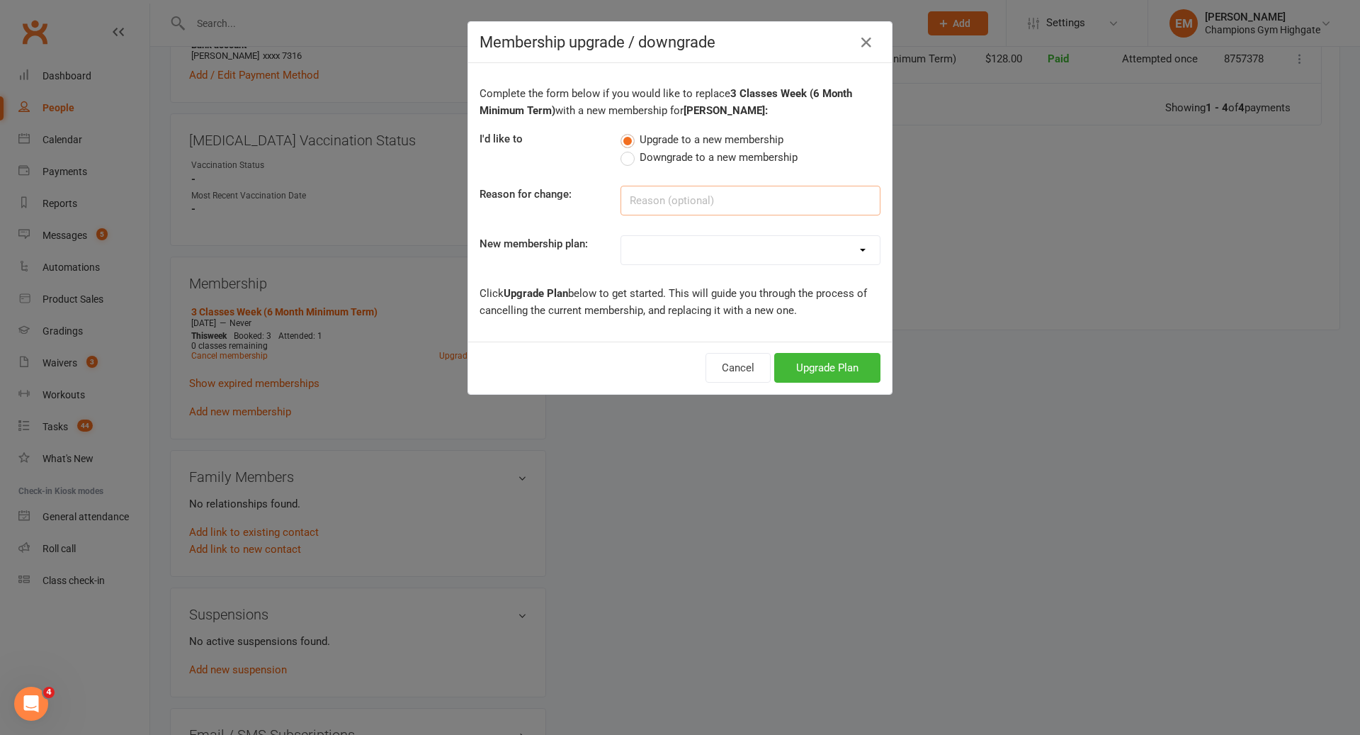
click at [706, 203] on input at bounding box center [751, 201] width 260 height 30
type input "upgrade"
click at [679, 266] on div "Complete the form below if you would like to replace 3 Classes Week (6 Month Mi…" at bounding box center [680, 202] width 424 height 278
click at [690, 251] on select "New Starter Program FIFO New Starter Program Unlimited (12 Month Minimum Term) …" at bounding box center [750, 250] width 259 height 28
select select "2"
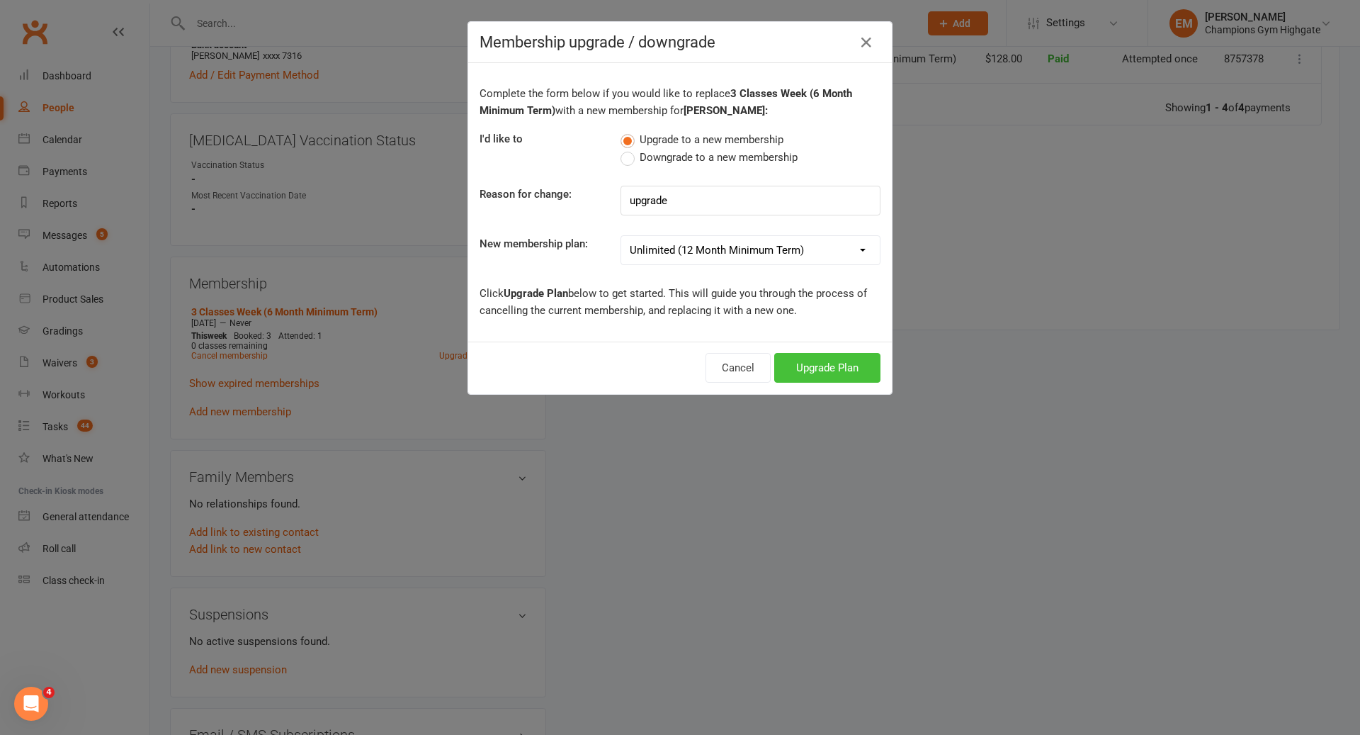
click at [832, 363] on button "Upgrade Plan" at bounding box center [827, 368] width 106 height 30
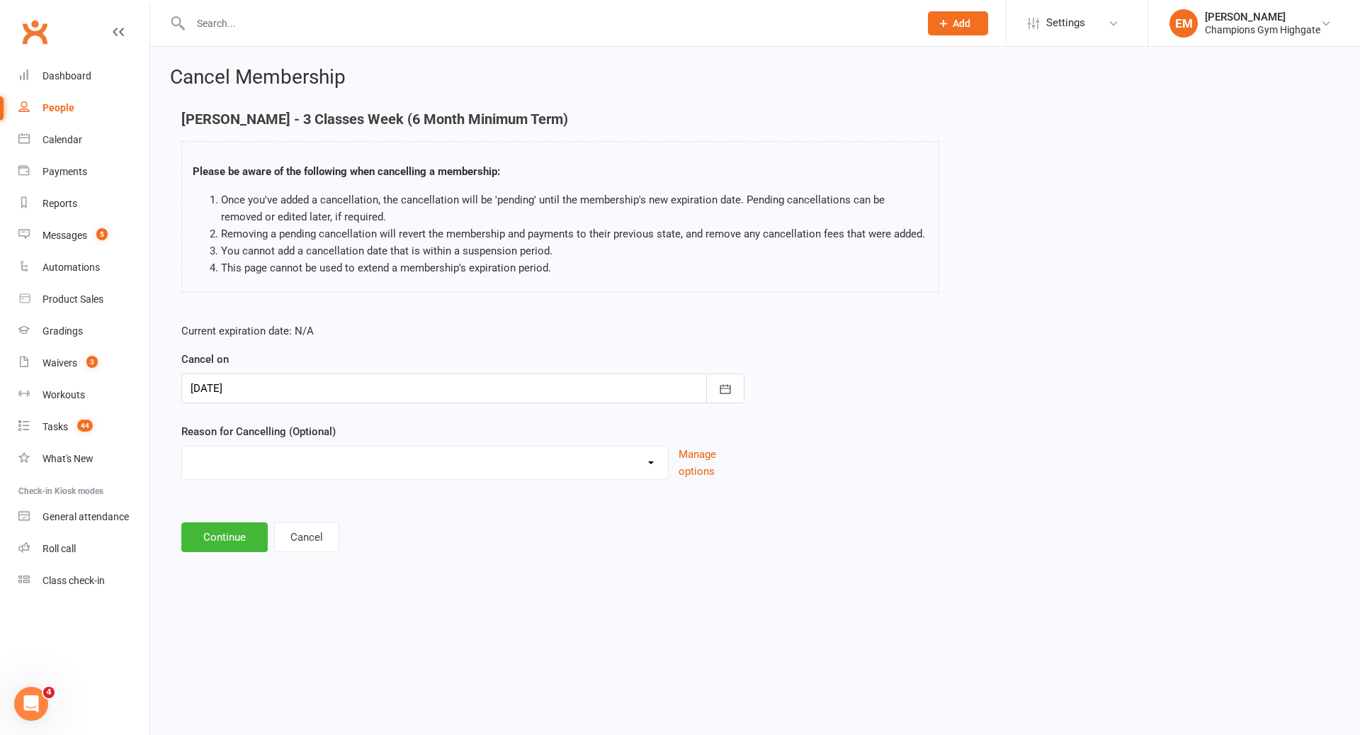
click at [486, 471] on select "Club Transfer Cooling off Period (within 7 days) Debt Collection Downgrading Me…" at bounding box center [425, 460] width 486 height 28
select select "11"
click at [207, 529] on button "Continue" at bounding box center [224, 537] width 86 height 30
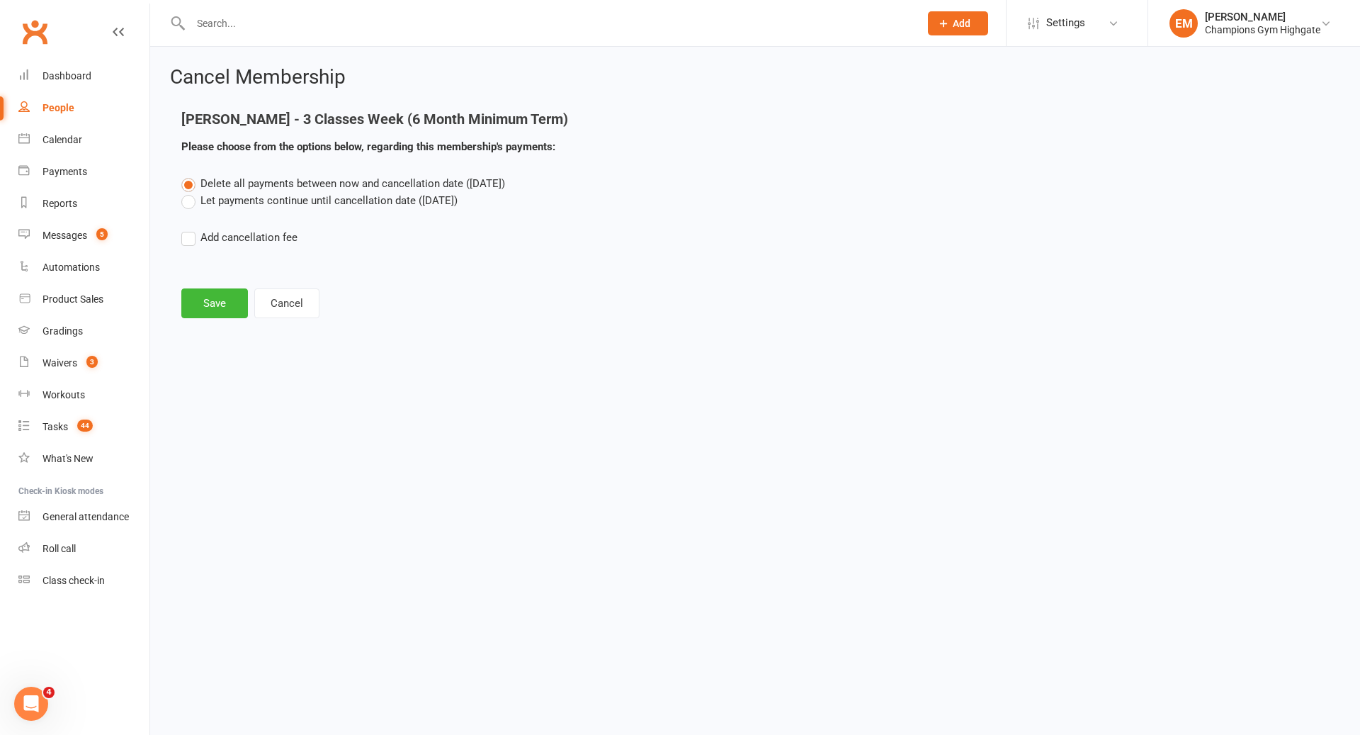
click at [396, 205] on label "Let payments continue until cancellation date (Oct 13, 2025)" at bounding box center [319, 200] width 276 height 17
click at [191, 192] on input "Let payments continue until cancellation date (Oct 13, 2025)" at bounding box center [185, 192] width 9 height 0
click at [206, 312] on button "Save" at bounding box center [214, 303] width 67 height 30
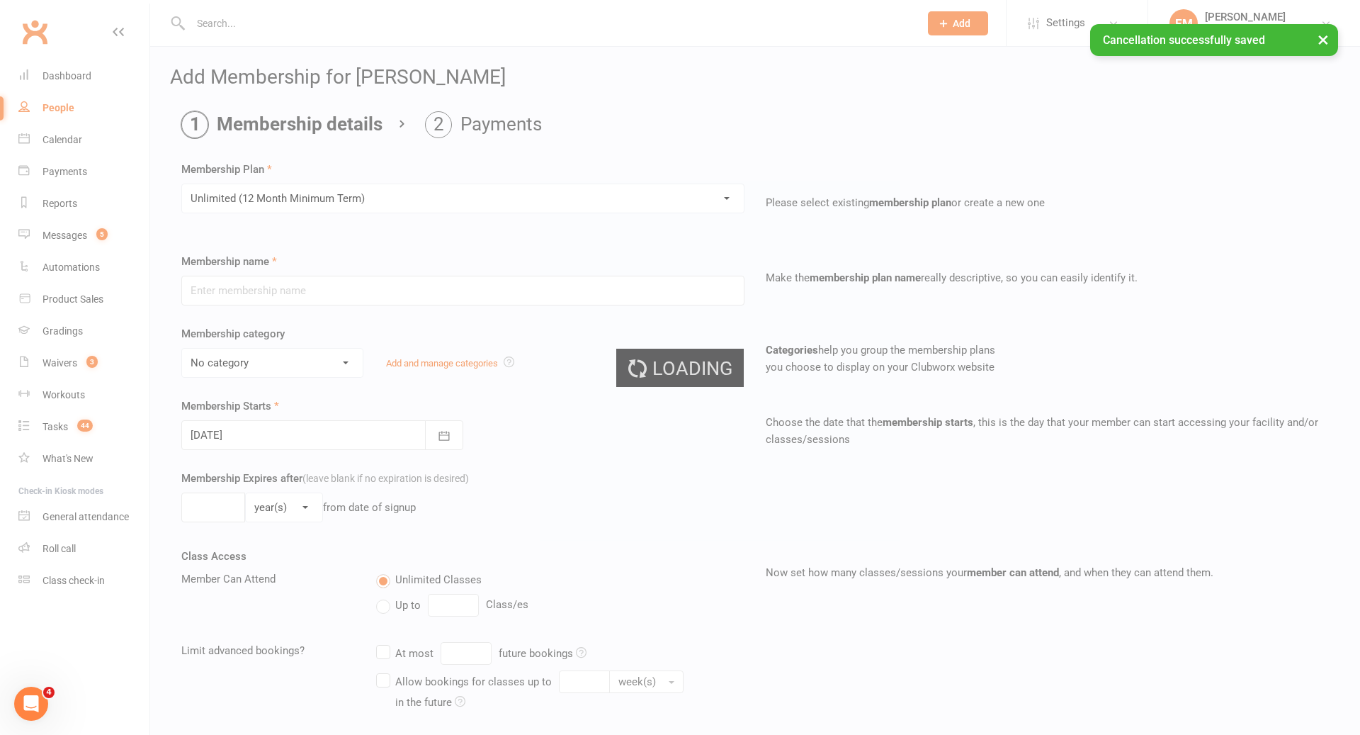
type input "Unlimited (12 Month Minimum Term)"
select select "9"
type input "0"
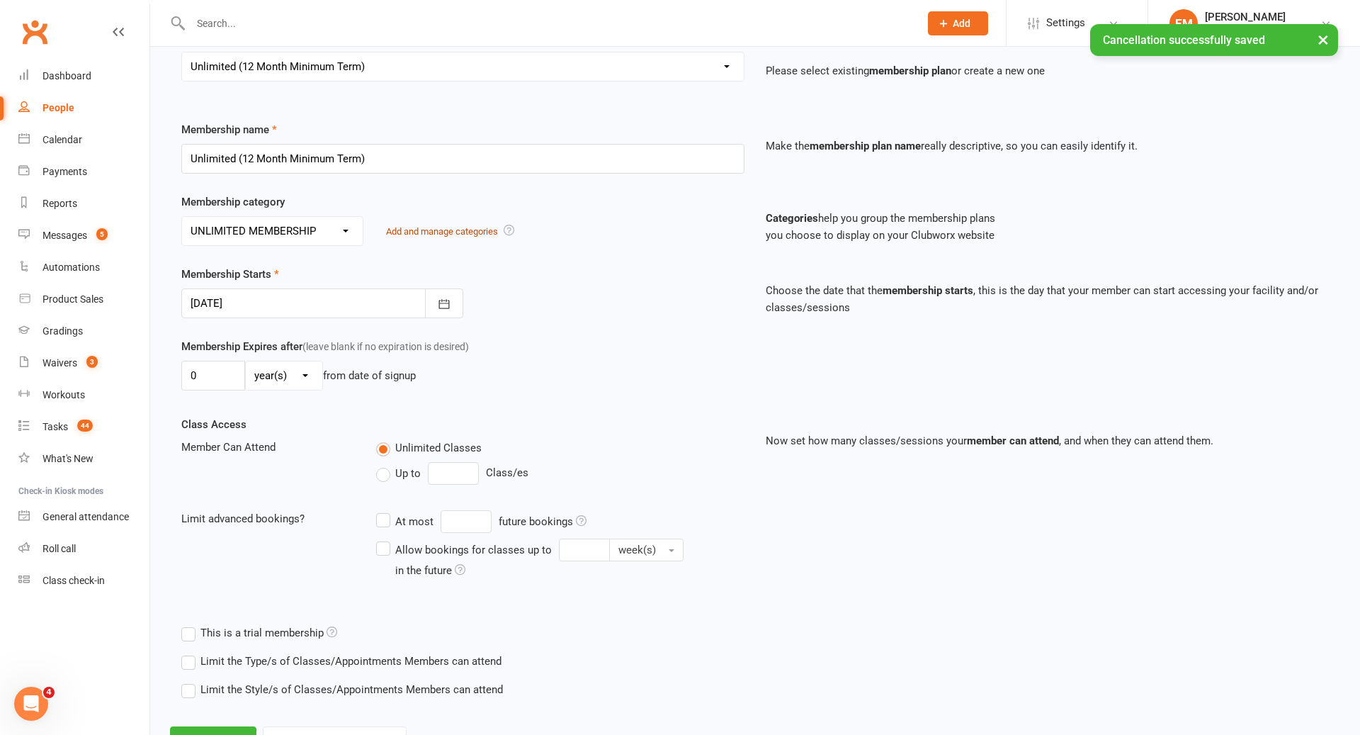
scroll to position [131, 0]
click at [448, 299] on icon "button" at bounding box center [444, 305] width 14 height 14
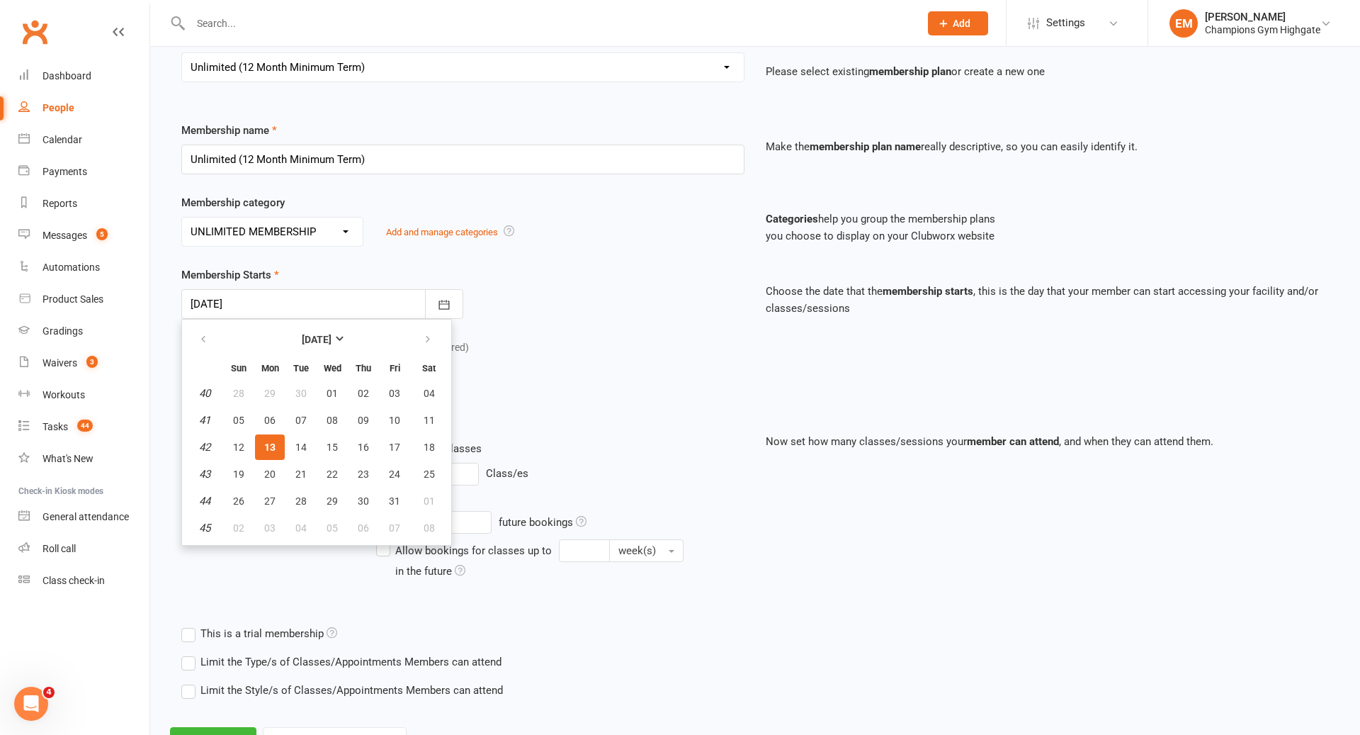
click at [540, 287] on div "Membership Starts 13 Oct 2025 October 2025 Sun Mon Tue Wed Thu Fri Sat 40 28 29…" at bounding box center [463, 292] width 585 height 52
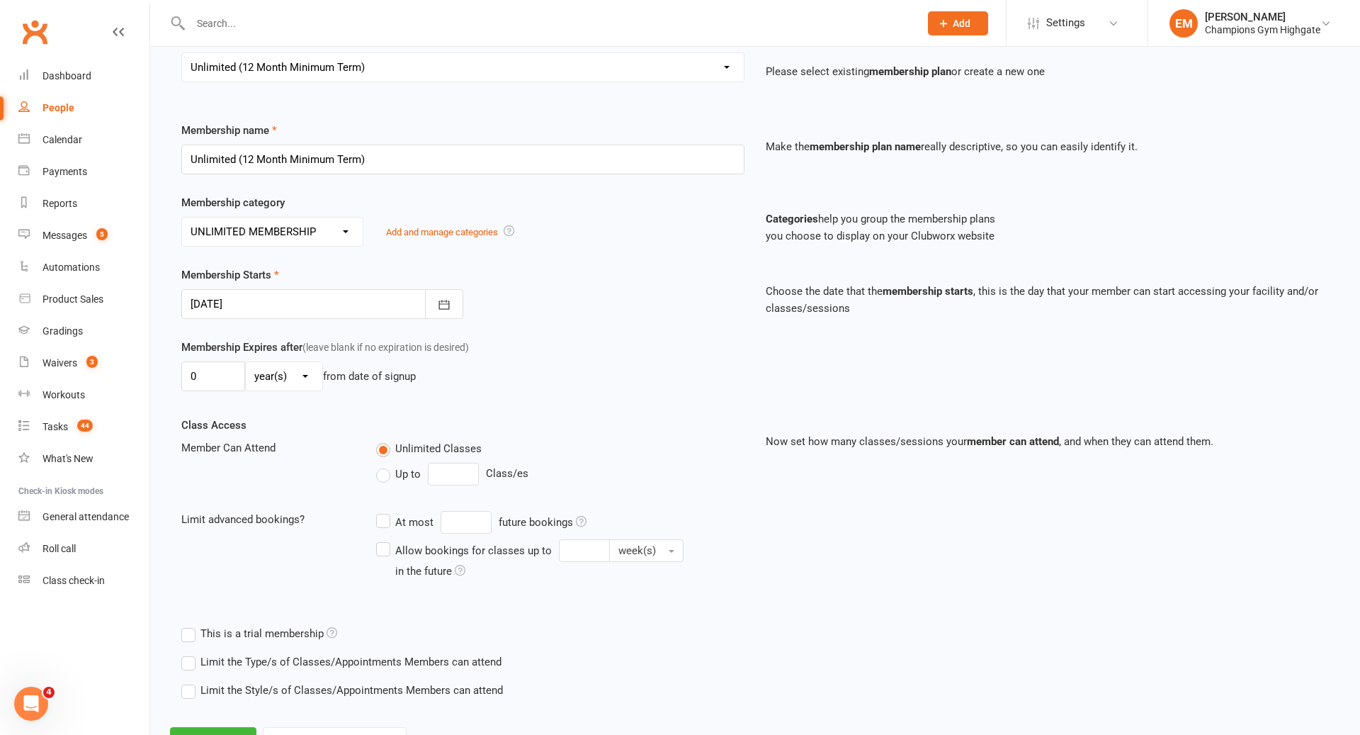
scroll to position [190, 0]
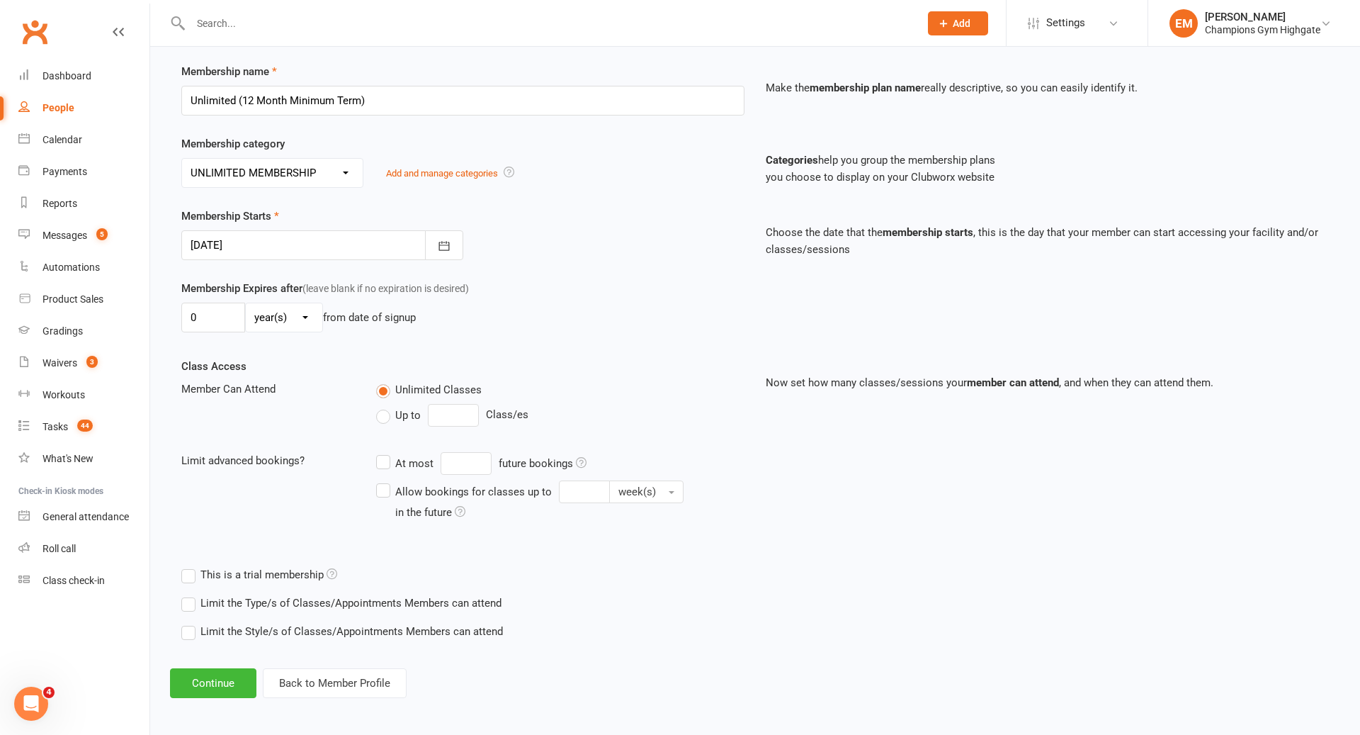
click at [344, 603] on label "Limit the Type/s of Classes/Appointments Members can attend" at bounding box center [341, 602] width 320 height 17
click at [191, 594] on input "Limit the Type/s of Classes/Appointments Members can attend" at bounding box center [185, 594] width 9 height 0
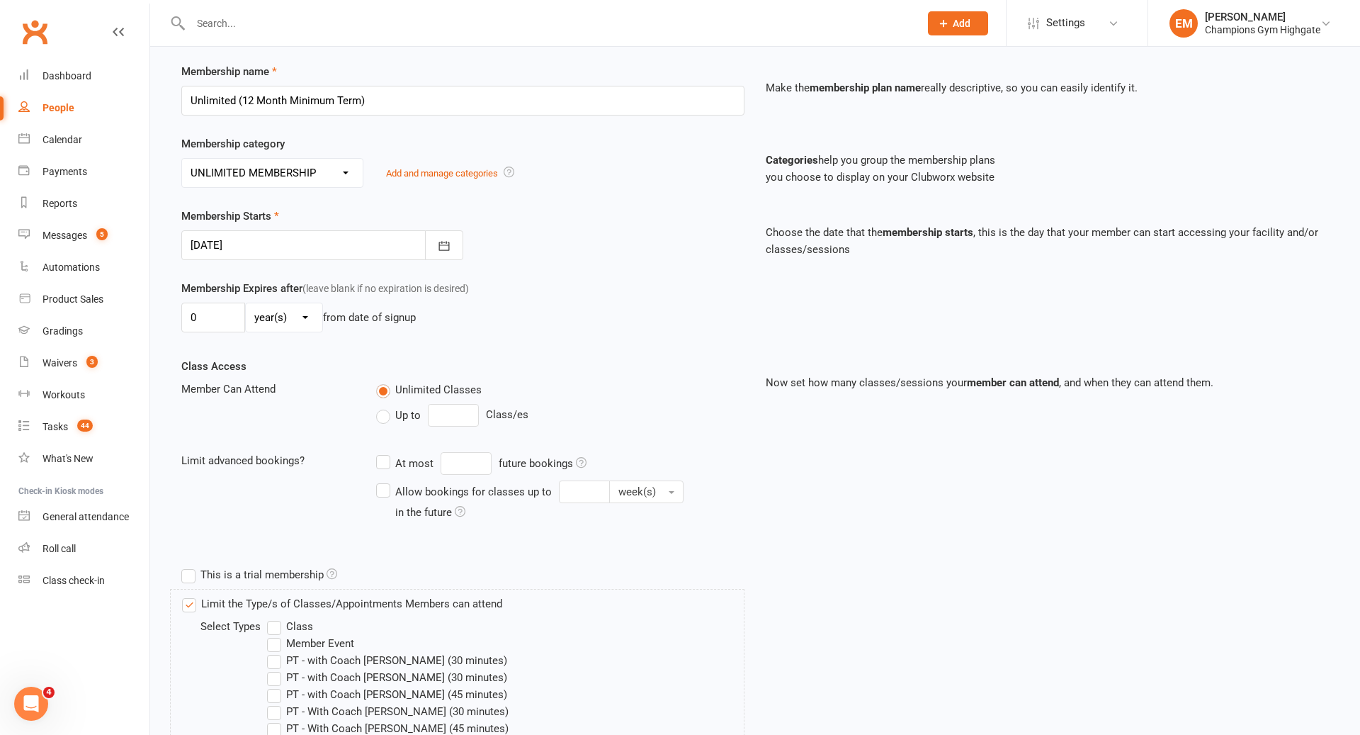
click at [301, 625] on label "Class" at bounding box center [290, 626] width 46 height 17
click at [276, 618] on input "Class" at bounding box center [271, 618] width 9 height 0
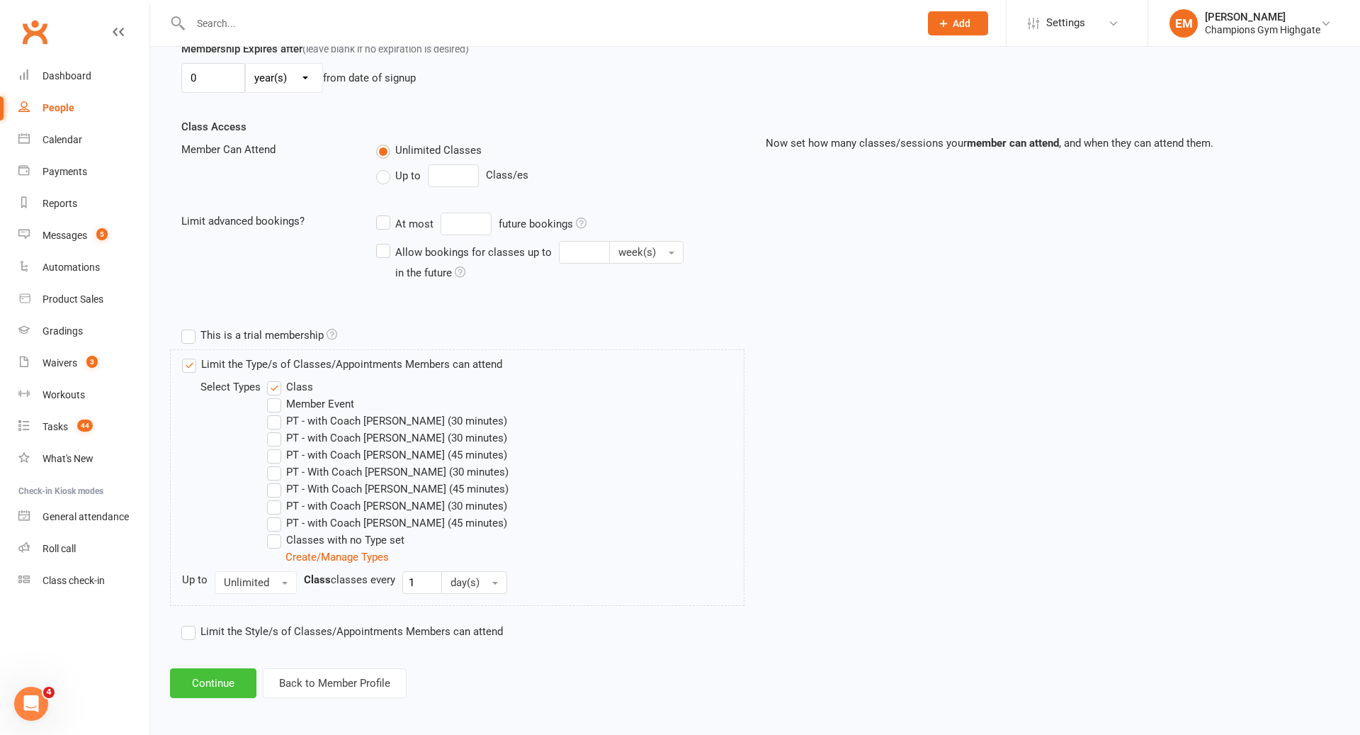
click at [202, 686] on button "Continue" at bounding box center [213, 683] width 86 height 30
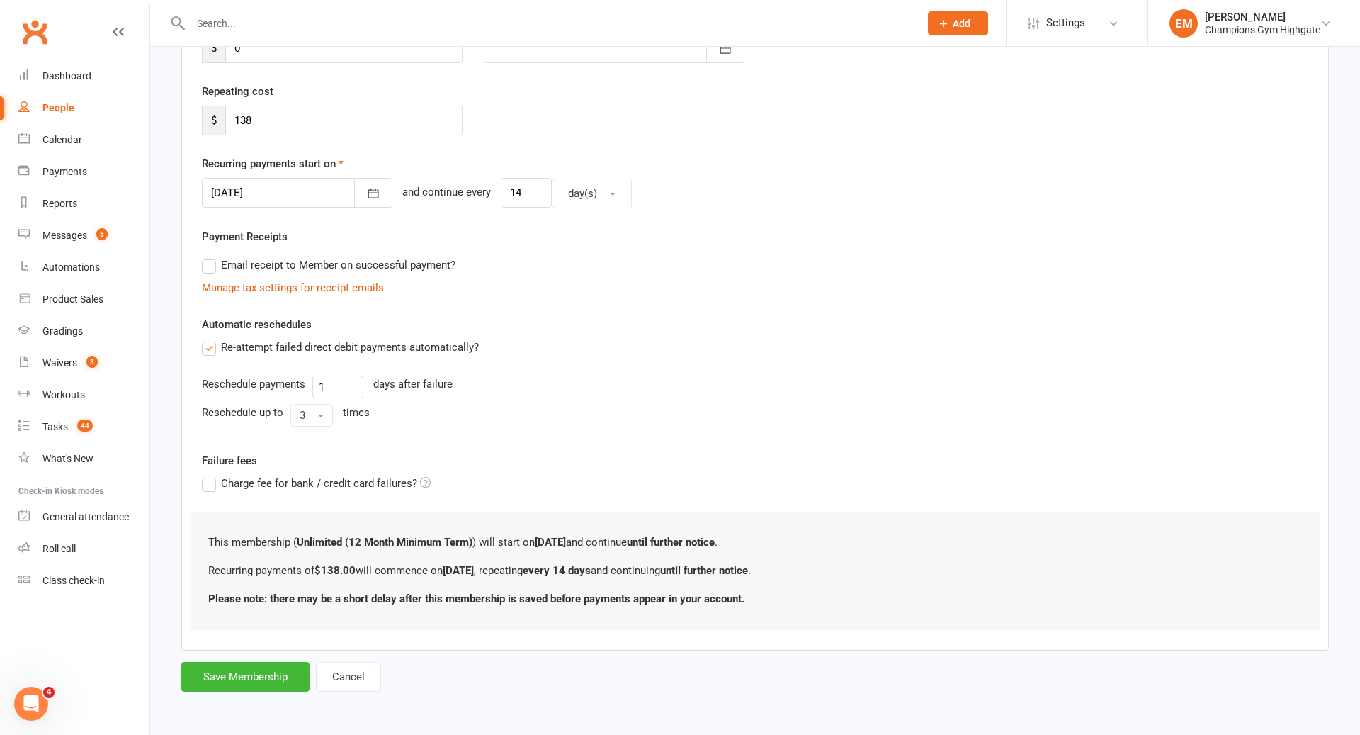
scroll to position [0, 0]
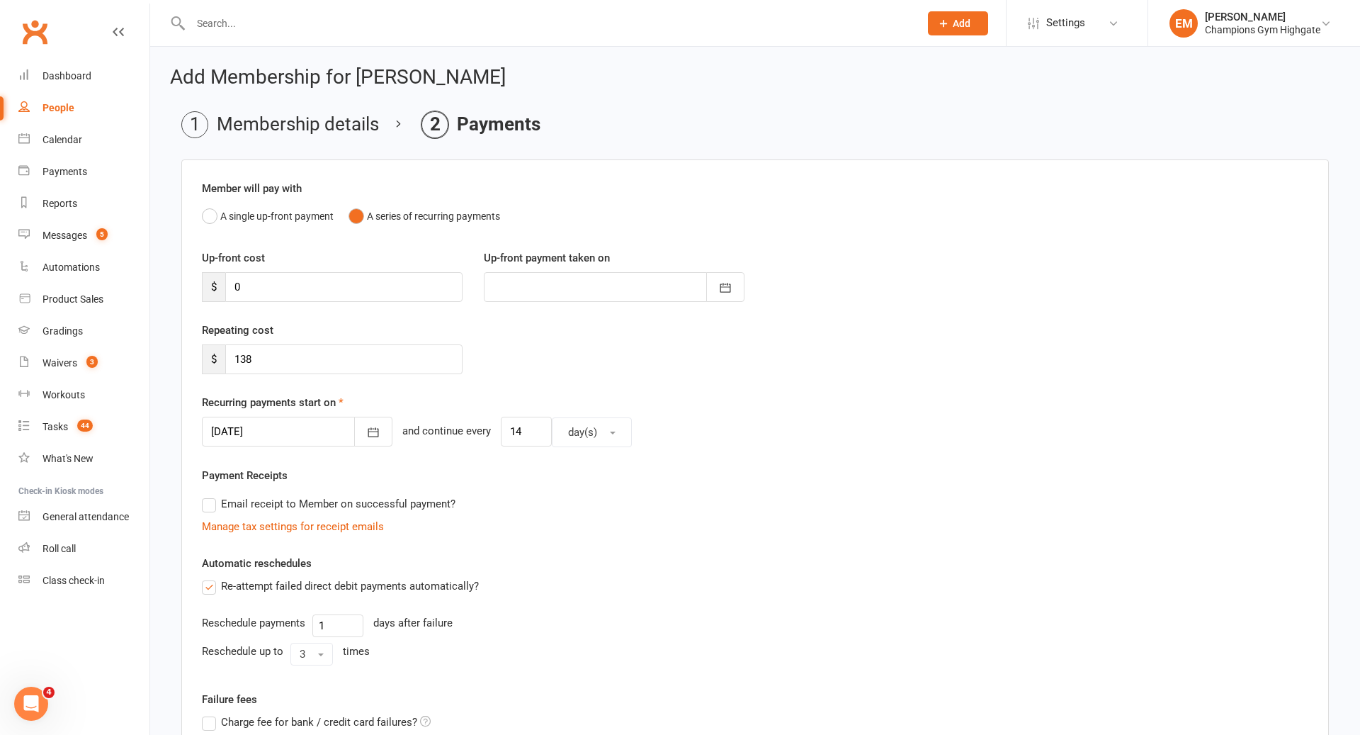
click at [265, 428] on div at bounding box center [297, 432] width 191 height 30
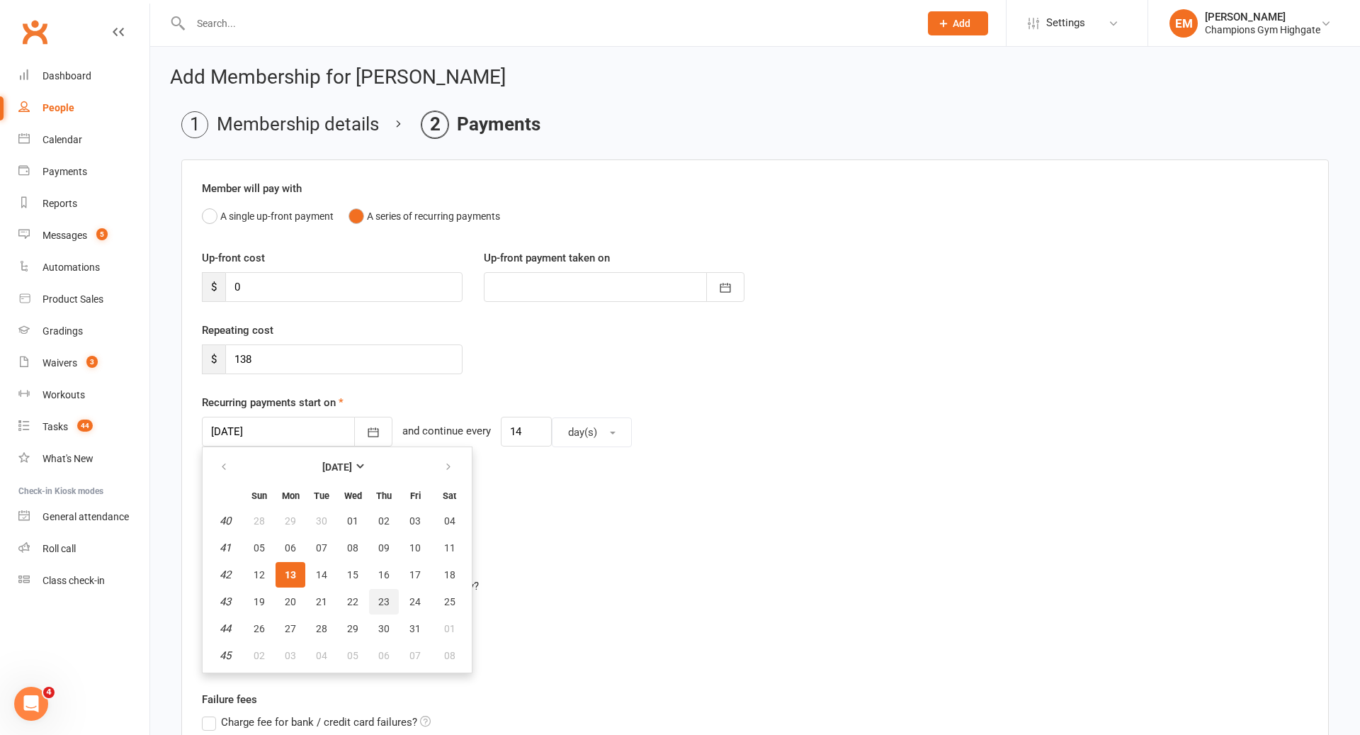
click at [378, 597] on span "23" at bounding box center [383, 601] width 11 height 11
type input "23 Oct 2025"
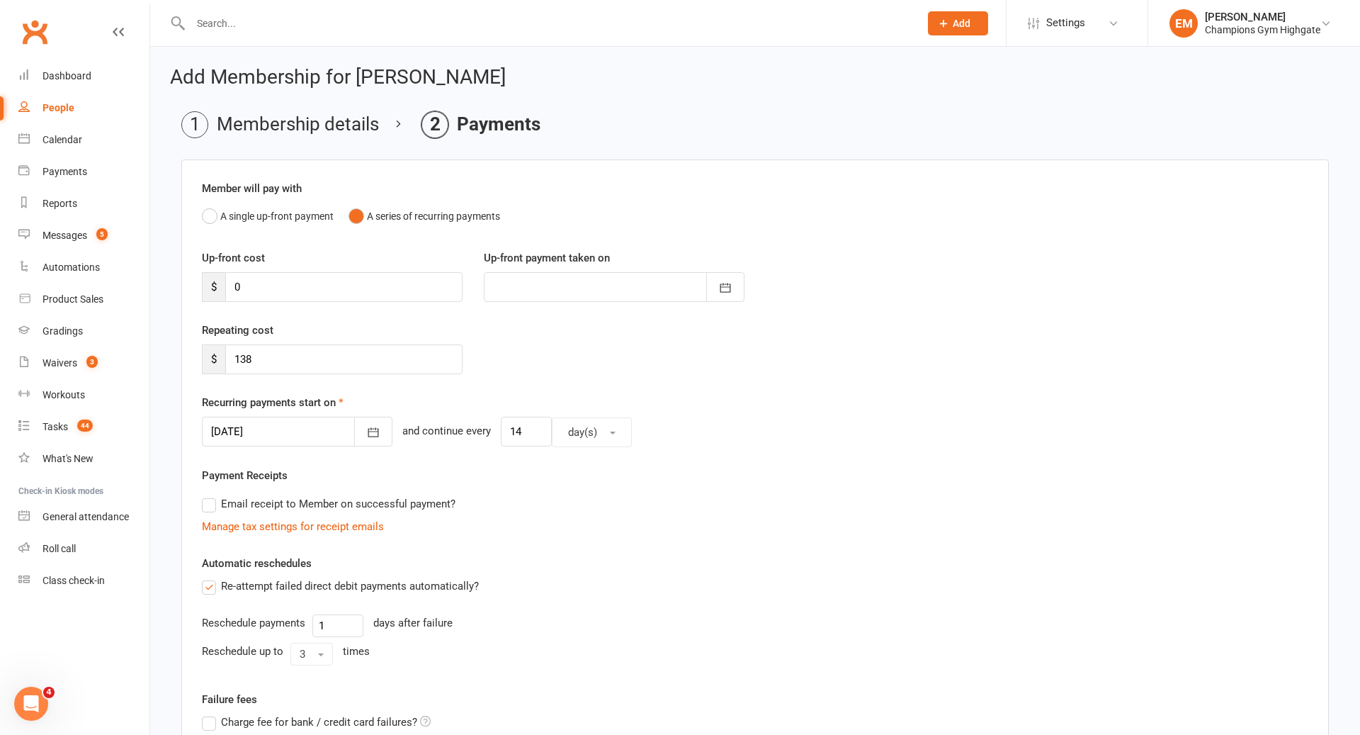
click at [600, 565] on div "Automatic reschedules Re-attempt failed direct debit payments automatically? Re…" at bounding box center [755, 613] width 1107 height 116
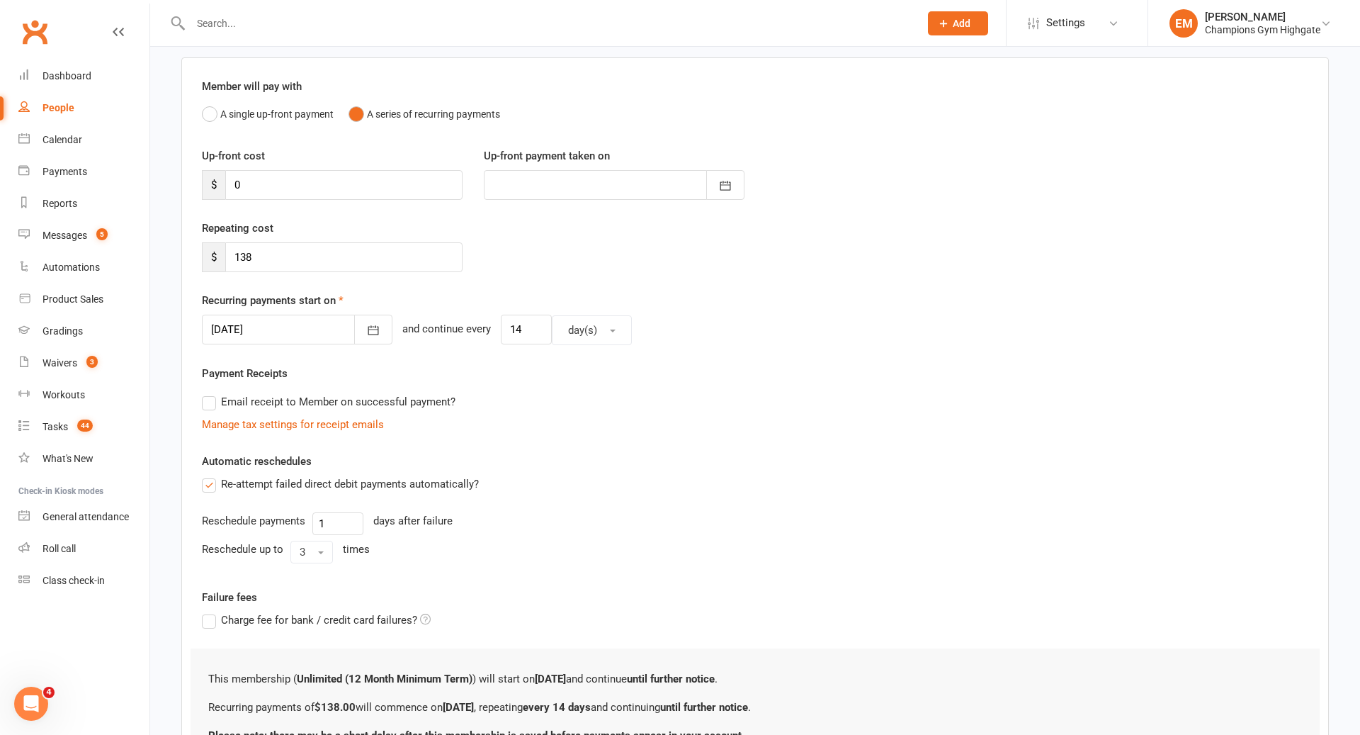
scroll to position [235, 0]
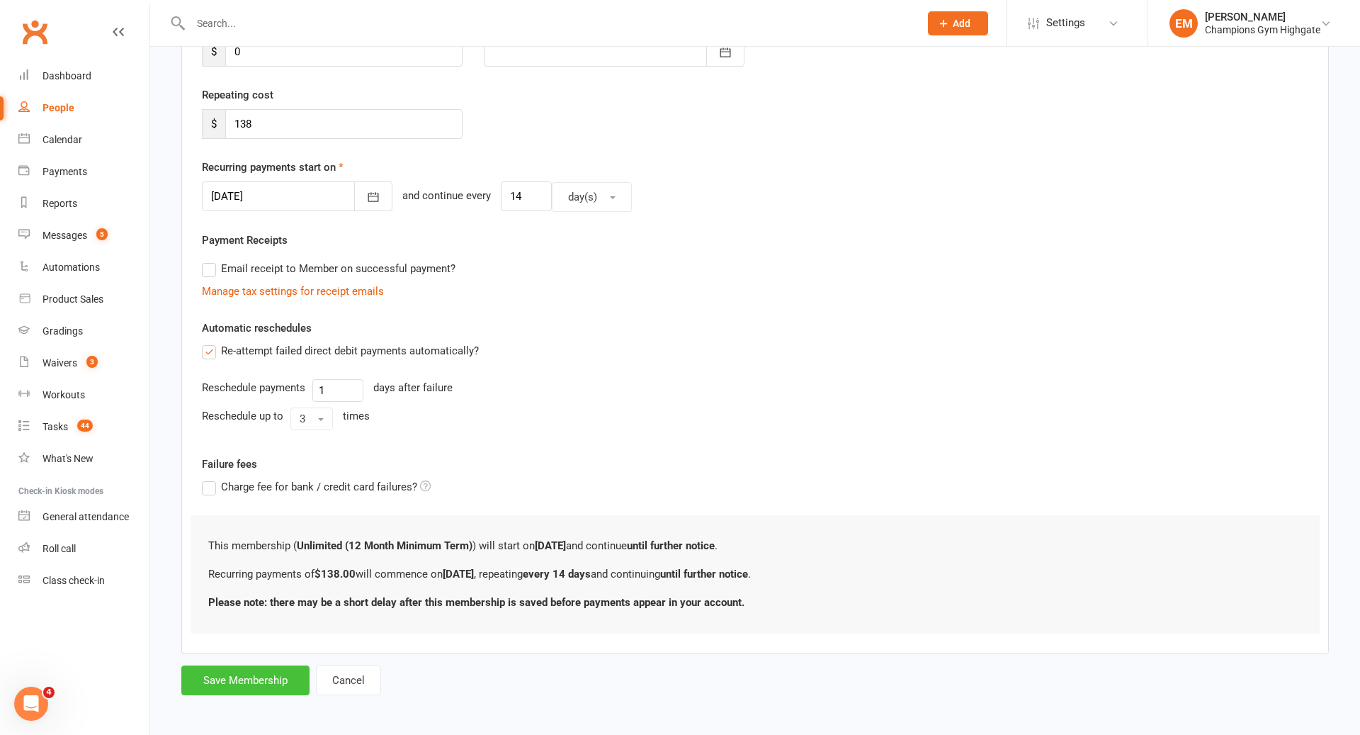
click at [297, 676] on button "Save Membership" at bounding box center [245, 680] width 128 height 30
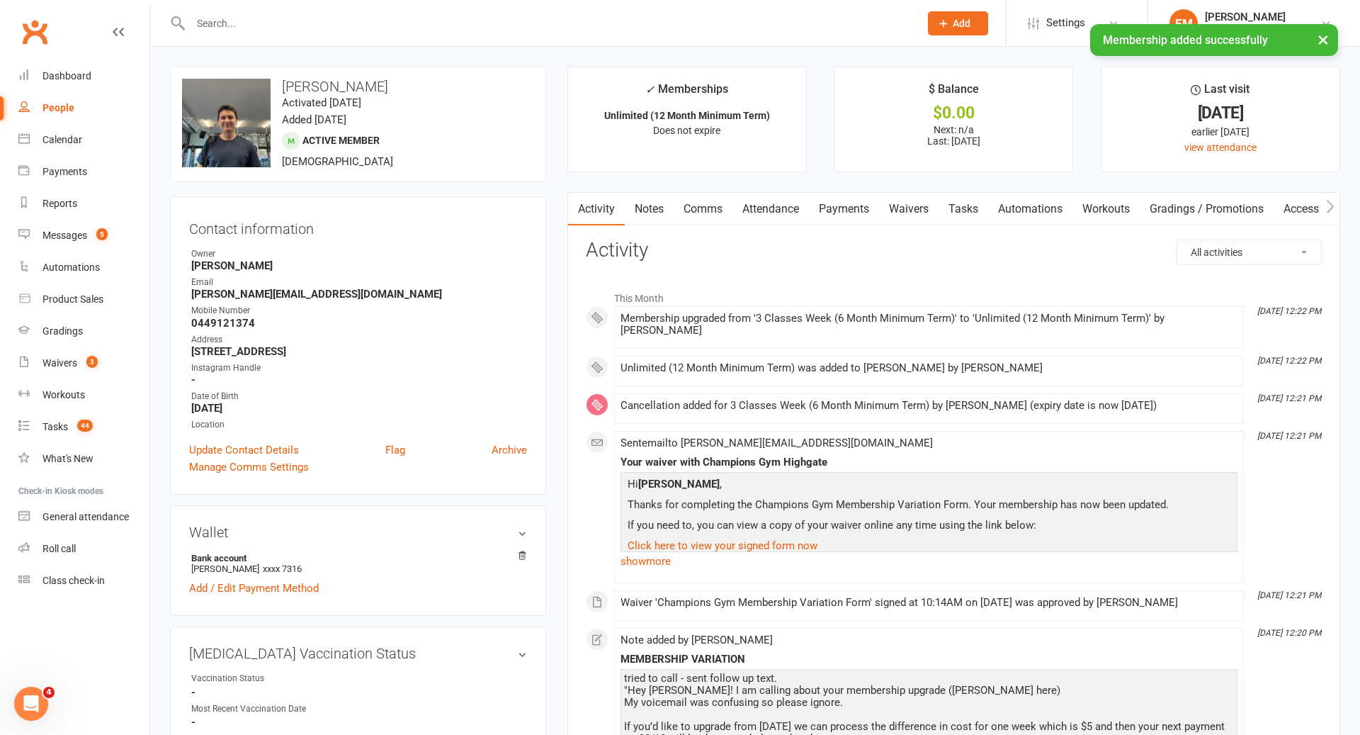
click at [647, 219] on link "Notes" at bounding box center [649, 209] width 49 height 33
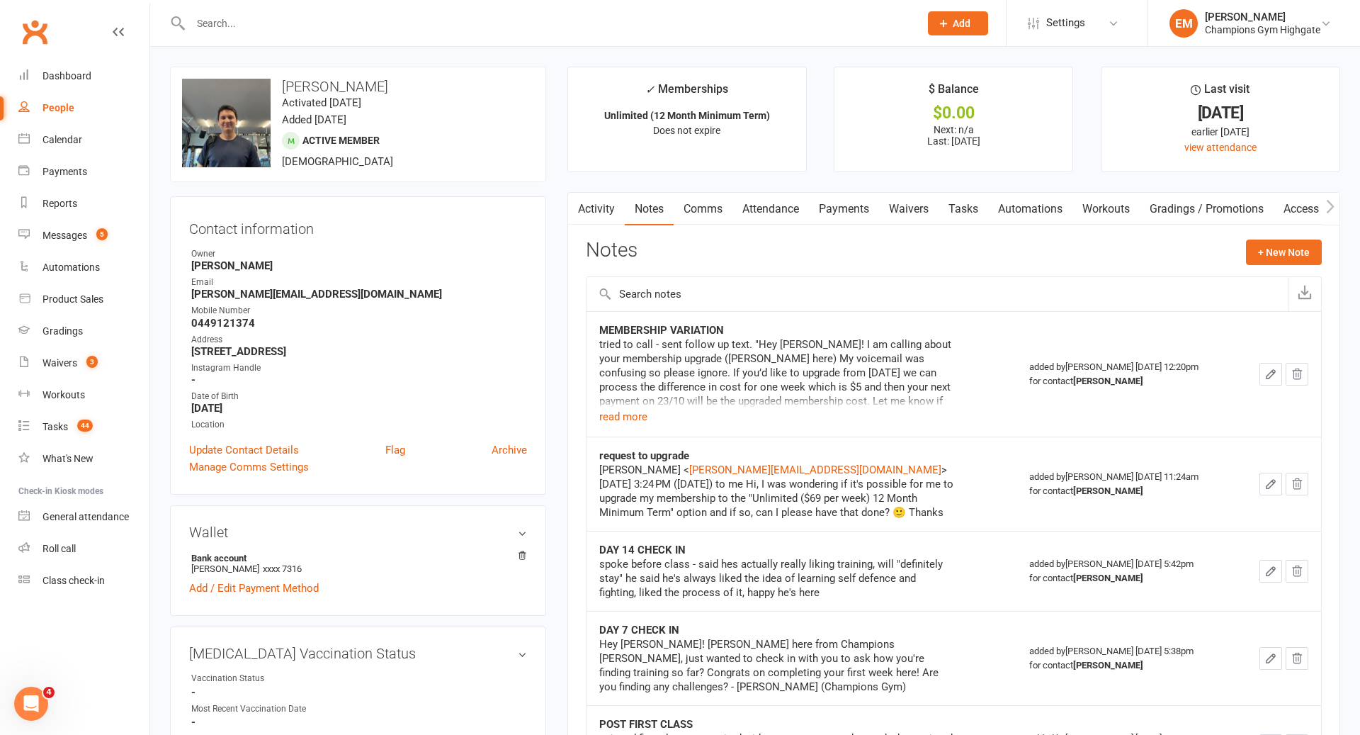
click at [1270, 277] on input "text" at bounding box center [937, 294] width 701 height 34
click at [1285, 262] on button "+ New Note" at bounding box center [1284, 252] width 76 height 26
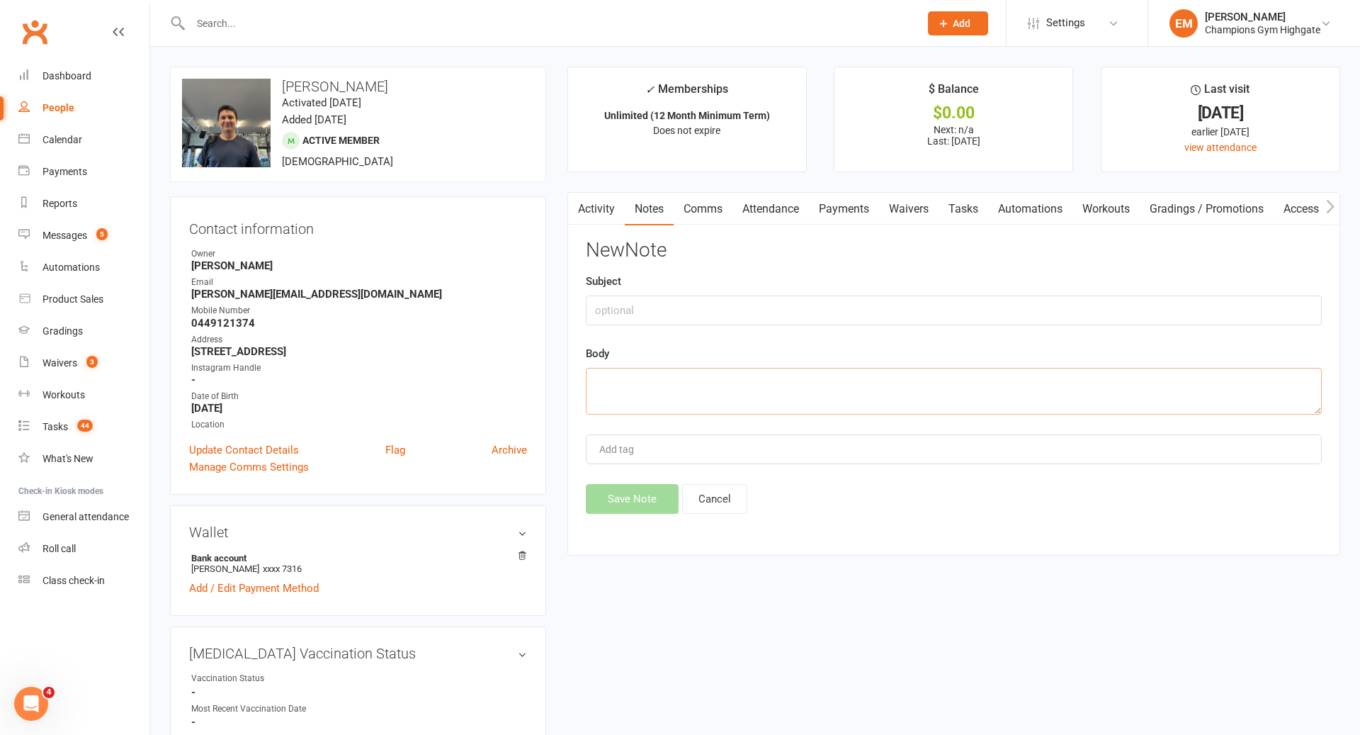
click at [845, 388] on textarea at bounding box center [954, 391] width 736 height 47
type textarea "upgraded 3x 6mmt > unlimited 12mmt"
click at [862, 317] on input "text" at bounding box center [954, 310] width 736 height 30
type input "UPGRADE"
click at [638, 493] on button "Save Note" at bounding box center [632, 499] width 93 height 30
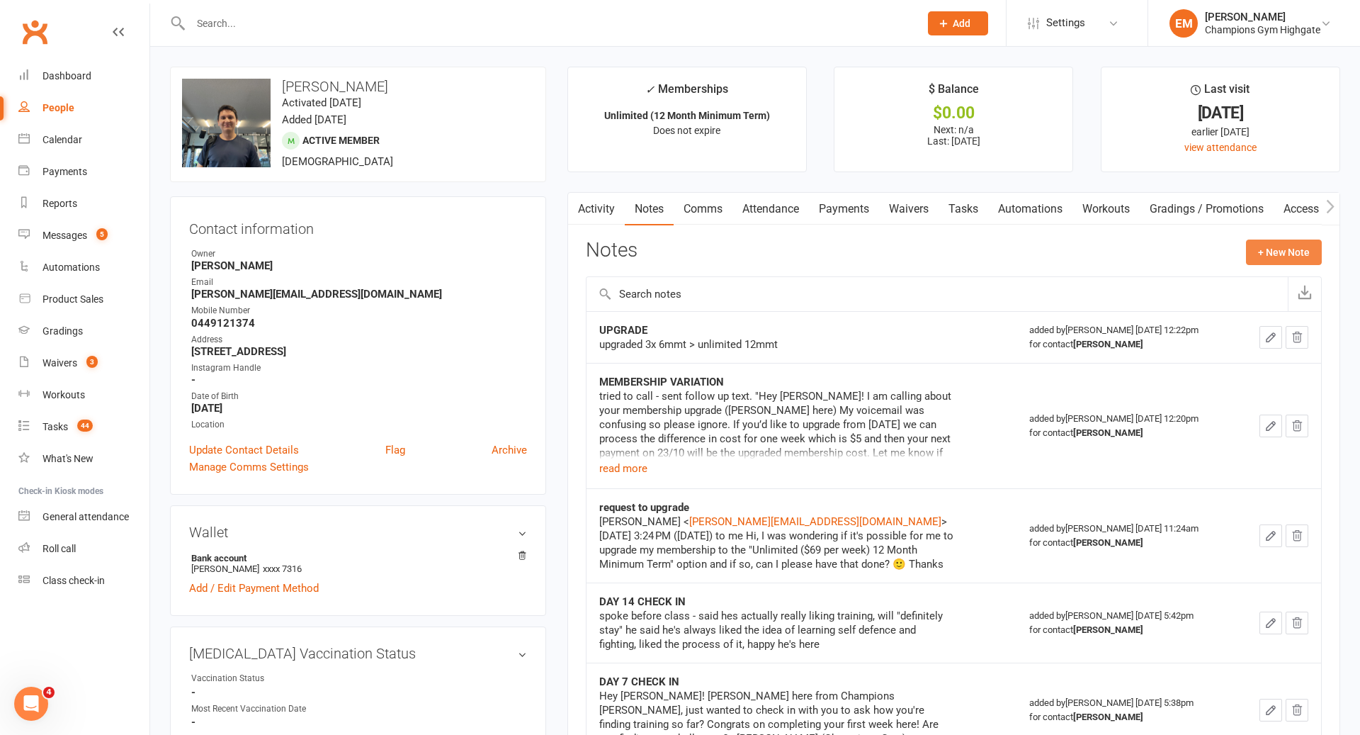
click at [1286, 250] on button "+ New Note" at bounding box center [1284, 252] width 76 height 26
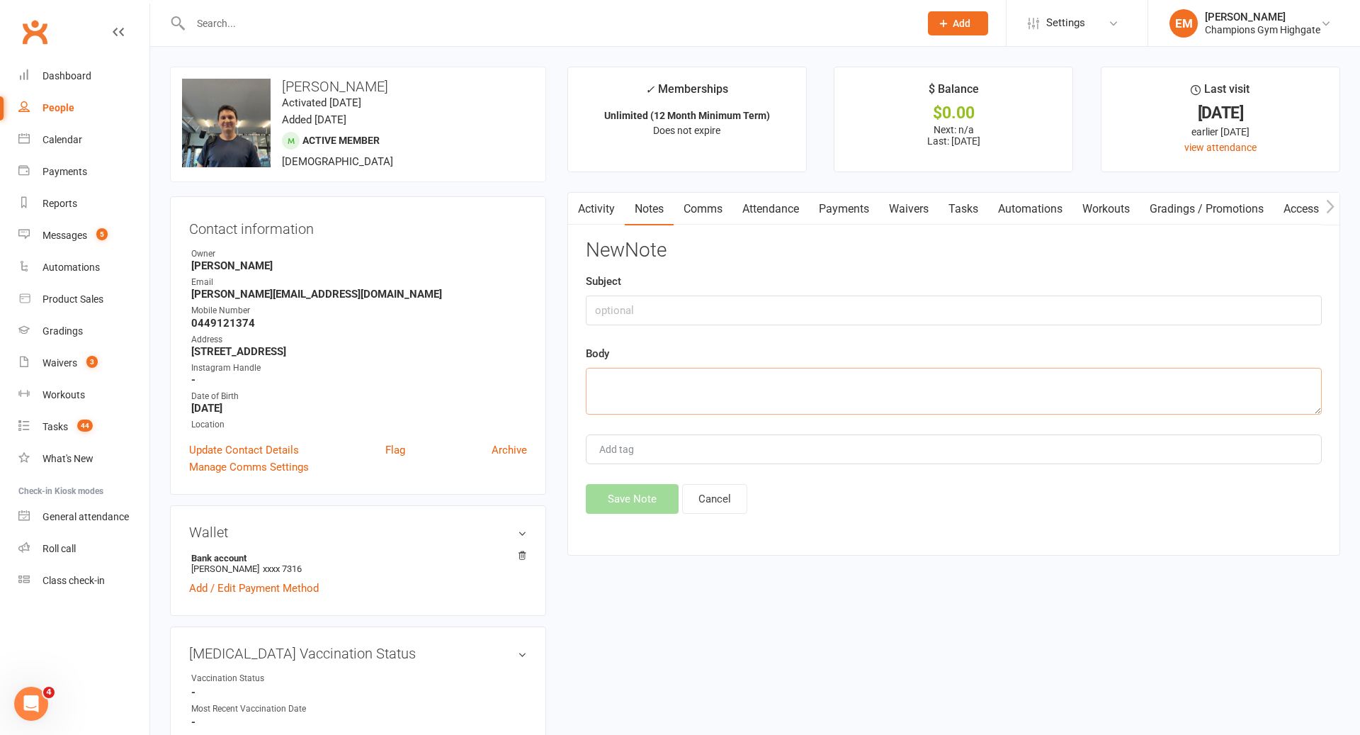
click at [909, 401] on textarea at bounding box center [954, 391] width 736 height 47
paste textarea "Dear Anthony This is an email confirmation that your membership variation was s…"
type textarea "Dear Anthony This is an email confirmation that your membership variation was s…"
click at [679, 317] on input "text" at bounding box center [954, 310] width 736 height 30
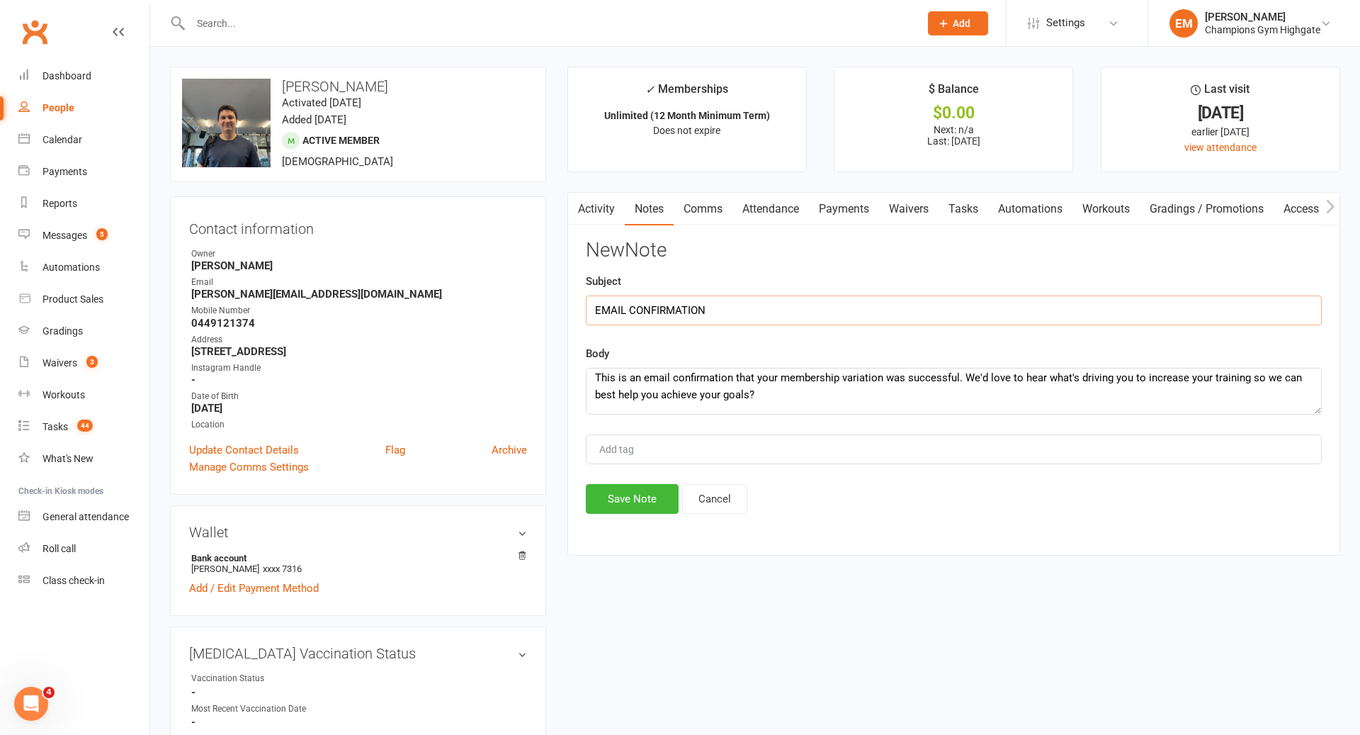
scroll to position [0, 0]
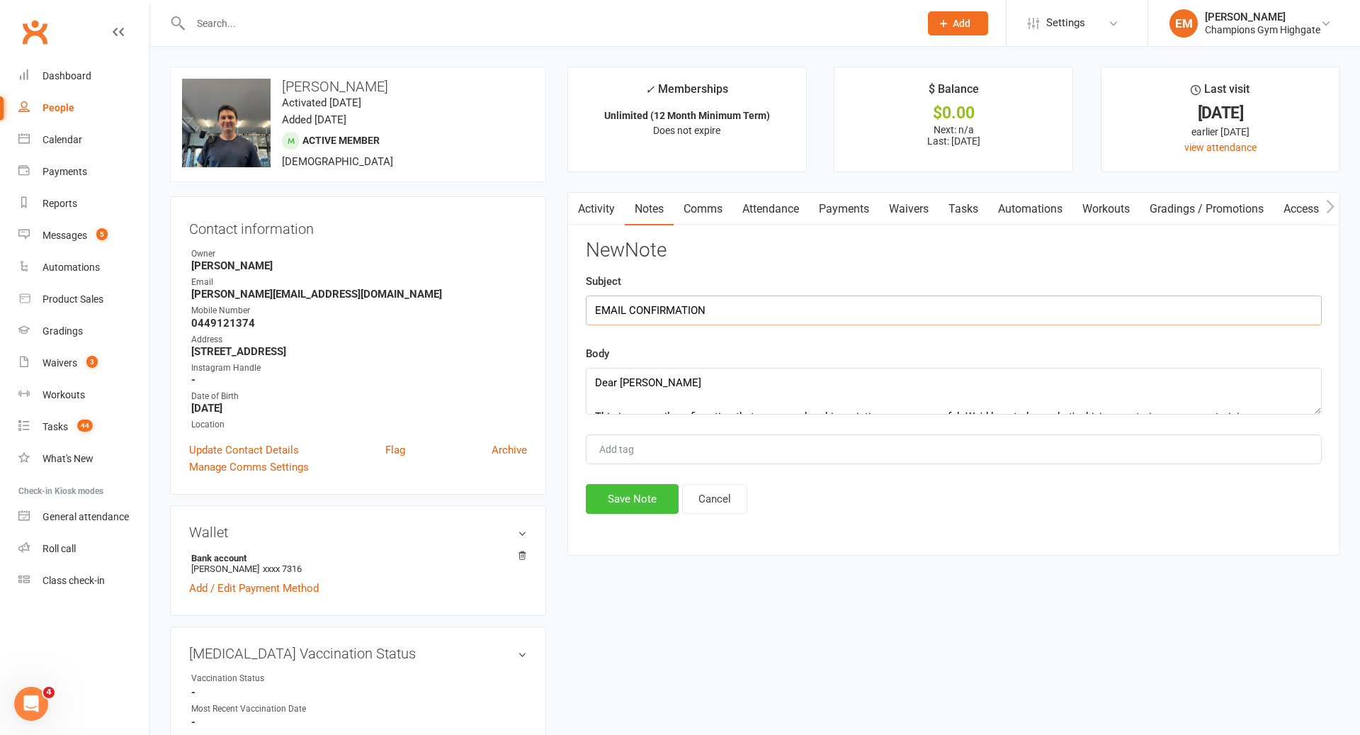
type input "EMAIL CONFIRMATION"
click at [629, 492] on button "Save Note" at bounding box center [632, 499] width 93 height 30
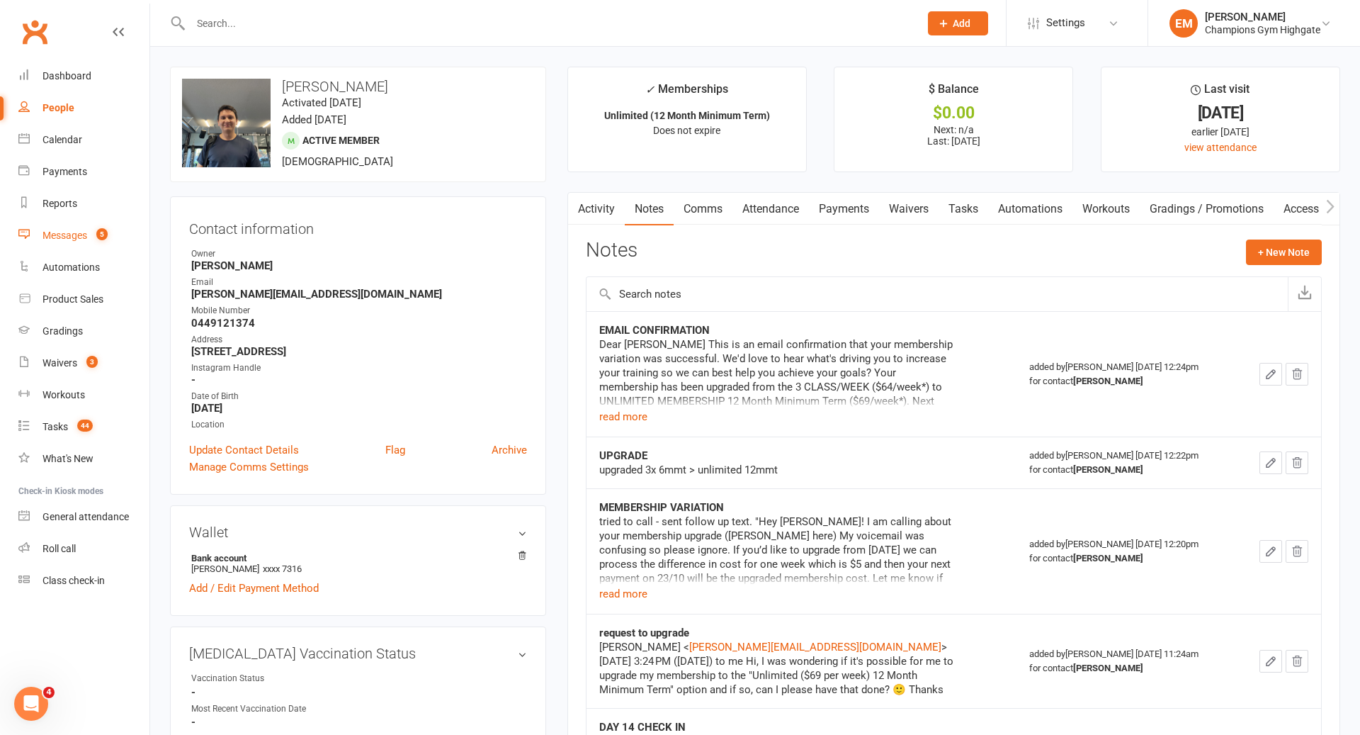
click at [72, 236] on div "Messages" at bounding box center [65, 235] width 45 height 11
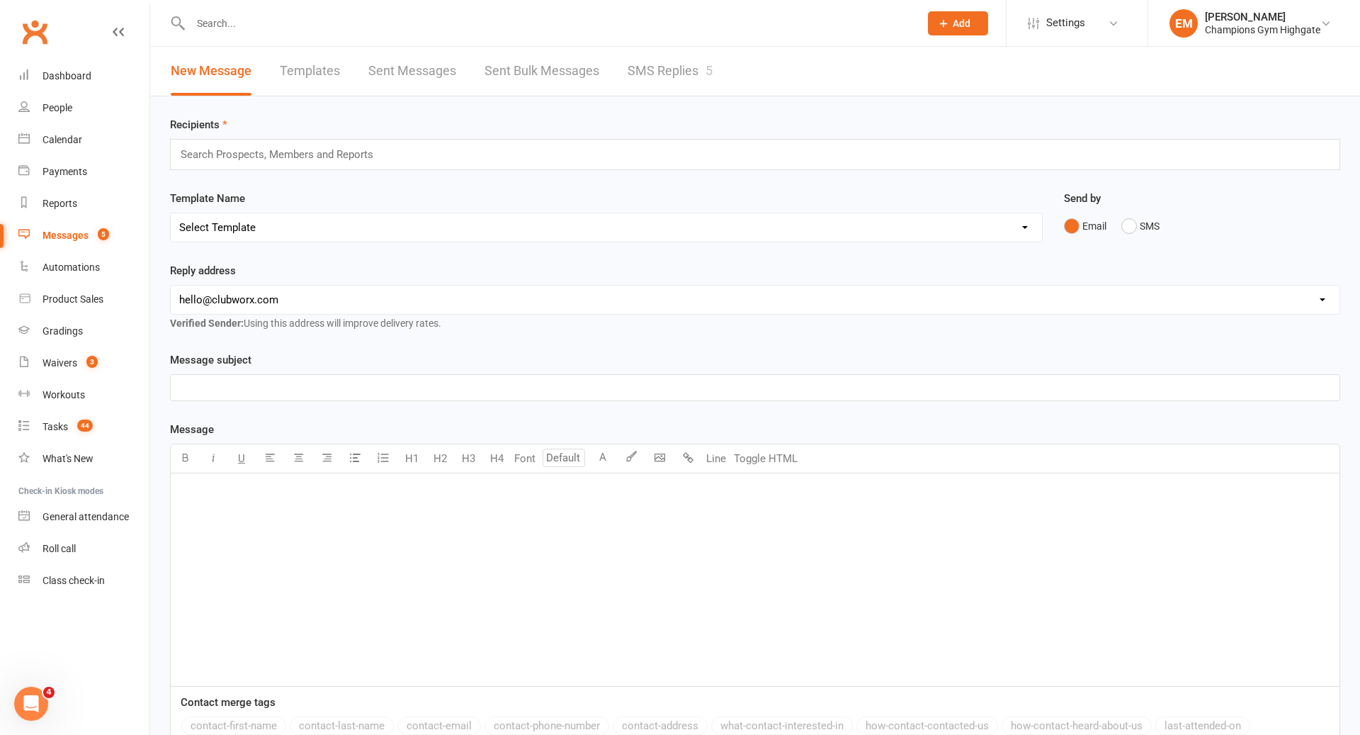
drag, startPoint x: 743, startPoint y: 64, endPoint x: 655, endPoint y: 68, distance: 87.3
click at [743, 64] on div "New Message Templates Sent Messages Sent Bulk Messages SMS Replies 5" at bounding box center [755, 72] width 1210 height 50
click at [687, 65] on link "SMS Replies 5" at bounding box center [670, 71] width 85 height 49
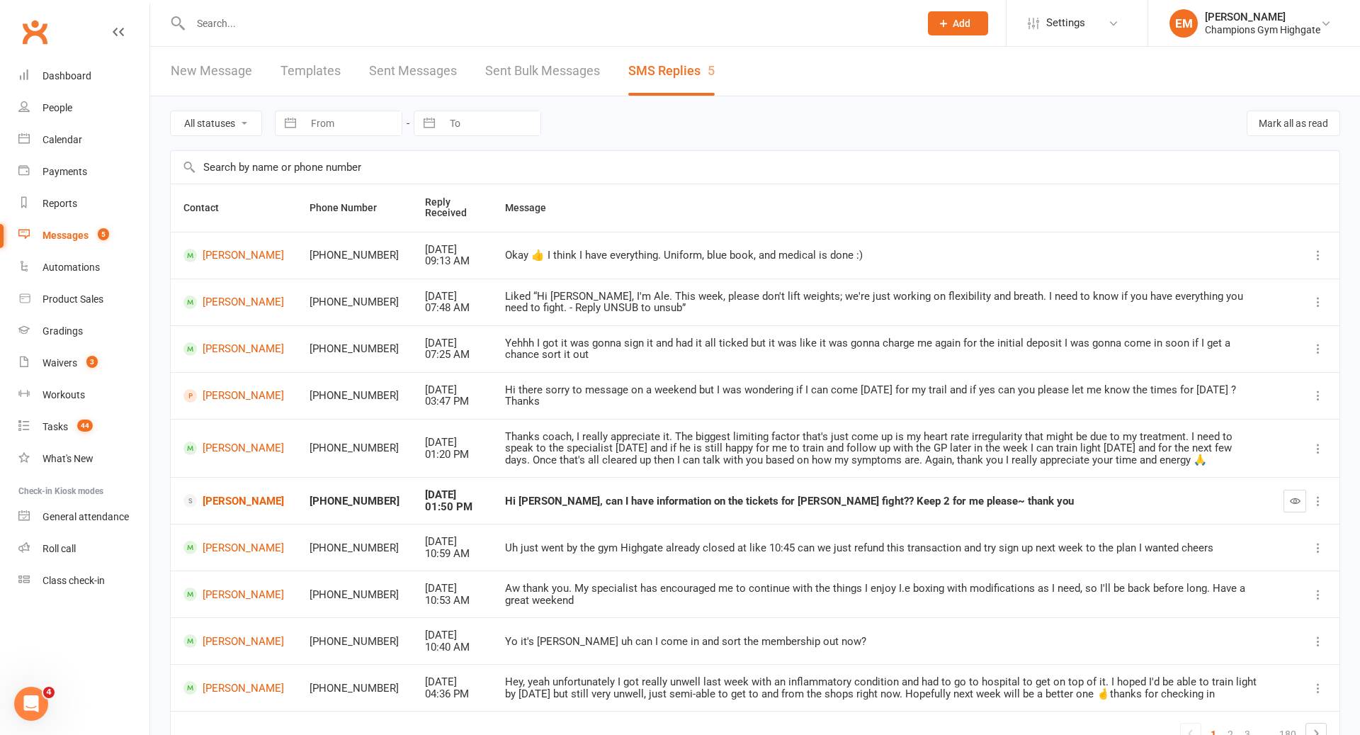
click at [1304, 491] on button "button" at bounding box center [1295, 501] width 23 height 23
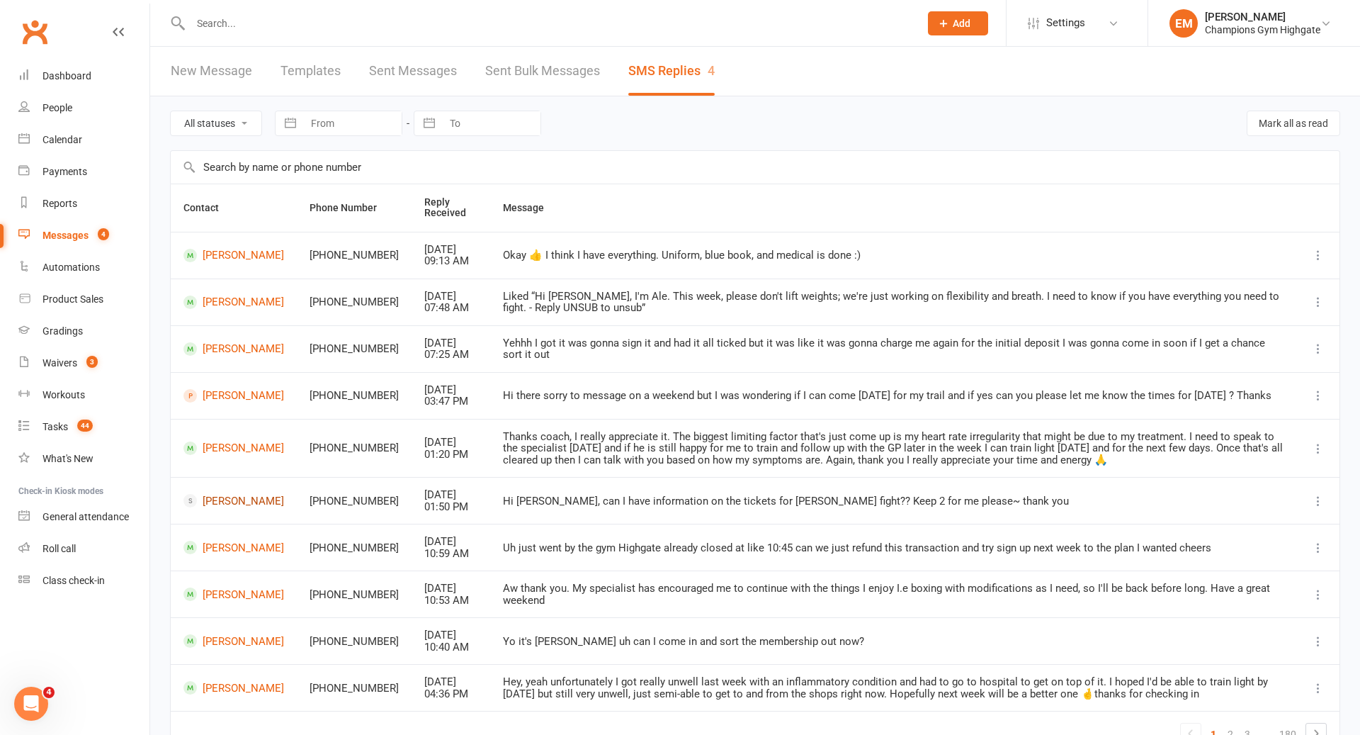
click at [215, 496] on link "[PERSON_NAME]" at bounding box center [234, 500] width 101 height 13
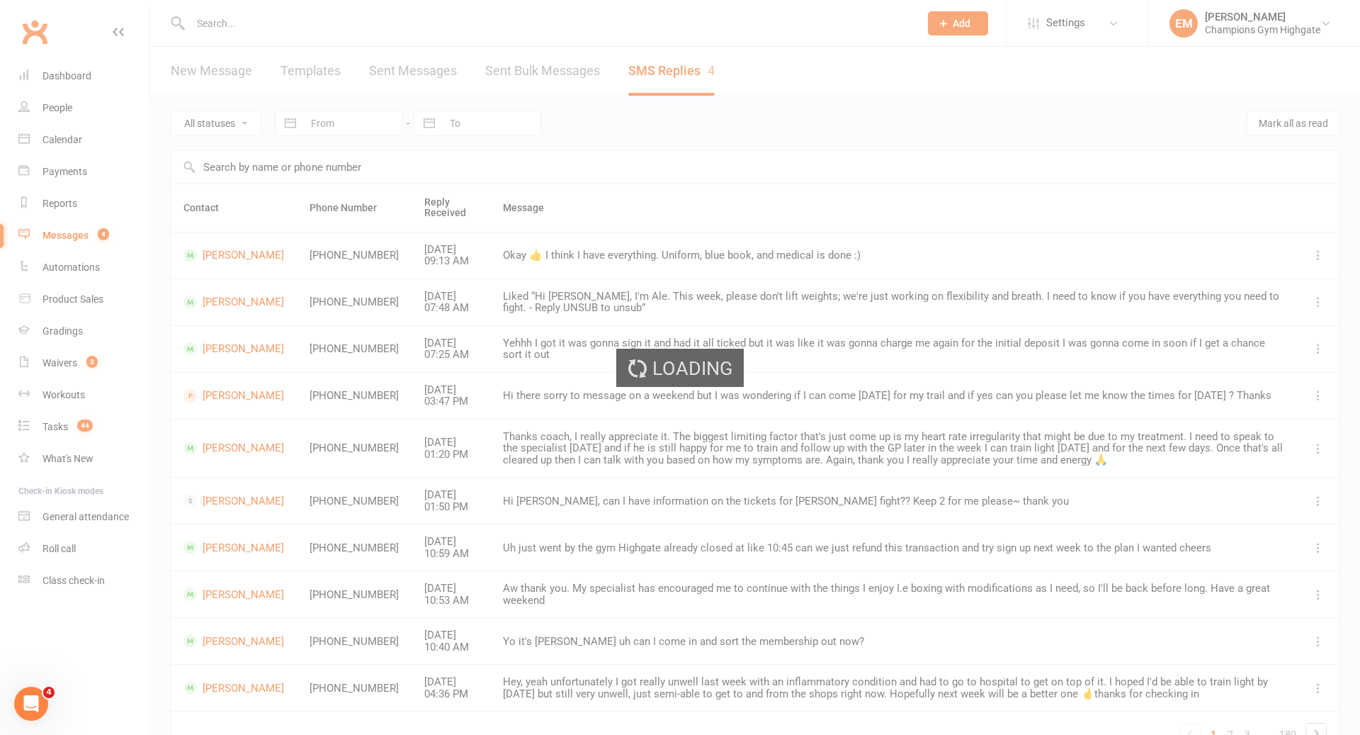
click at [215, 496] on div "Loading" at bounding box center [680, 367] width 1360 height 735
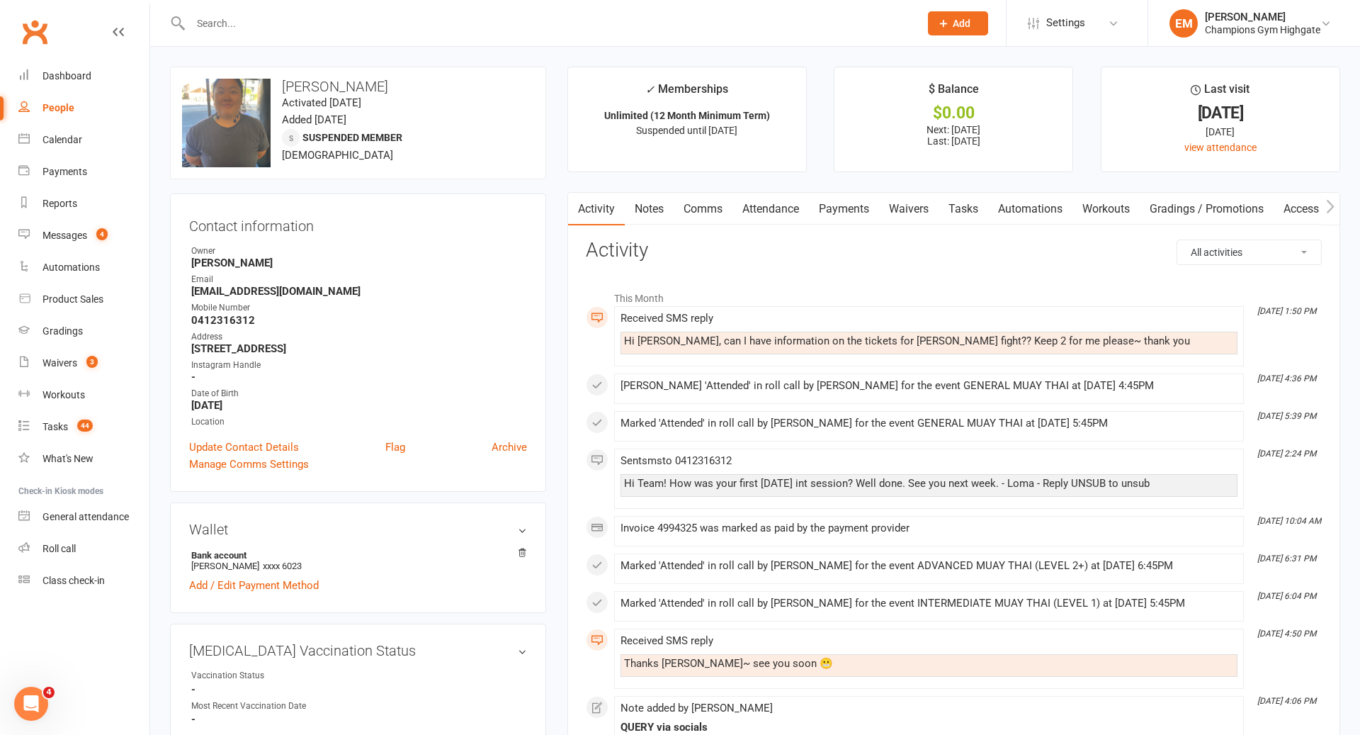
click at [651, 202] on link "Notes" at bounding box center [649, 209] width 49 height 33
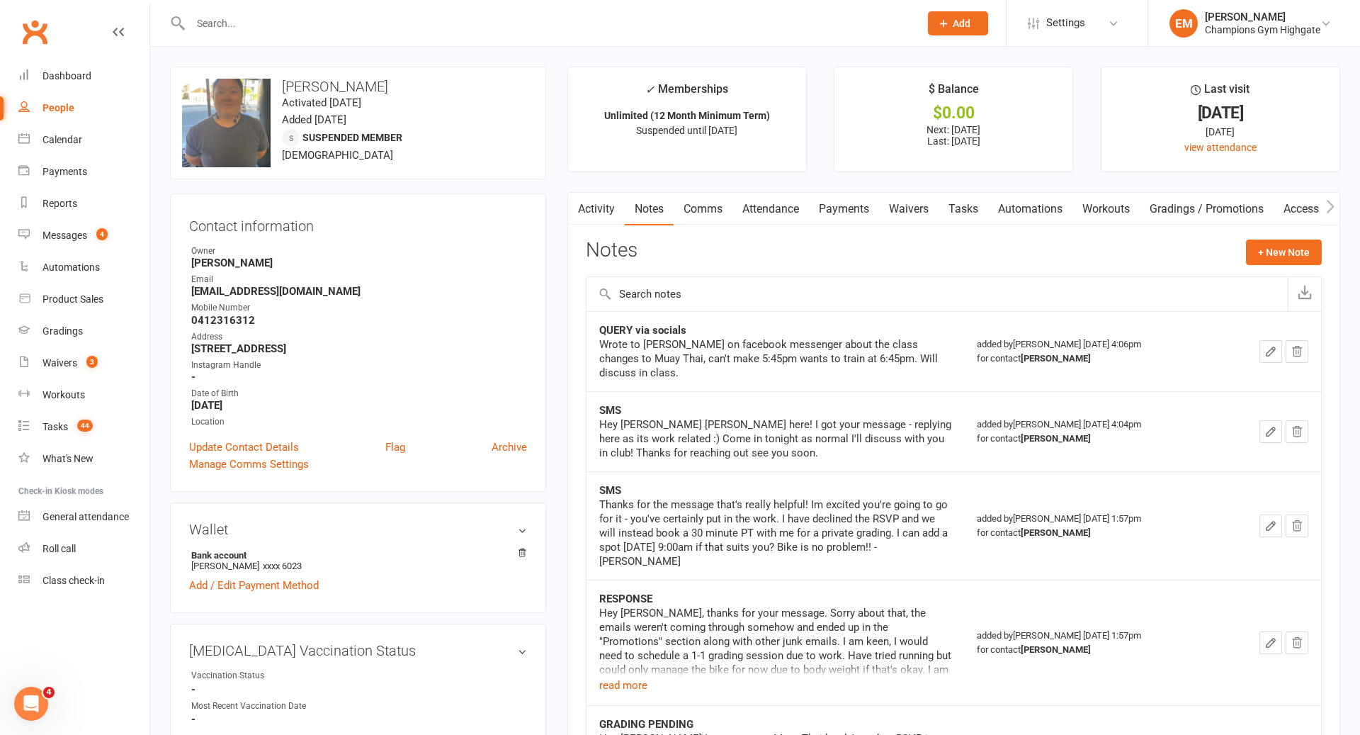
click at [723, 219] on link "Comms" at bounding box center [703, 209] width 59 height 33
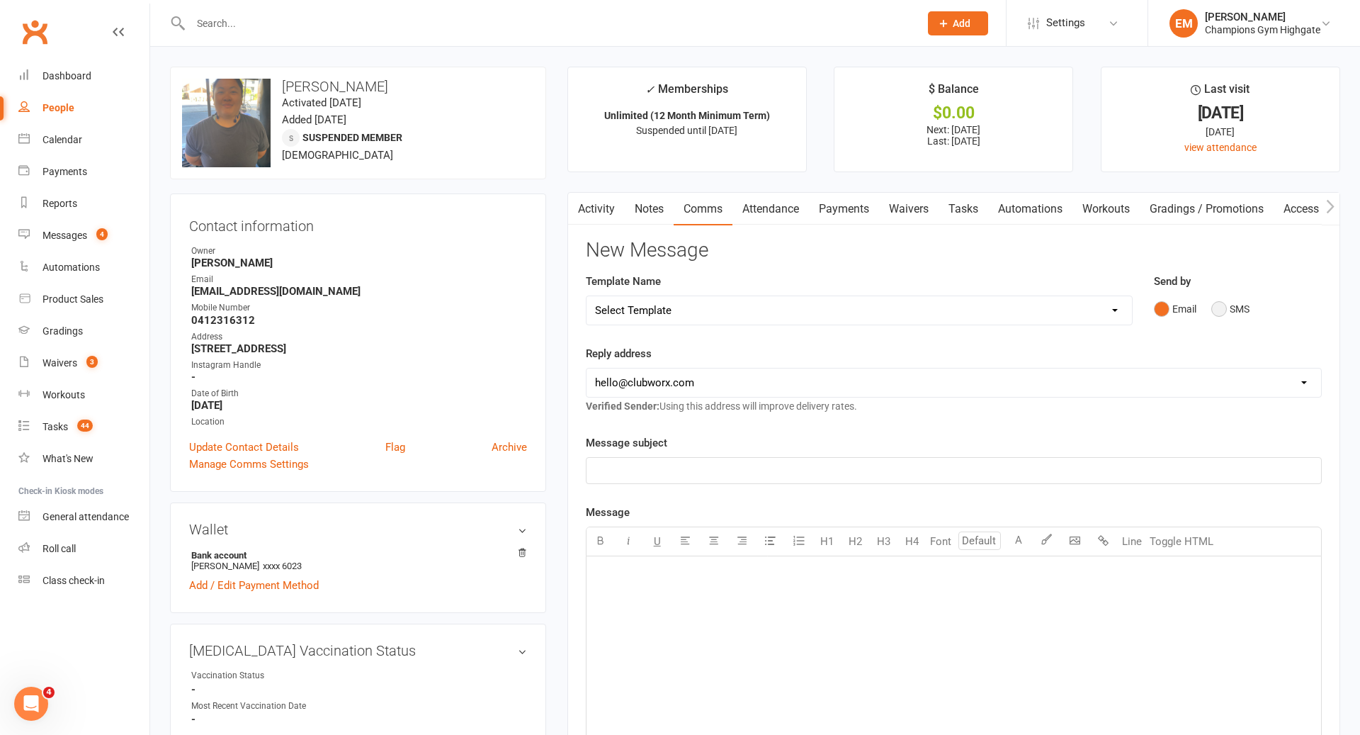
click at [1235, 302] on button "SMS" at bounding box center [1231, 308] width 38 height 27
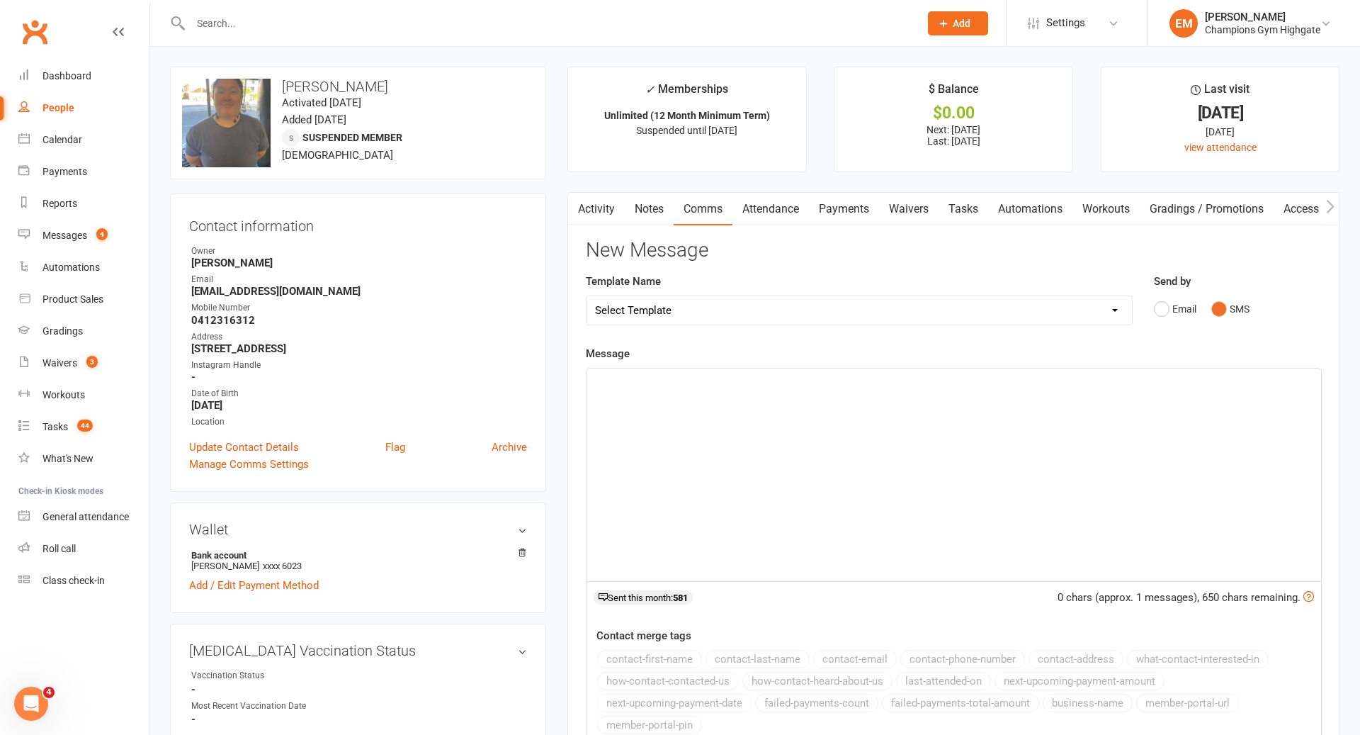
click at [986, 439] on div "﻿" at bounding box center [954, 474] width 735 height 213
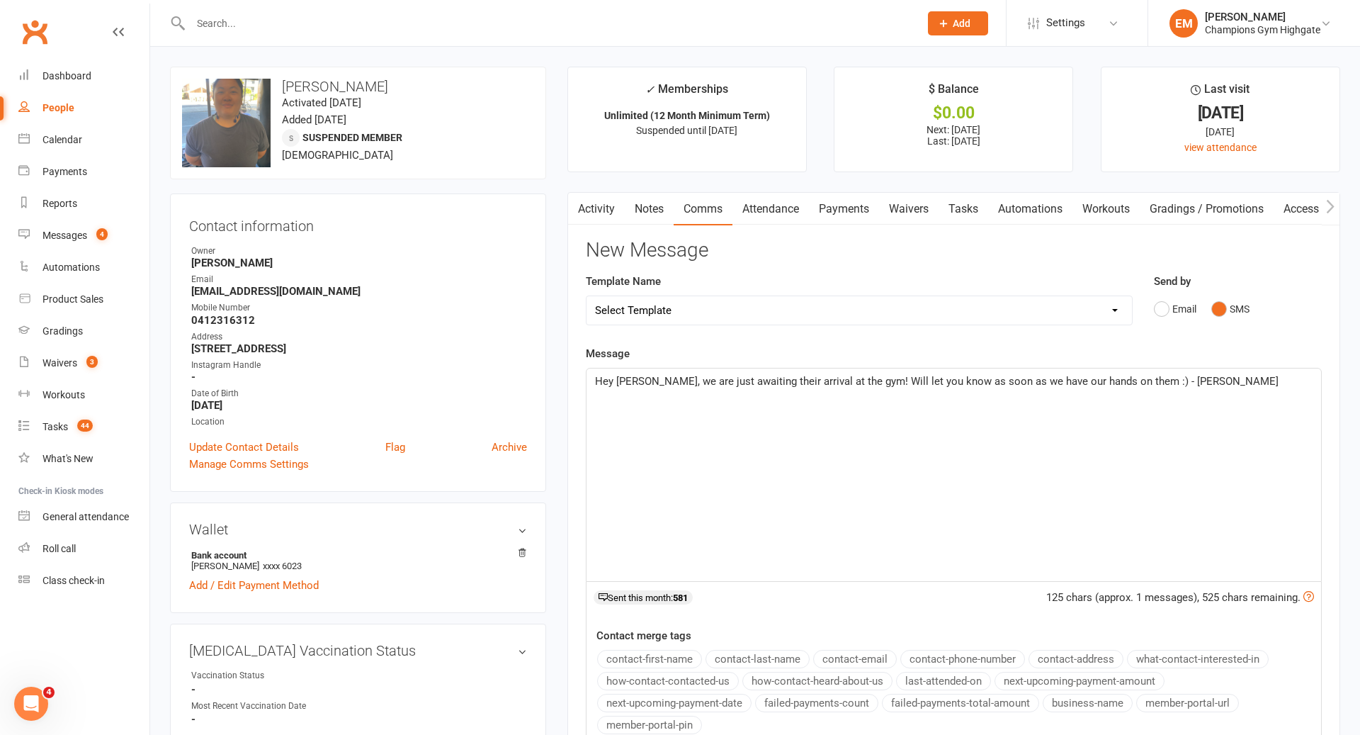
scroll to position [380, 0]
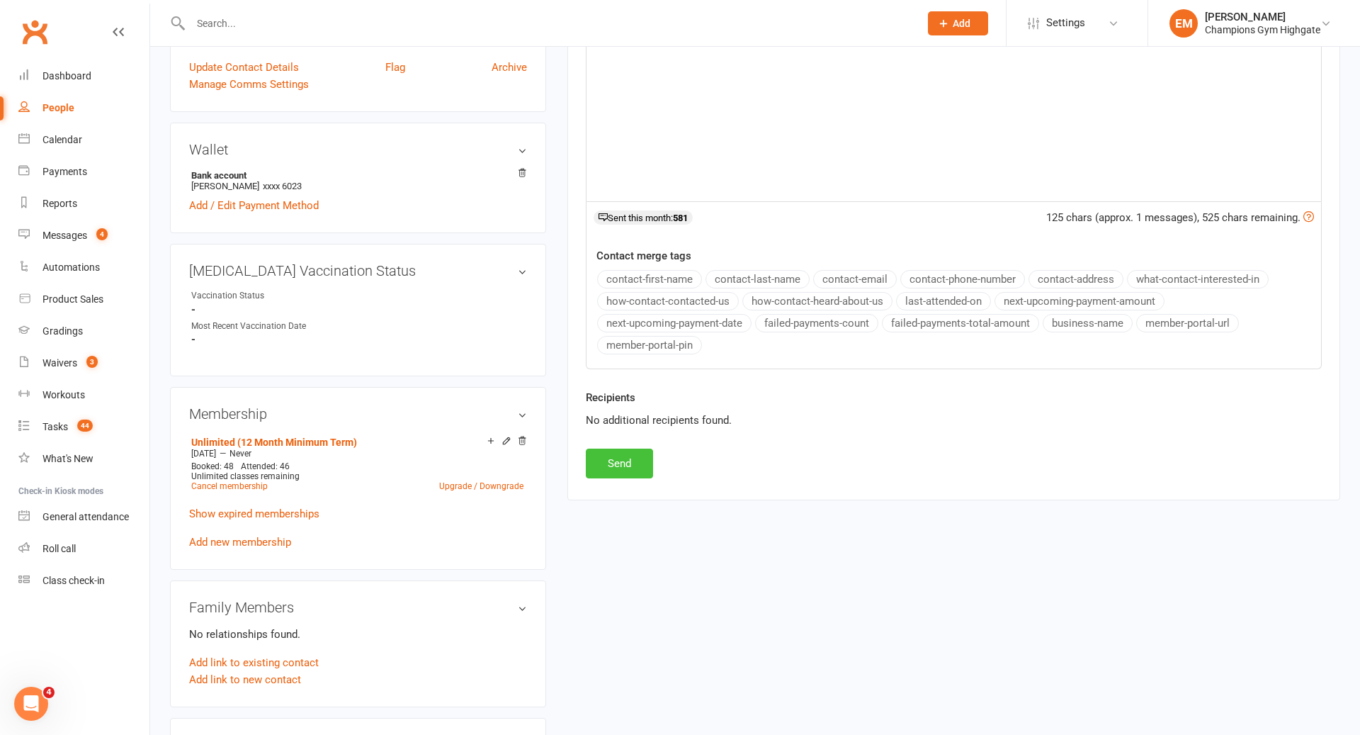
click at [643, 468] on button "Send" at bounding box center [619, 463] width 67 height 30
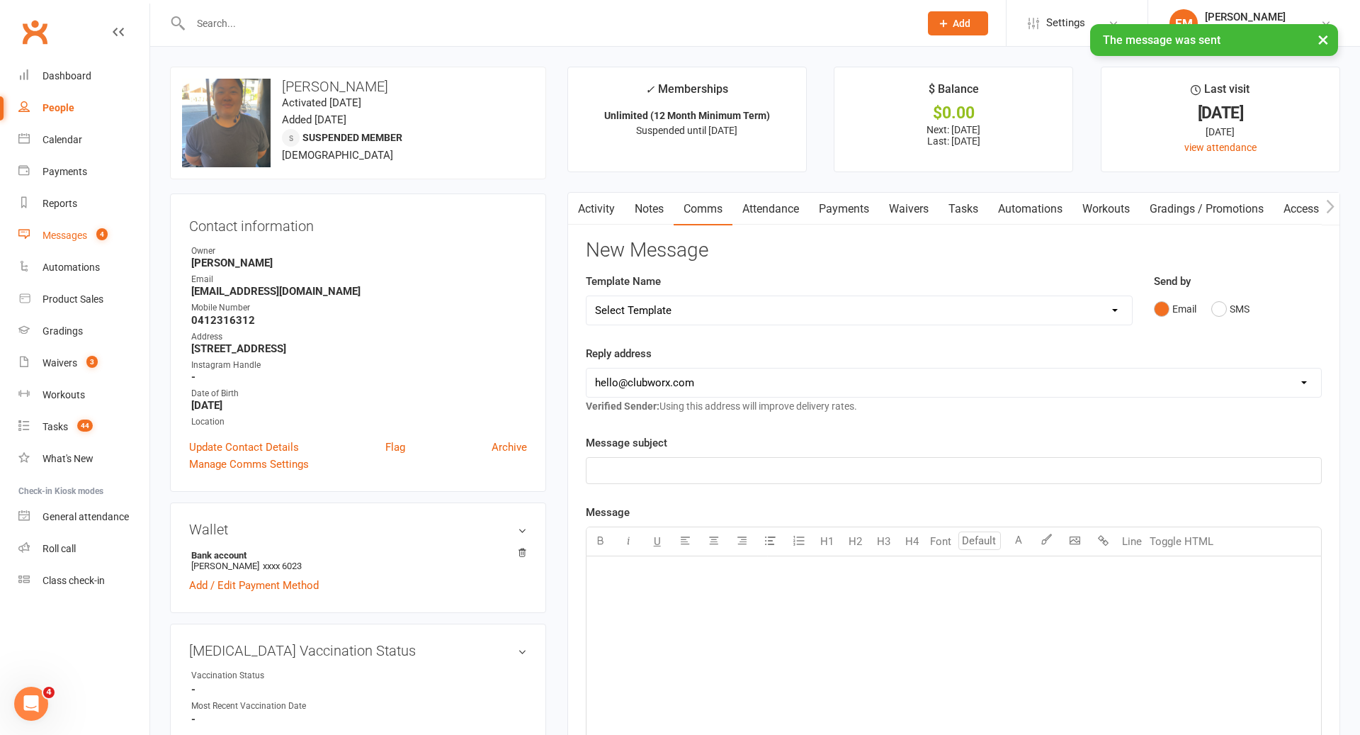
click at [90, 237] on link "Messages 4" at bounding box center [83, 236] width 131 height 32
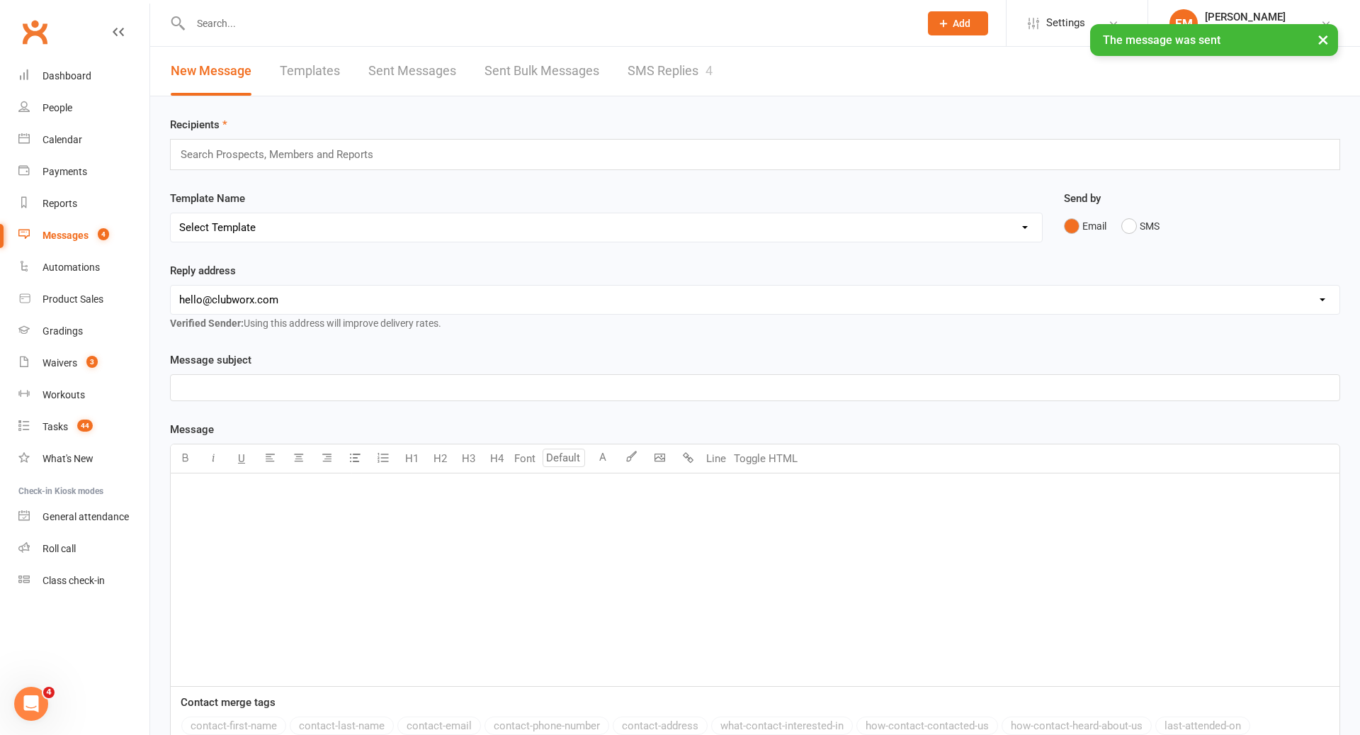
click at [643, 80] on link "SMS Replies 4" at bounding box center [670, 71] width 85 height 49
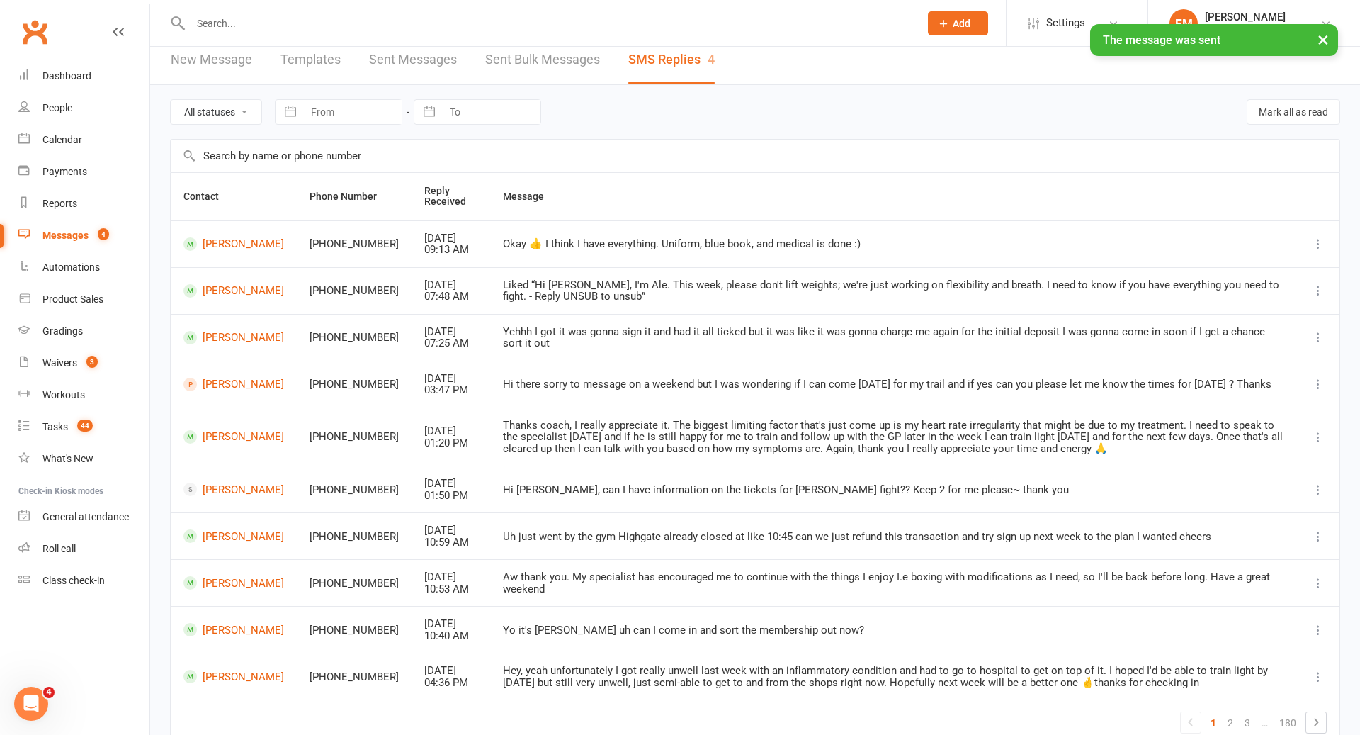
scroll to position [78, 0]
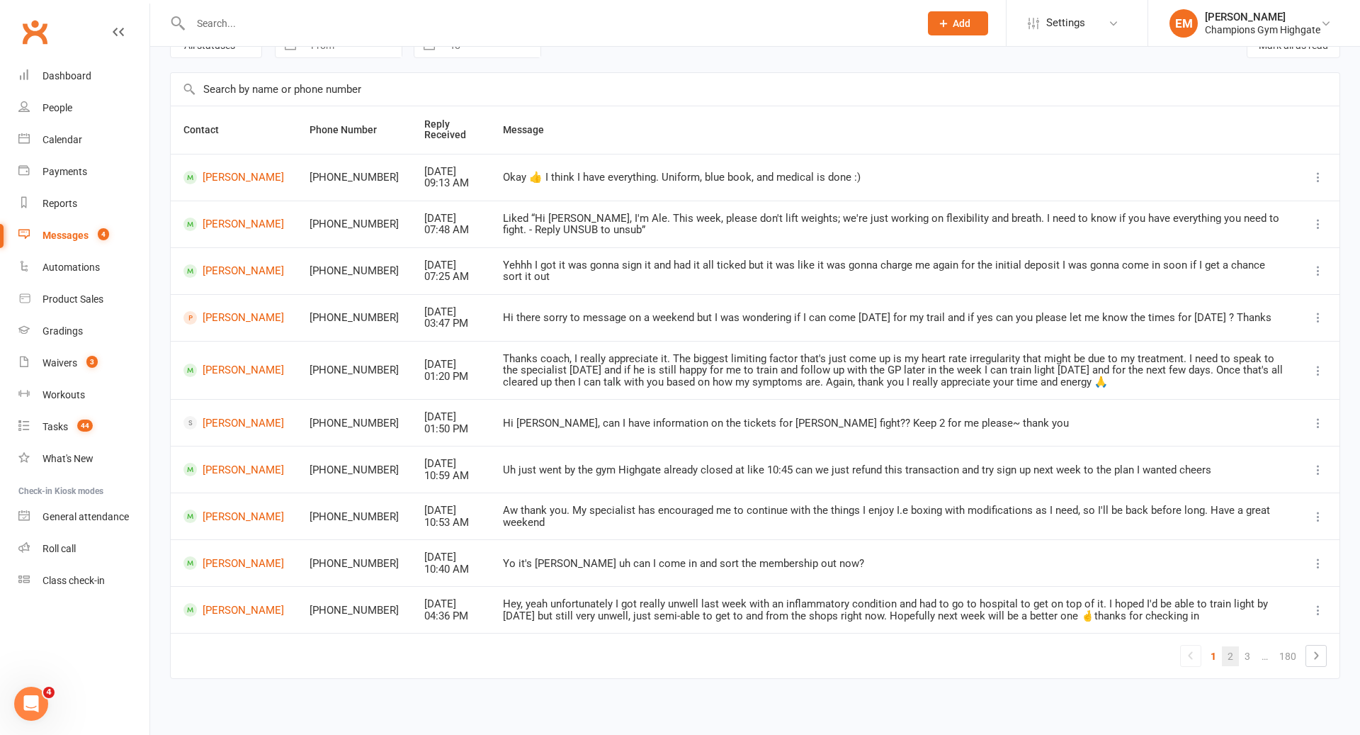
click at [1228, 648] on link "2" at bounding box center [1230, 656] width 17 height 20
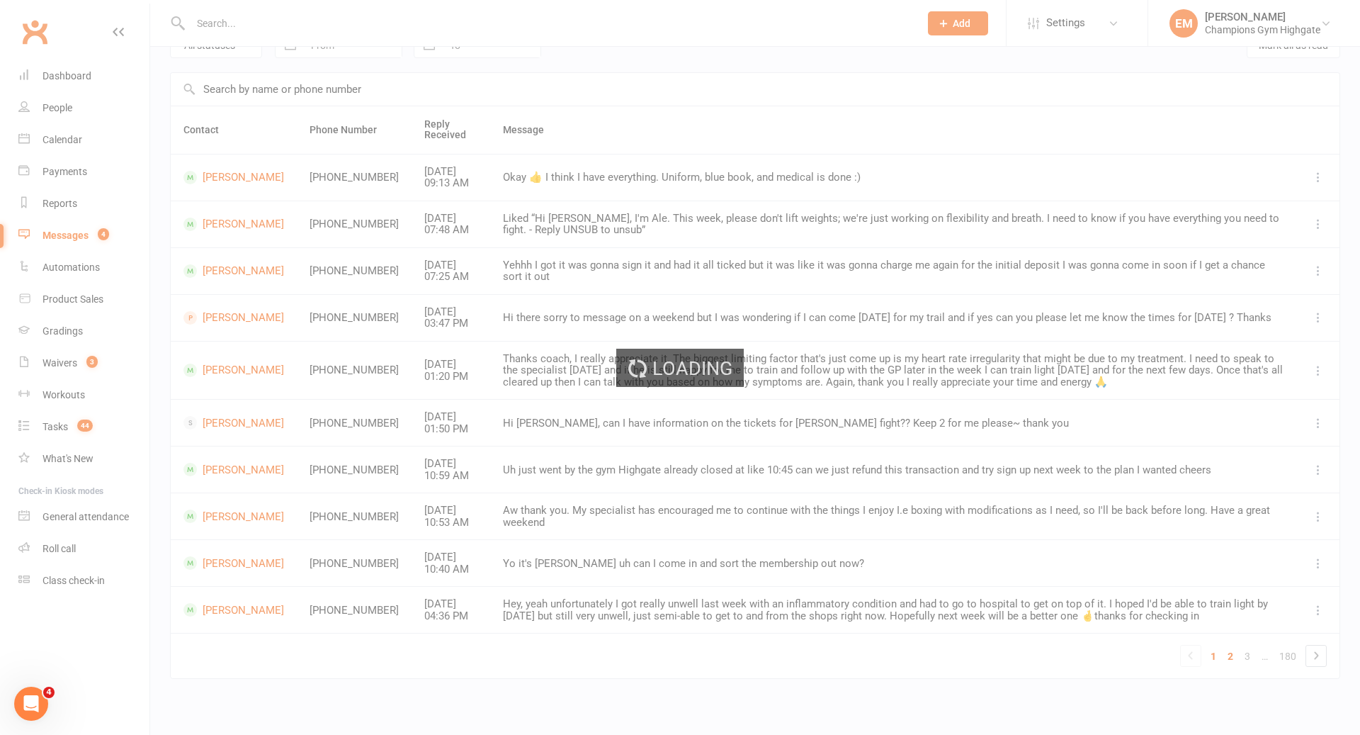
scroll to position [55, 0]
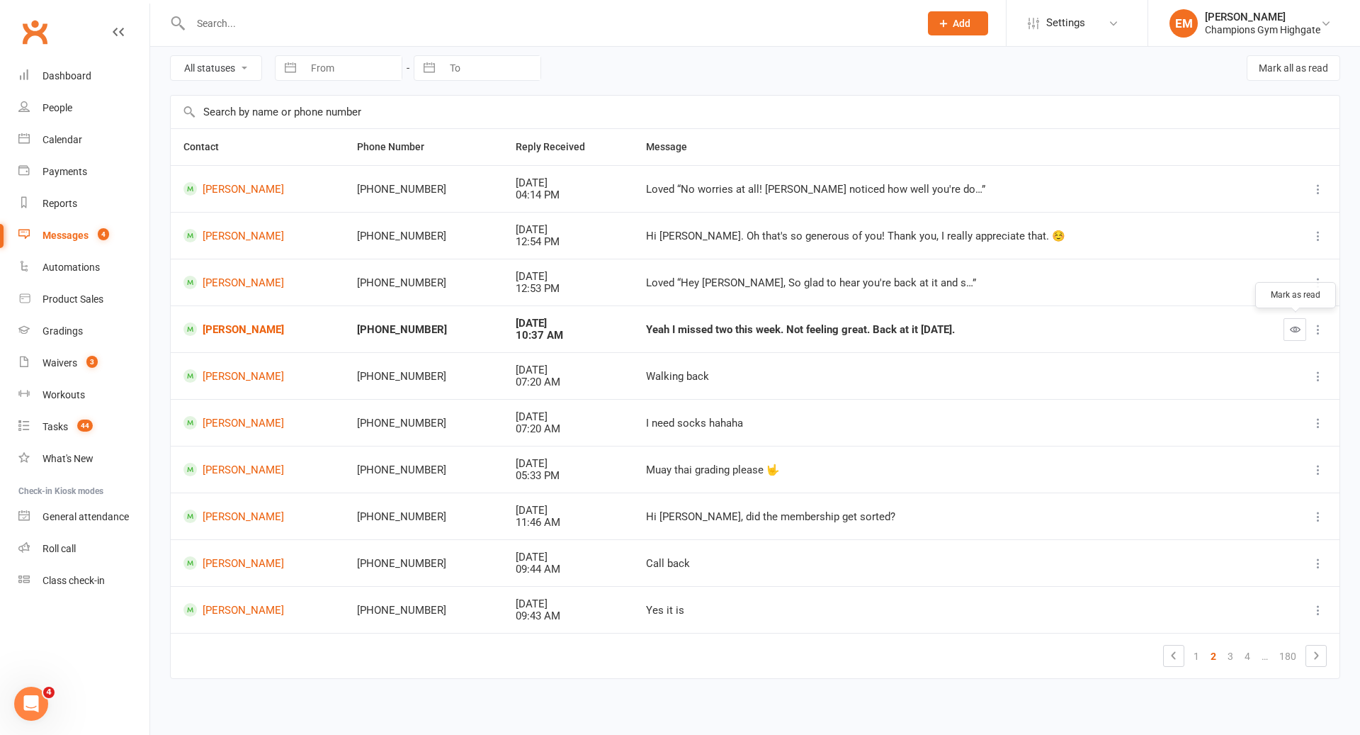
click at [1291, 325] on icon "button" at bounding box center [1295, 329] width 11 height 11
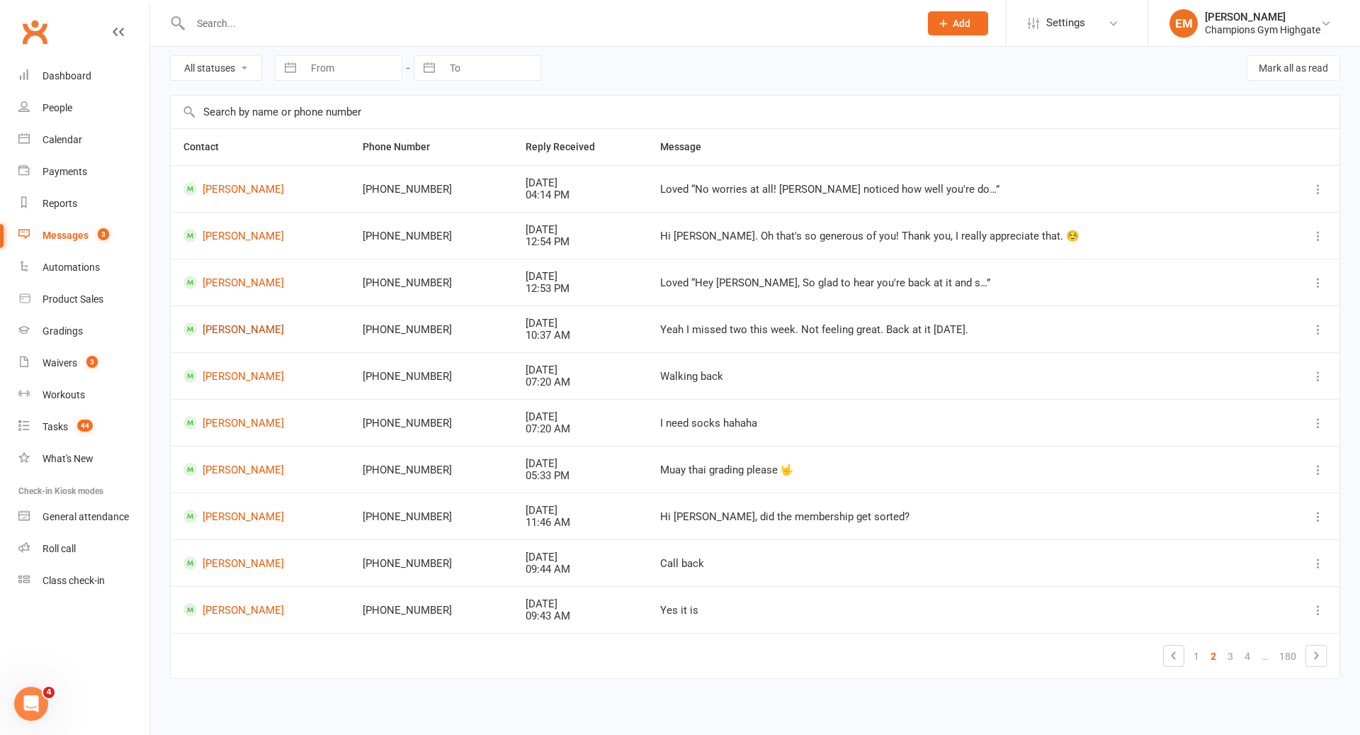
click at [237, 325] on link "Freddy Parsons" at bounding box center [261, 328] width 154 height 13
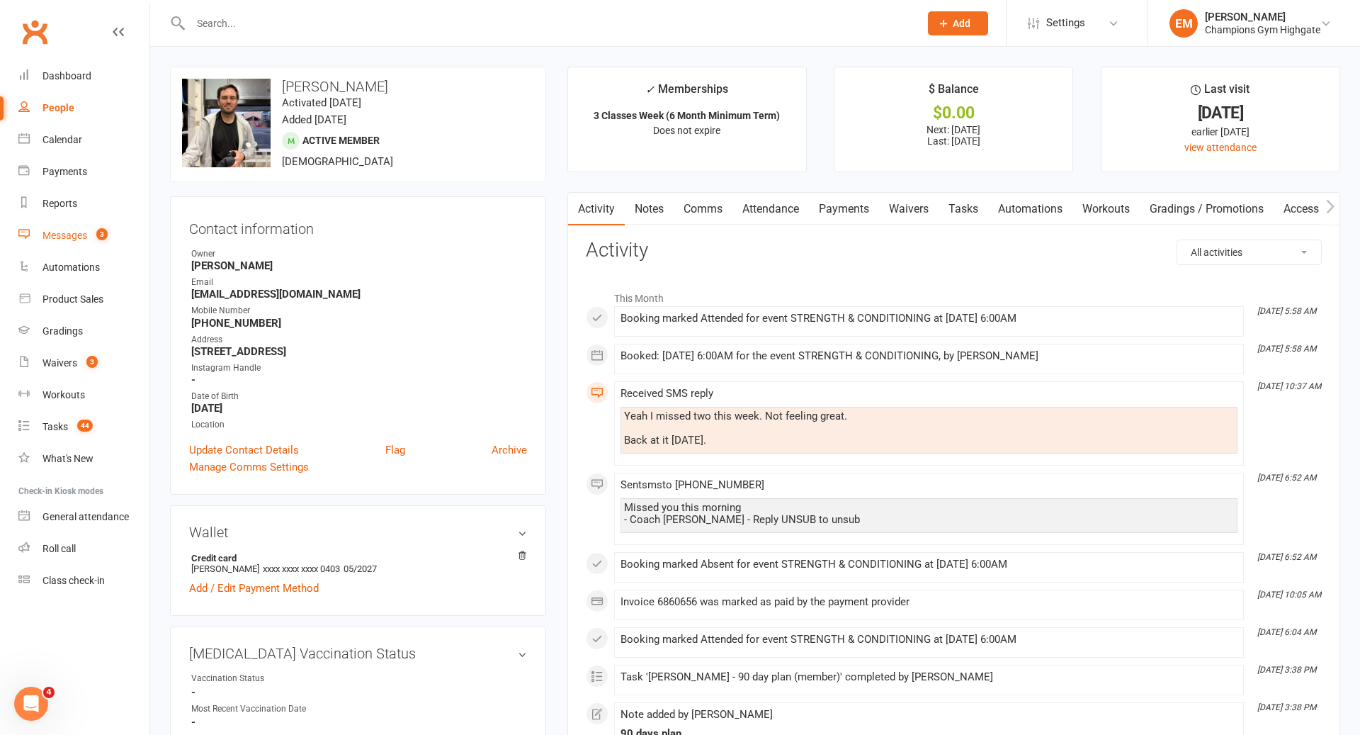
click at [60, 237] on div "Messages" at bounding box center [65, 235] width 45 height 11
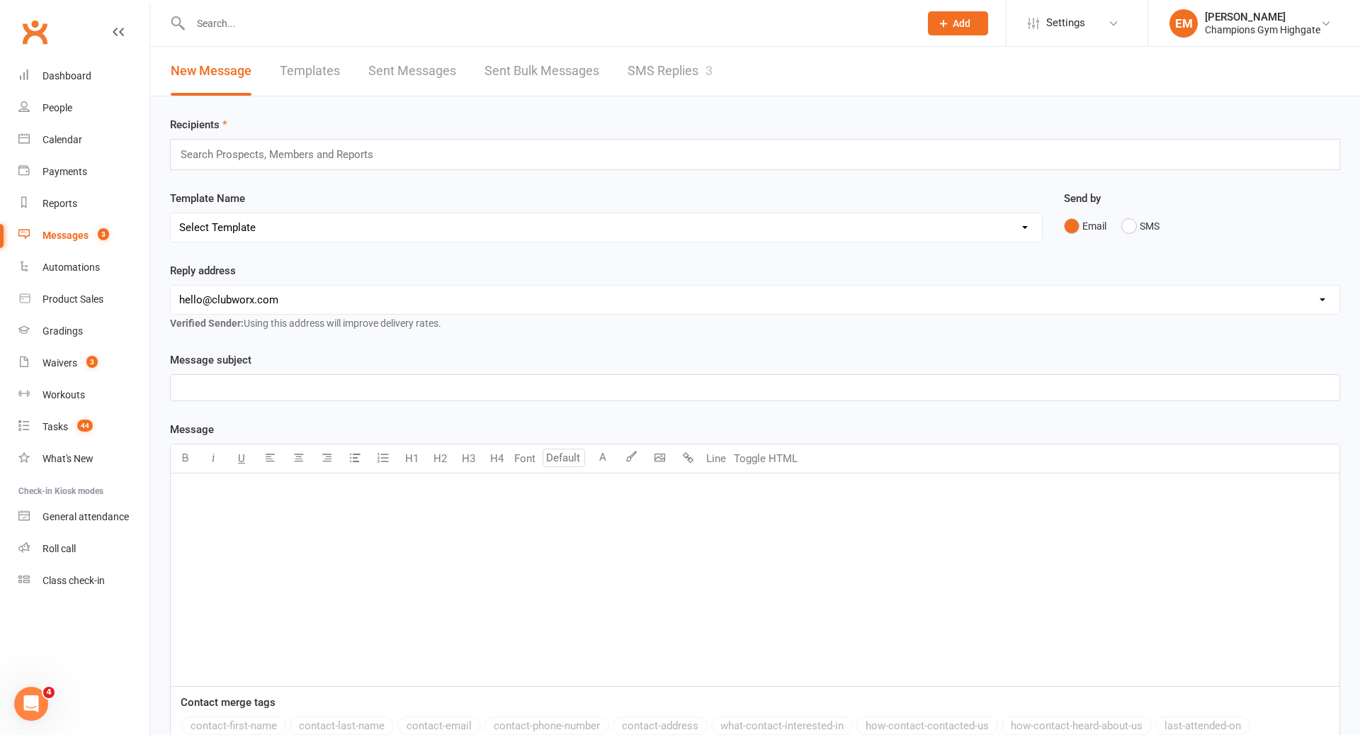
click at [676, 61] on link "SMS Replies 3" at bounding box center [670, 71] width 85 height 49
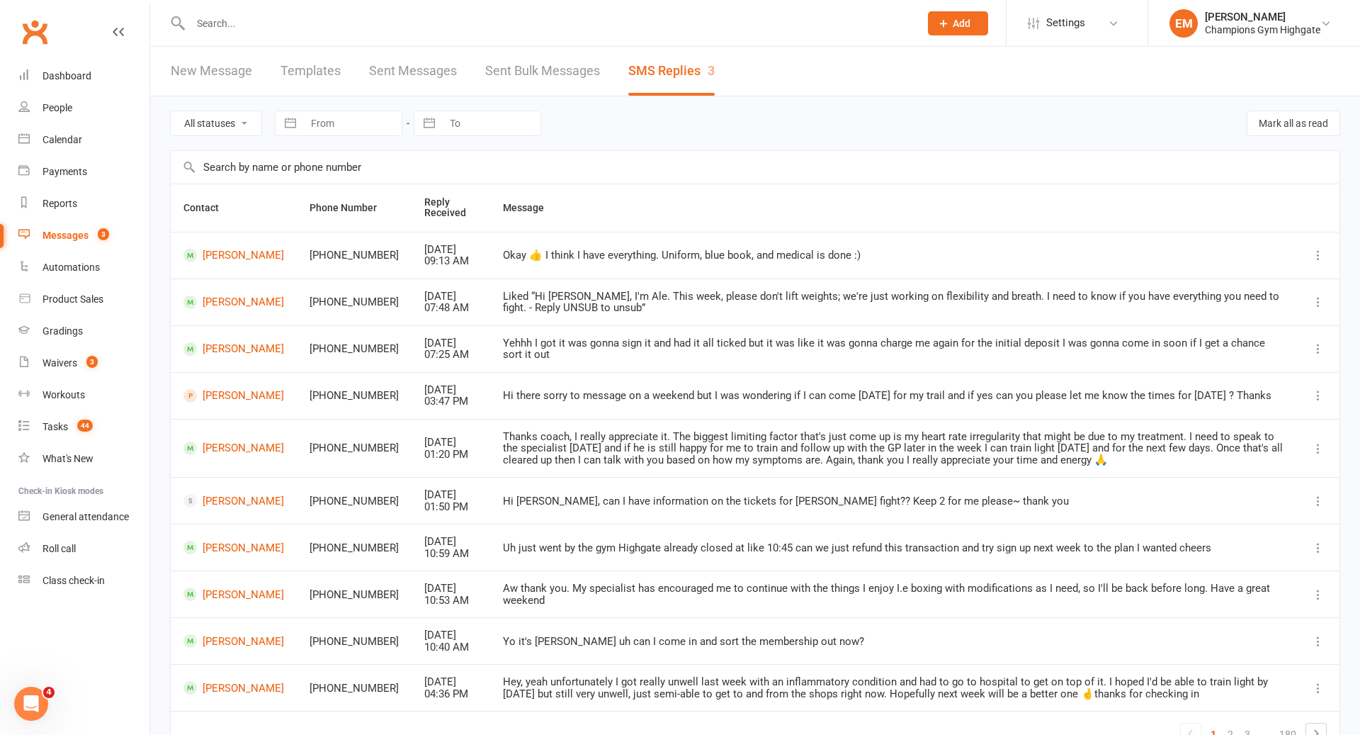
scroll to position [78, 0]
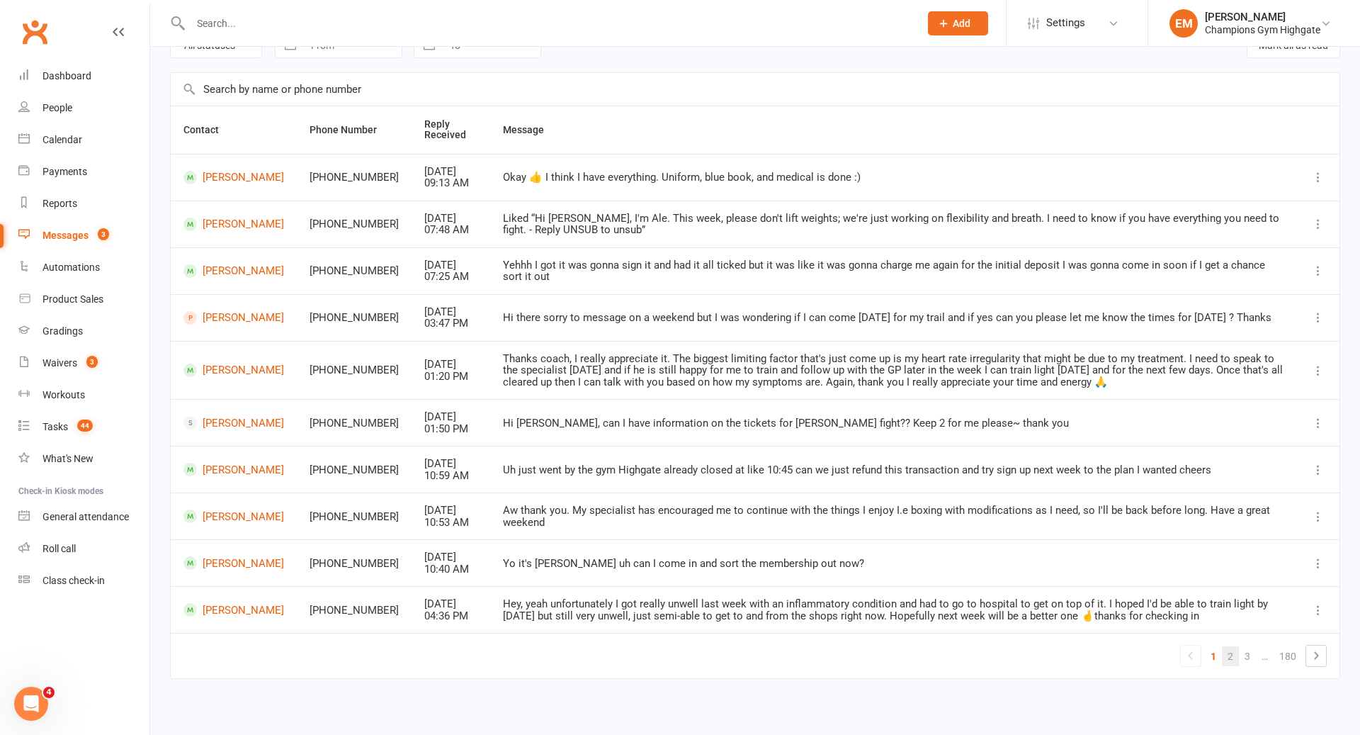
click at [1237, 648] on link "2" at bounding box center [1230, 656] width 17 height 20
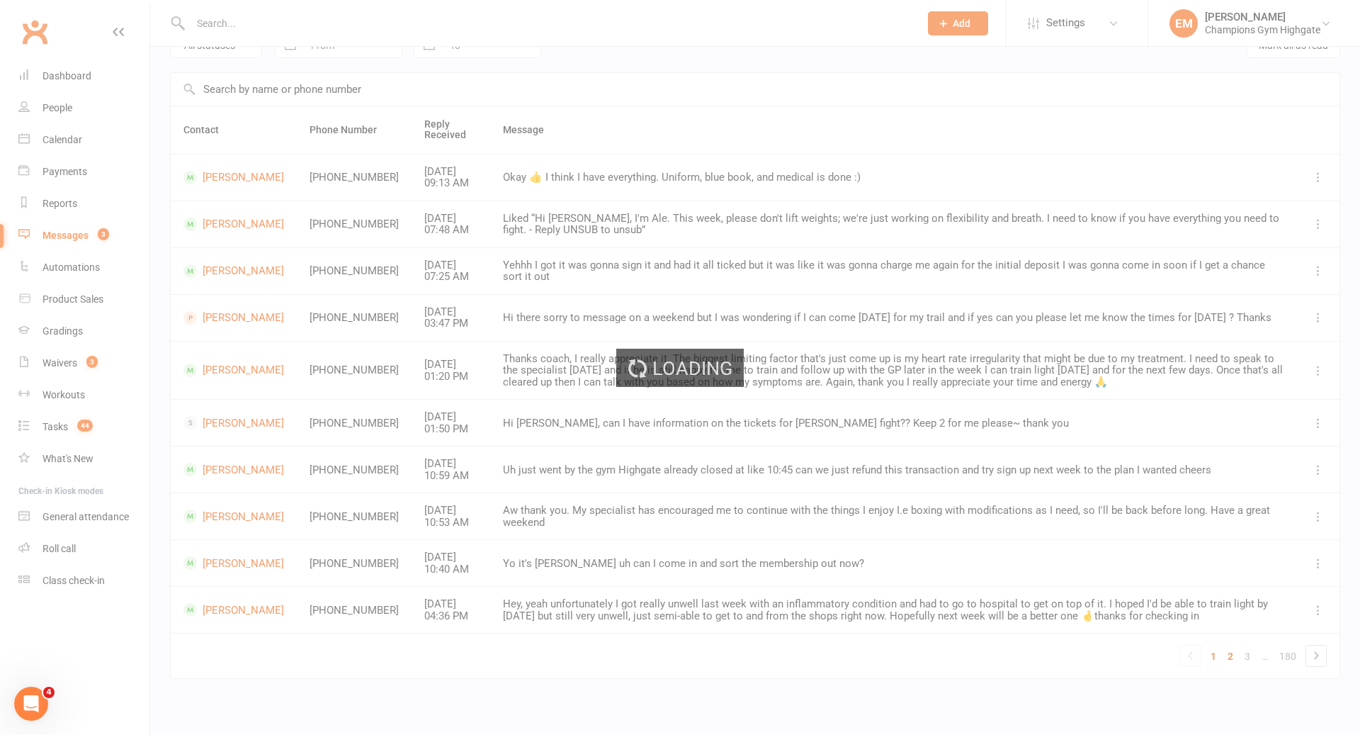
scroll to position [55, 0]
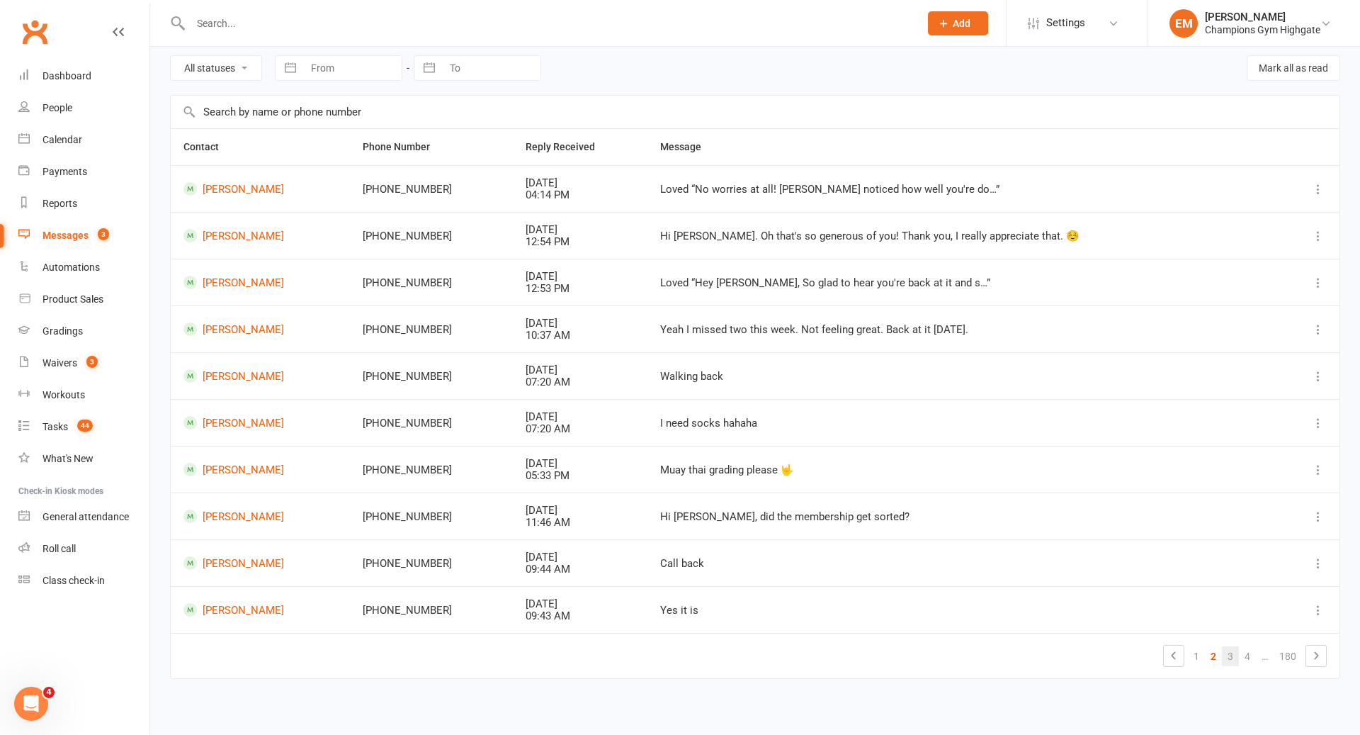
click at [1234, 655] on link "3" at bounding box center [1230, 656] width 17 height 20
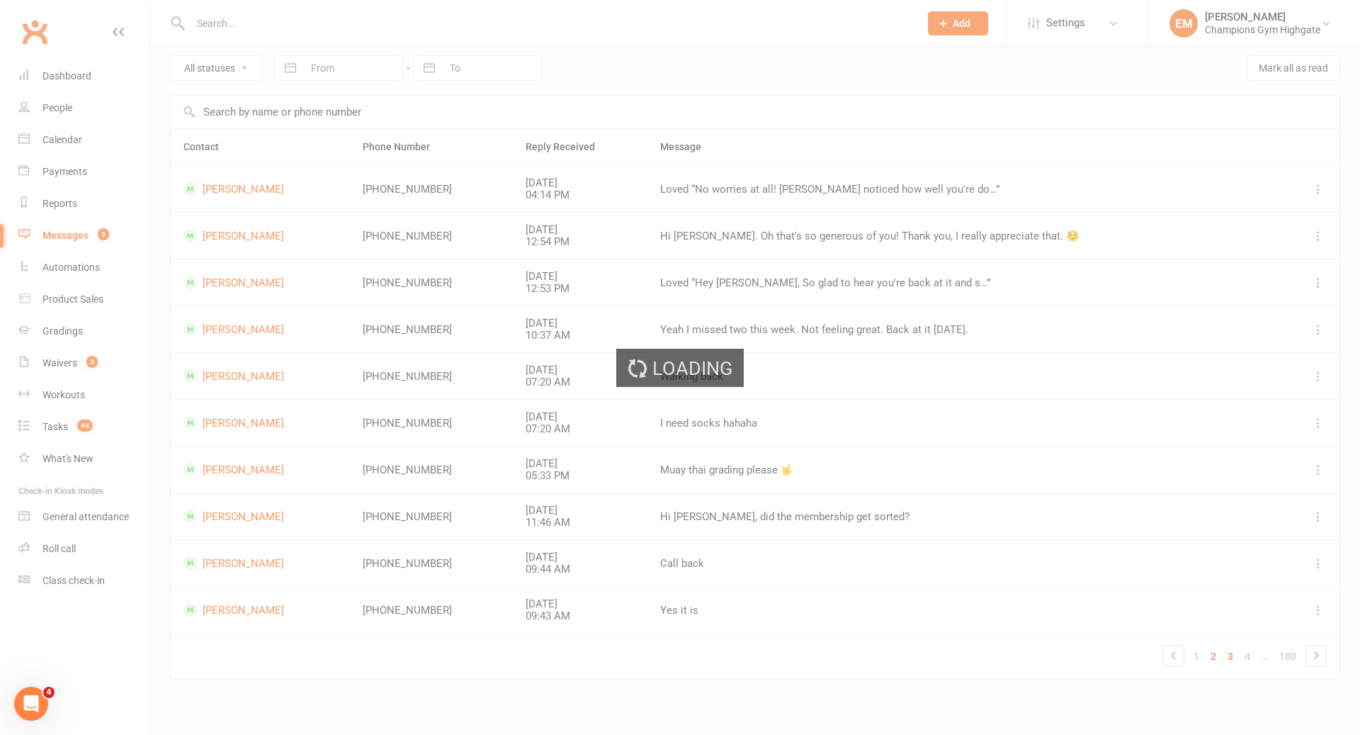
scroll to position [67, 0]
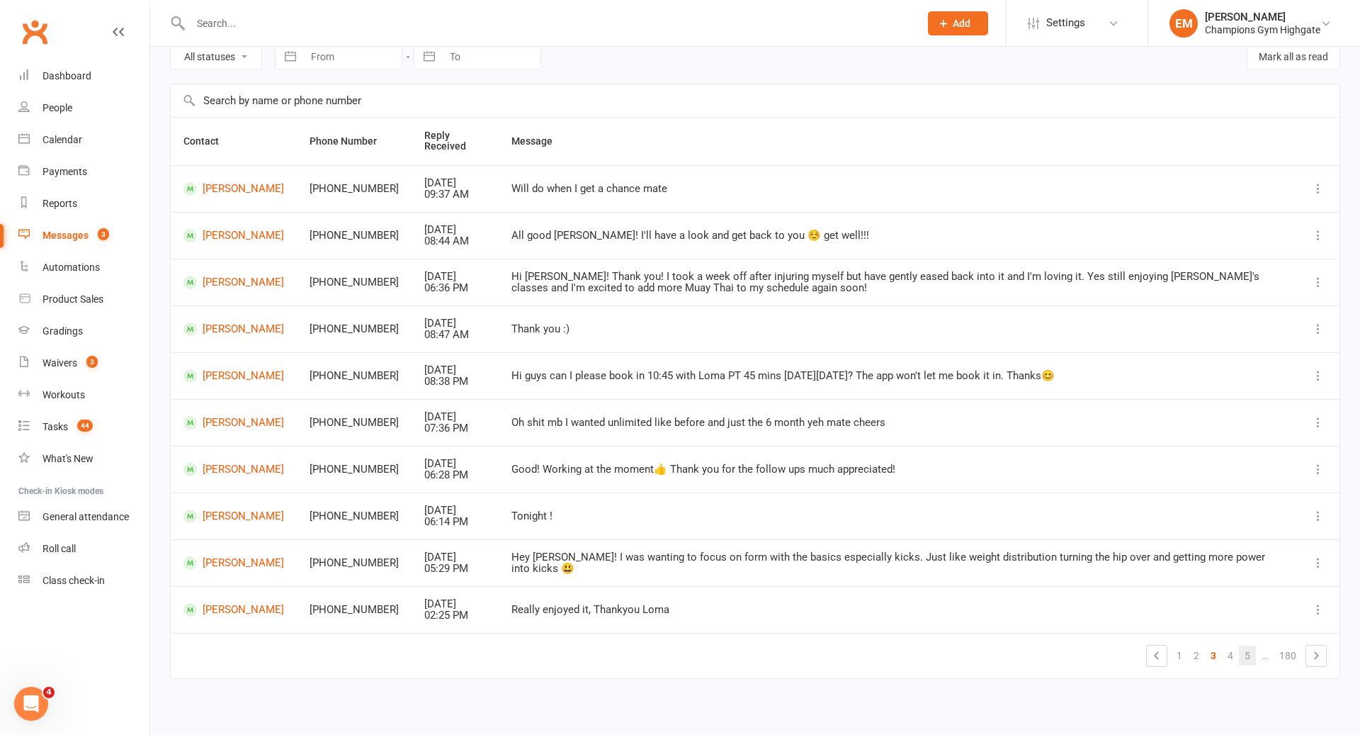
click at [1239, 655] on link "5" at bounding box center [1247, 655] width 17 height 20
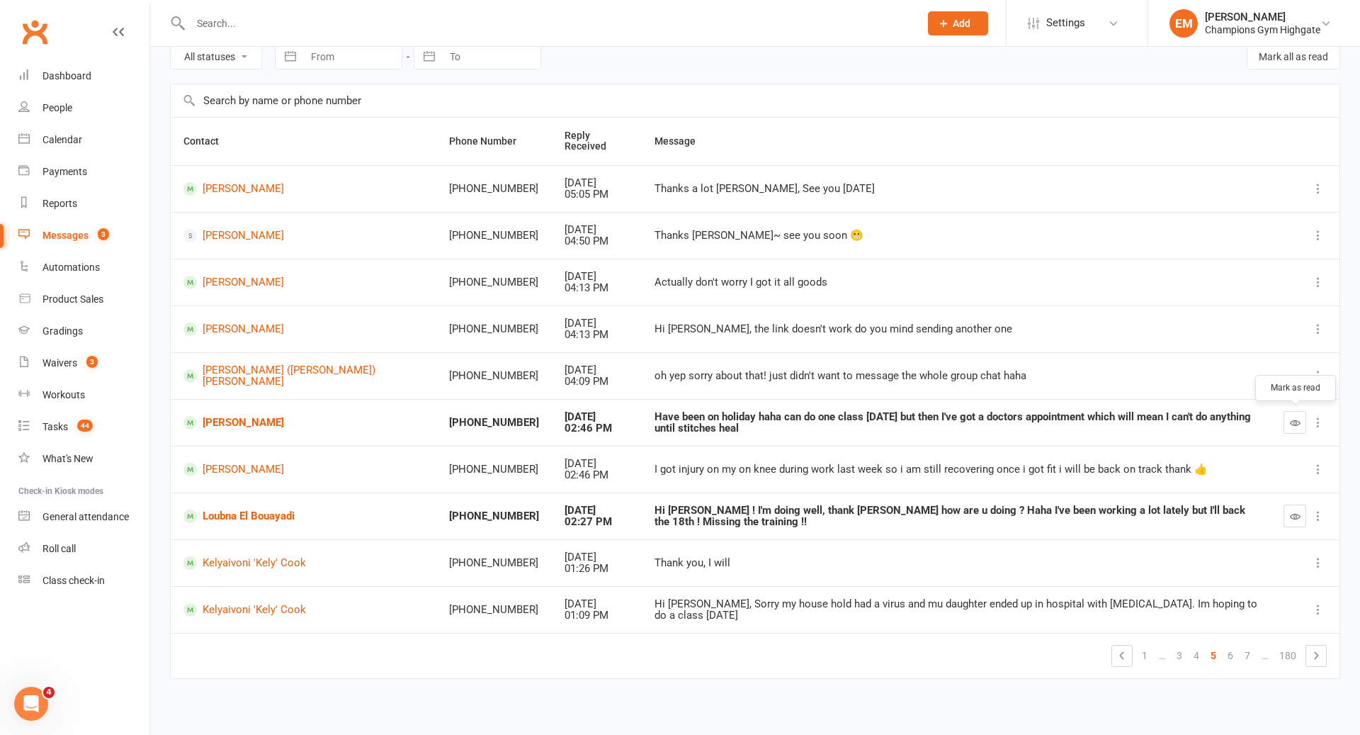
click at [1301, 421] on button "button" at bounding box center [1295, 422] width 23 height 23
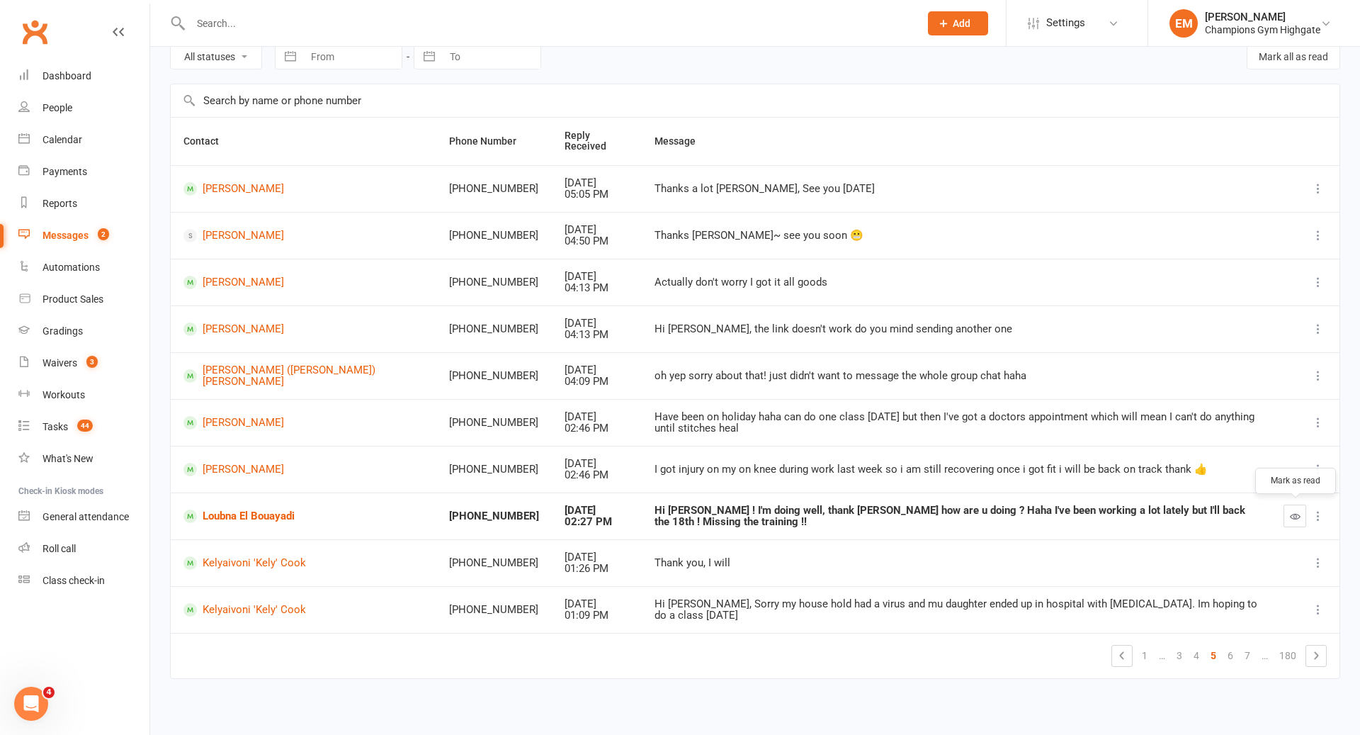
click at [1289, 521] on button "button" at bounding box center [1295, 515] width 23 height 23
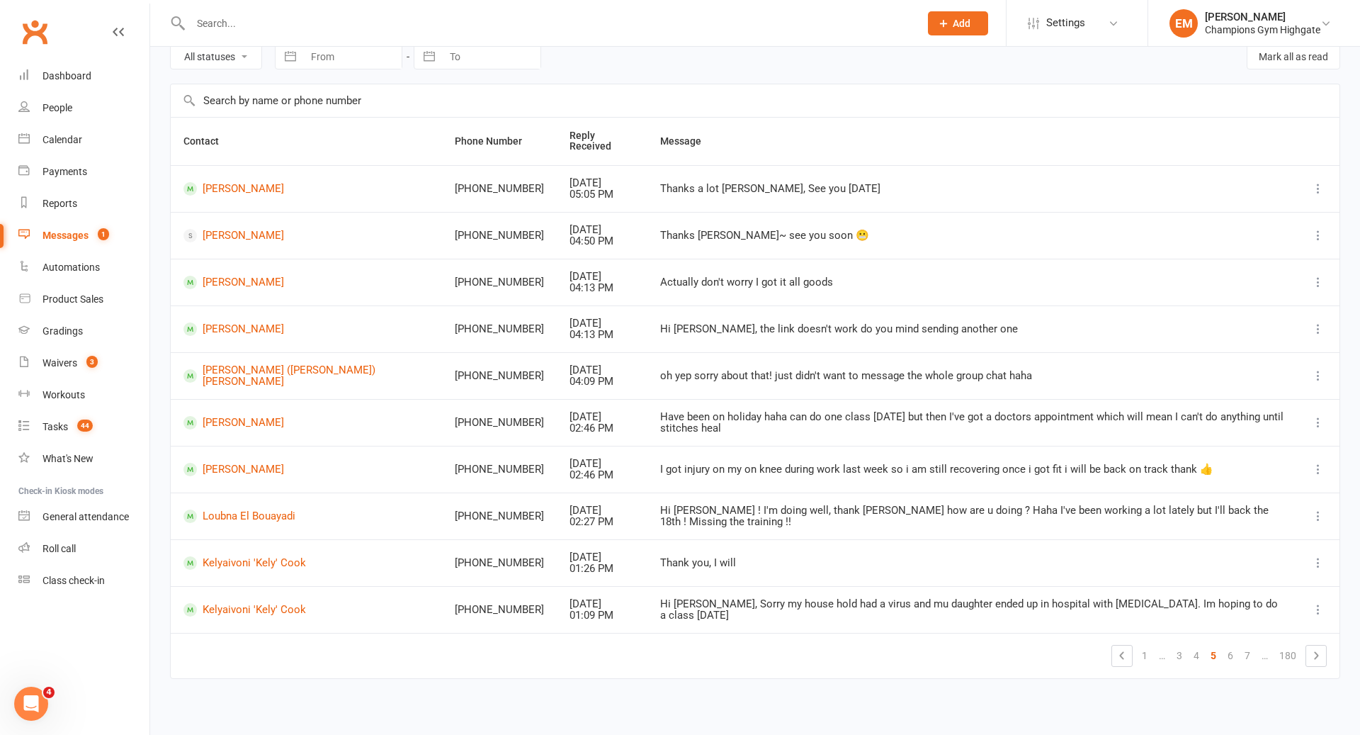
scroll to position [55, 0]
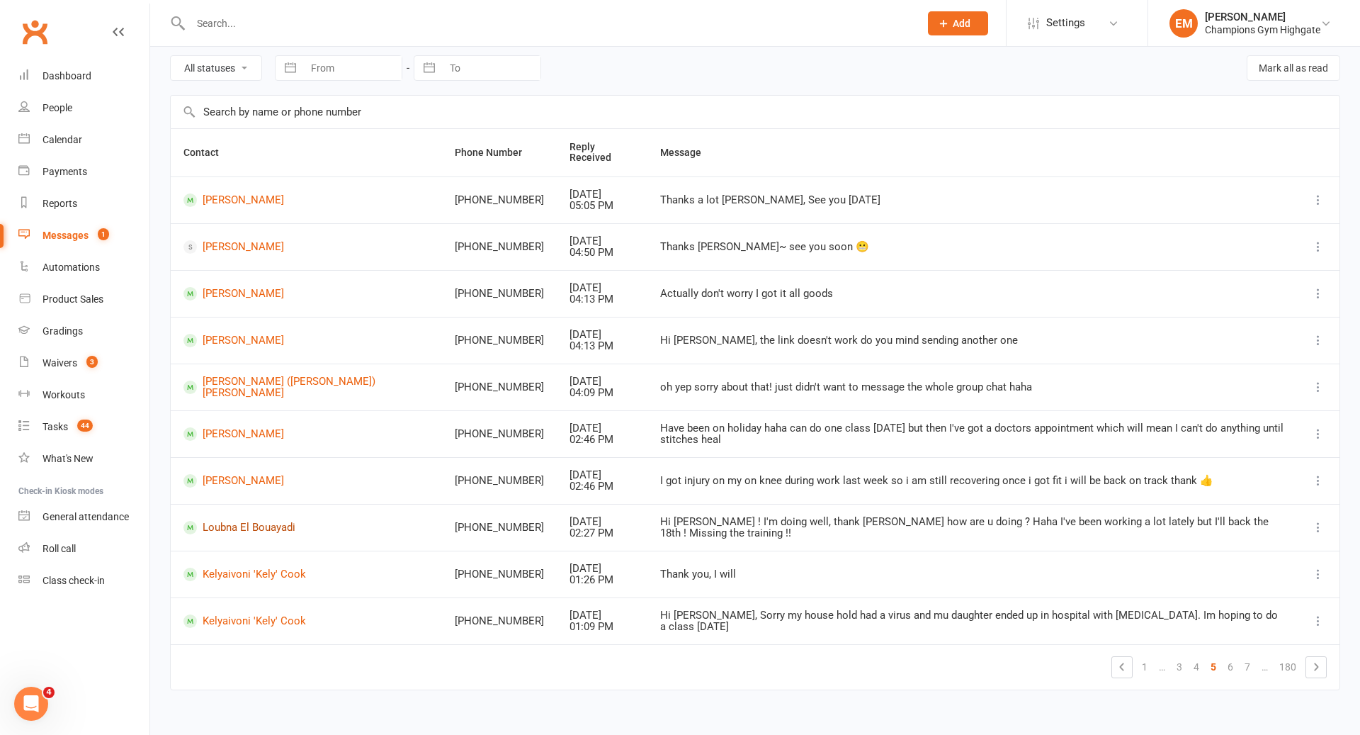
click at [273, 521] on link "Loubna El Bouayadi" at bounding box center [307, 527] width 246 height 13
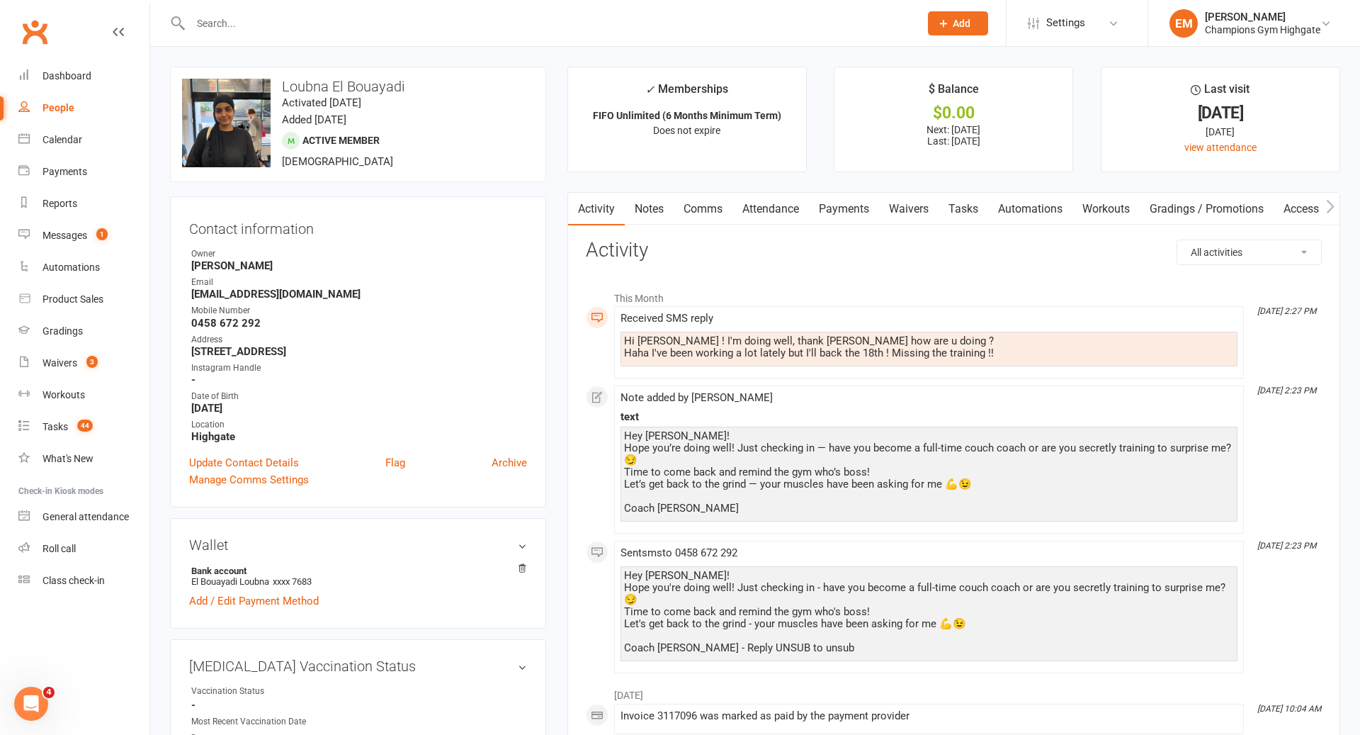
click at [443, 16] on input "text" at bounding box center [547, 23] width 723 height 20
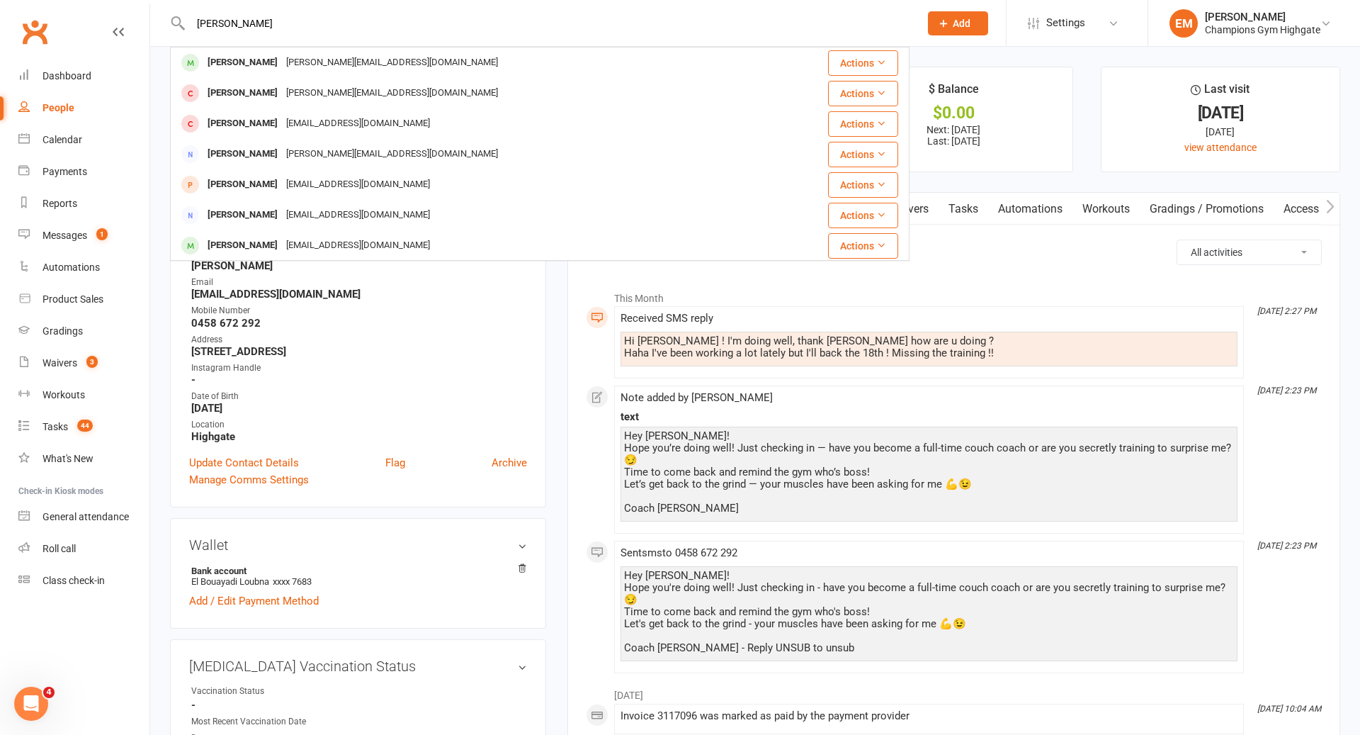
type input "anthony"
click at [288, 65] on div "[PERSON_NAME][EMAIL_ADDRESS][DOMAIN_NAME]" at bounding box center [392, 62] width 220 height 21
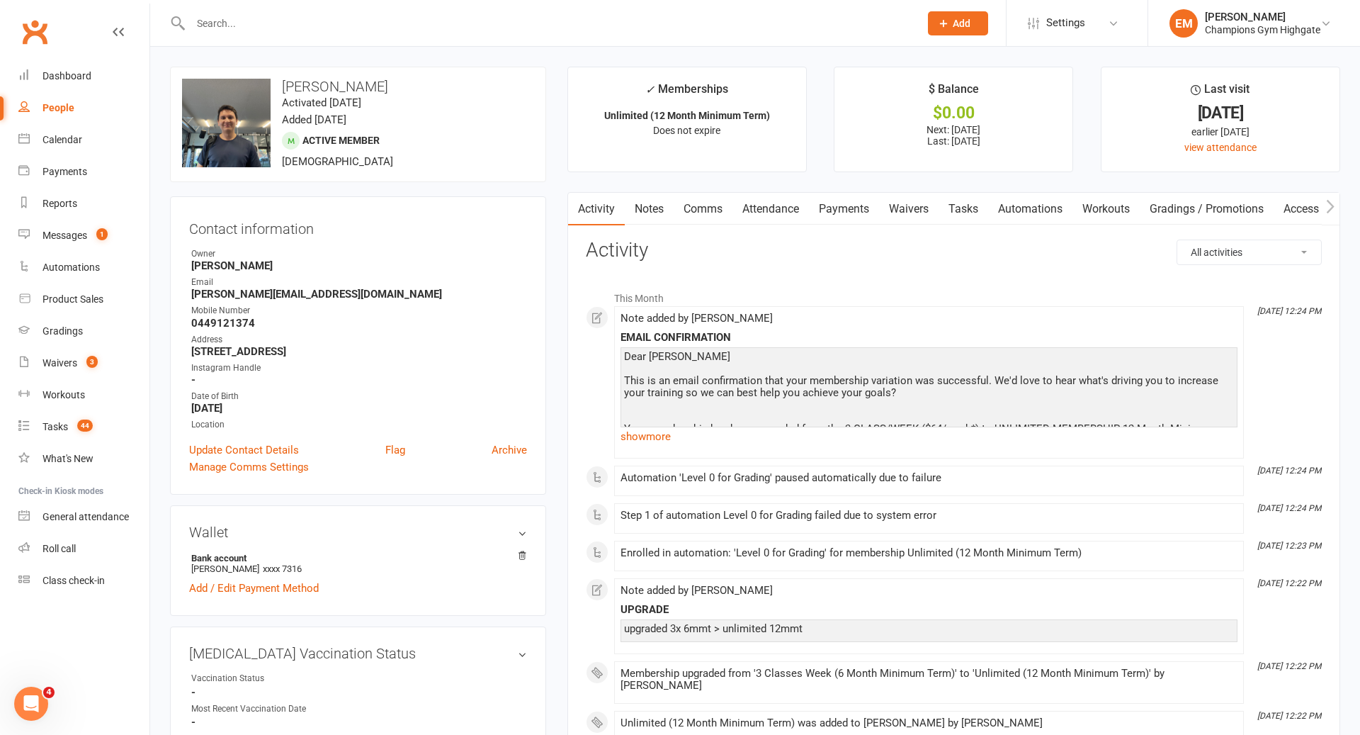
click at [645, 205] on link "Notes" at bounding box center [649, 209] width 49 height 33
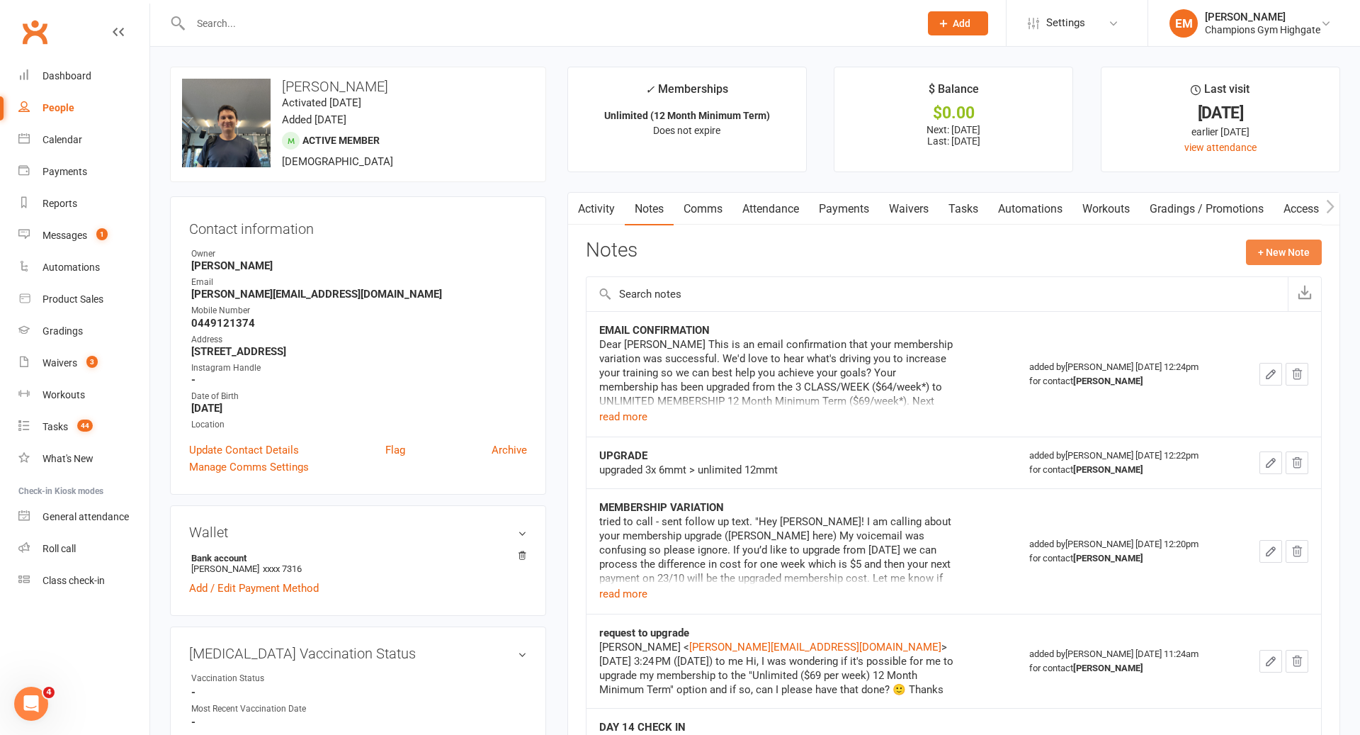
click at [1268, 254] on button "+ New Note" at bounding box center [1284, 252] width 76 height 26
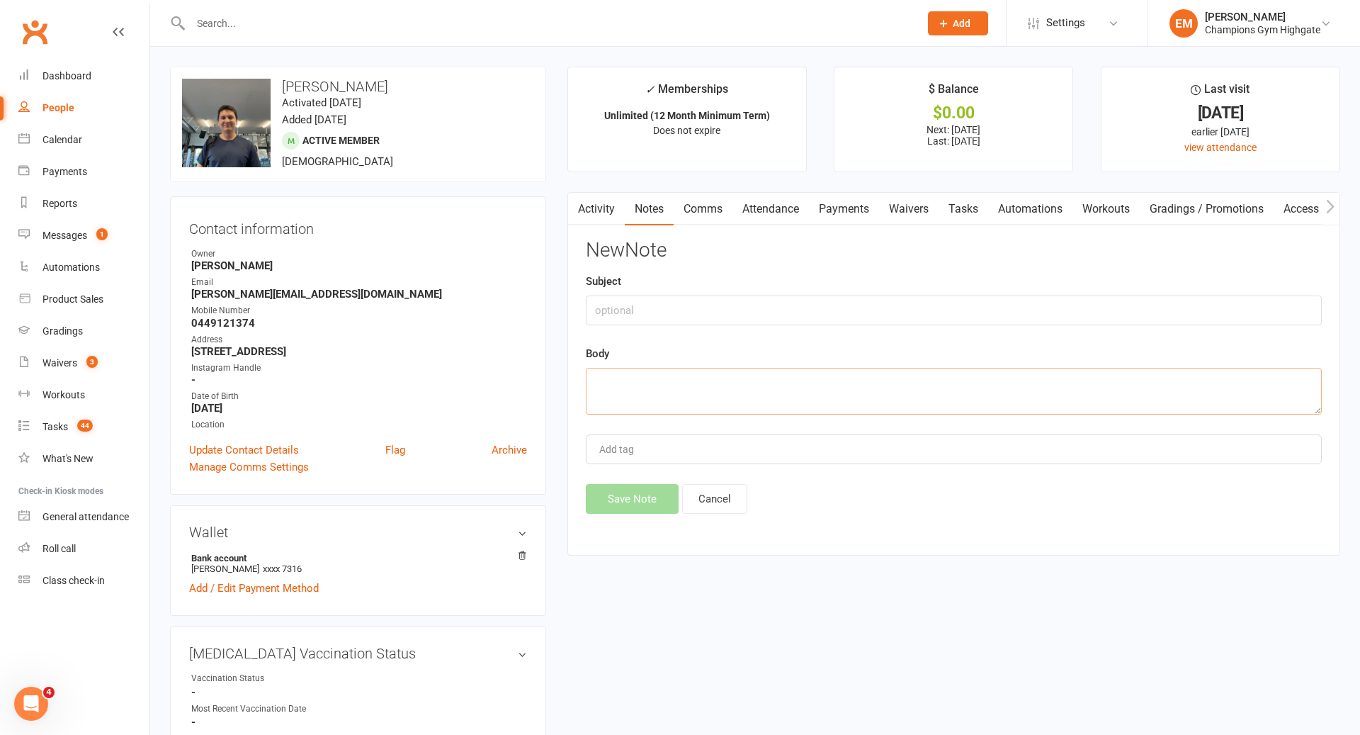
click at [760, 378] on textarea at bounding box center [954, 391] width 736 height 47
type textarea "invoiced $5 difference in one week membership cost as a payment came out 09/10."
click at [977, 307] on input "text" at bounding box center [954, 310] width 736 height 30
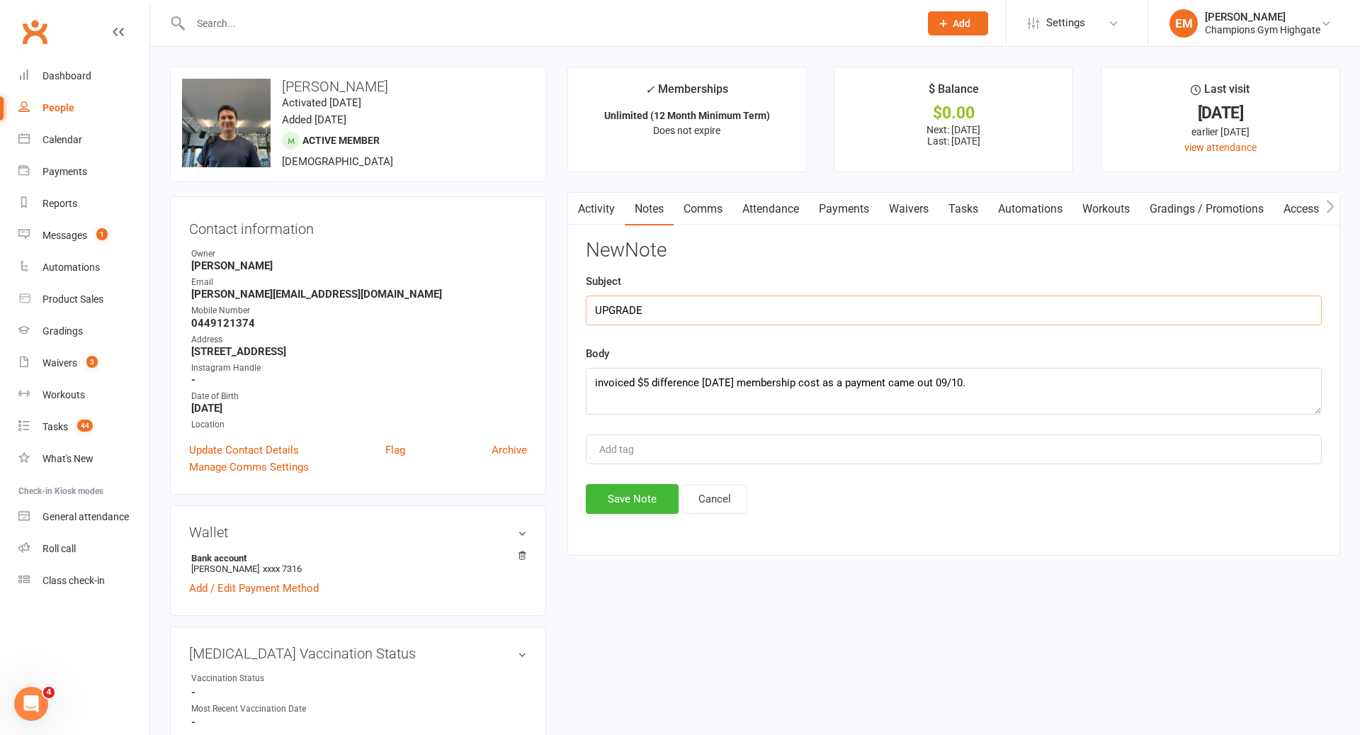
type input "UPGRADE"
click at [588, 517] on div "Activity Notes Comms Attendance Payments Waivers Tasks Automations Workouts Gra…" at bounding box center [954, 373] width 773 height 363
click at [624, 515] on div "Activity Notes Comms Attendance Payments Waivers Tasks Automations Workouts Gra…" at bounding box center [954, 373] width 773 height 363
click at [643, 485] on button "Save Note" at bounding box center [632, 499] width 93 height 30
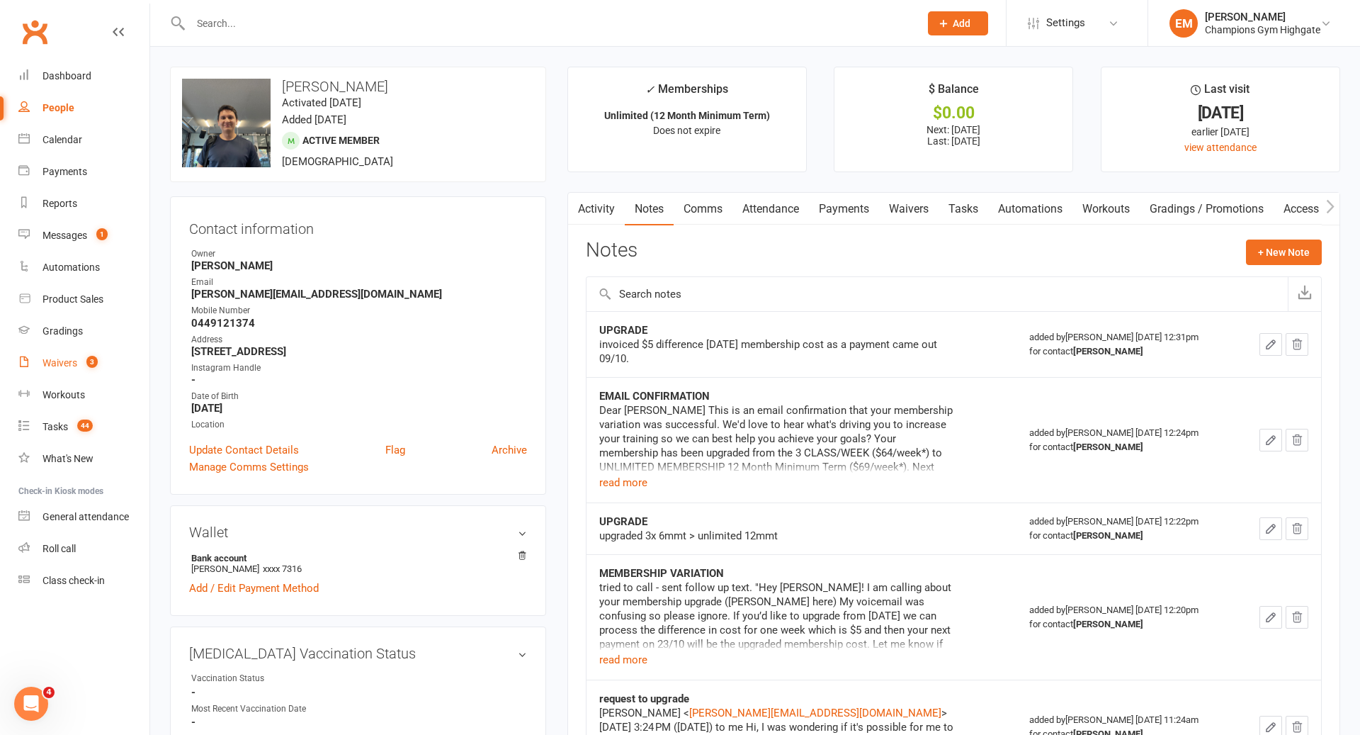
click at [89, 354] on link "Waivers 3" at bounding box center [83, 363] width 131 height 32
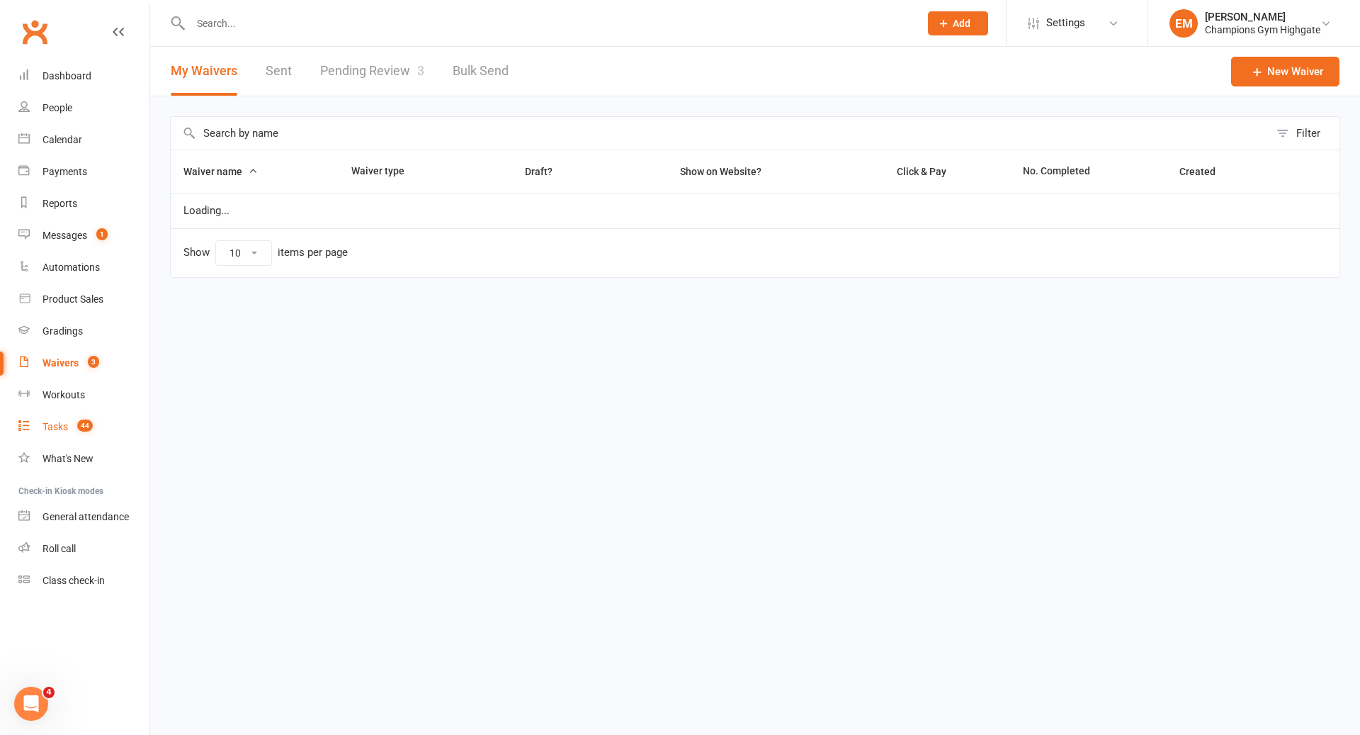
click at [62, 434] on link "Tasks 44" at bounding box center [83, 427] width 131 height 32
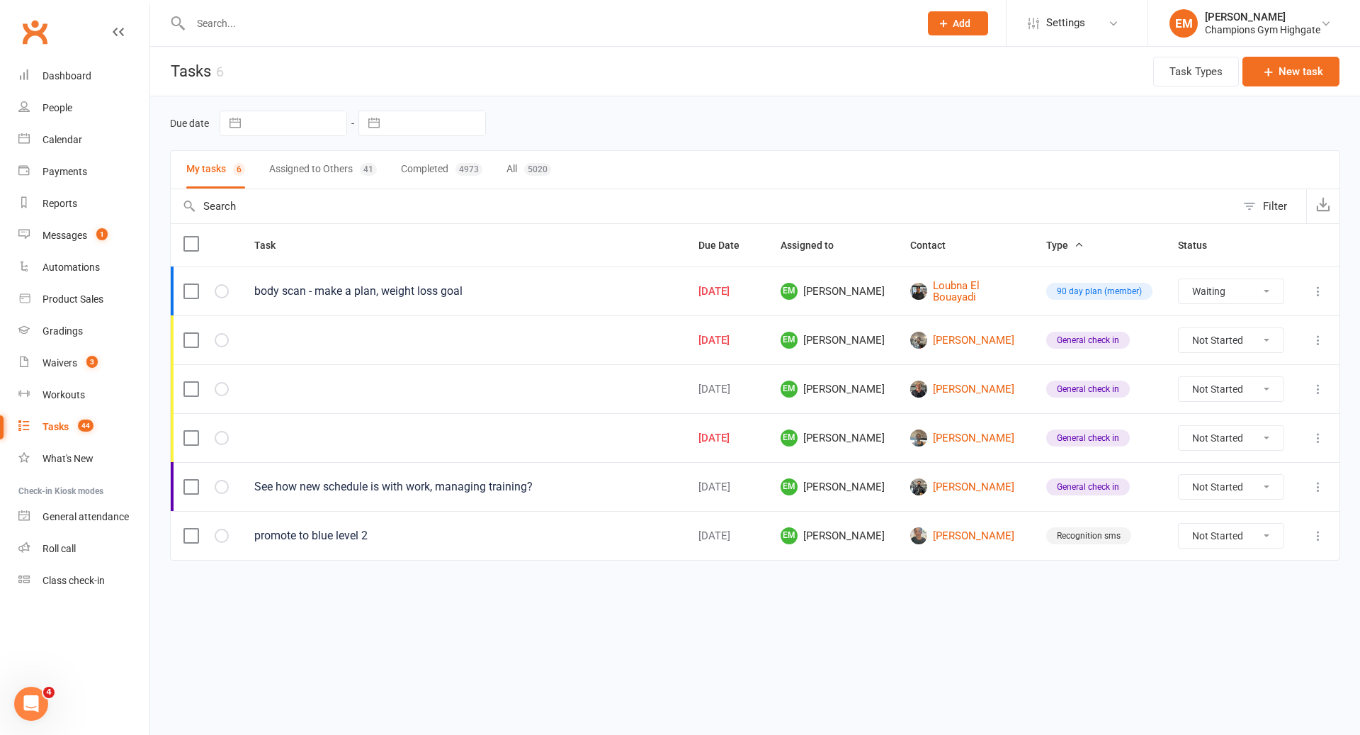
click at [1229, 294] on select "Not Started In Progress Waiting Complete" at bounding box center [1231, 291] width 105 height 24
select select "waiting"
select select "started"
click at [1219, 340] on select "Not Started In Progress Waiting Complete" at bounding box center [1231, 340] width 105 height 24
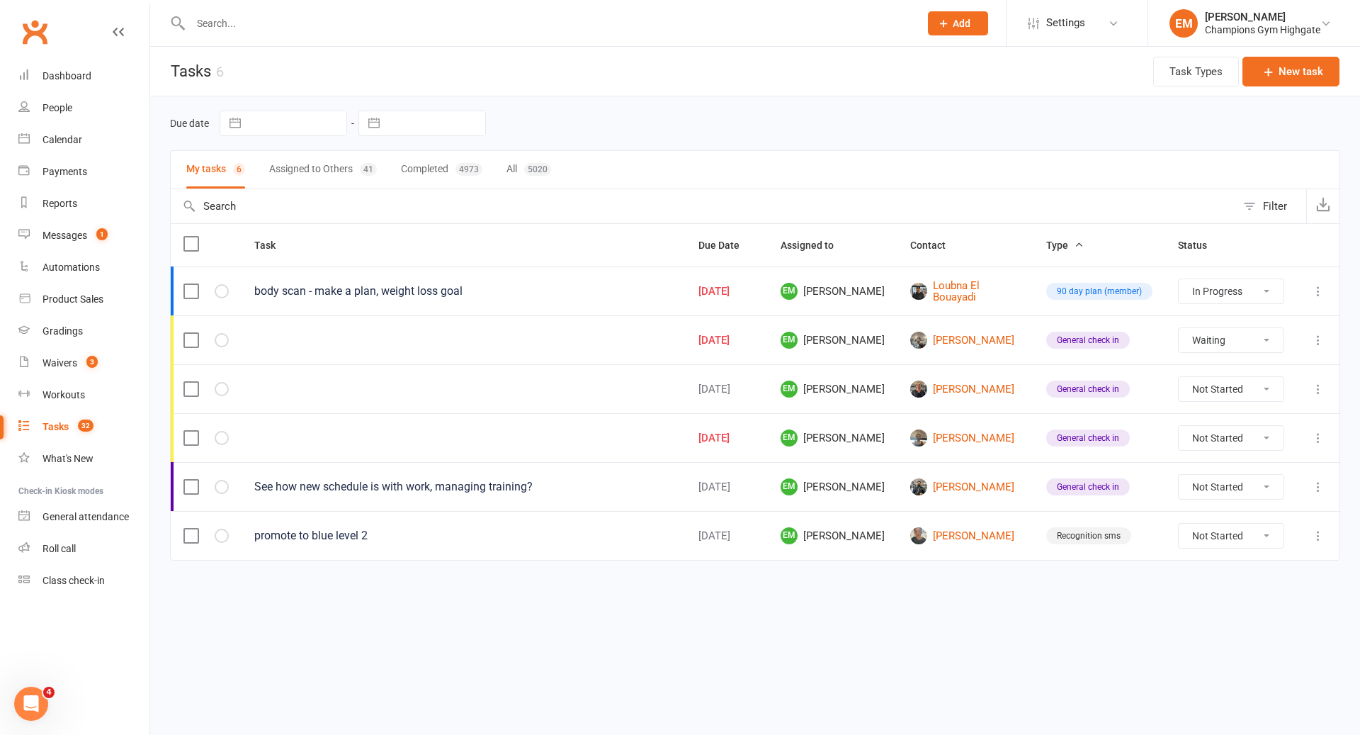
select select "unstarted"
select select "started"
select select "waiting"
click at [1209, 435] on select "Not Started In Progress Waiting Complete" at bounding box center [1231, 438] width 105 height 24
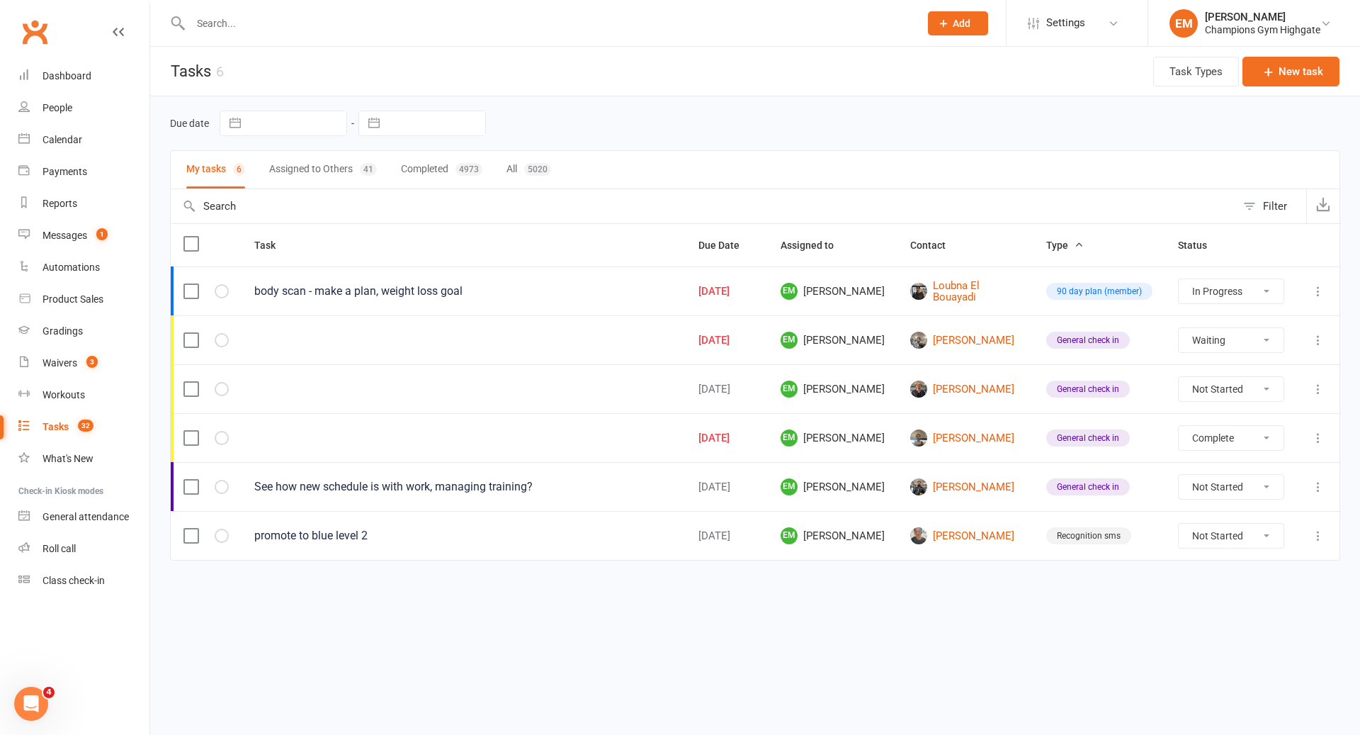
select select "unstarted"
select select "started"
select select "waiting"
select select "started"
select select "waiting"
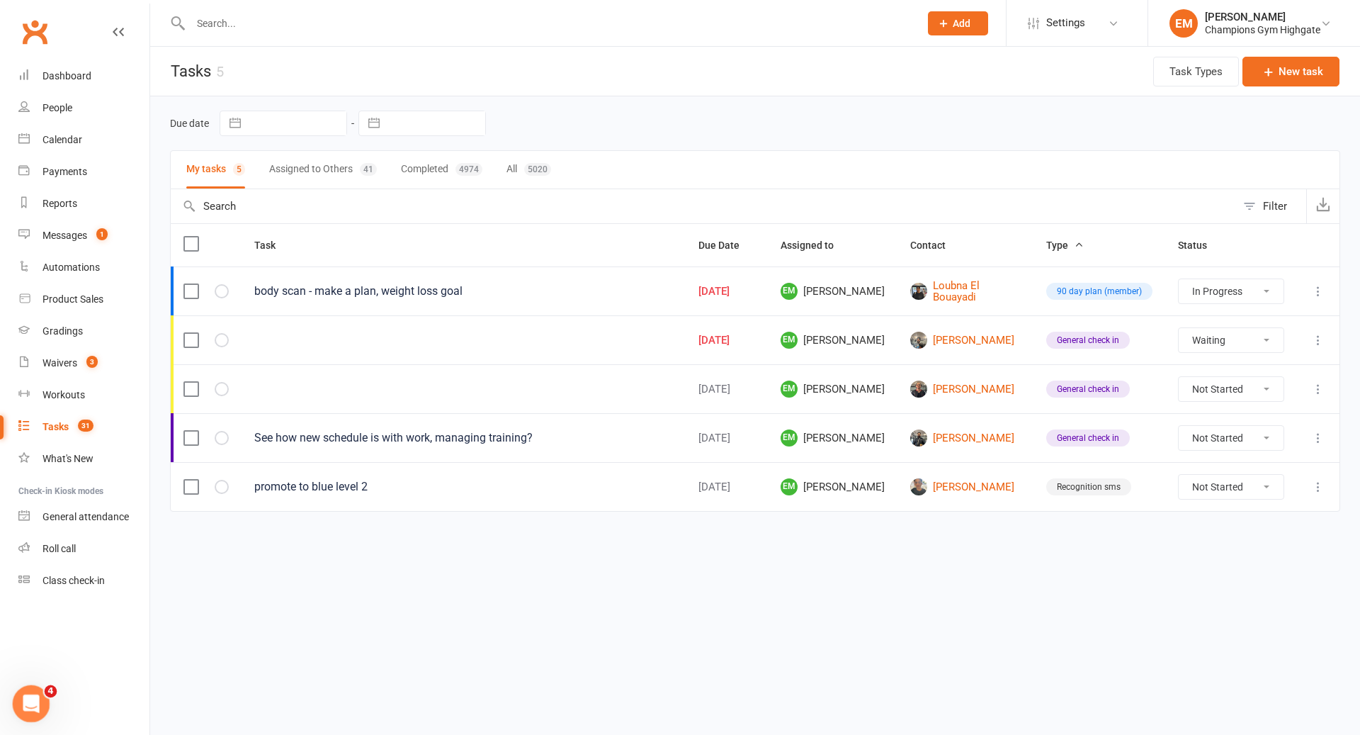
click at [33, 697] on icon "Open Intercom Messenger" at bounding box center [29, 701] width 23 height 23
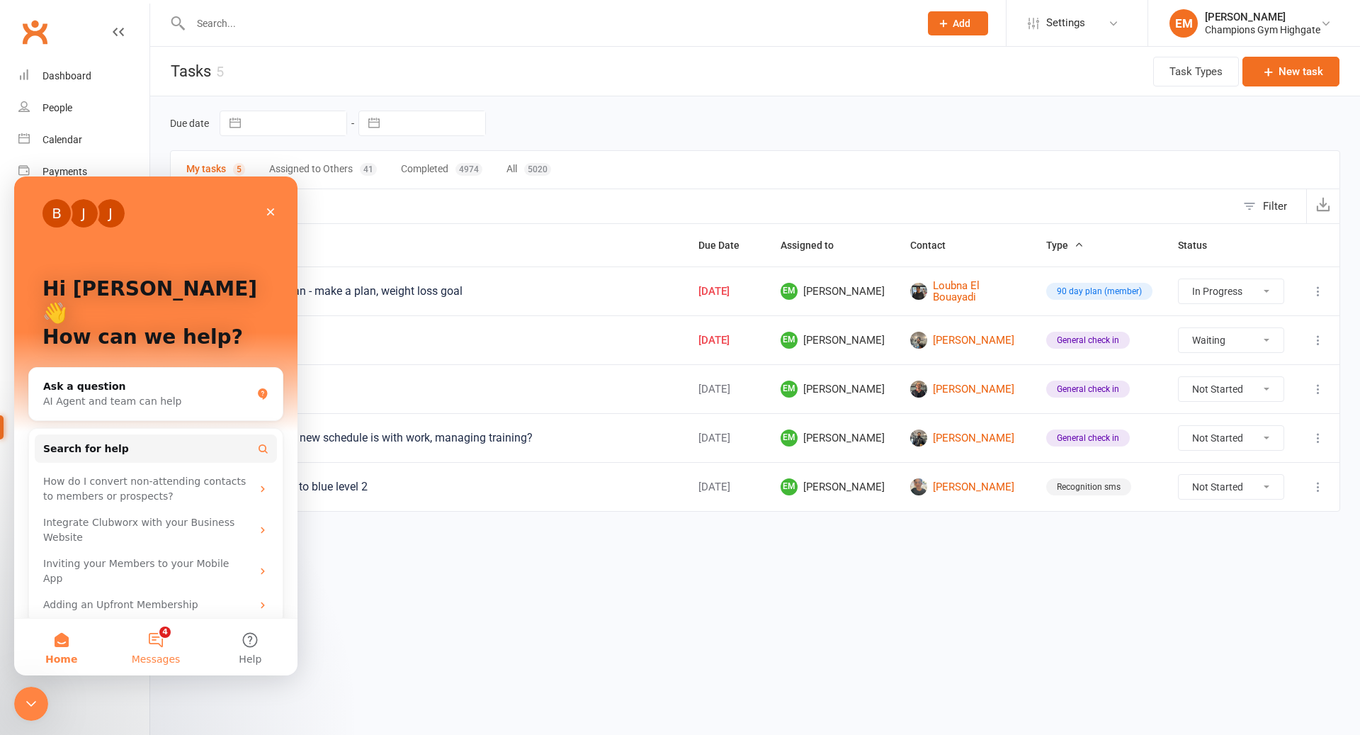
click at [154, 648] on button "4 Messages" at bounding box center [155, 647] width 94 height 57
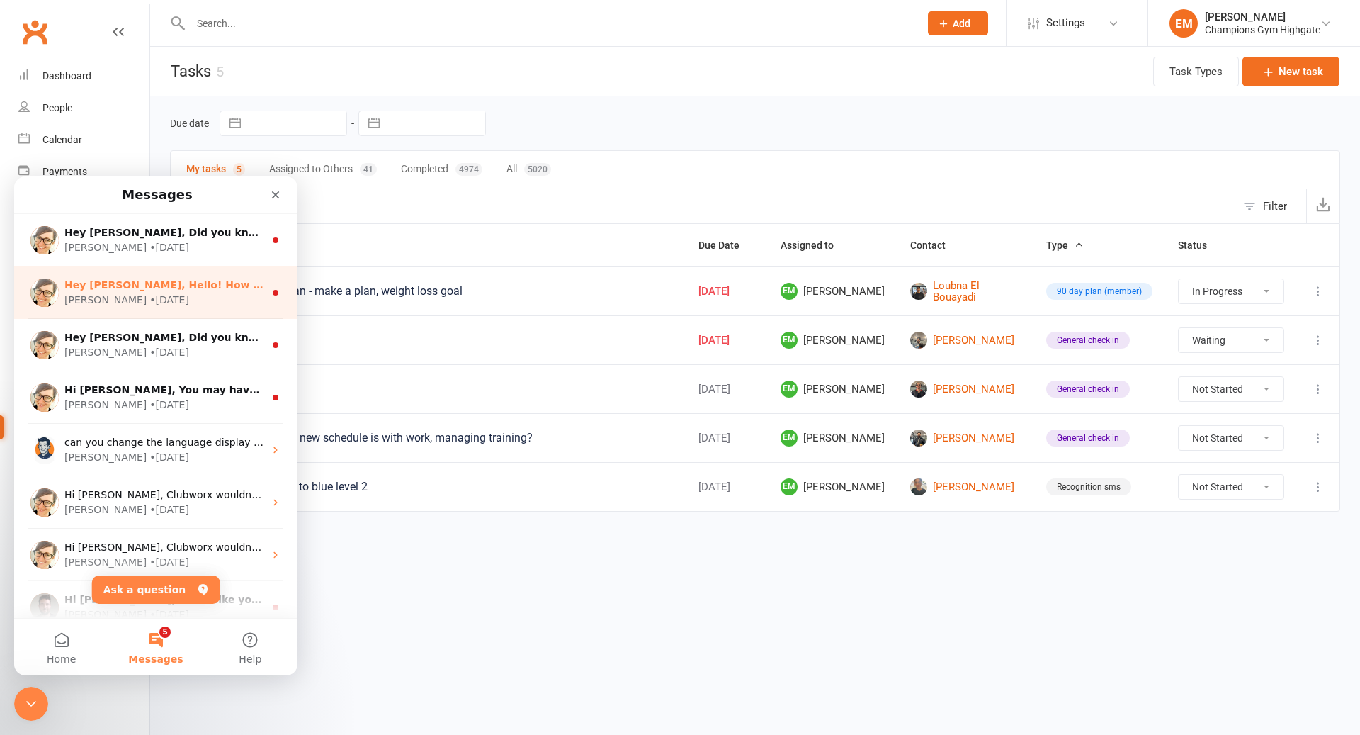
click at [171, 298] on div "Emily • 10w ago" at bounding box center [164, 300] width 200 height 15
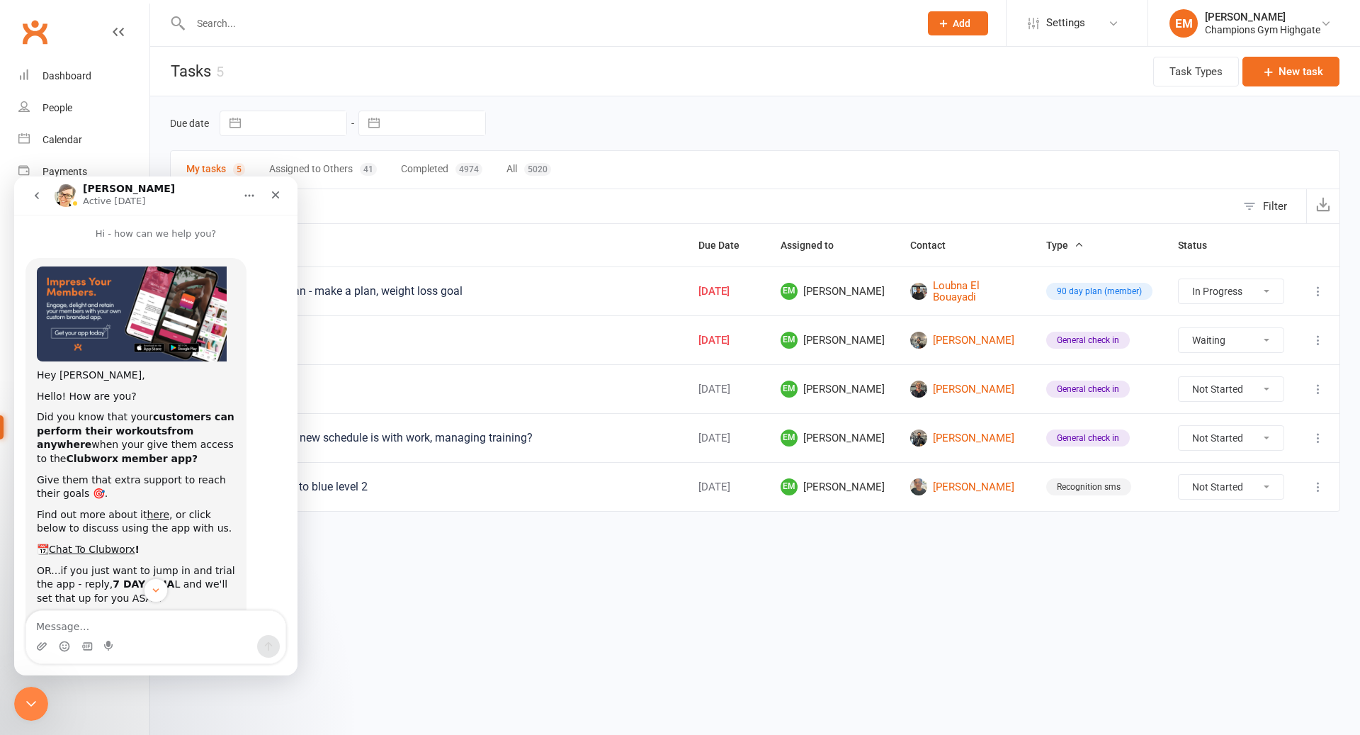
click at [45, 196] on button "go back" at bounding box center [36, 195] width 27 height 27
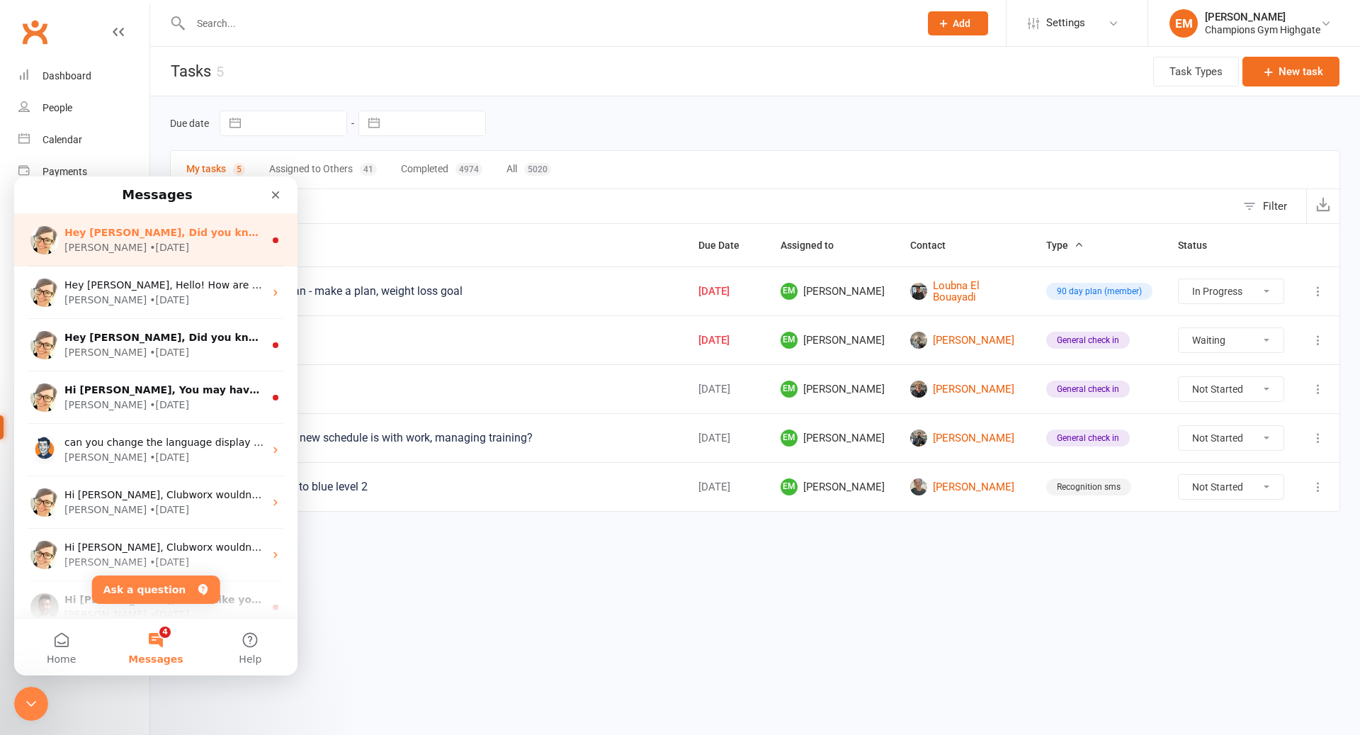
click at [140, 256] on div "Hey Emma, Did you know your members can book and pay for classes directly from …" at bounding box center [155, 240] width 283 height 52
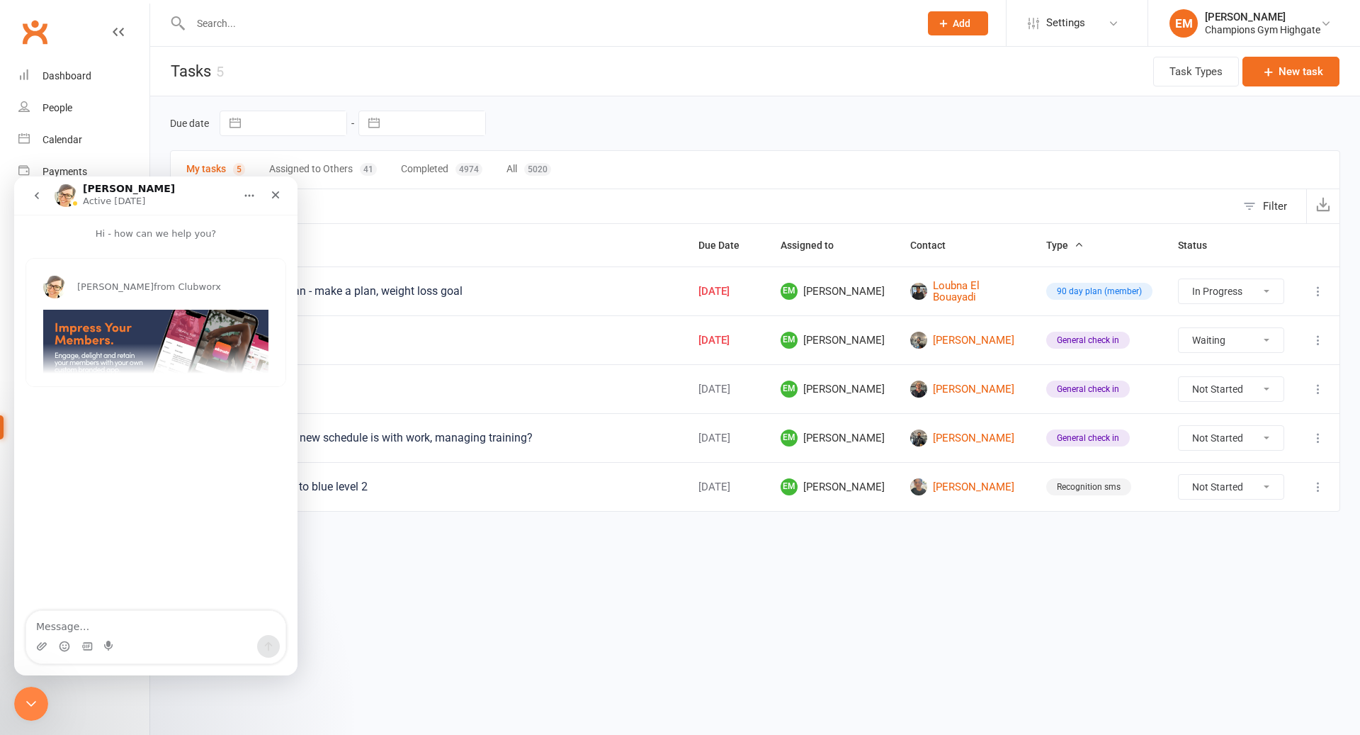
click at [38, 193] on icon "go back" at bounding box center [36, 195] width 11 height 11
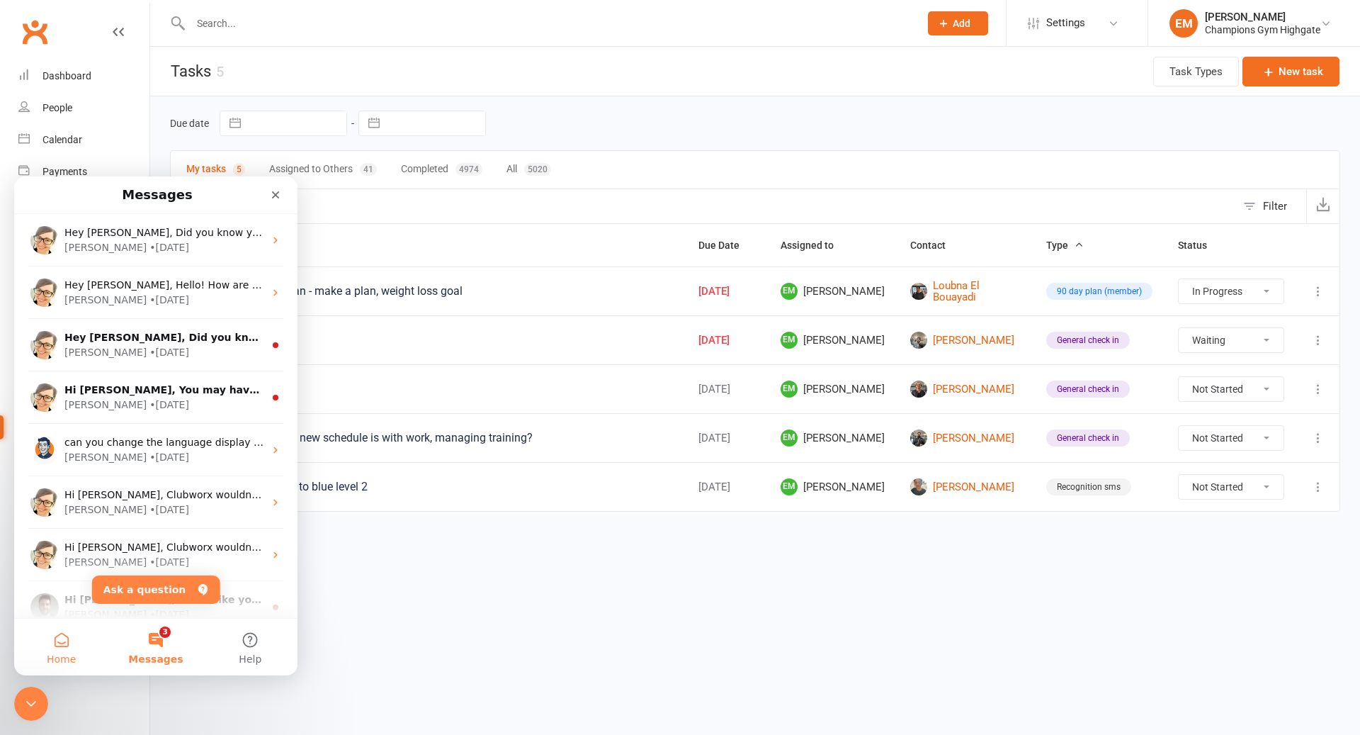
click at [81, 637] on button "Home" at bounding box center [61, 647] width 94 height 57
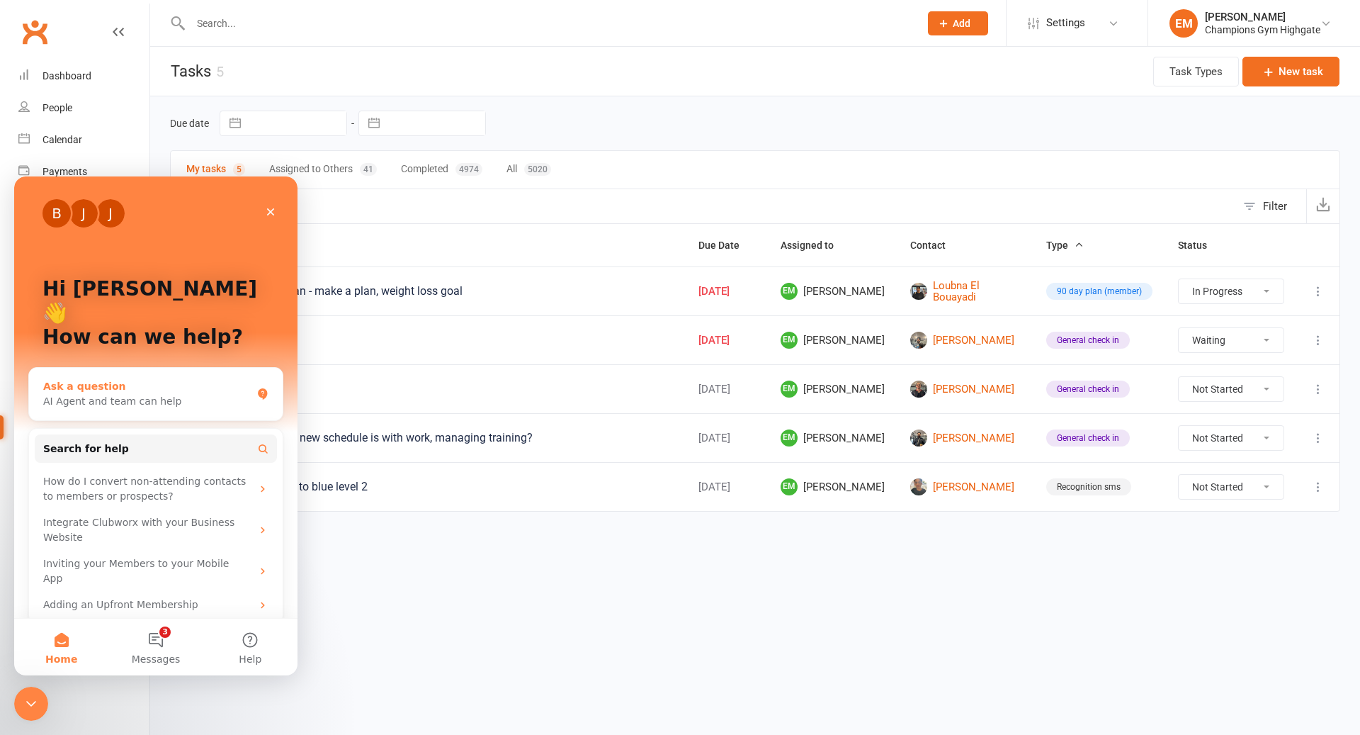
click at [186, 379] on div "Ask a question" at bounding box center [147, 386] width 208 height 15
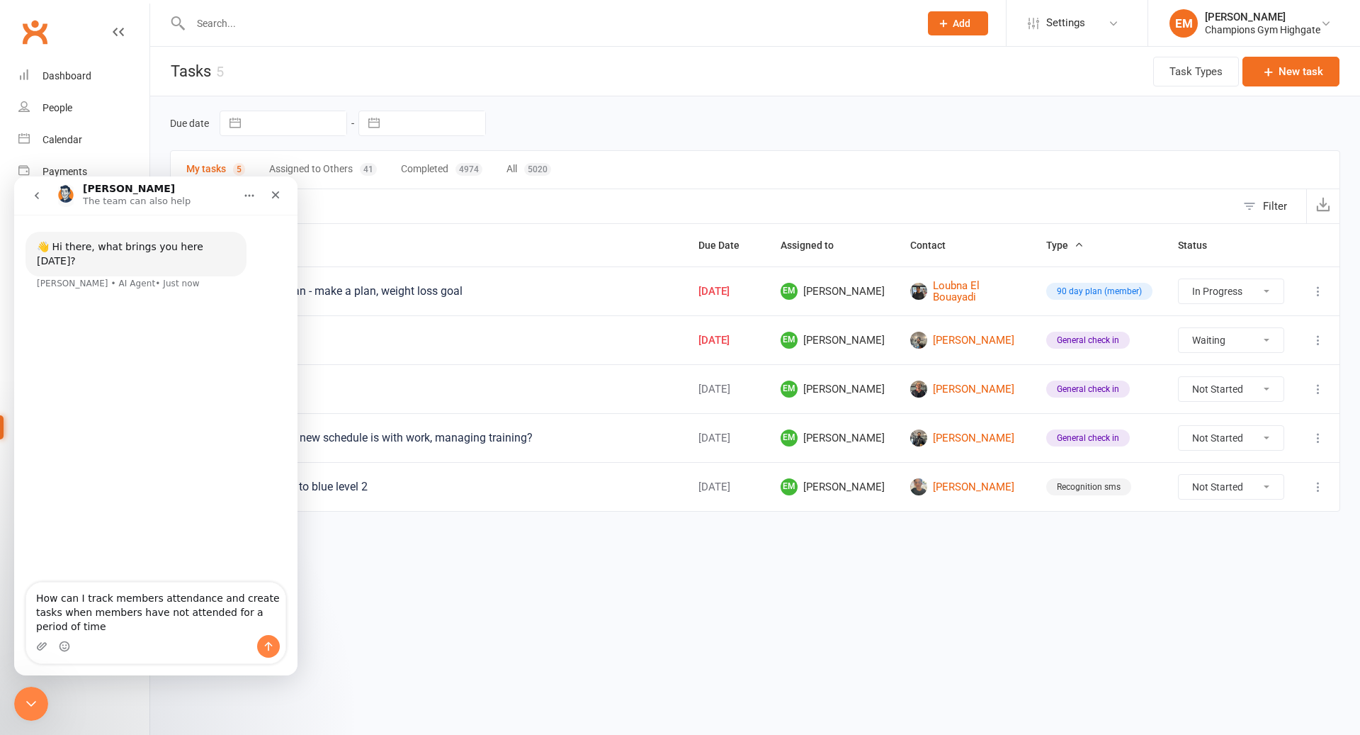
type textarea "How can I track members attendance and create tasks when members have not atten…"
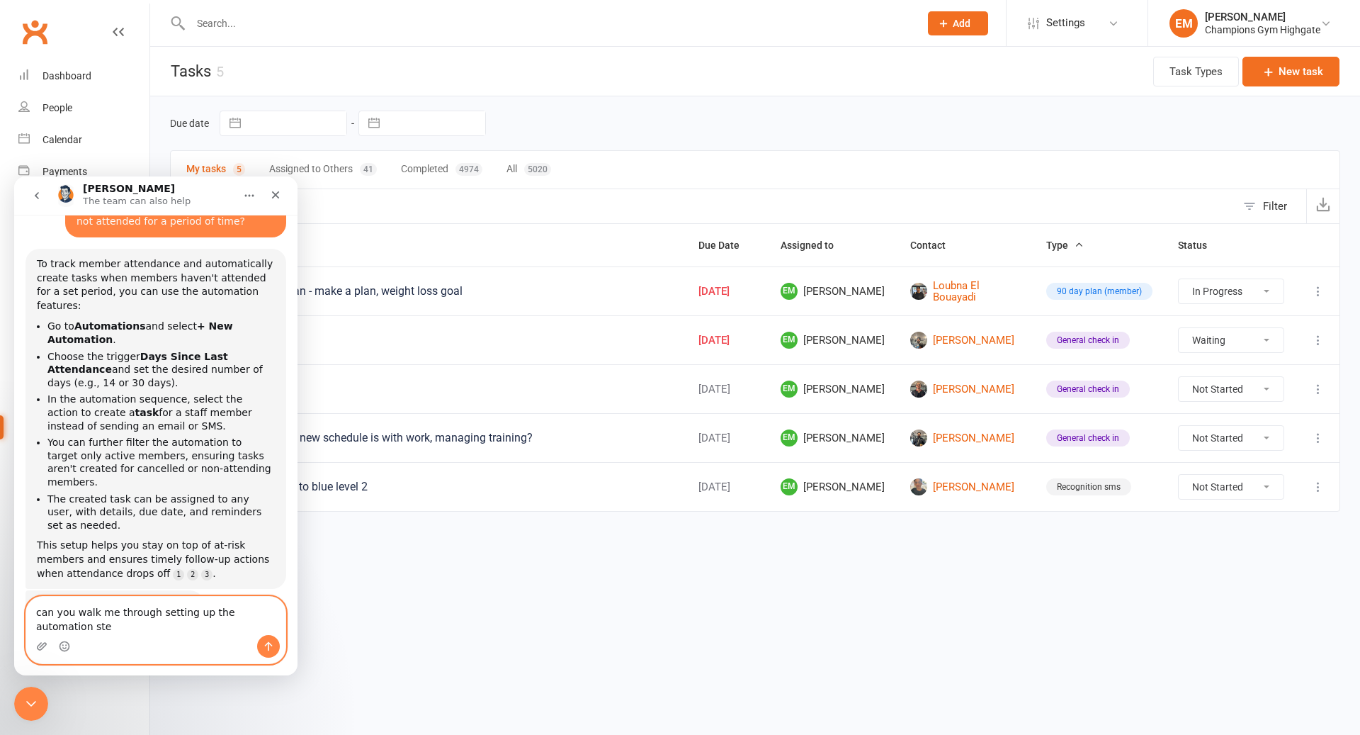
scroll to position [120, 0]
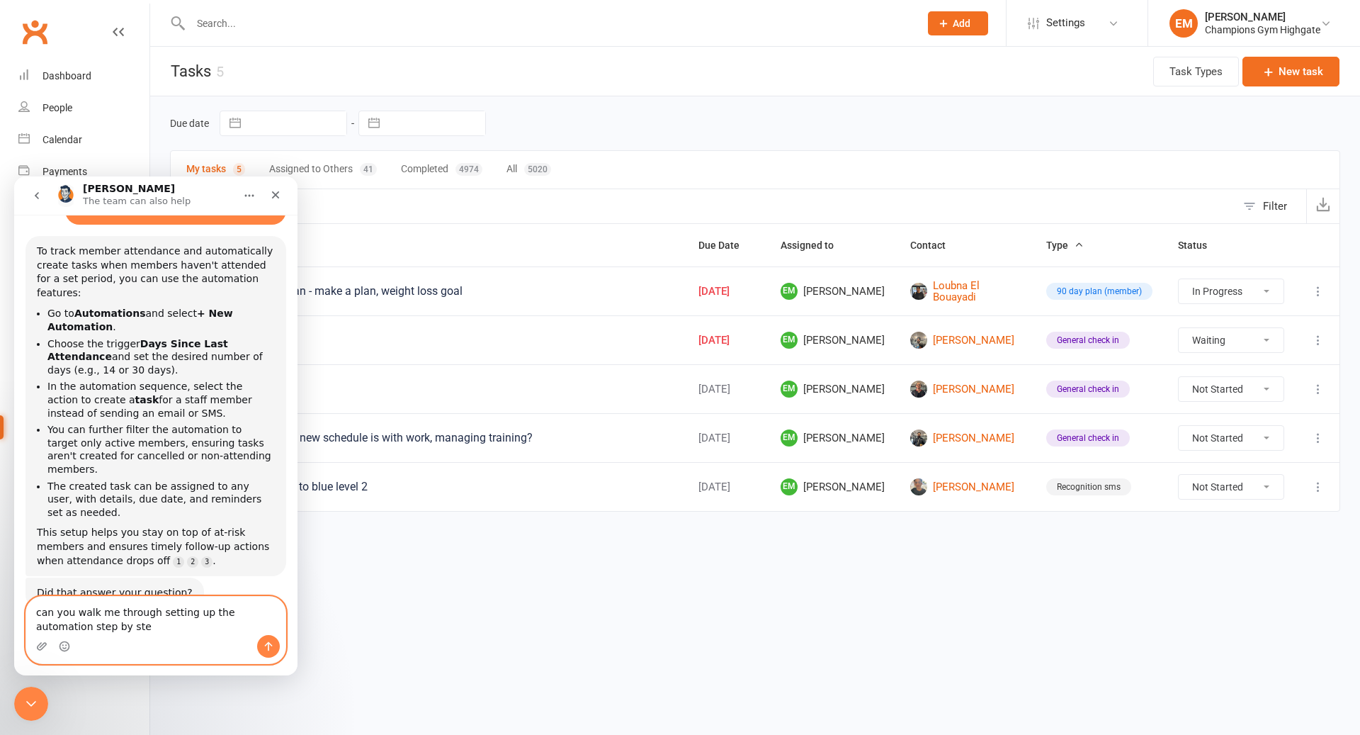
type textarea "can you walk me through setting up the automation step by step"
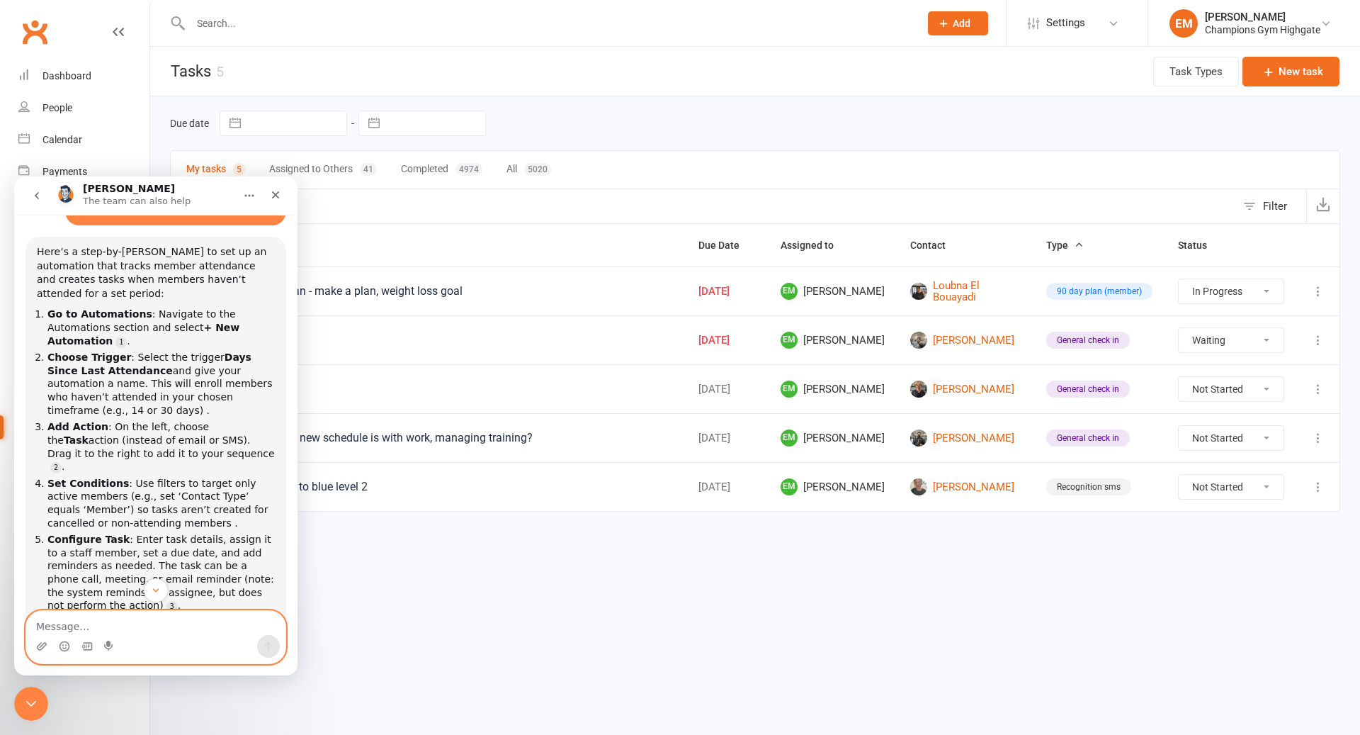
scroll to position [565, 0]
